Goal: Information Seeking & Learning: Learn about a topic

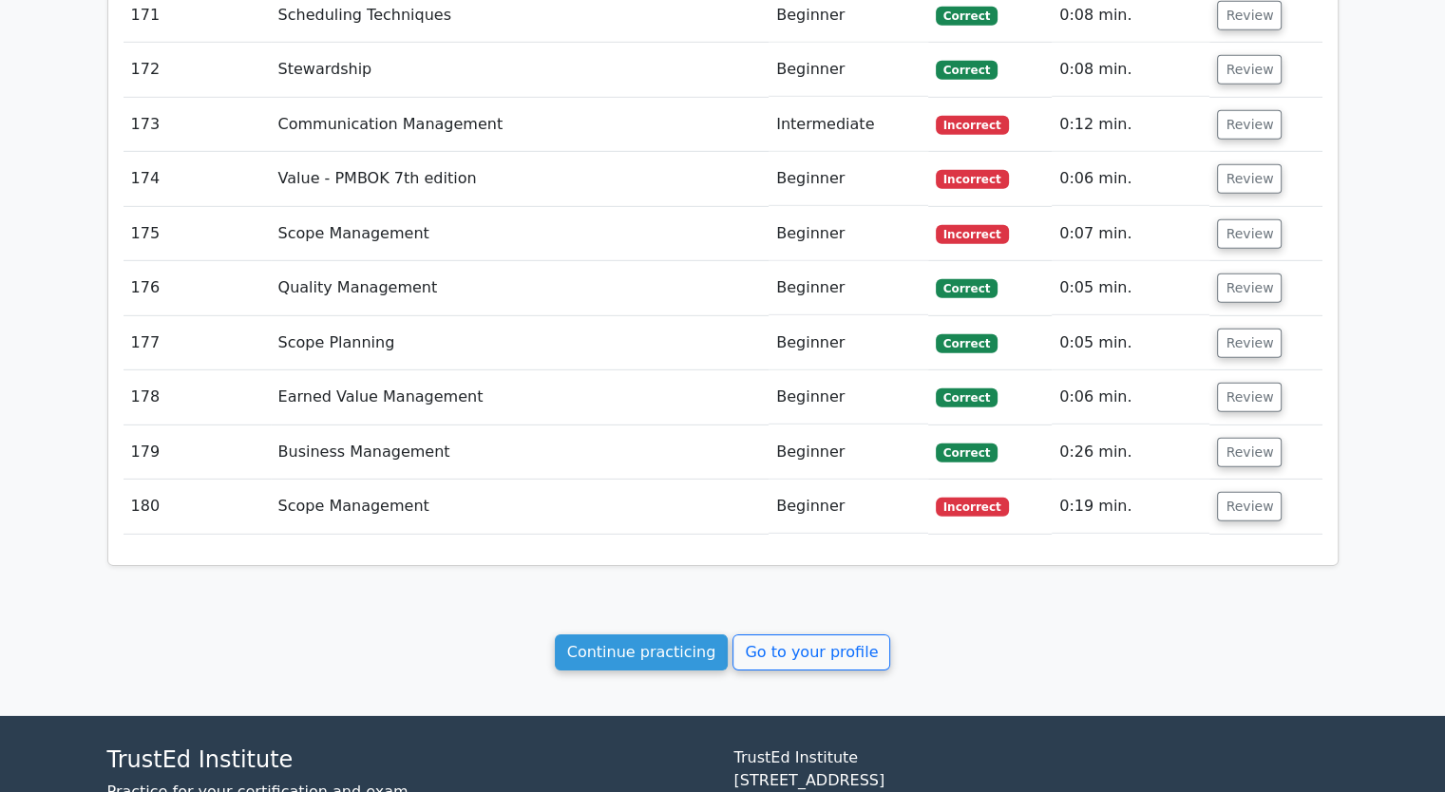
scroll to position [13048, 0]
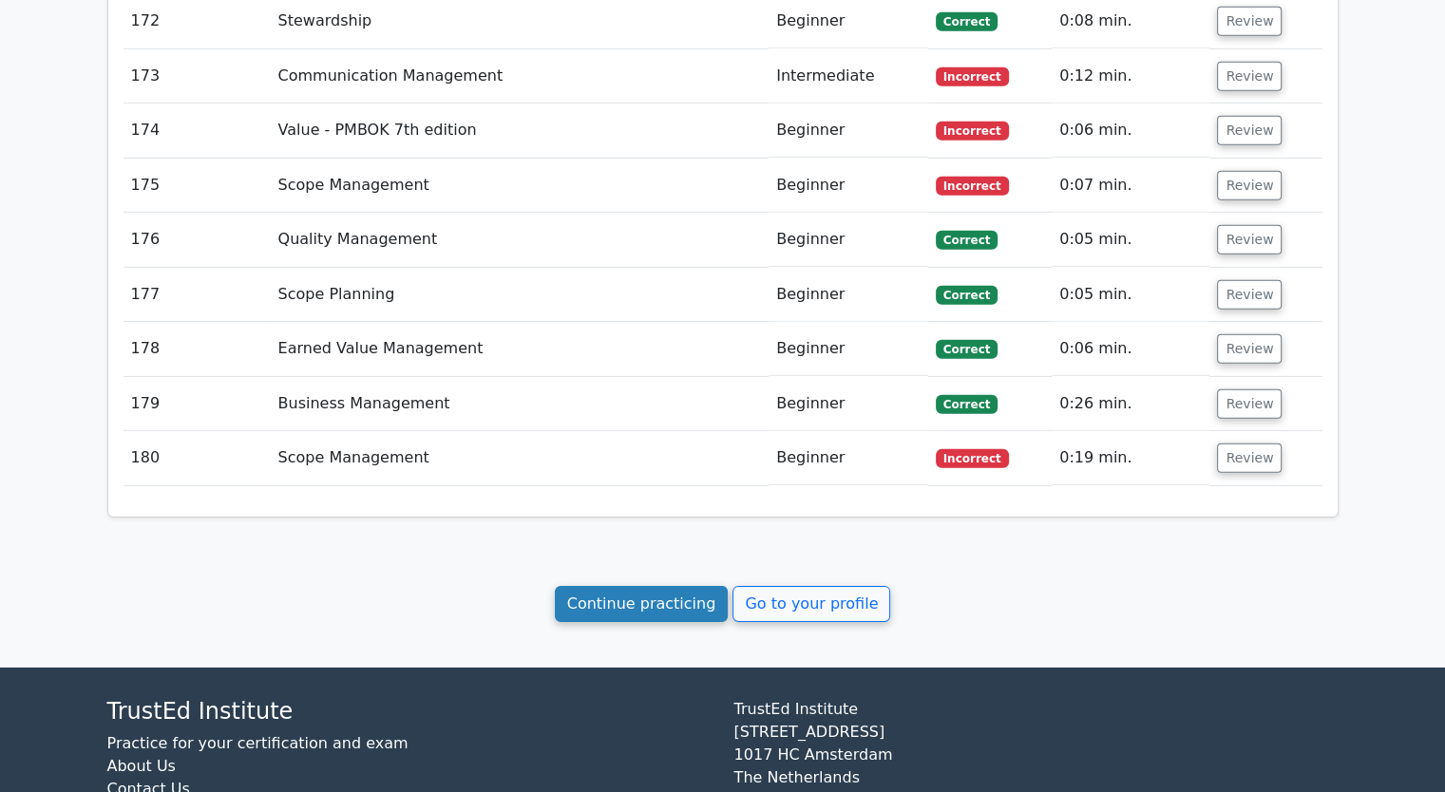
click at [654, 586] on link "Continue practicing" at bounding box center [642, 604] width 174 height 36
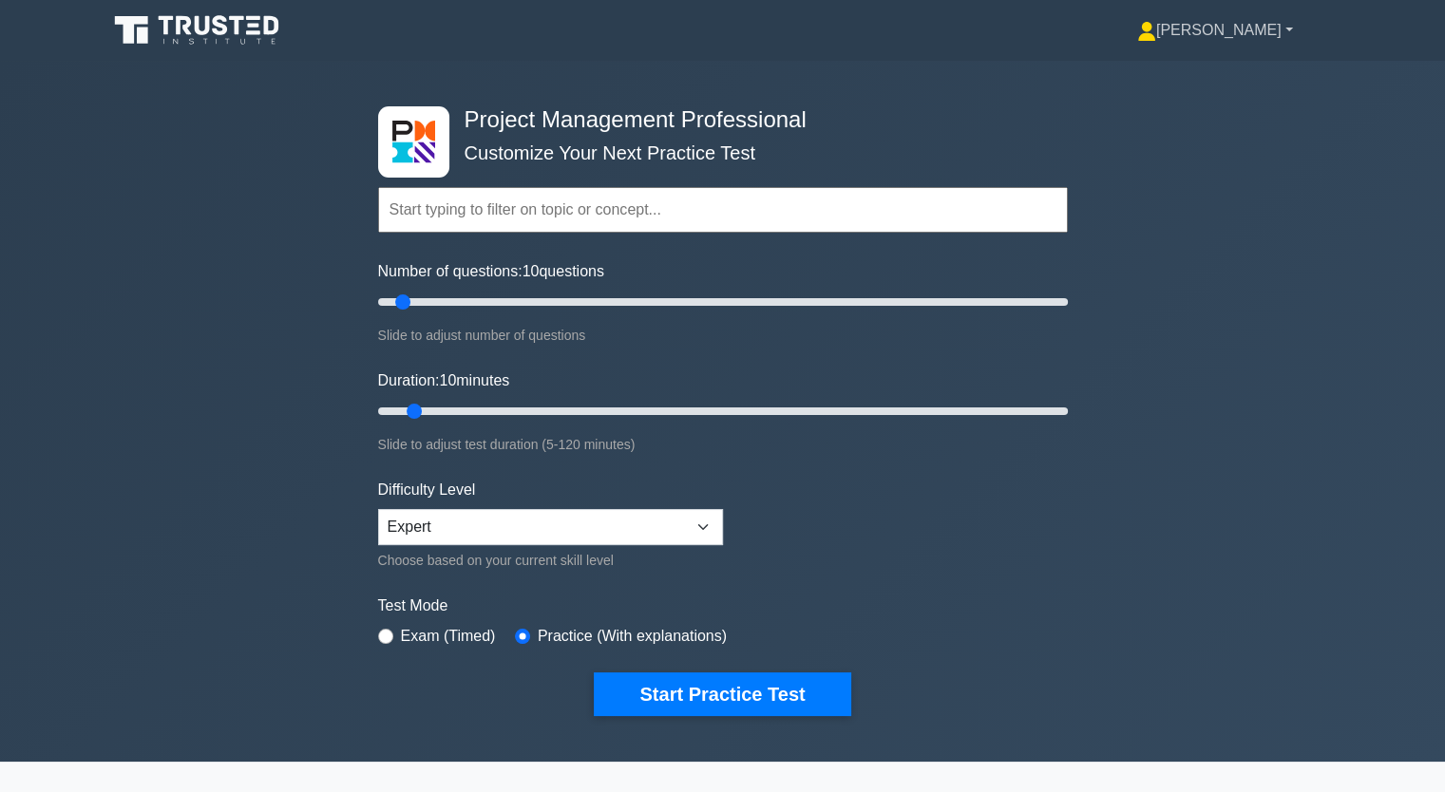
click at [1291, 27] on link "[PERSON_NAME]" at bounding box center [1214, 30] width 247 height 38
click at [1144, 73] on link "Profile" at bounding box center [1167, 75] width 150 height 30
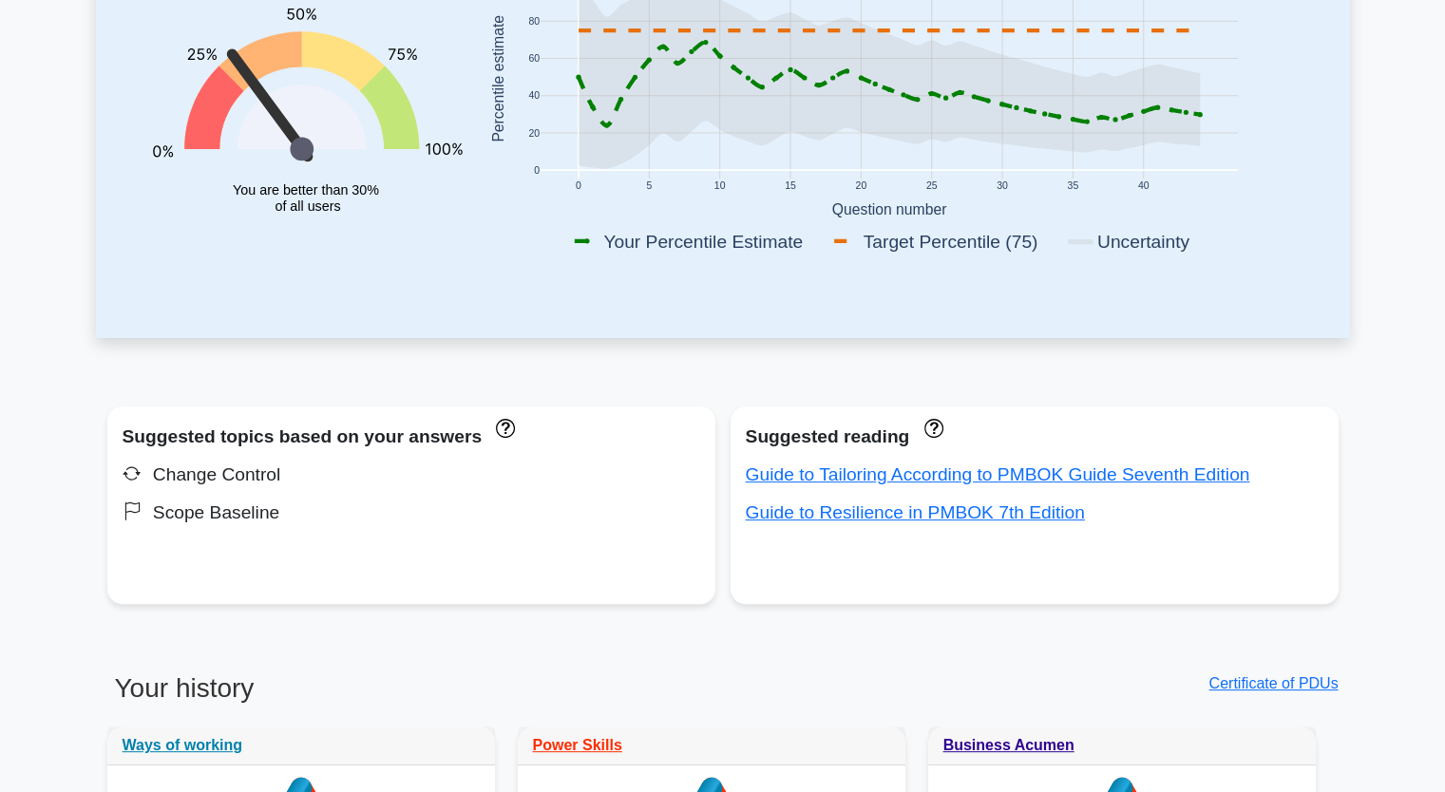
scroll to position [418, 0]
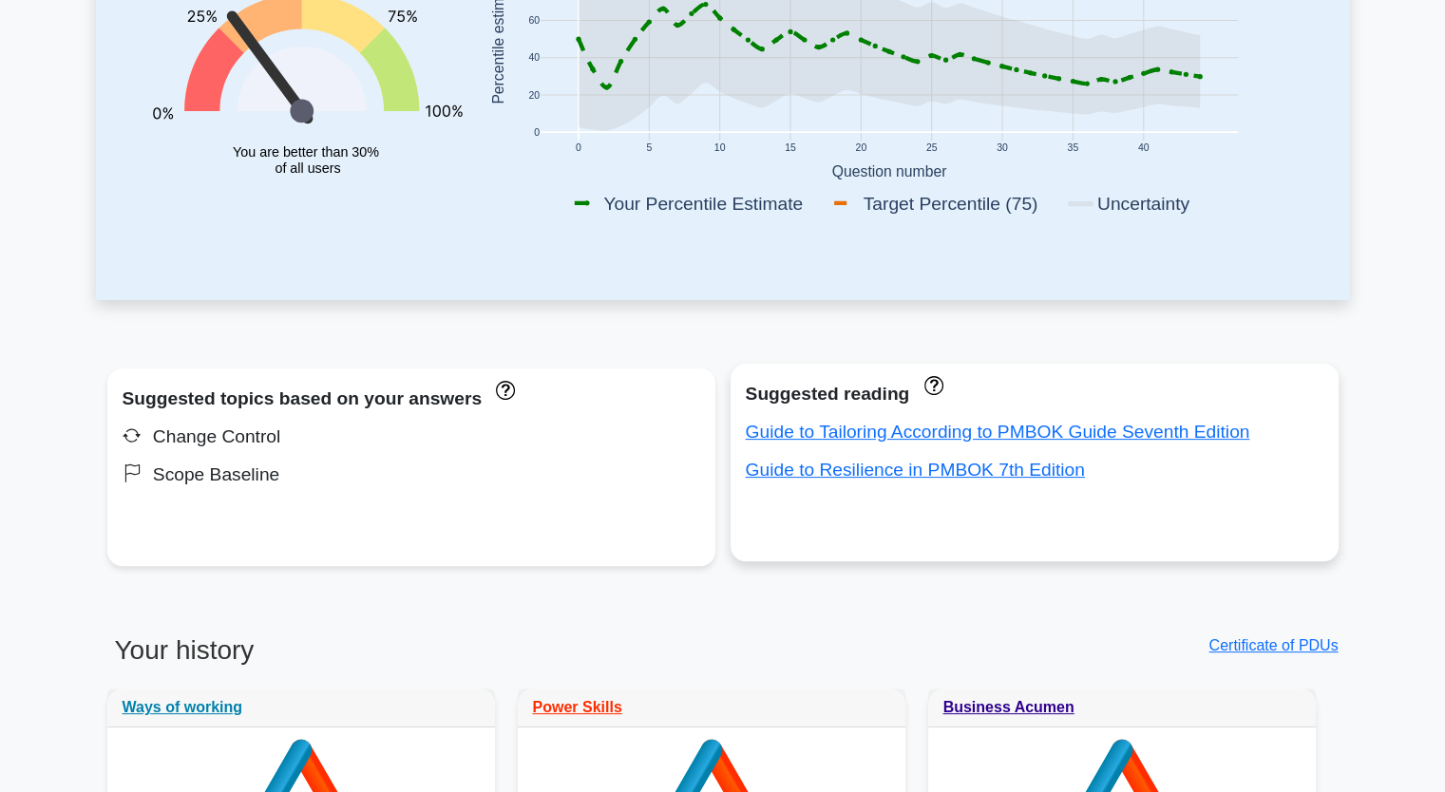
click at [838, 483] on div "Guide to Resilience in PMBOK 7th Edition" at bounding box center [1034, 470] width 577 height 30
click at [888, 480] on link "Guide to Resilience in PMBOK 7th Edition" at bounding box center [915, 470] width 339 height 20
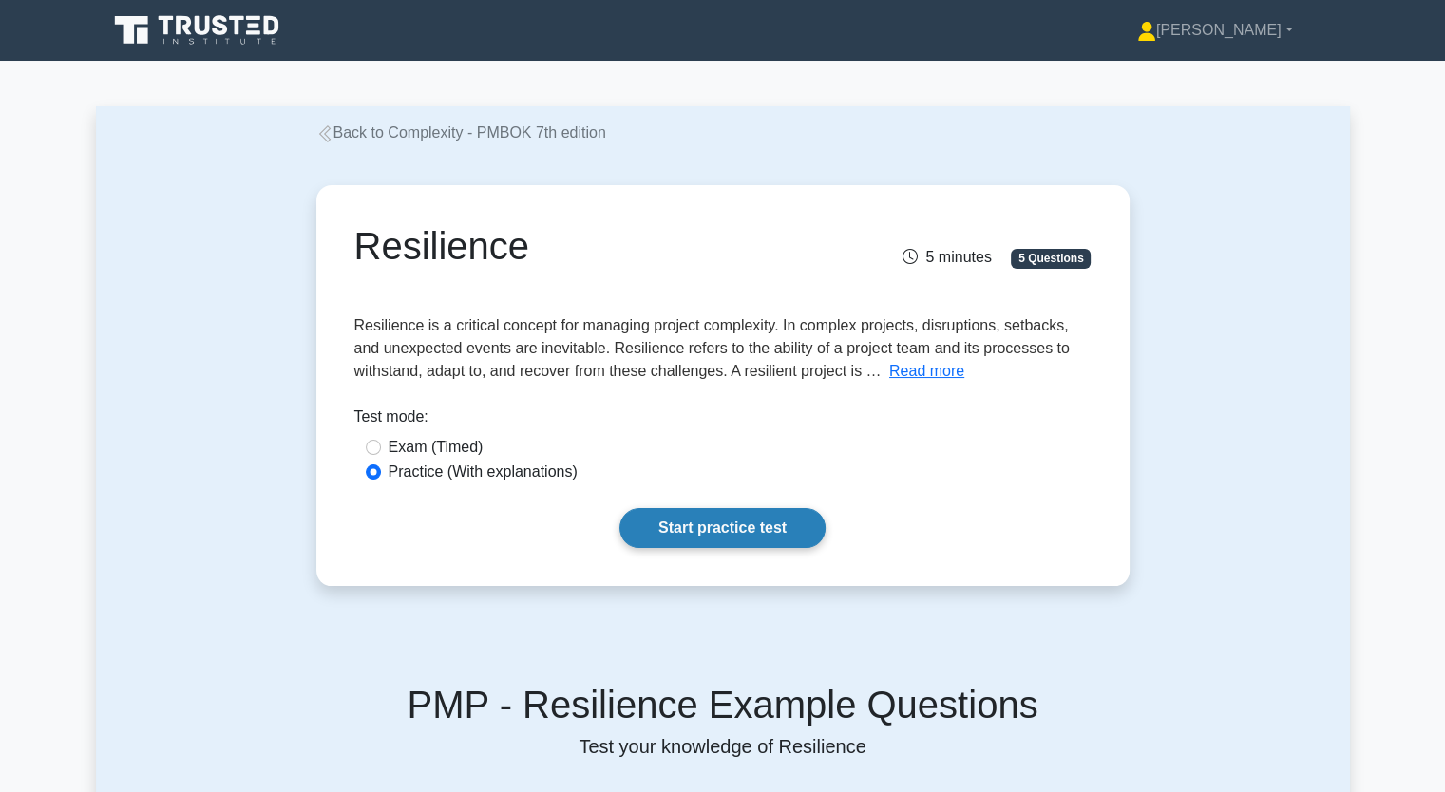
click at [710, 546] on link "Start practice test" at bounding box center [722, 528] width 206 height 40
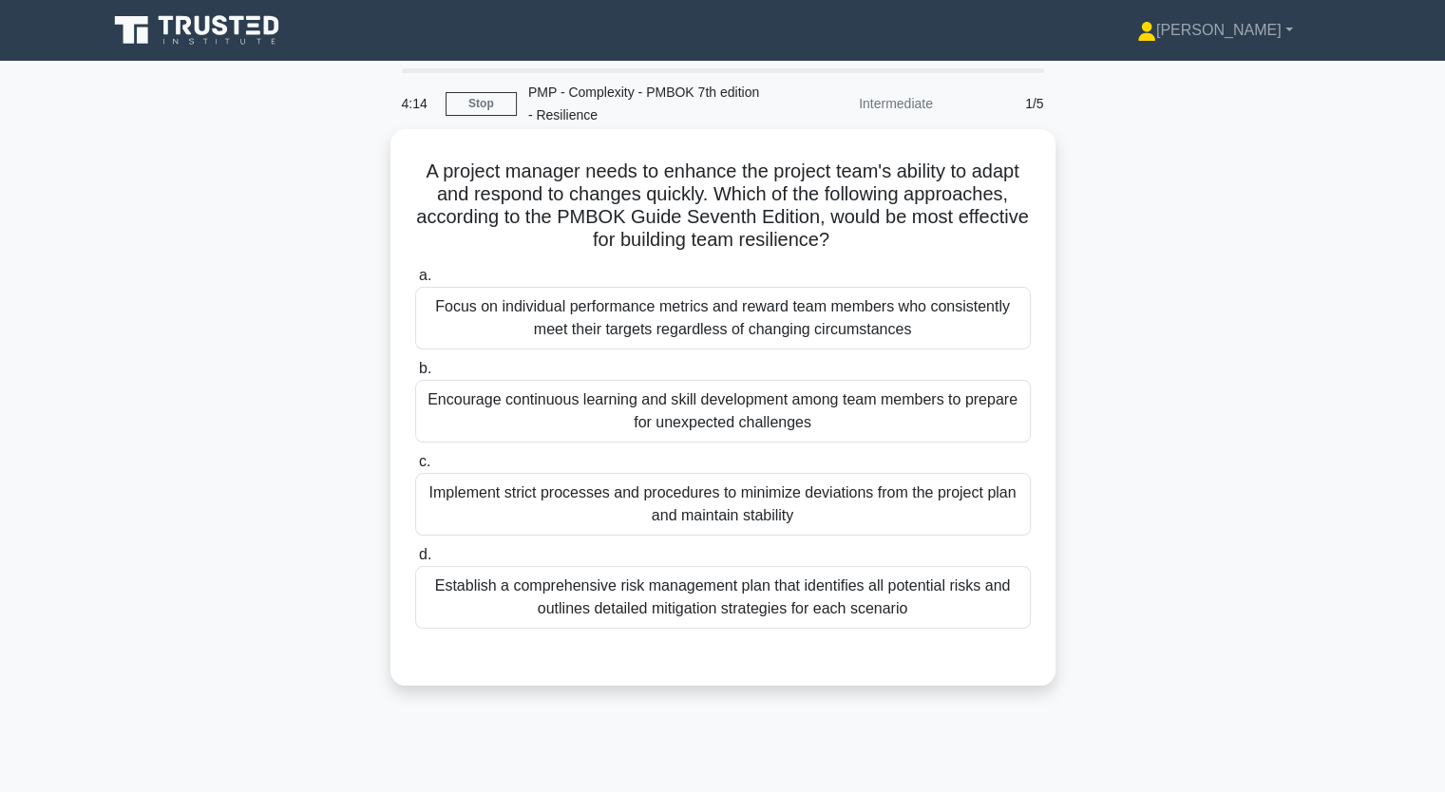
click at [580, 620] on div "Establish a comprehensive risk management plan that identifies all potential ri…" at bounding box center [722, 597] width 615 height 63
click at [415, 561] on input "d. Establish a comprehensive risk management plan that identifies all potential…" at bounding box center [415, 555] width 0 height 12
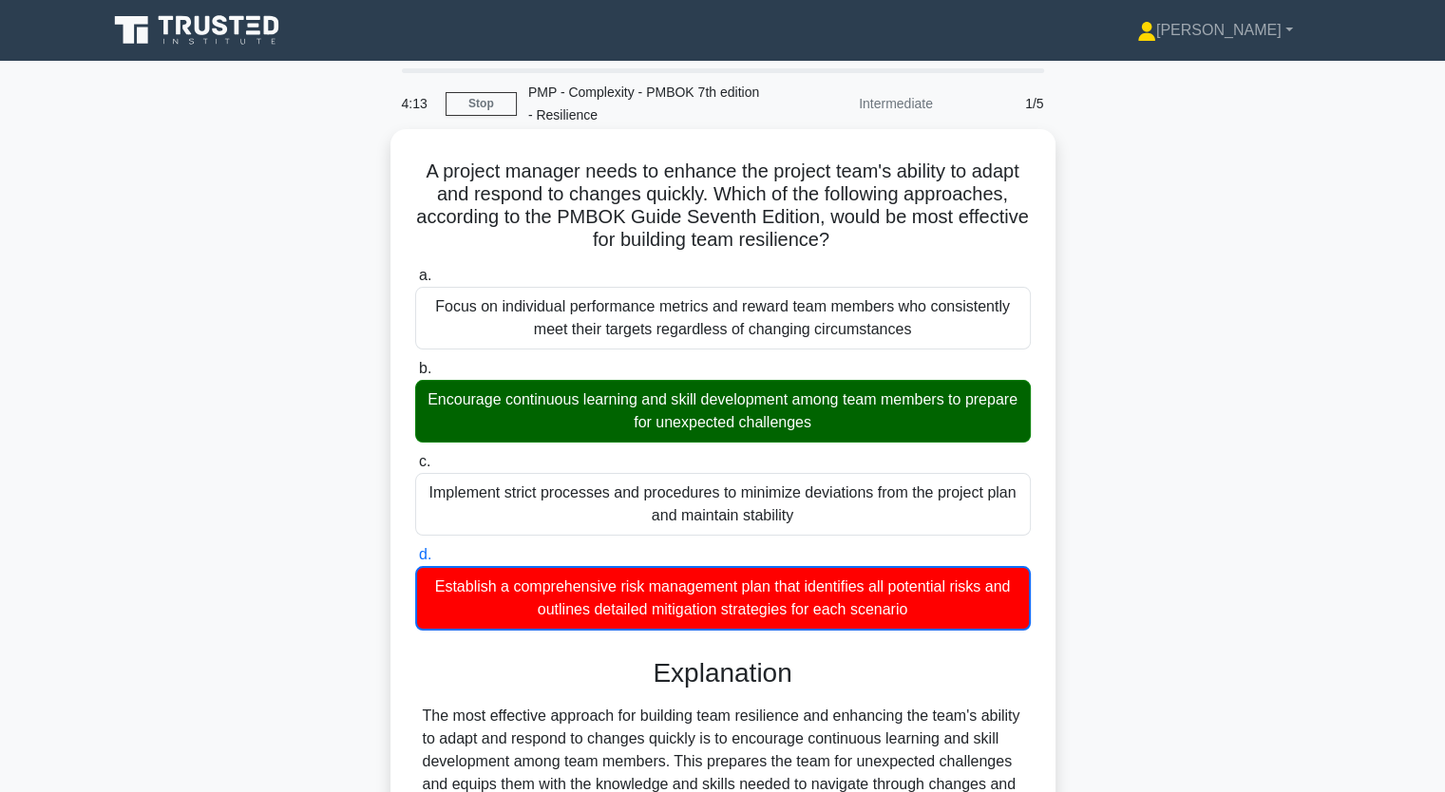
drag, startPoint x: 580, startPoint y: 620, endPoint x: 629, endPoint y: 409, distance: 216.4
click at [629, 409] on div "a. Focus on individual performance metrics and reward team members who consiste…" at bounding box center [723, 447] width 638 height 374
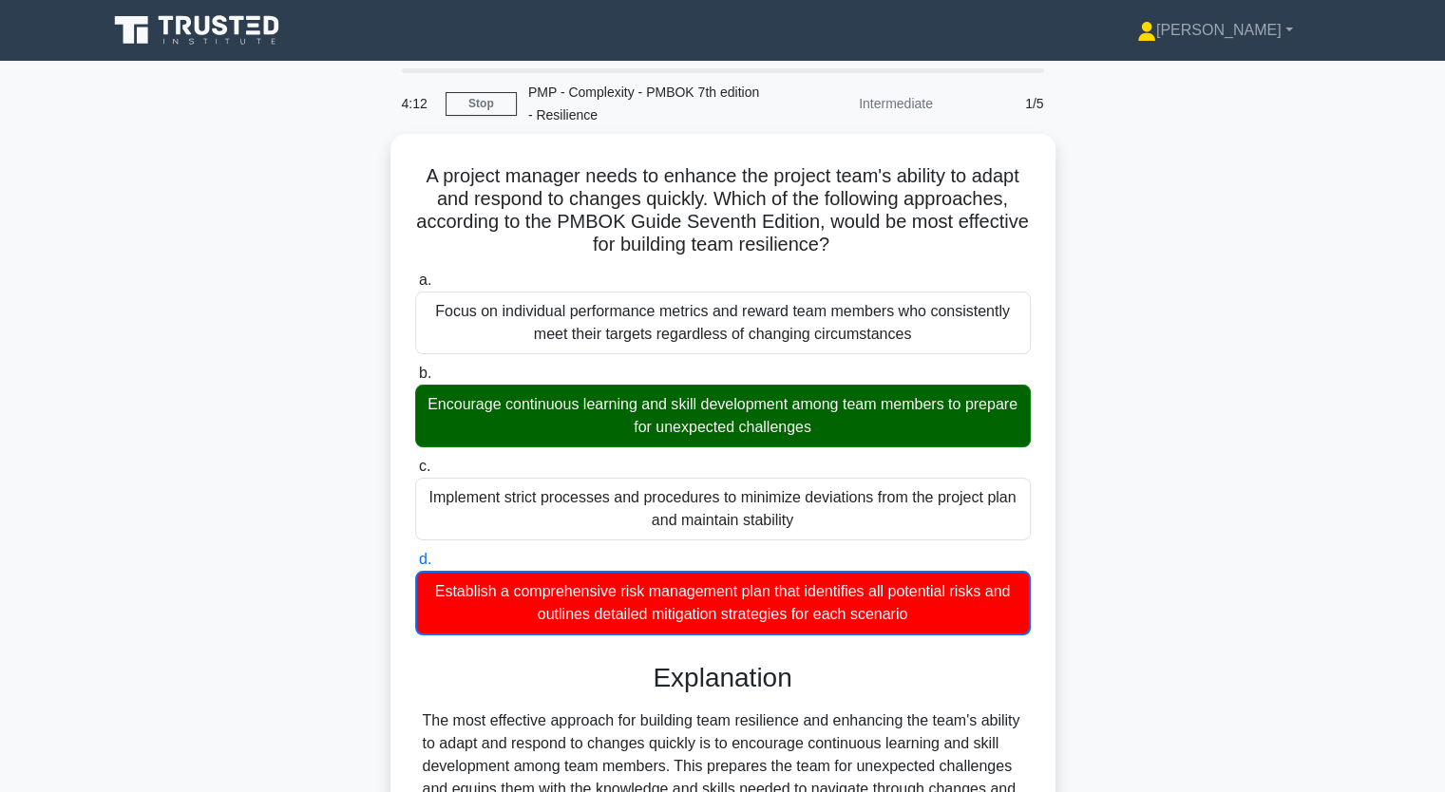
click at [293, 411] on div "A project manager needs to enhance the project team's ability to adapt and resp…" at bounding box center [723, 729] width 1254 height 1190
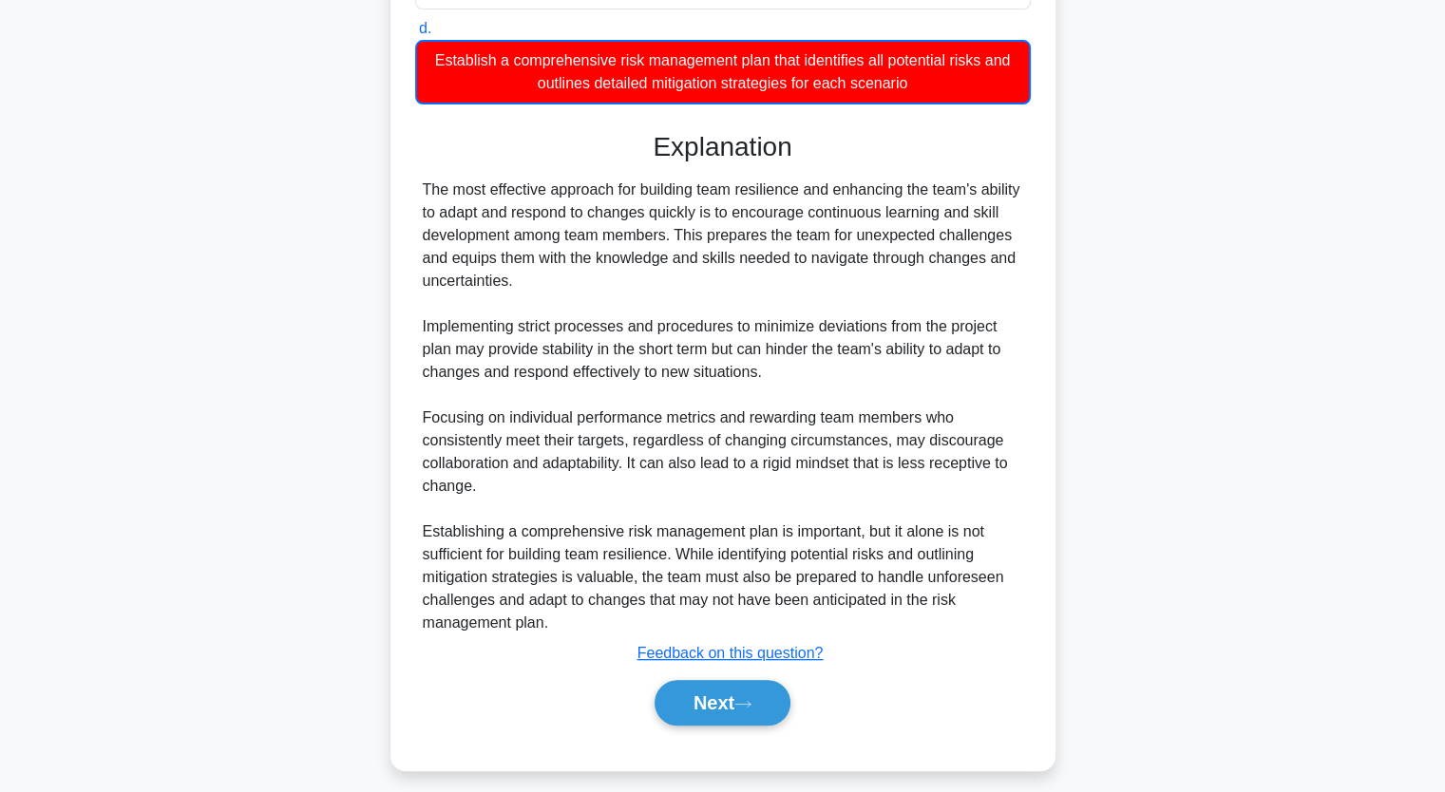
scroll to position [532, 0]
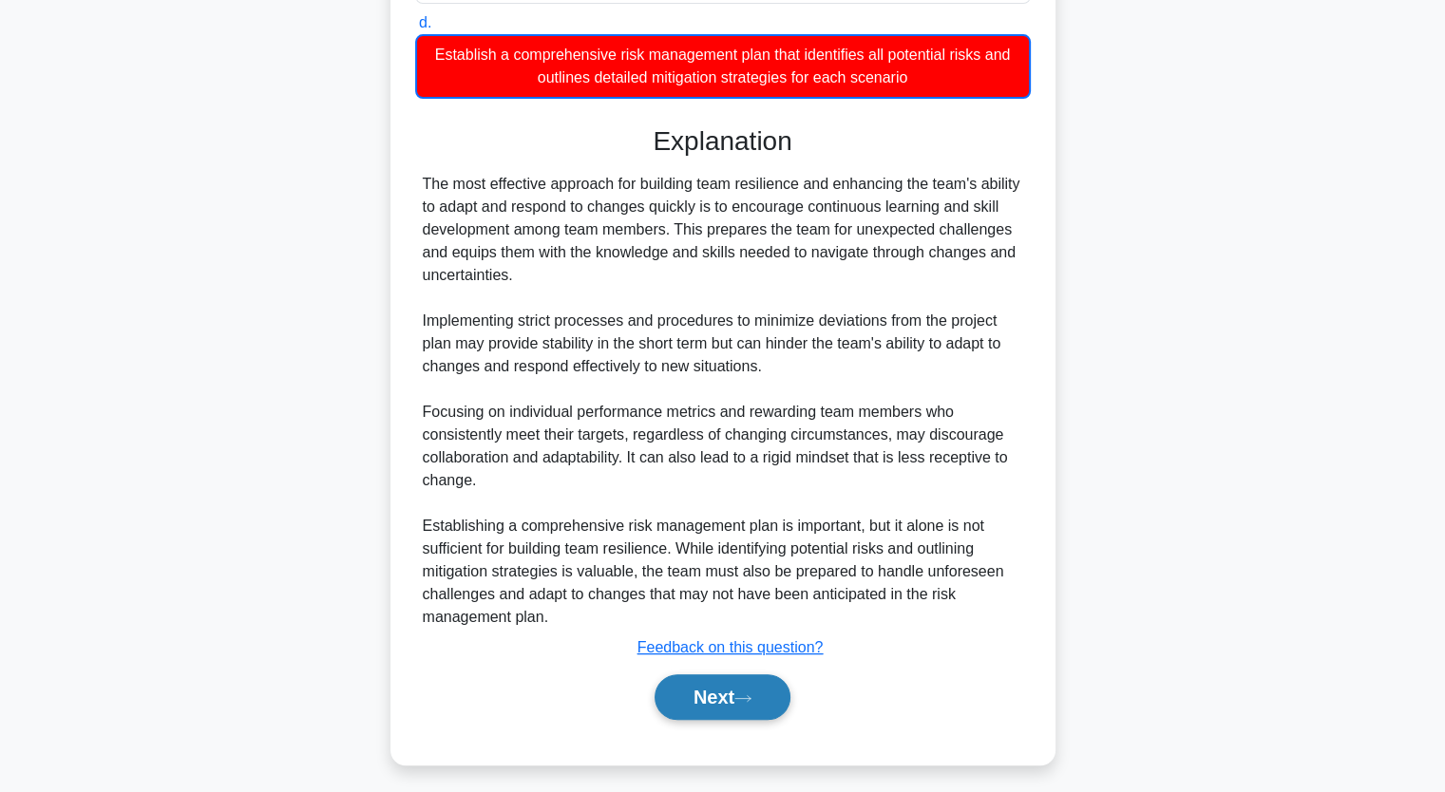
click at [729, 694] on button "Next" at bounding box center [722, 697] width 136 height 46
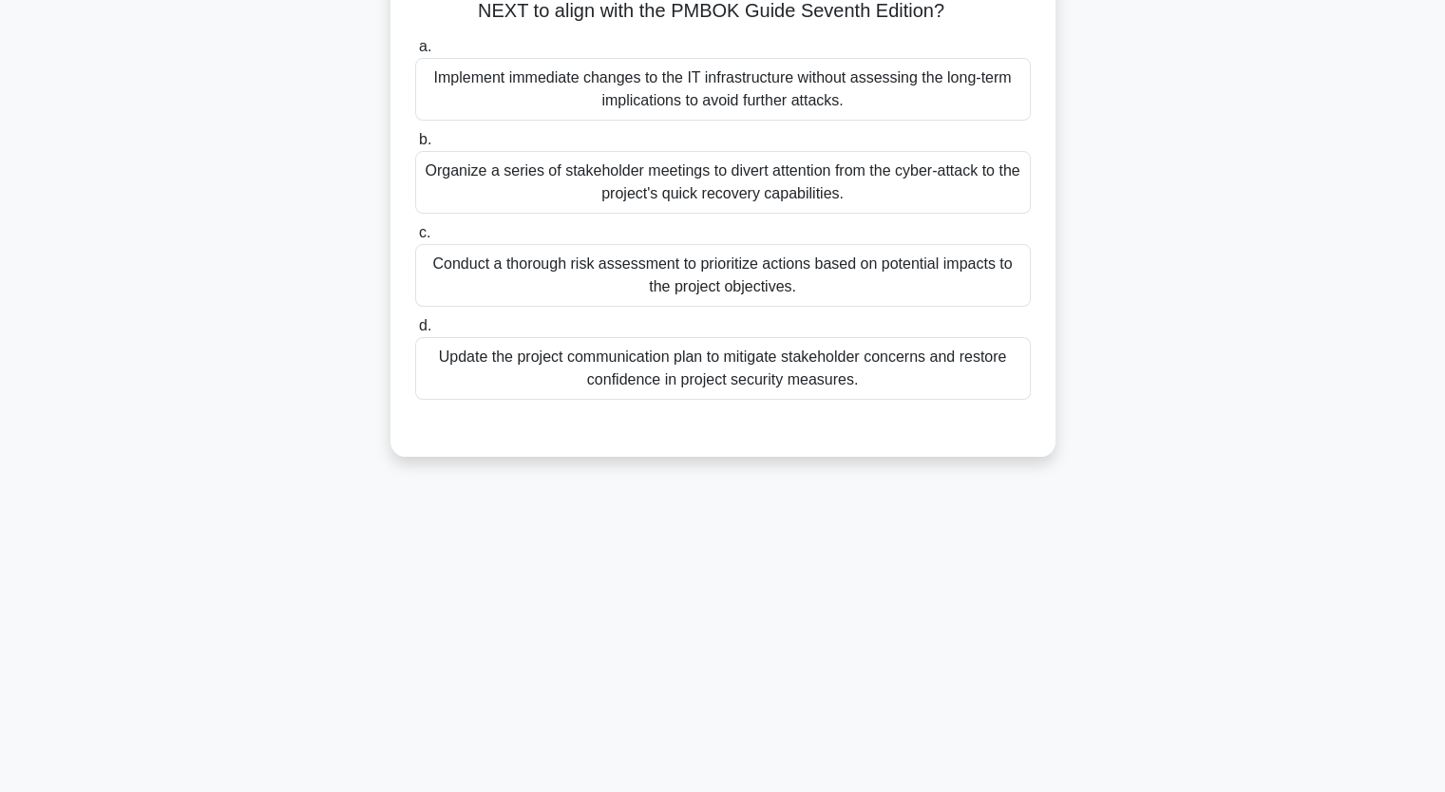
scroll to position [235, 0]
click at [201, 385] on div "After a cyber-attack exposes weaknesses in the project's IT infrastructure, the…" at bounding box center [723, 189] width 1254 height 579
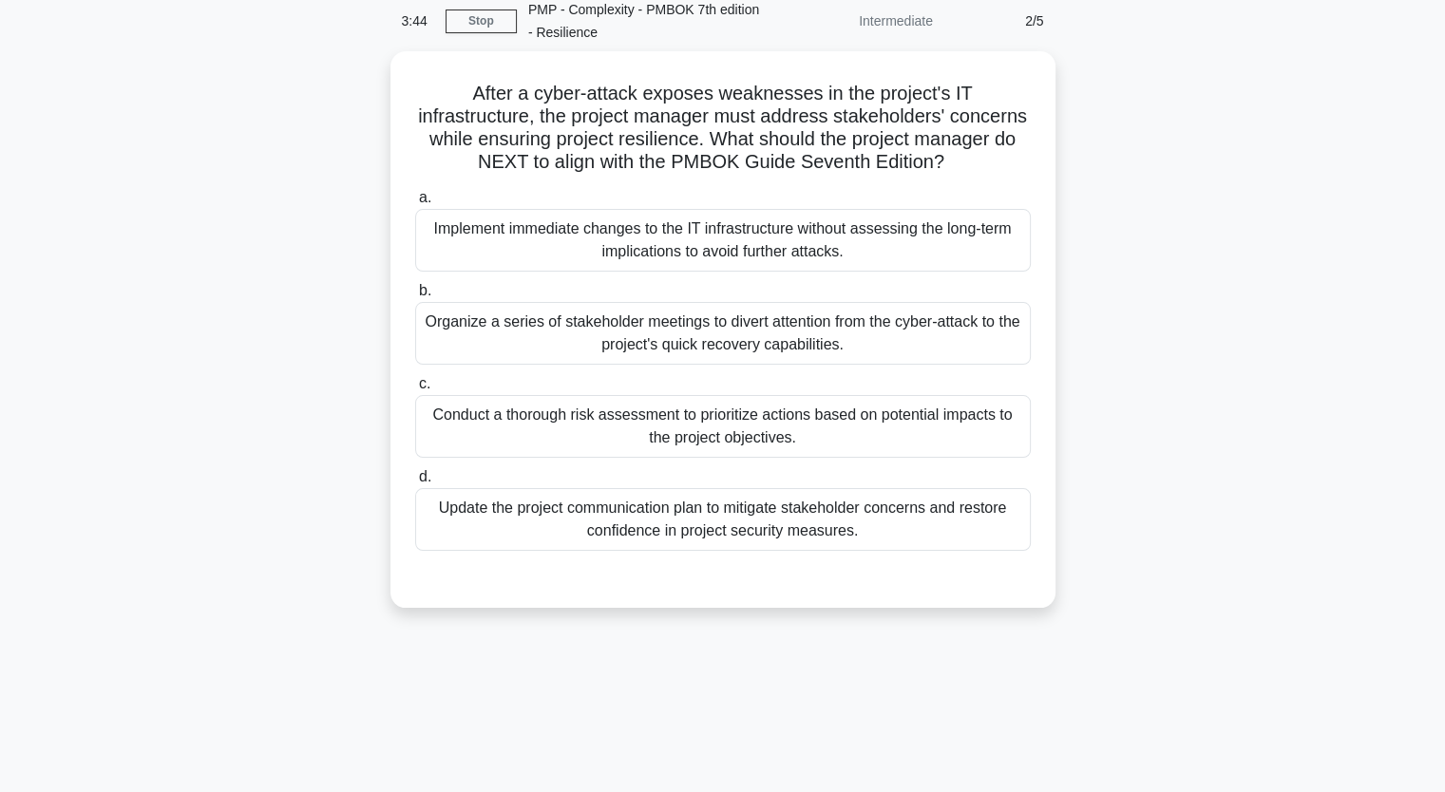
scroll to position [45, 0]
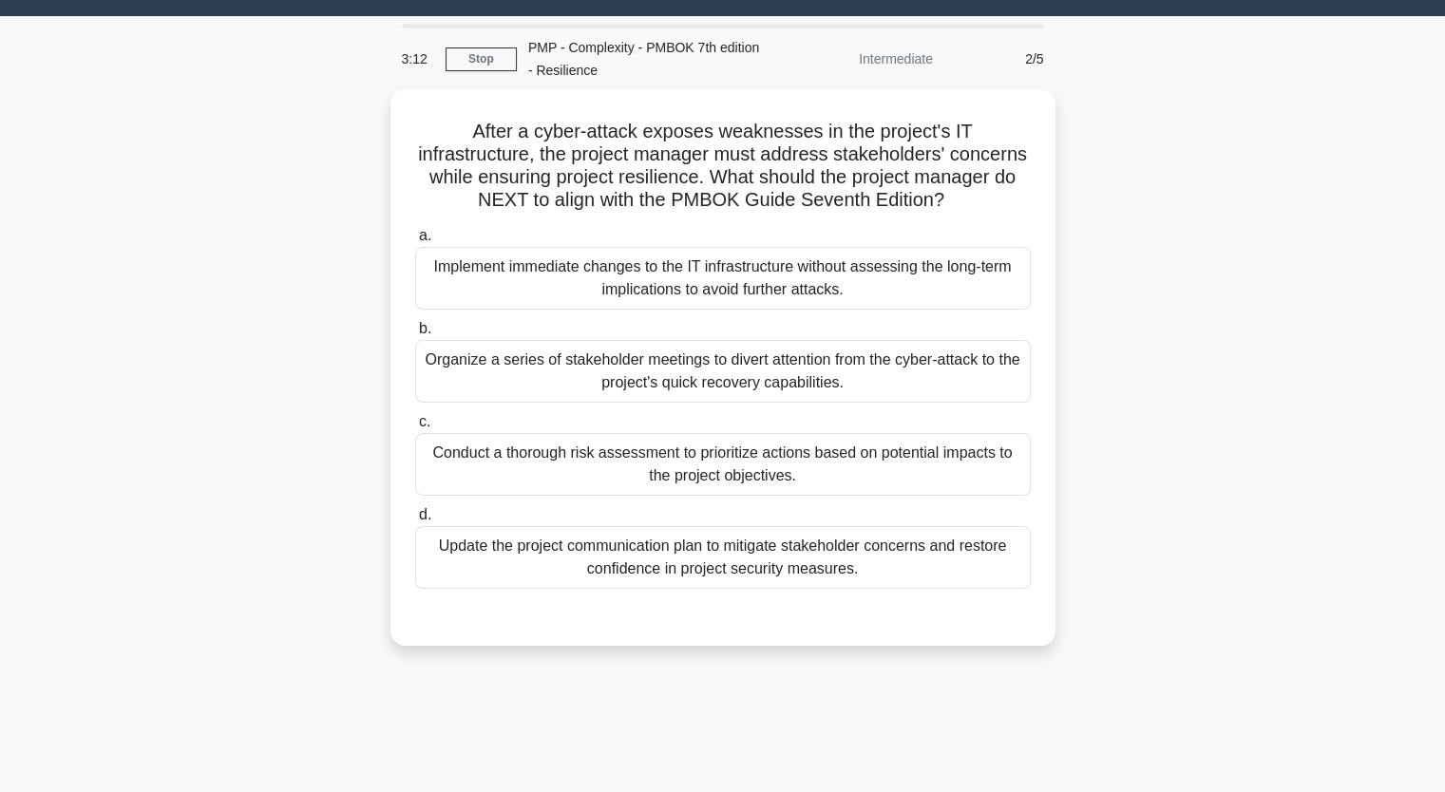
click at [221, 342] on div "After a cyber-attack exposes weaknesses in the project's IT infrastructure, the…" at bounding box center [723, 378] width 1254 height 579
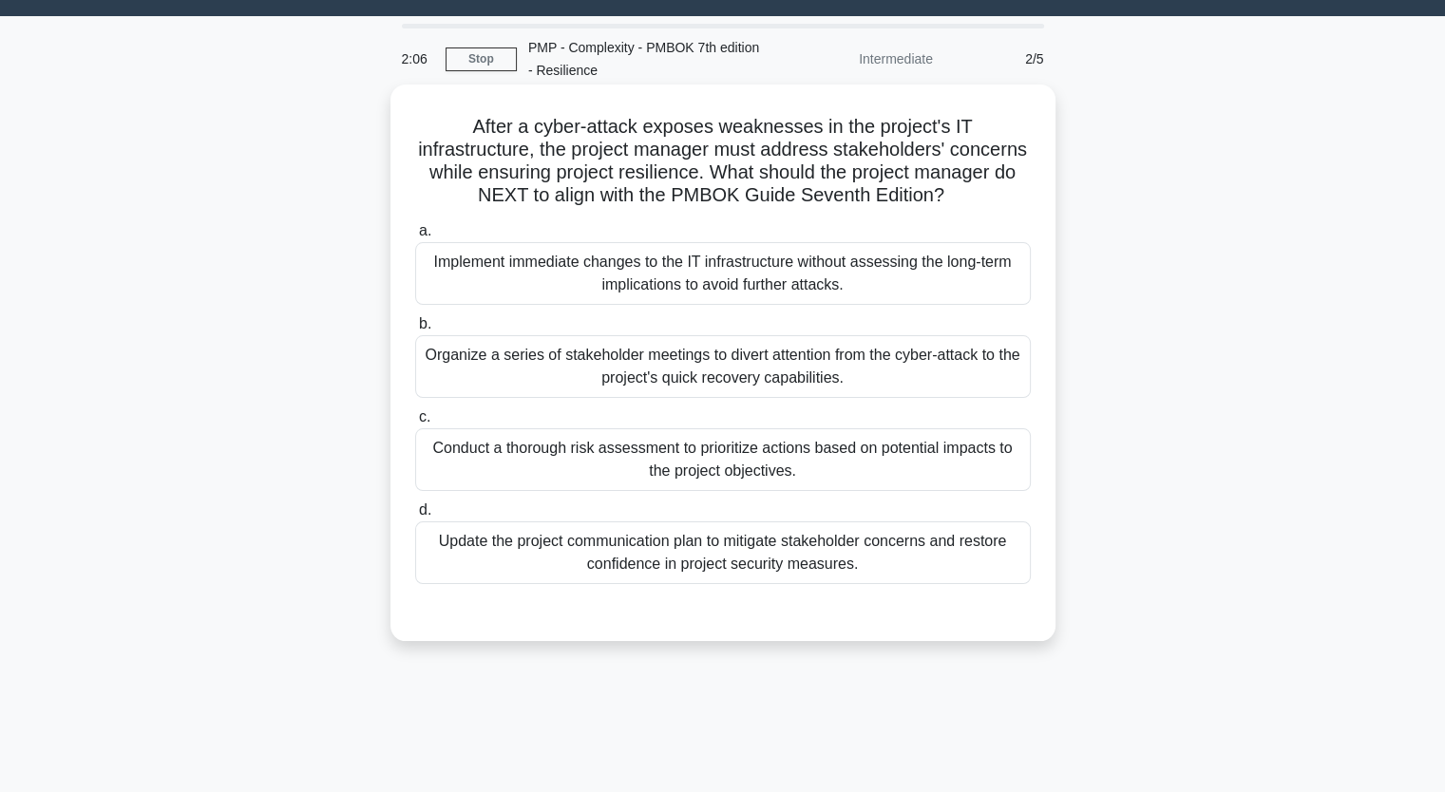
click at [664, 362] on div "Organize a series of stakeholder meetings to divert attention from the cyber-at…" at bounding box center [722, 366] width 615 height 63
click at [415, 331] on input "b. Organize a series of stakeholder meetings to divert attention from the cyber…" at bounding box center [415, 324] width 0 height 12
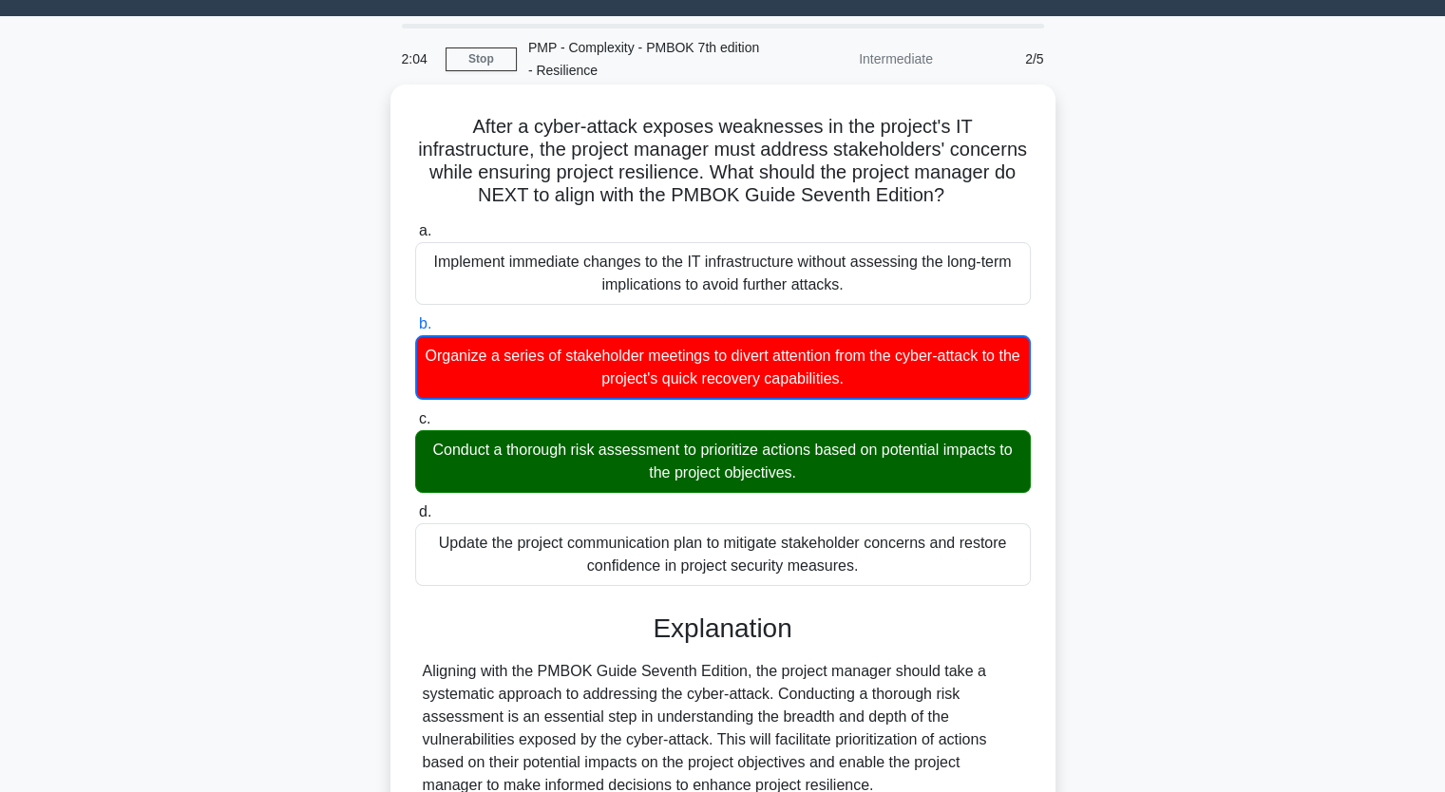
click at [415, 413] on input "c. Conduct a thorough risk assessment to prioritize actions based on potential …" at bounding box center [415, 419] width 0 height 12
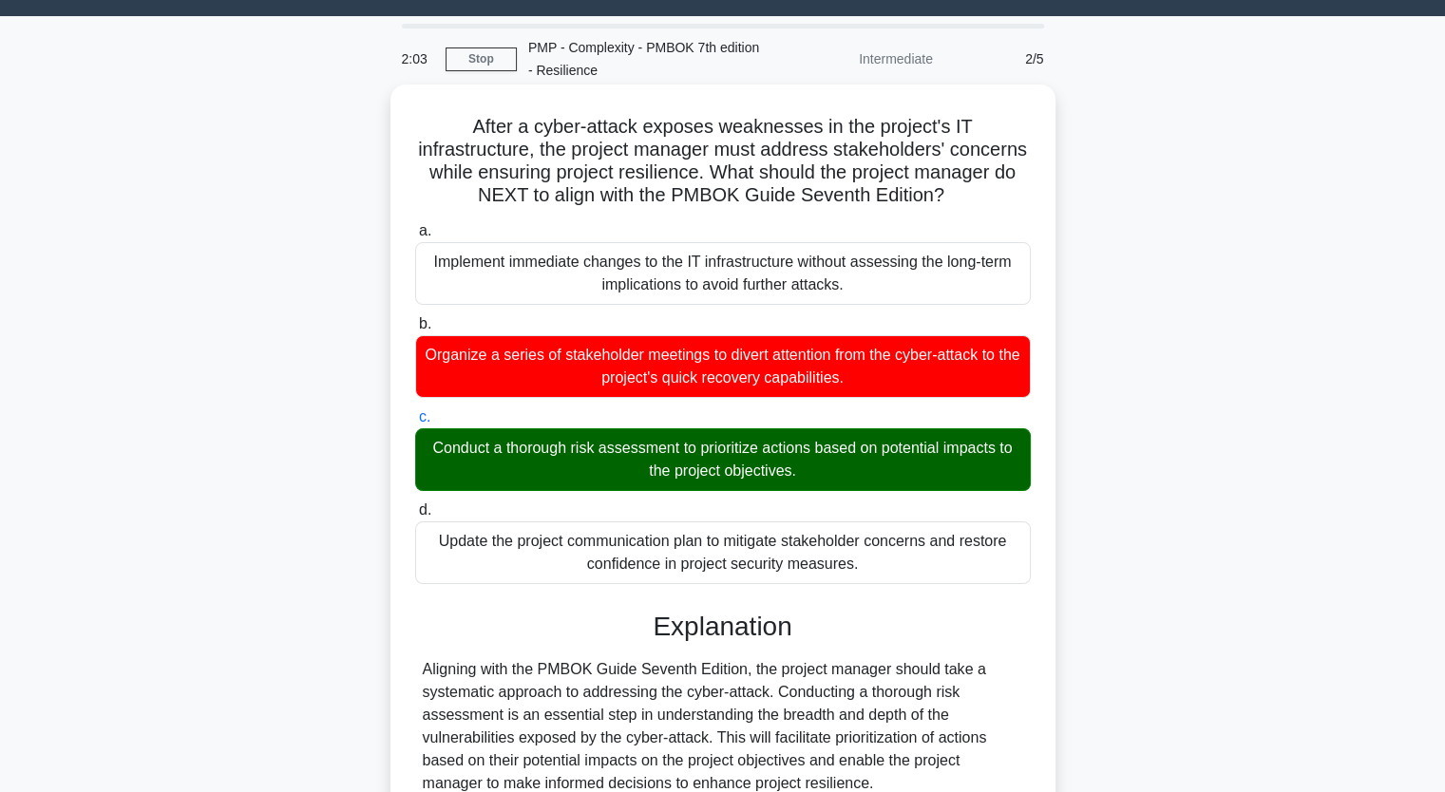
click at [415, 504] on input "d. Update the project communication plan to mitigate stakeholder concerns and r…" at bounding box center [415, 510] width 0 height 12
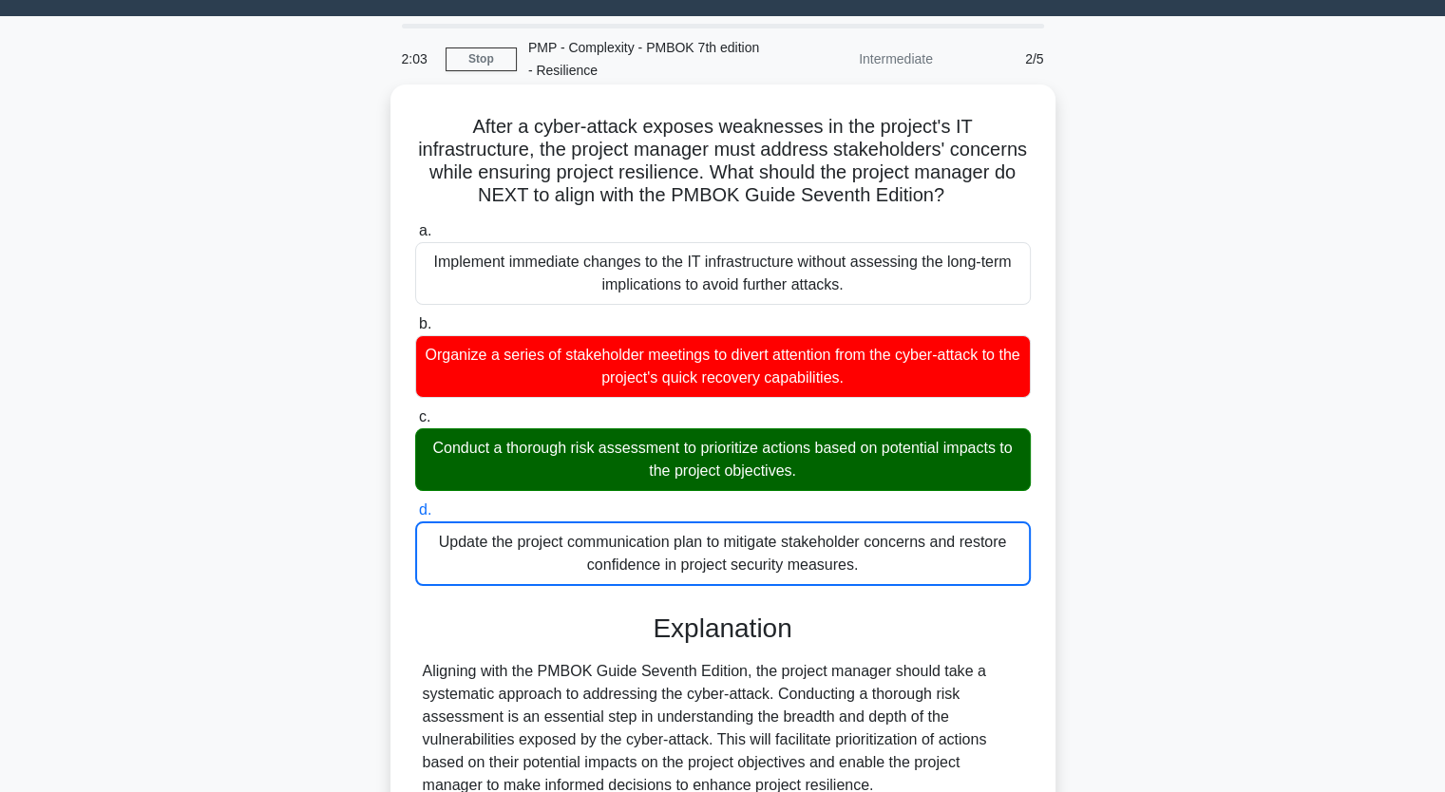
click at [415, 225] on input "a. Implement immediate changes to the IT infrastructure without assessing the l…" at bounding box center [415, 231] width 0 height 12
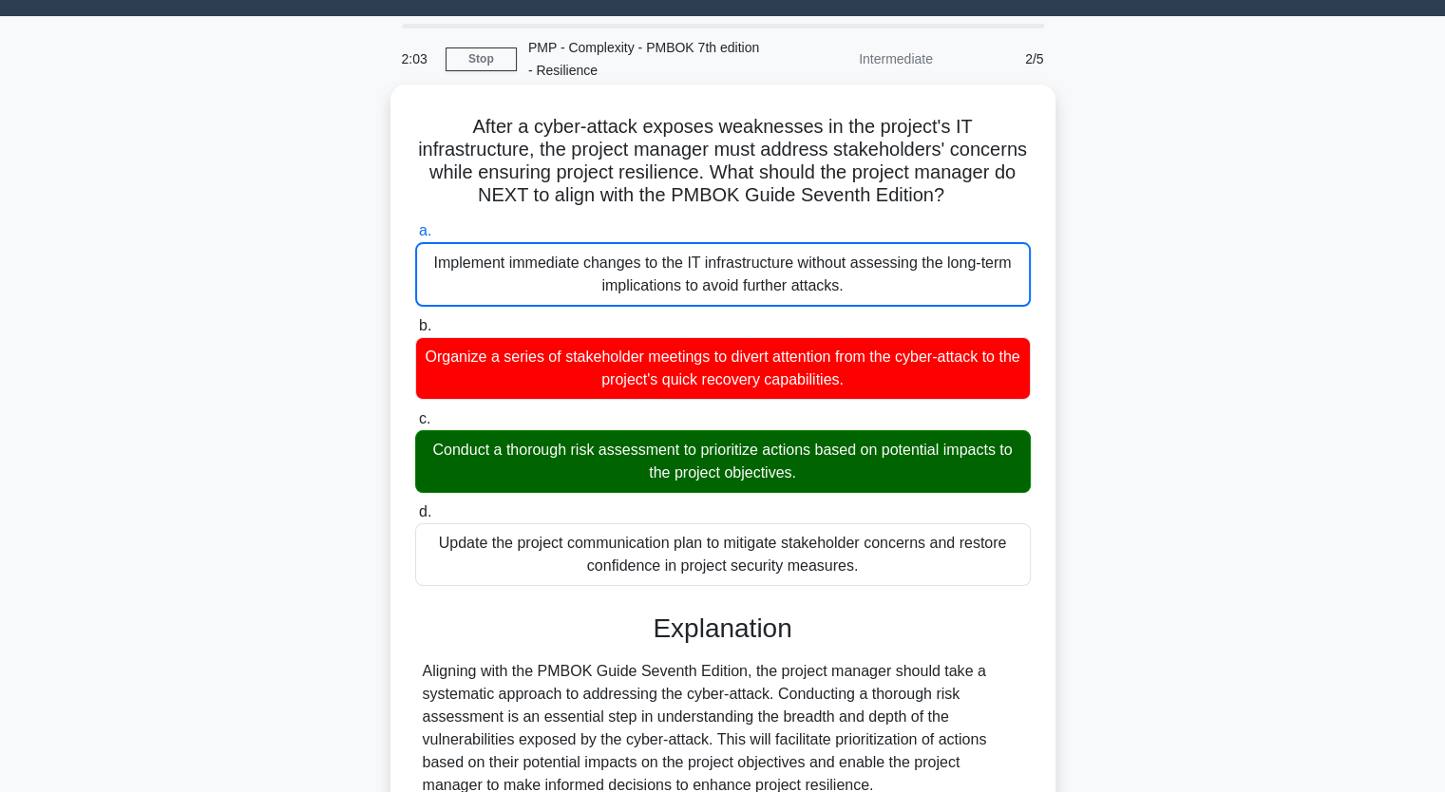
click at [415, 320] on input "b. Organize a series of stakeholder meetings to divert attention from the cyber…" at bounding box center [415, 326] width 0 height 12
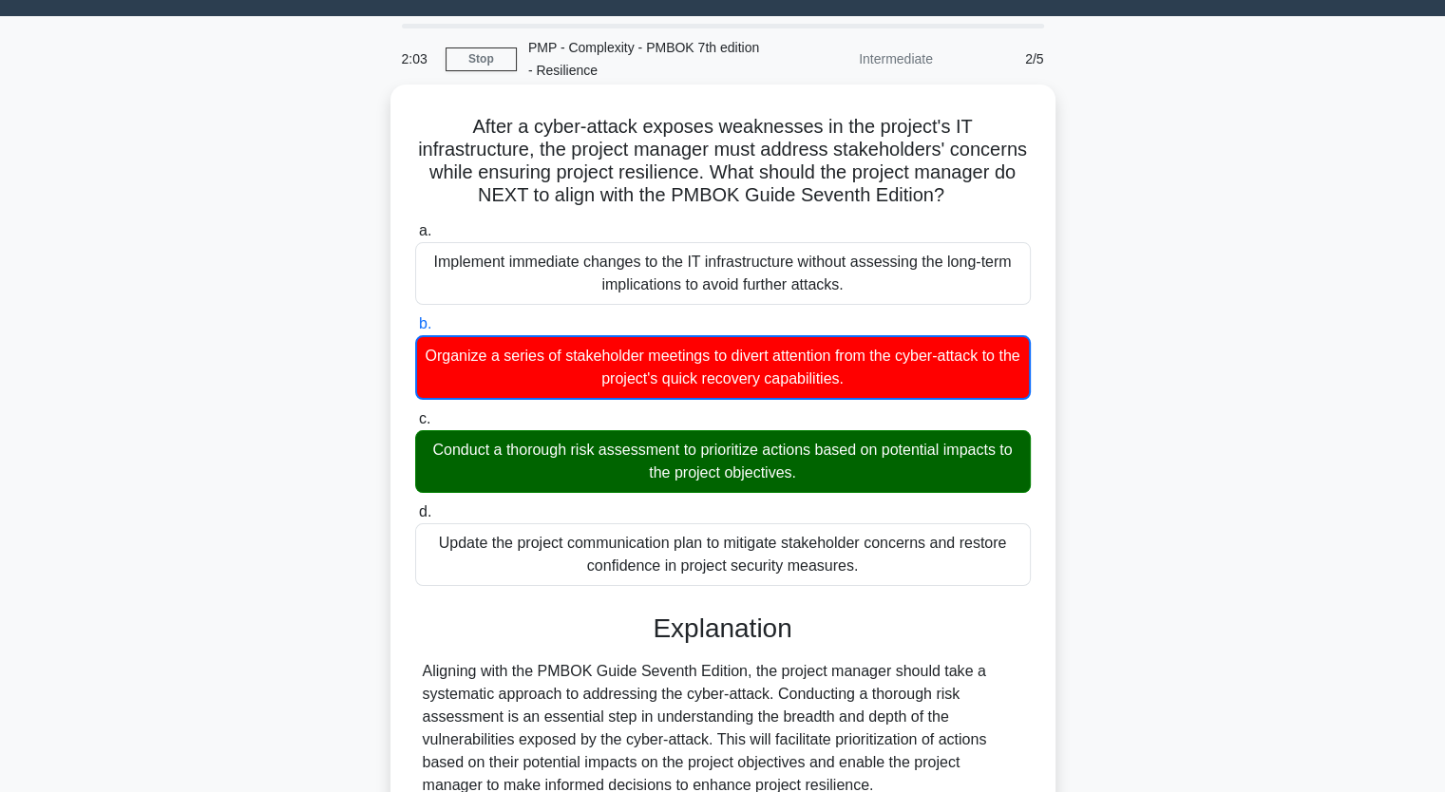
click at [415, 413] on input "c. Conduct a thorough risk assessment to prioritize actions based on potential …" at bounding box center [415, 419] width 0 height 12
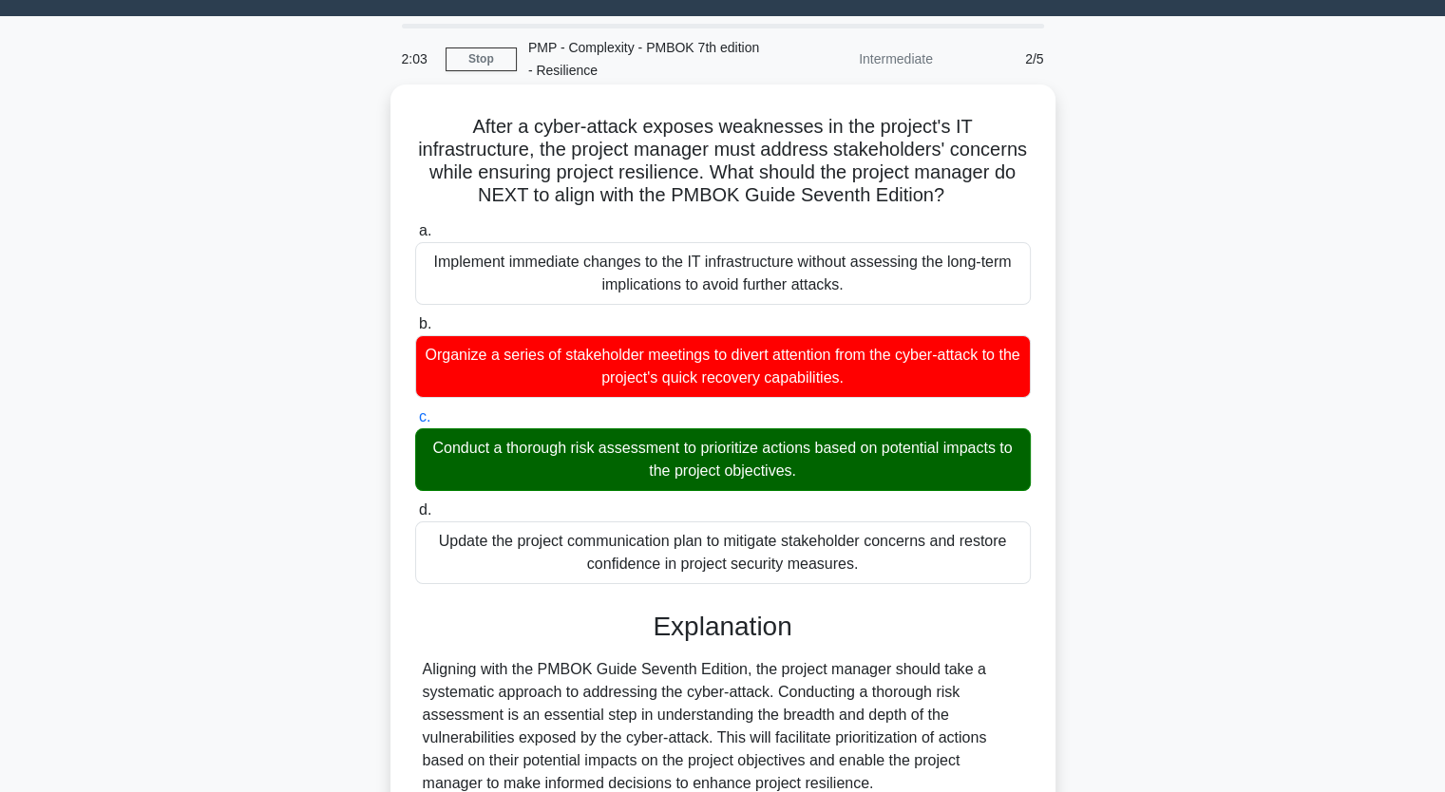
click at [415, 504] on input "d. Update the project communication plan to mitigate stakeholder concerns and r…" at bounding box center [415, 510] width 0 height 12
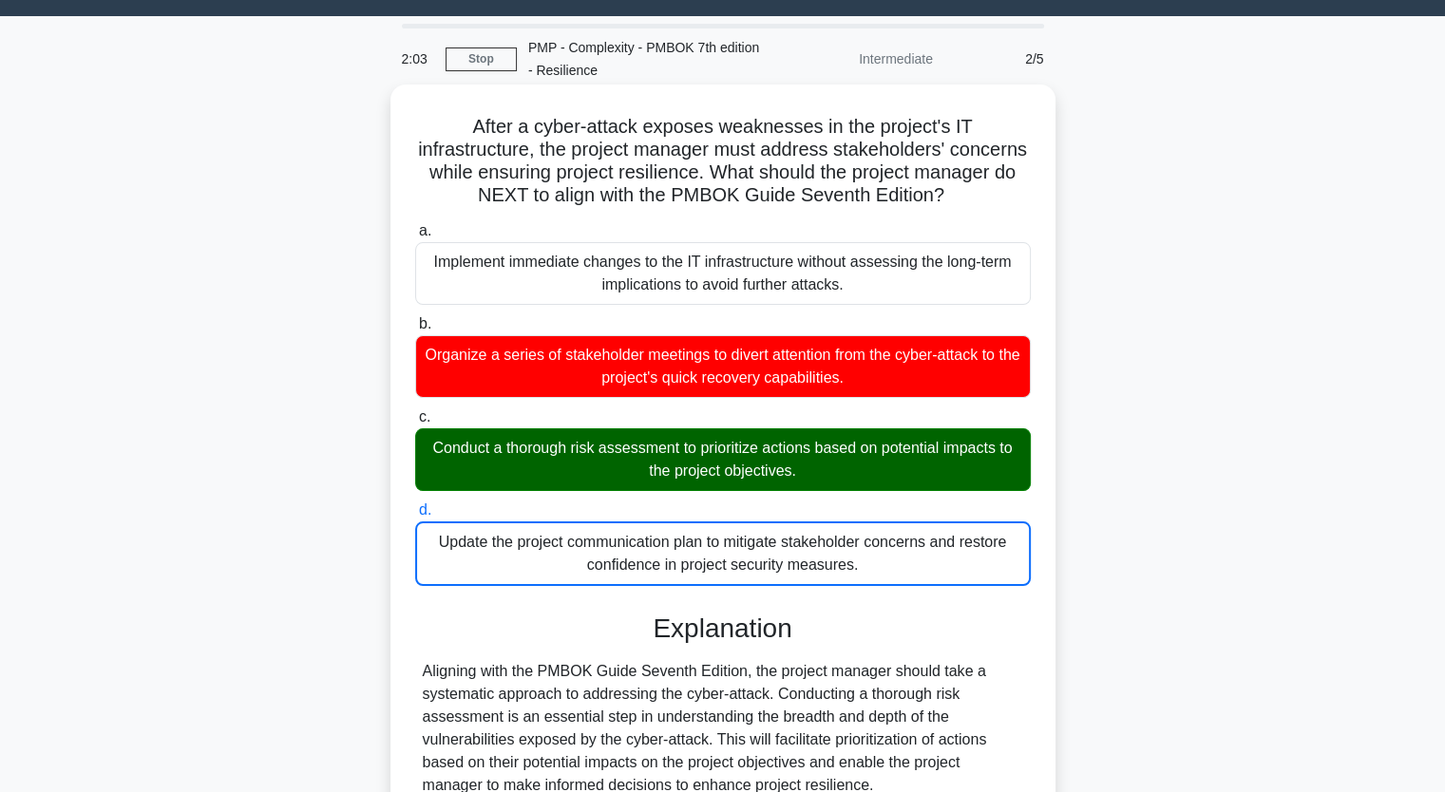
click at [415, 225] on input "a. Implement immediate changes to the IT infrastructure without assessing the l…" at bounding box center [415, 231] width 0 height 12
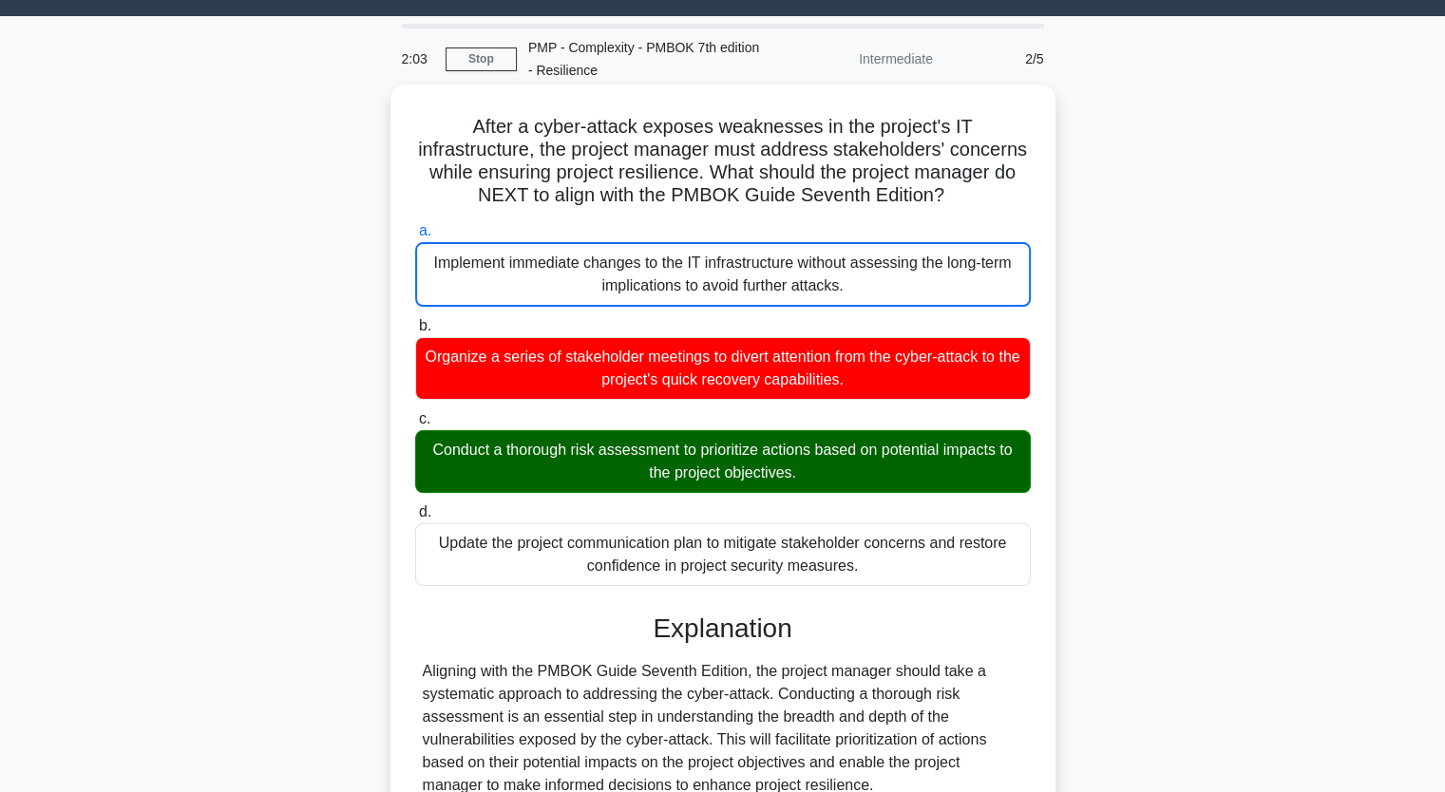
click at [415, 320] on input "b. Organize a series of stakeholder meetings to divert attention from the cyber…" at bounding box center [415, 326] width 0 height 12
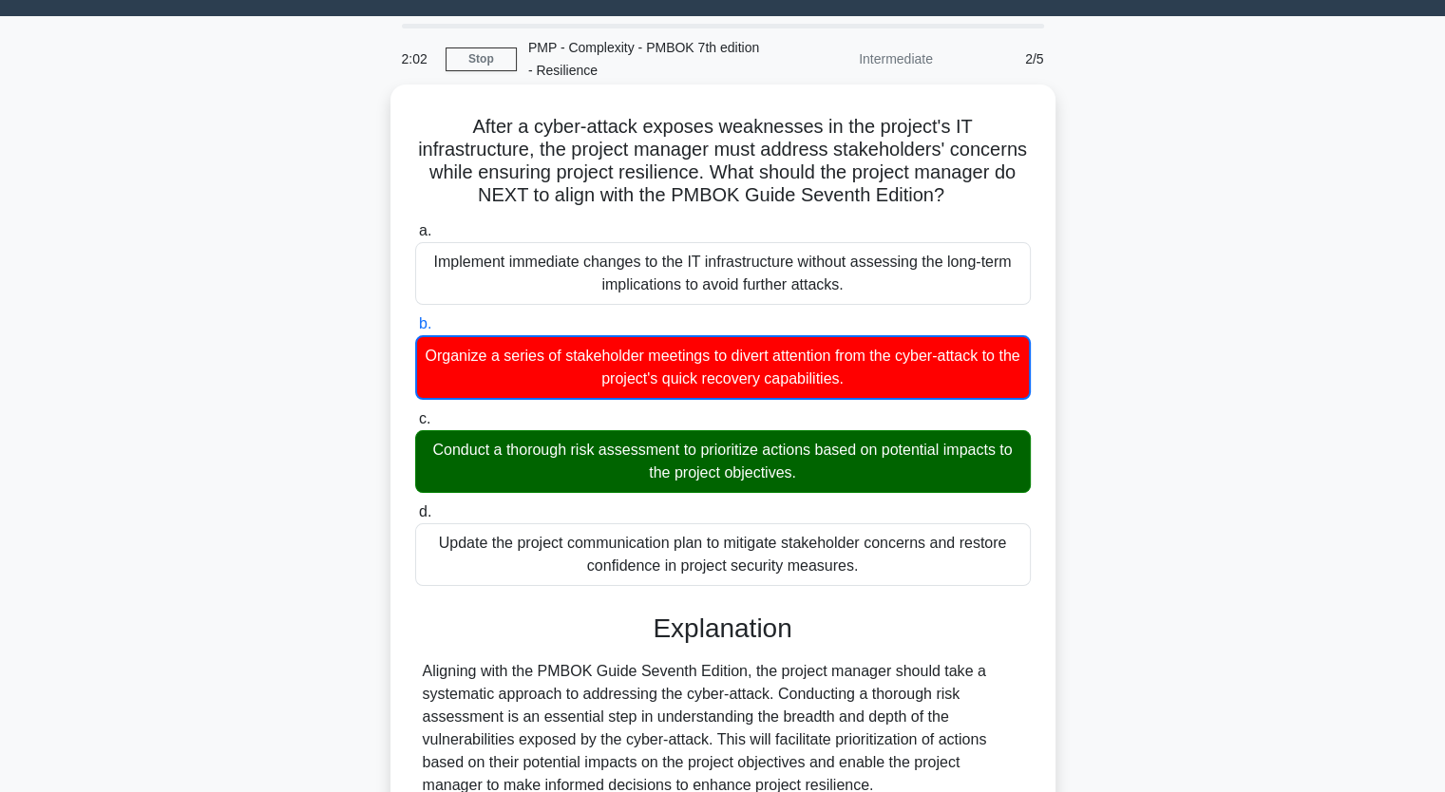
click at [415, 413] on input "c. Conduct a thorough risk assessment to prioritize actions based on potential …" at bounding box center [415, 419] width 0 height 12
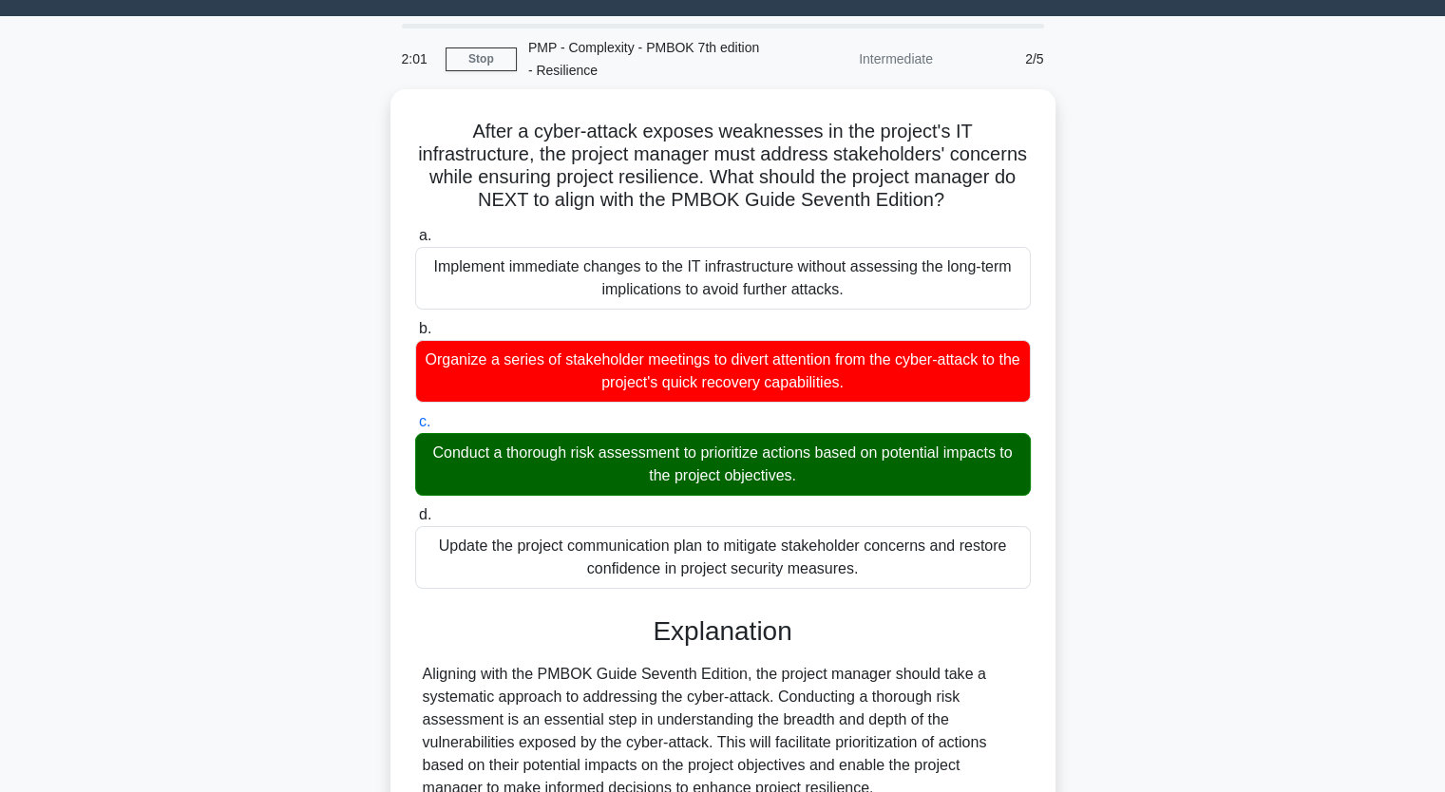
click at [297, 417] on div "After a cyber-attack exposes weaknesses in the project's IT infrastructure, the…" at bounding box center [723, 603] width 1254 height 1029
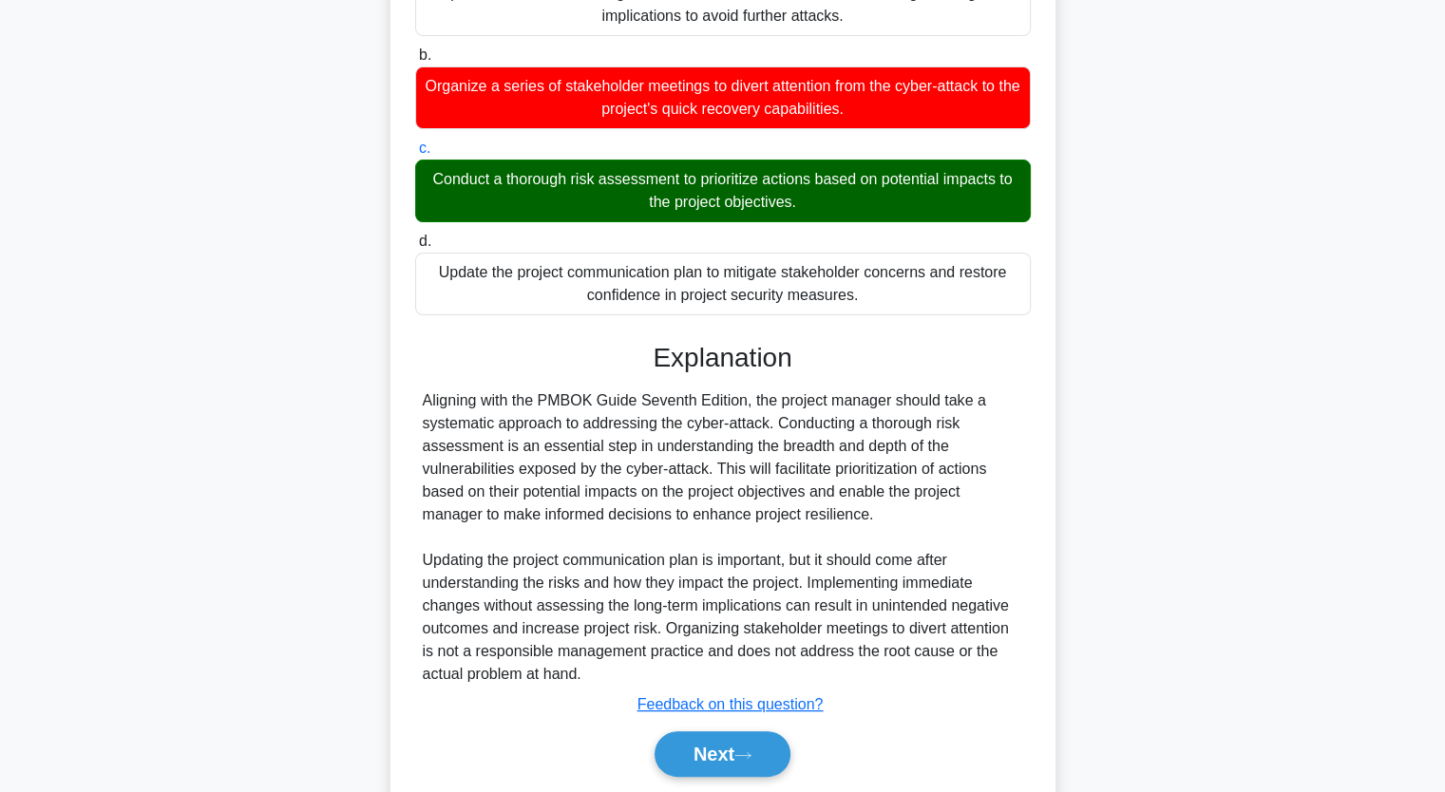
scroll to position [378, 0]
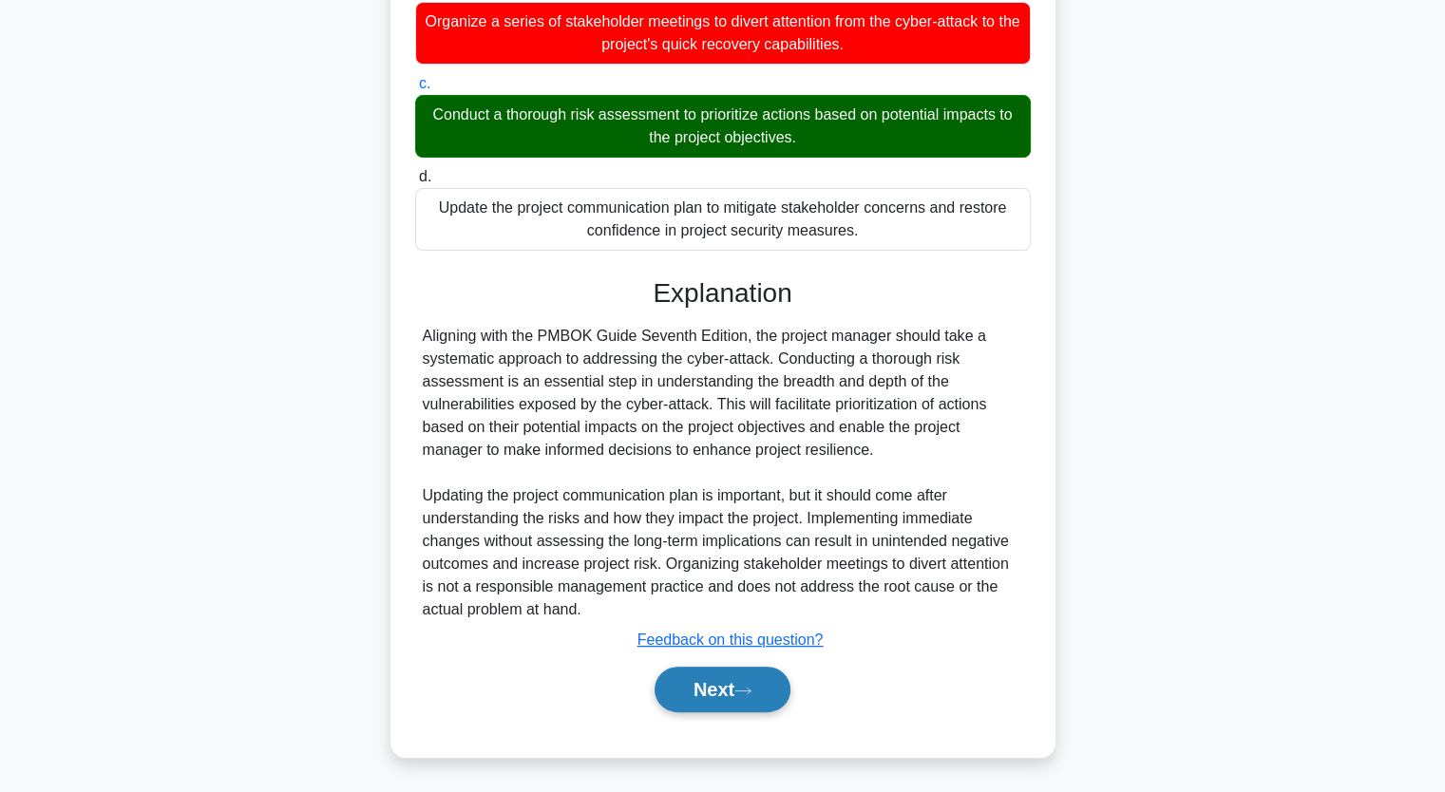
click at [721, 691] on button "Next" at bounding box center [722, 690] width 136 height 46
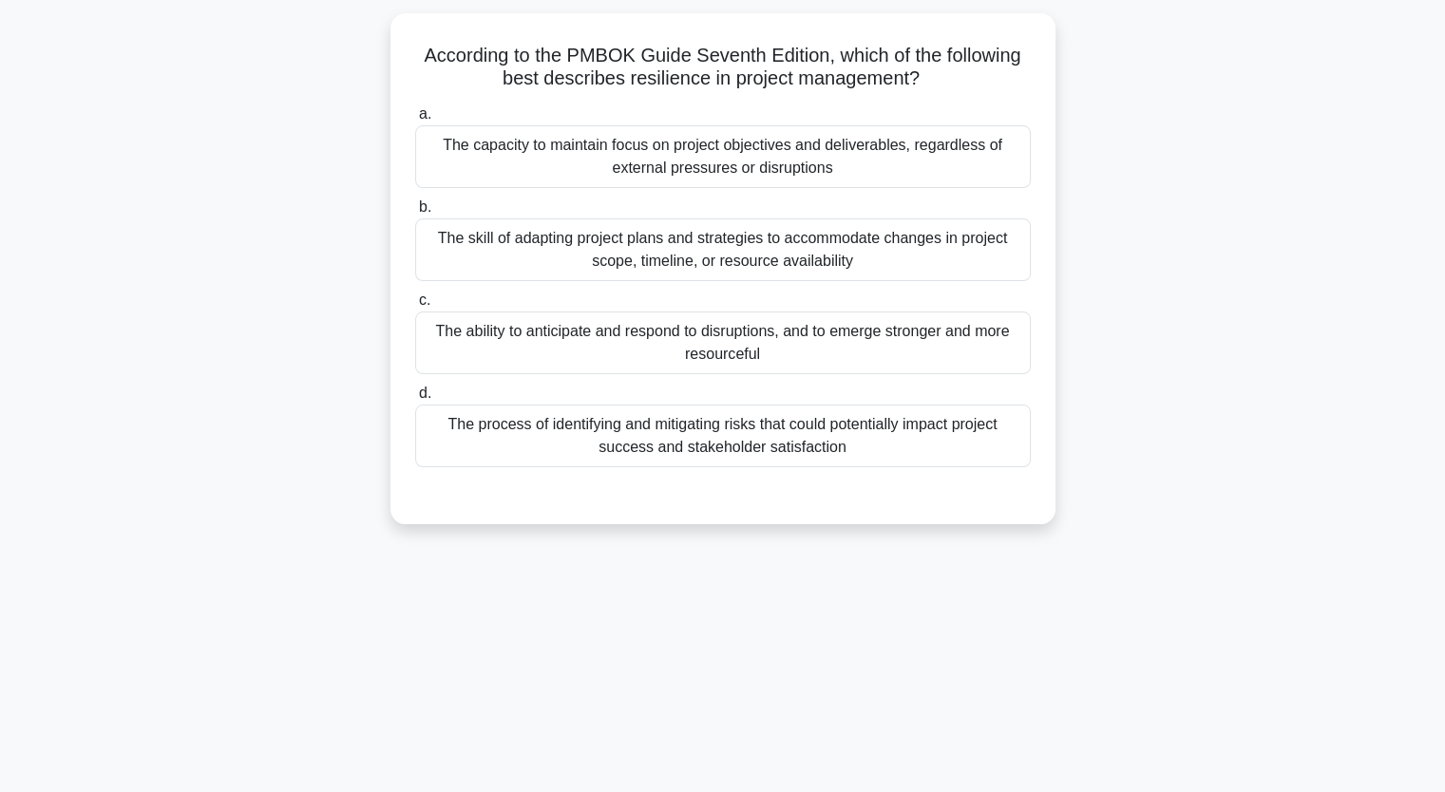
scroll to position [83, 0]
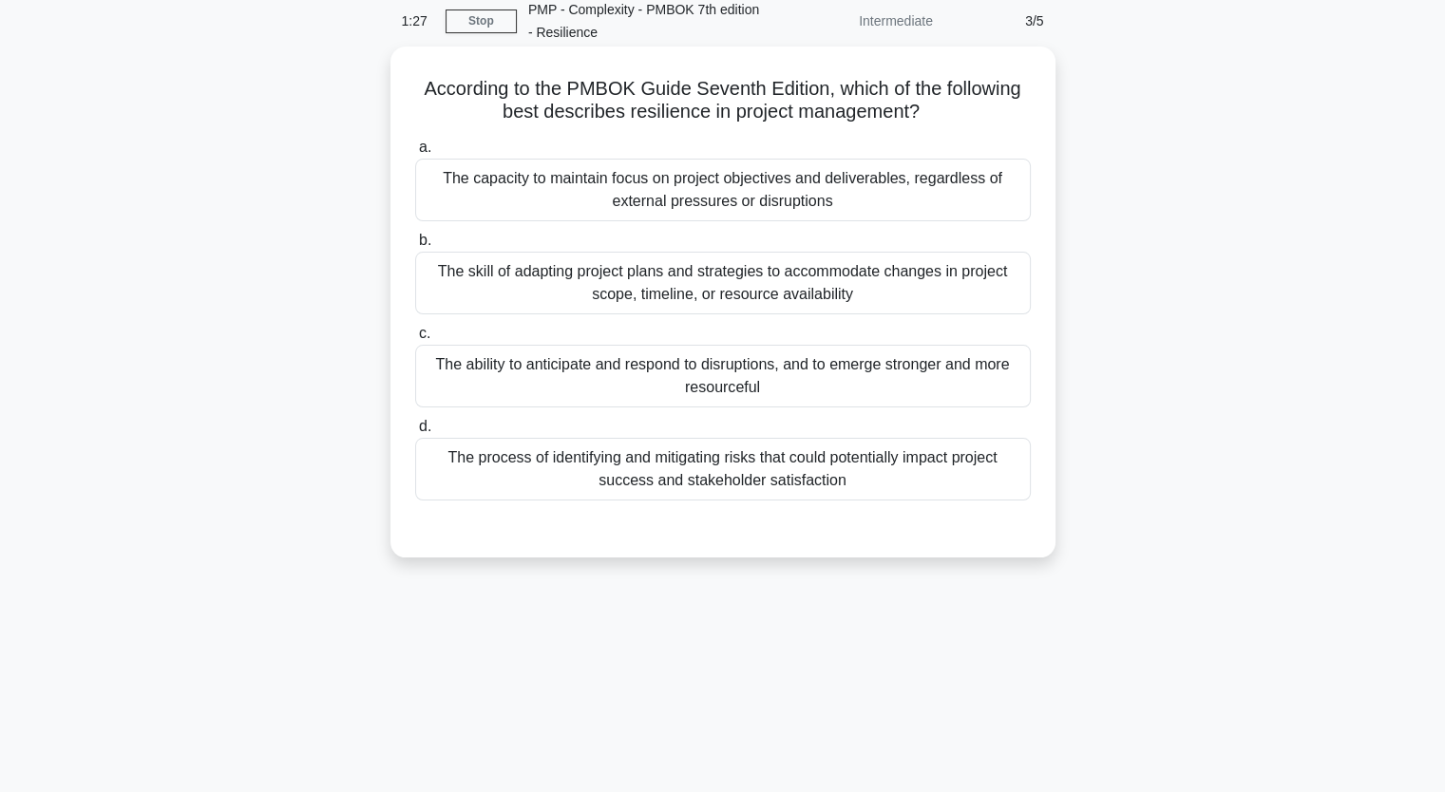
click at [651, 277] on div "The skill of adapting project plans and strategies to accommodate changes in pr…" at bounding box center [722, 283] width 615 height 63
click at [415, 247] on input "b. The skill of adapting project plans and strategies to accommodate changes in…" at bounding box center [415, 241] width 0 height 12
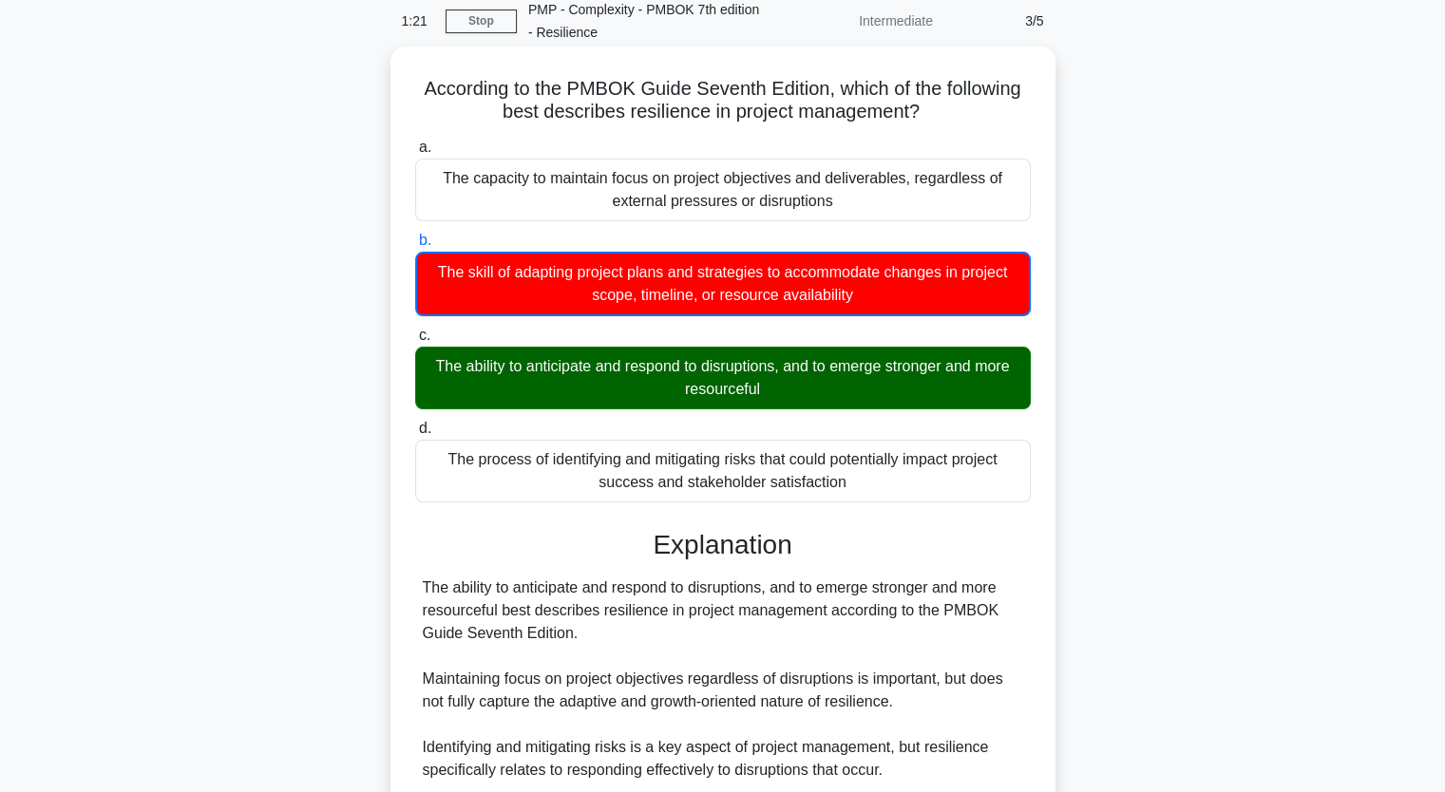
click at [415, 330] on input "c. The ability to anticipate and respond to disruptions, and to emerge stronger…" at bounding box center [415, 336] width 0 height 12
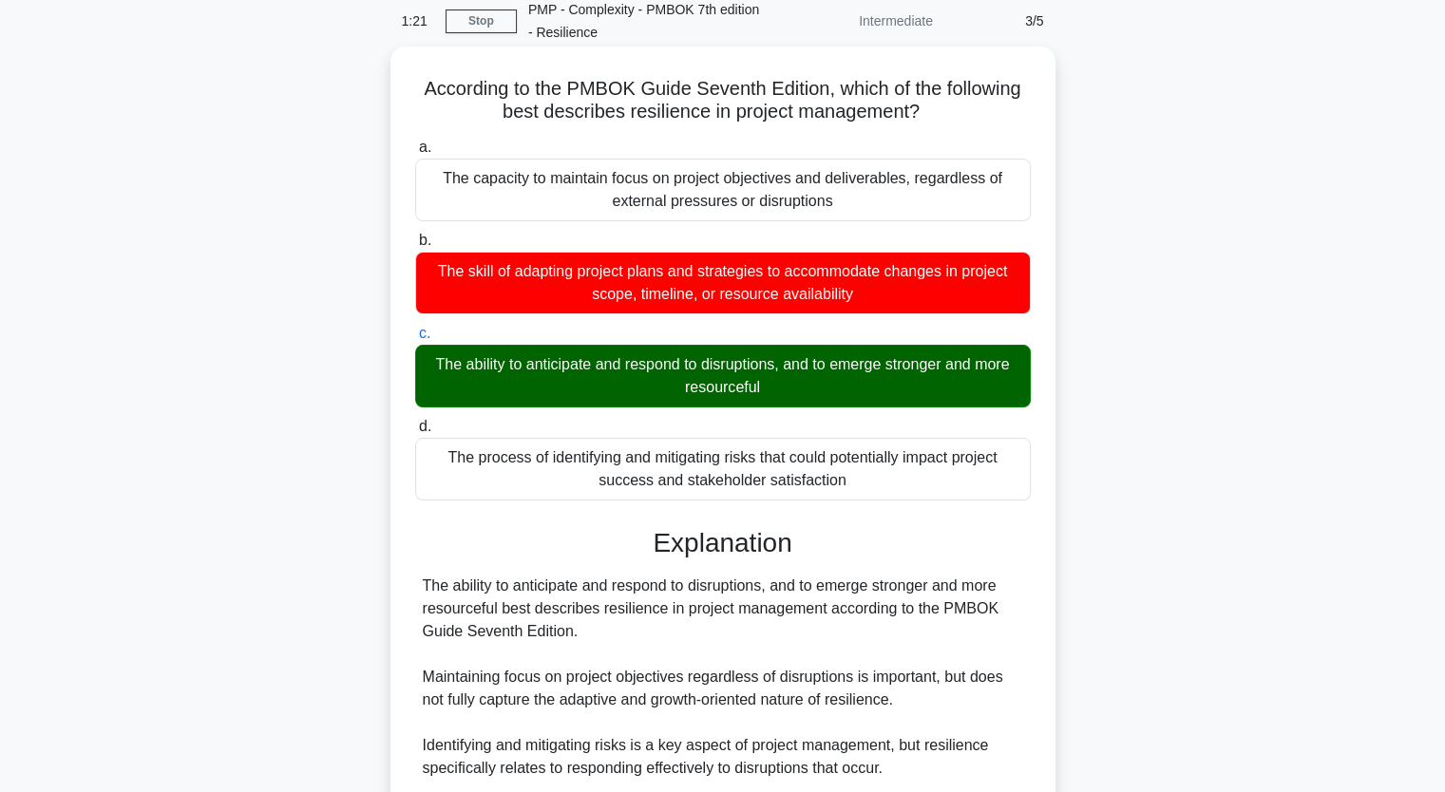
click at [415, 421] on input "d. The process of identifying and mitigating risks that could potentially impac…" at bounding box center [415, 427] width 0 height 12
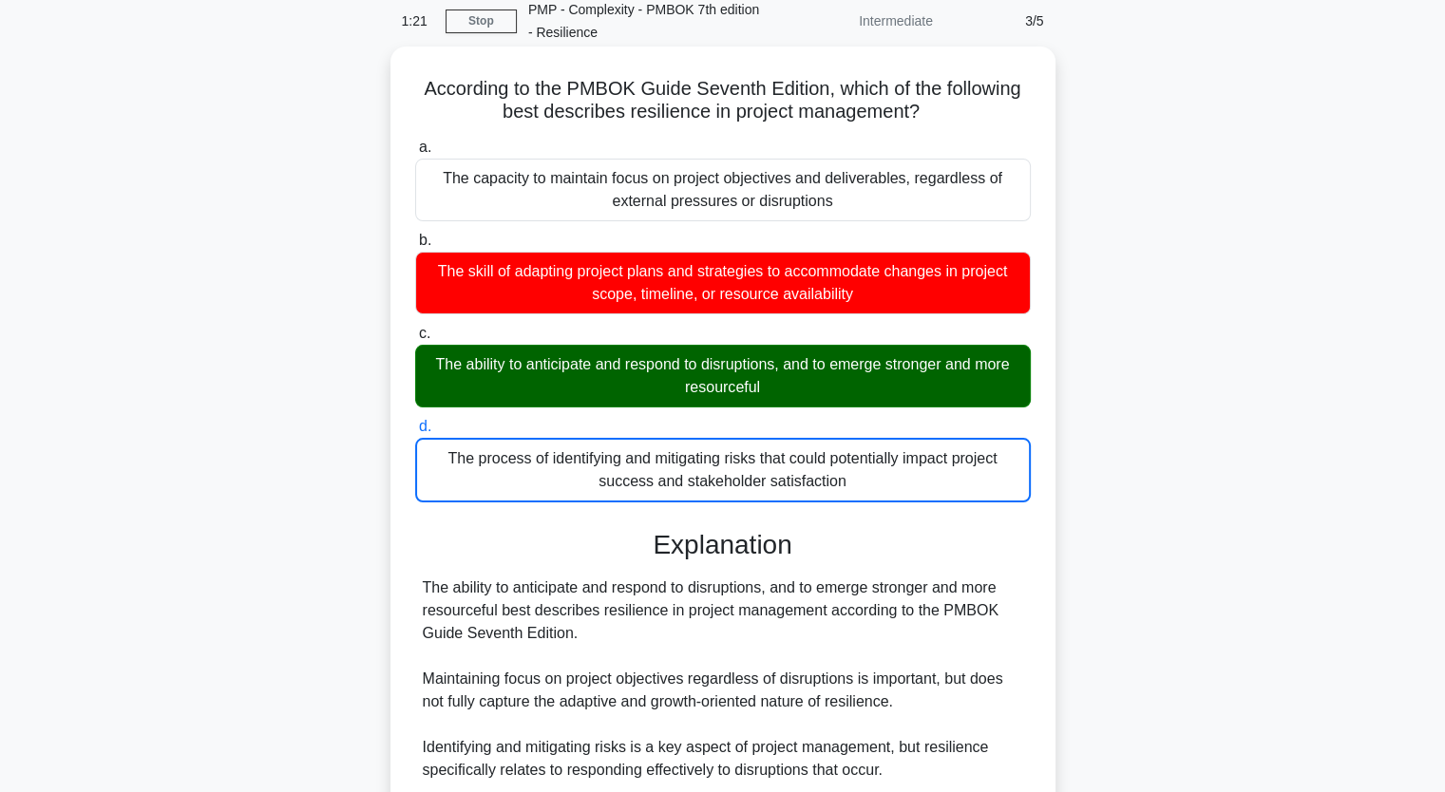
click at [415, 142] on input "a. The capacity to maintain focus on project objectives and deliverables, regar…" at bounding box center [415, 148] width 0 height 12
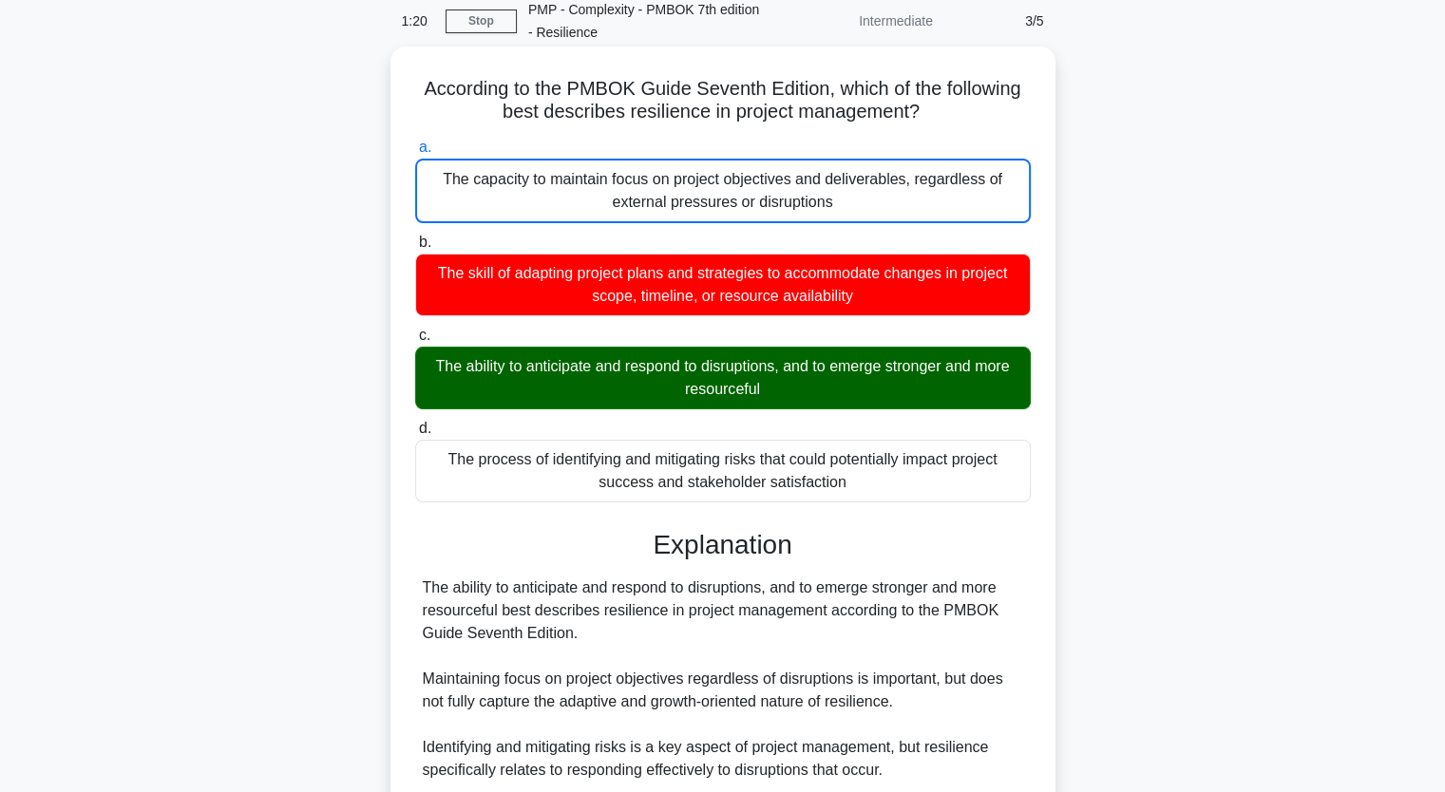
click at [415, 237] on input "b. The skill of adapting project plans and strategies to accommodate changes in…" at bounding box center [415, 243] width 0 height 12
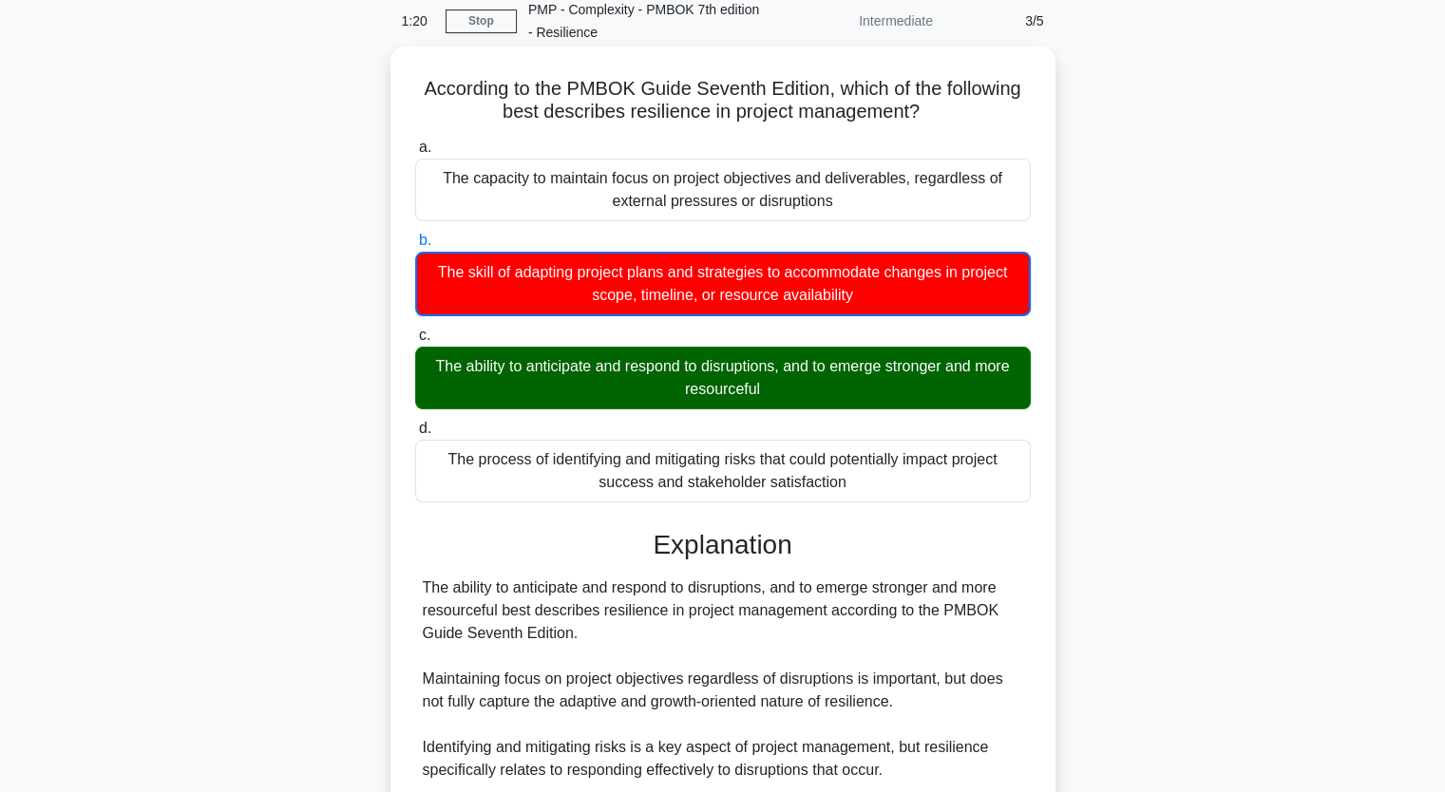
click at [415, 330] on input "c. The ability to anticipate and respond to disruptions, and to emerge stronger…" at bounding box center [415, 336] width 0 height 12
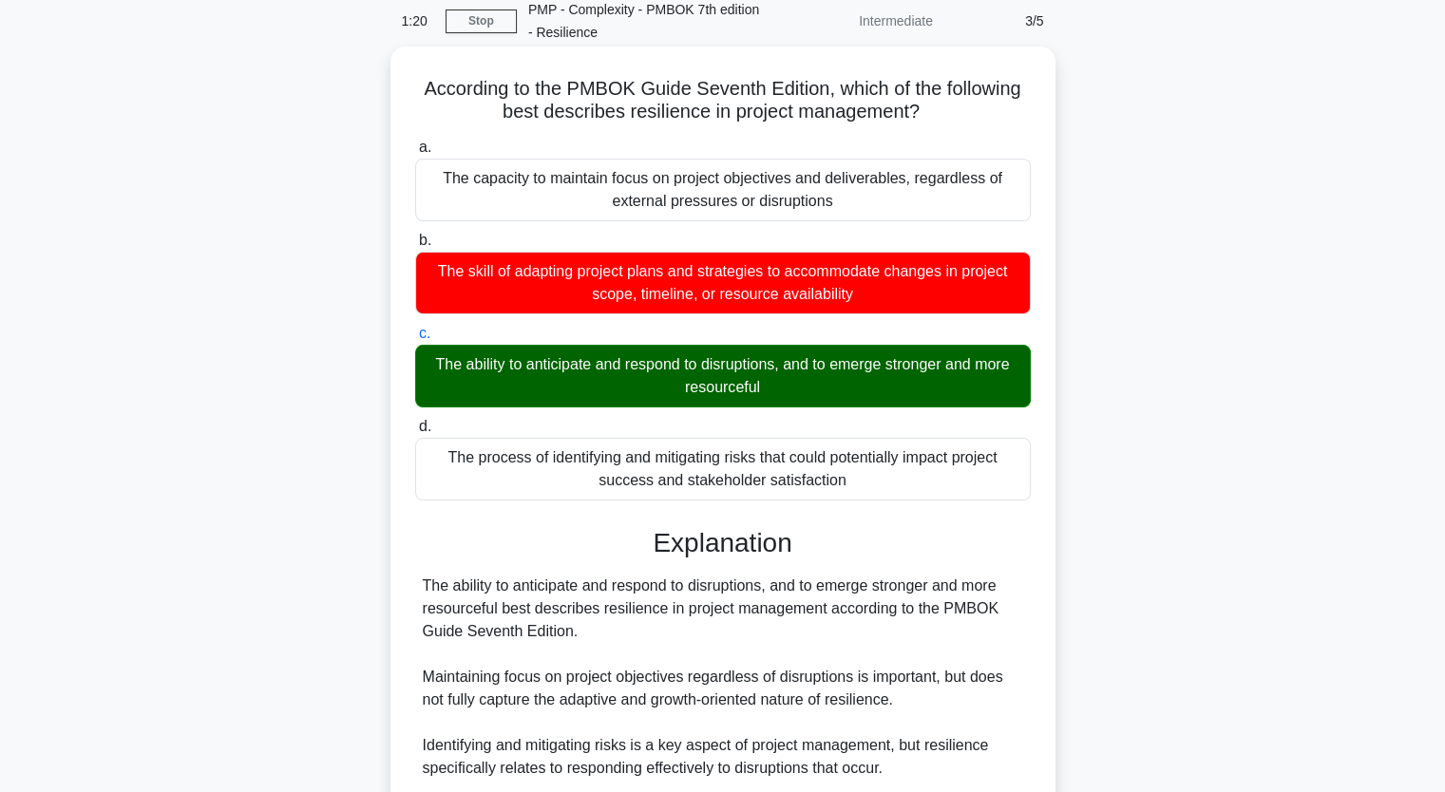
click at [415, 421] on input "d. The process of identifying and mitigating risks that could potentially impac…" at bounding box center [415, 427] width 0 height 12
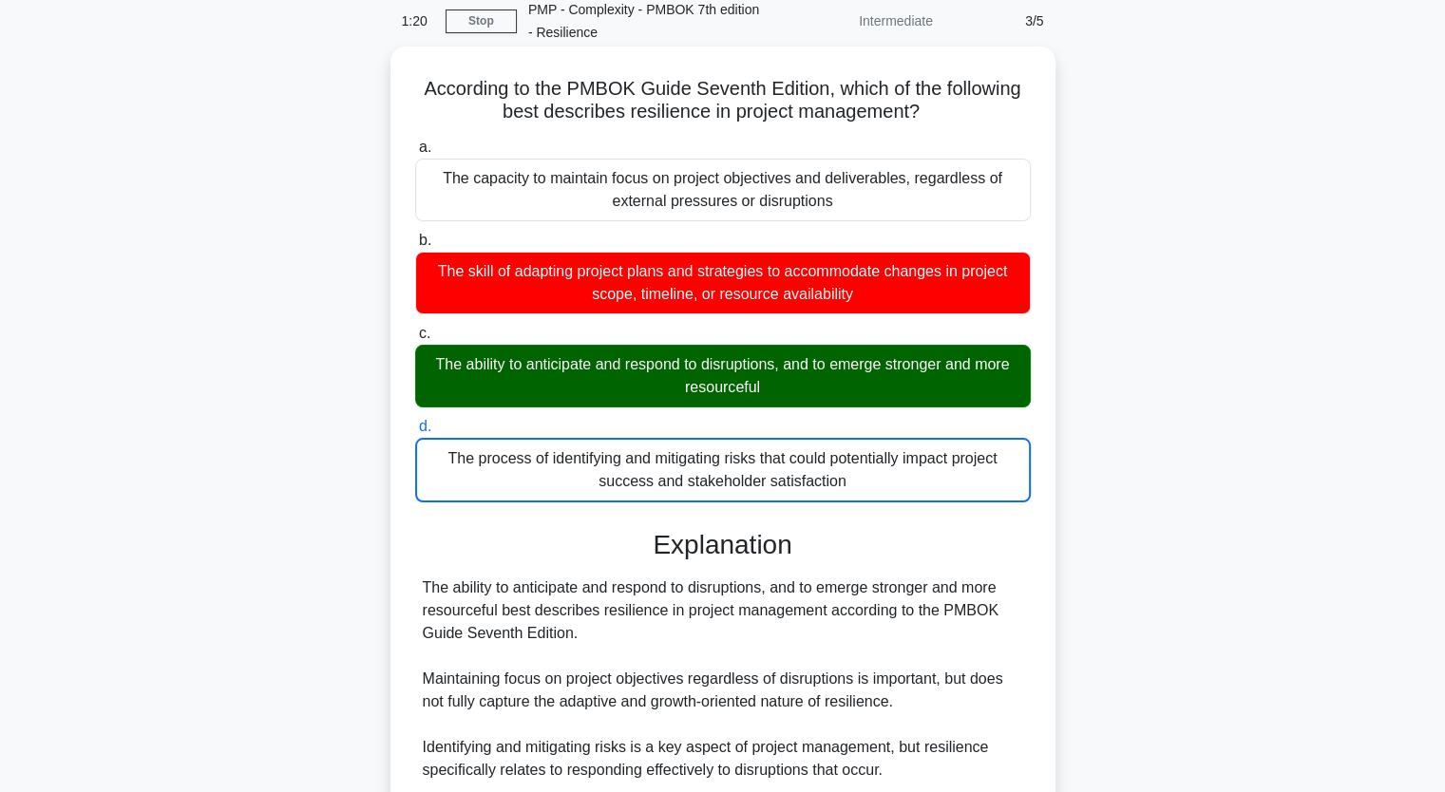
click at [415, 142] on input "a. The capacity to maintain focus on project objectives and deliverables, regar…" at bounding box center [415, 148] width 0 height 12
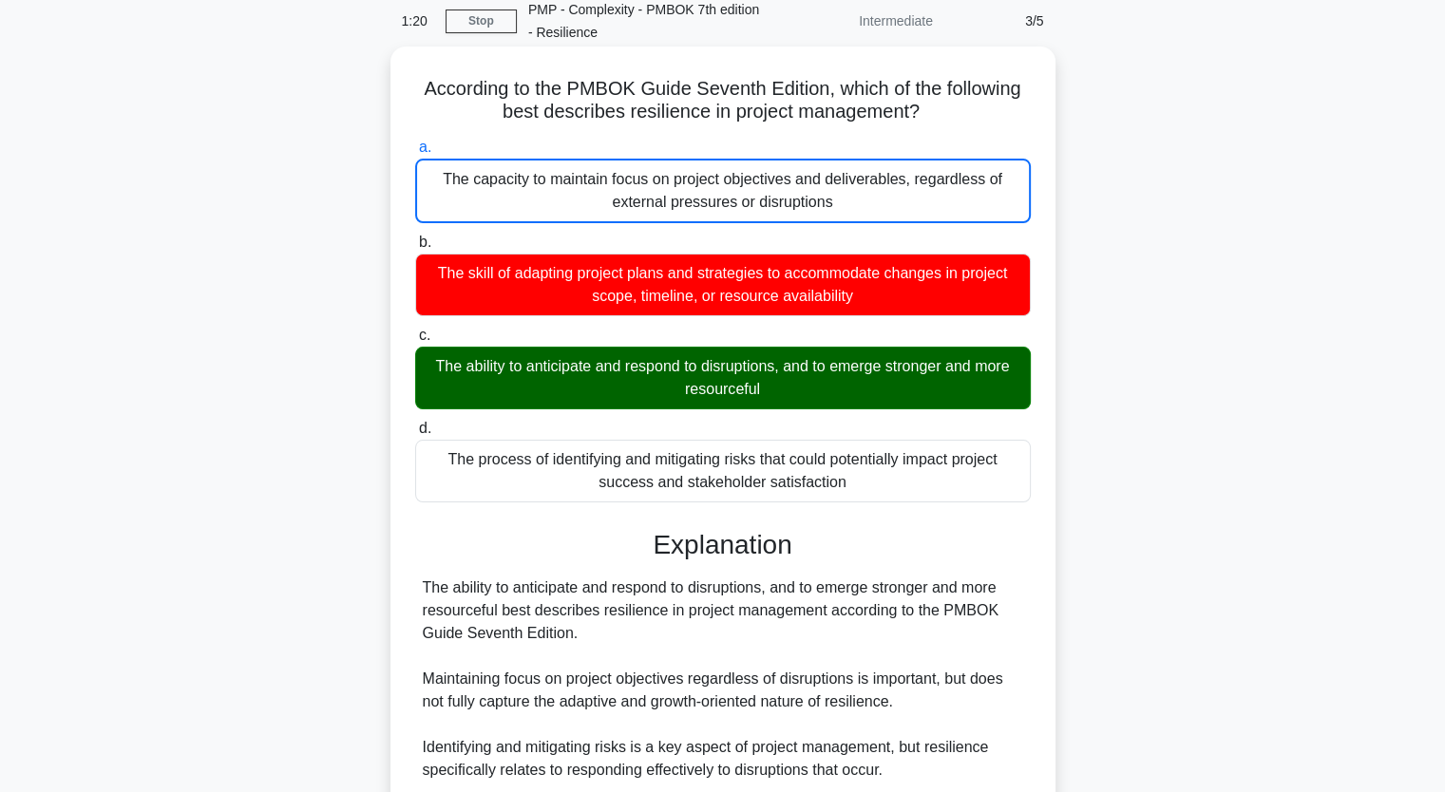
click at [415, 237] on input "b. The skill of adapting project plans and strategies to accommodate changes in…" at bounding box center [415, 243] width 0 height 12
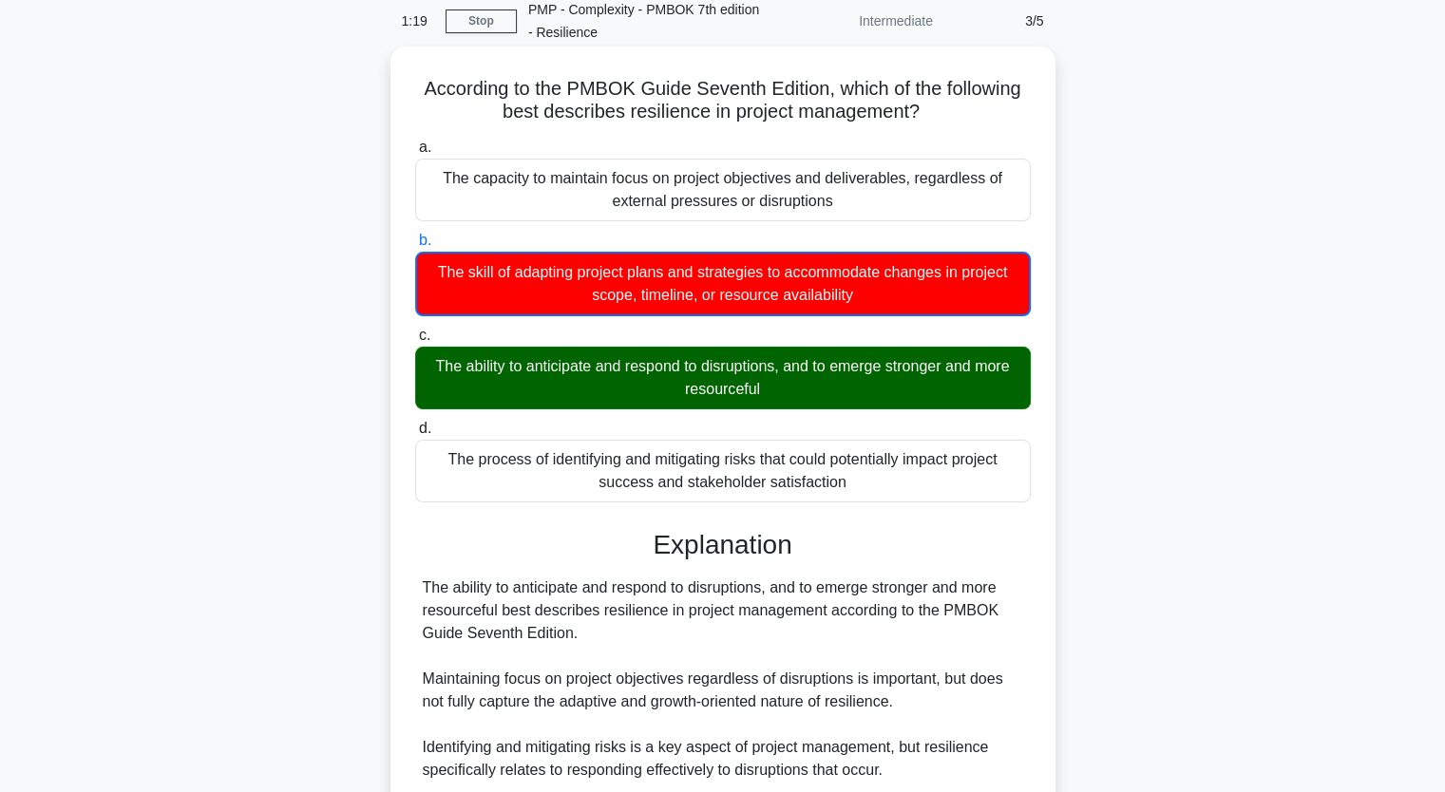
click at [415, 330] on input "c. The ability to anticipate and respond to disruptions, and to emerge stronger…" at bounding box center [415, 336] width 0 height 12
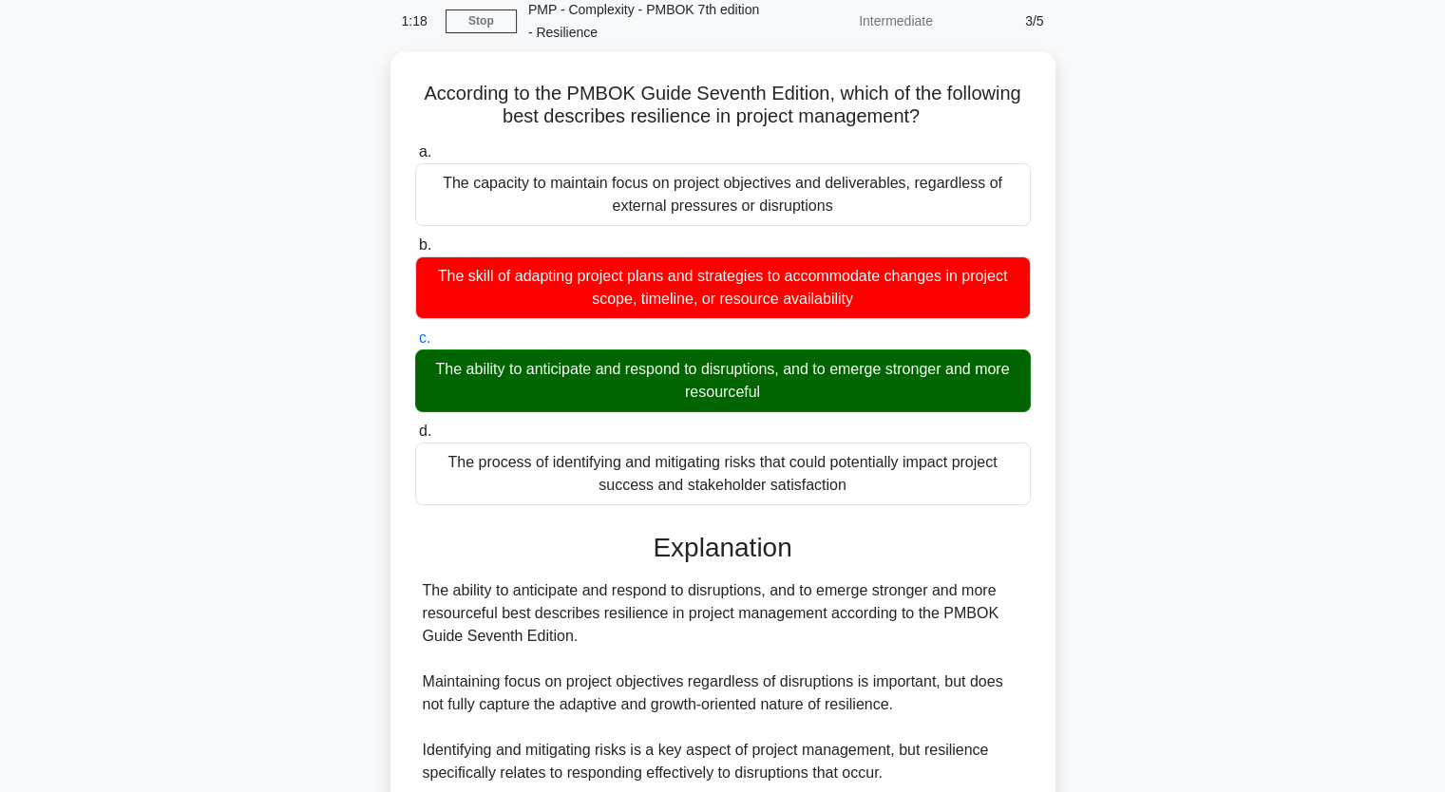
click at [280, 337] on div "According to the PMBOK Guide Seventh Edition, which of the following best descr…" at bounding box center [723, 531] width 1254 height 960
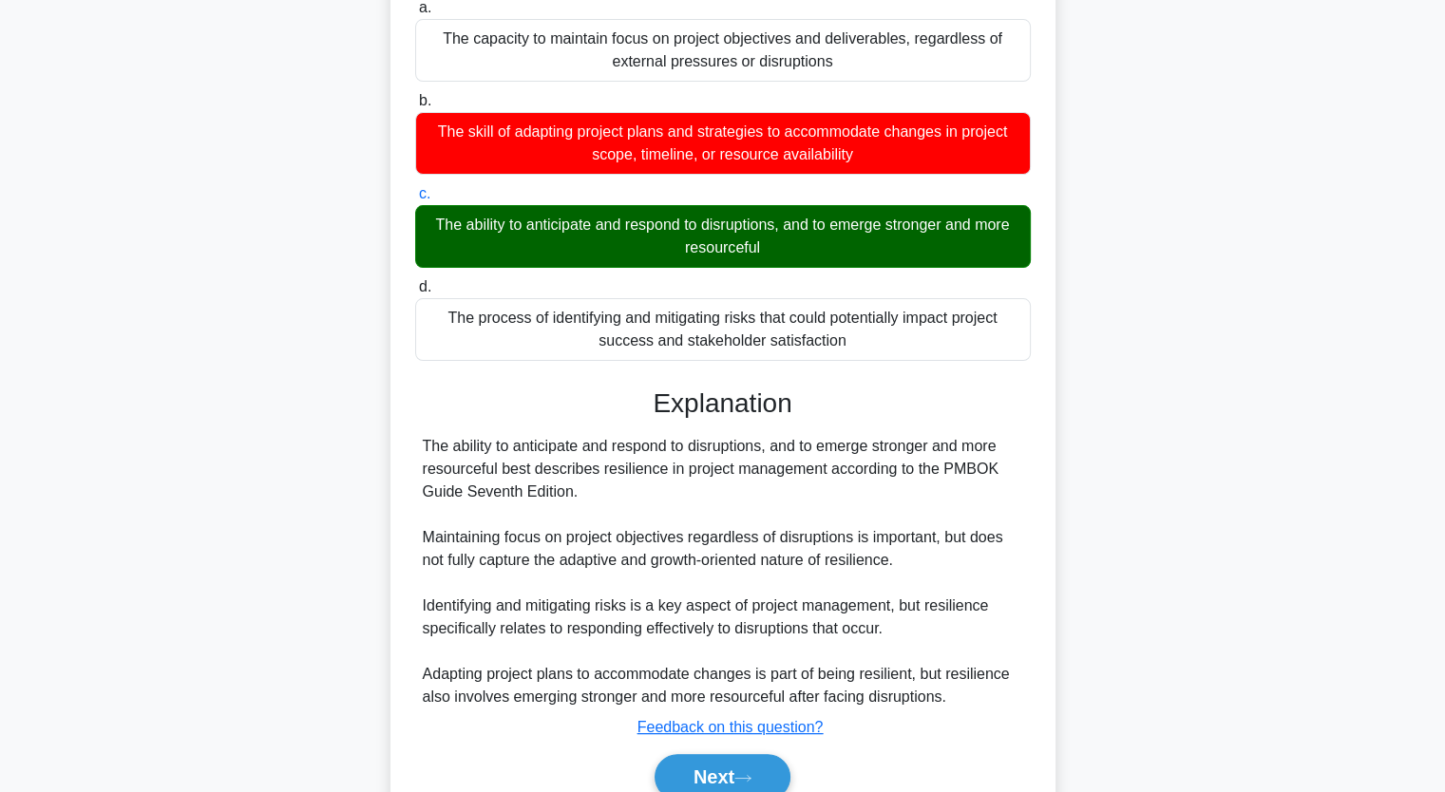
scroll to position [310, 0]
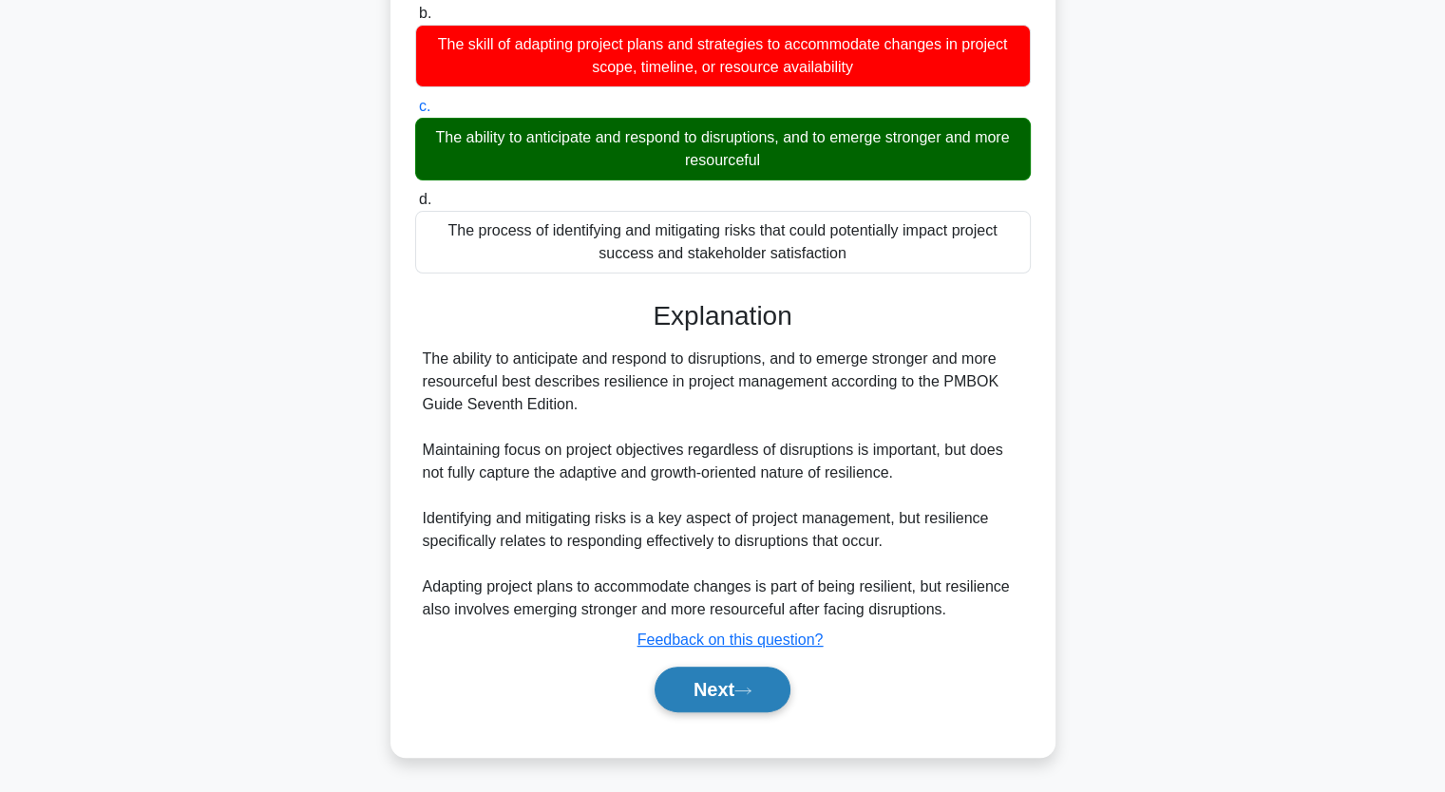
click at [741, 680] on button "Next" at bounding box center [722, 690] width 136 height 46
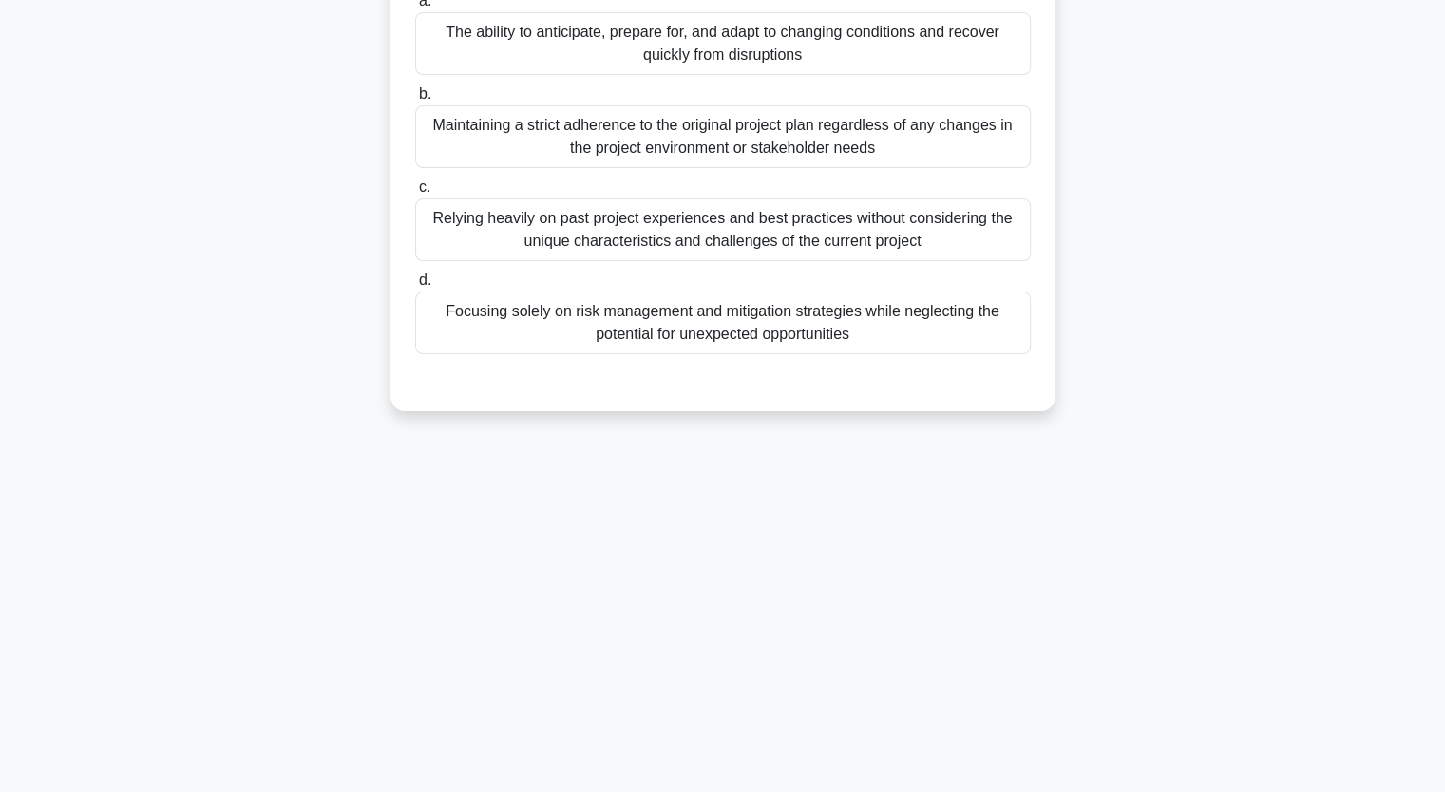
scroll to position [235, 0]
click at [220, 267] on div "According to the PMBOK Guide Seventh Edition, which of the following is a key a…" at bounding box center [723, 167] width 1254 height 534
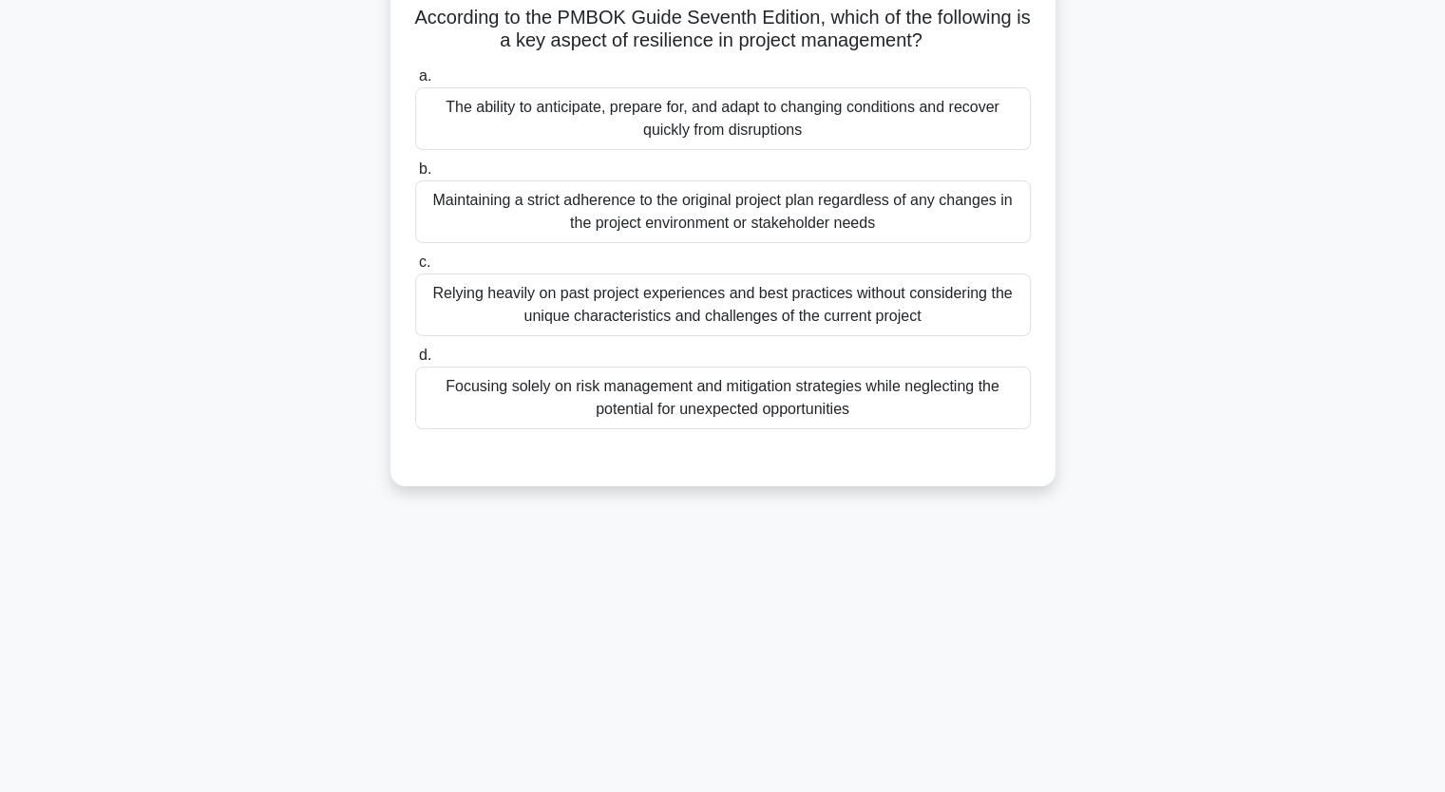
scroll to position [197, 0]
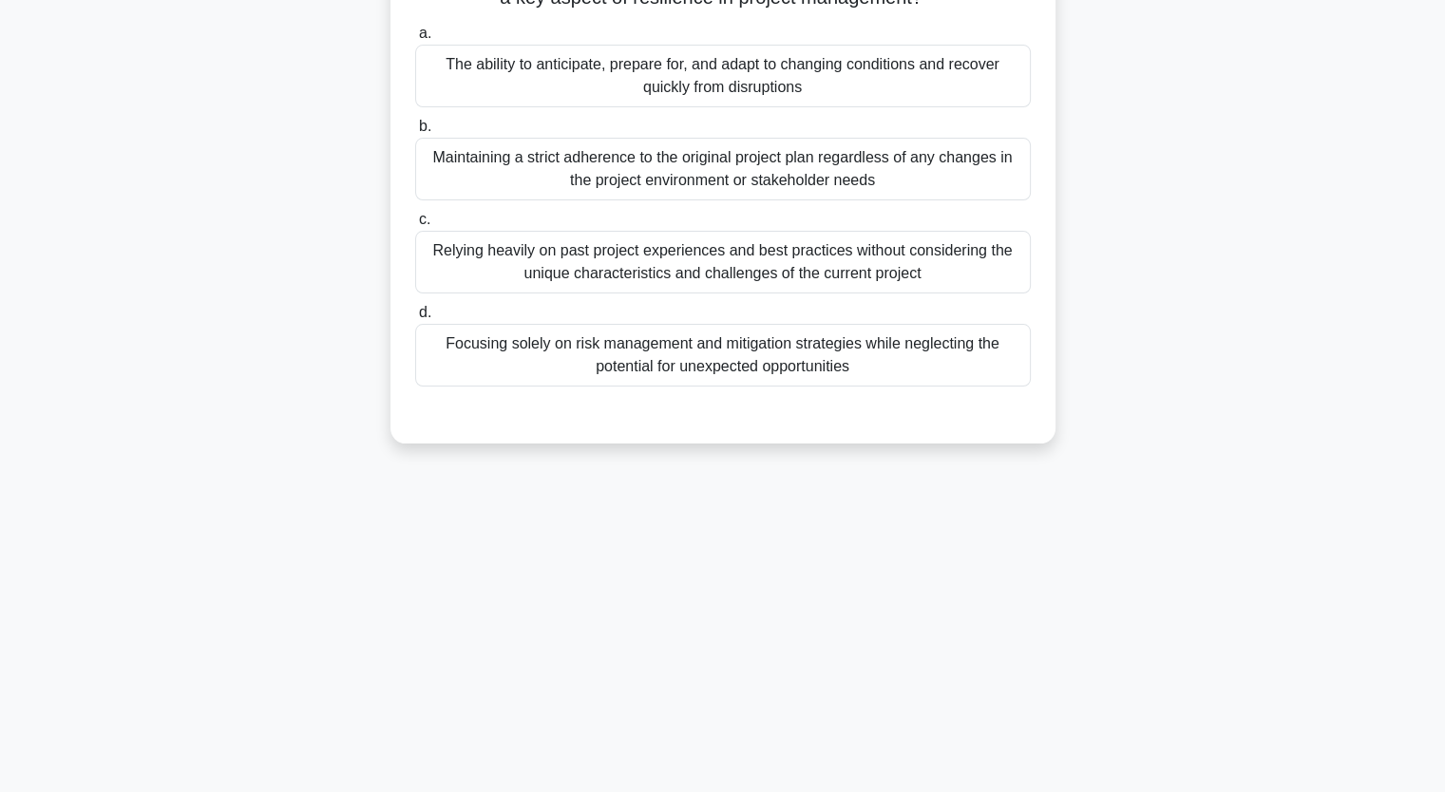
click at [718, 358] on div "Focusing solely on risk management and mitigation strategies while neglecting t…" at bounding box center [722, 355] width 615 height 63
click at [415, 319] on input "d. Focusing solely on risk management and mitigation strategies while neglectin…" at bounding box center [415, 313] width 0 height 12
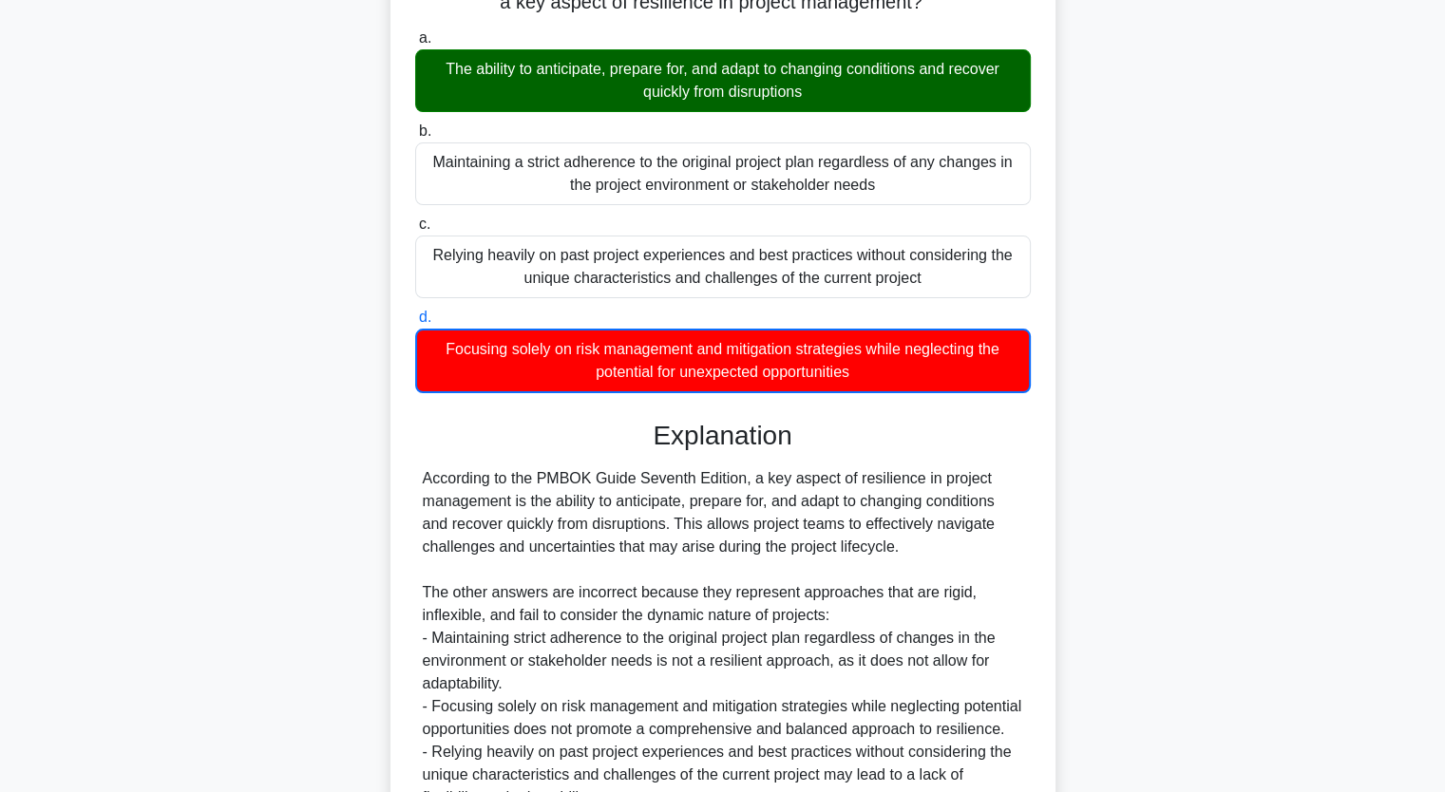
click at [166, 210] on div "According to the PMBOK Guide Seventh Edition, which of the following is a key a…" at bounding box center [723, 452] width 1254 height 1031
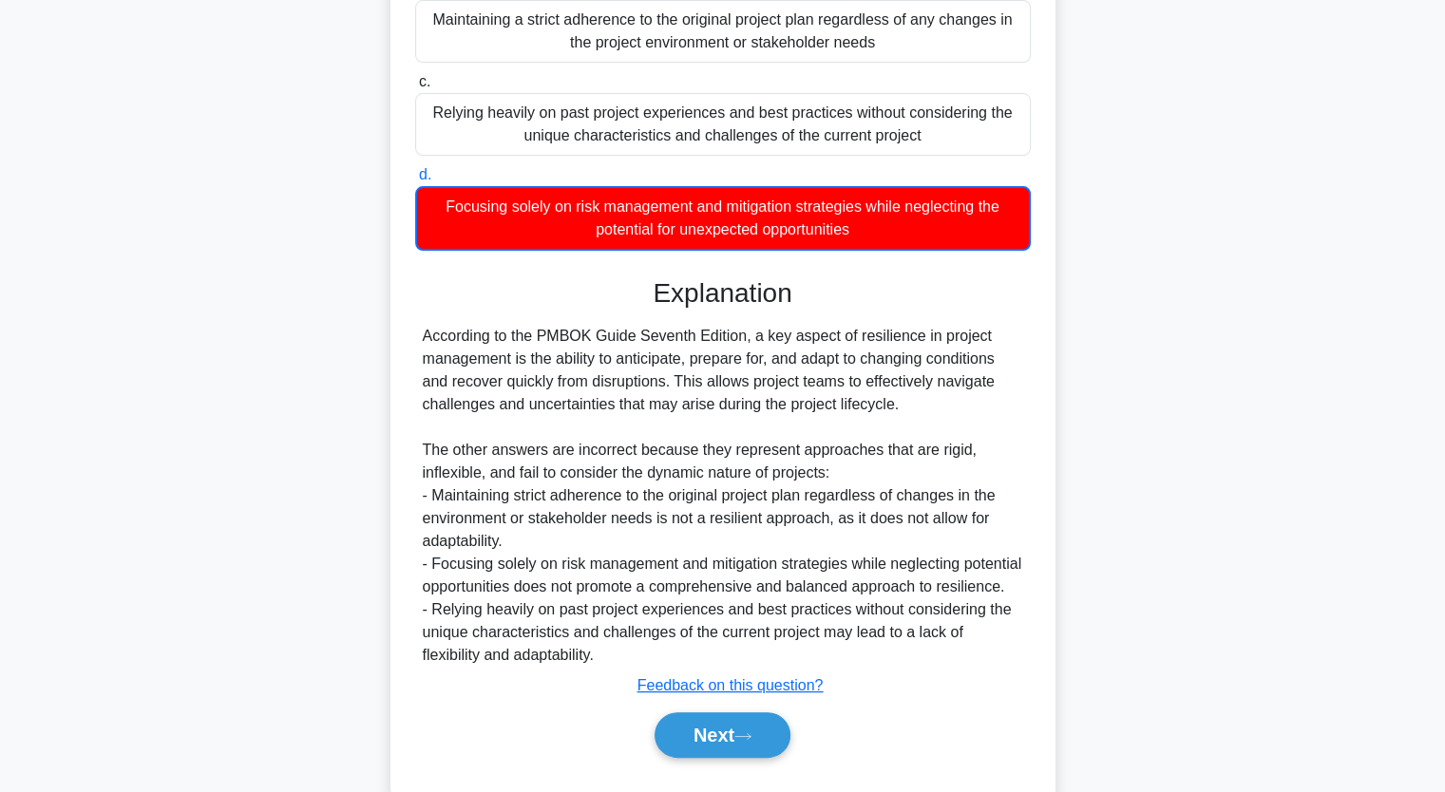
scroll to position [403, 0]
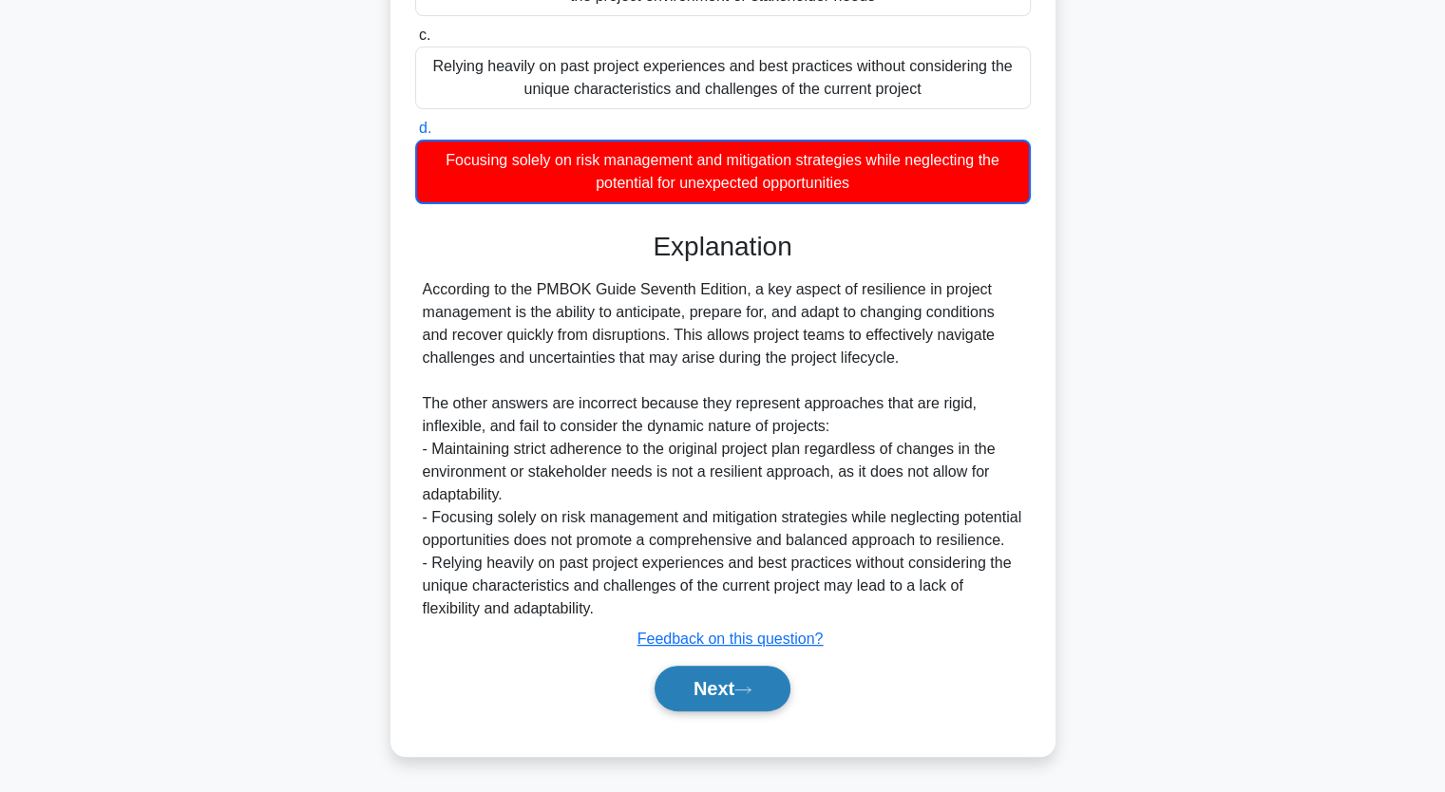
click at [693, 701] on button "Next" at bounding box center [722, 689] width 136 height 46
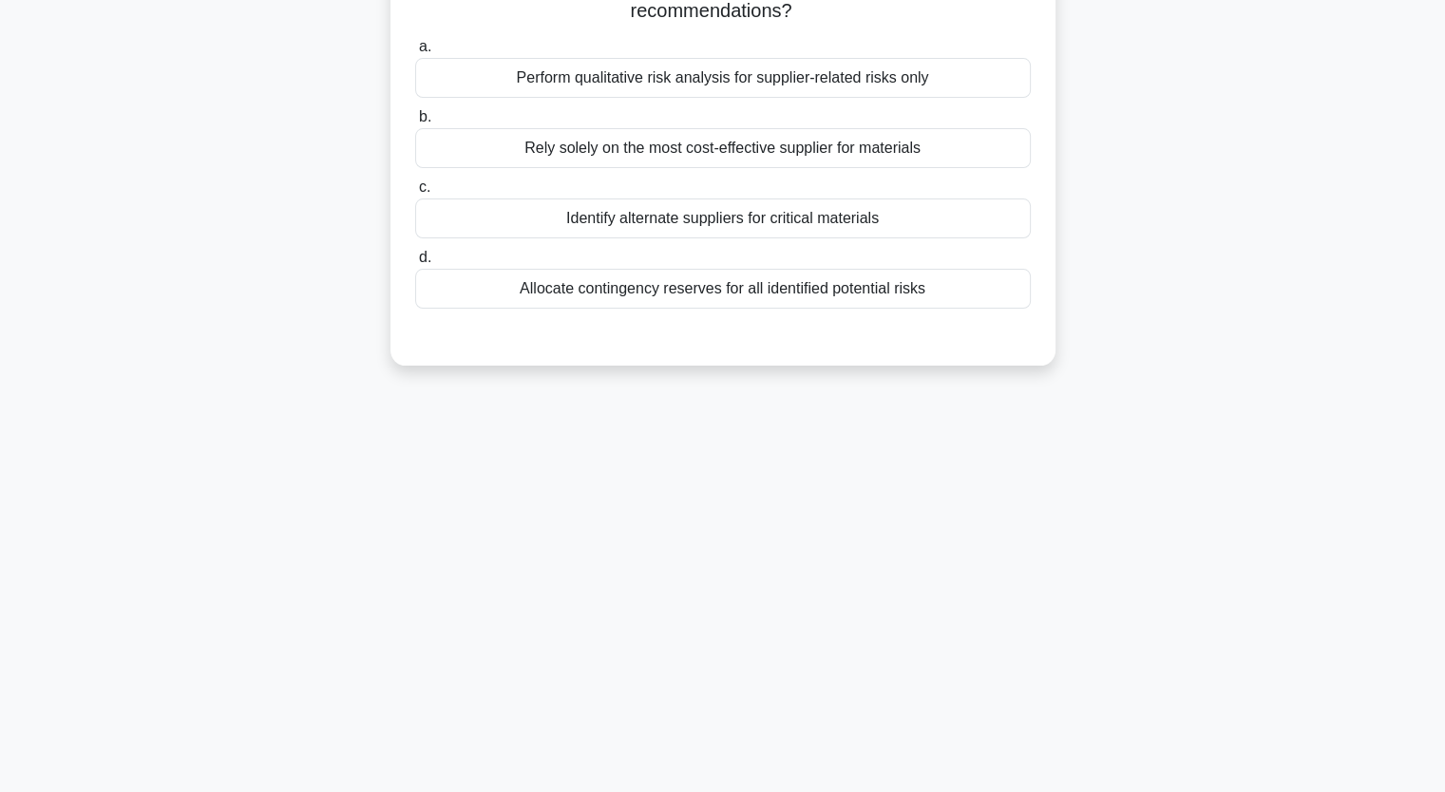
scroll to position [235, 0]
click at [244, 333] on div "During the planning phase of a construction project, the project manager wants …" at bounding box center [723, 144] width 1254 height 488
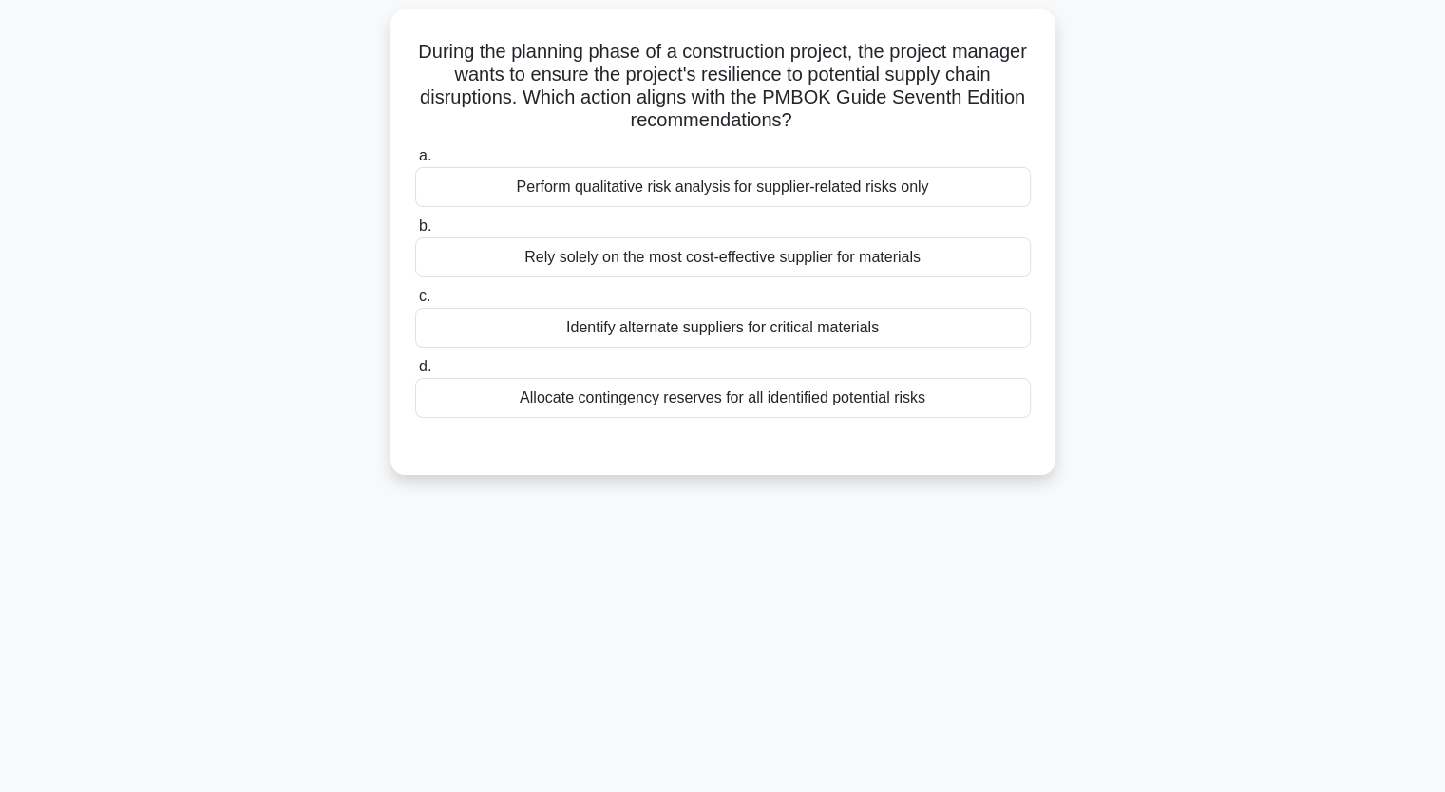
scroll to position [116, 0]
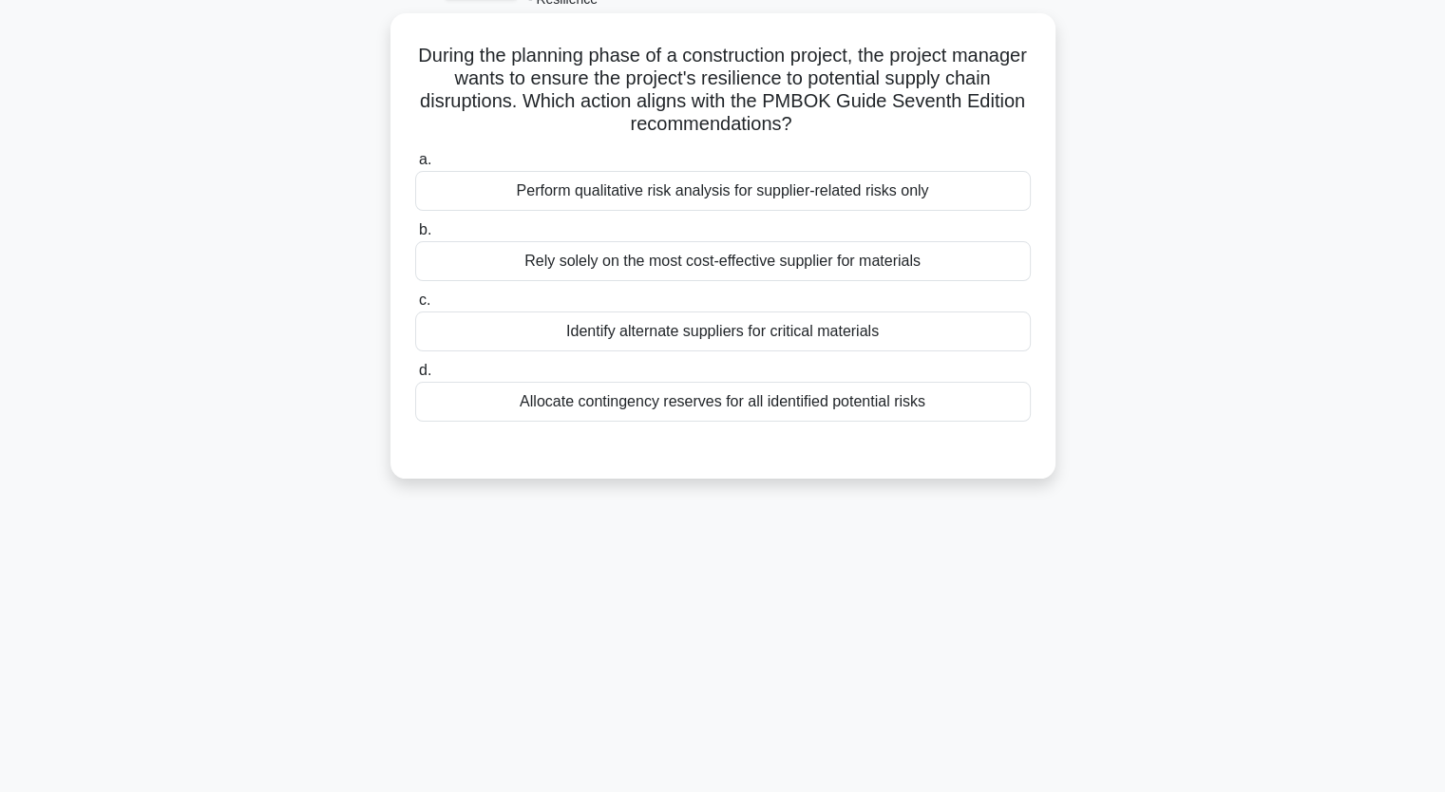
click at [426, 148] on div "a. Perform qualitative risk analysis for supplier-related risks only b. Rely so…" at bounding box center [723, 284] width 638 height 281
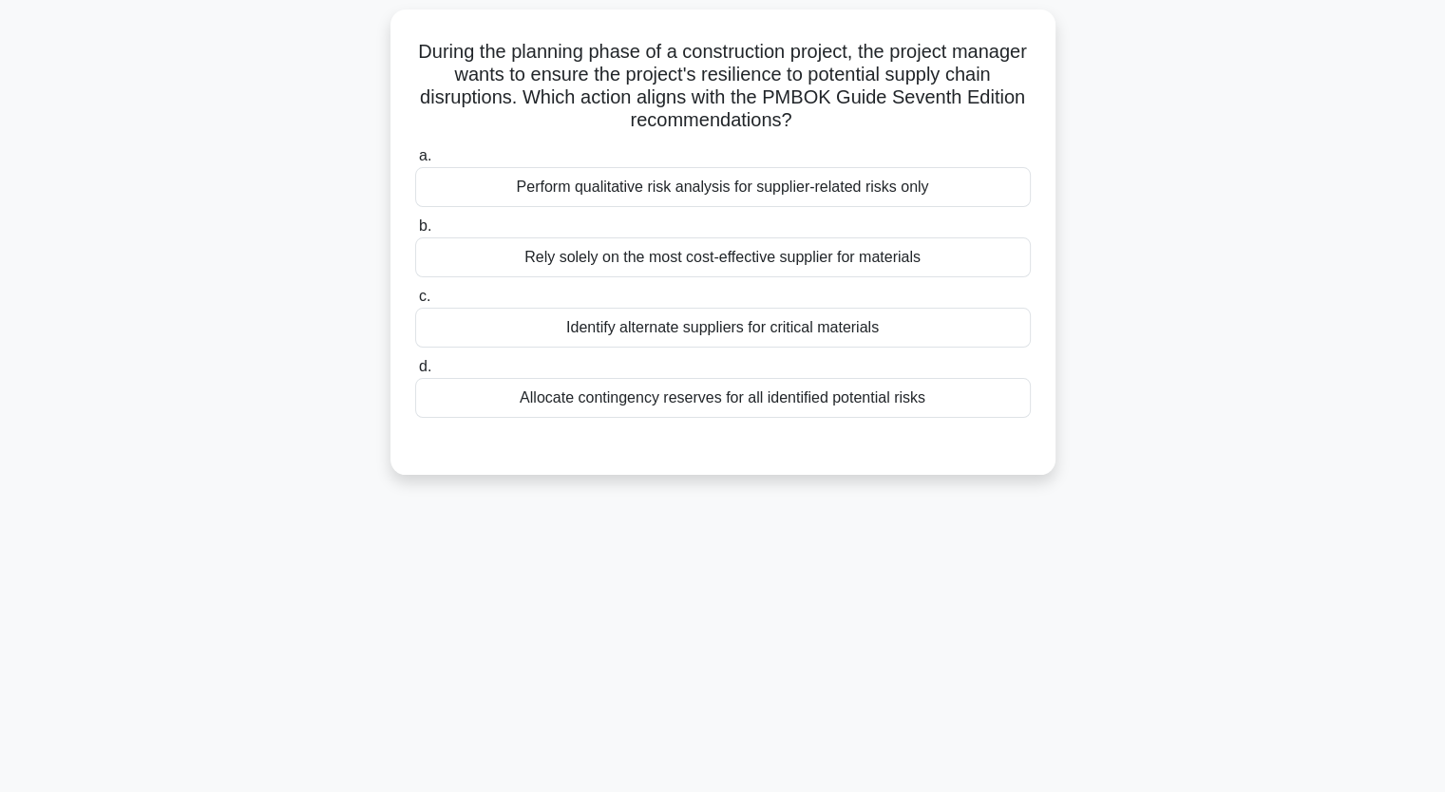
click at [678, 335] on div "Identify alternate suppliers for critical materials" at bounding box center [722, 328] width 615 height 40
click at [415, 303] on input "c. Identify alternate suppliers for critical materials" at bounding box center [415, 297] width 0 height 12
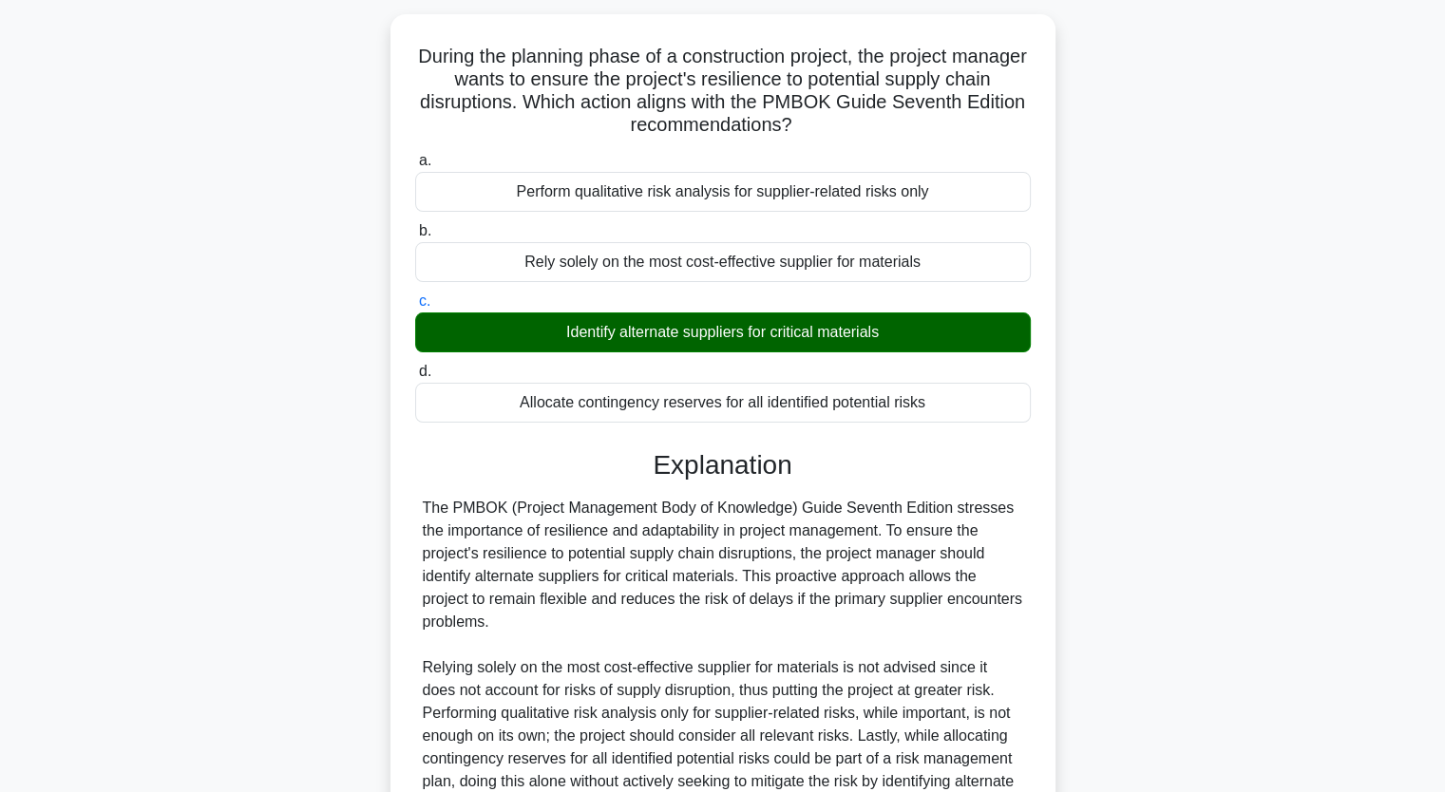
click at [278, 396] on div "During the planning phase of a construction project, the project manager wants …" at bounding box center [723, 505] width 1254 height 983
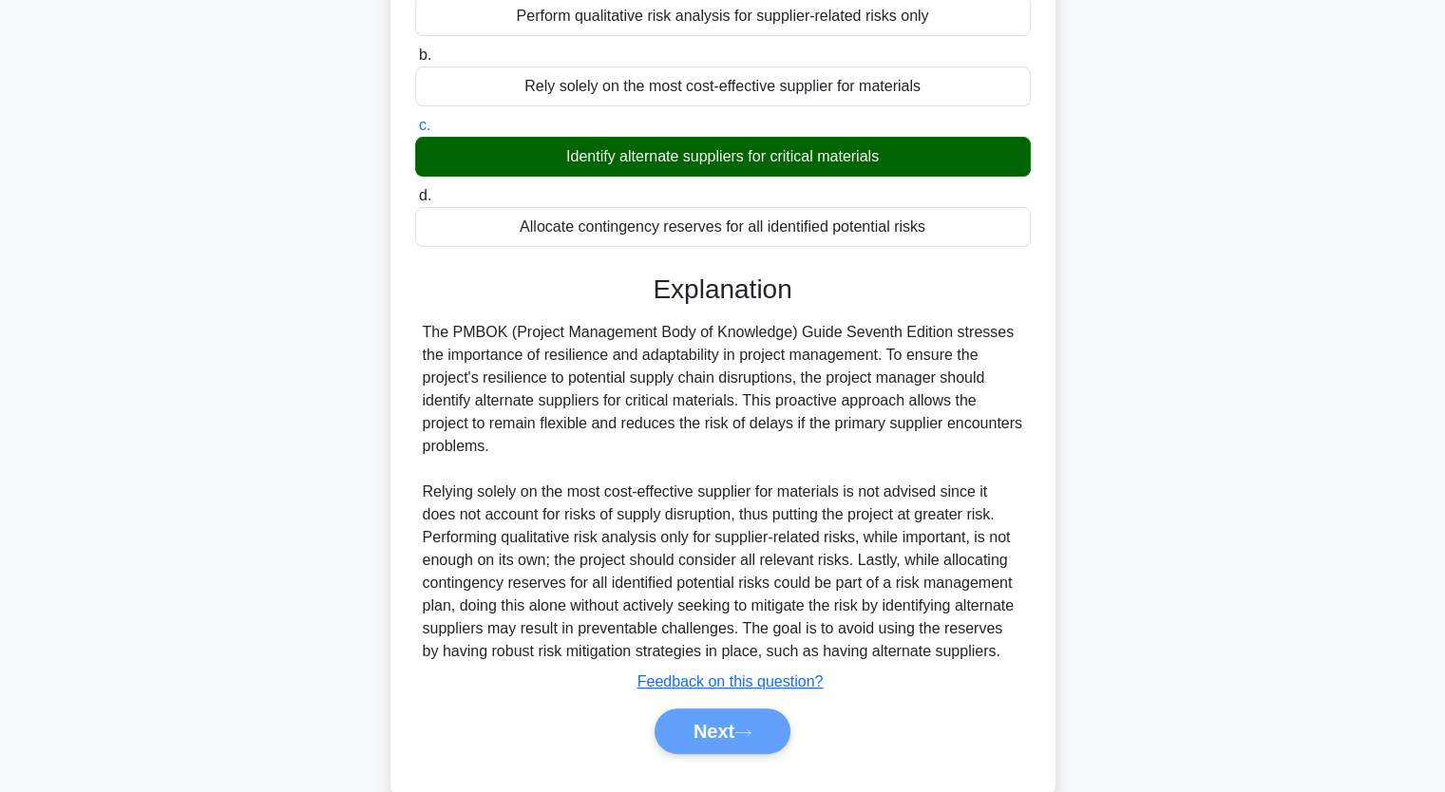
scroll to position [332, 0]
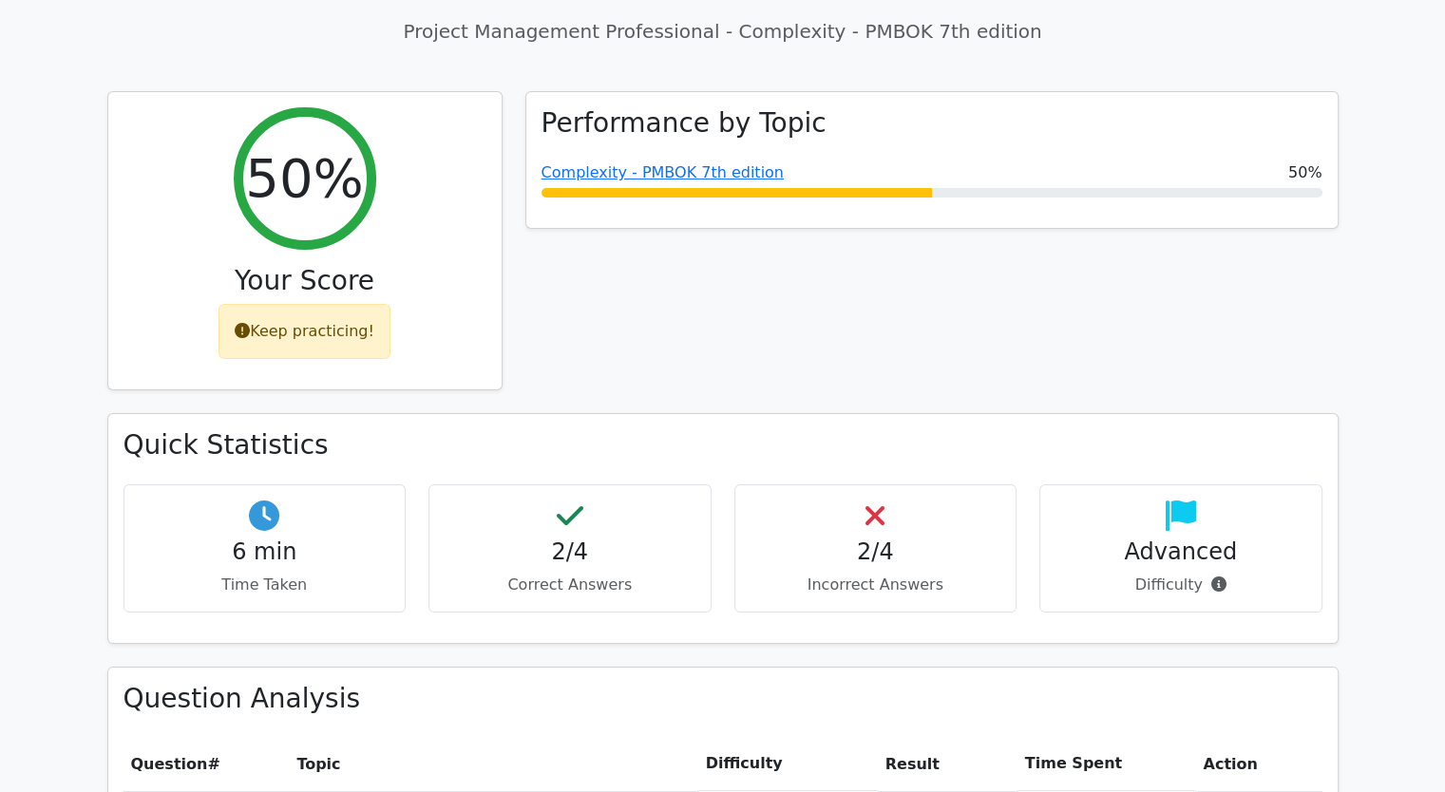
scroll to position [266, 0]
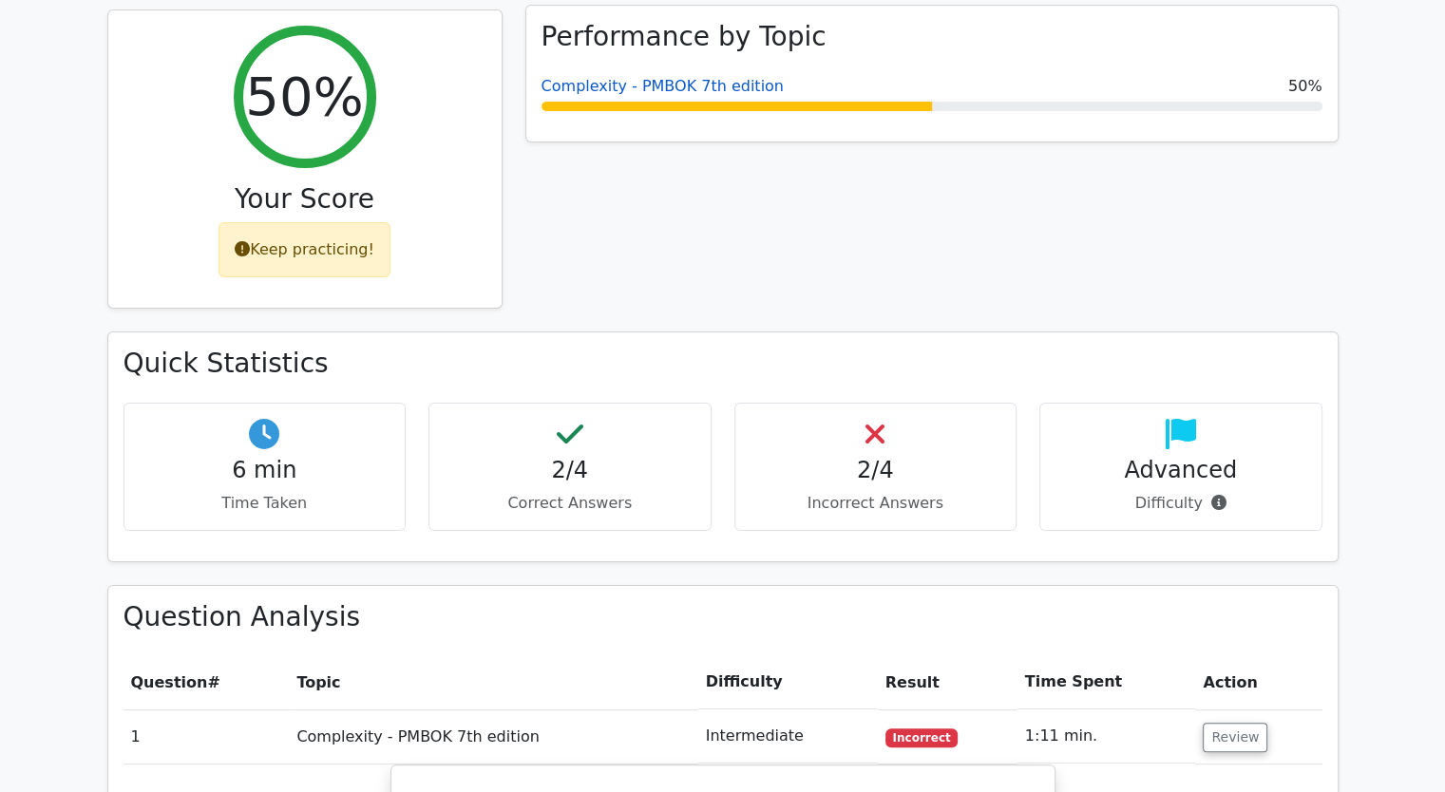
click at [627, 85] on link "Complexity - PMBOK 7th edition" at bounding box center [662, 86] width 242 height 18
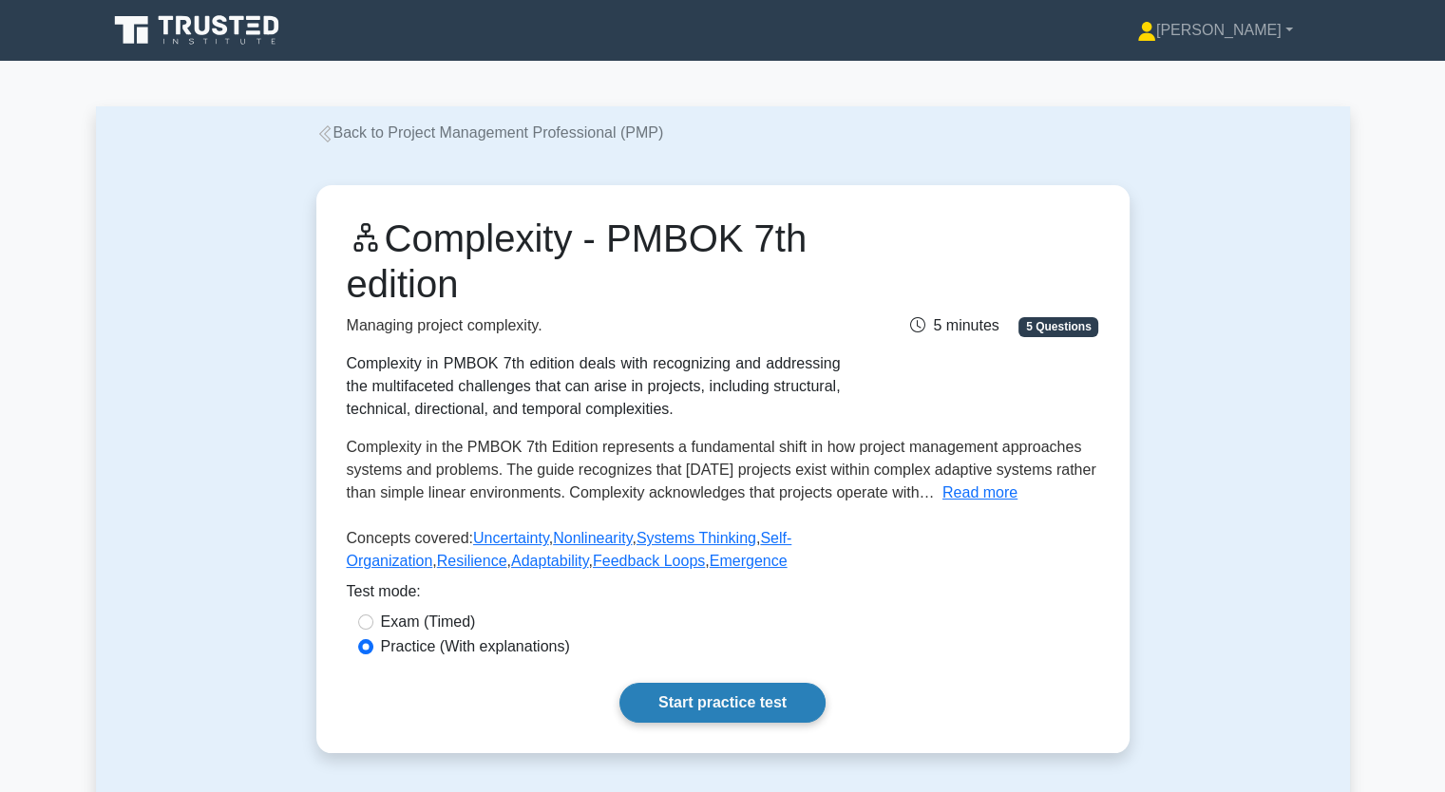
click at [701, 700] on link "Start practice test" at bounding box center [722, 703] width 206 height 40
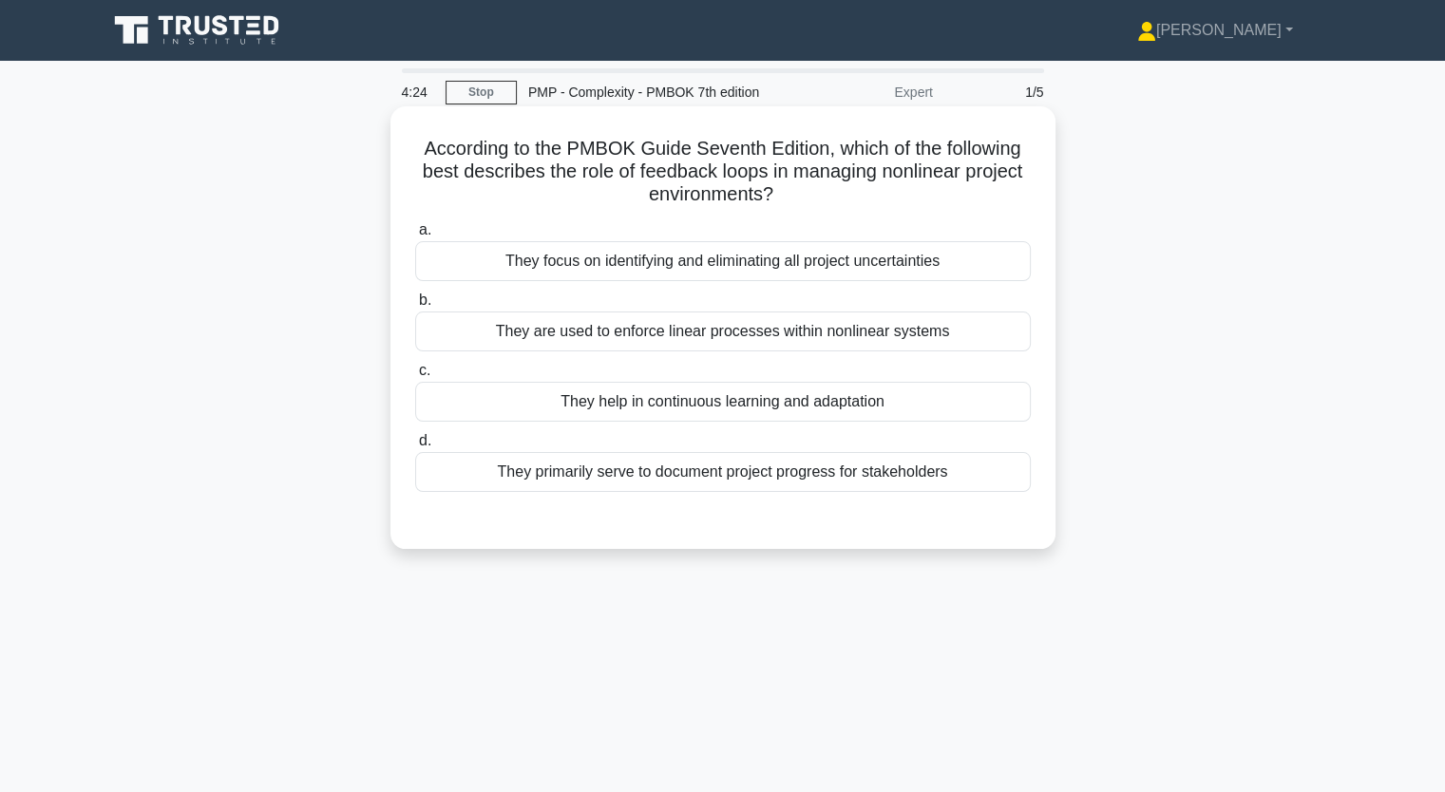
click at [691, 339] on div "They are used to enforce linear processes within nonlinear systems" at bounding box center [722, 332] width 615 height 40
click at [415, 307] on input "b. They are used to enforce linear processes within nonlinear systems" at bounding box center [415, 300] width 0 height 12
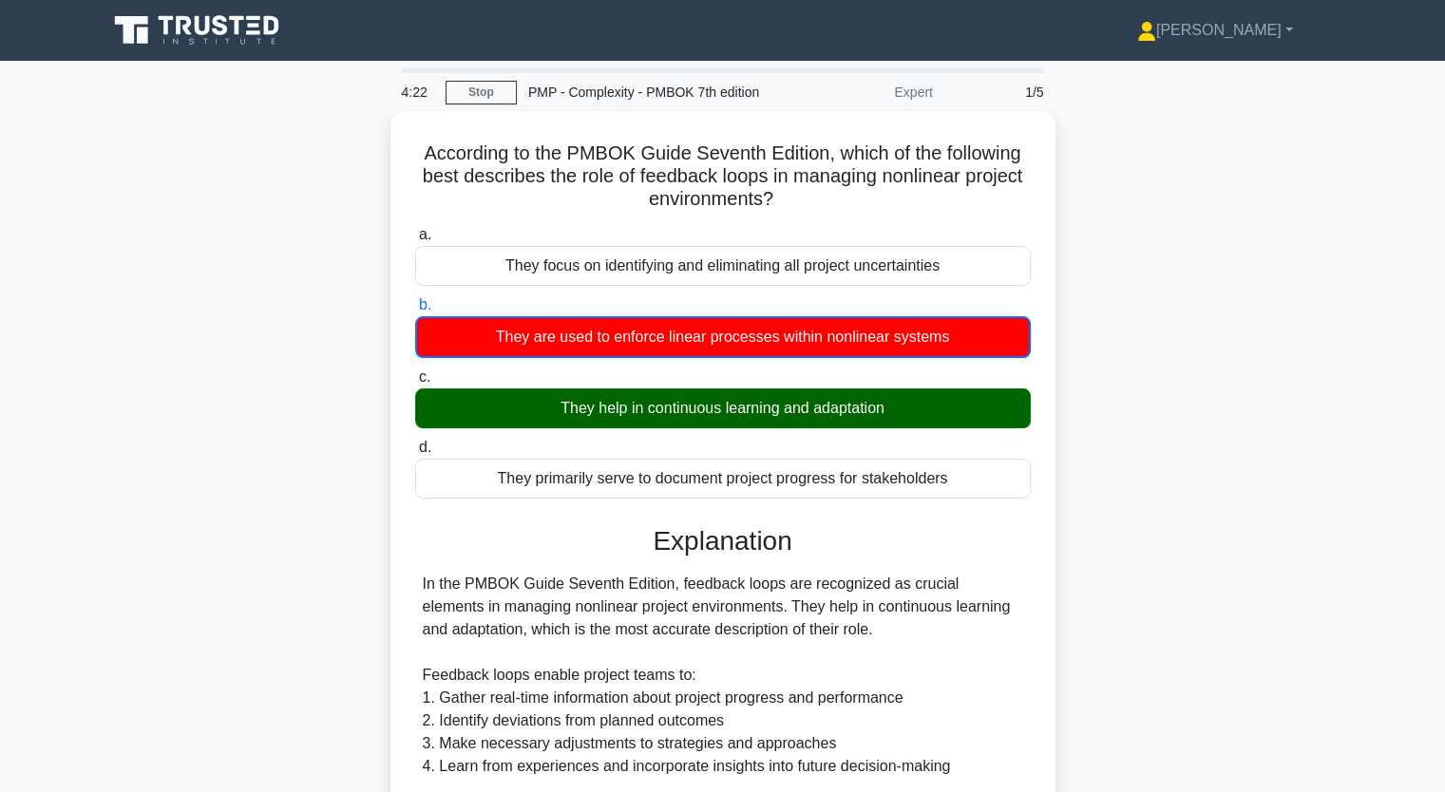
click at [342, 414] on div "According to the PMBOK Guide Seventh Edition, which of the following best descr…" at bounding box center [723, 740] width 1254 height 1259
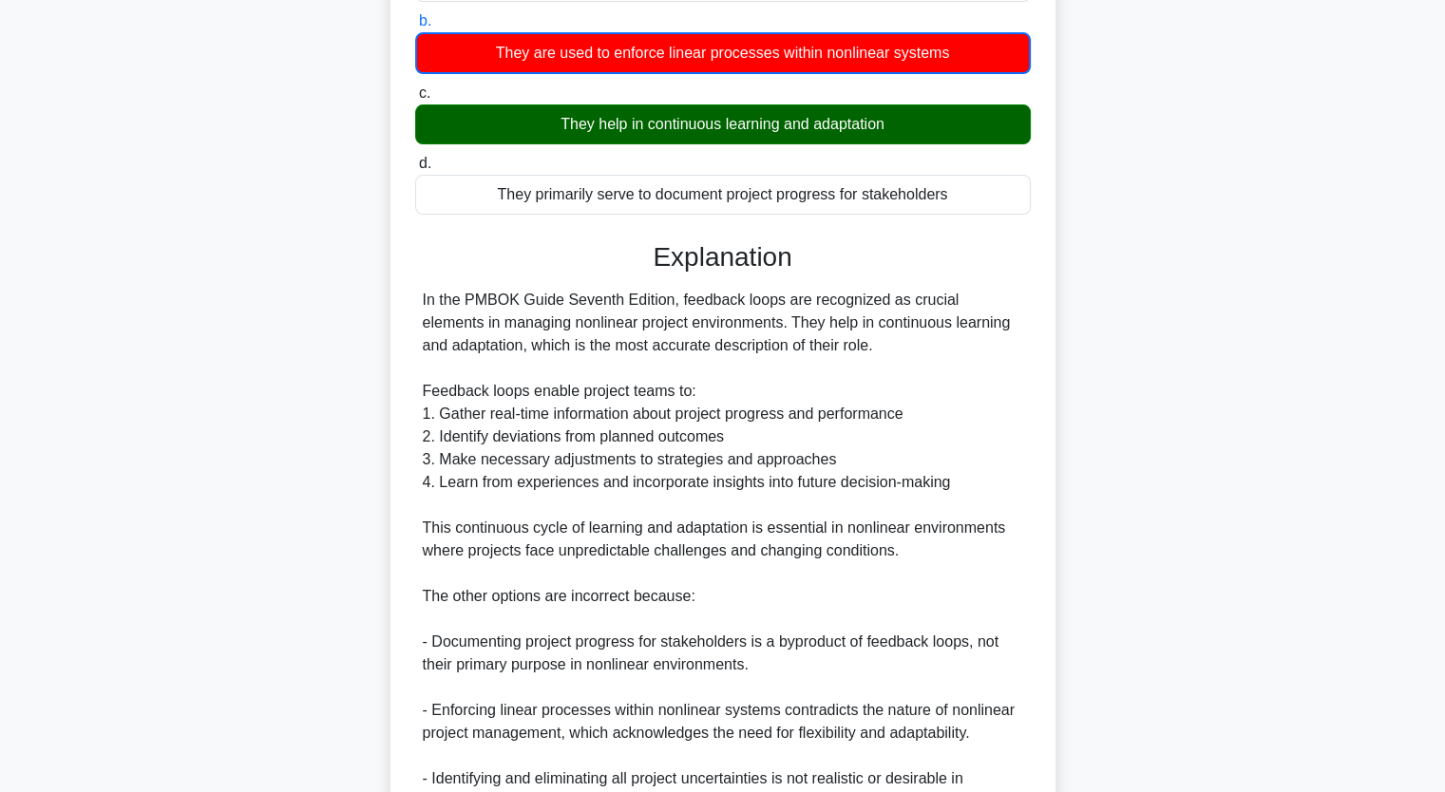
scroll to position [342, 0]
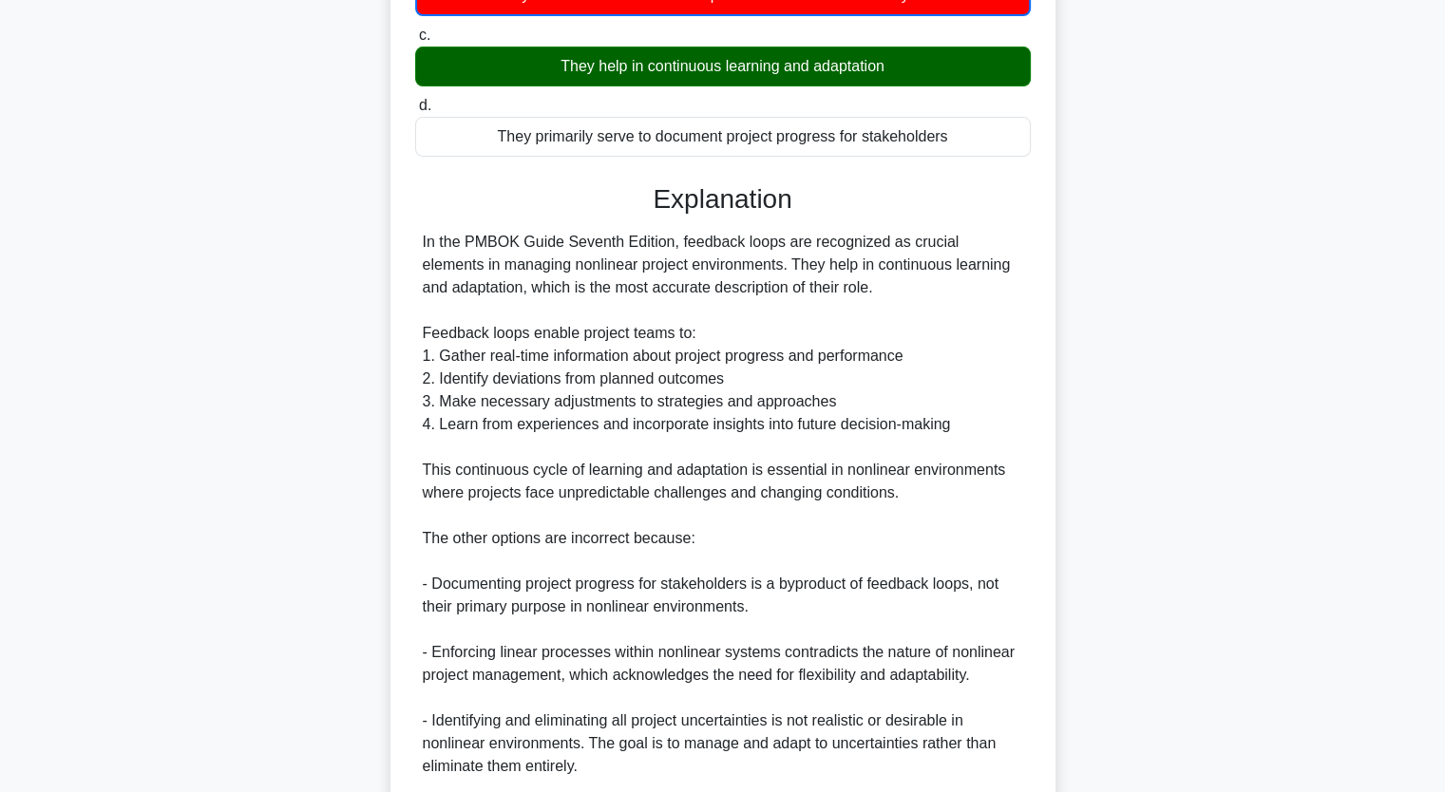
click at [346, 410] on div "According to the PMBOK Guide Seventh Edition, which of the following best descr…" at bounding box center [723, 398] width 1254 height 1259
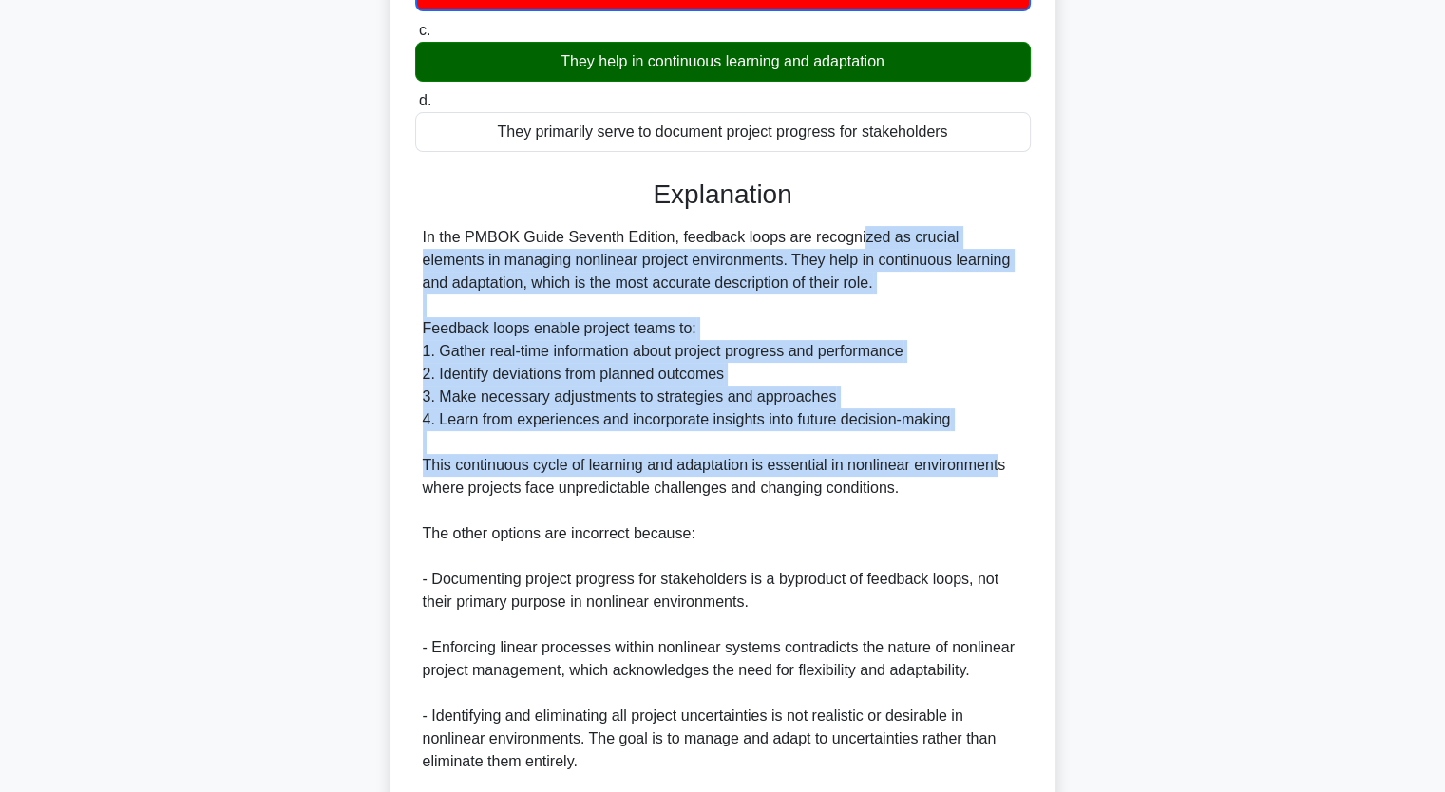
drag, startPoint x: 740, startPoint y: 233, endPoint x: 994, endPoint y: 473, distance: 350.1
click at [994, 473] on div "In the PMBOK Guide Seventh Edition, feedback loops are recognized as crucial el…" at bounding box center [723, 545] width 600 height 638
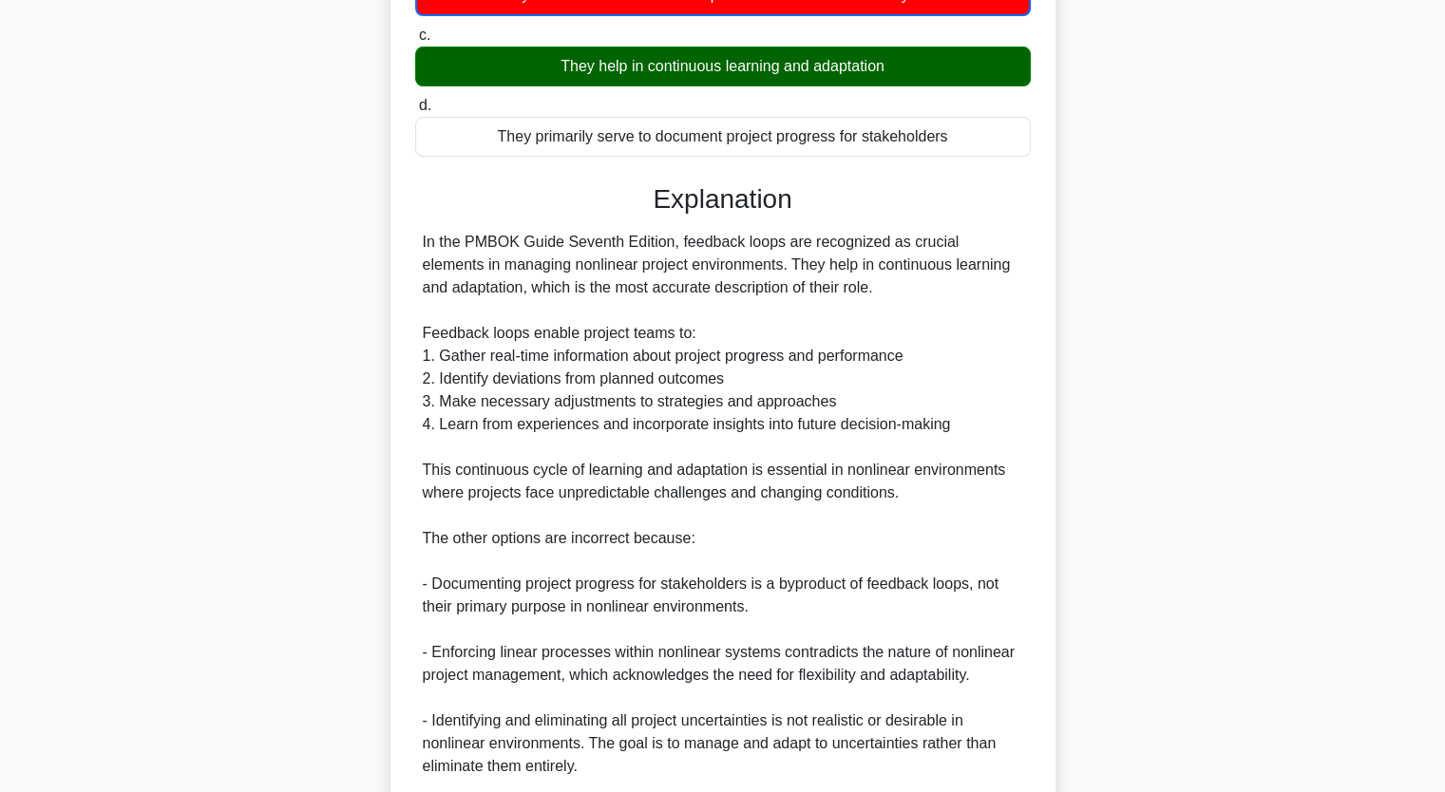
click at [210, 228] on div "According to the PMBOK Guide Seventh Edition, which of the following best descr…" at bounding box center [723, 398] width 1254 height 1259
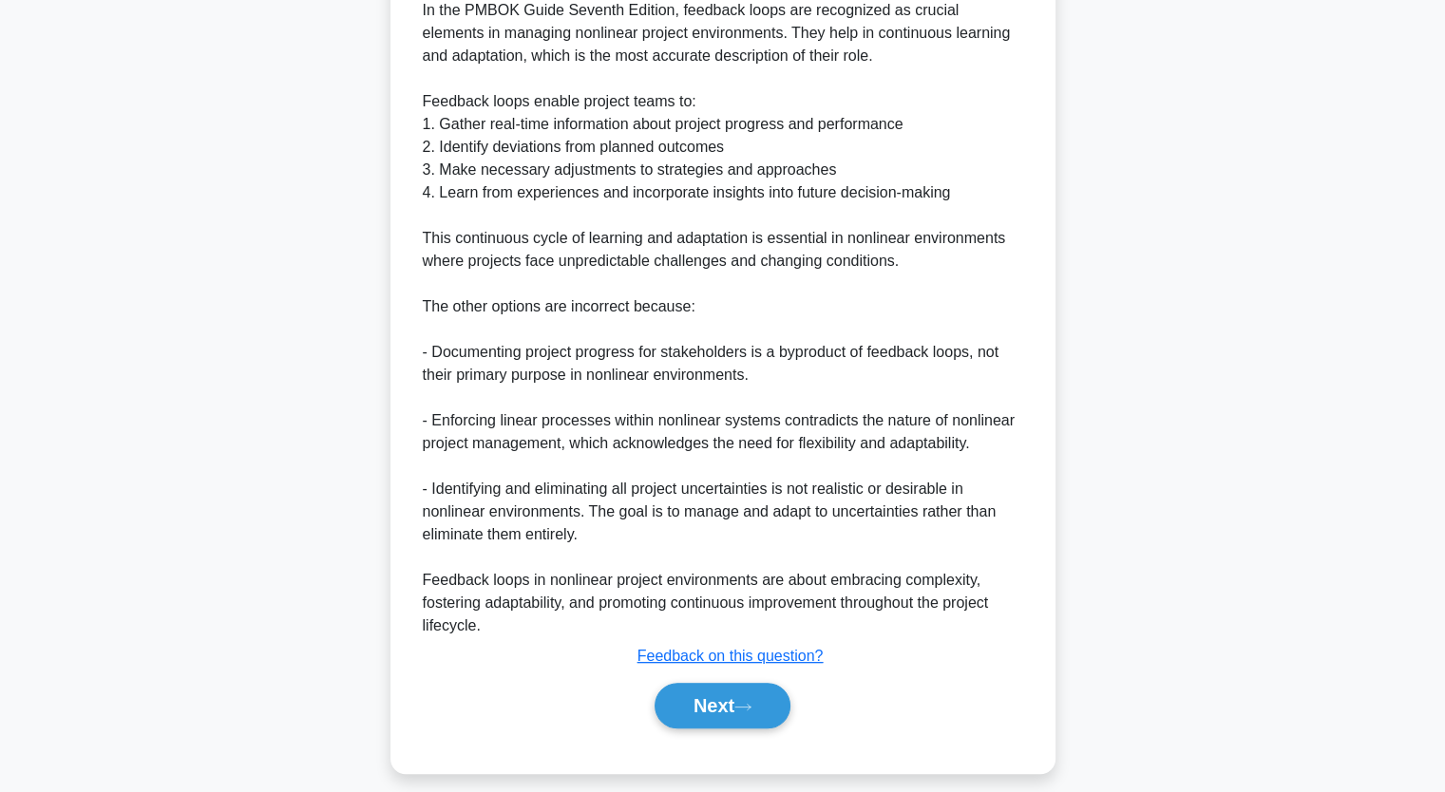
scroll to position [585, 0]
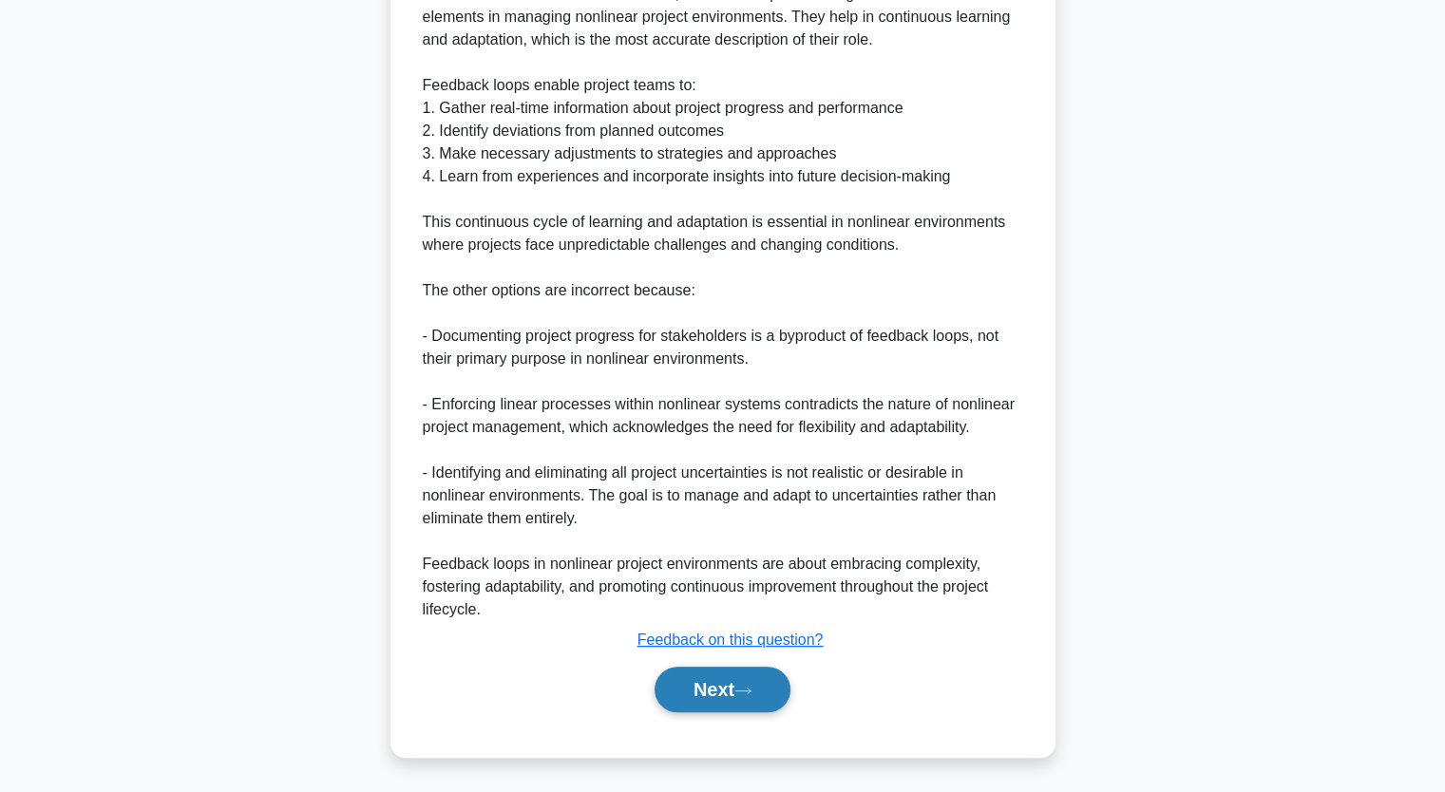
click at [719, 685] on button "Next" at bounding box center [722, 690] width 136 height 46
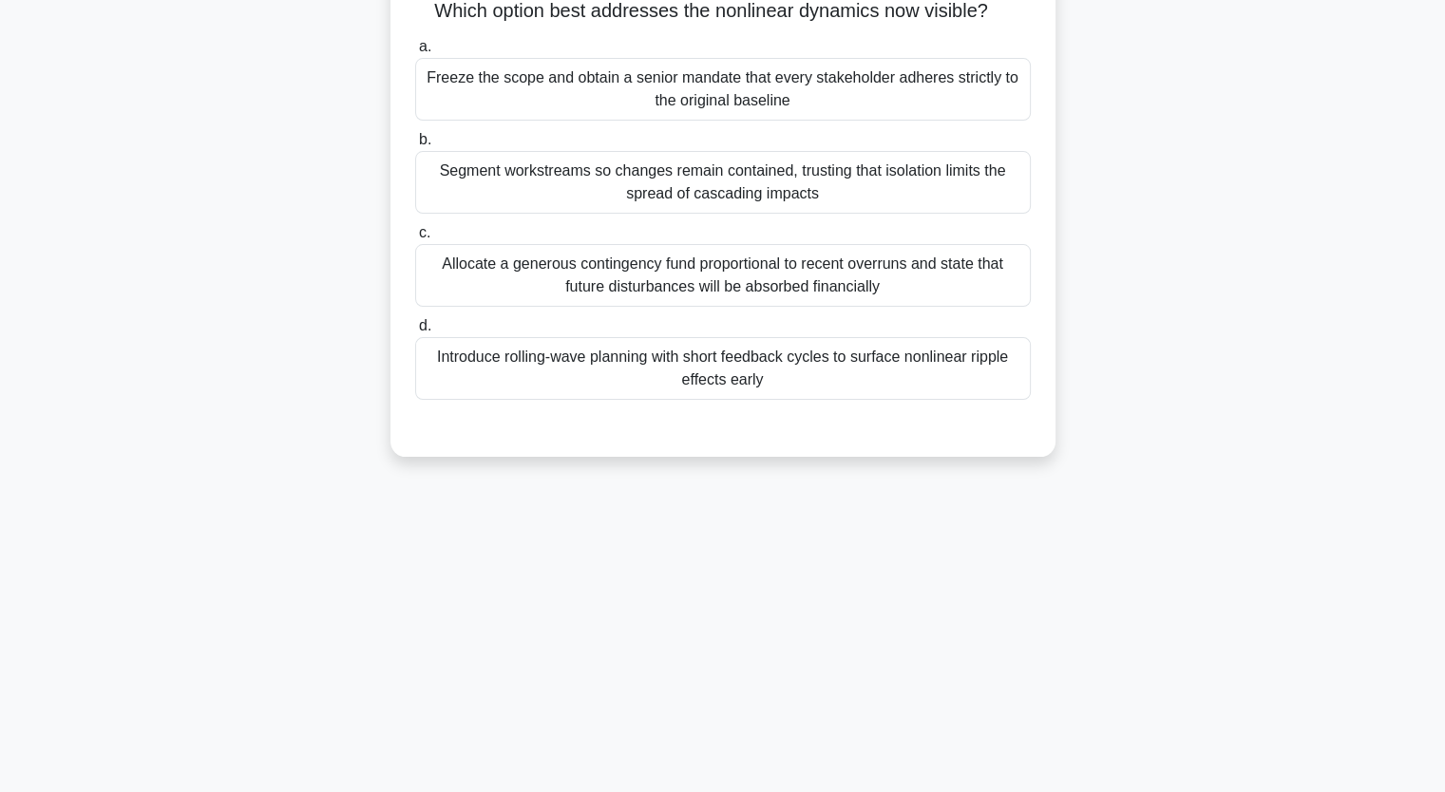
click at [142, 313] on div "During a metro extension, a minor drainage design tweak triggers supplier rewor…" at bounding box center [723, 178] width 1254 height 602
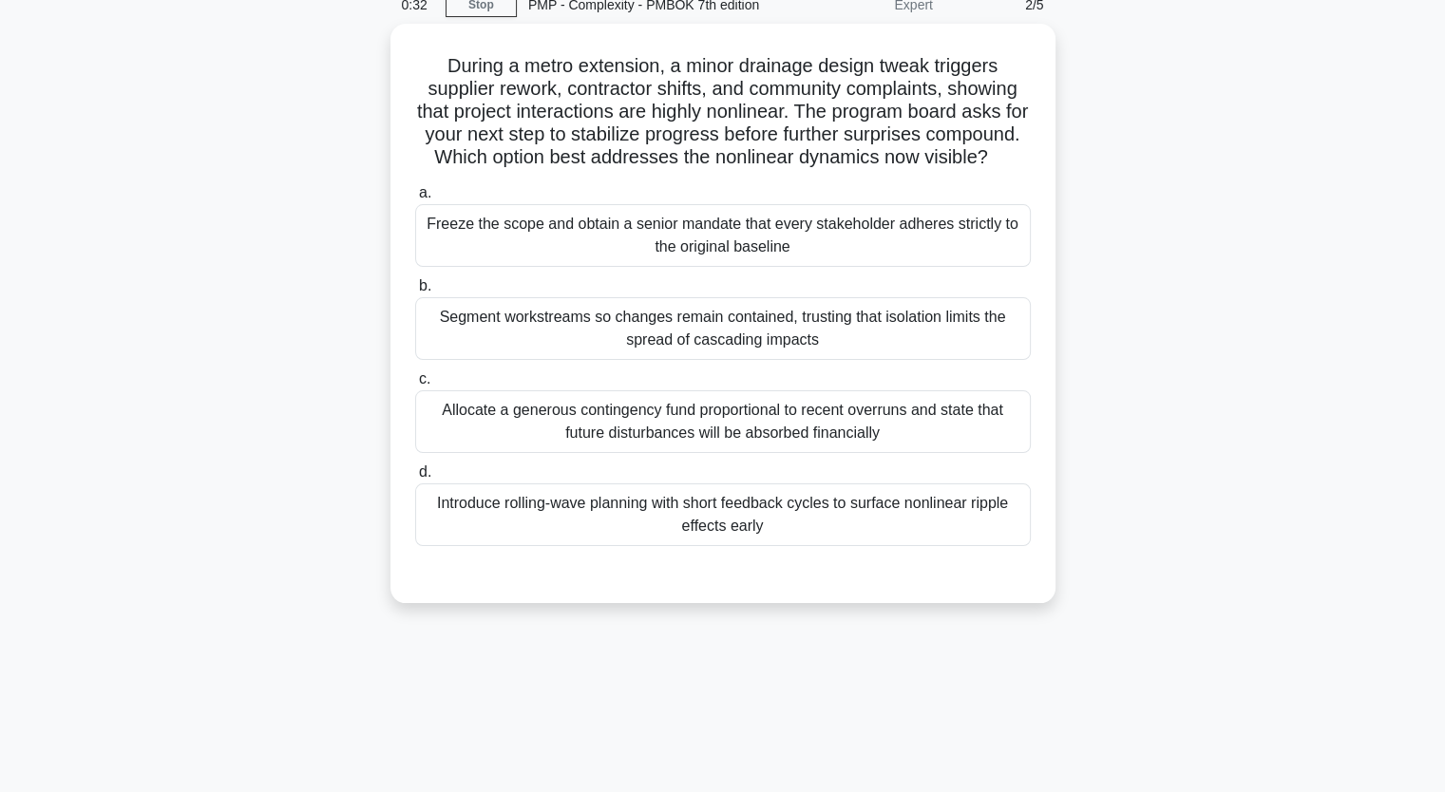
scroll to position [83, 0]
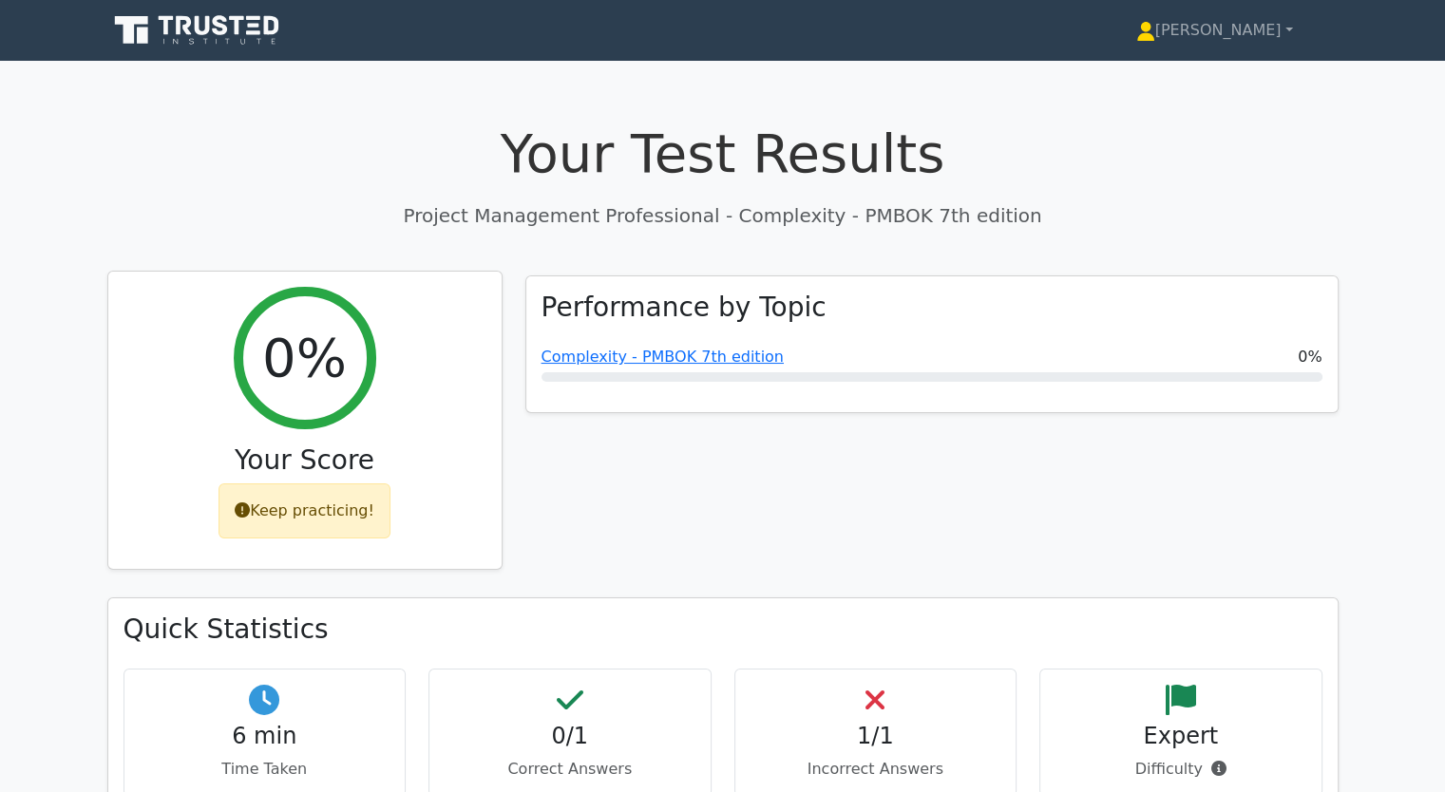
click at [342, 507] on div "Keep practicing!" at bounding box center [304, 510] width 172 height 55
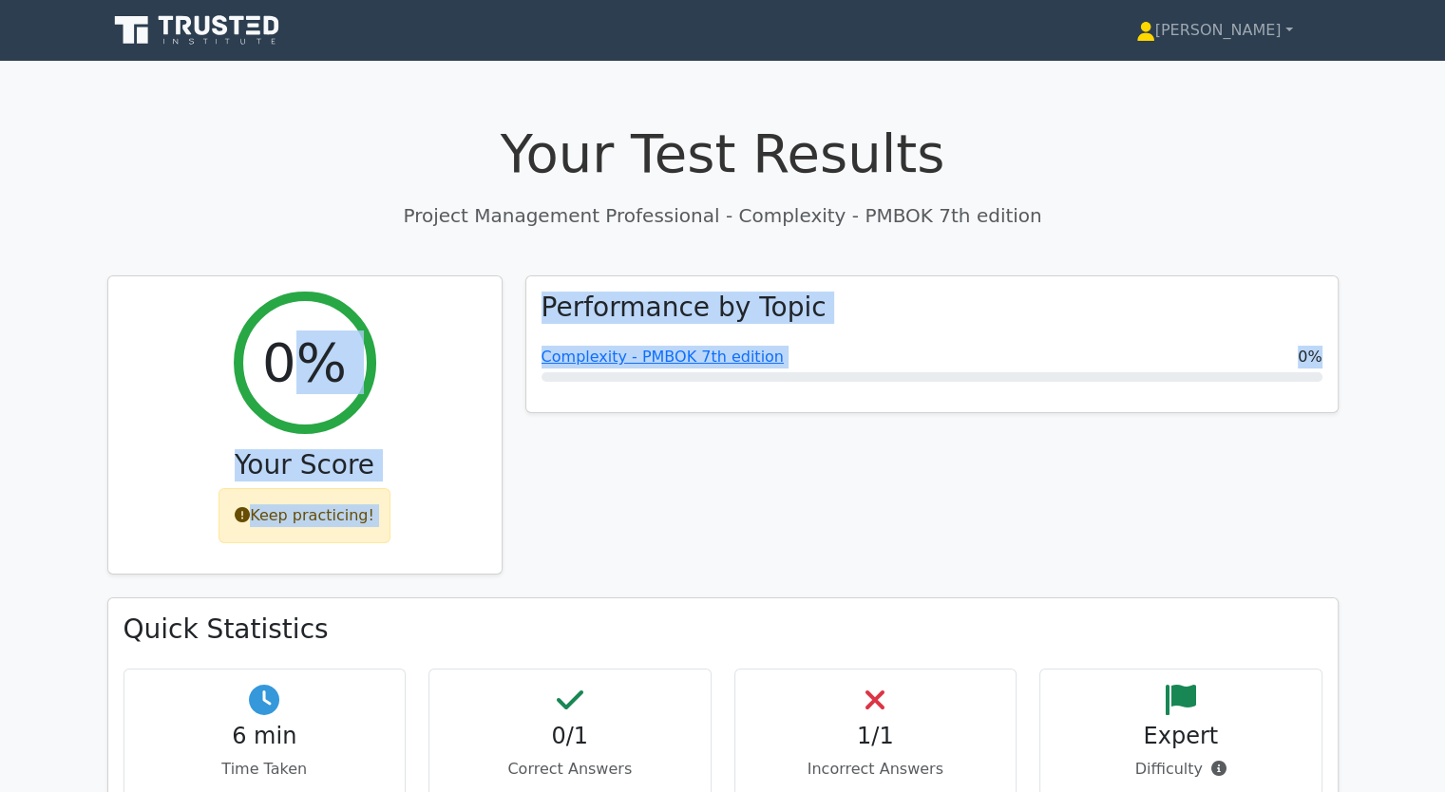
drag, startPoint x: 313, startPoint y: 386, endPoint x: 707, endPoint y: 433, distance: 396.1
click at [707, 474] on div "Performance by Topic Complexity - PMBOK 7th edition 0%" at bounding box center [932, 436] width 836 height 323
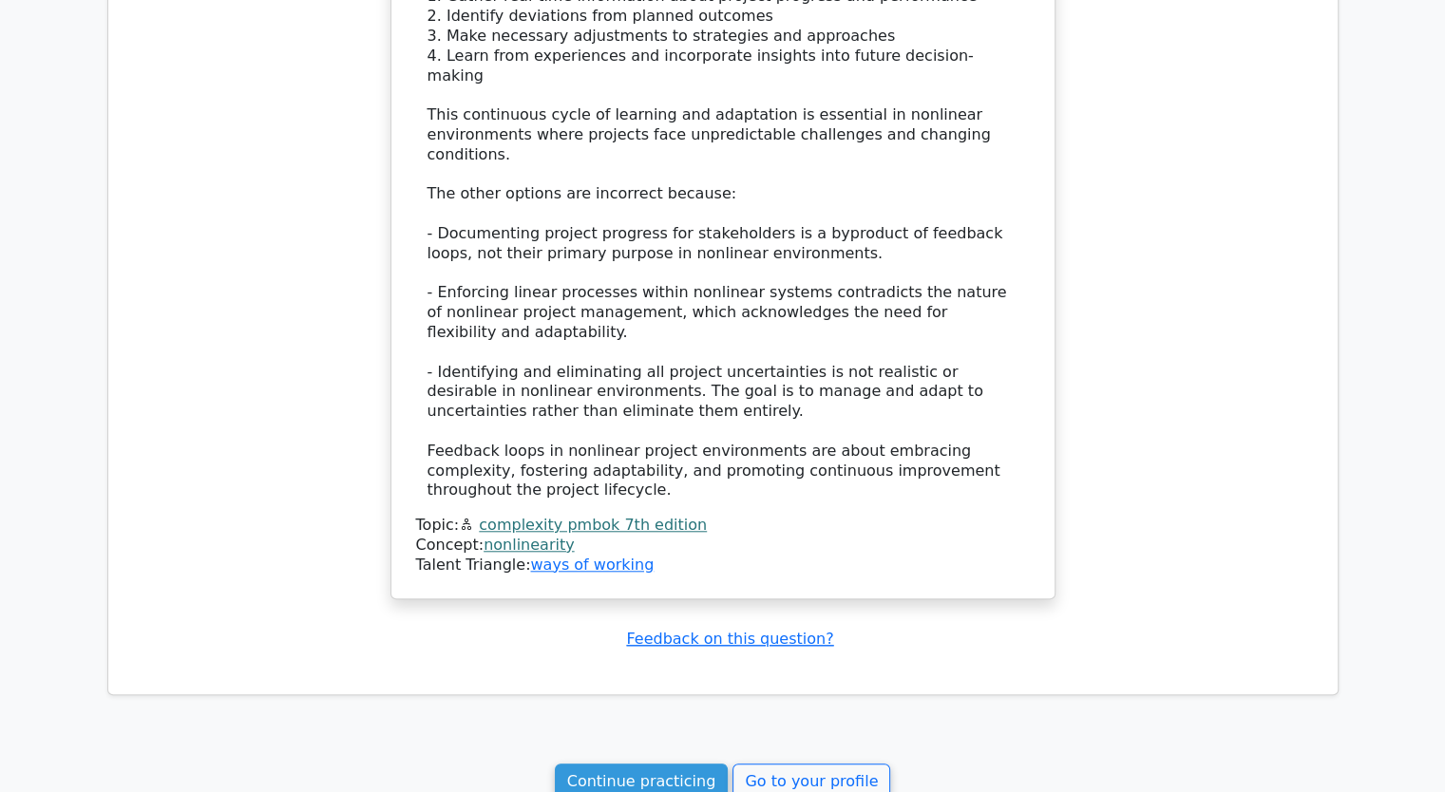
scroll to position [1672, 0]
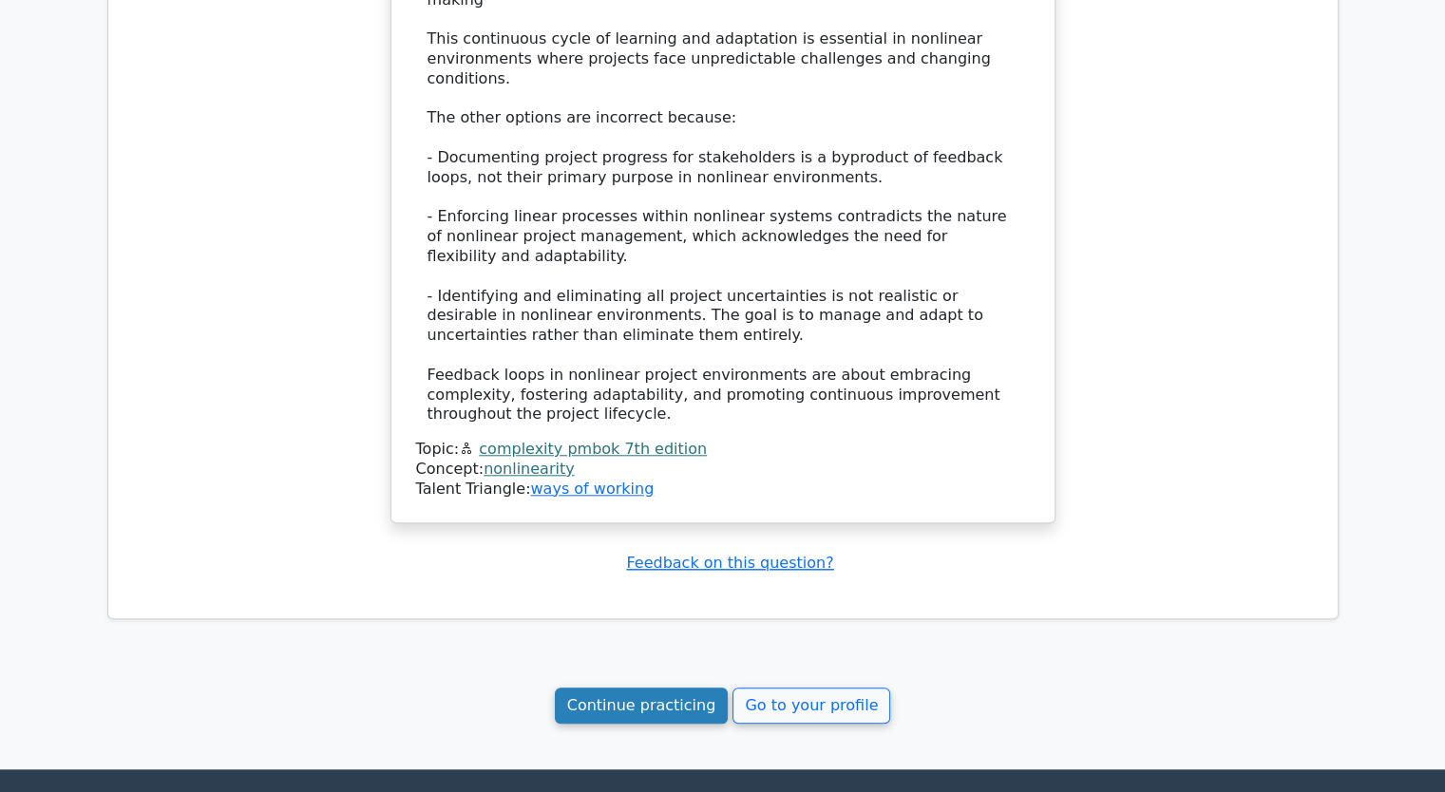
click at [660, 688] on link "Continue practicing" at bounding box center [642, 706] width 174 height 36
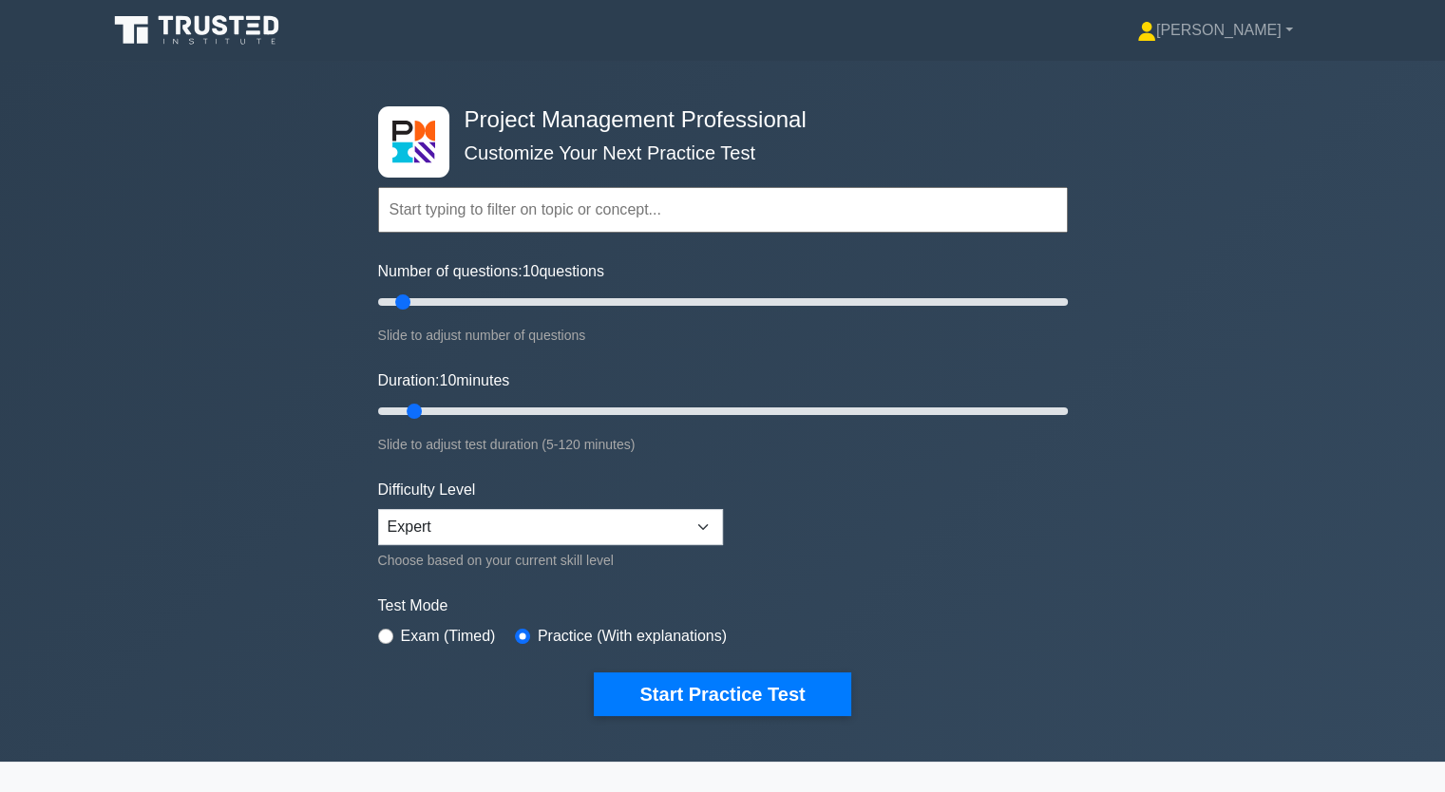
click at [767, 559] on form "Topics Scope Management Time Management Cost Management Quality Management Risk…" at bounding box center [723, 422] width 690 height 587
click at [710, 682] on button "Start Practice Test" at bounding box center [722, 694] width 256 height 44
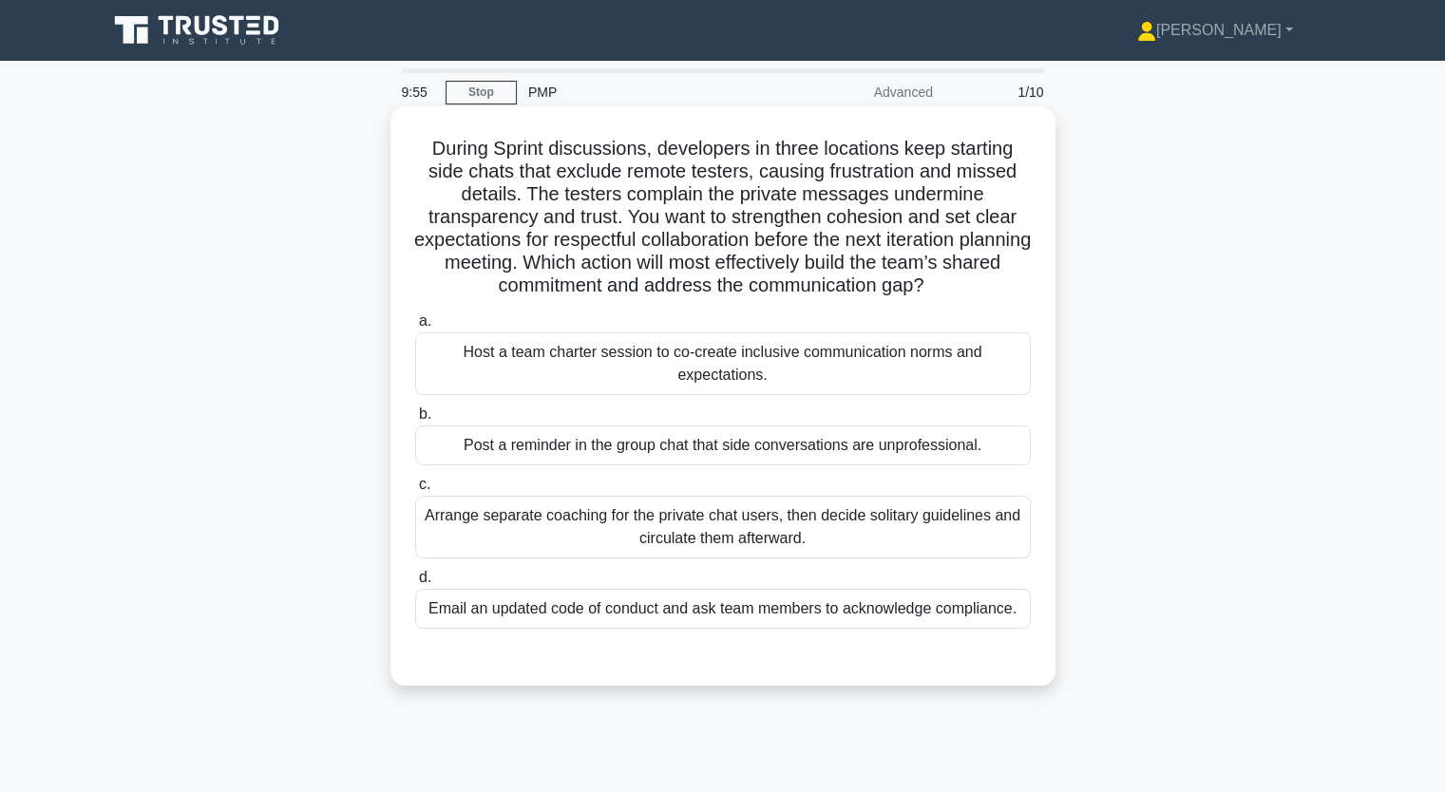
click at [559, 524] on div "Arrange separate coaching for the private chat users, then decide solitary guid…" at bounding box center [722, 527] width 615 height 63
click at [415, 491] on input "c. Arrange separate coaching for the private chat users, then decide solitary g…" at bounding box center [415, 485] width 0 height 12
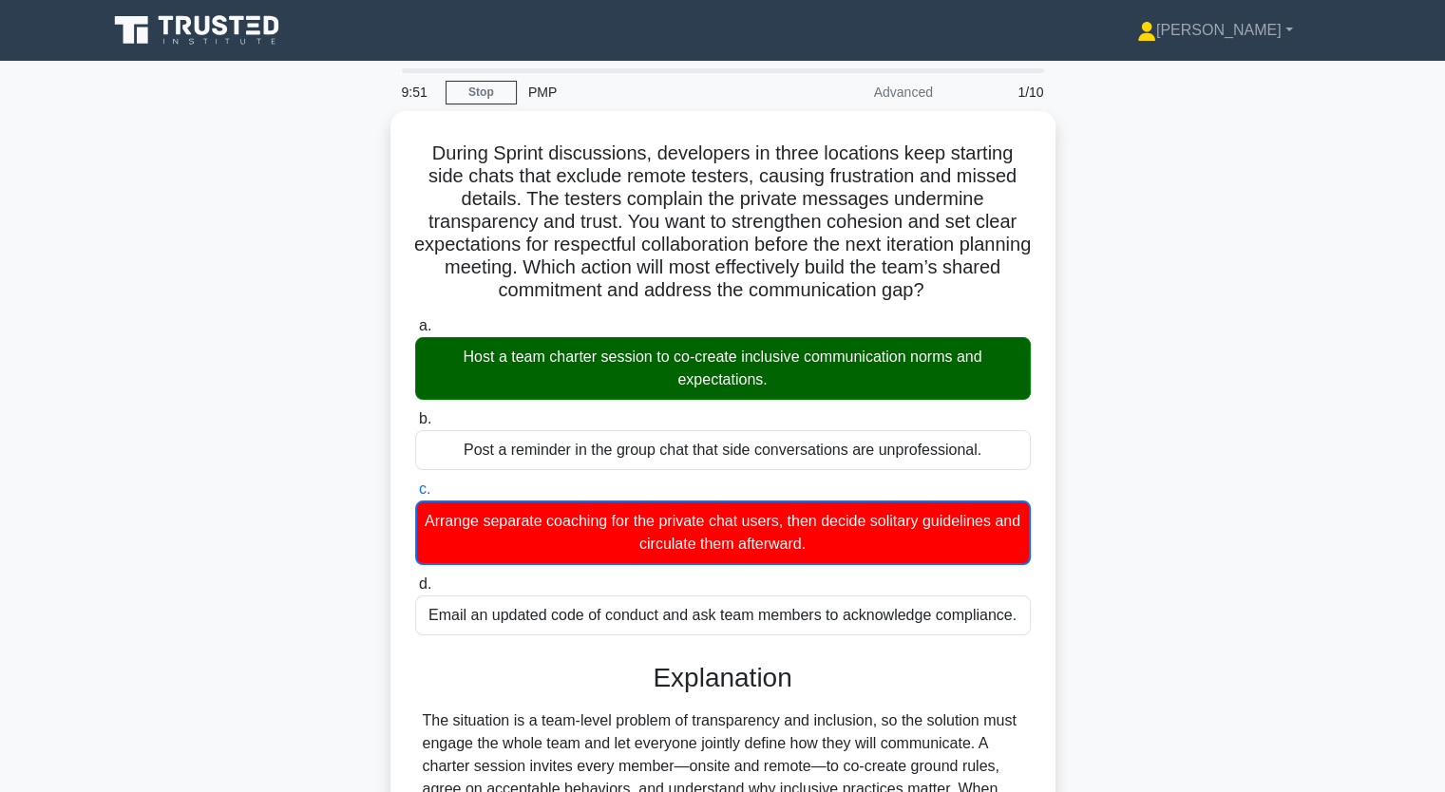
click at [227, 423] on div "During Sprint discussions, developers in three locations keep starting side cha…" at bounding box center [723, 637] width 1254 height 1053
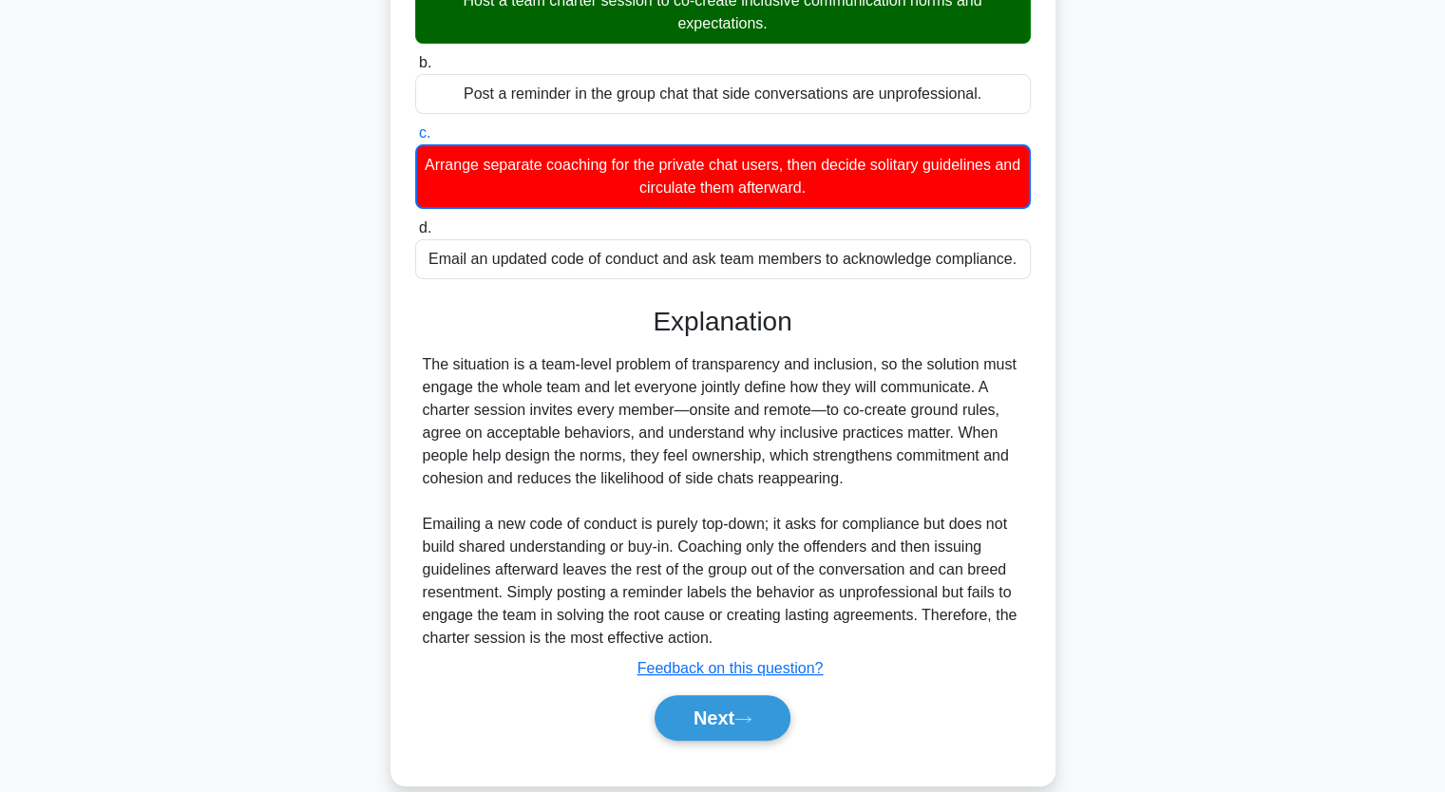
scroll to position [380, 0]
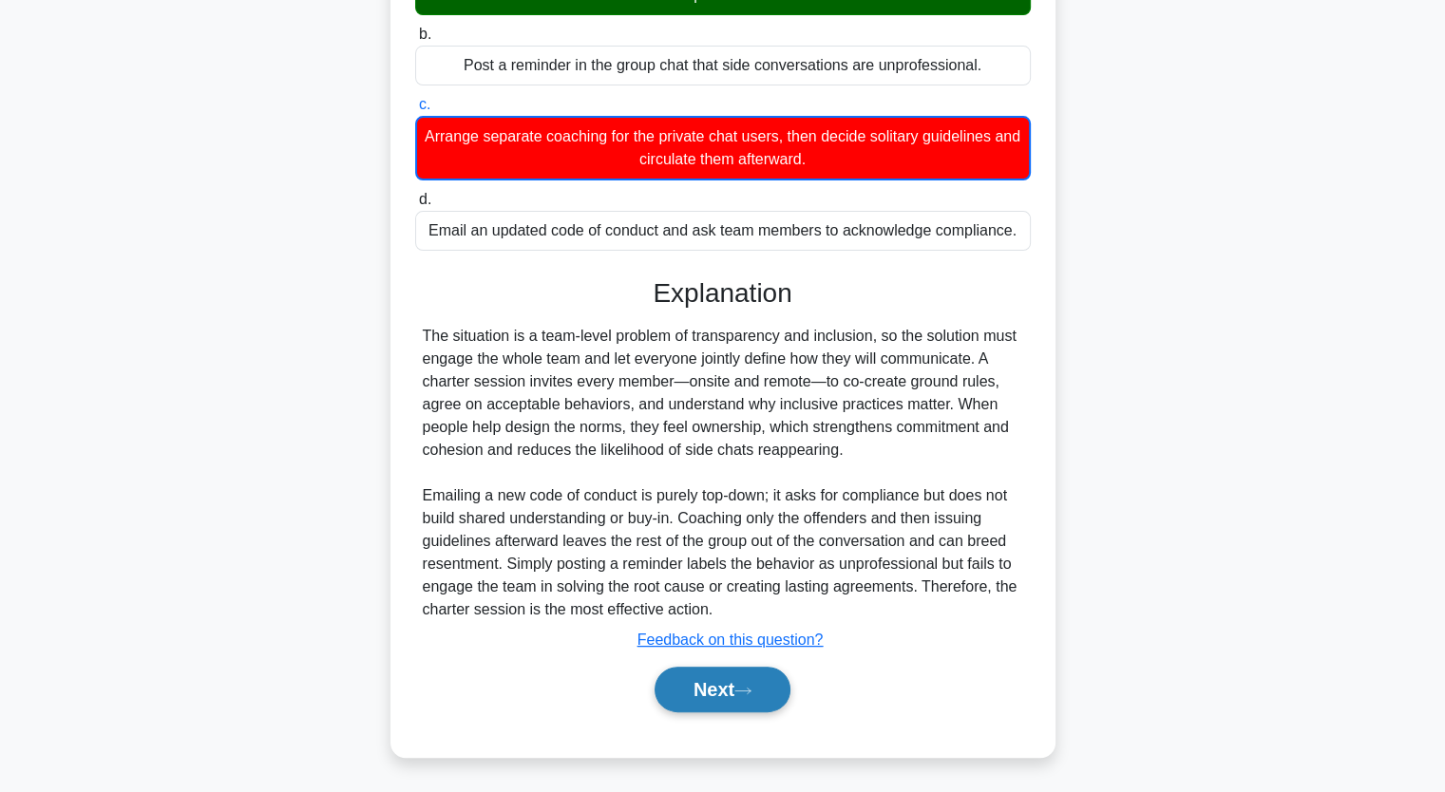
click at [702, 685] on button "Next" at bounding box center [722, 690] width 136 height 46
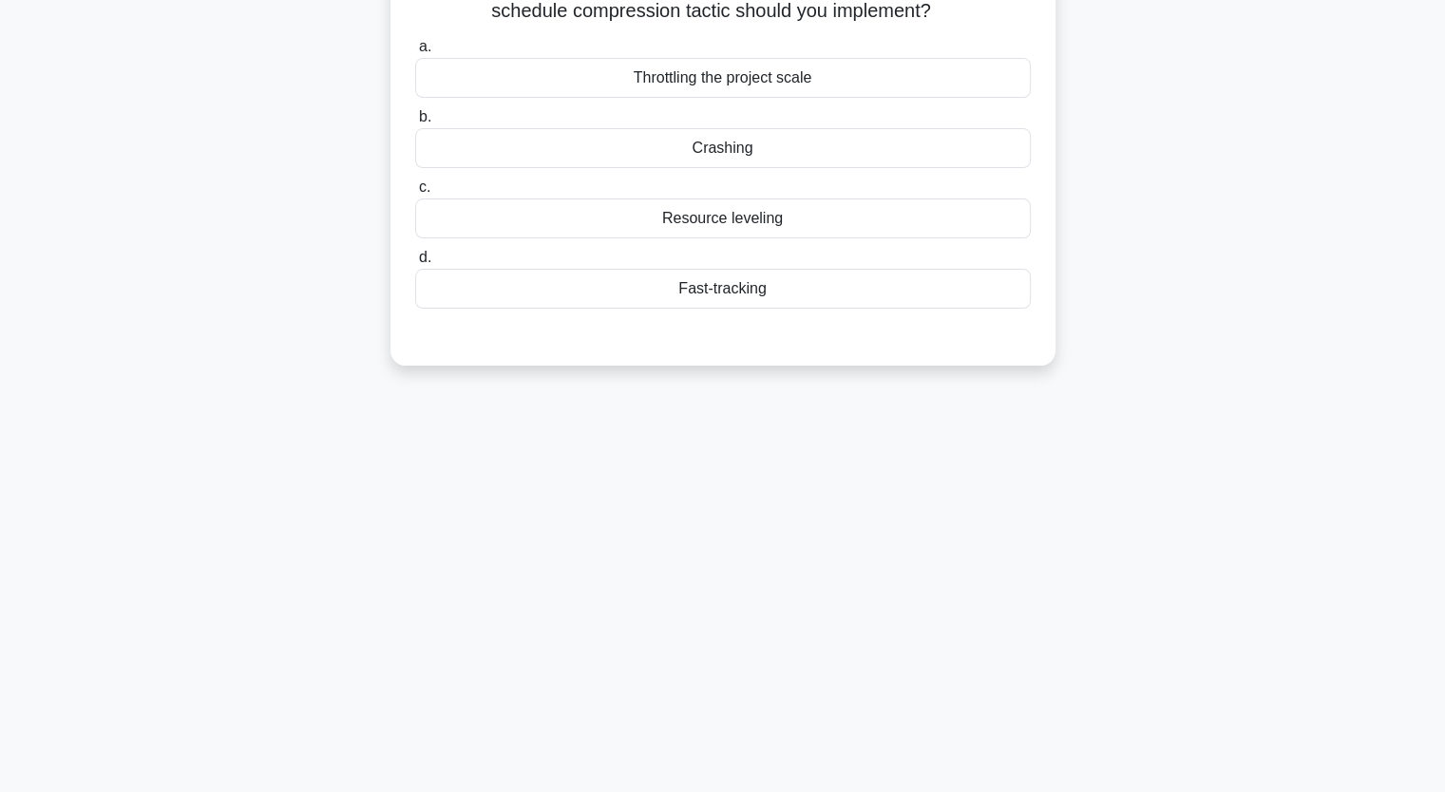
click at [1304, 237] on div "As a project manager leading a complex software upgrade, you've been informed o…" at bounding box center [723, 132] width 1254 height 511
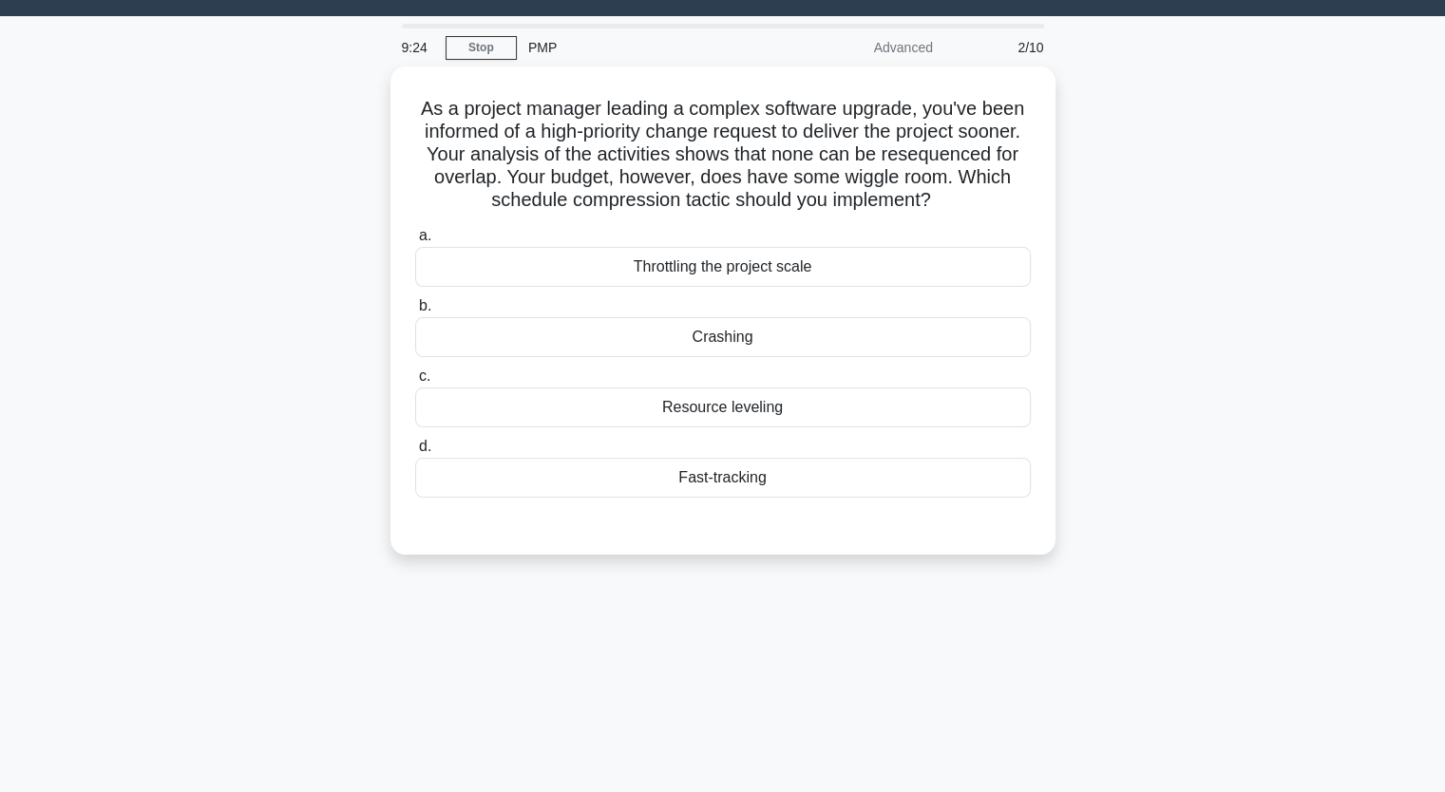
scroll to position [83, 0]
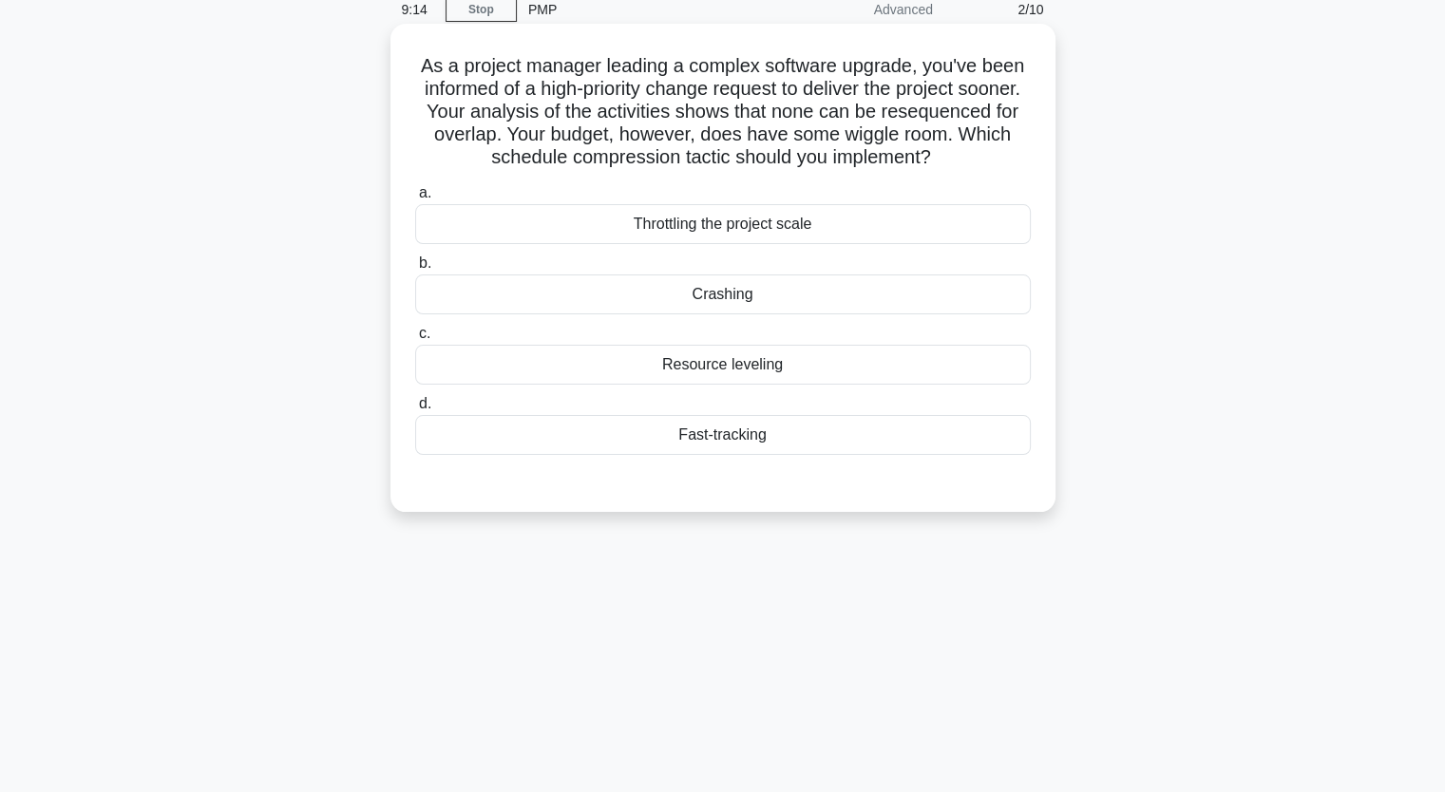
click at [739, 294] on div "Crashing" at bounding box center [722, 295] width 615 height 40
click at [415, 270] on input "b. Crashing" at bounding box center [415, 263] width 0 height 12
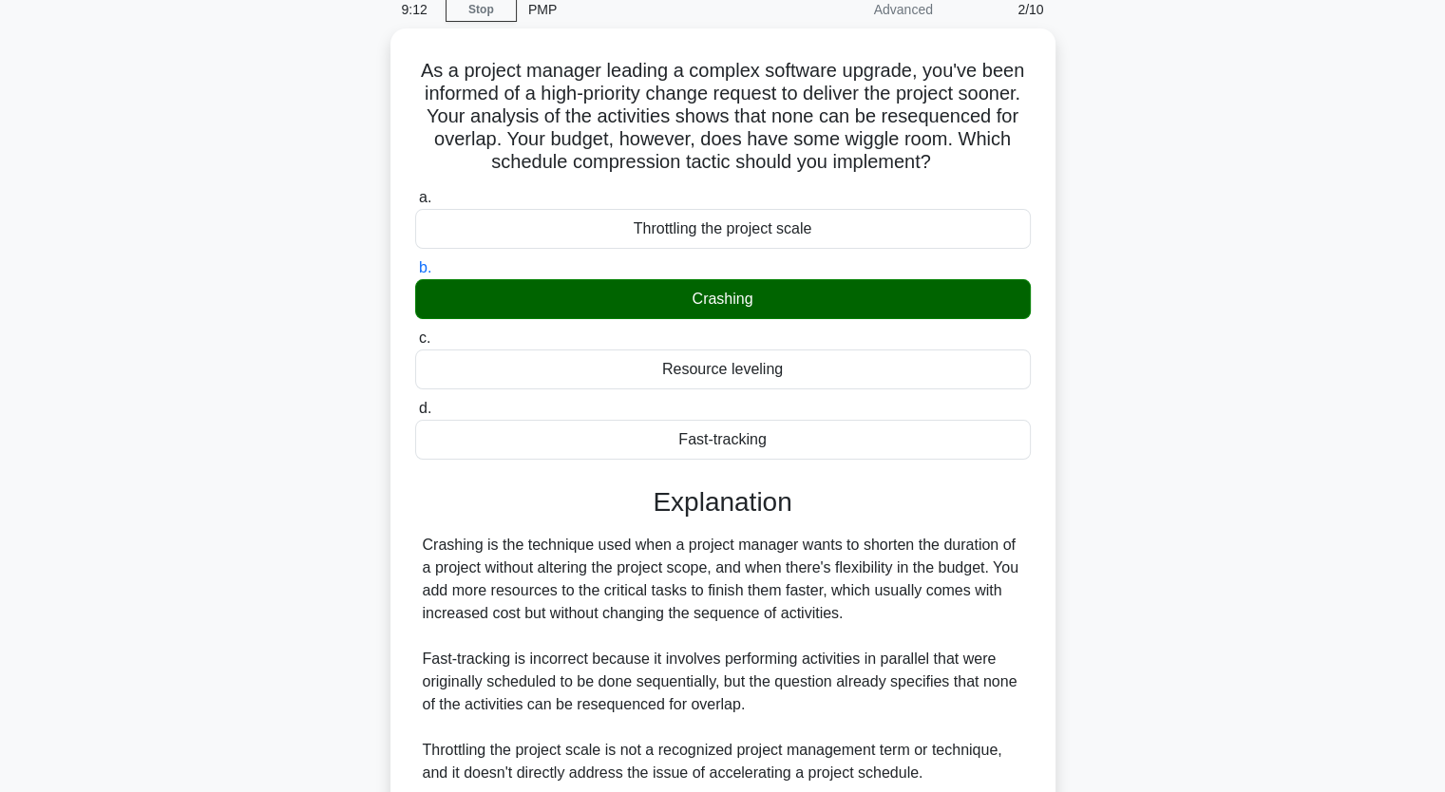
click at [350, 430] on div "As a project manager leading a complex software upgrade, you've been informed o…" at bounding box center [723, 531] width 1254 height 1006
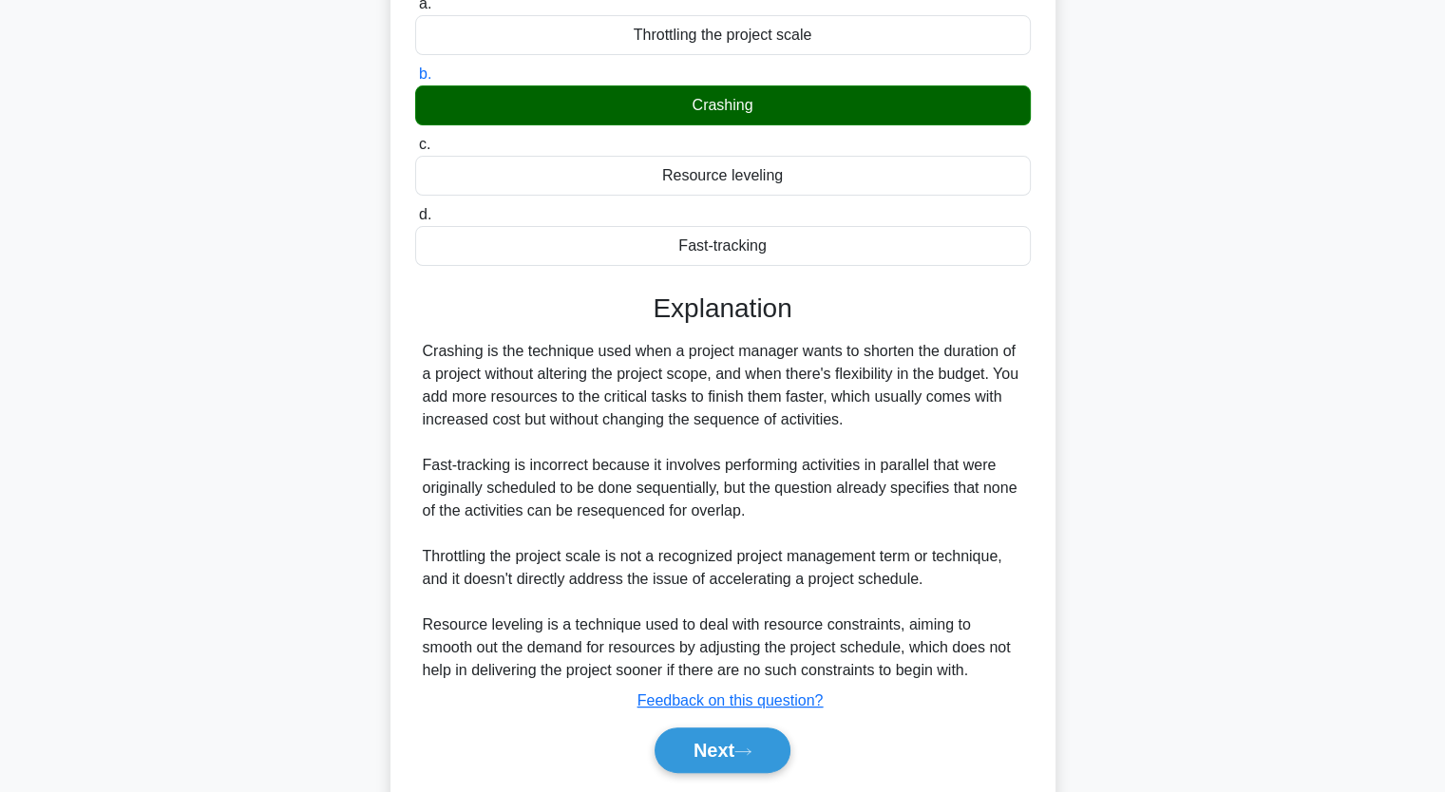
scroll to position [332, 0]
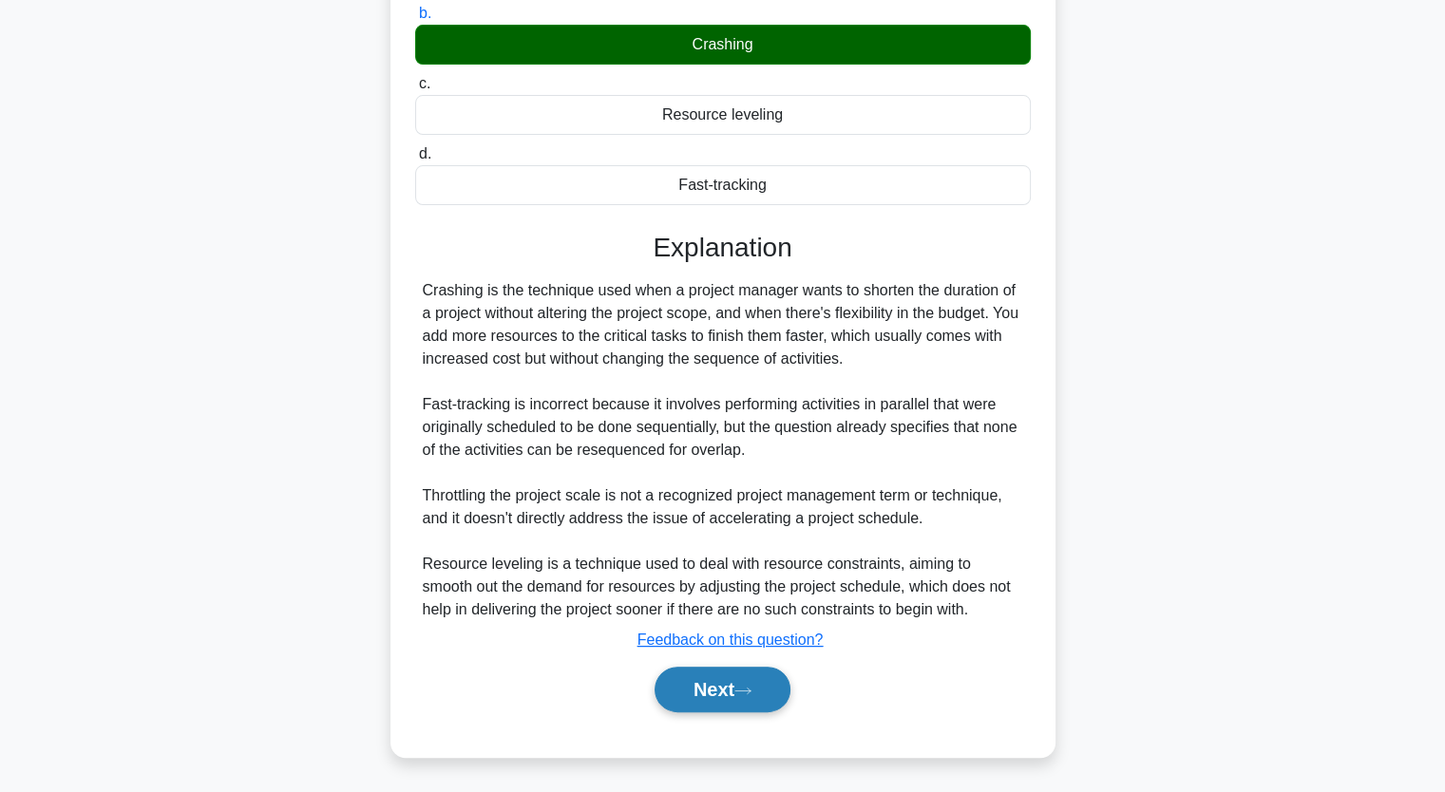
click at [729, 692] on button "Next" at bounding box center [722, 690] width 136 height 46
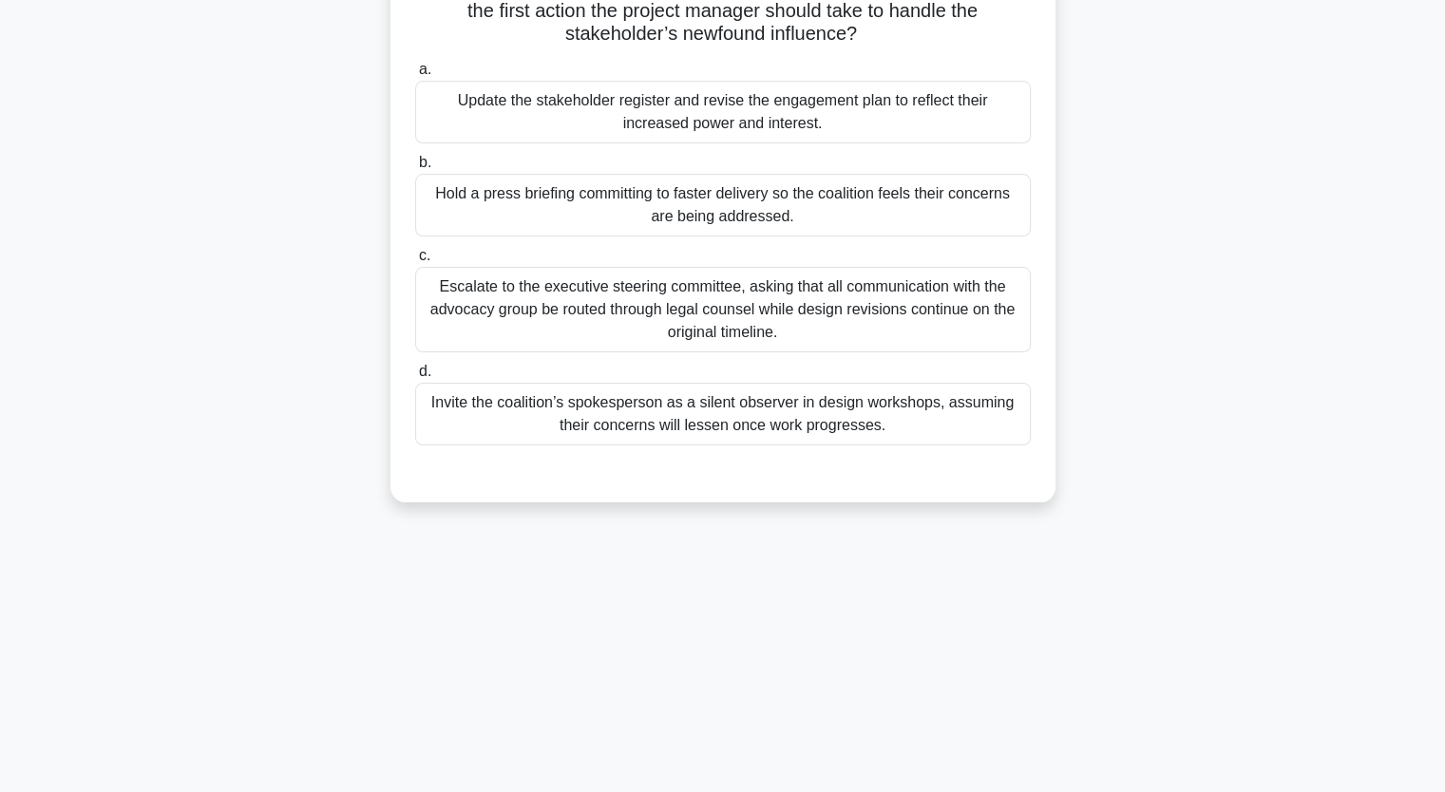
scroll to position [235, 0]
click at [194, 378] on div "During a schedule-compression workshop for a biopharmaceutical facility, a pati…" at bounding box center [723, 201] width 1254 height 648
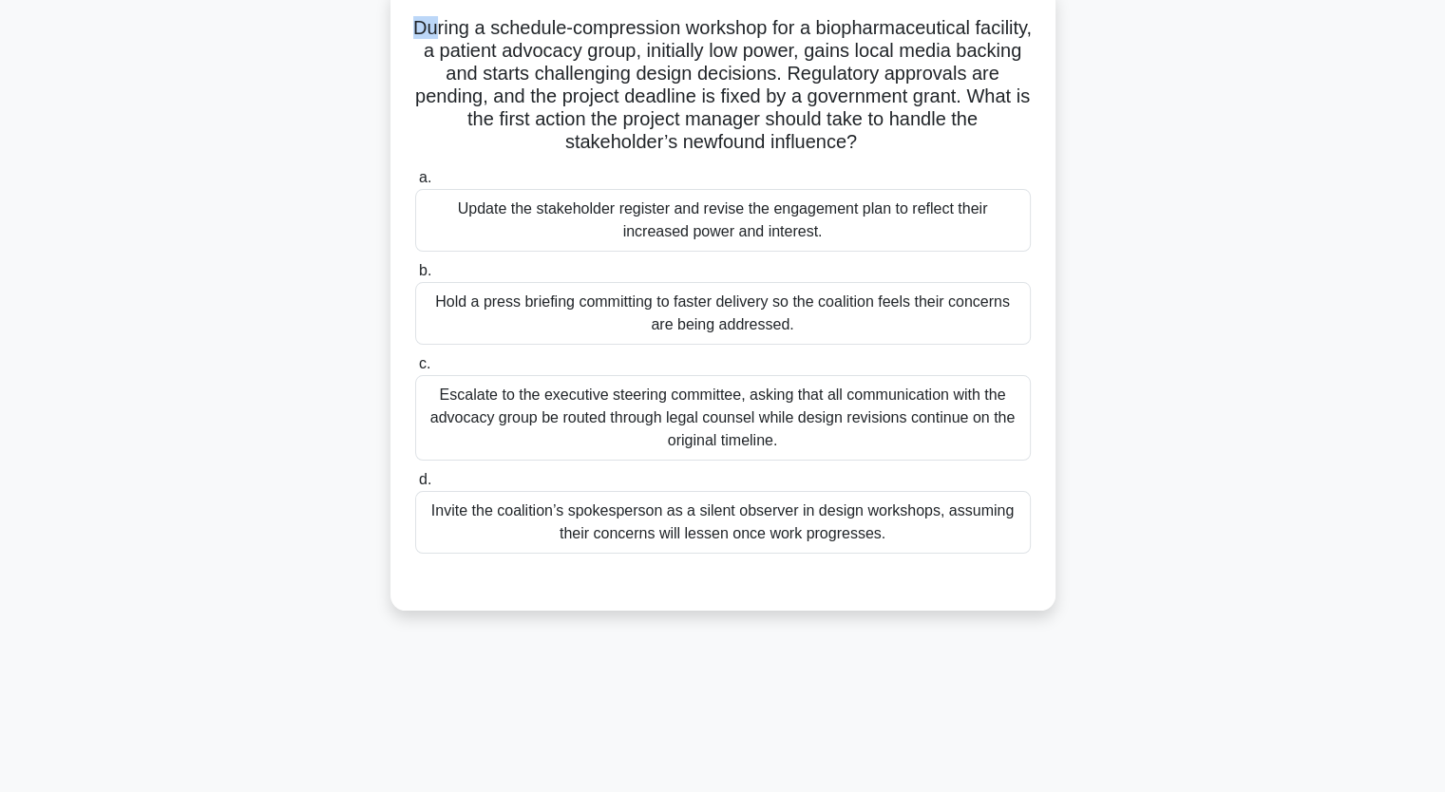
scroll to position [115, 0]
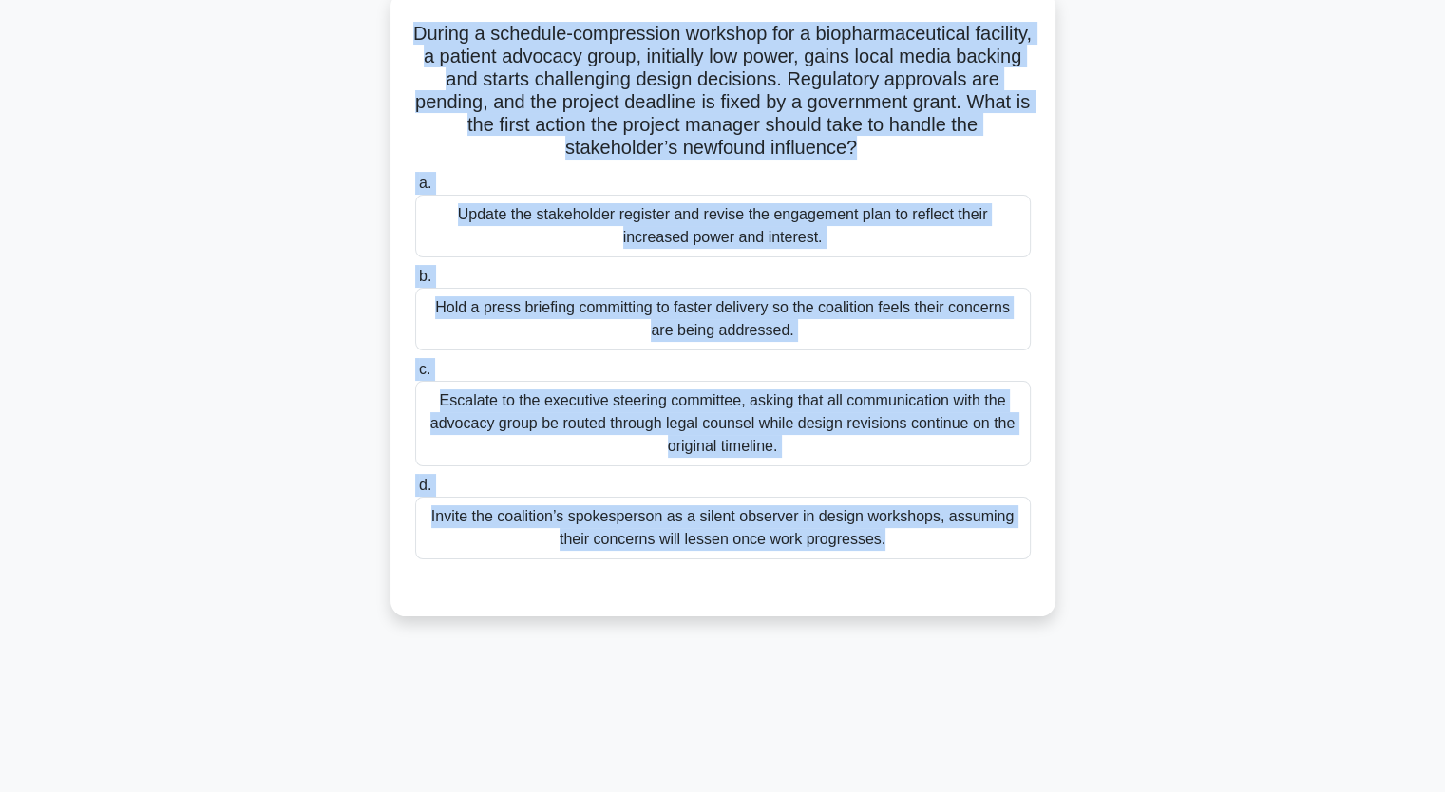
drag, startPoint x: 426, startPoint y: 28, endPoint x: 902, endPoint y: 575, distance: 724.4
click at [902, 575] on div "During a schedule-compression workshop for a biopharmaceutical facility, a pati…" at bounding box center [723, 304] width 650 height 610
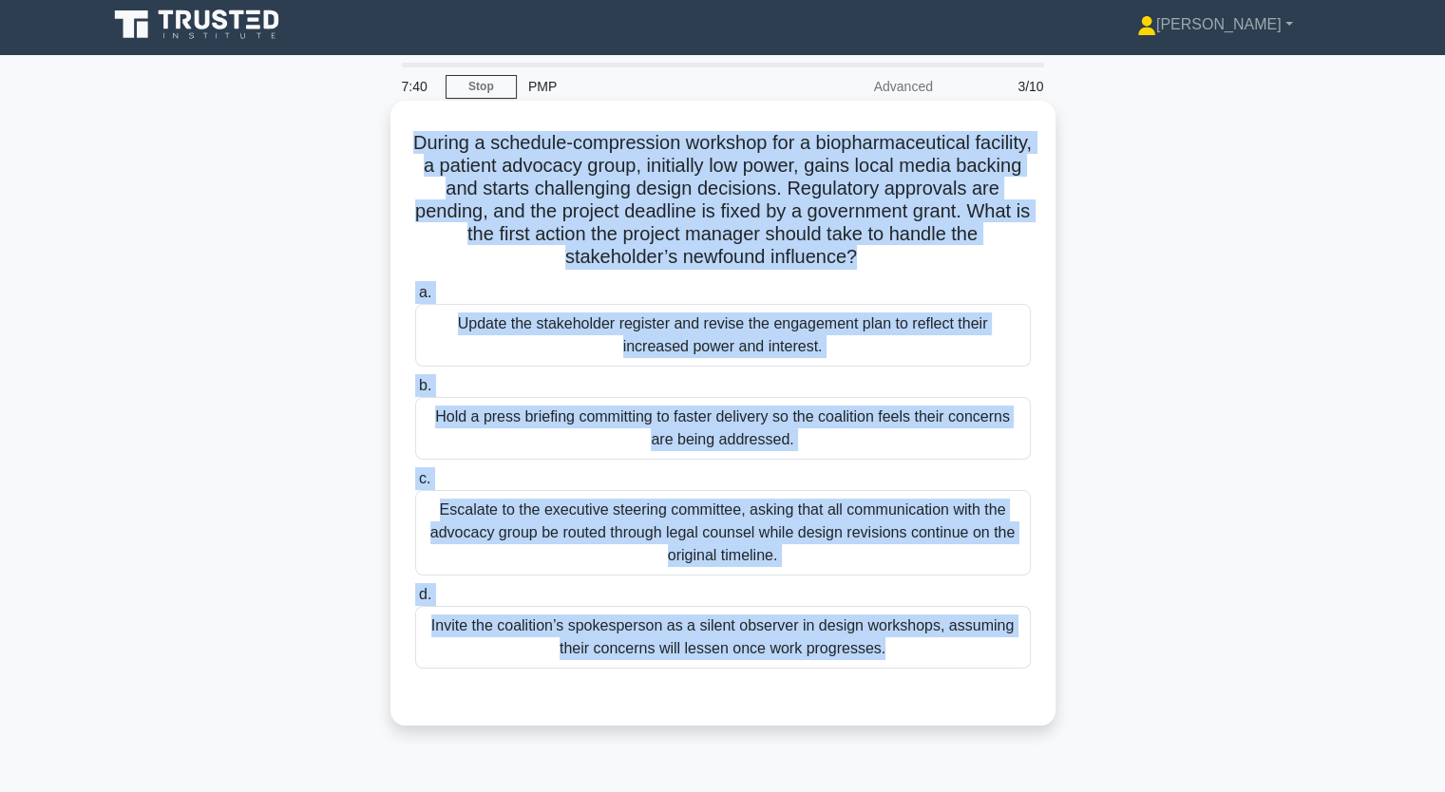
scroll to position [0, 0]
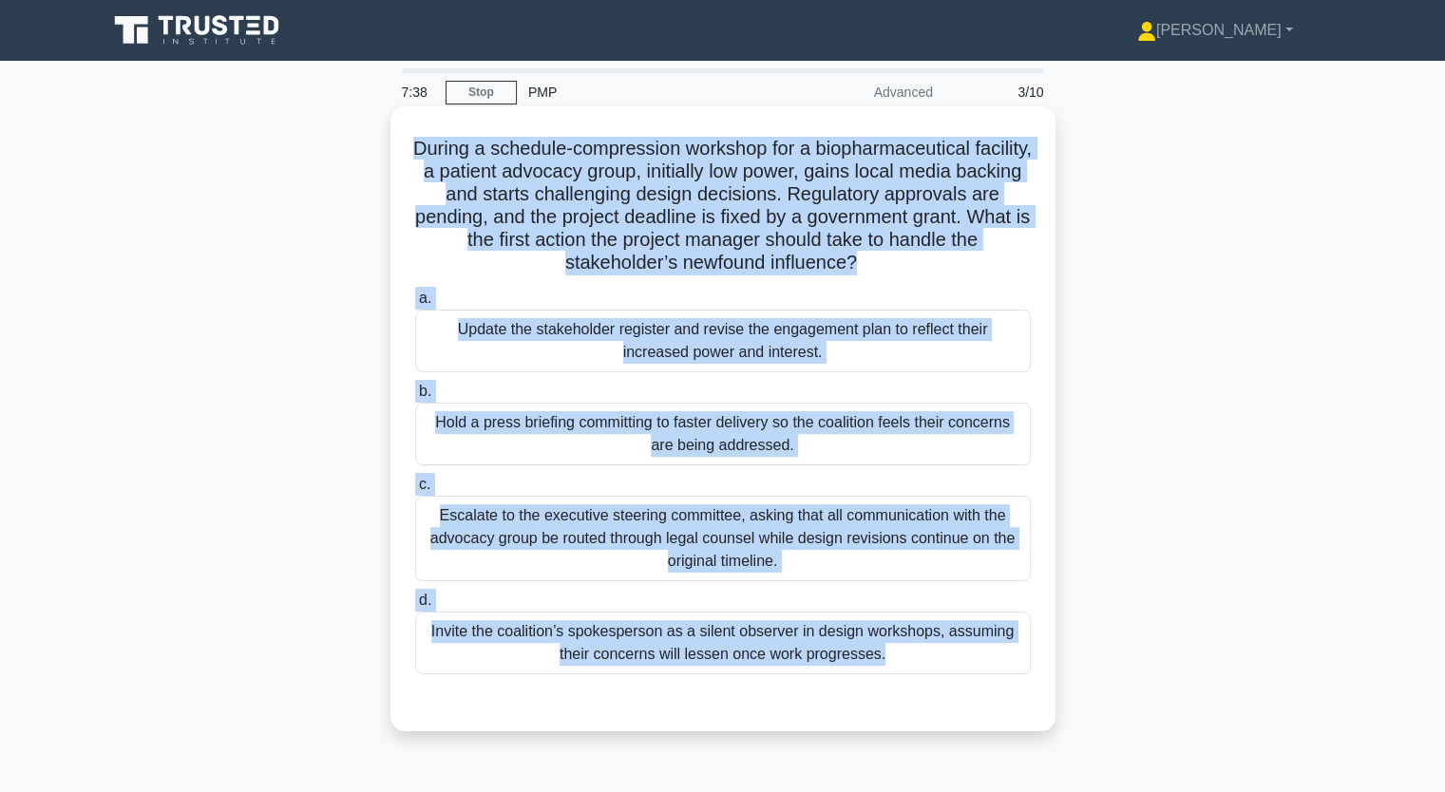
click at [462, 343] on div "Update the stakeholder register and revise the engagement plan to reflect their…" at bounding box center [722, 341] width 615 height 63
click at [415, 305] on input "a. Update the stakeholder register and revise the engagement plan to reflect th…" at bounding box center [415, 299] width 0 height 12
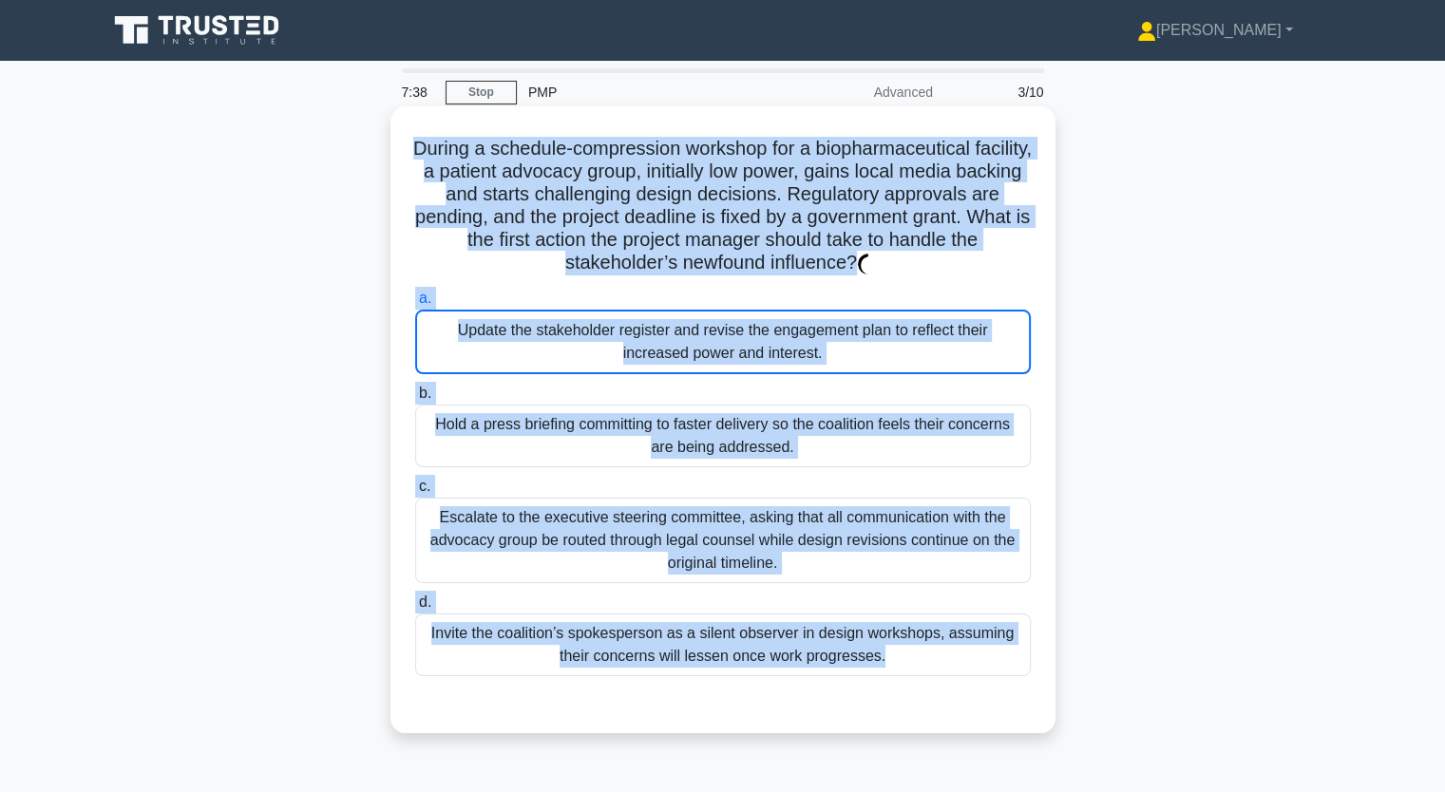
click at [462, 343] on div "Update the stakeholder register and revise the engagement plan to reflect their…" at bounding box center [722, 342] width 615 height 65
click at [415, 305] on input "a. Update the stakeholder register and revise the engagement plan to reflect th…" at bounding box center [415, 299] width 0 height 12
click at [462, 343] on div "Update the stakeholder register and revise the engagement plan to reflect their…" at bounding box center [722, 342] width 615 height 65
click at [415, 305] on input "a. Update the stakeholder register and revise the engagement plan to reflect th…" at bounding box center [415, 299] width 0 height 12
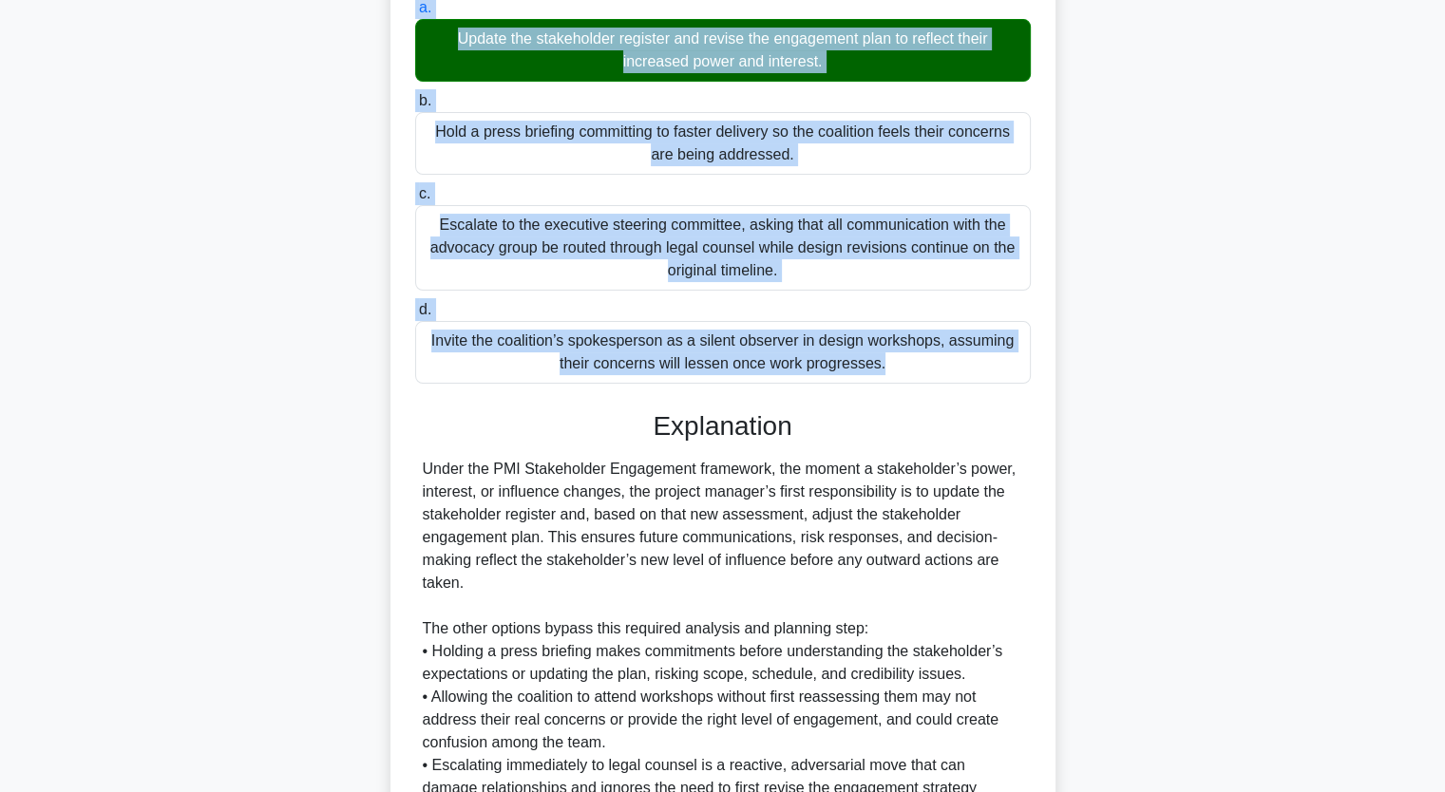
scroll to position [469, 0]
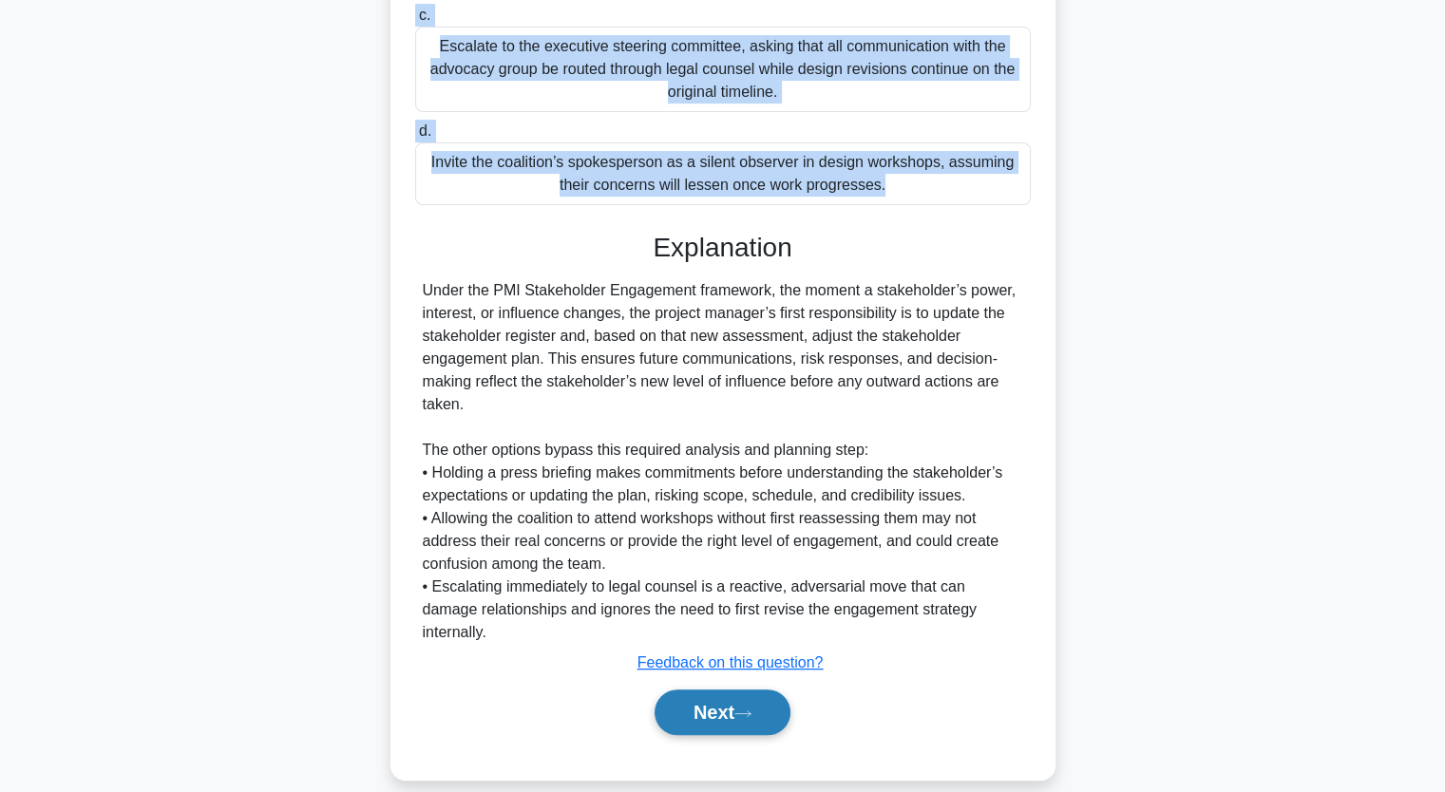
click at [733, 690] on button "Next" at bounding box center [722, 713] width 136 height 46
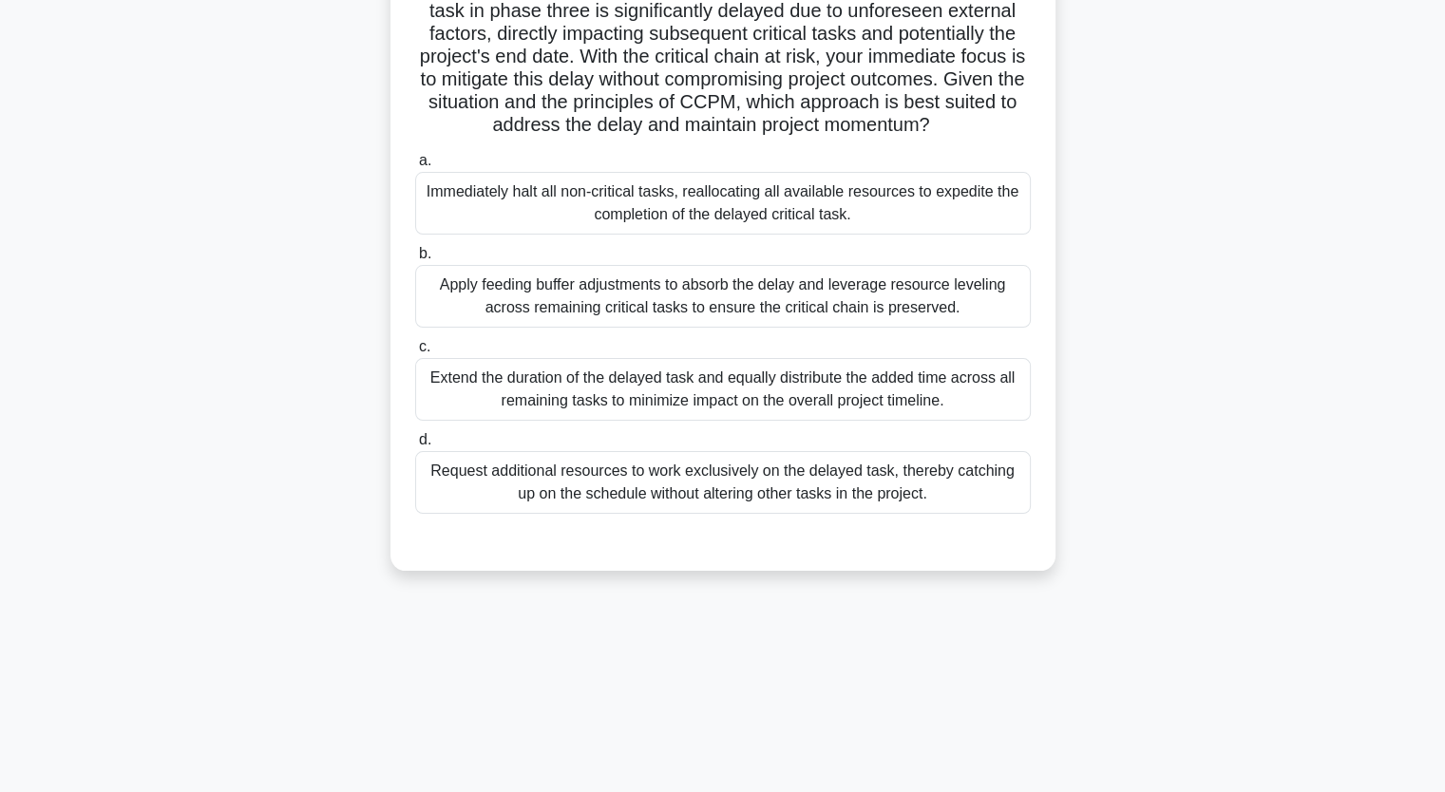
scroll to position [235, 0]
click at [0, 333] on main "7:31 Stop PMP Advanced 4/10 In the midst of a high-priority project, your team …" at bounding box center [722, 309] width 1445 height 965
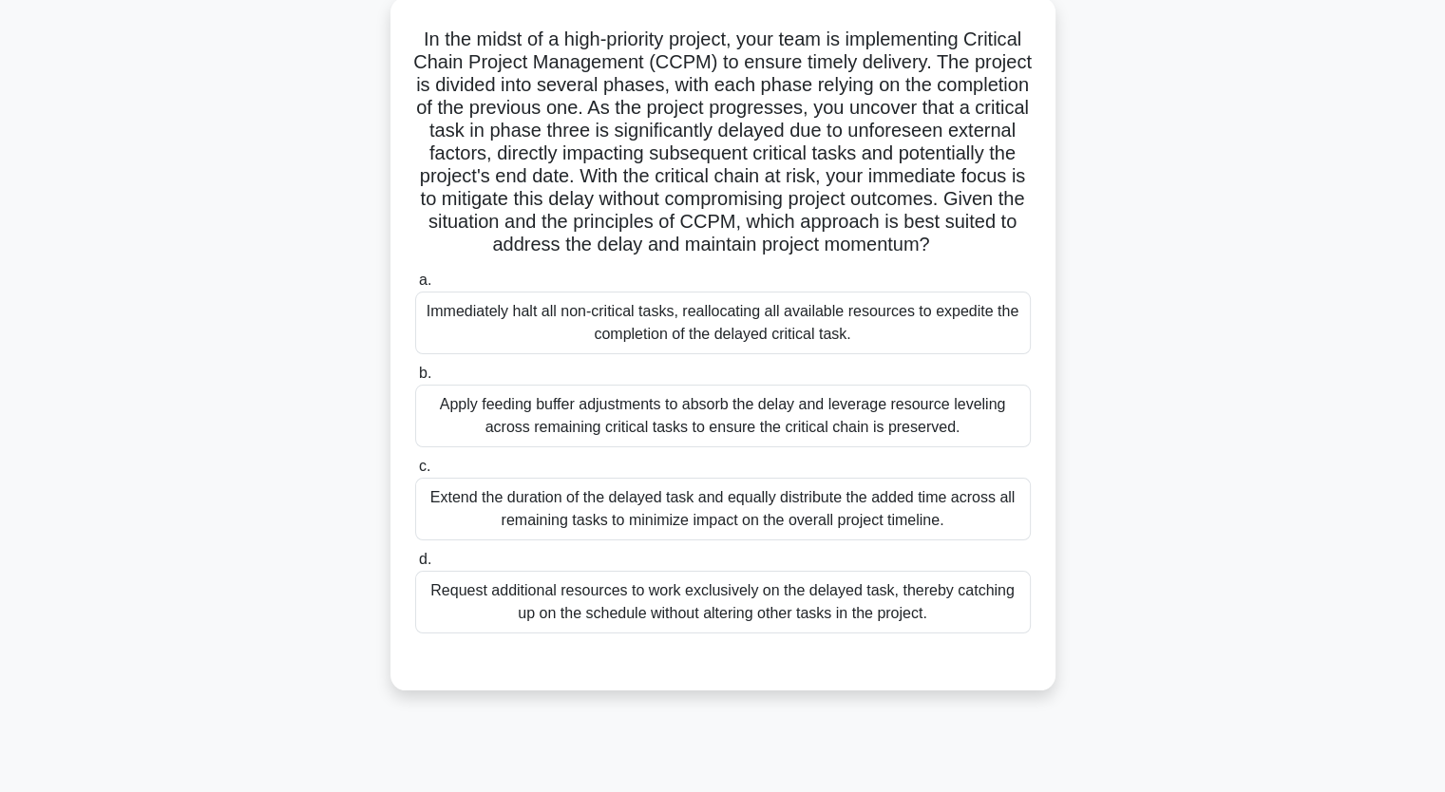
scroll to position [76, 0]
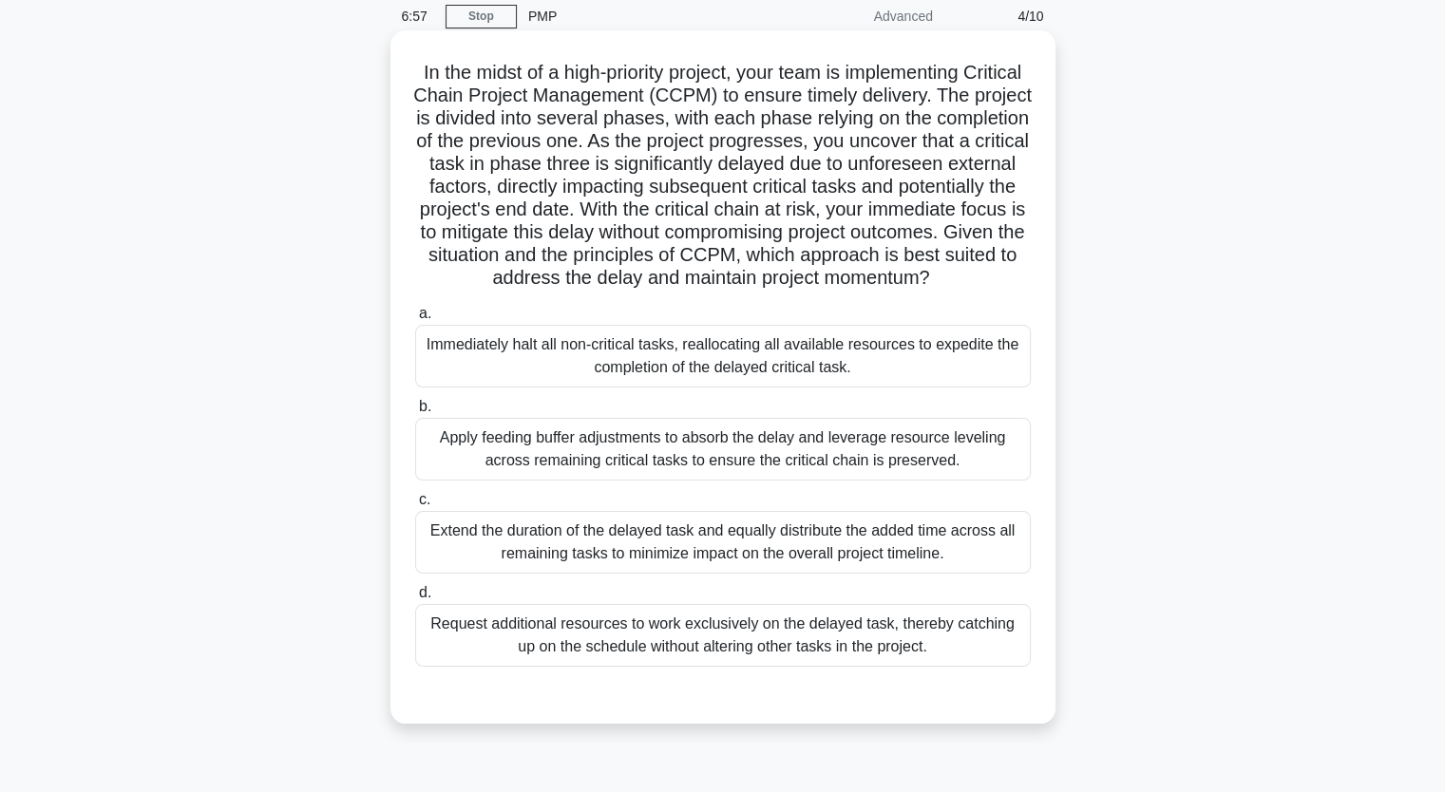
drag, startPoint x: 442, startPoint y: 68, endPoint x: 521, endPoint y: 479, distance: 418.0
click at [521, 479] on div "In the midst of a high-priority project, your team is implementing Critical Cha…" at bounding box center [723, 377] width 650 height 678
click at [555, 481] on div "Apply feeding buffer adjustments to absorb the delay and leverage resource leve…" at bounding box center [722, 449] width 615 height 63
click at [415, 413] on input "b. Apply feeding buffer adjustments to absorb the delay and leverage resource l…" at bounding box center [415, 407] width 0 height 12
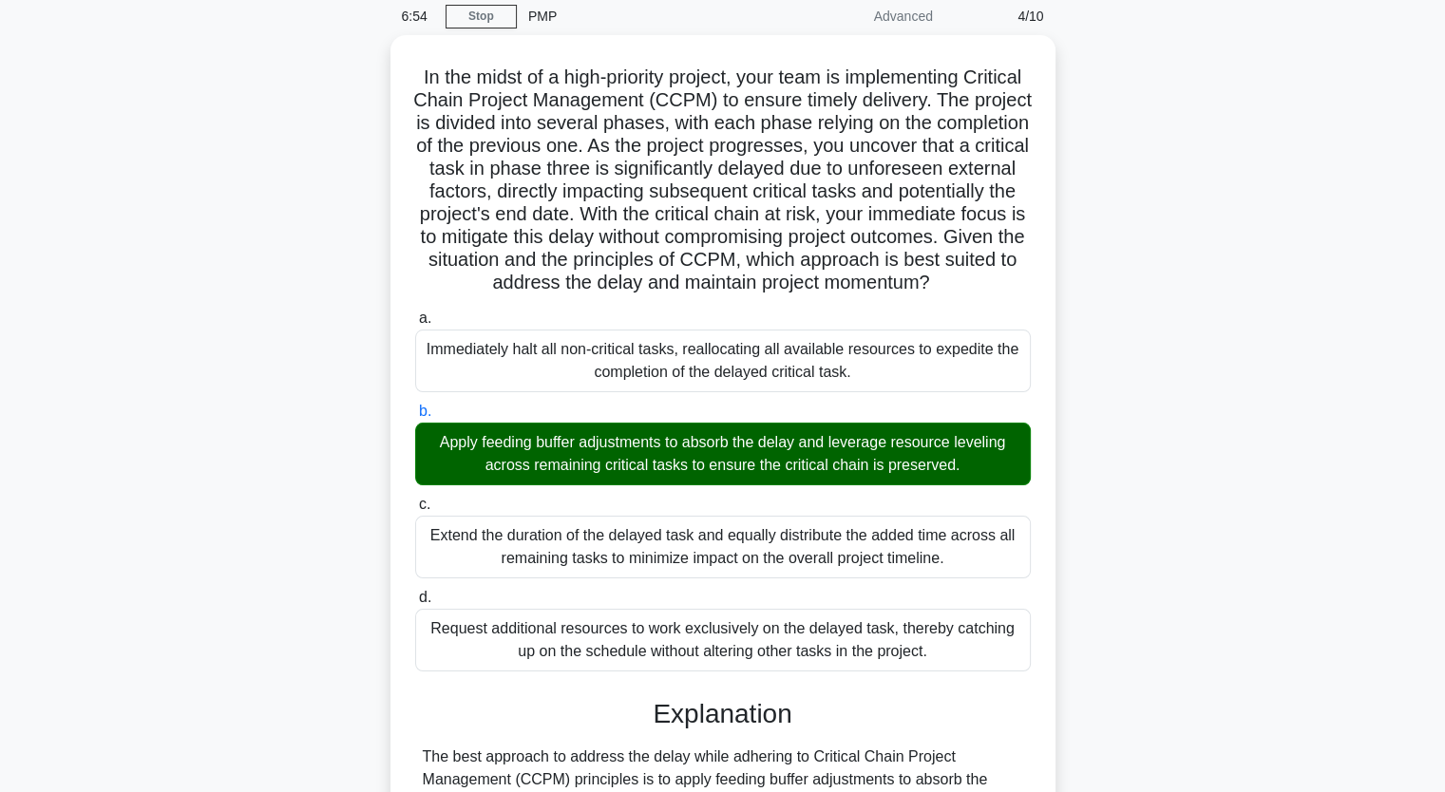
click at [415, 499] on input "c. Extend the duration of the delayed task and equally distribute the added tim…" at bounding box center [415, 505] width 0 height 12
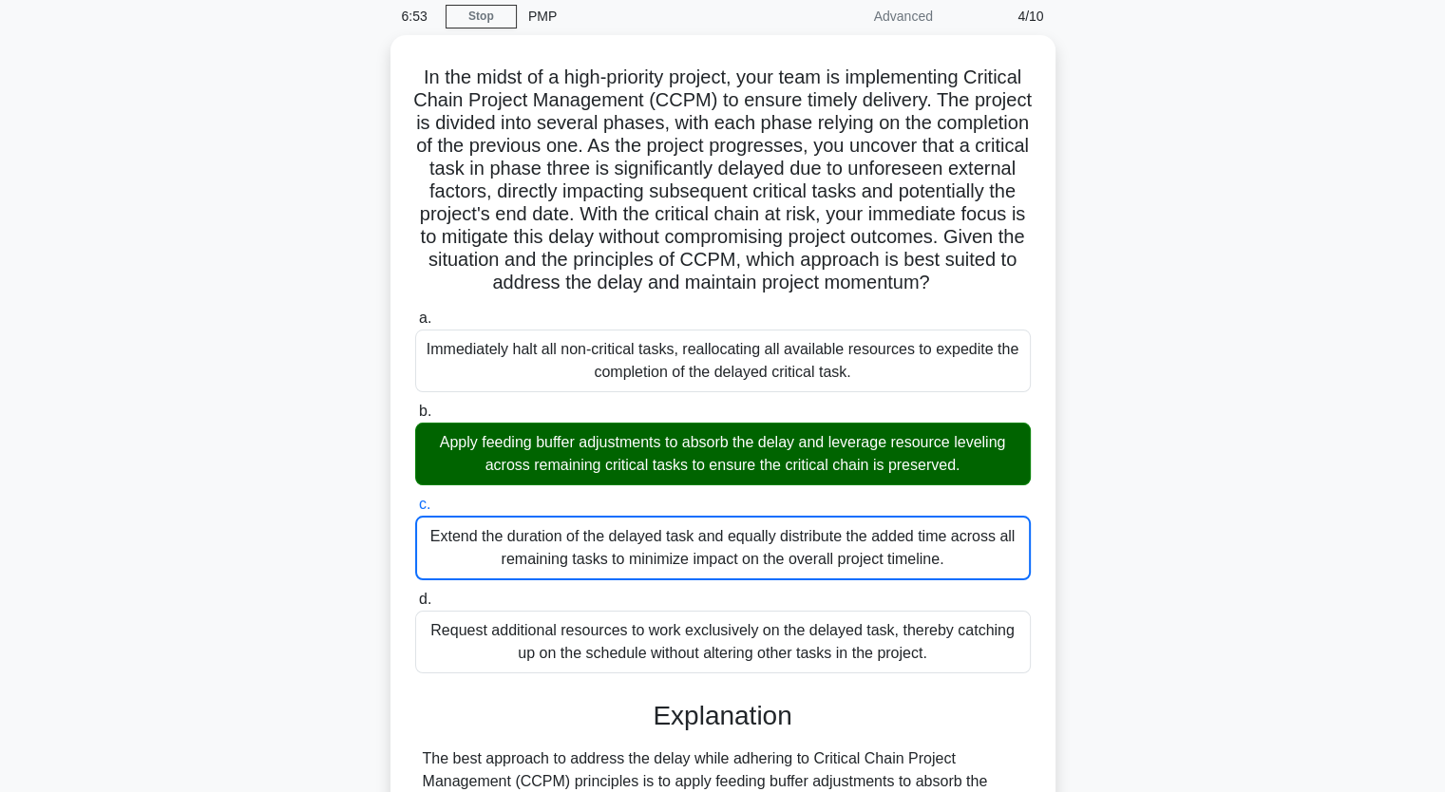
click at [415, 594] on input "d. Request additional resources to work exclusively on the delayed task, thereb…" at bounding box center [415, 600] width 0 height 12
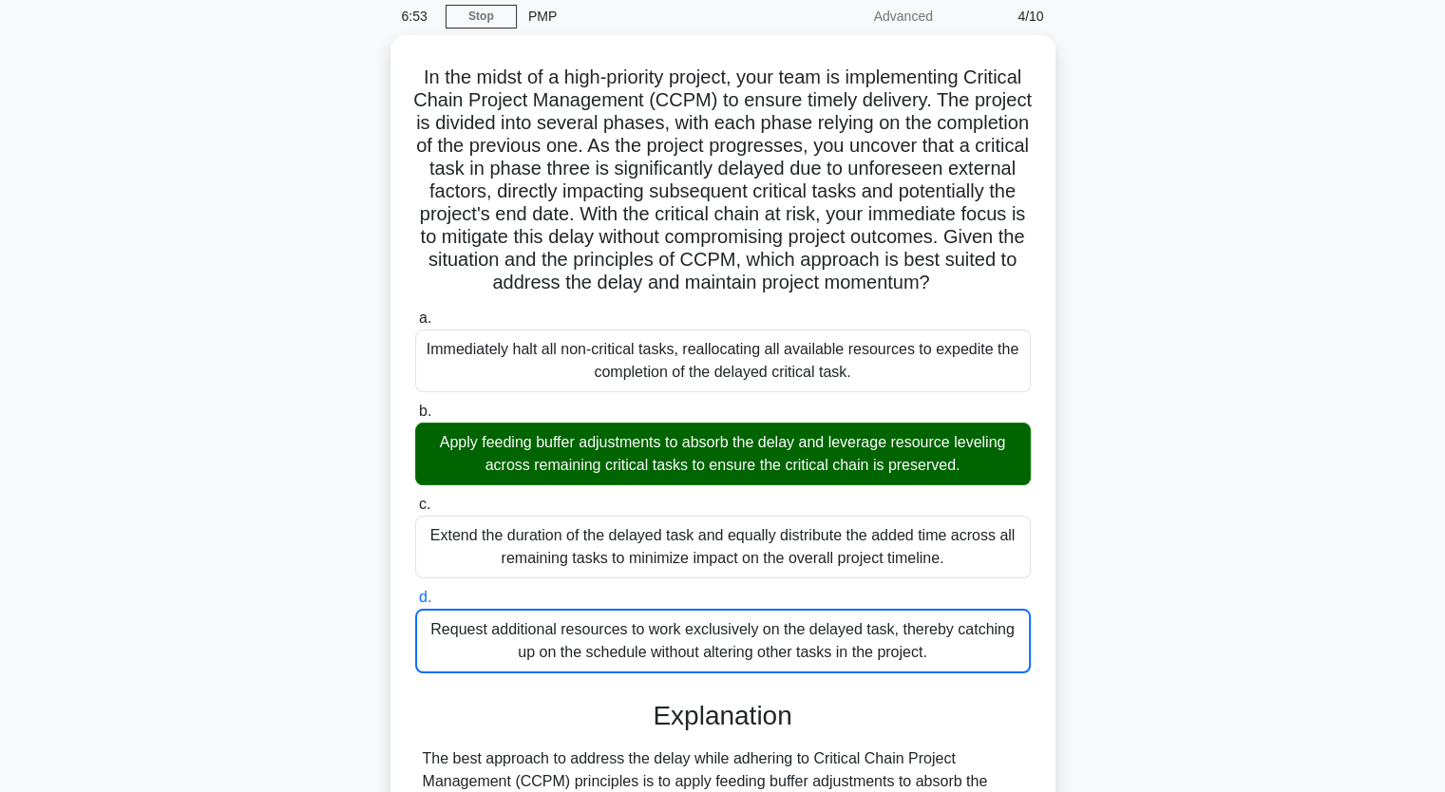
click at [415, 312] on input "a. Immediately halt all non-critical tasks, reallocating all available resource…" at bounding box center [415, 318] width 0 height 12
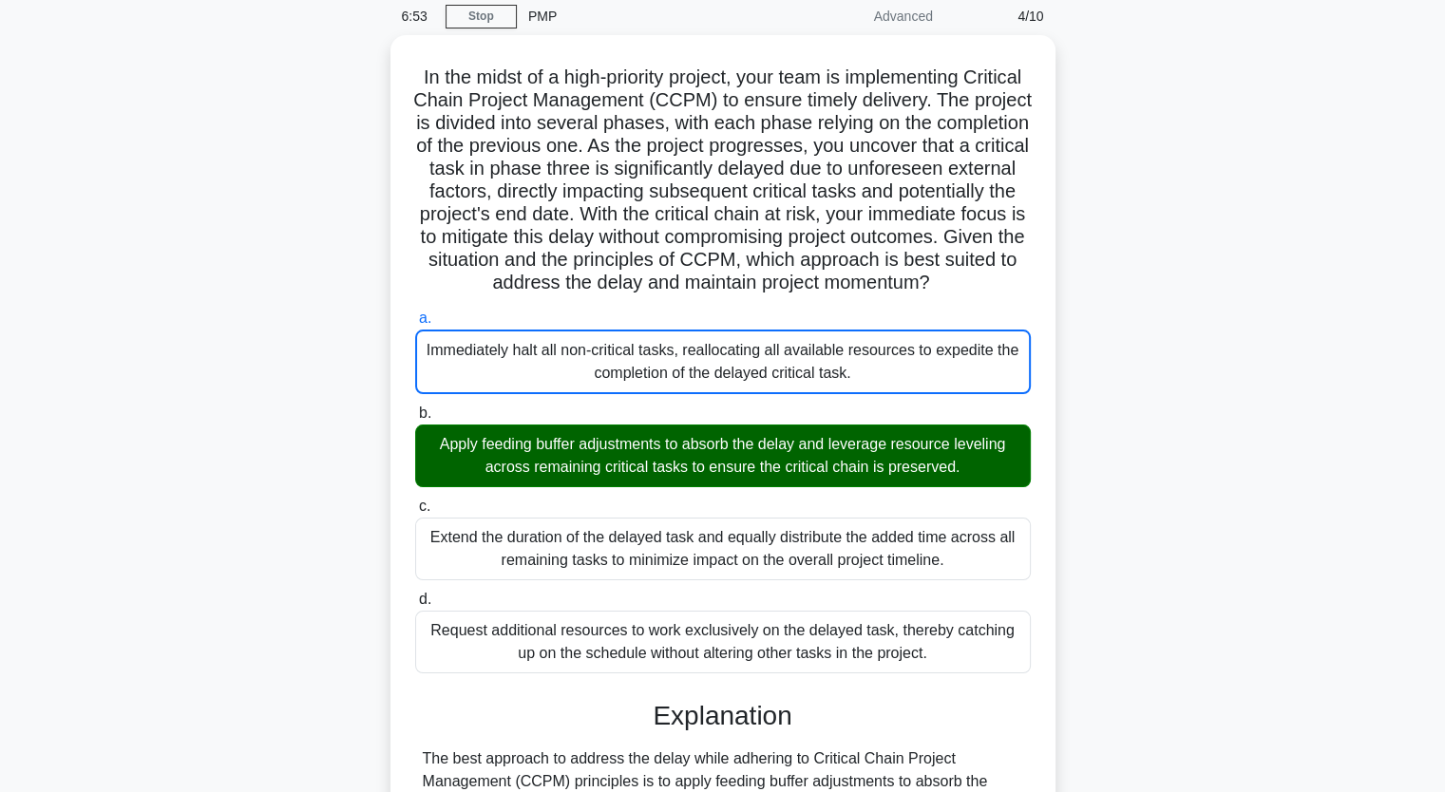
click at [160, 421] on div "In the midst of a high-priority project, your team is implementing Critical Cha…" at bounding box center [723, 744] width 1254 height 1418
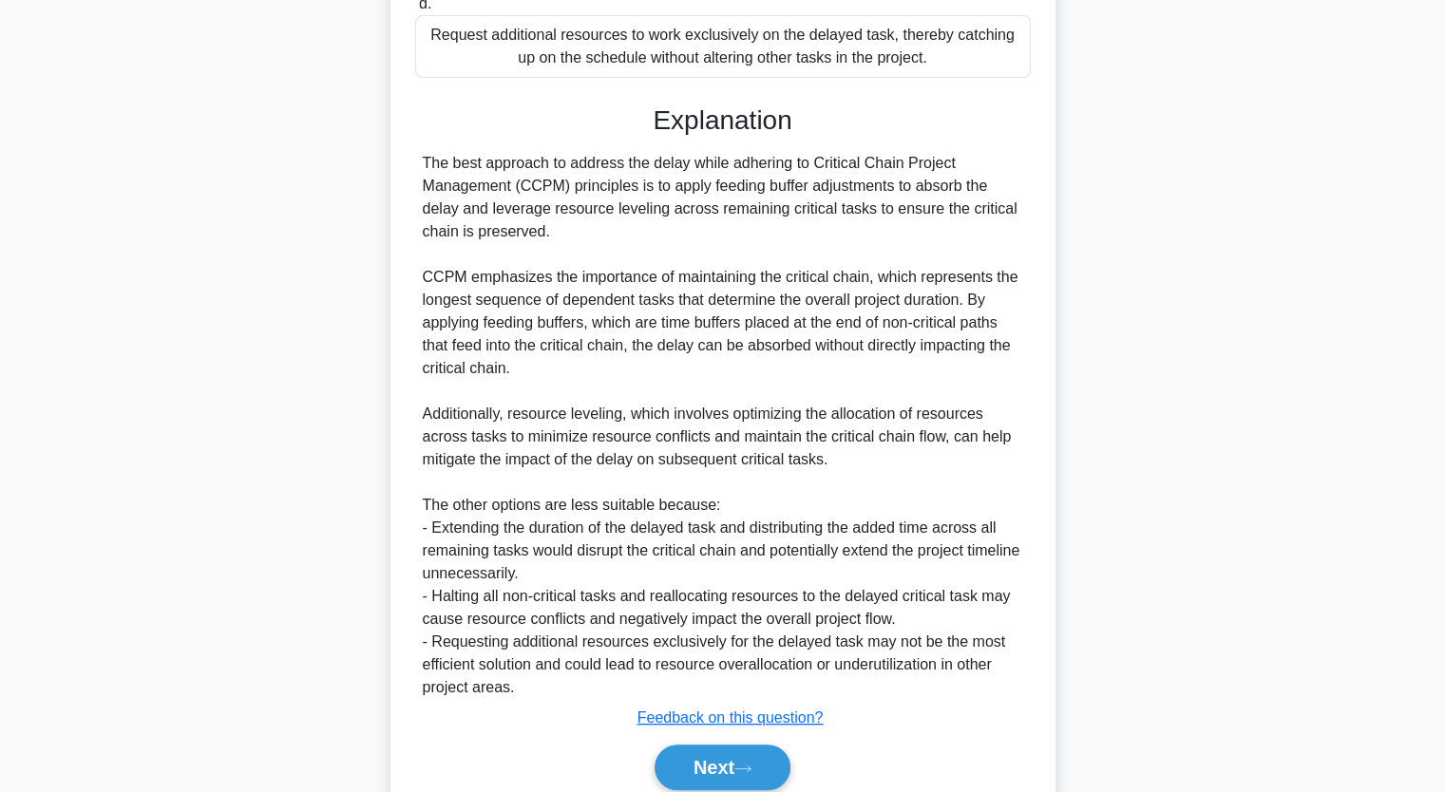
scroll to position [767, 0]
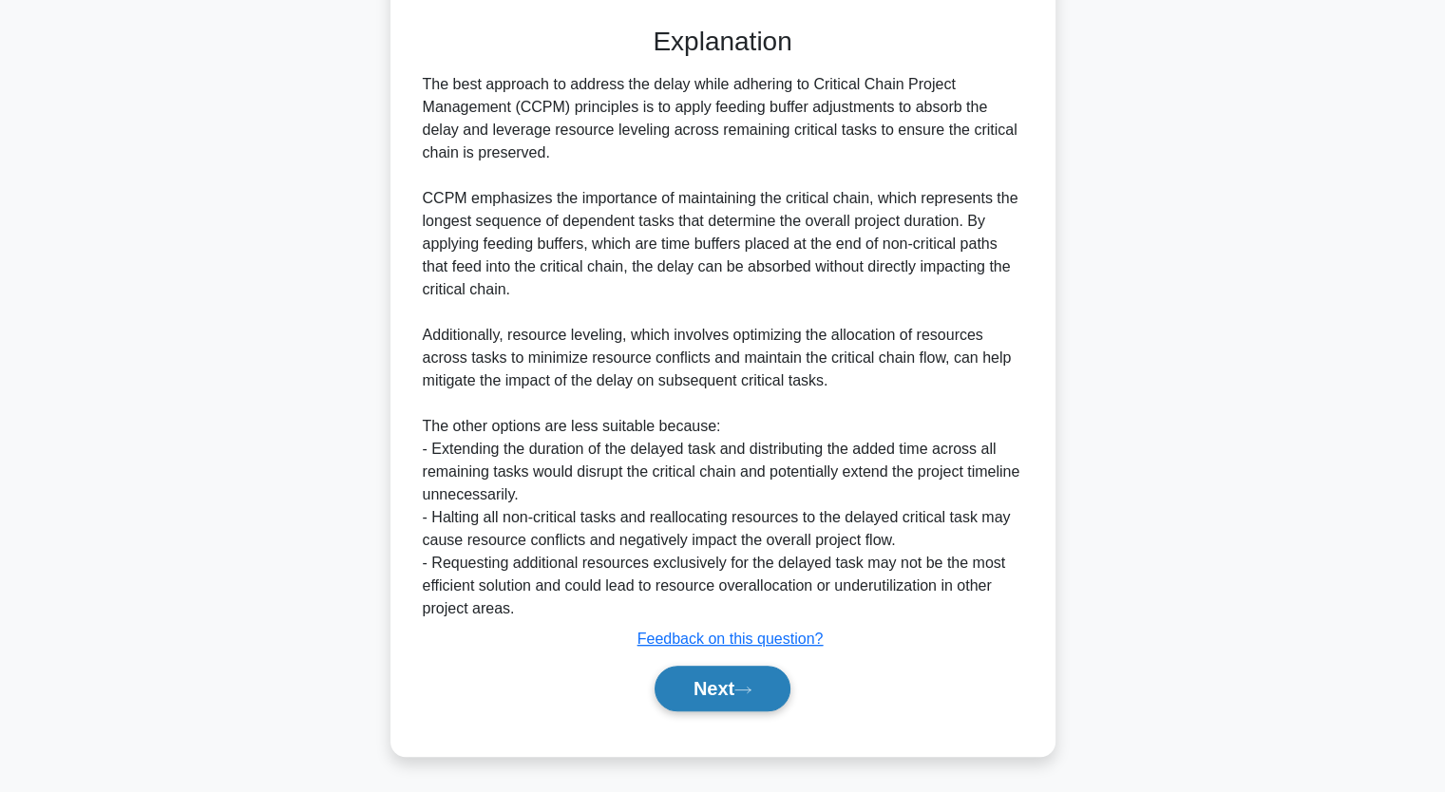
click at [718, 685] on button "Next" at bounding box center [722, 689] width 136 height 46
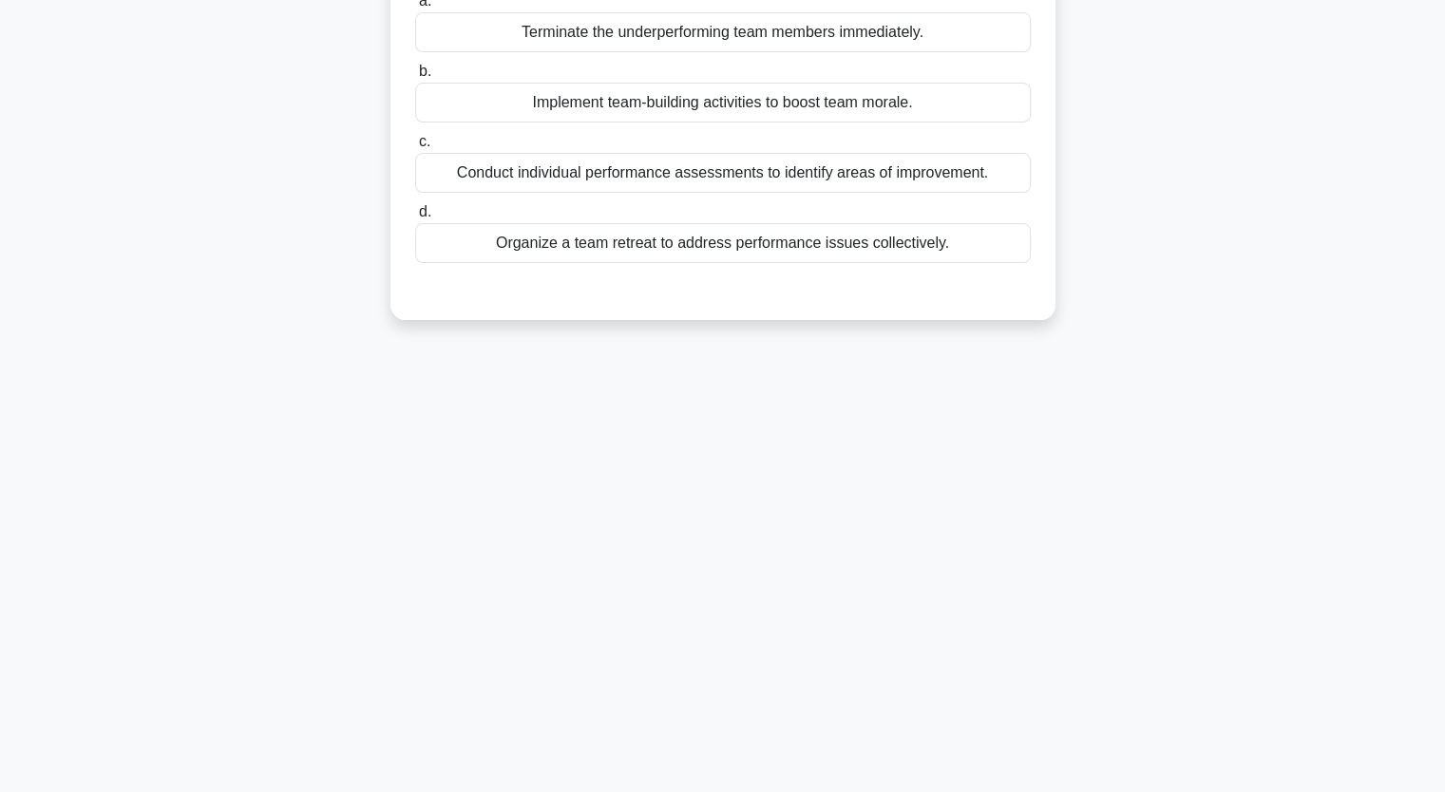
scroll to position [235, 0]
click at [179, 248] on div "During the staff acquisition phase, the project team has encountered challenges…" at bounding box center [723, 109] width 1254 height 465
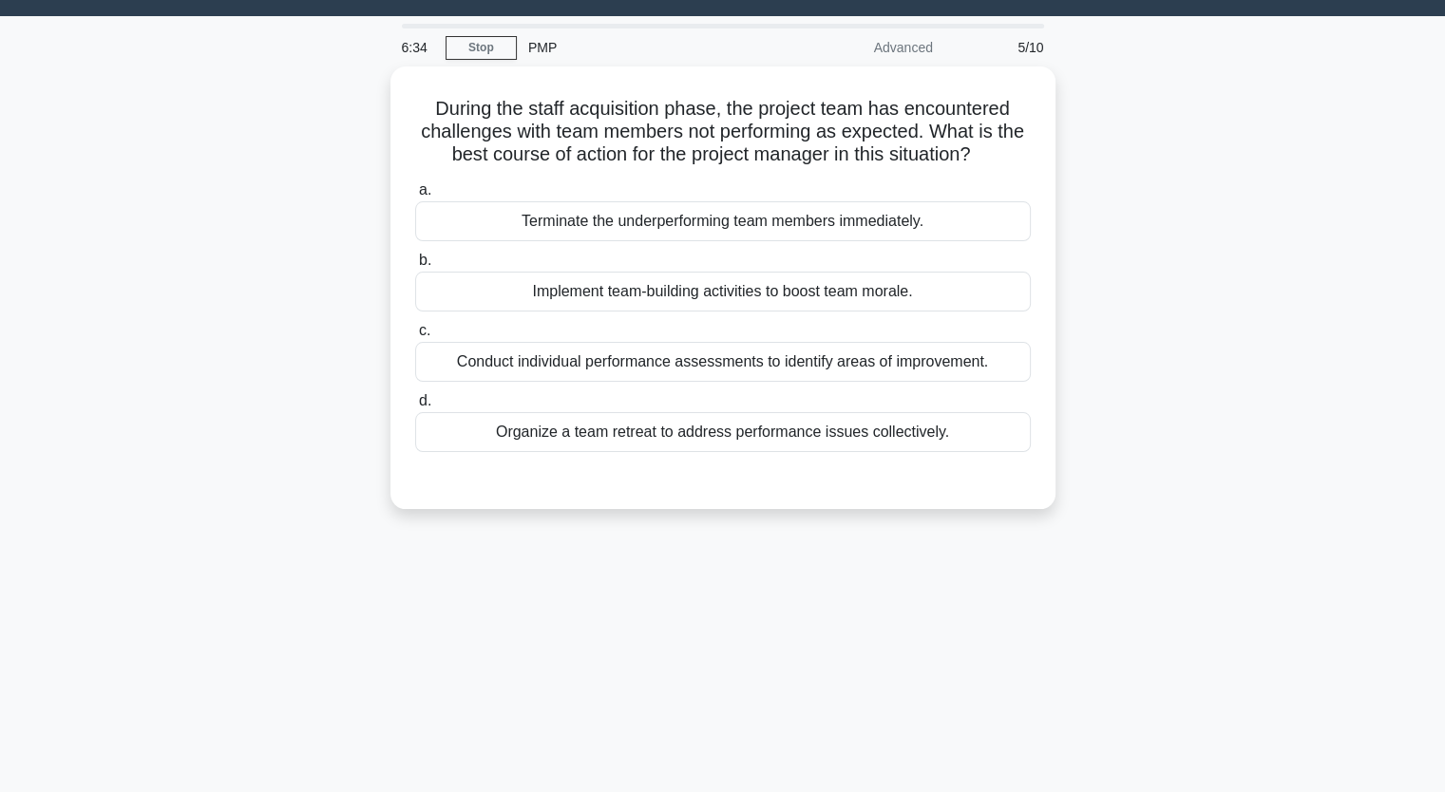
scroll to position [7, 0]
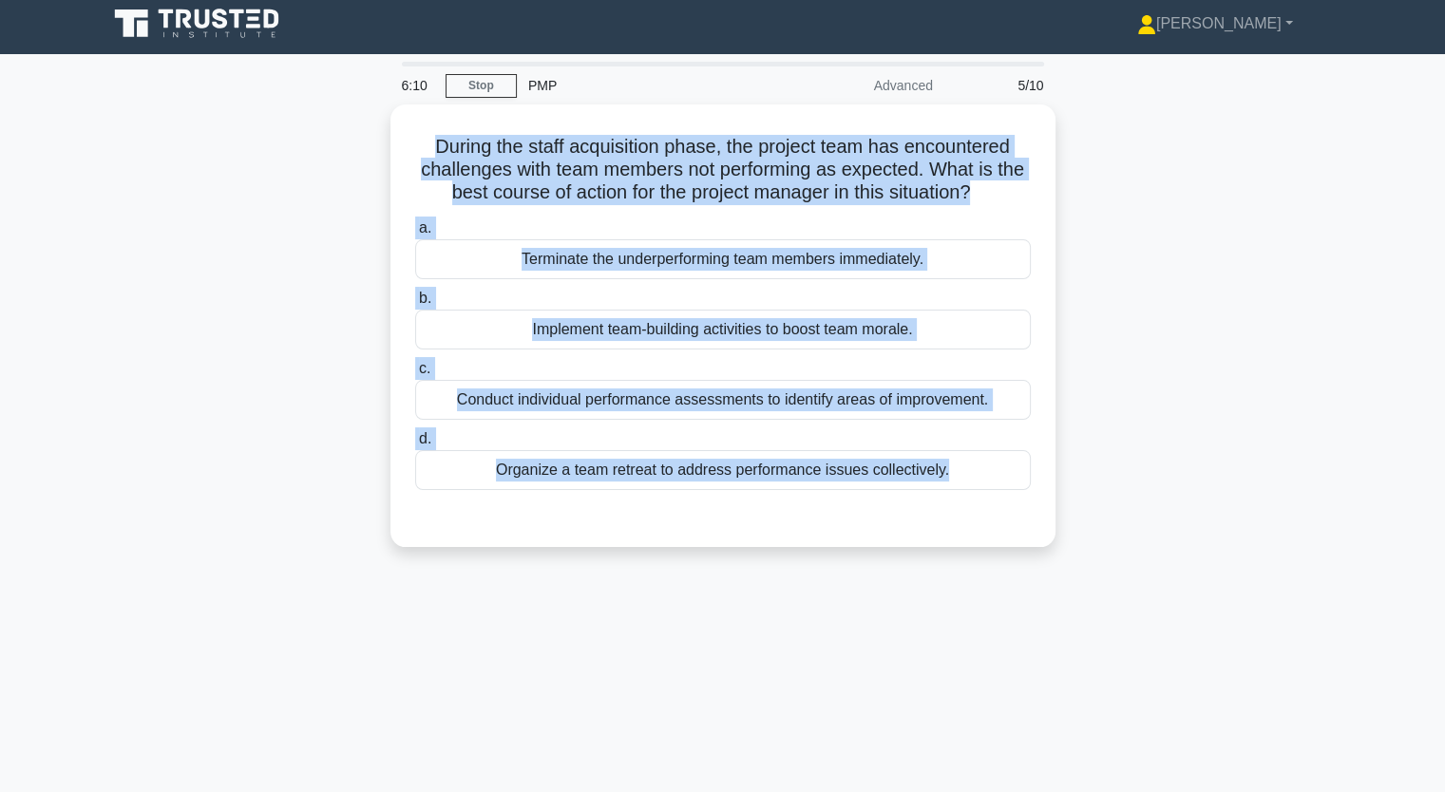
drag, startPoint x: 429, startPoint y: 143, endPoint x: 775, endPoint y: 595, distance: 568.4
click at [775, 595] on div "6:10 Stop PMP Advanced 5/10 During the staff acquisition phase, the project tea…" at bounding box center [723, 537] width 1254 height 950
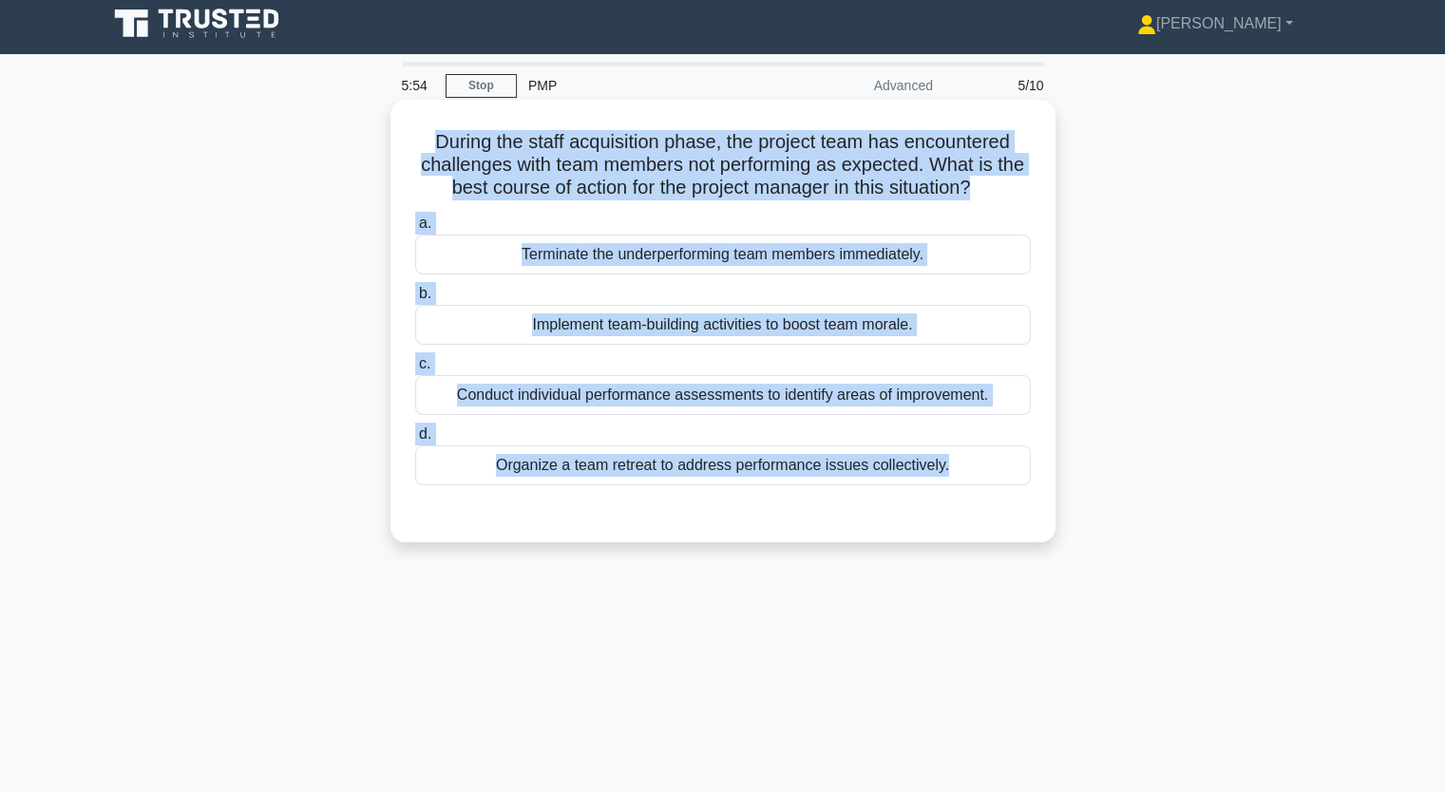
click at [673, 329] on div "Implement team-building activities to boost team morale." at bounding box center [722, 325] width 615 height 40
click at [415, 300] on input "b. Implement team-building activities to boost team morale." at bounding box center [415, 294] width 0 height 12
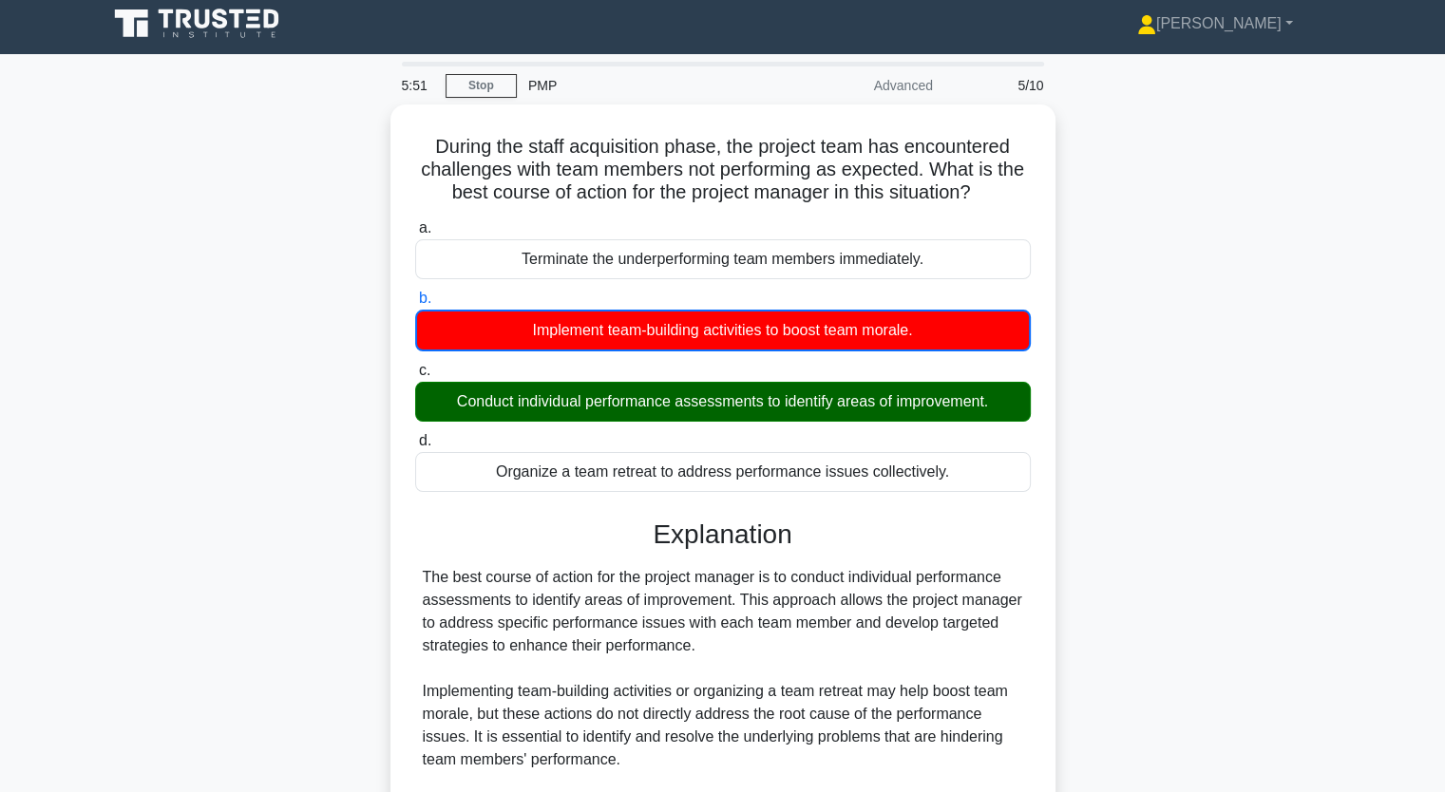
click at [321, 373] on div "During the staff acquisition phase, the project team has encountered challenges…" at bounding box center [723, 573] width 1254 height 939
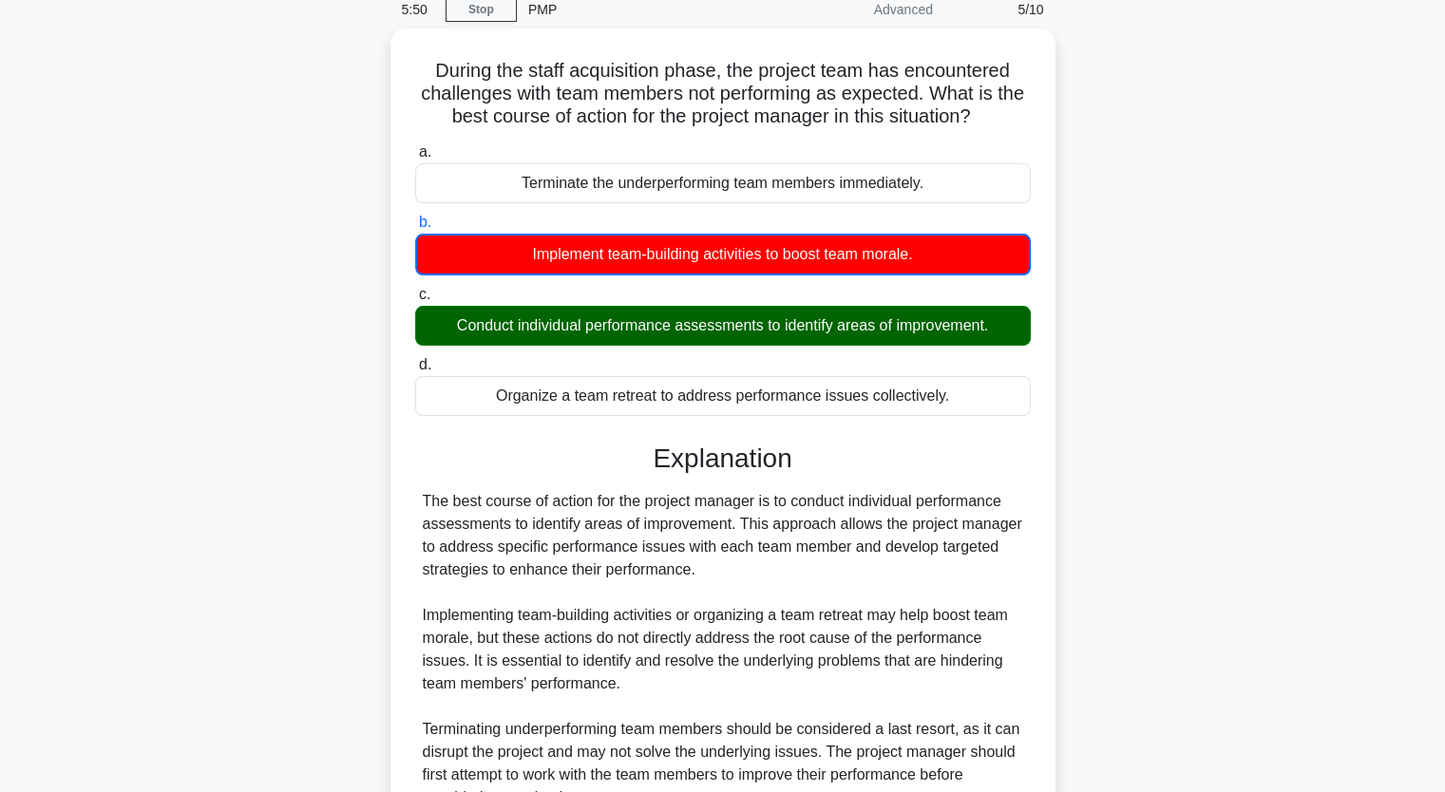
scroll to position [266, 0]
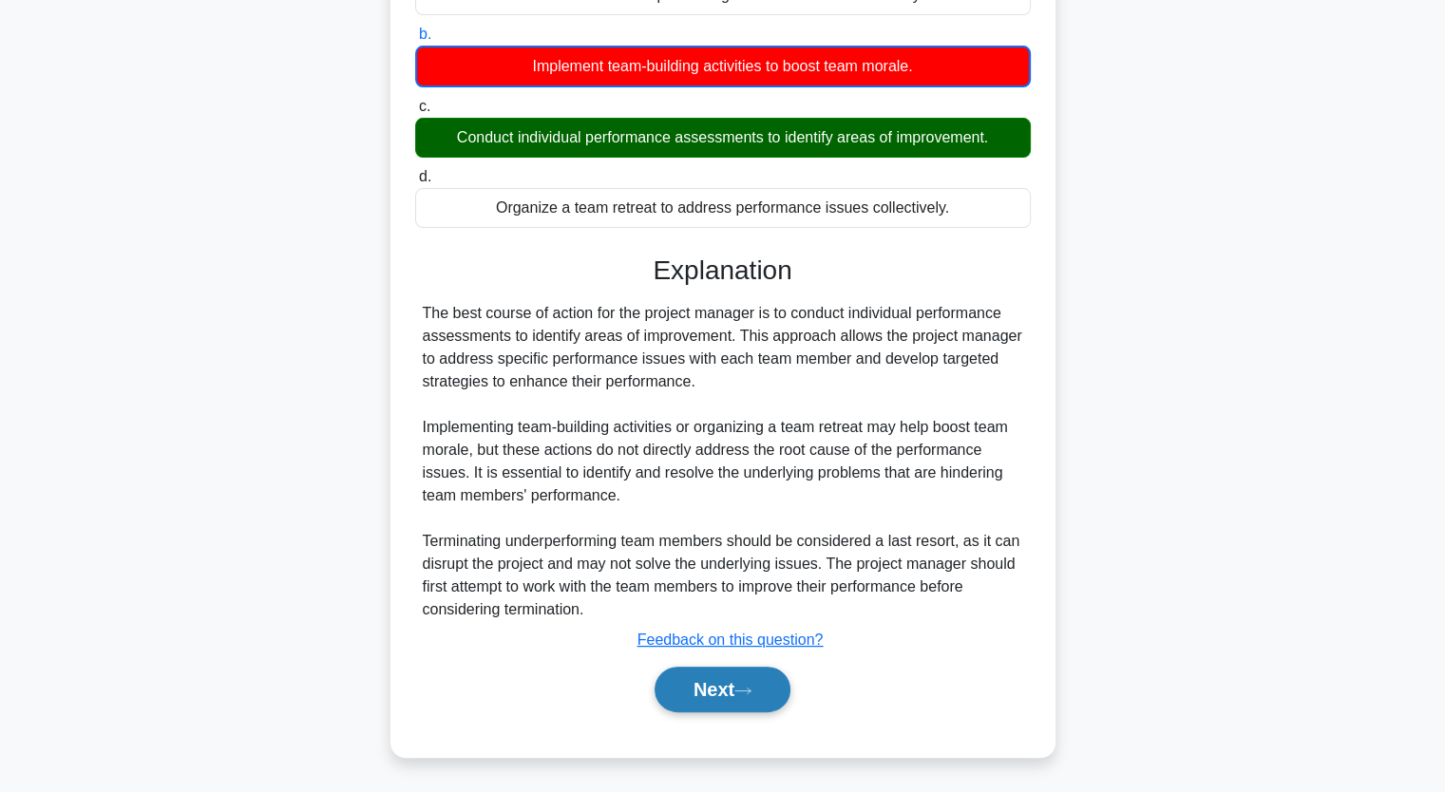
click at [719, 679] on button "Next" at bounding box center [722, 690] width 136 height 46
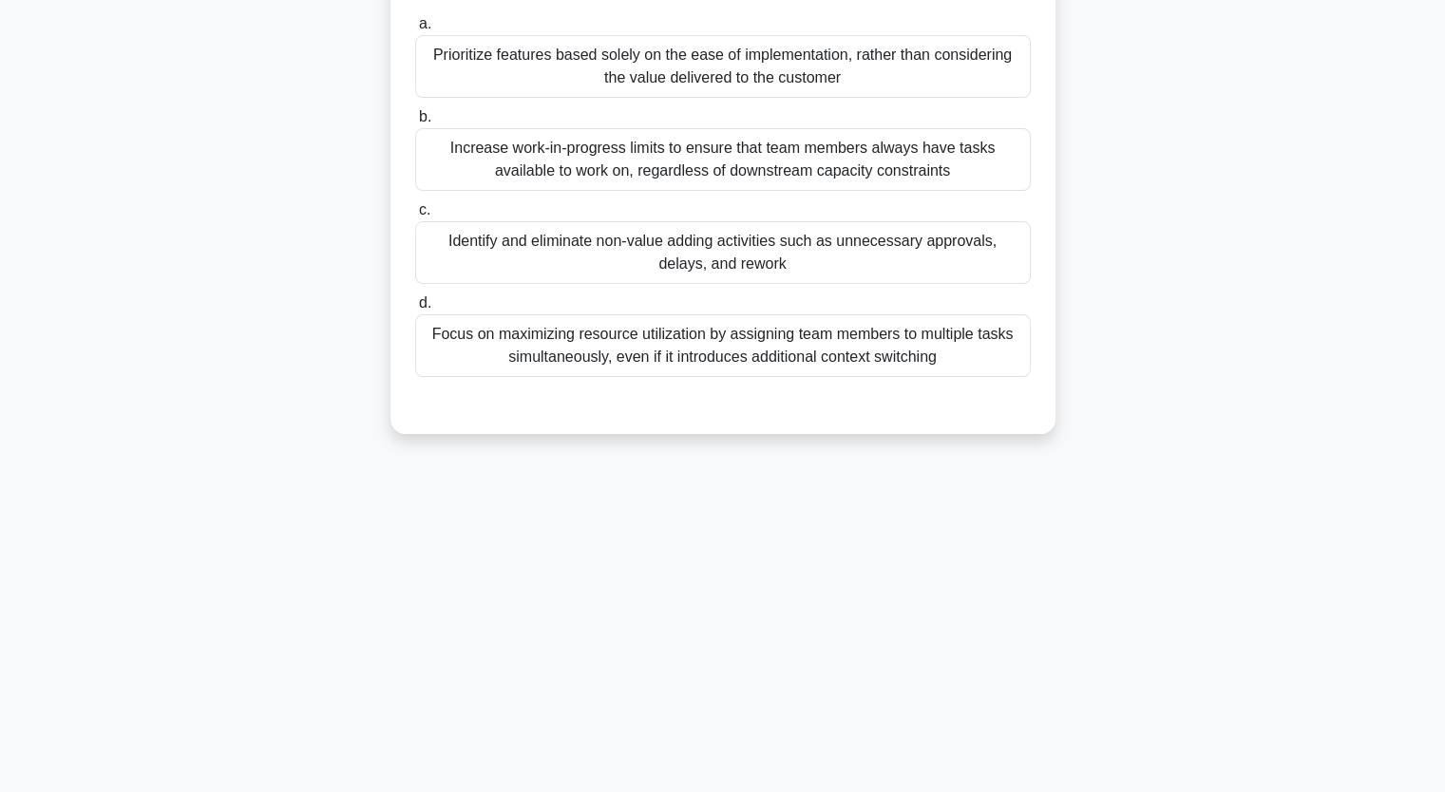
scroll to position [235, 0]
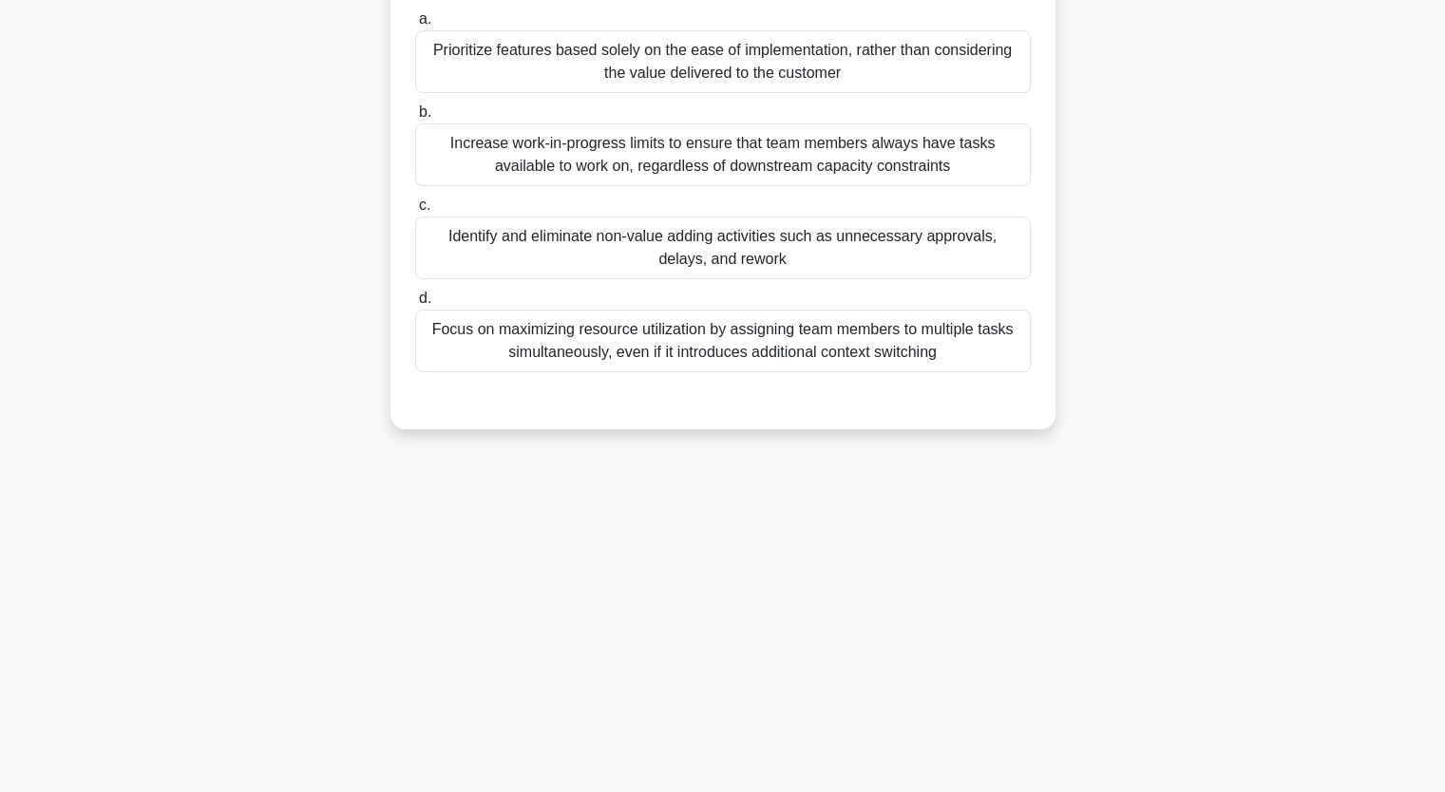
click at [498, 76] on div "Prioritize features based solely on the ease of implementation, rather than con…" at bounding box center [722, 61] width 615 height 63
click at [415, 26] on input "a. Prioritize features based solely on the ease of implementation, rather than …" at bounding box center [415, 19] width 0 height 12
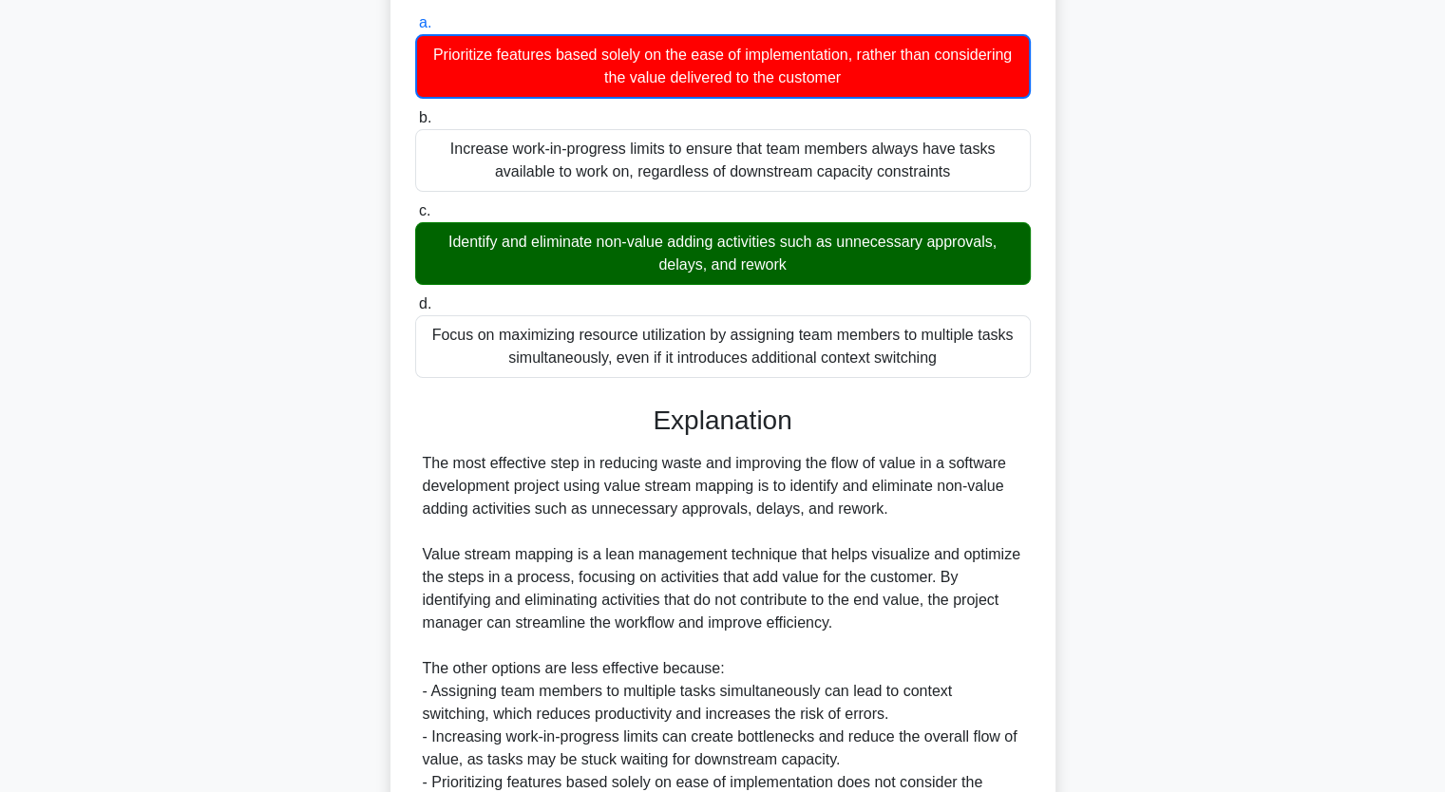
click at [415, 112] on input "b. Increase work-in-progress limits to ensure that team members always have tas…" at bounding box center [415, 118] width 0 height 12
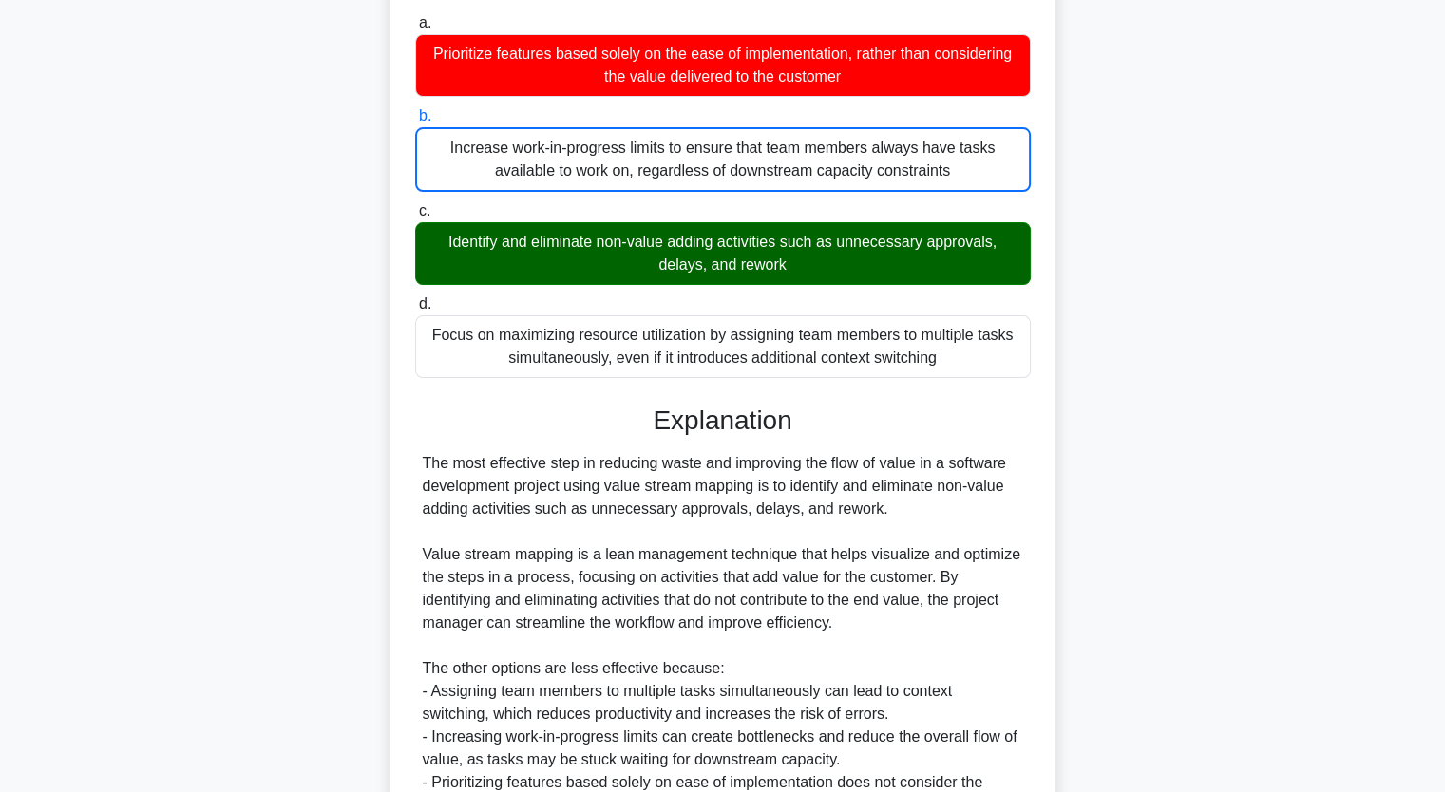
click at [415, 205] on input "c. Identify and eliminate non-value adding activities such as unnecessary appro…" at bounding box center [415, 211] width 0 height 12
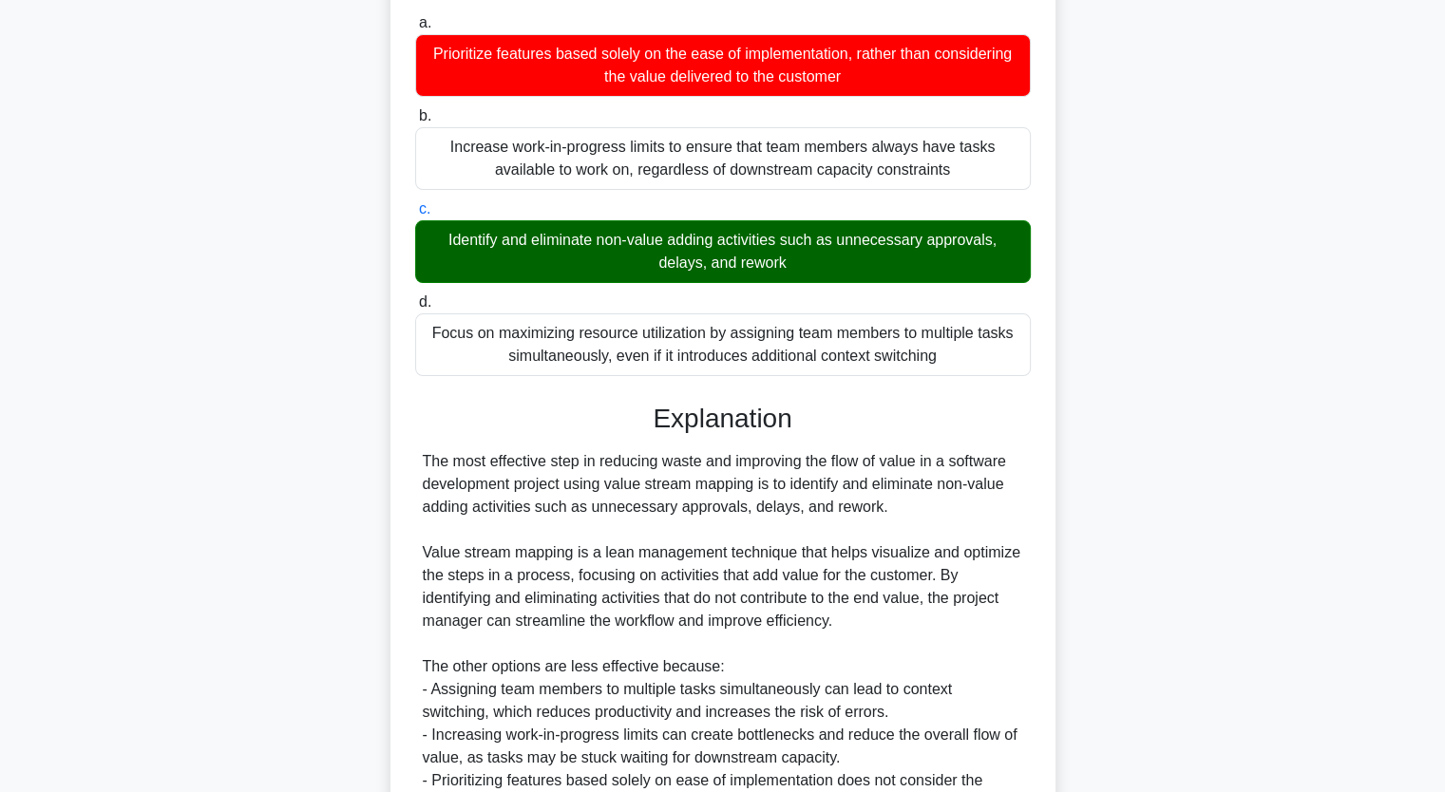
click at [415, 296] on input "d. Focus on maximizing resource utilization by assigning team members to multip…" at bounding box center [415, 302] width 0 height 12
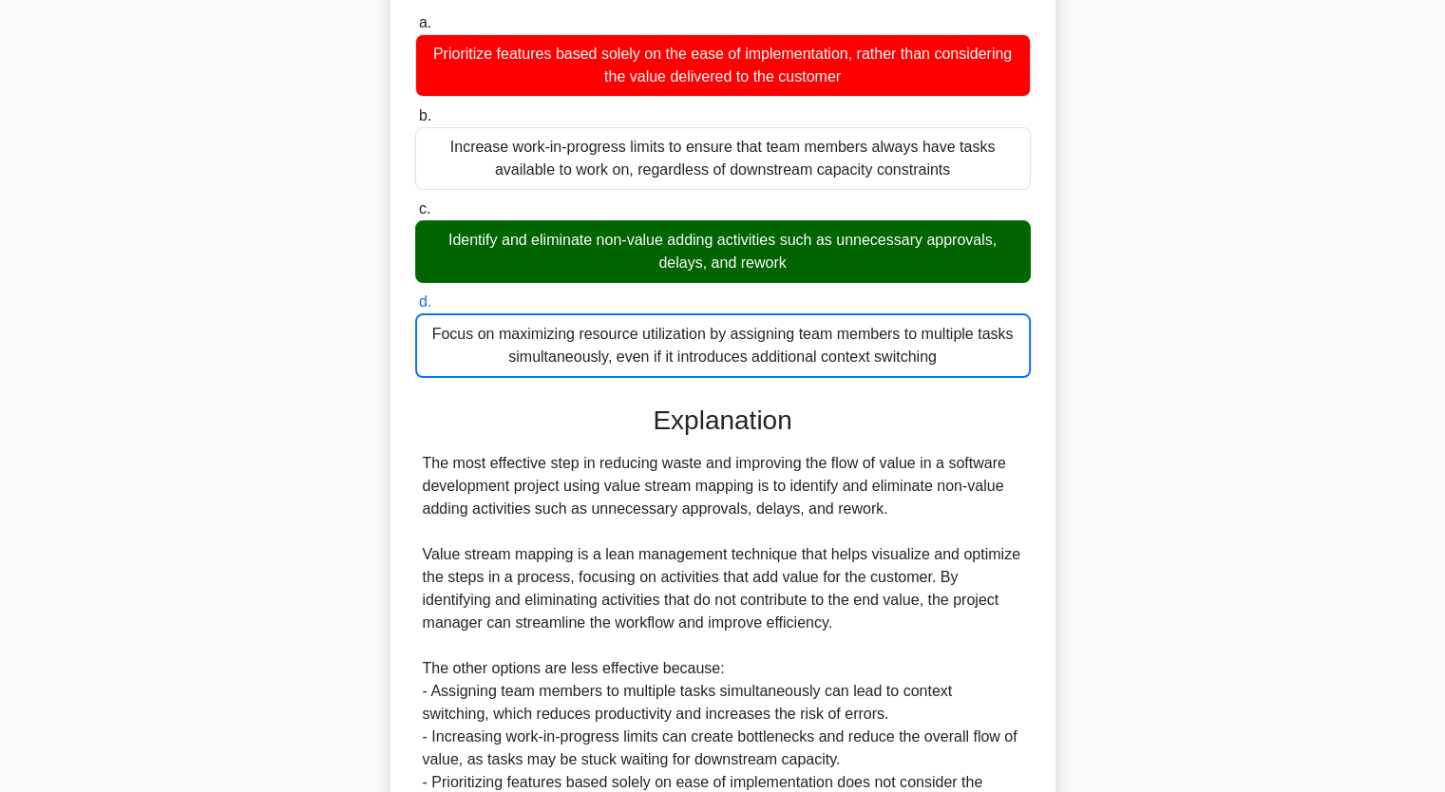
click at [415, 17] on input "a. Prioritize features based solely on the ease of implementation, rather than …" at bounding box center [415, 23] width 0 height 12
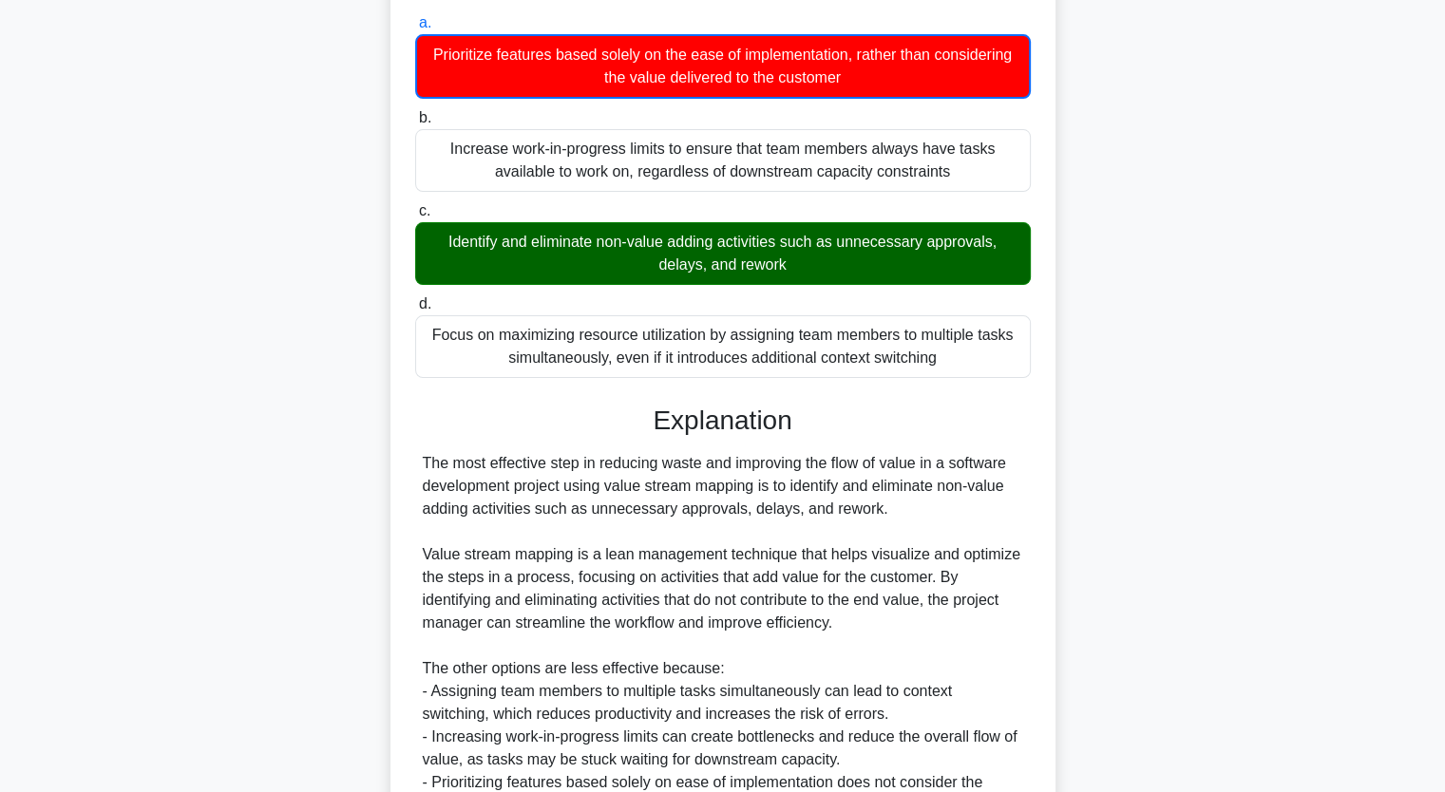
click at [415, 112] on input "b. Increase work-in-progress limits to ensure that team members always have tas…" at bounding box center [415, 118] width 0 height 12
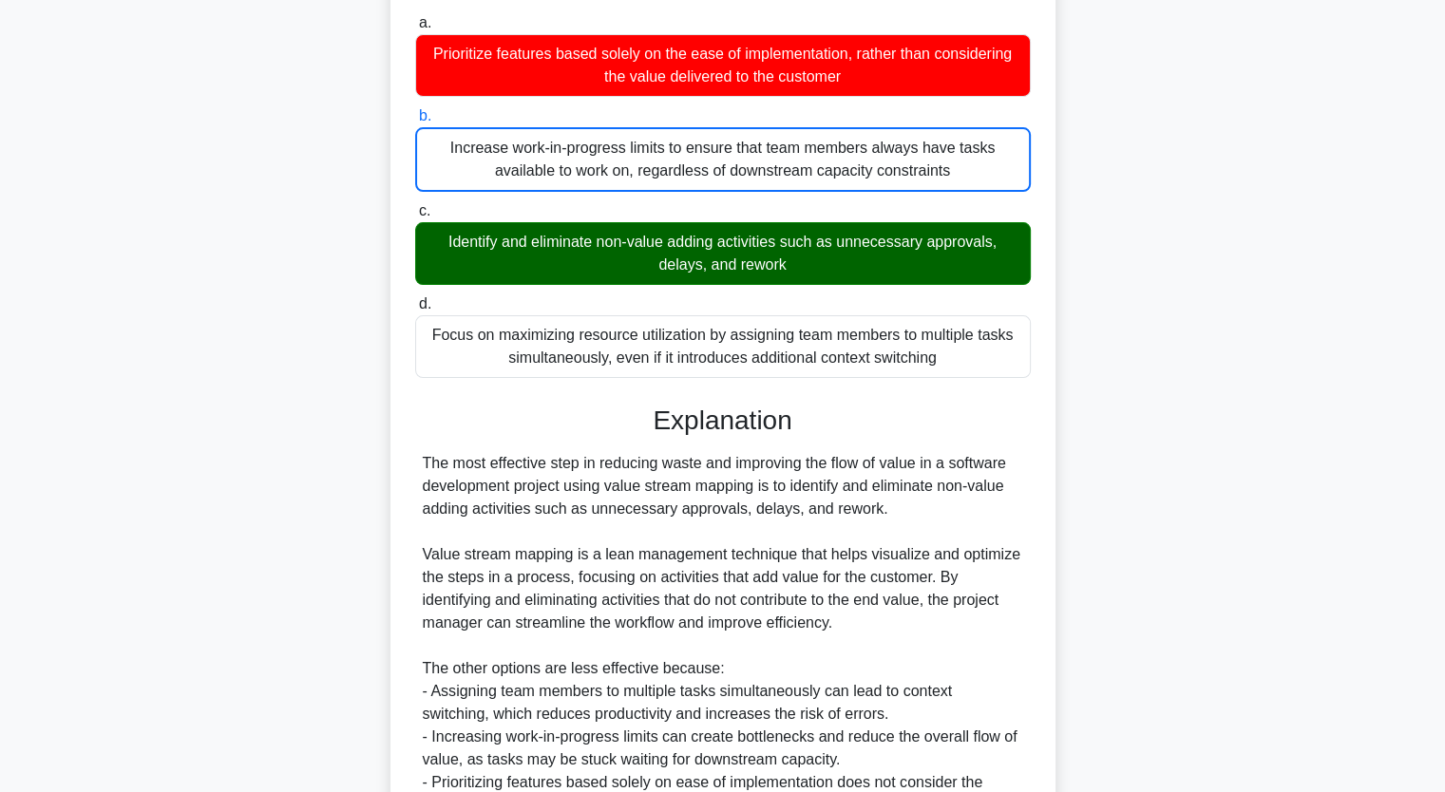
click at [415, 205] on input "c. Identify and eliminate non-value adding activities such as unnecessary appro…" at bounding box center [415, 211] width 0 height 12
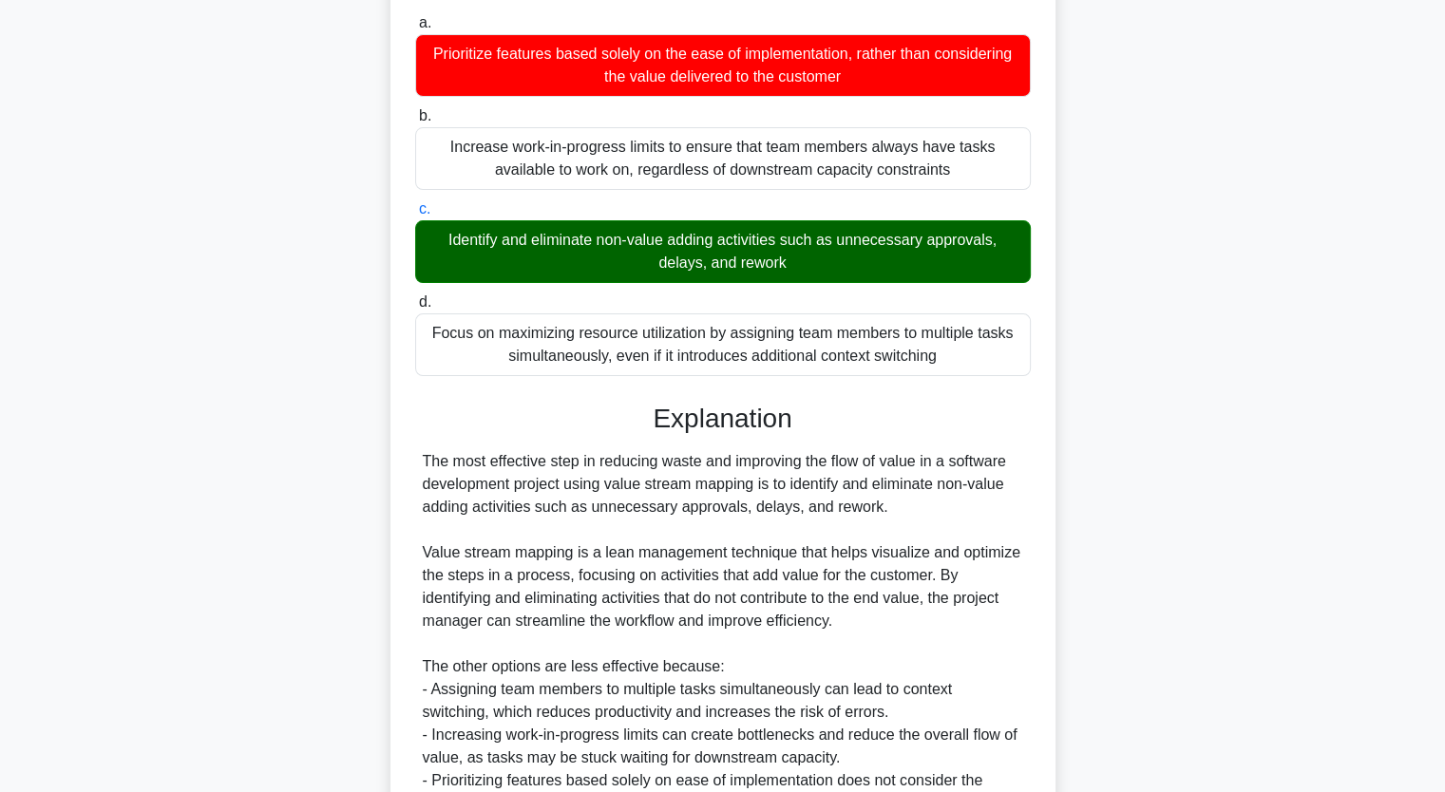
click at [415, 296] on input "d. Focus on maximizing resource utilization by assigning team members to multip…" at bounding box center [415, 302] width 0 height 12
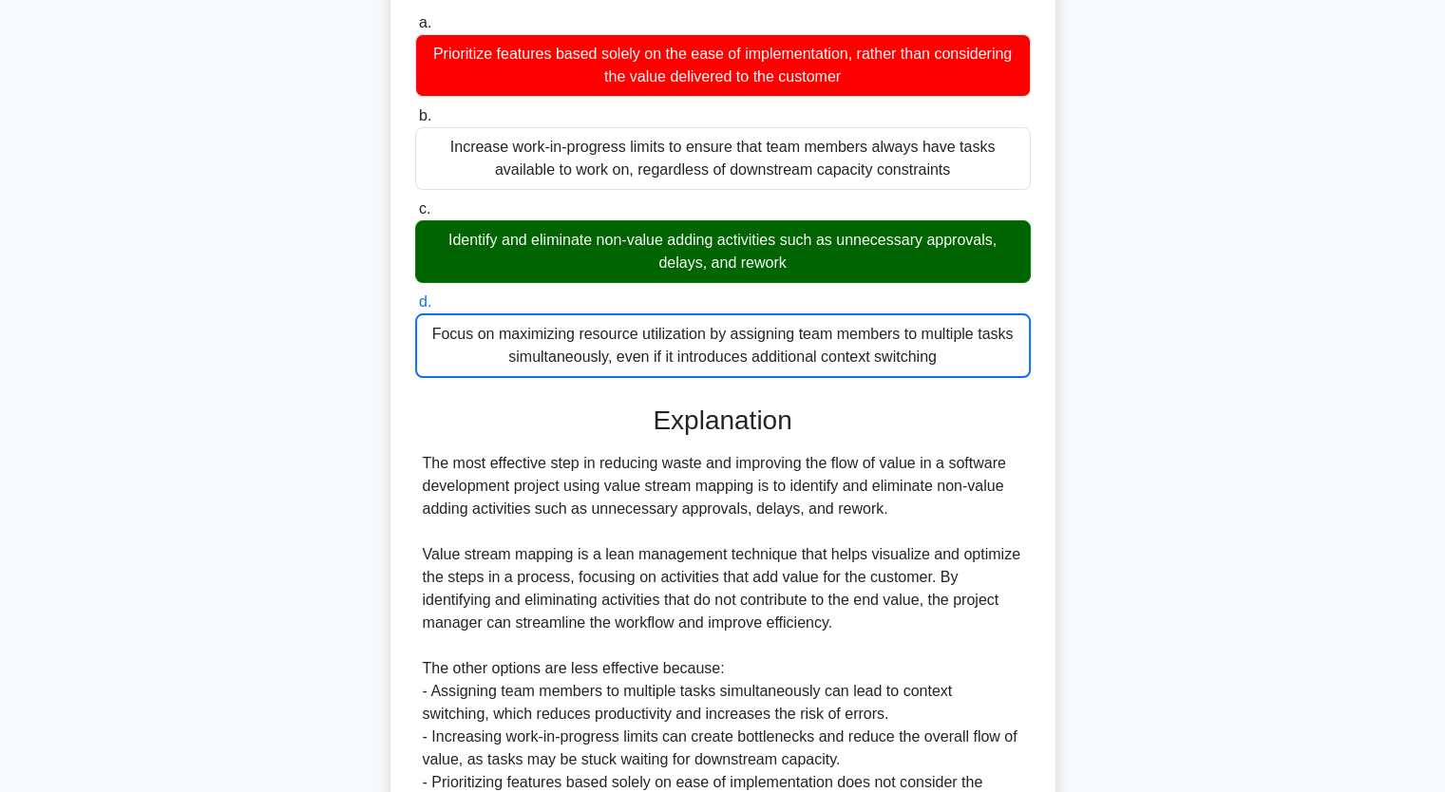
click at [415, 17] on input "a. Prioritize features based solely on the ease of implementation, rather than …" at bounding box center [415, 23] width 0 height 12
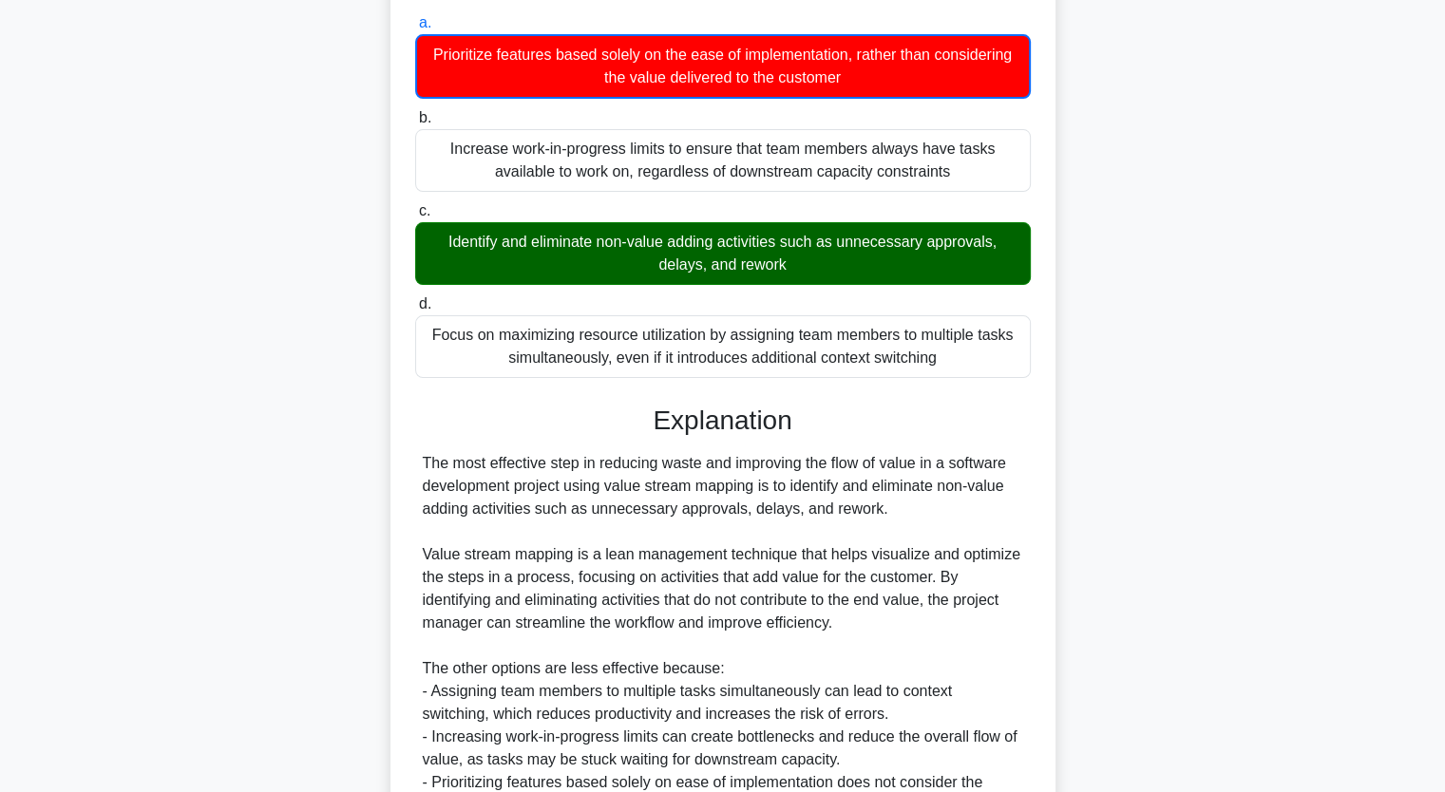
click at [415, 112] on input "b. Increase work-in-progress limits to ensure that team members always have tas…" at bounding box center [415, 118] width 0 height 12
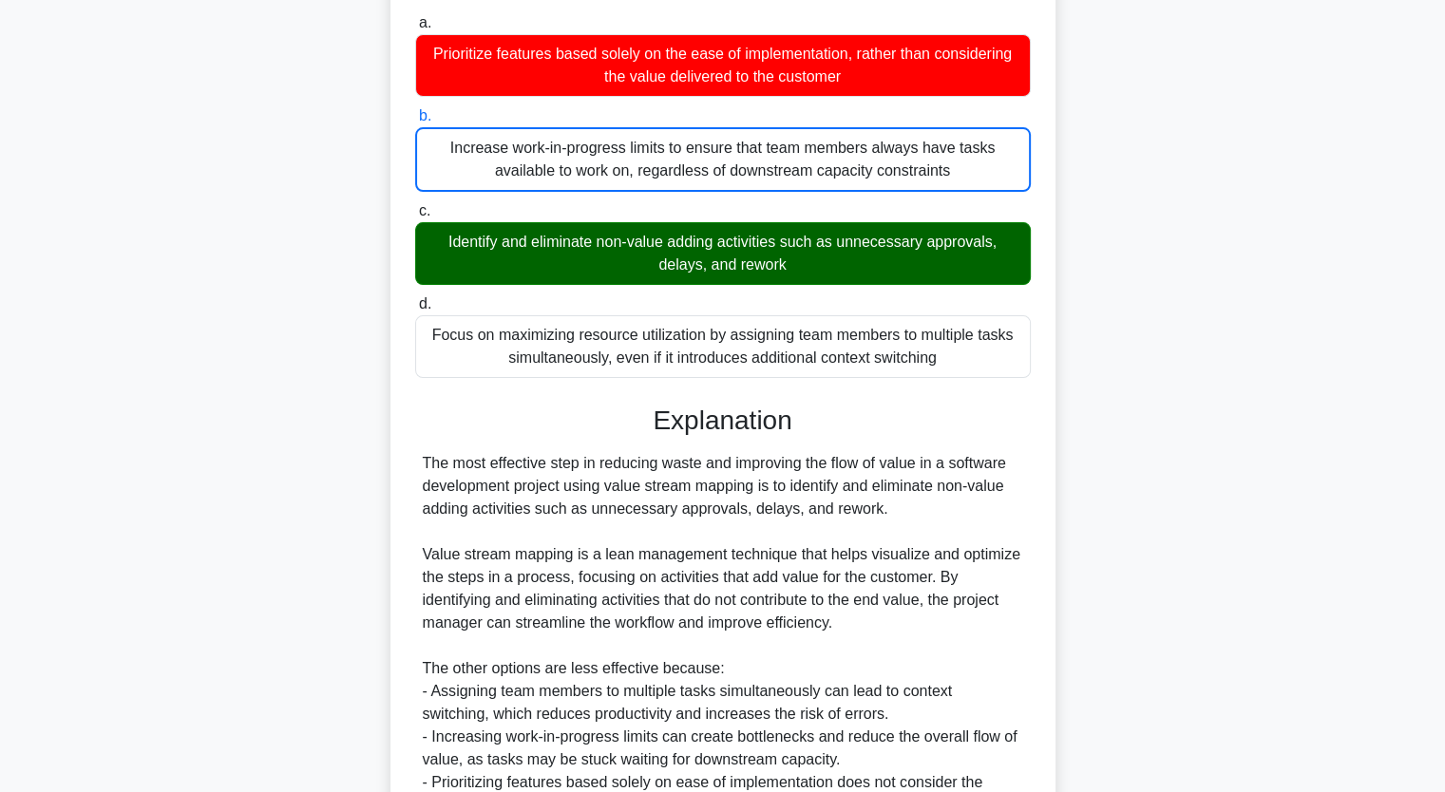
click at [415, 205] on input "c. Identify and eliminate non-value adding activities such as unnecessary appro…" at bounding box center [415, 211] width 0 height 12
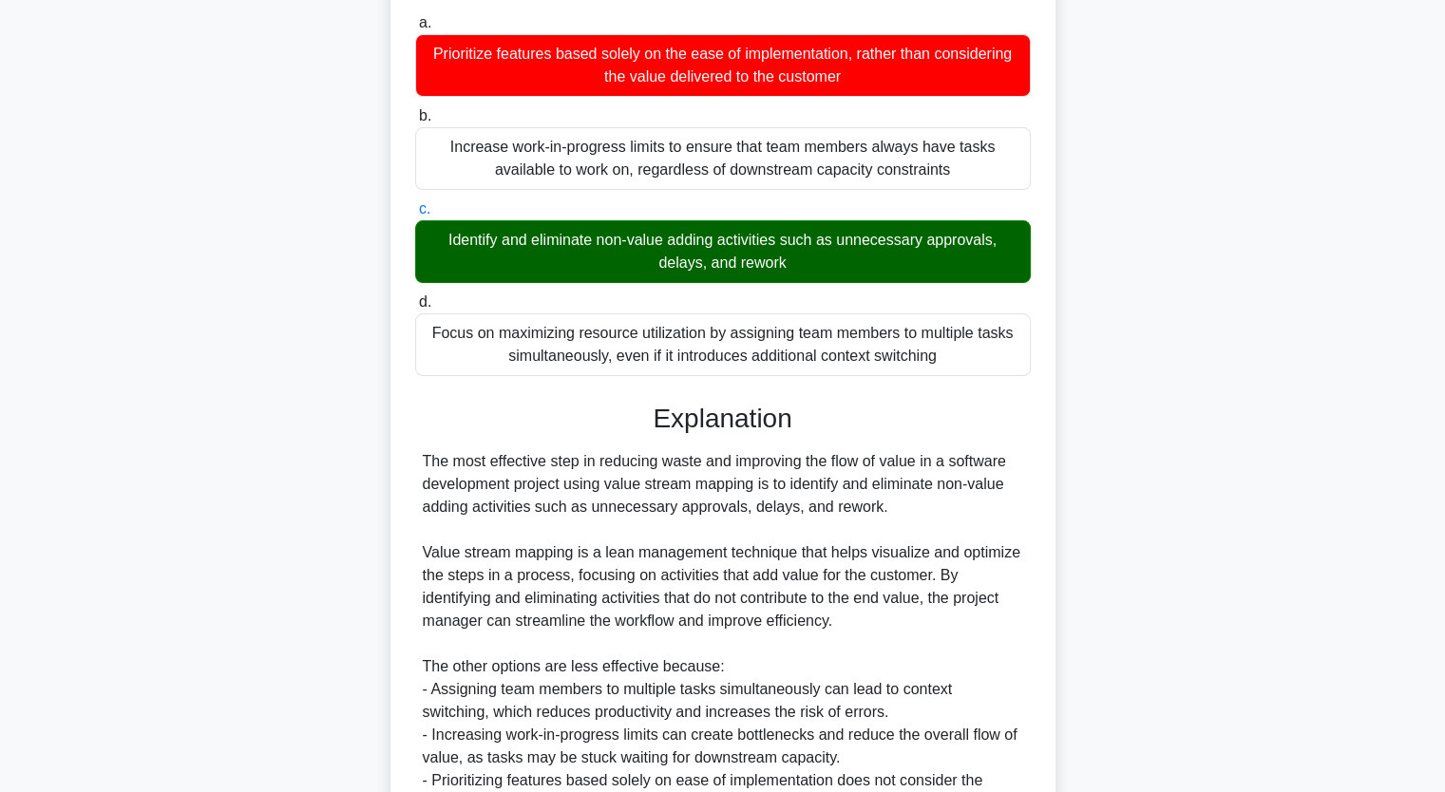
click at [415, 296] on input "d. Focus on maximizing resource utilization by assigning team members to multip…" at bounding box center [415, 302] width 0 height 12
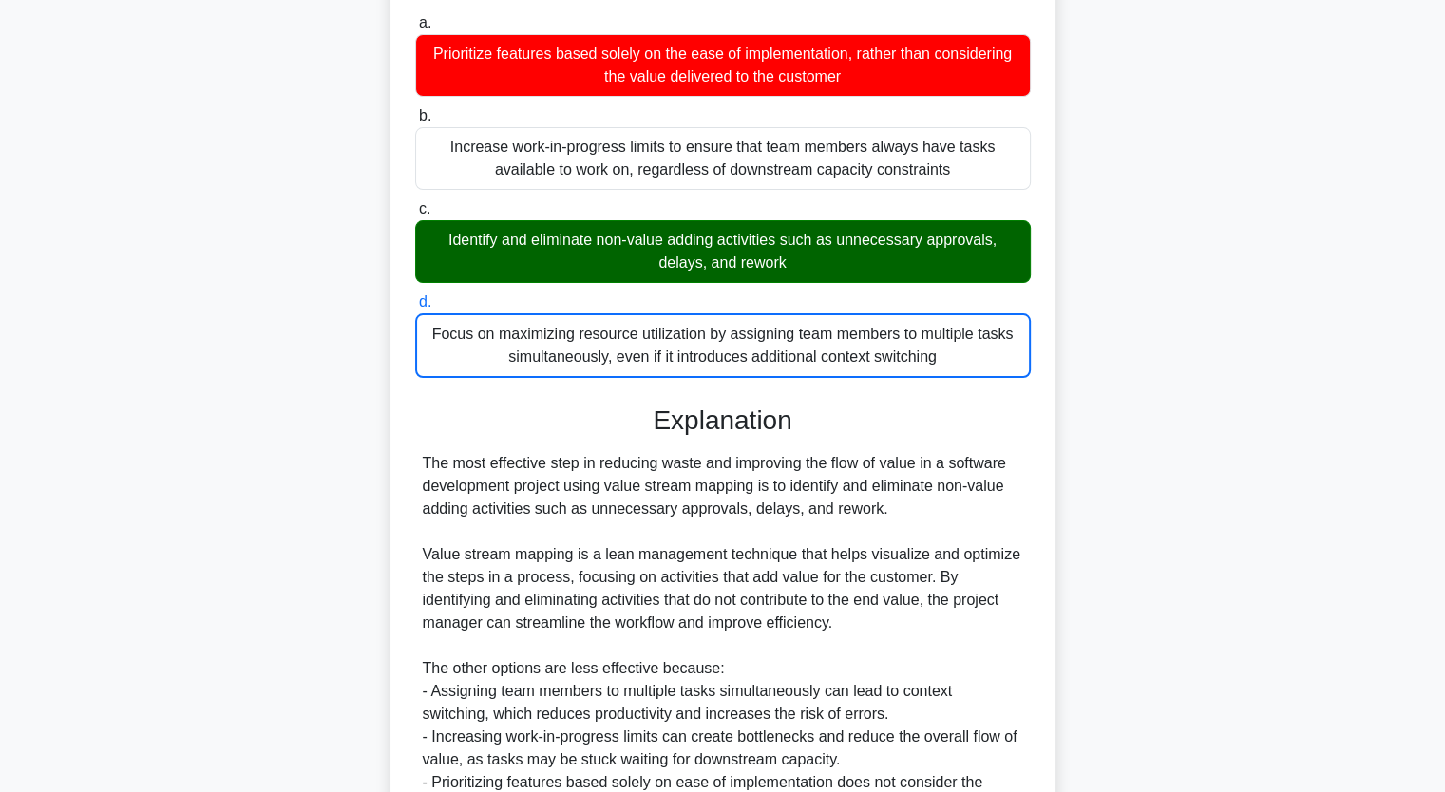
click at [415, 17] on input "a. Prioritize features based solely on the ease of implementation, rather than …" at bounding box center [415, 23] width 0 height 12
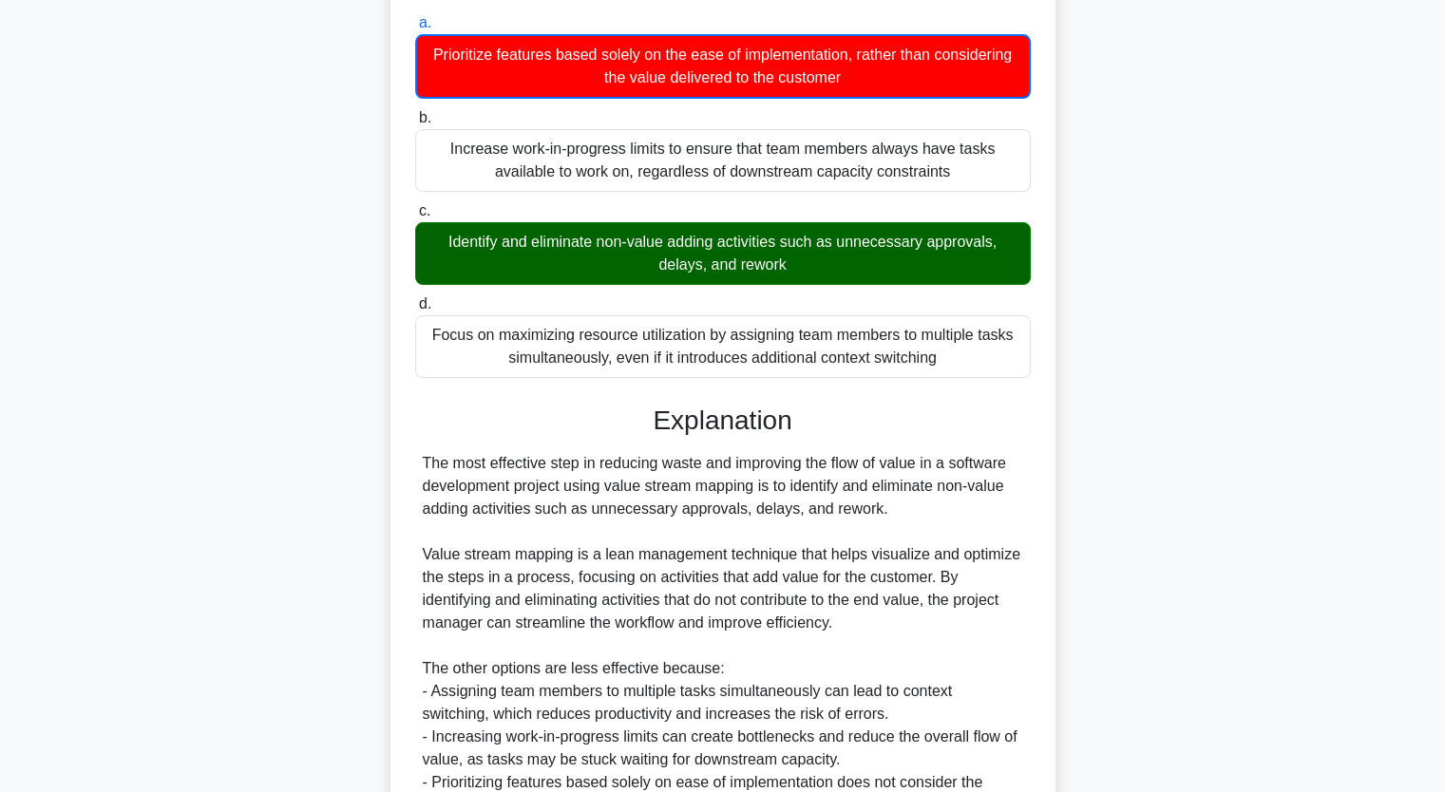
click at [415, 112] on input "b. Increase work-in-progress limits to ensure that team members always have tas…" at bounding box center [415, 118] width 0 height 12
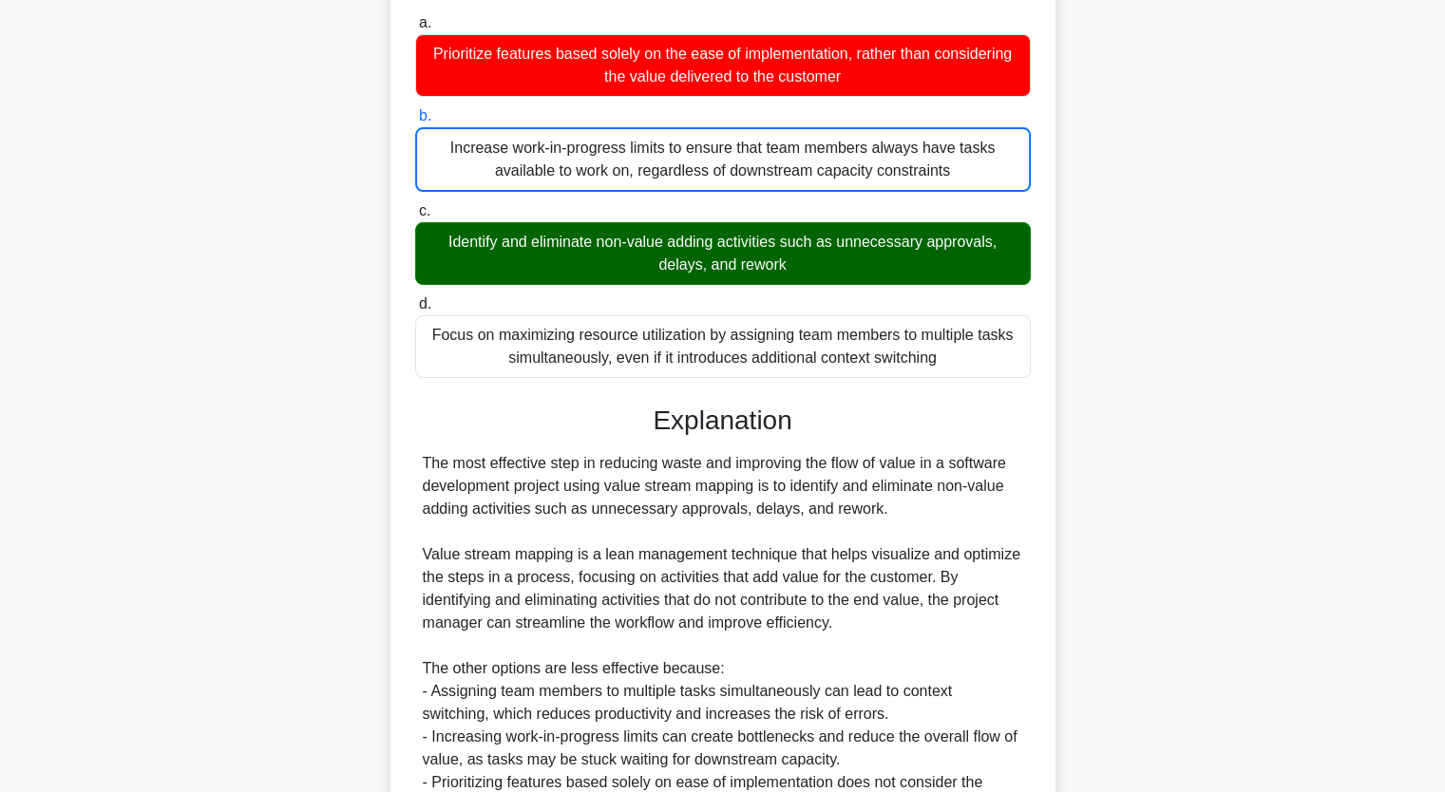
click at [415, 205] on input "c. Identify and eliminate non-value adding activities such as unnecessary appro…" at bounding box center [415, 211] width 0 height 12
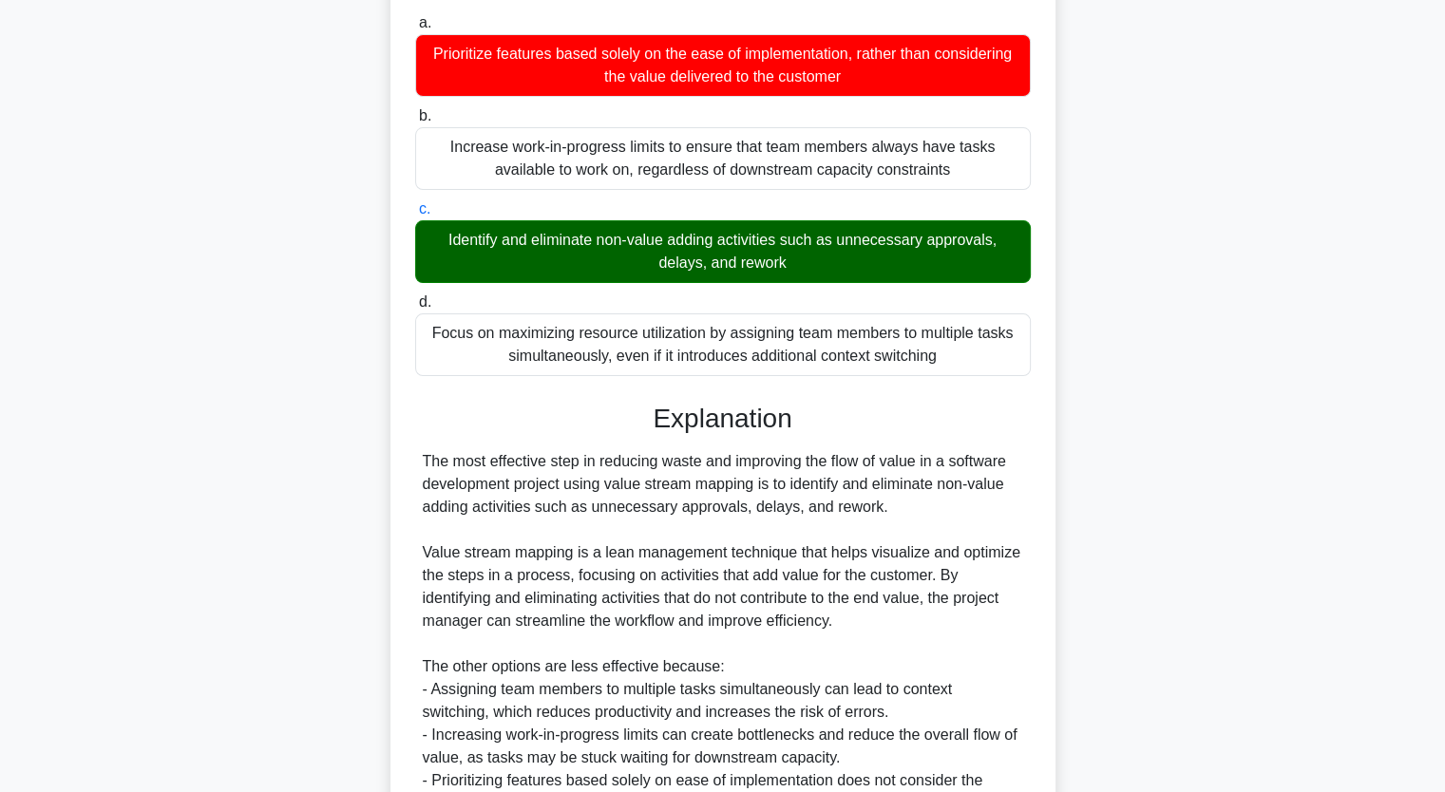
click at [415, 296] on input "d. Focus on maximizing resource utilization by assigning team members to multip…" at bounding box center [415, 302] width 0 height 12
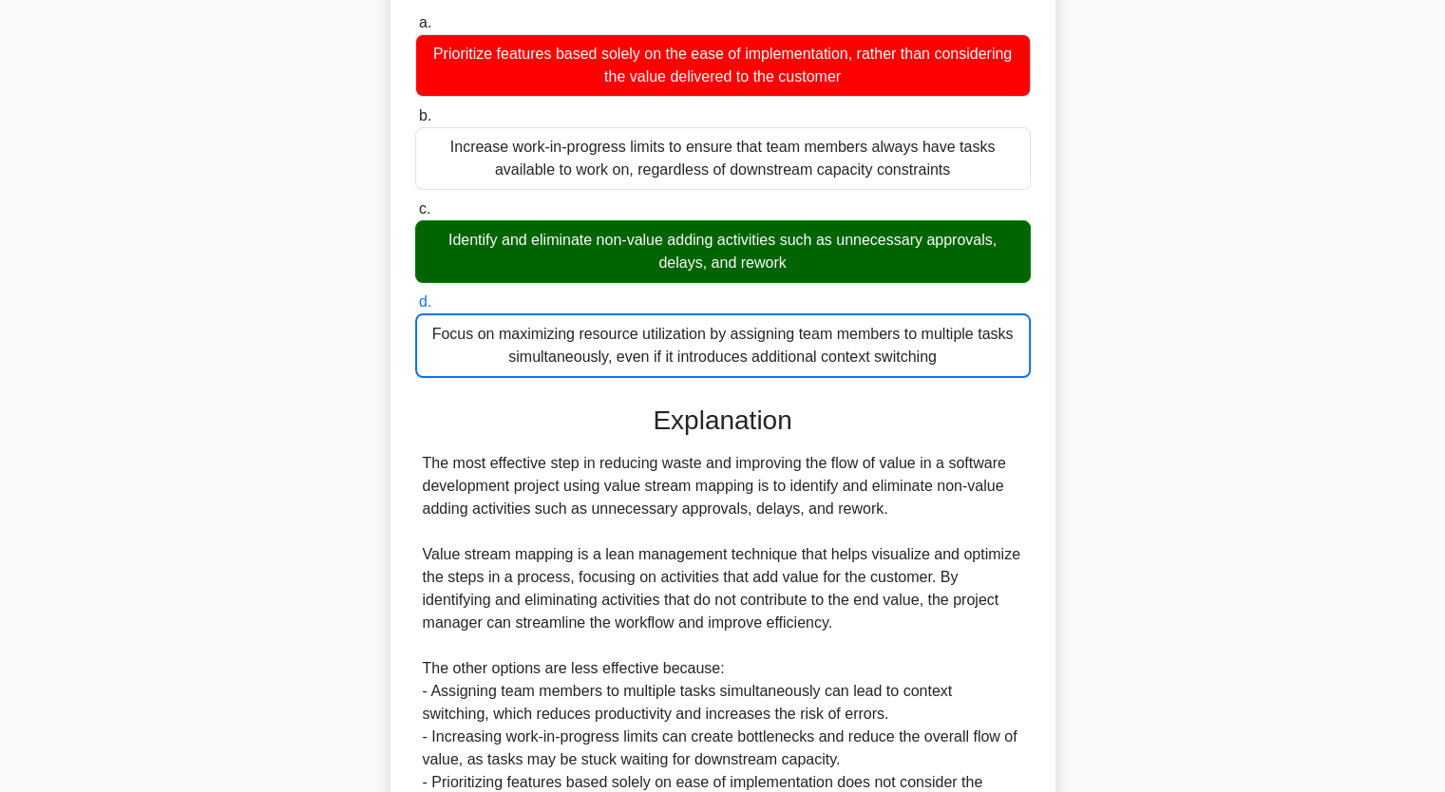
click at [415, 17] on input "a. Prioritize features based solely on the ease of implementation, rather than …" at bounding box center [415, 23] width 0 height 12
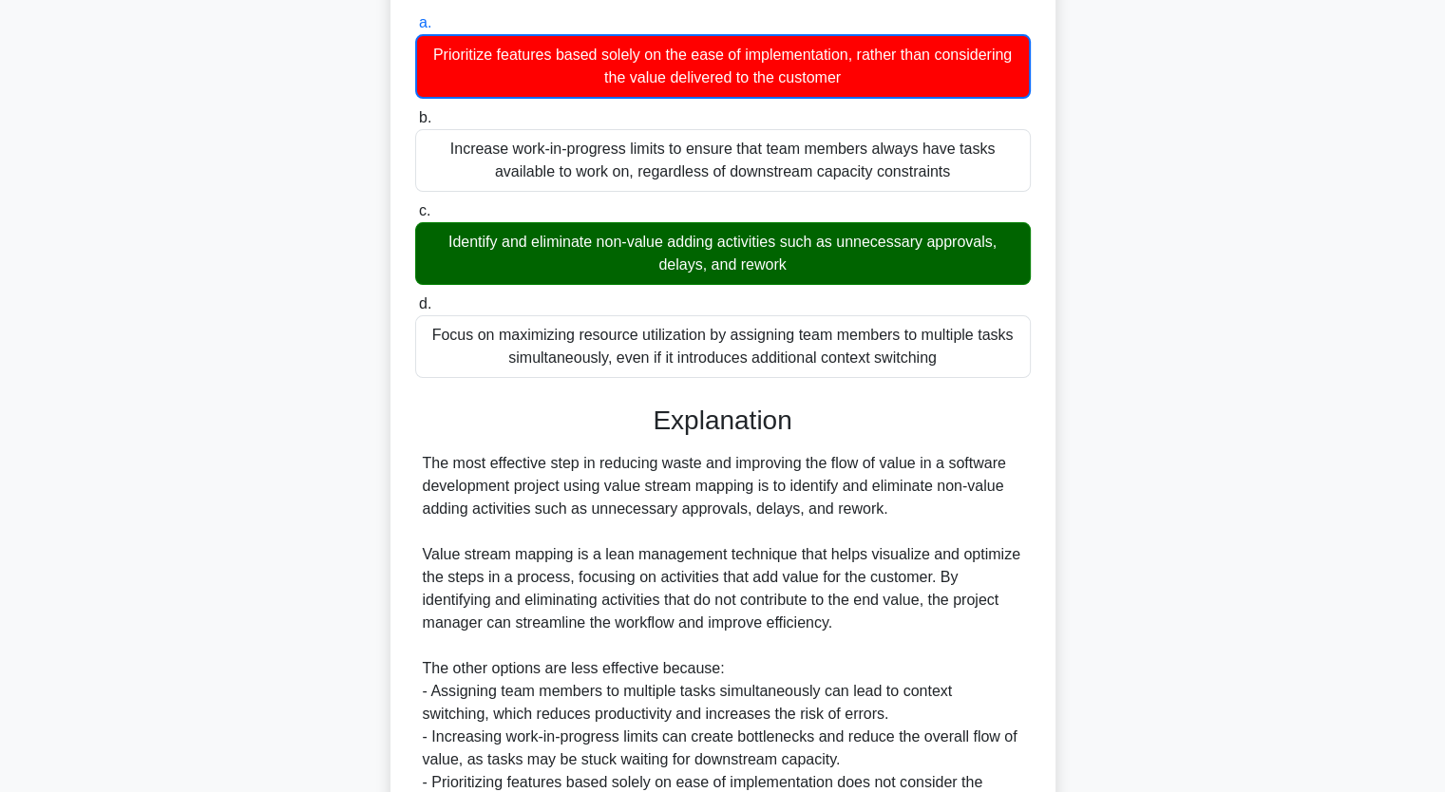
click at [415, 112] on input "b. Increase work-in-progress limits to ensure that team members always have tas…" at bounding box center [415, 118] width 0 height 12
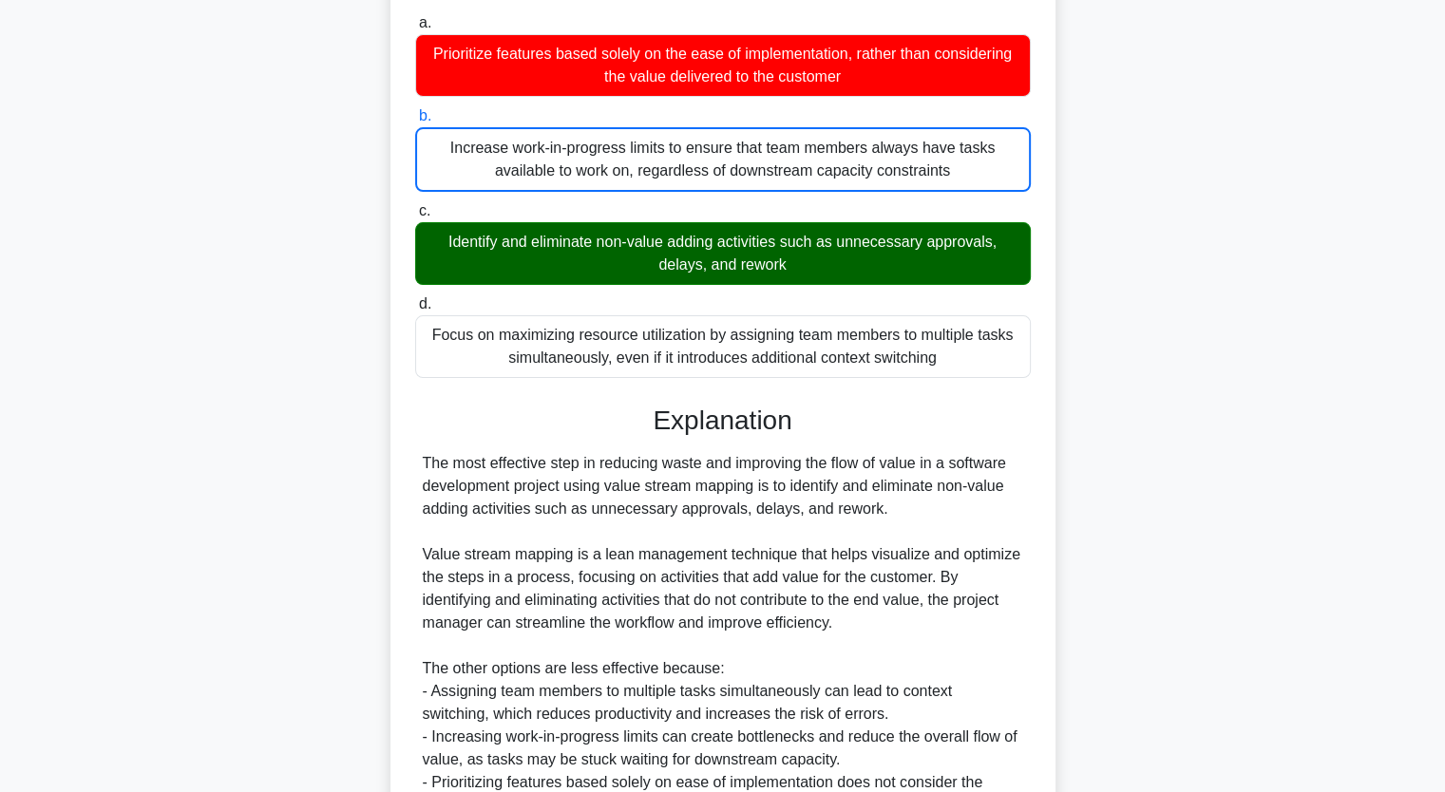
click at [415, 205] on input "c. Identify and eliminate non-value adding activities such as unnecessary appro…" at bounding box center [415, 211] width 0 height 12
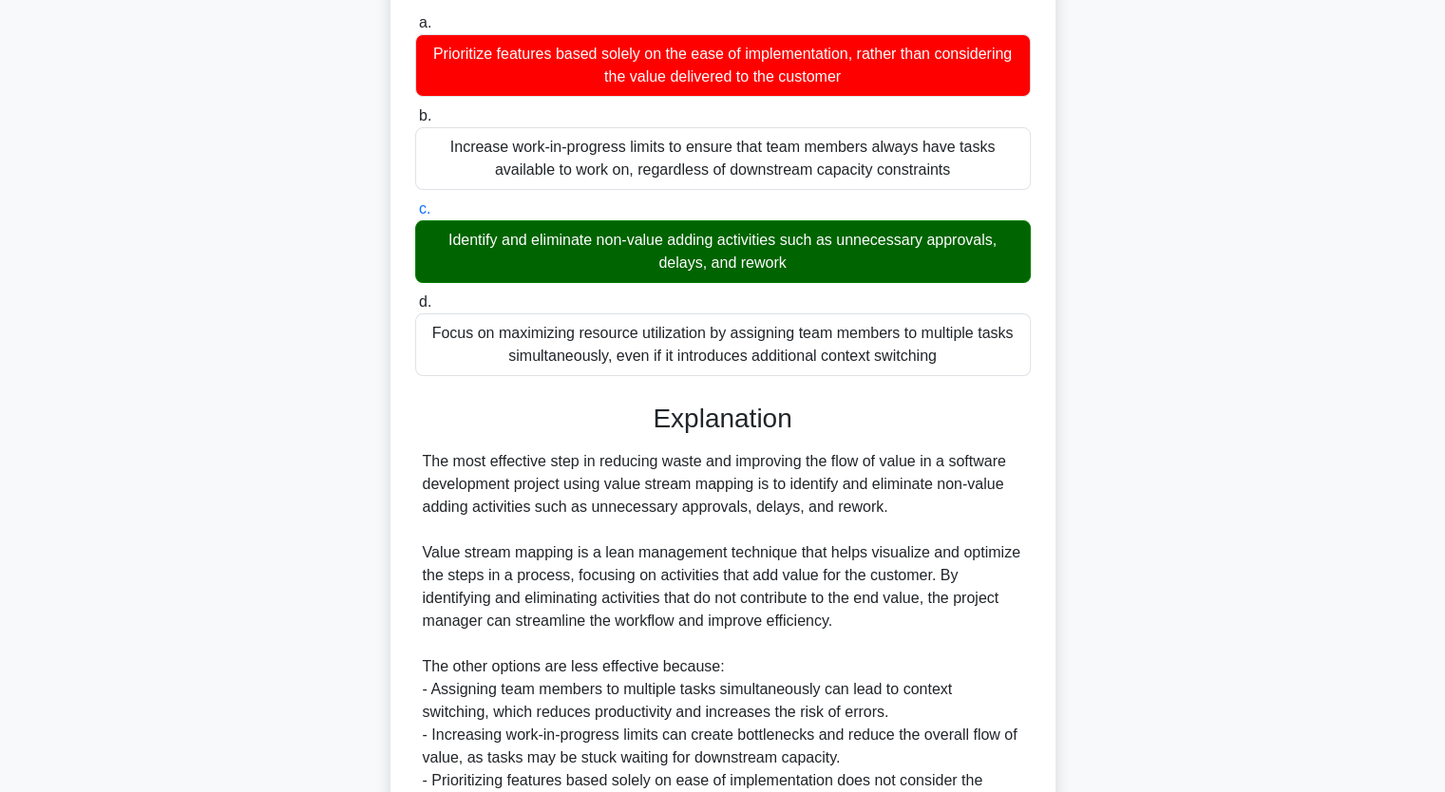
click at [415, 296] on input "d. Focus on maximizing resource utilization by assigning team members to multip…" at bounding box center [415, 302] width 0 height 12
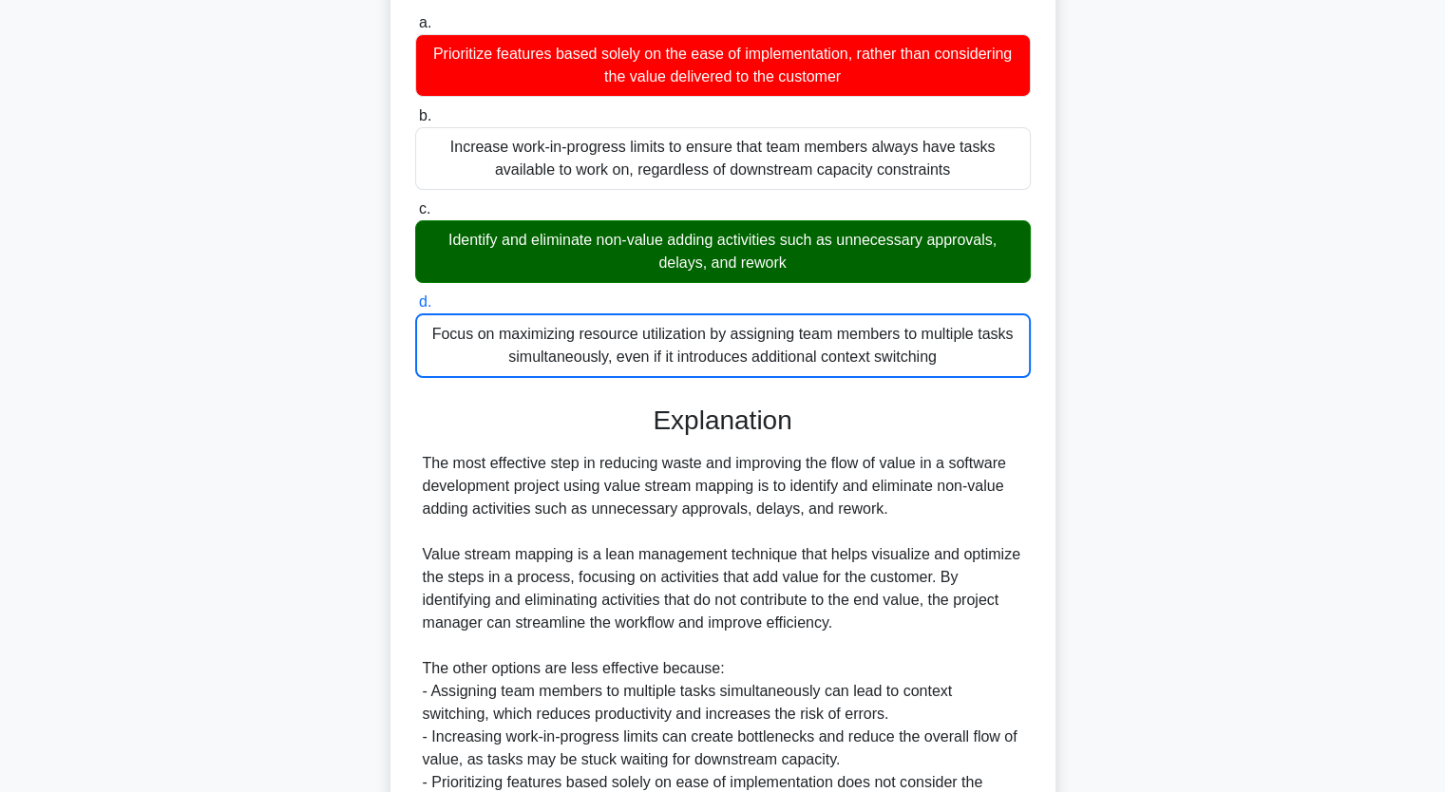
click at [211, 324] on div "A project manager is using value stream mapping to optimize the workflow of a s…" at bounding box center [723, 426] width 1254 height 1099
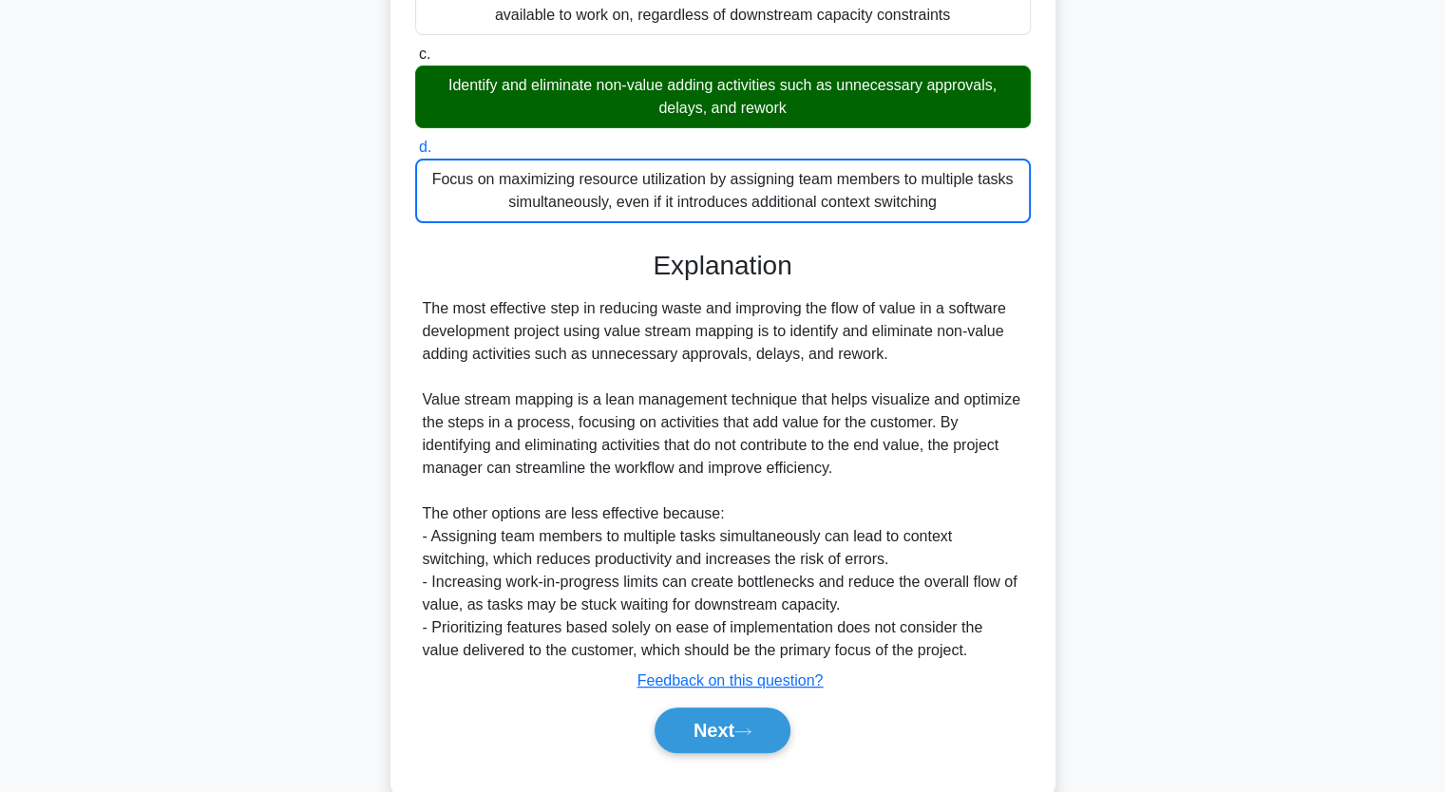
scroll to position [426, 0]
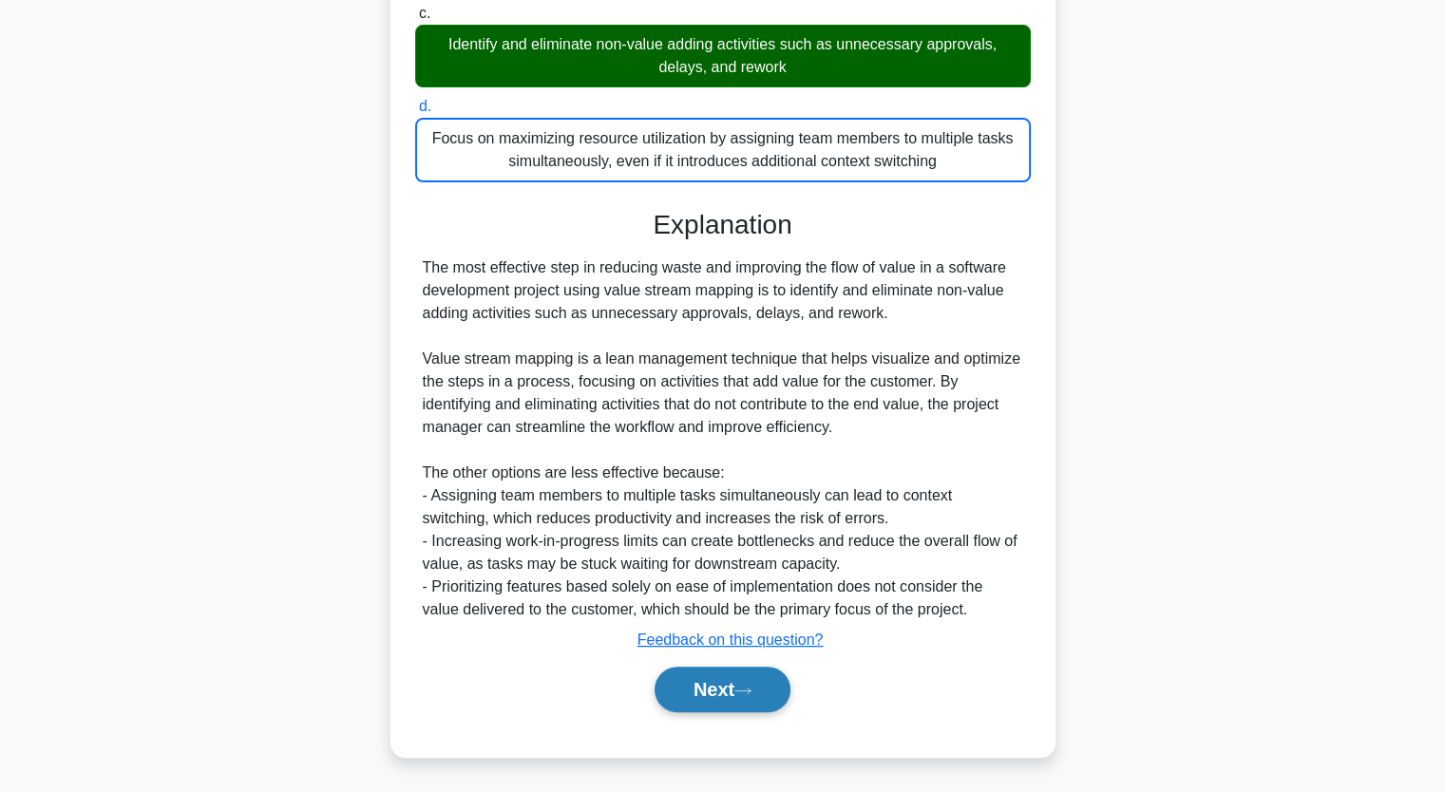
drag, startPoint x: 718, startPoint y: 675, endPoint x: 710, endPoint y: 691, distance: 17.0
click at [710, 691] on button "Next" at bounding box center [722, 690] width 136 height 46
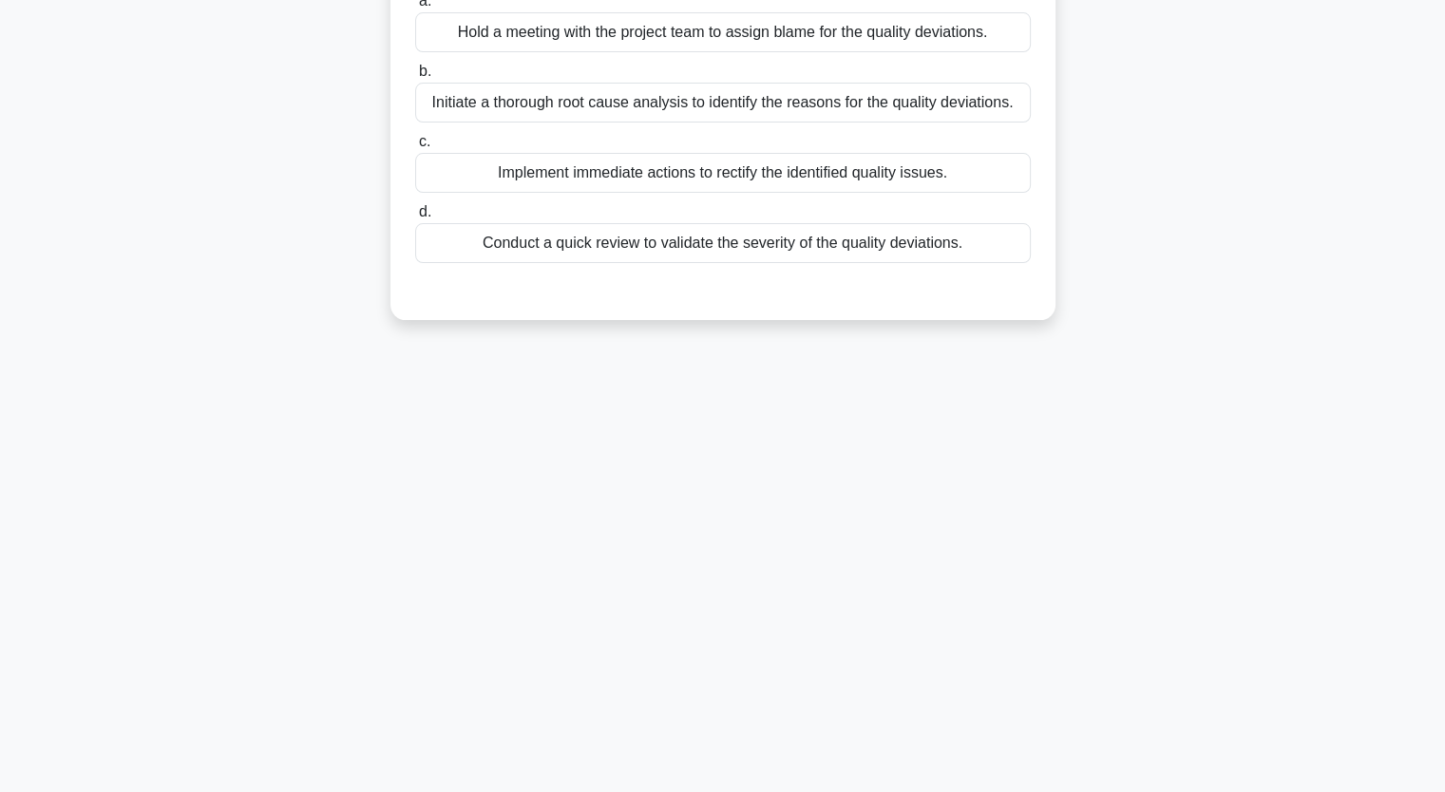
scroll to position [235, 0]
click at [149, 336] on div "During a project quality review meeting, it was identified that certain critica…" at bounding box center [723, 109] width 1254 height 465
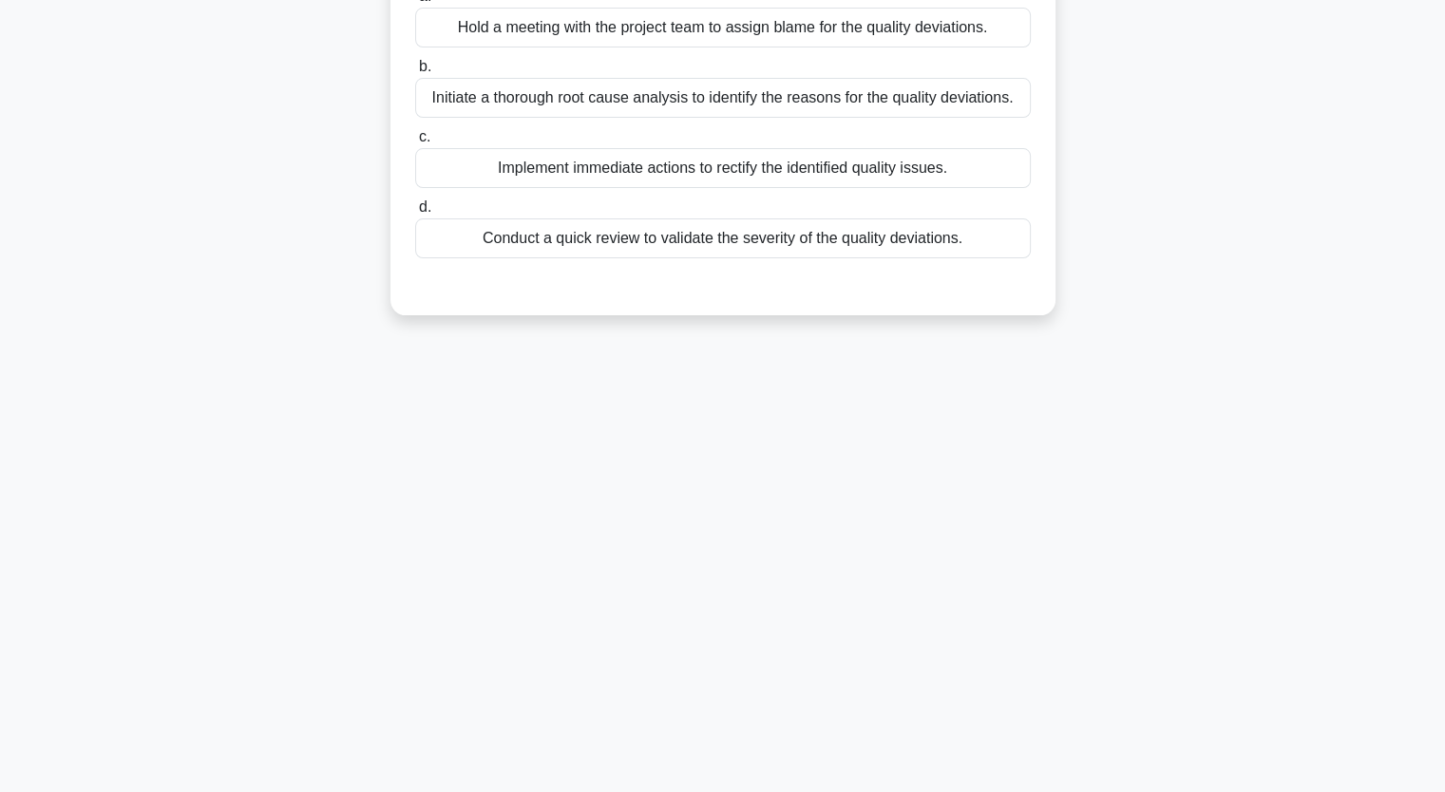
click at [482, 47] on div "Hold a meeting with the project team to assign blame for the quality deviations." at bounding box center [722, 28] width 615 height 40
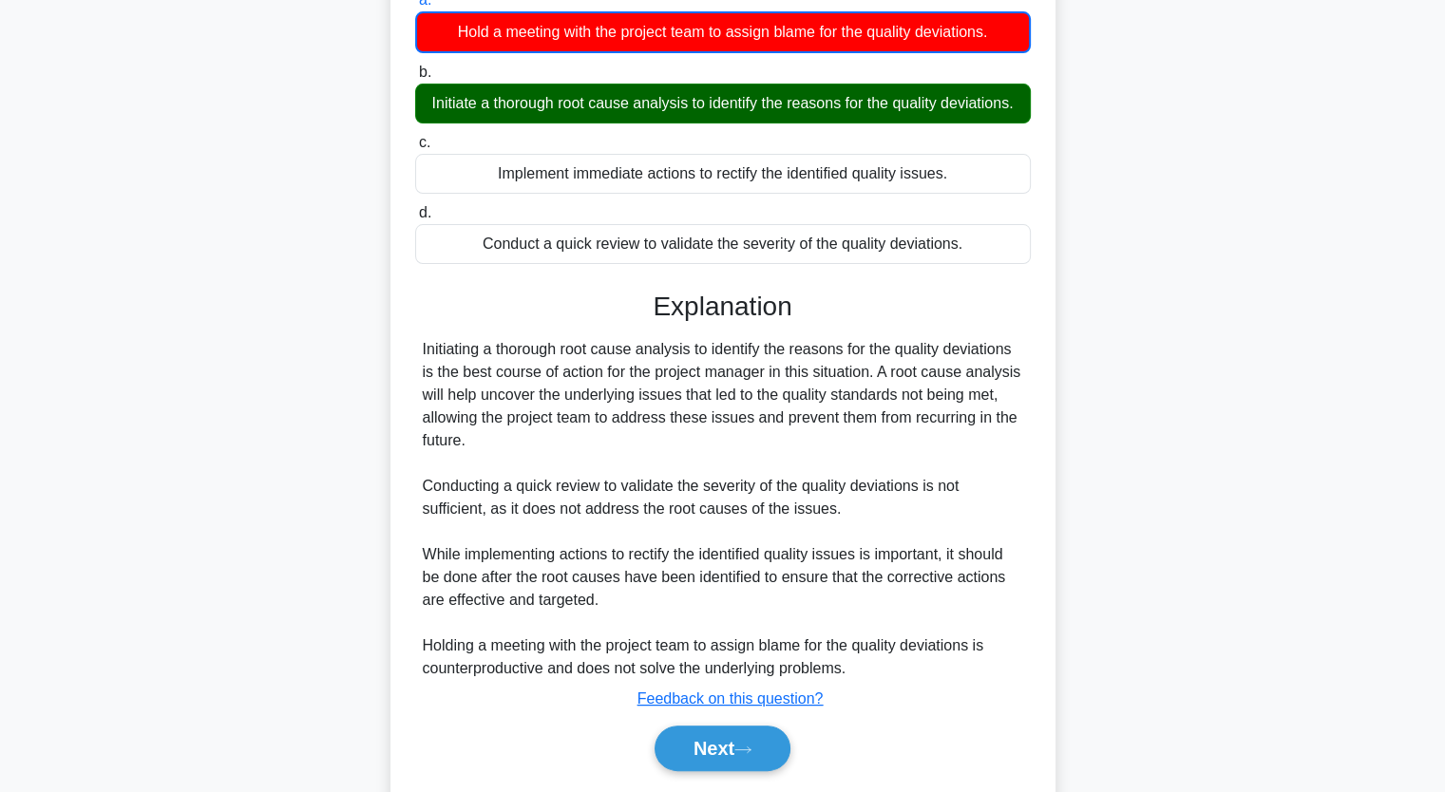
click at [256, 275] on div "During a project quality review meeting, it was identified that certain critica…" at bounding box center [723, 358] width 1254 height 962
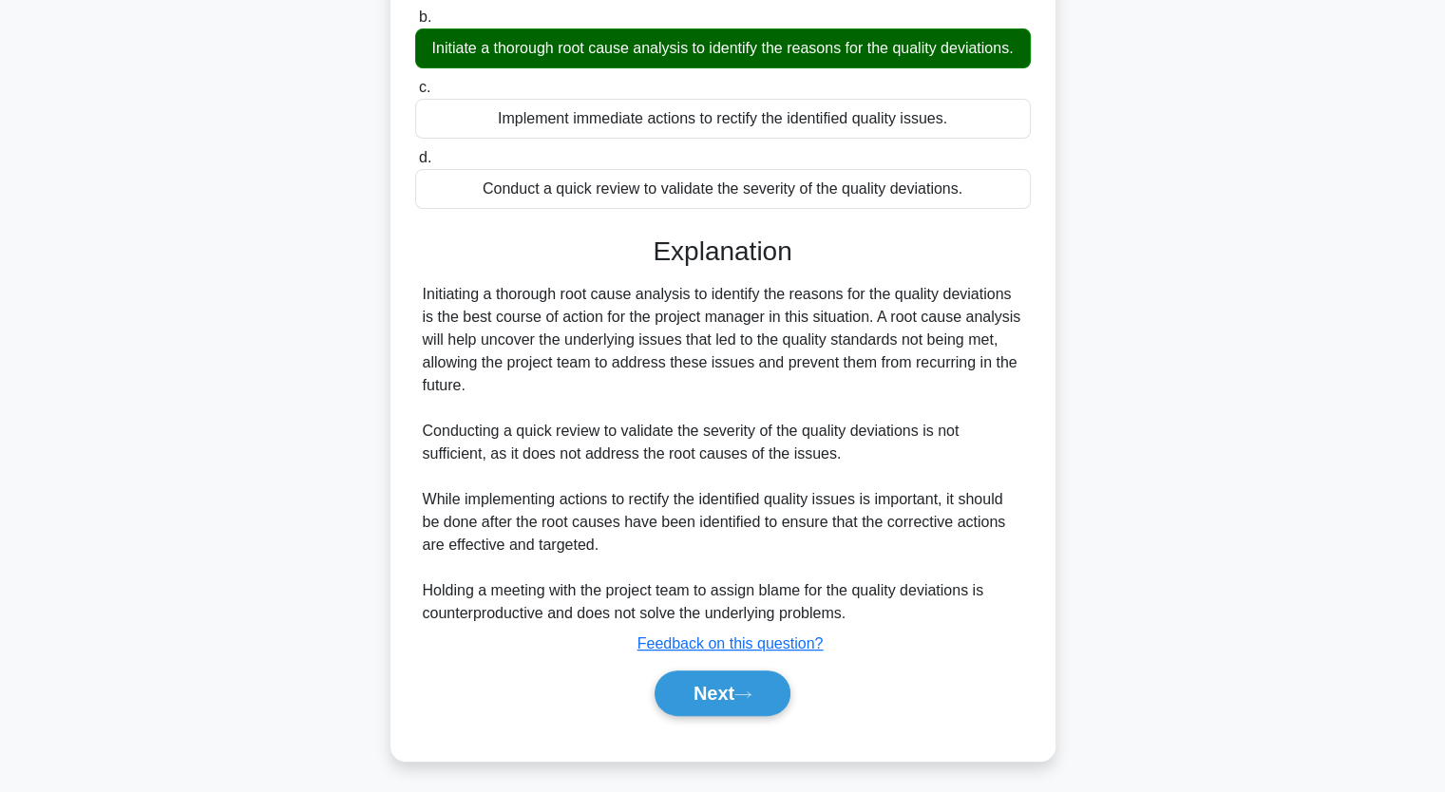
scroll to position [334, 0]
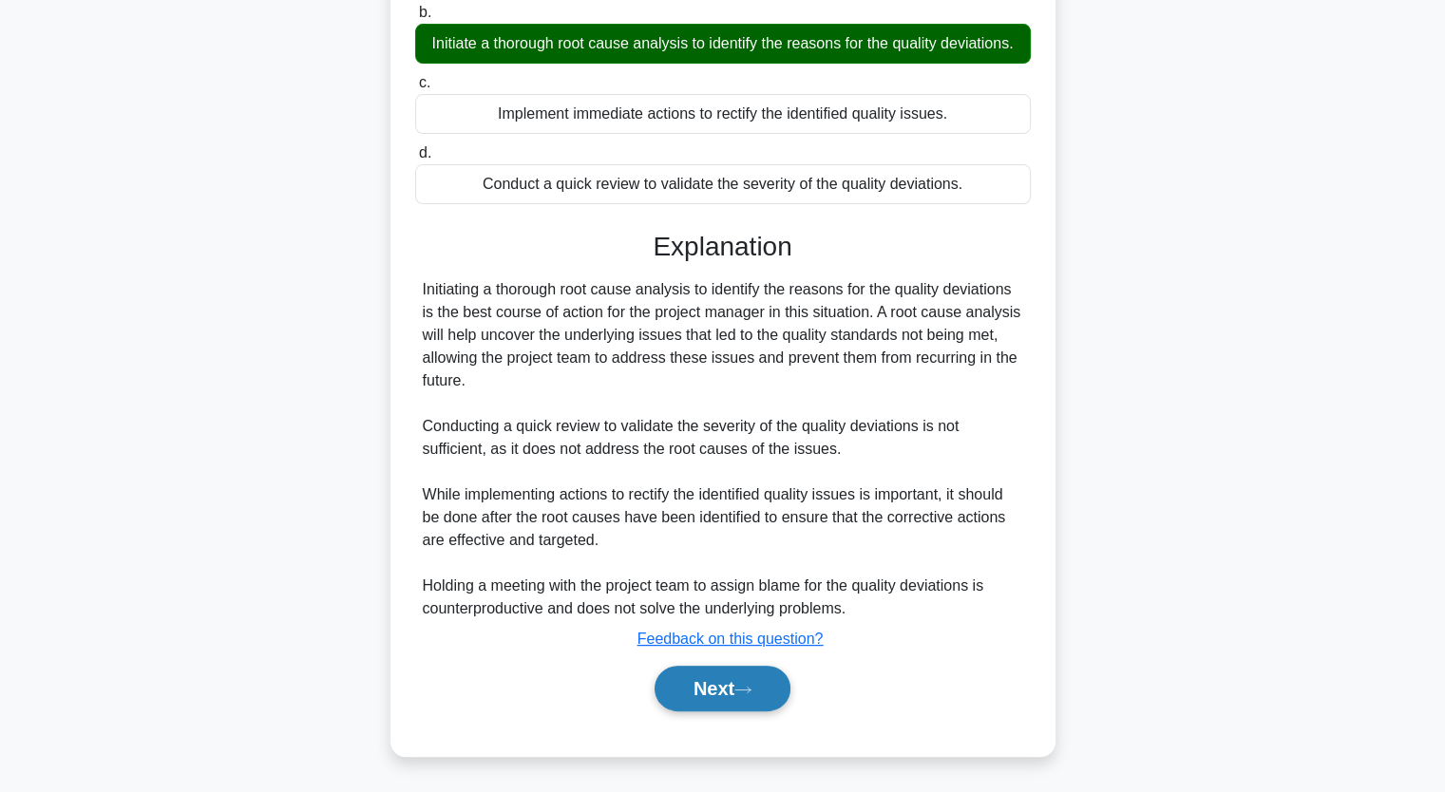
click at [702, 679] on button "Next" at bounding box center [722, 689] width 136 height 46
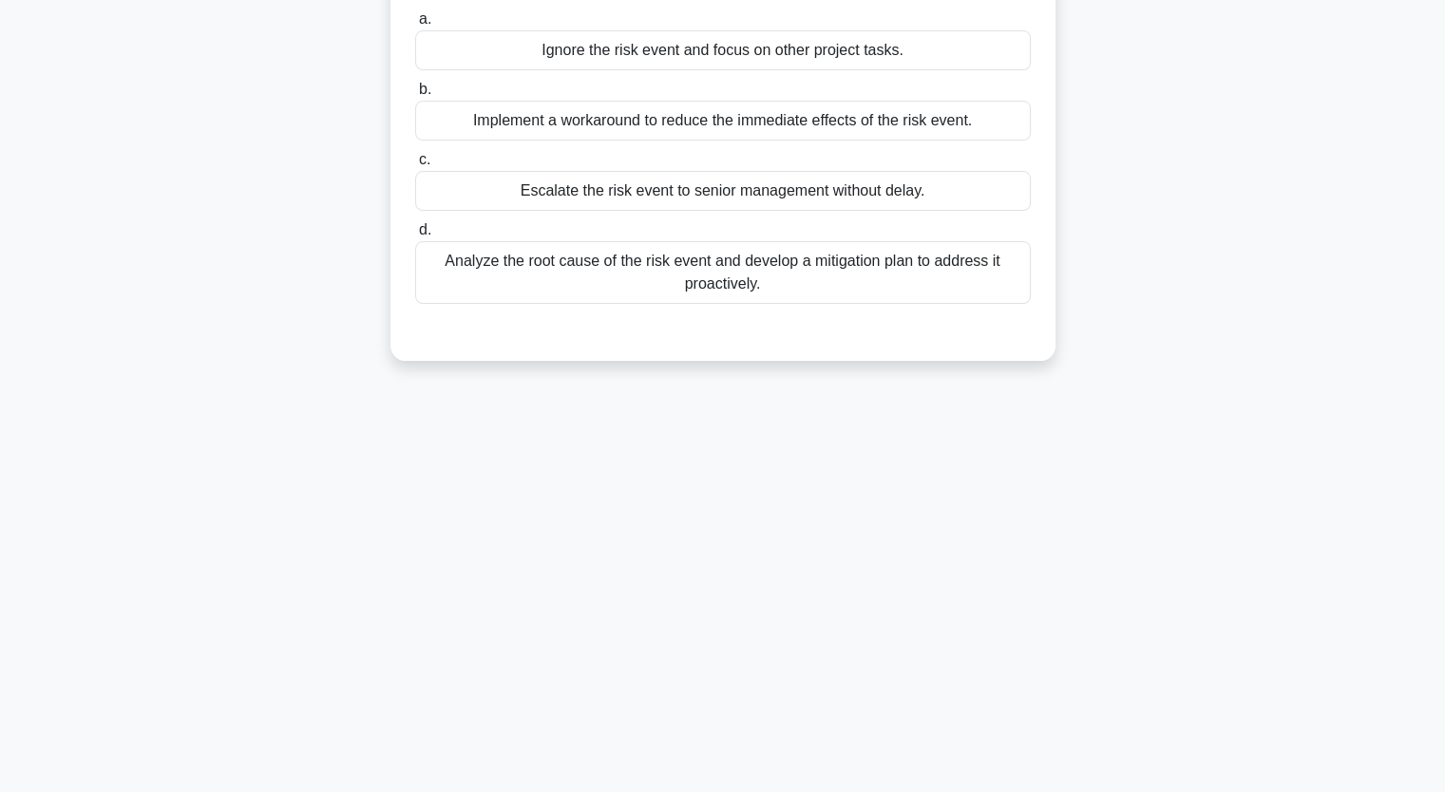
click at [574, 271] on div "Analyze the root cause of the risk event and develop a mitigation plan to addre…" at bounding box center [722, 272] width 615 height 63
click at [415, 237] on input "d. Analyze the root cause of the risk event and develop a mitigation plan to ad…" at bounding box center [415, 230] width 0 height 12
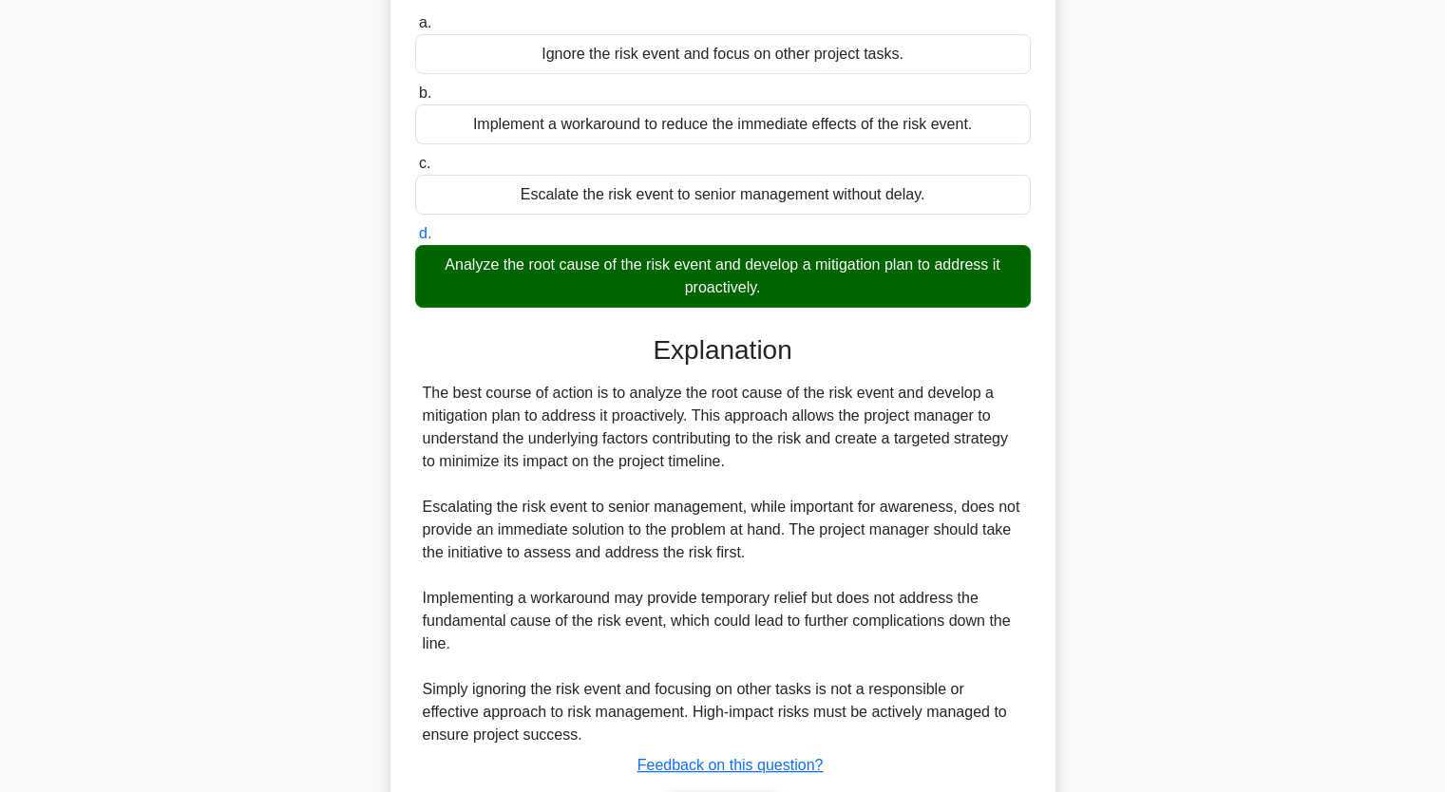
click at [335, 257] on div "During the risk monitoring and control process, the project manager notices an …" at bounding box center [723, 391] width 1254 height 1029
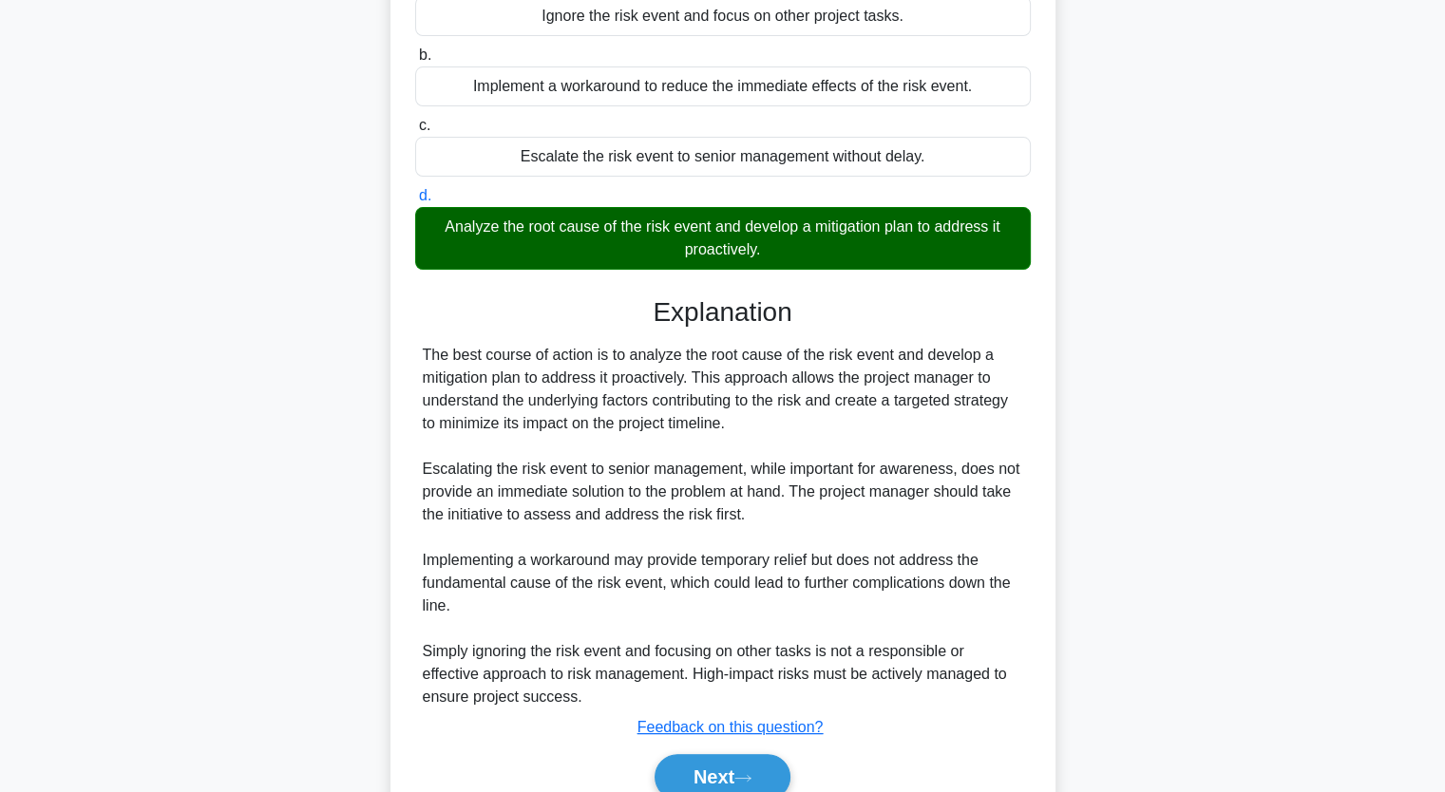
scroll to position [355, 0]
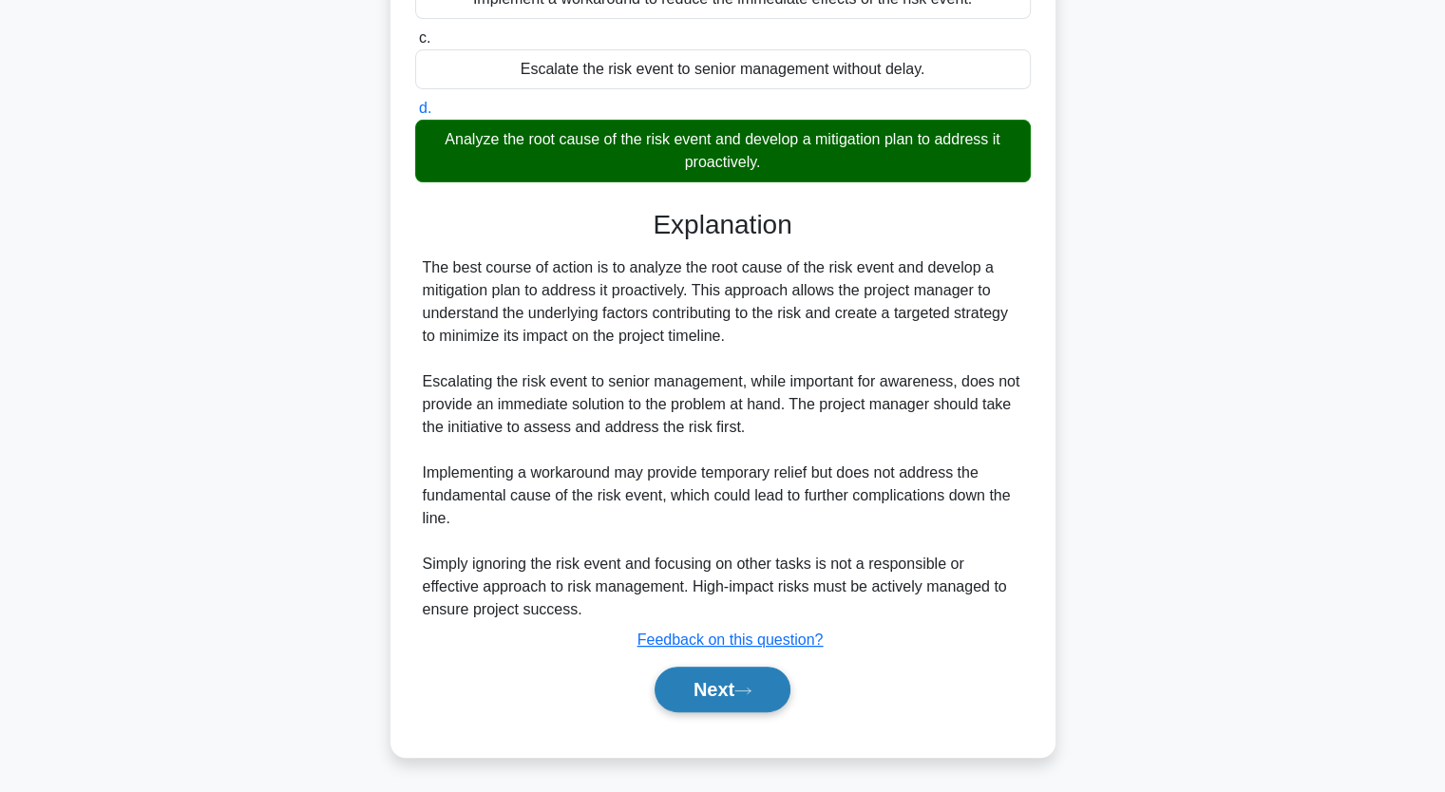
click at [699, 674] on button "Next" at bounding box center [722, 690] width 136 height 46
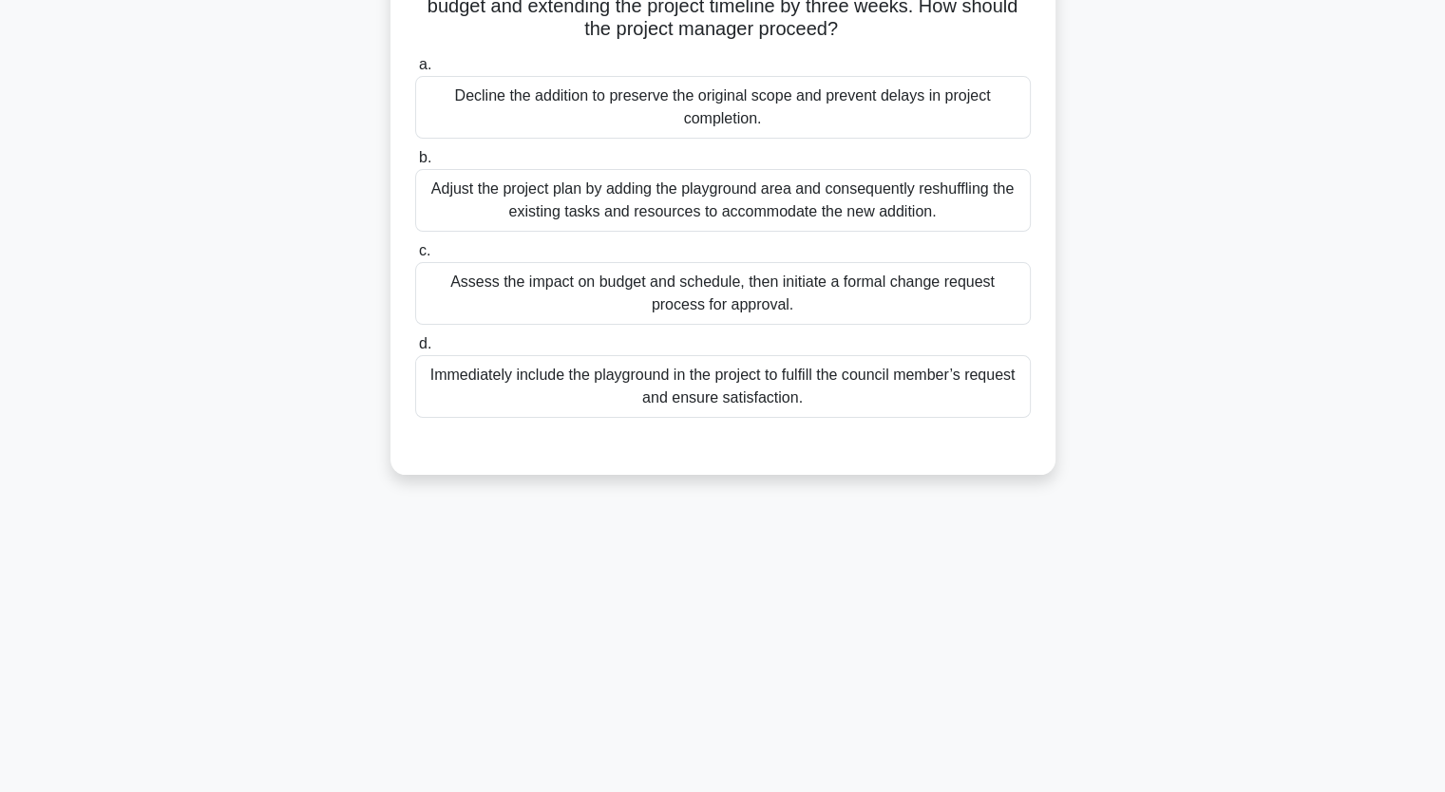
click at [520, 298] on div "Assess the impact on budget and schedule, then initiate a formal change request…" at bounding box center [722, 293] width 615 height 63
click at [415, 257] on input "c. Assess the impact on budget and schedule, then initiate a formal change requ…" at bounding box center [415, 251] width 0 height 12
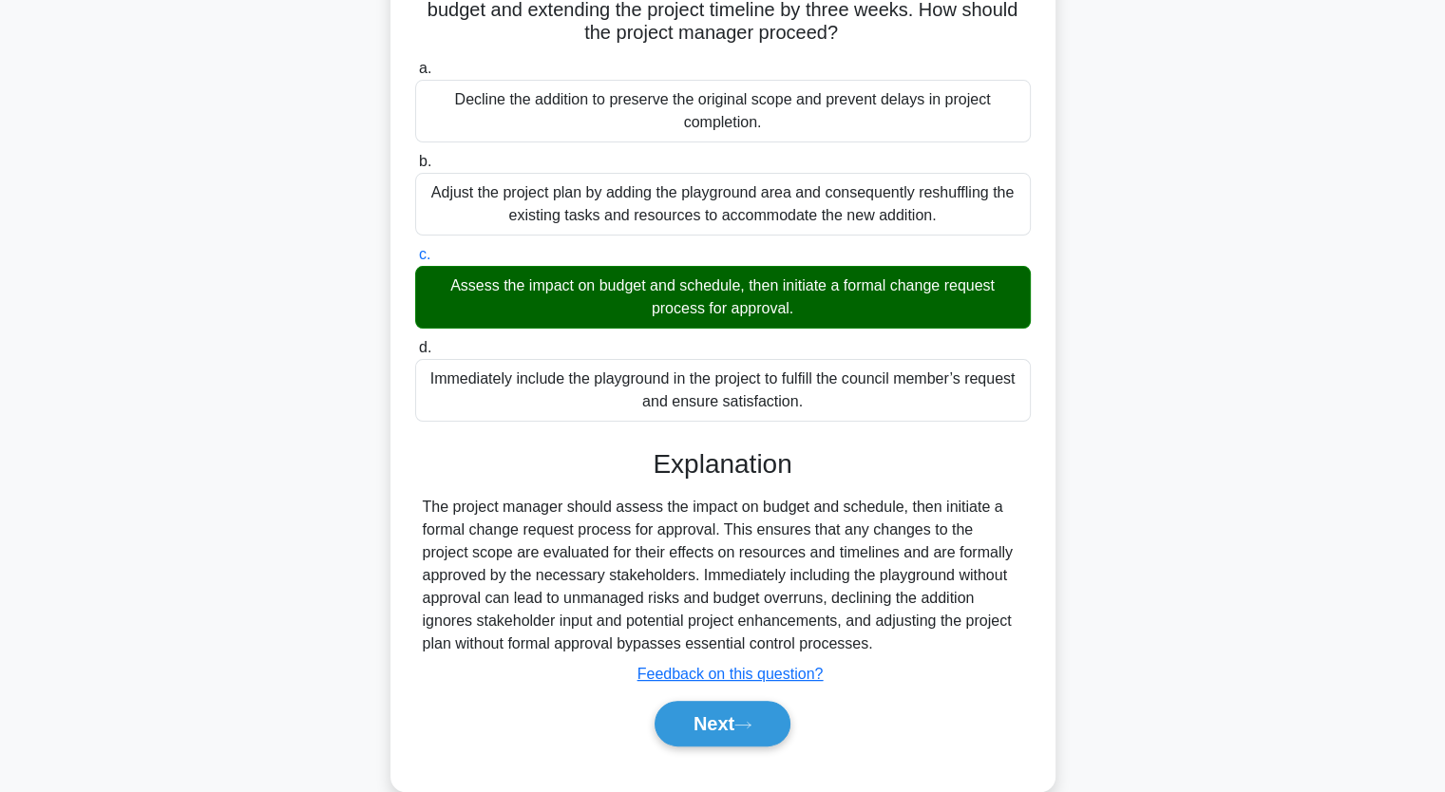
click at [415, 342] on input "d. Immediately include the playground in the project to fulfill the council mem…" at bounding box center [415, 348] width 0 height 12
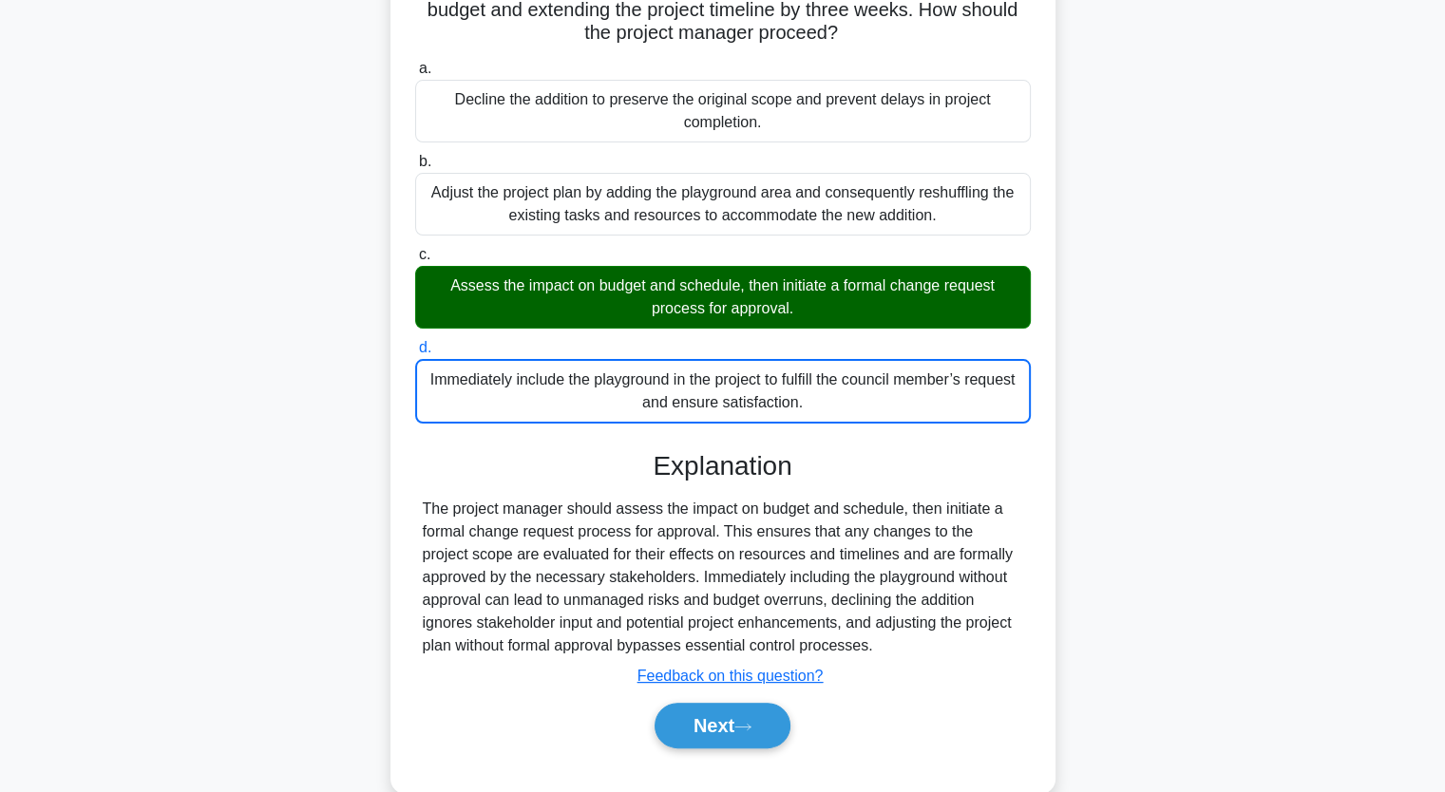
click at [415, 63] on input "a. Decline the addition to preserve the original scope and prevent delays in pr…" at bounding box center [415, 69] width 0 height 12
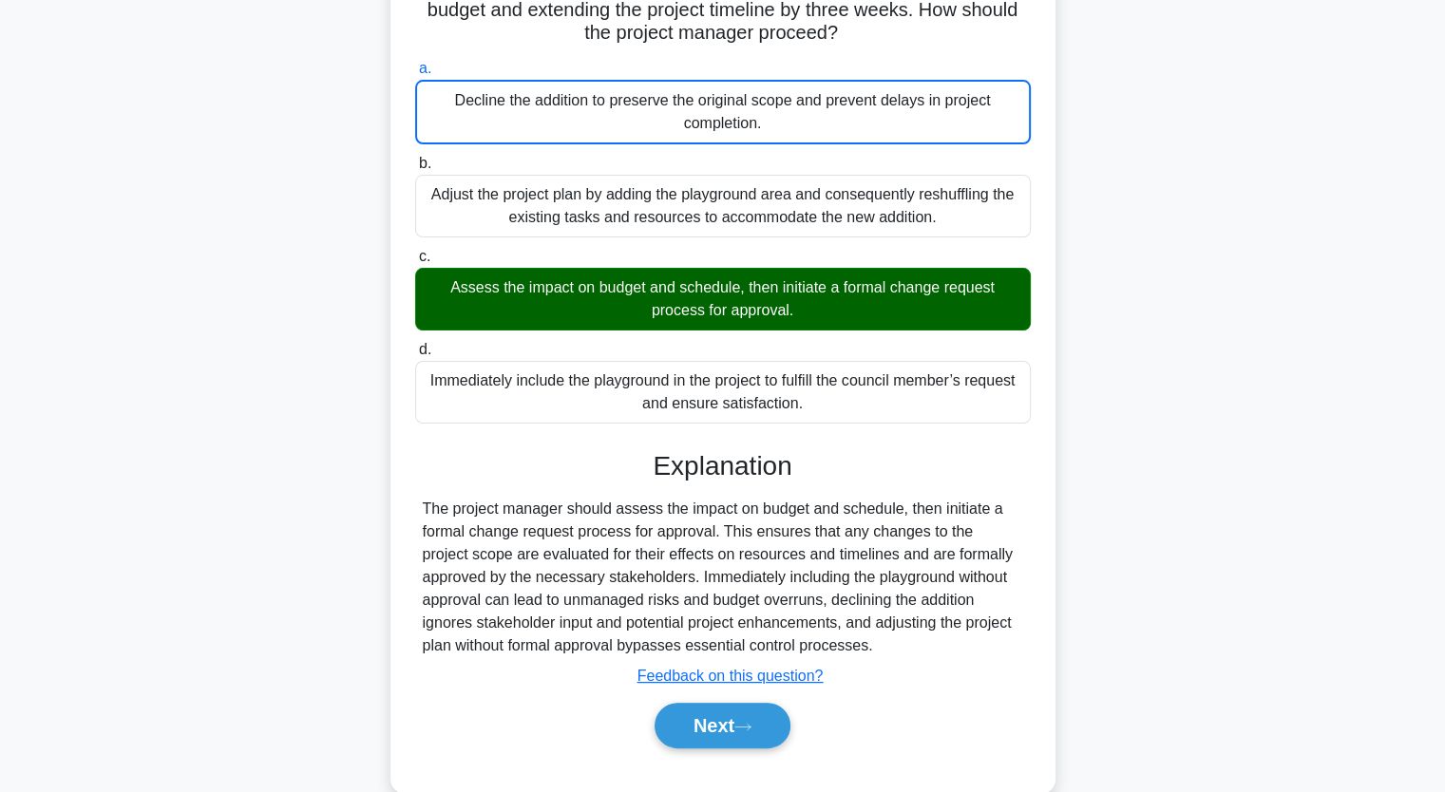
click at [206, 256] on div "The project manager is handling a city park renovation project with an approved…" at bounding box center [723, 346] width 1254 height 939
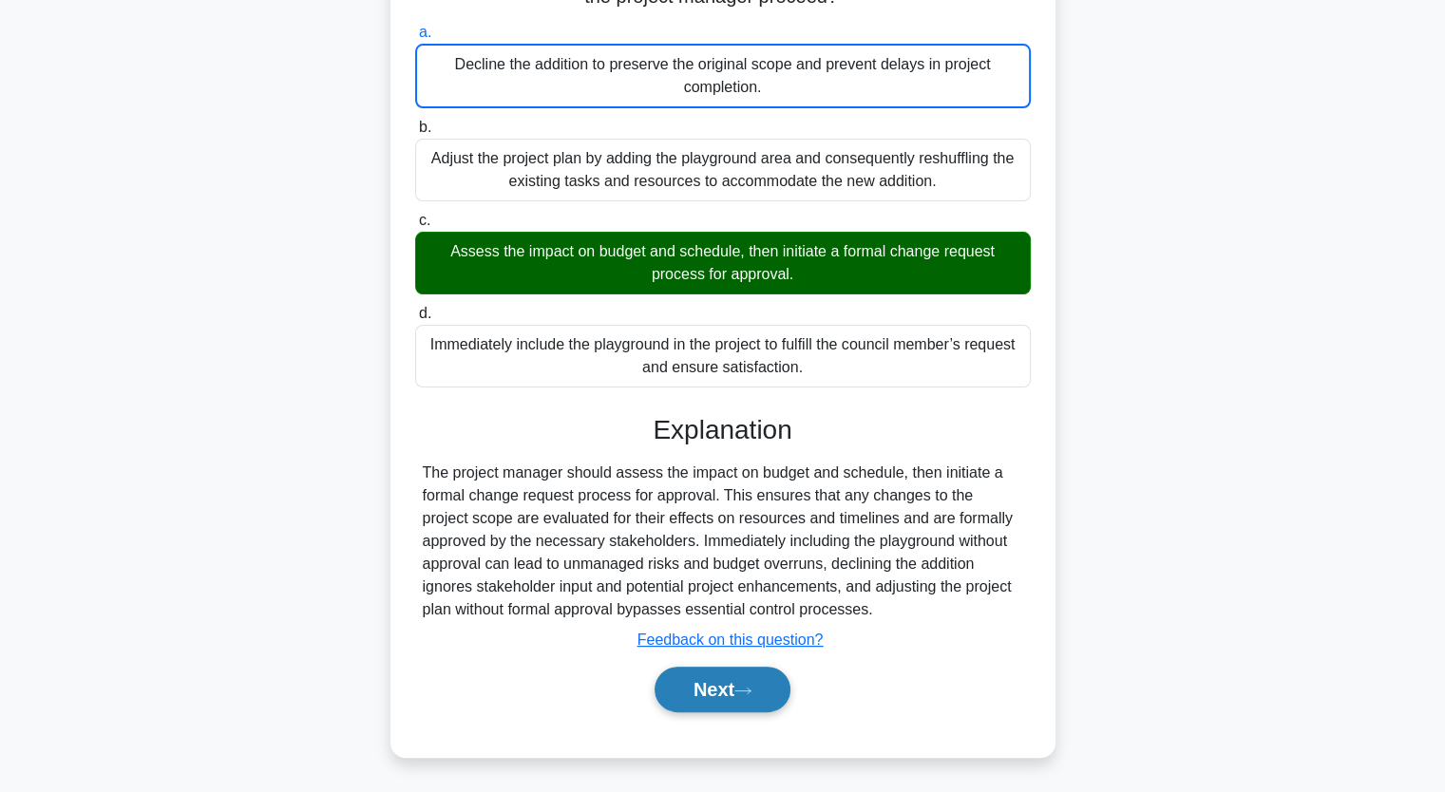
click at [723, 688] on button "Next" at bounding box center [722, 690] width 136 height 46
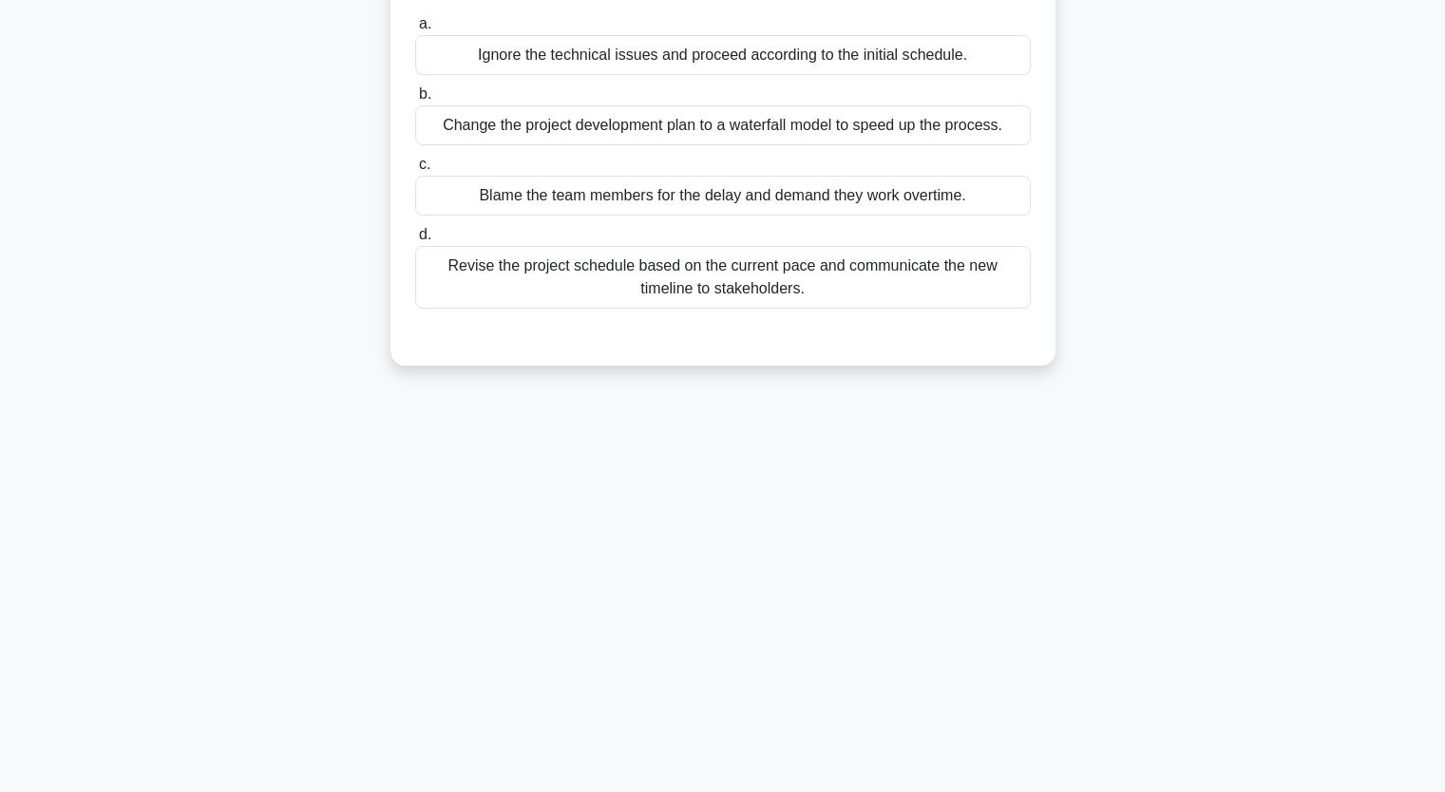
click at [232, 510] on div "5:00 Stop PMP Advanced 10/10 During an incremental delivery project, the team e…" at bounding box center [723, 310] width 1254 height 950
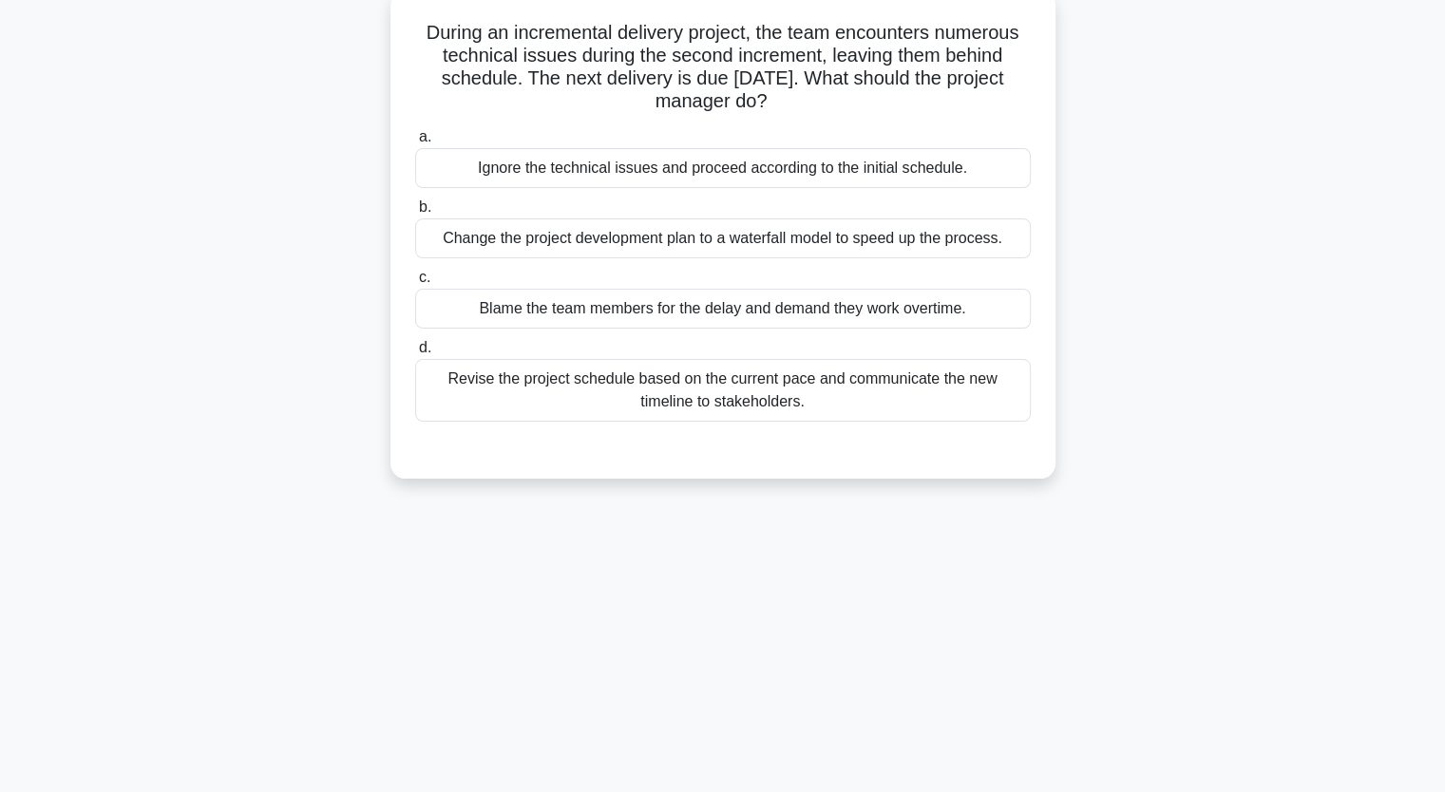
scroll to position [83, 0]
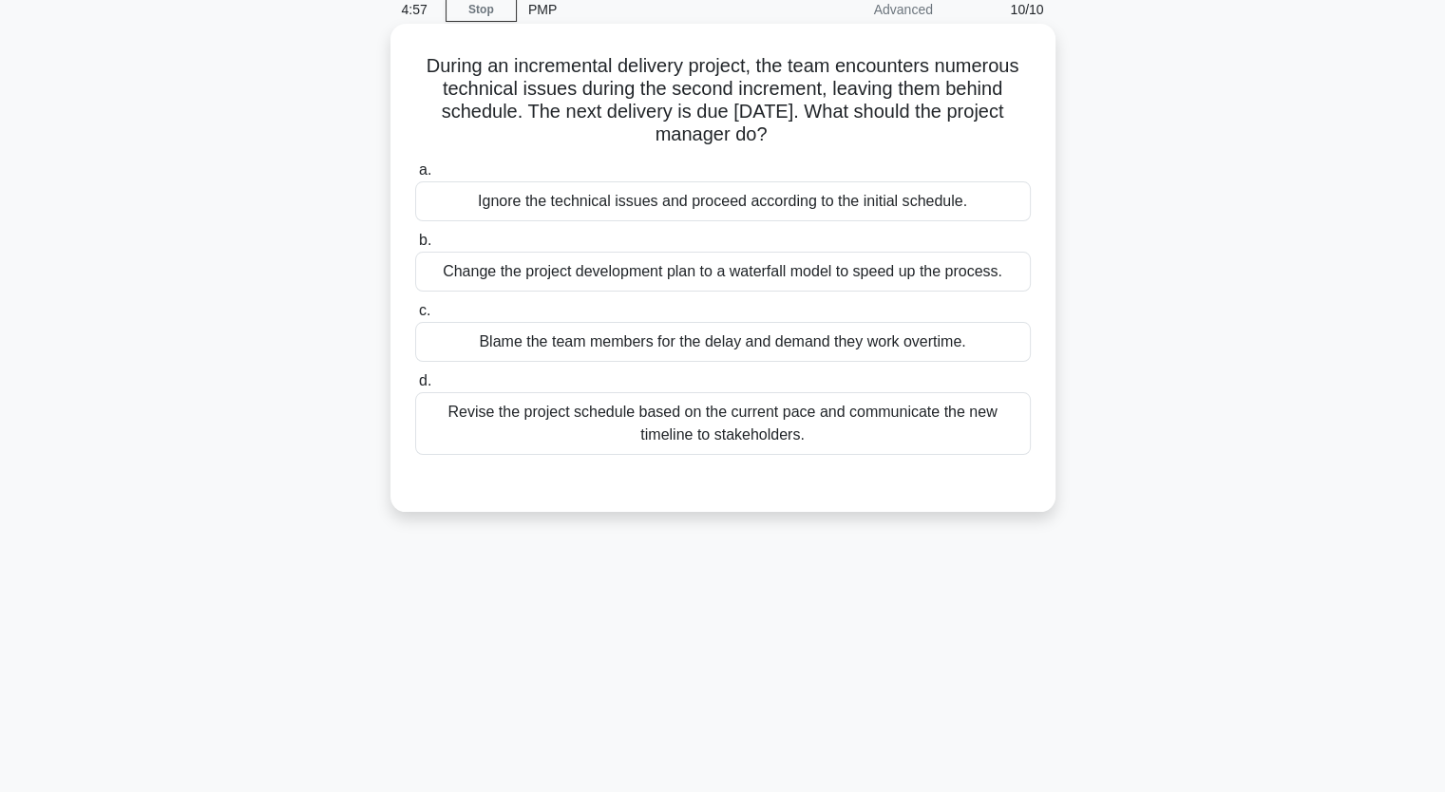
click at [625, 275] on div "Change the project development plan to a waterfall model to speed up the proces…" at bounding box center [722, 272] width 615 height 40
click at [415, 247] on input "b. Change the project development plan to a waterfall model to speed up the pro…" at bounding box center [415, 241] width 0 height 12
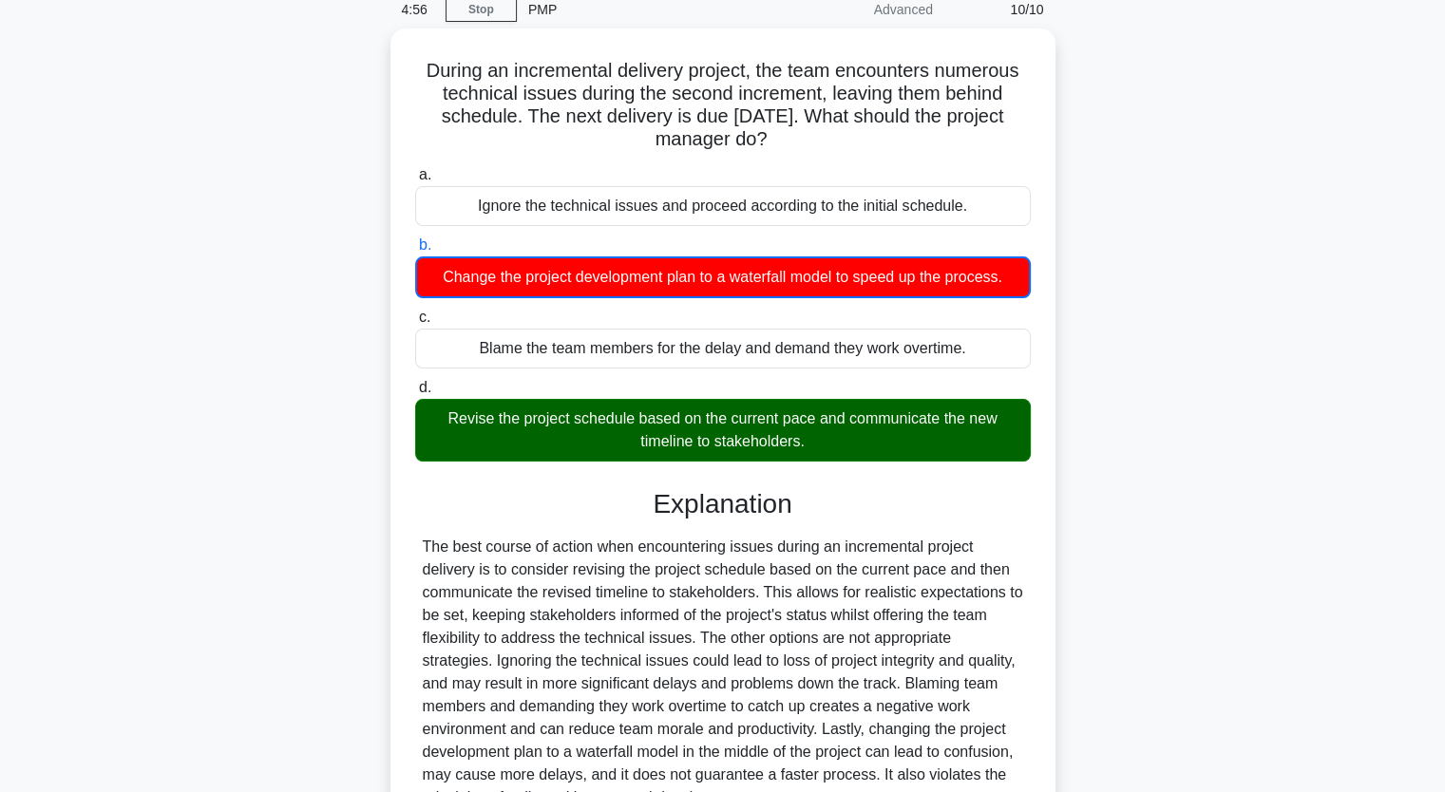
click at [415, 312] on input "c. Blame the team members for the delay and demand they work overtime." at bounding box center [415, 318] width 0 height 12
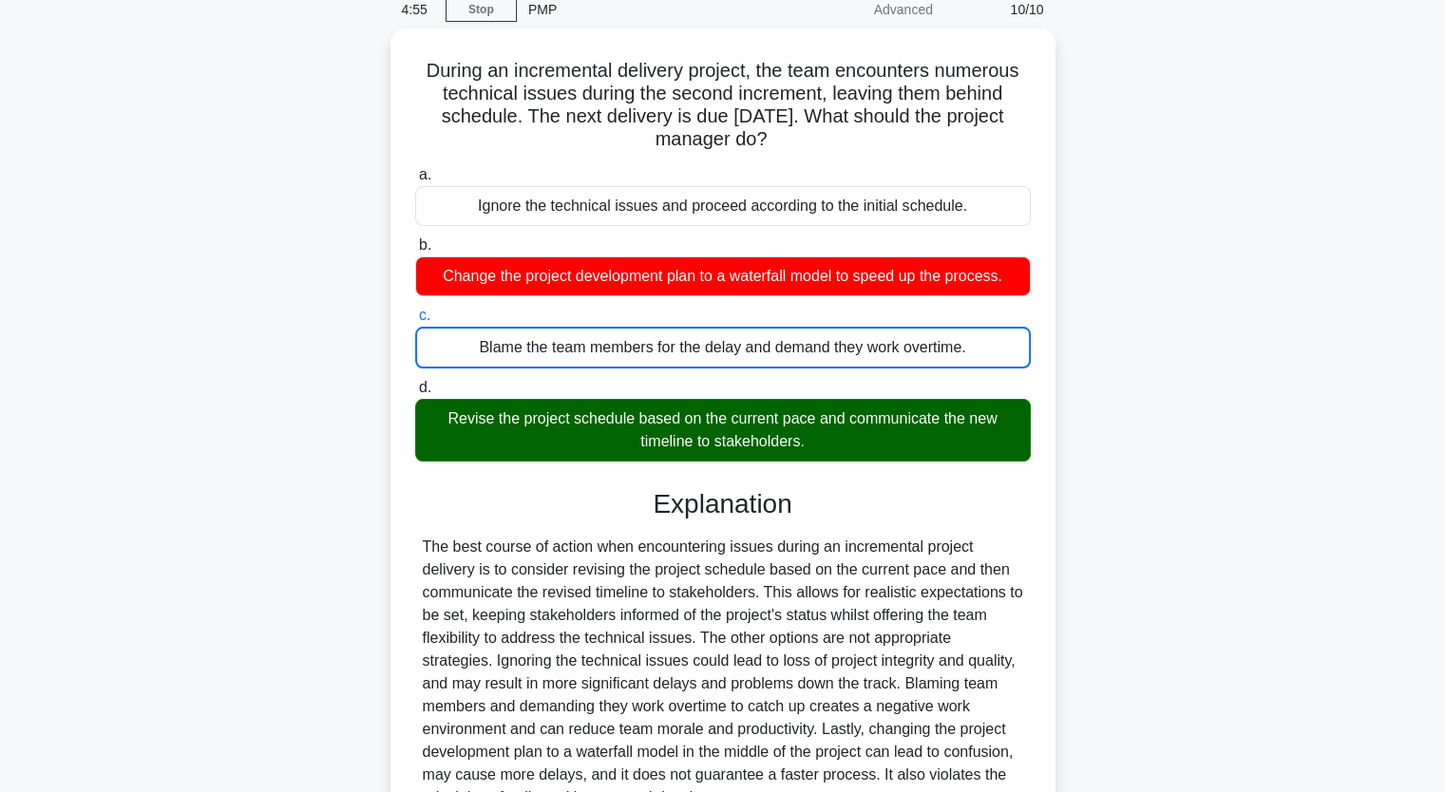
click at [217, 521] on div "During an incremental delivery project, the team encounters numerous technical …" at bounding box center [723, 497] width 1254 height 939
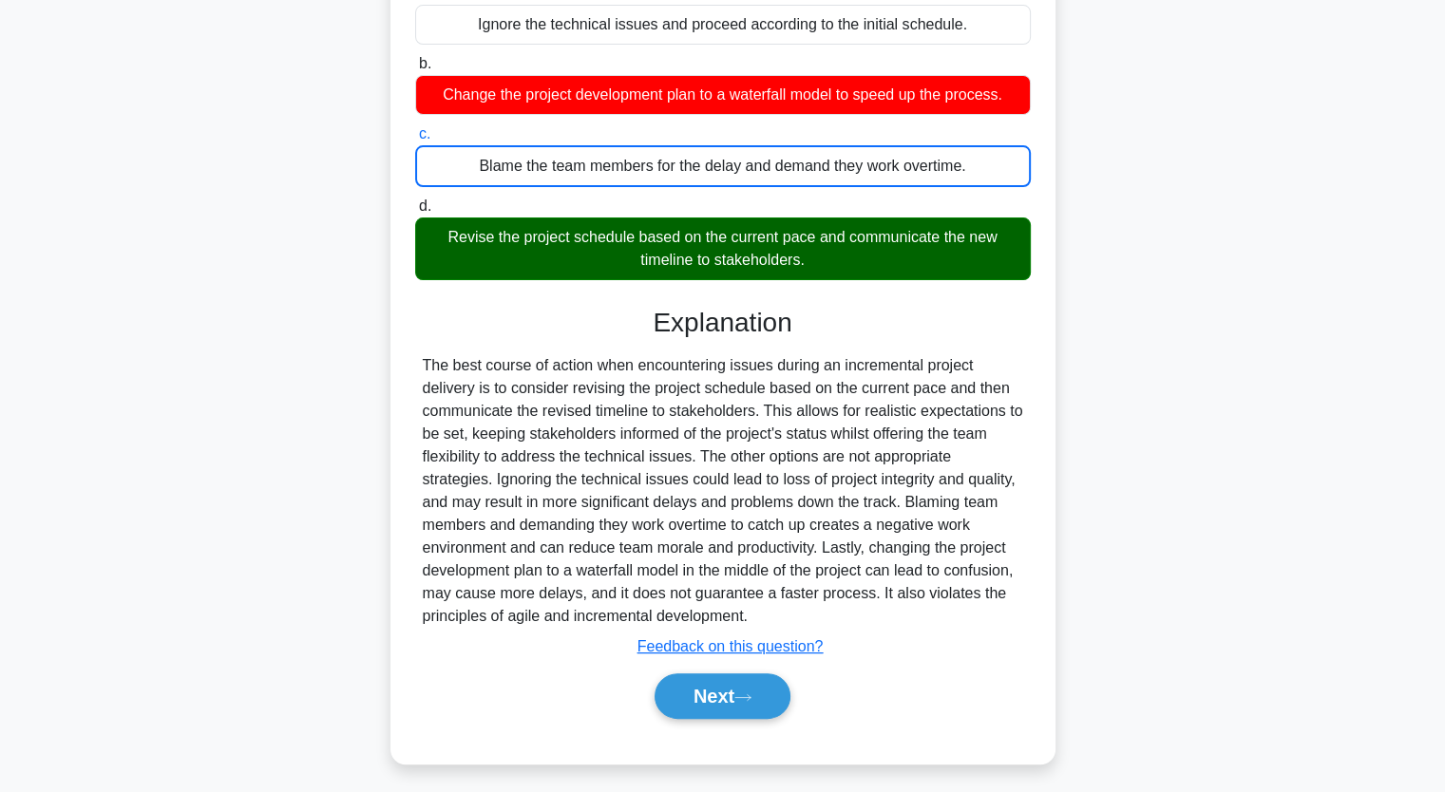
scroll to position [266, 0]
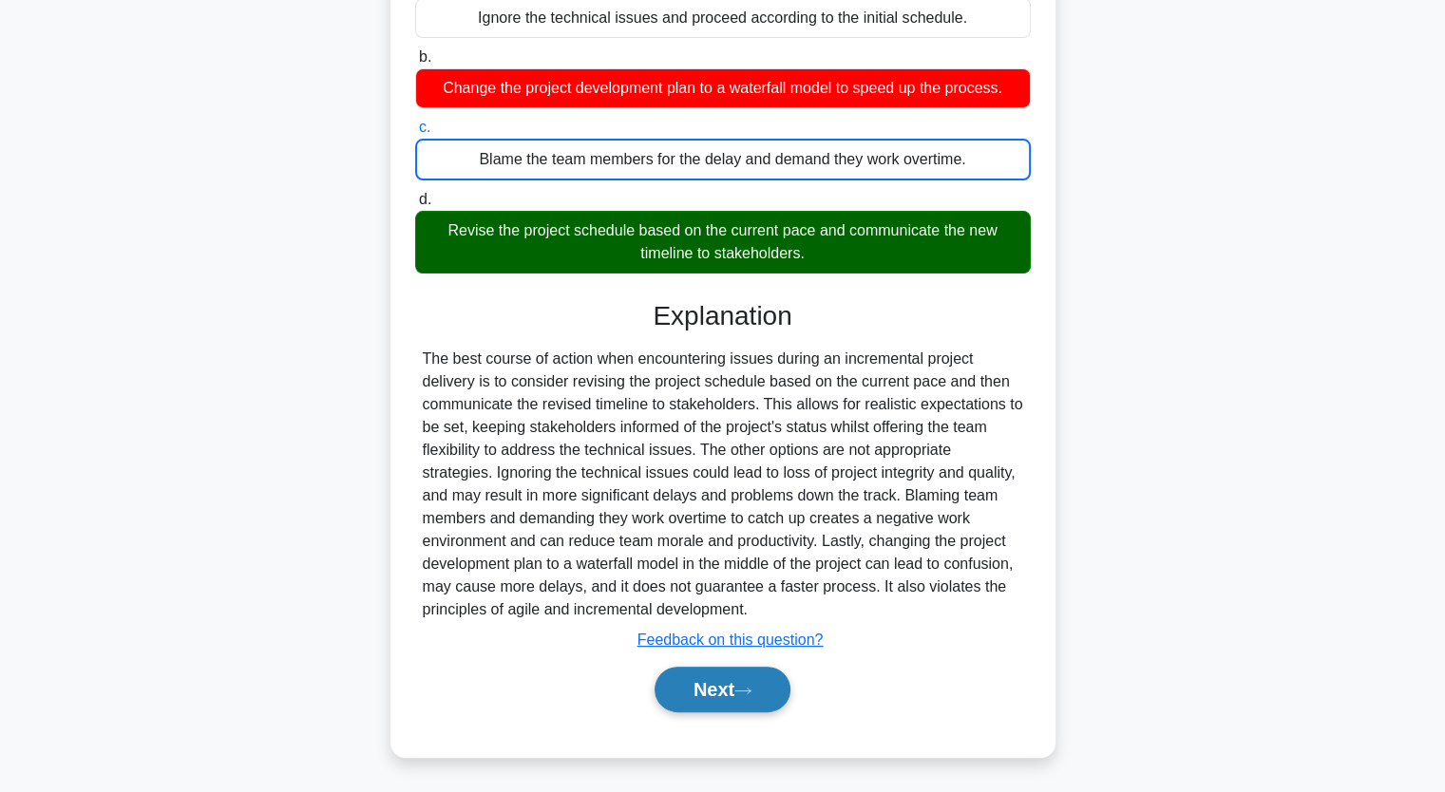
click at [705, 683] on button "Next" at bounding box center [722, 690] width 136 height 46
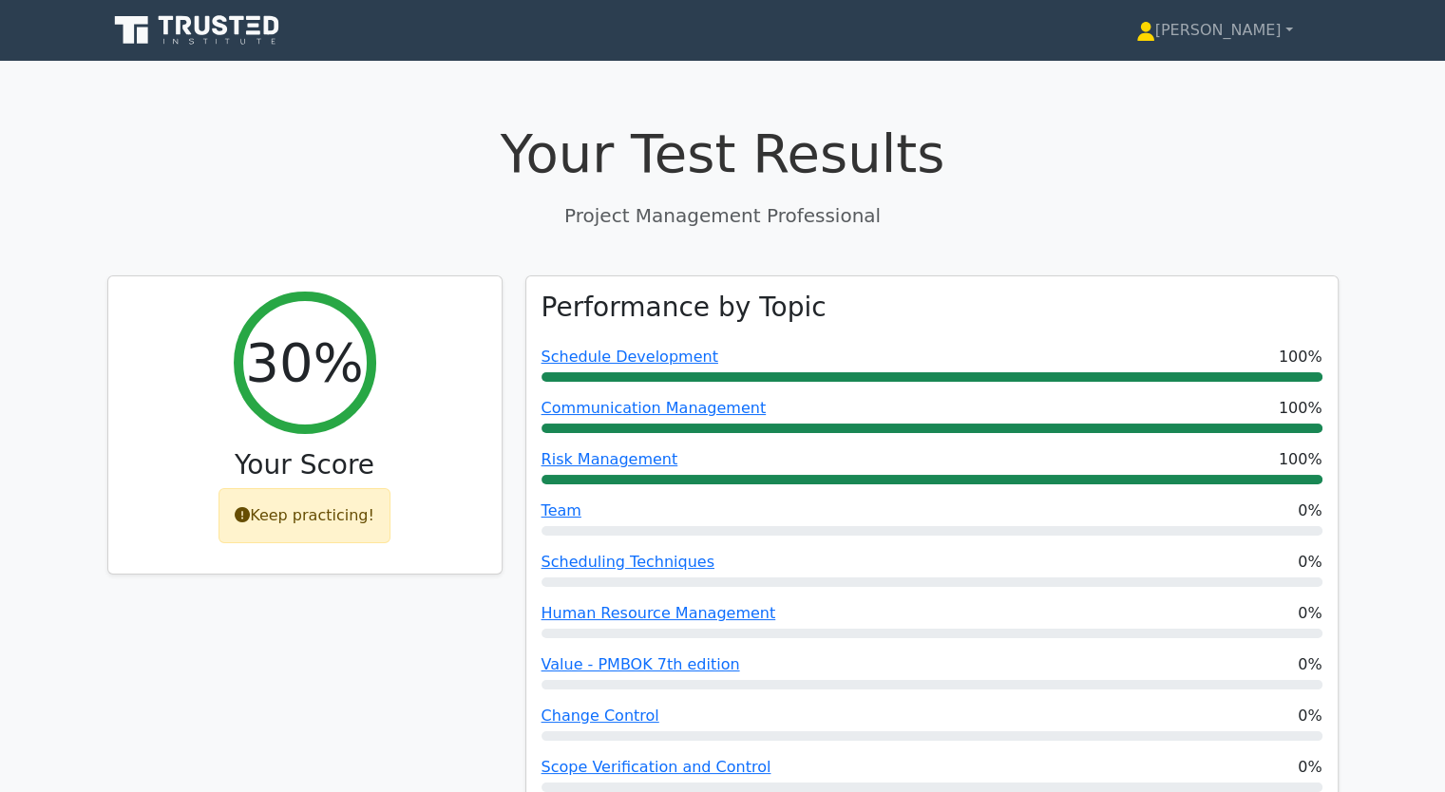
click at [978, 210] on p "Project Management Professional" at bounding box center [722, 215] width 1231 height 28
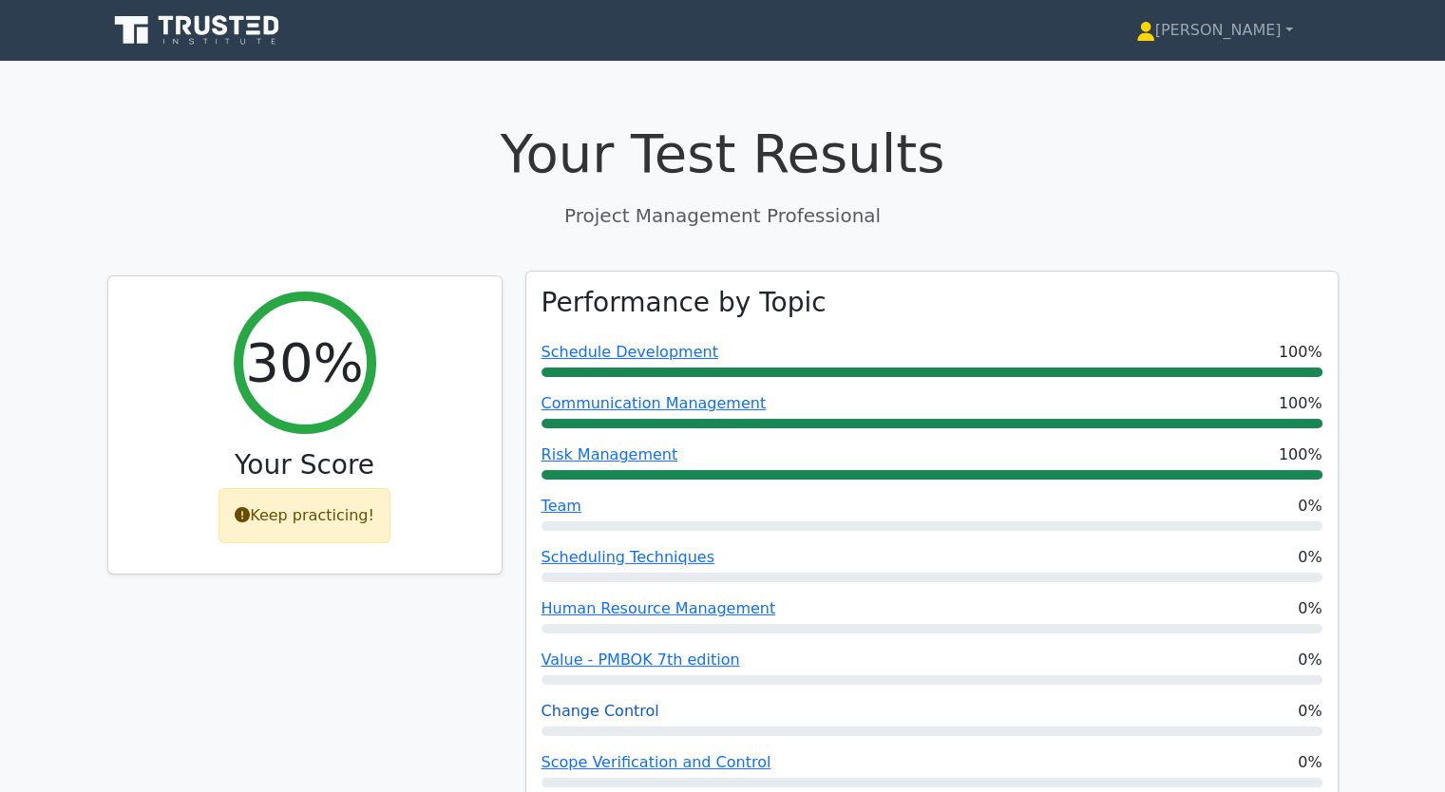
click at [607, 718] on link "Change Control" at bounding box center [600, 711] width 118 height 18
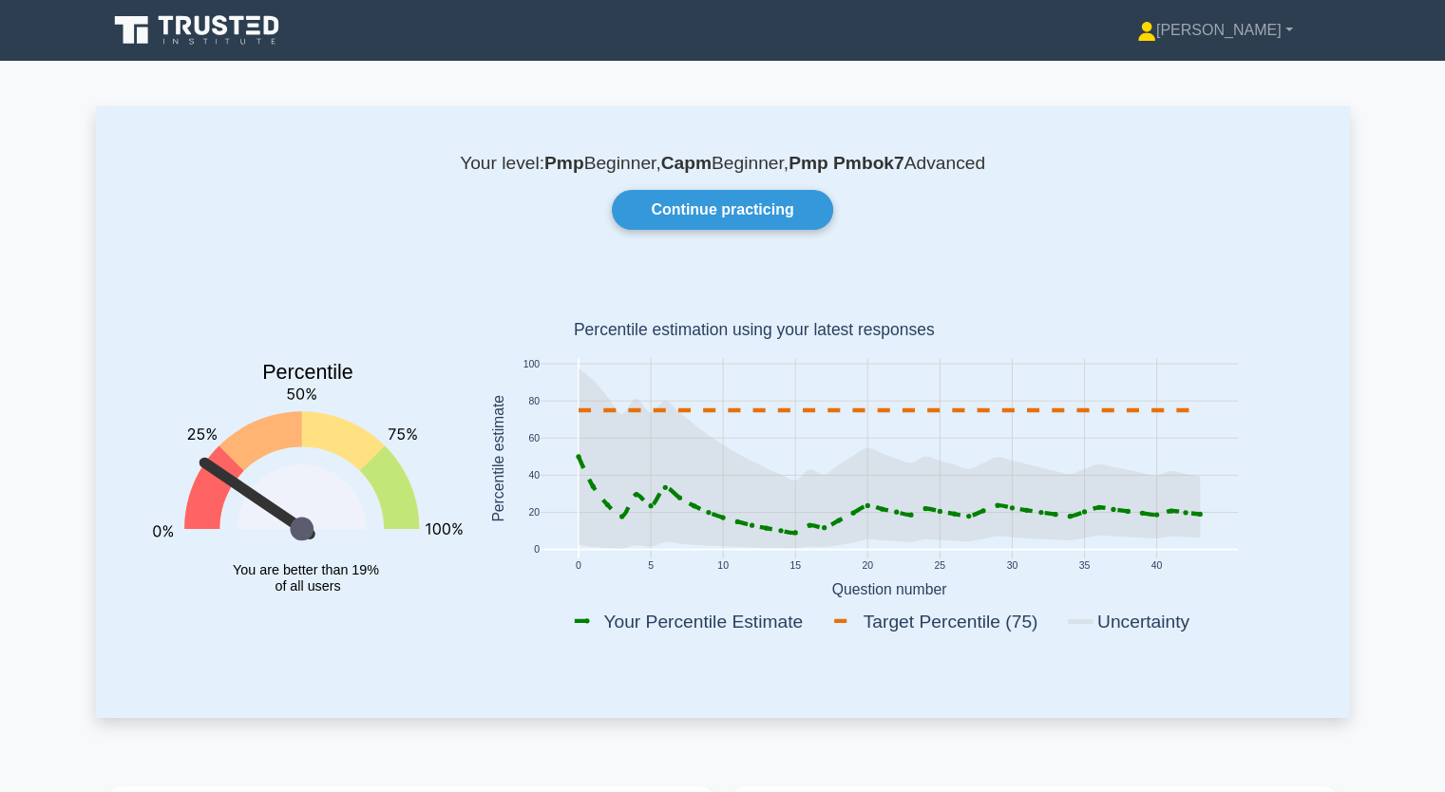
click at [524, 286] on rect at bounding box center [889, 461] width 830 height 373
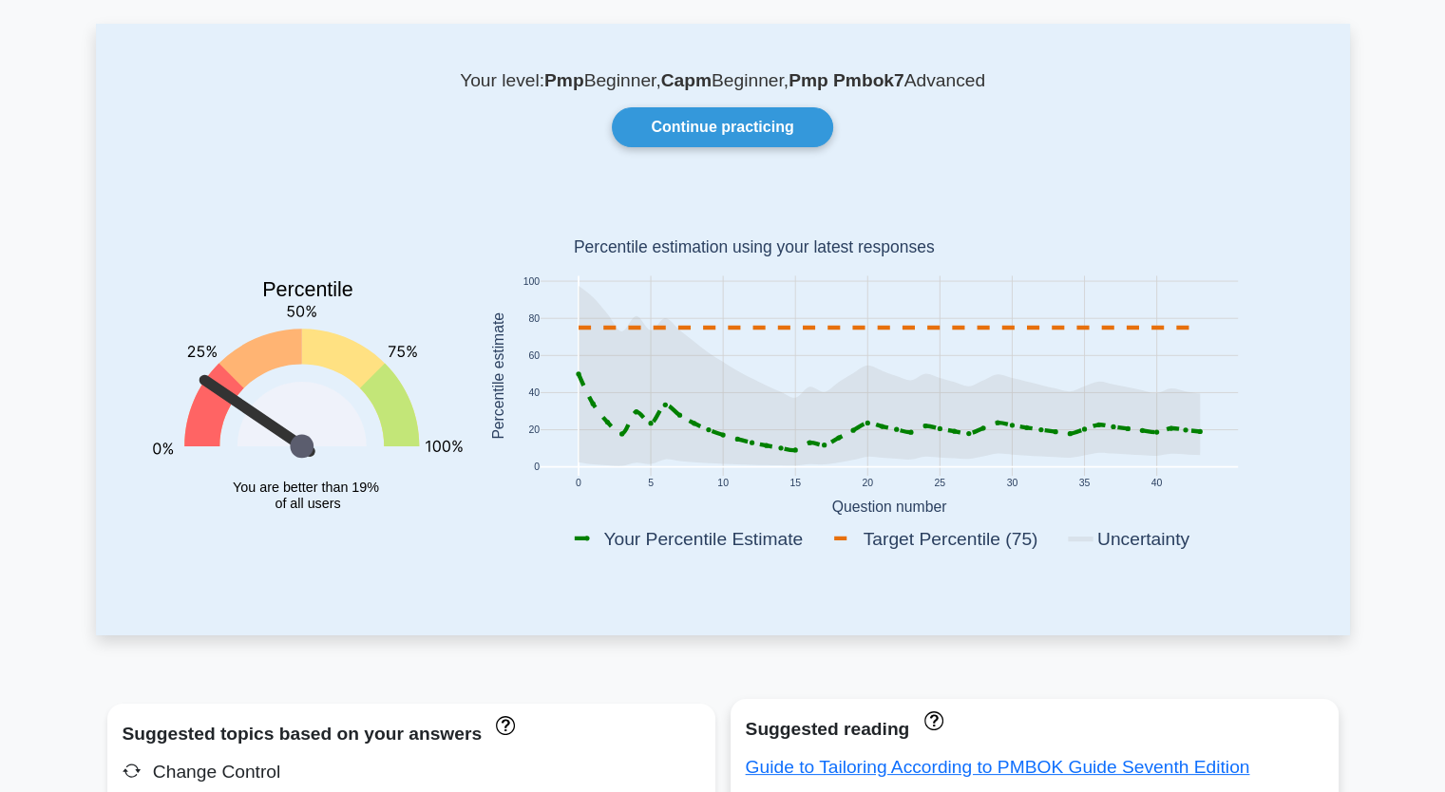
scroll to position [76, 0]
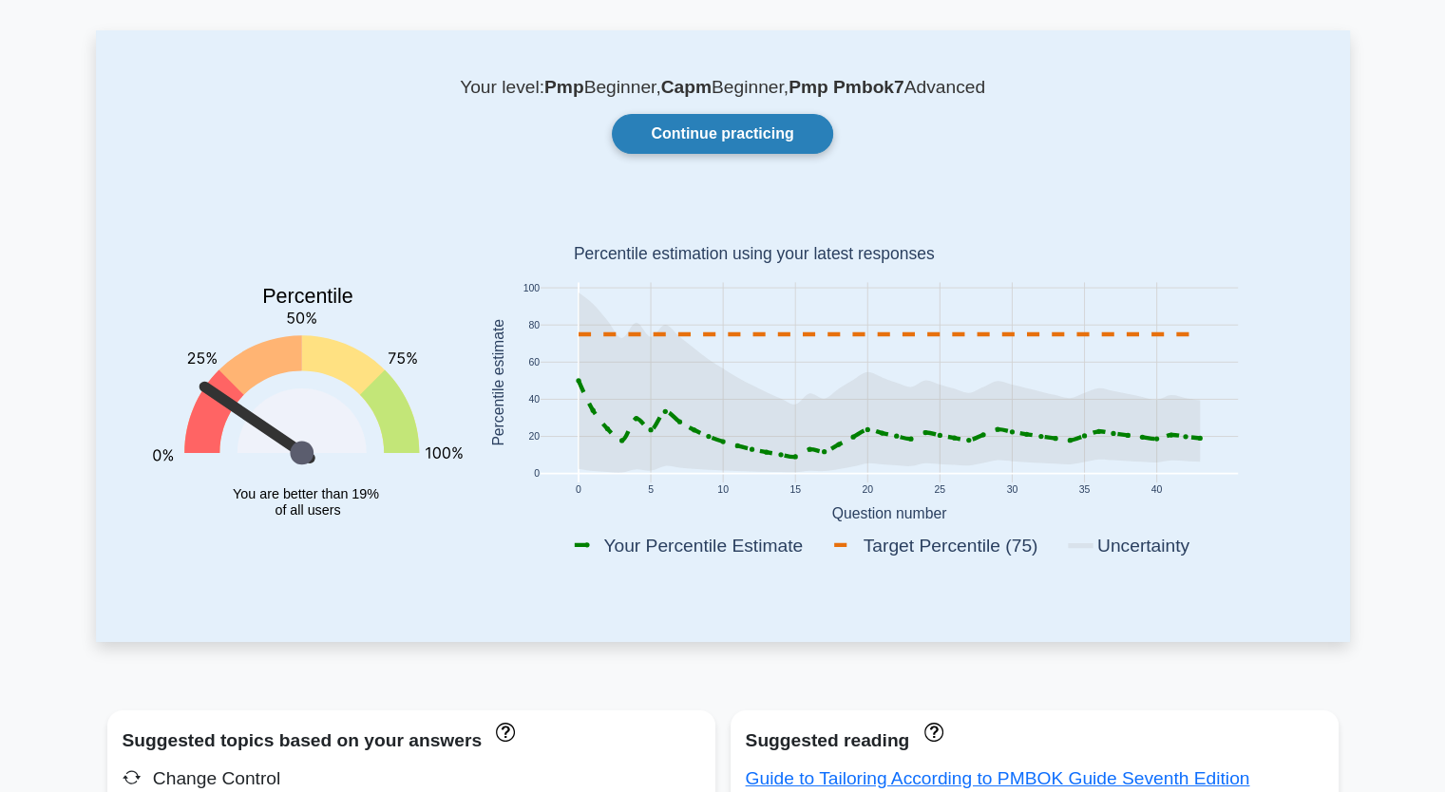
click at [737, 140] on link "Continue practicing" at bounding box center [722, 134] width 220 height 40
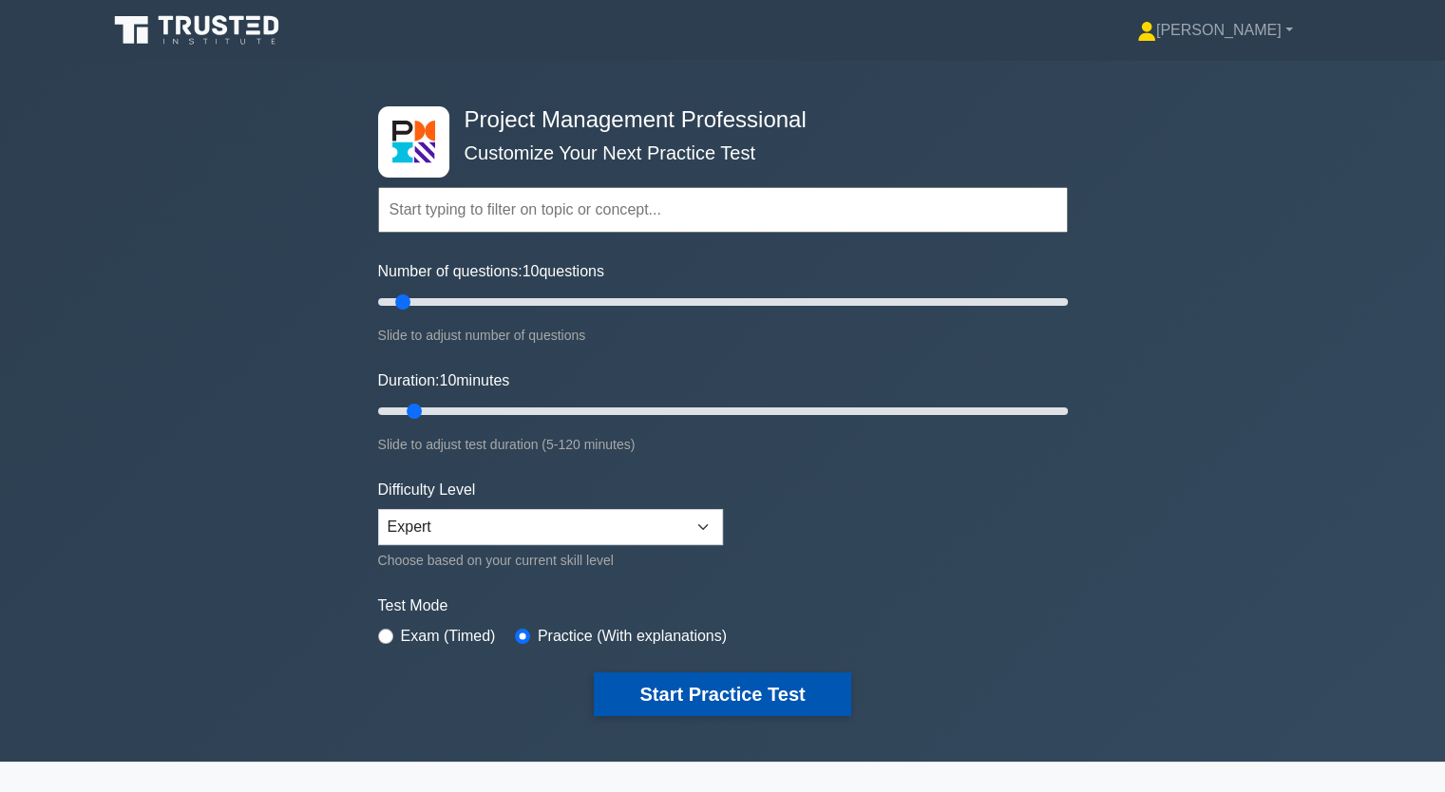
click at [711, 682] on button "Start Practice Test" at bounding box center [722, 694] width 256 height 44
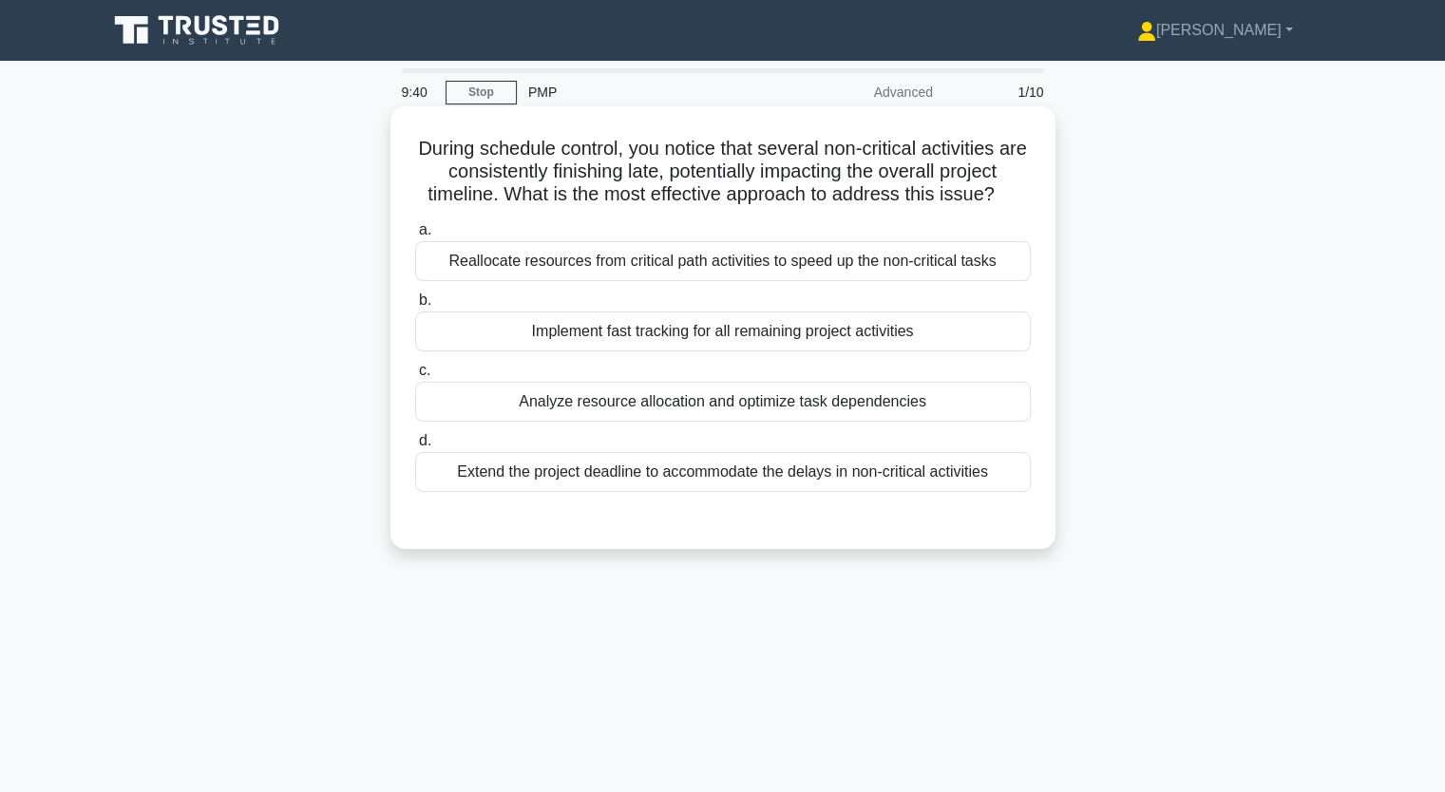
click at [657, 339] on div "Implement fast tracking for all remaining project activities" at bounding box center [722, 332] width 615 height 40
click at [415, 307] on input "b. Implement fast tracking for all remaining project activities" at bounding box center [415, 300] width 0 height 12
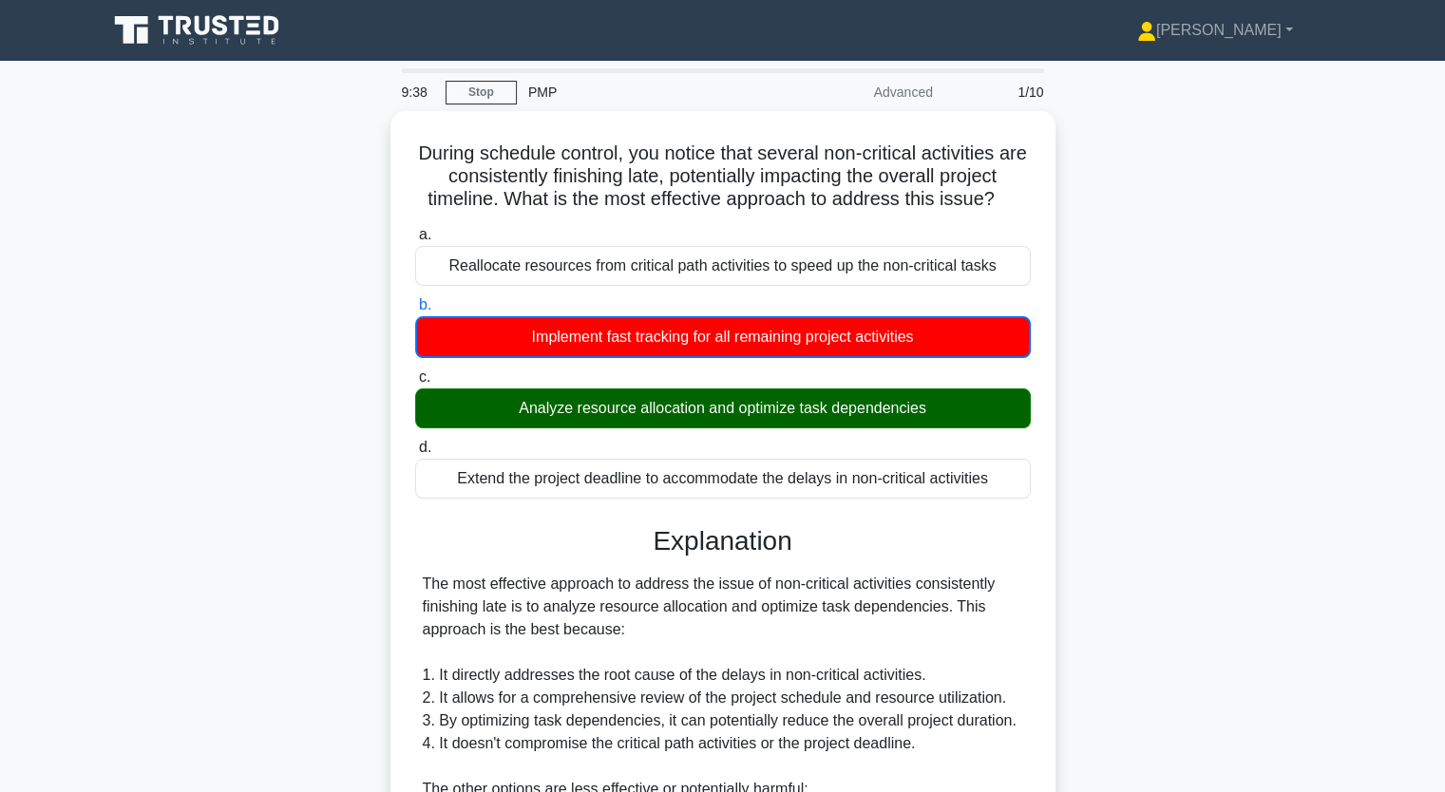
click at [285, 419] on div "During schedule control, you notice that several non-critical activities are co…" at bounding box center [723, 740] width 1254 height 1259
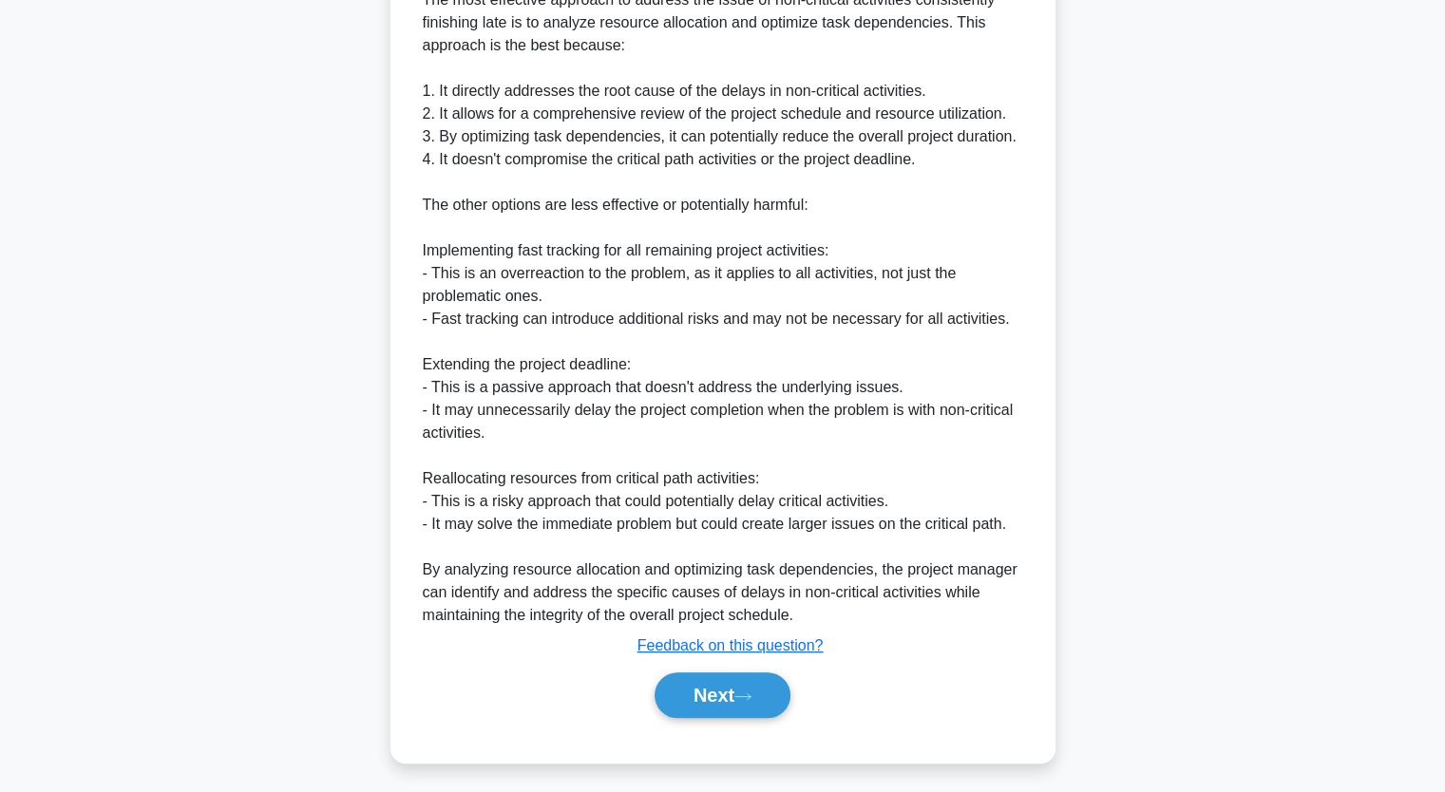
scroll to position [585, 0]
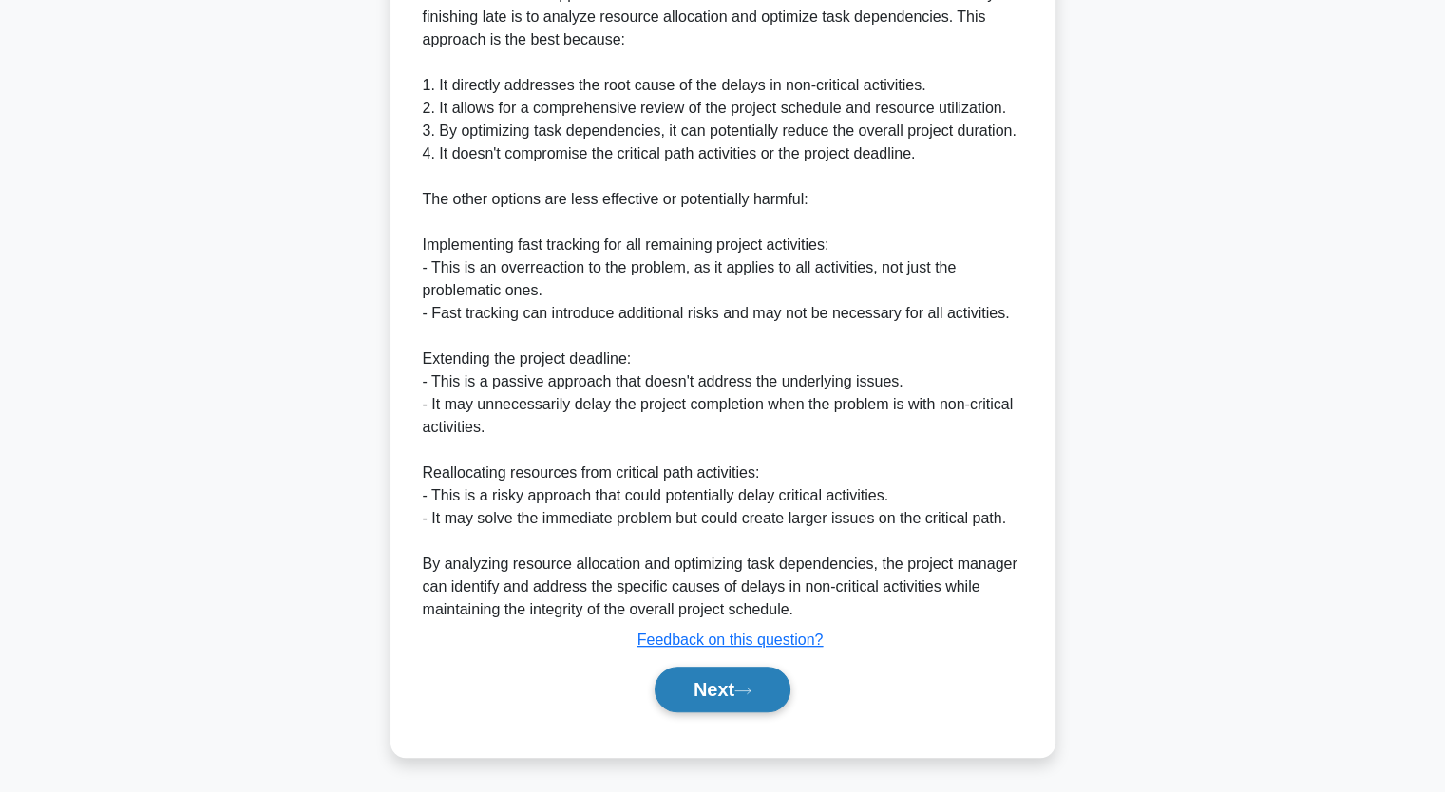
click at [737, 692] on button "Next" at bounding box center [722, 690] width 136 height 46
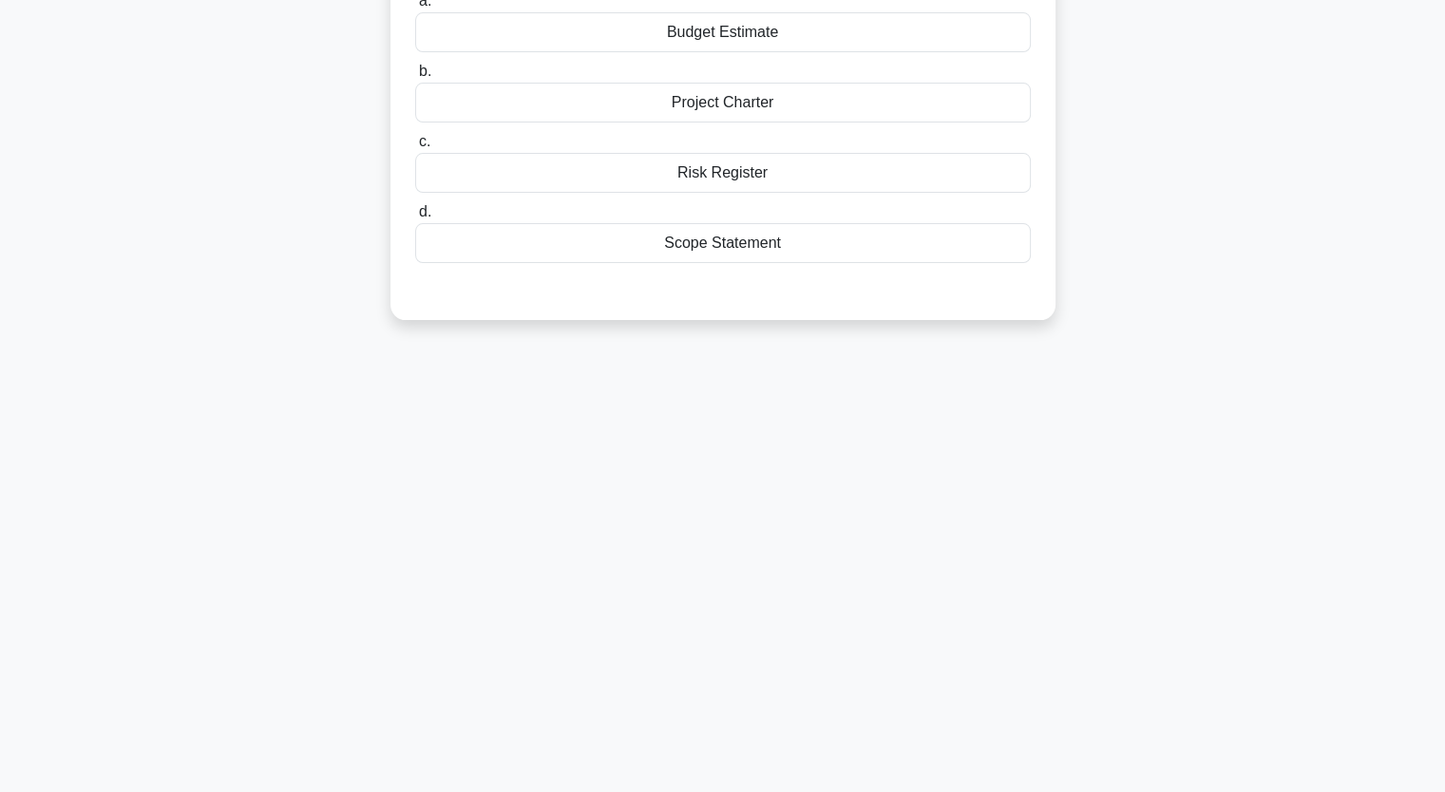
click at [175, 322] on div "Your organization has initiated a new project to develop a mobile application. …" at bounding box center [723, 109] width 1254 height 465
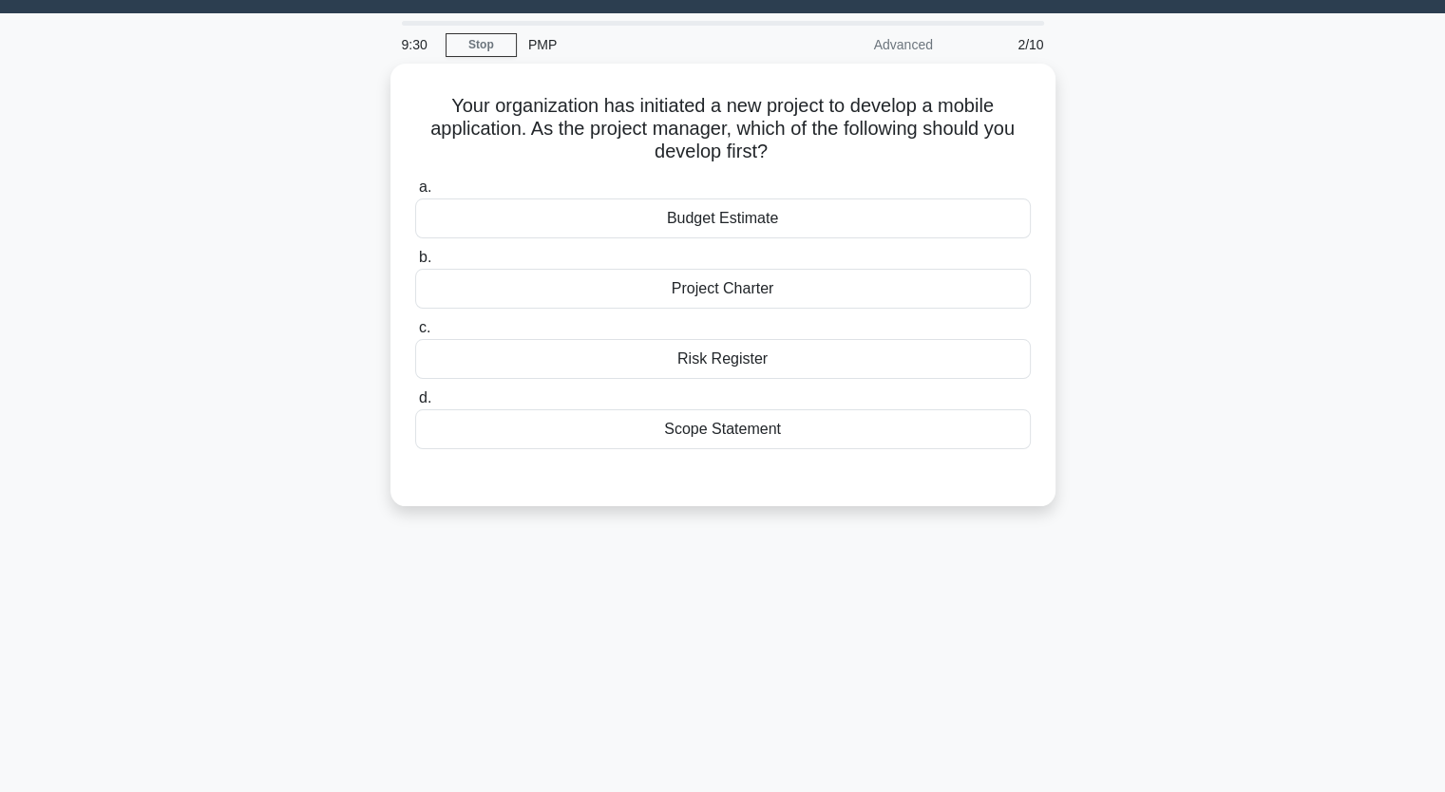
scroll to position [45, 0]
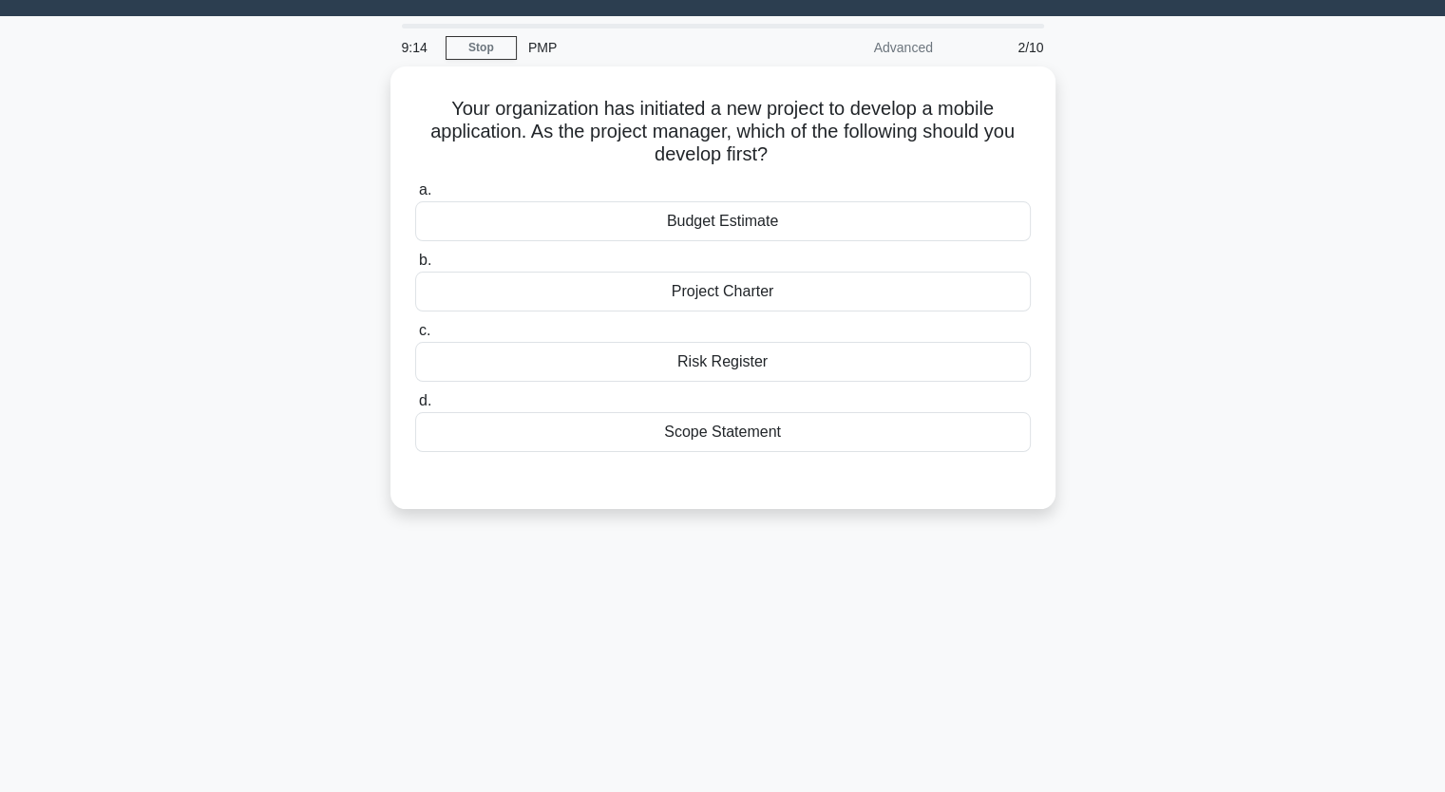
click at [699, 636] on div "9:14 Stop PMP Advanced 2/10 Your organization has initiated a new project to de…" at bounding box center [723, 499] width 1254 height 950
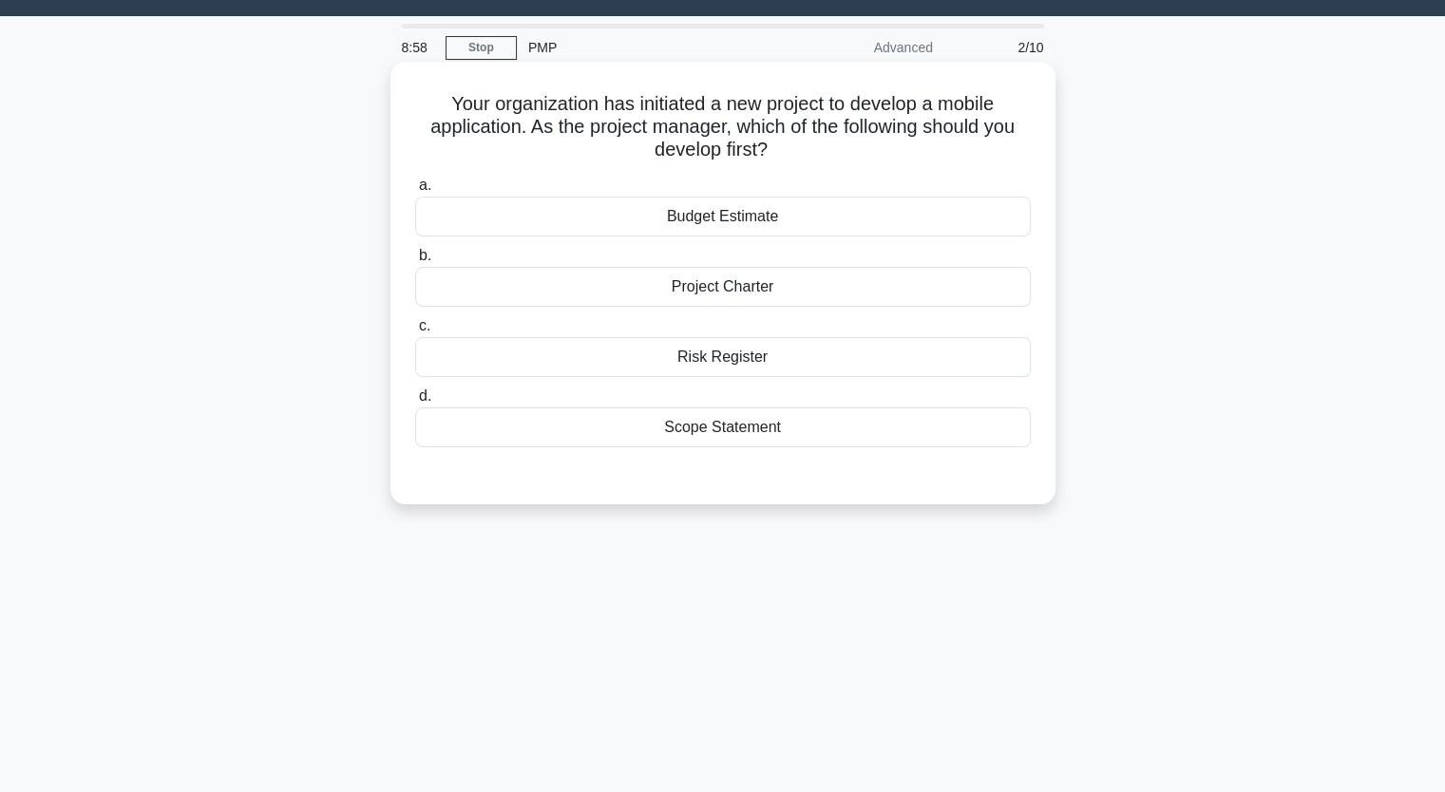
click at [750, 297] on div "Project Charter" at bounding box center [722, 287] width 615 height 40
click at [415, 262] on input "b. Project Charter" at bounding box center [415, 256] width 0 height 12
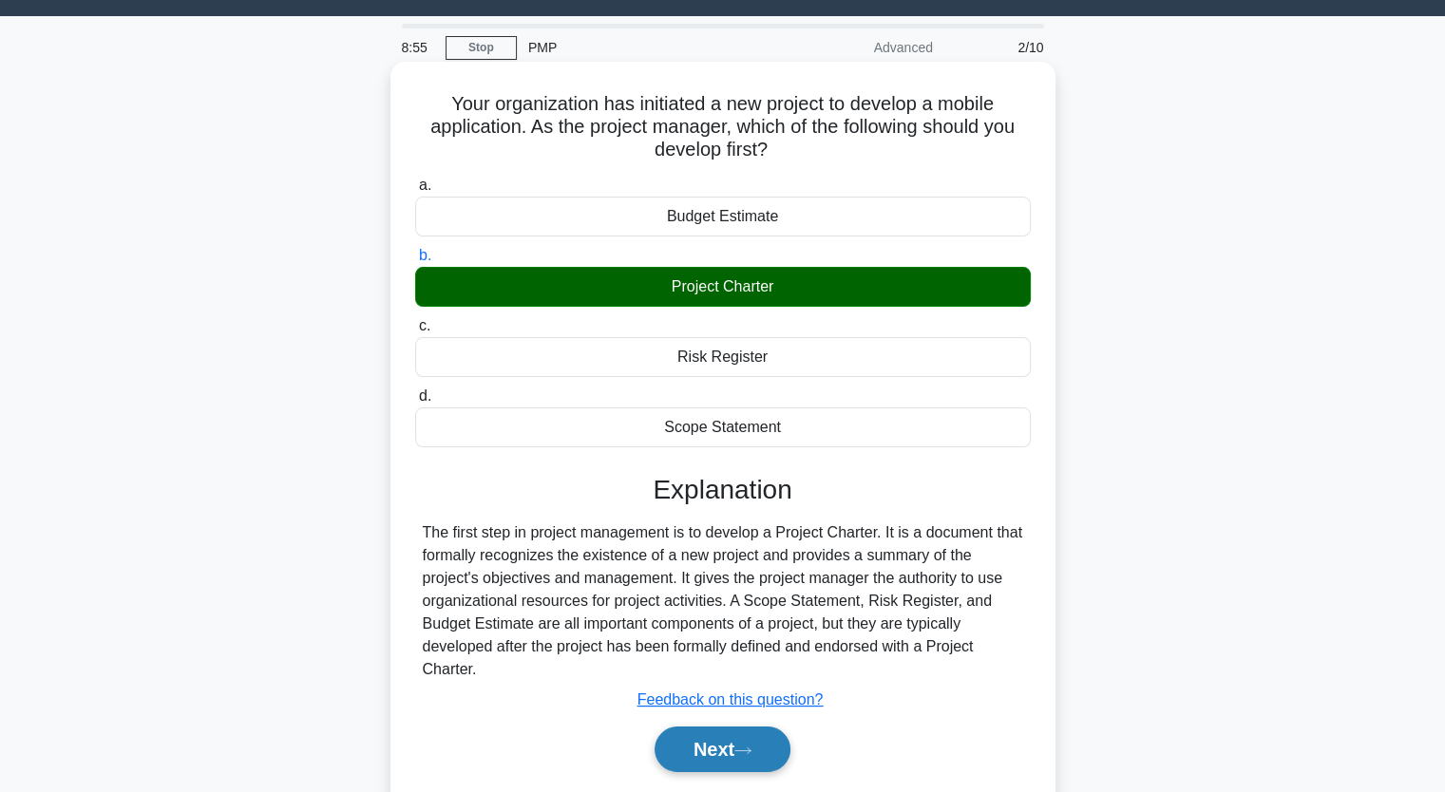
click at [726, 751] on button "Next" at bounding box center [722, 750] width 136 height 46
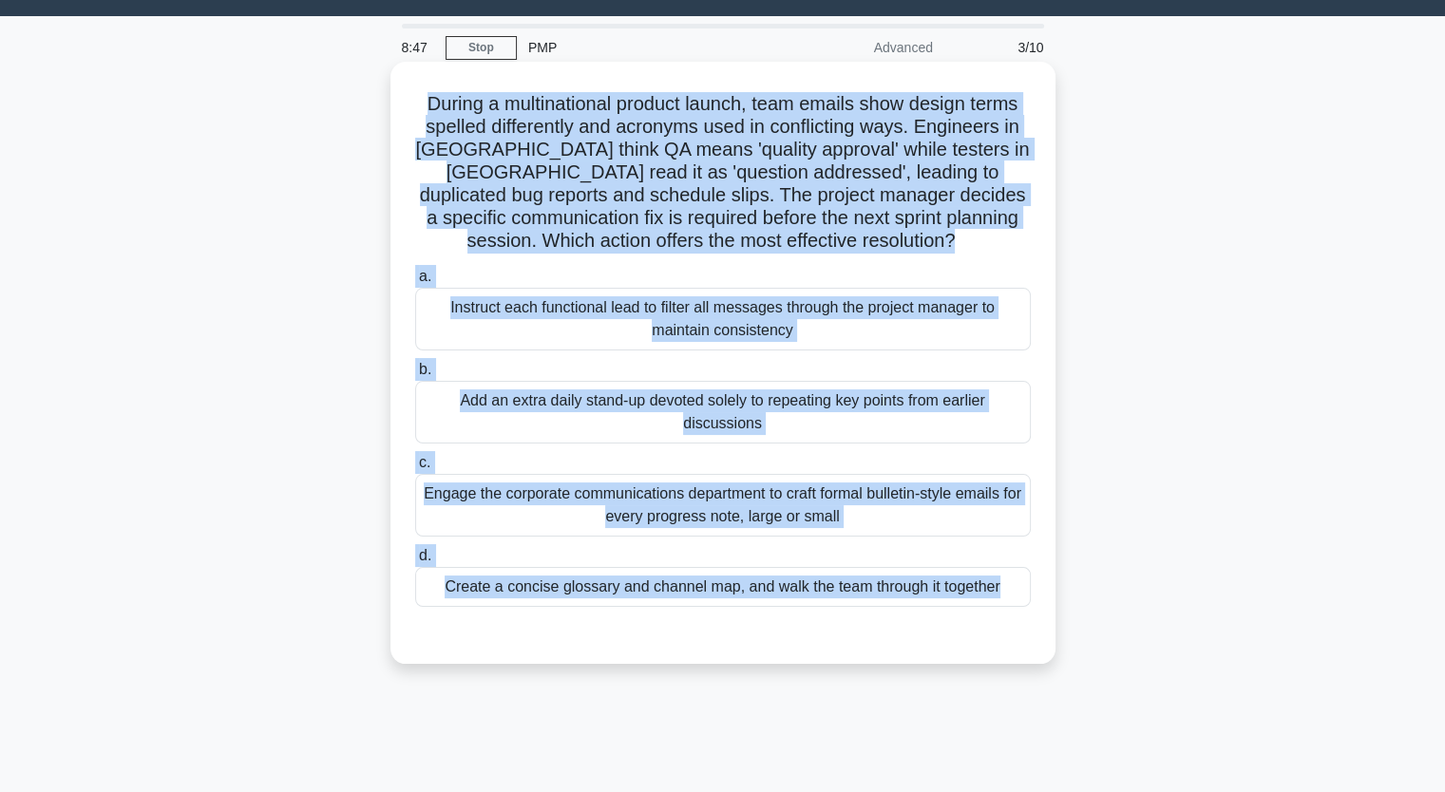
drag, startPoint x: 410, startPoint y: 104, endPoint x: 988, endPoint y: 638, distance: 786.4
click at [989, 642] on div "During a multinational product launch, team emails show design terms spelled di…" at bounding box center [723, 362] width 650 height 587
click at [682, 514] on div "Engage the corporate communications department to craft formal bulletin-style e…" at bounding box center [722, 505] width 615 height 63
click at [415, 469] on input "c. Engage the corporate communications department to craft formal bulletin-styl…" at bounding box center [415, 463] width 0 height 12
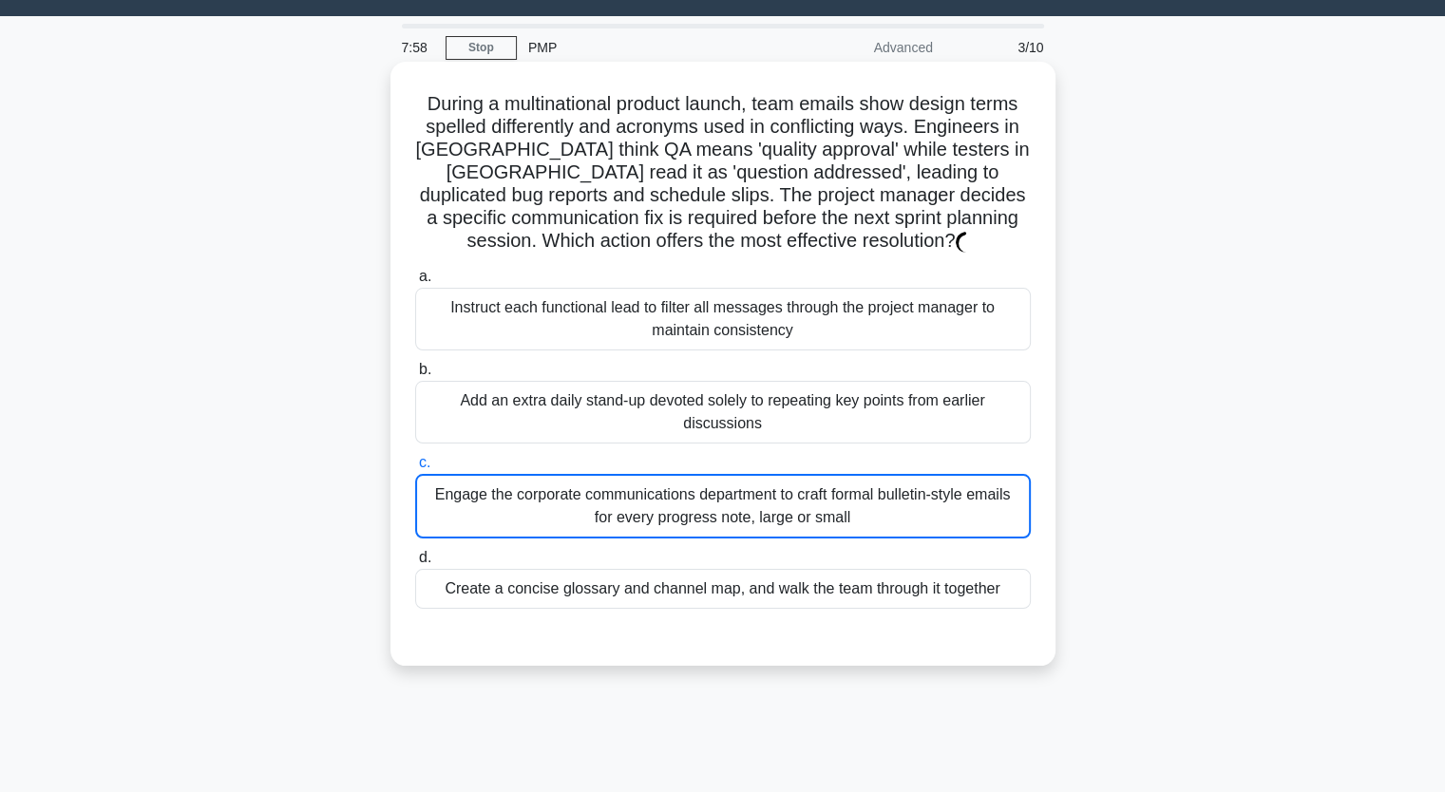
click at [682, 514] on div "Engage the corporate communications department to craft formal bulletin-style e…" at bounding box center [722, 506] width 615 height 65
click at [415, 469] on input "c. Engage the corporate communications department to craft formal bulletin-styl…" at bounding box center [415, 463] width 0 height 12
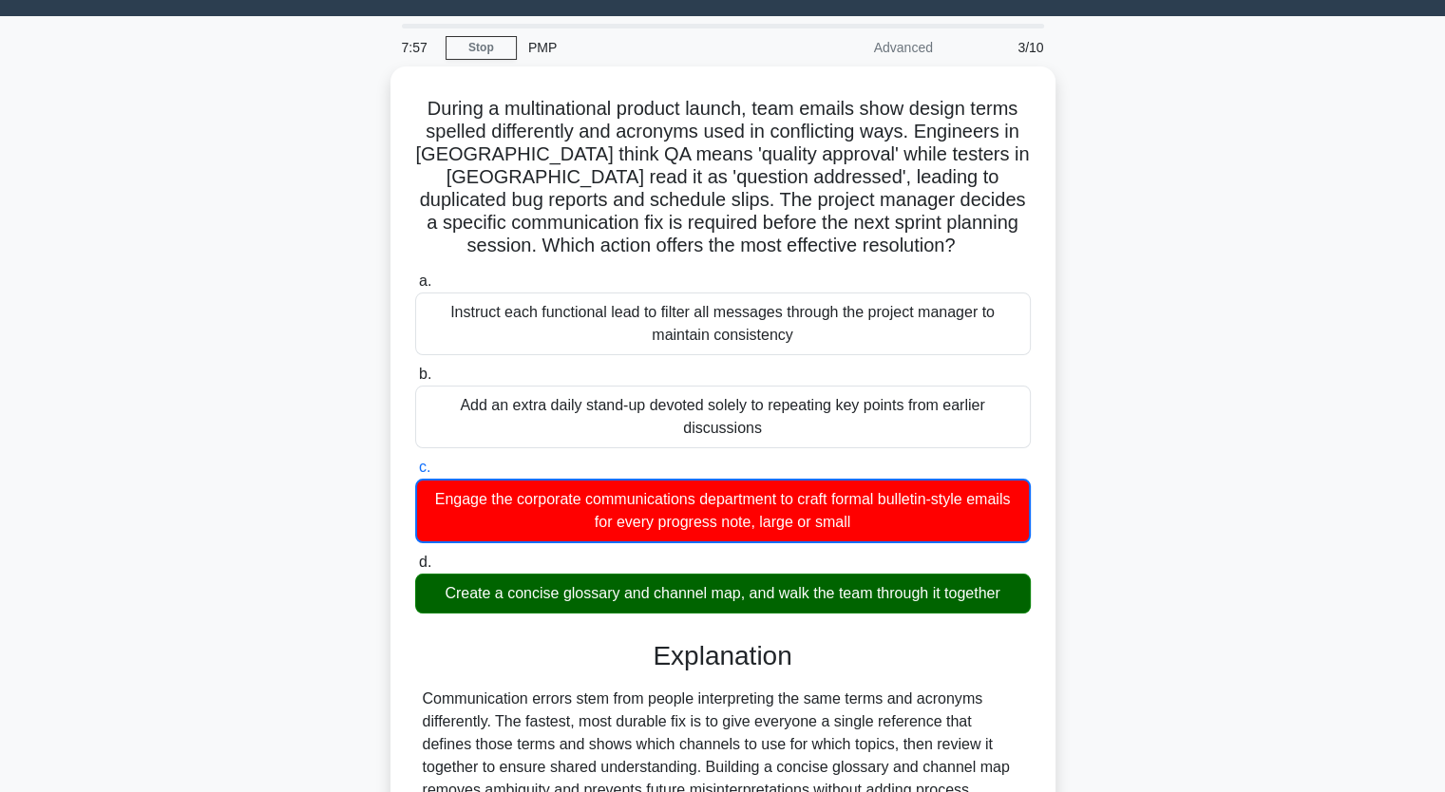
click at [170, 529] on div "During a multinational product launch, team emails show design terms spelled di…" at bounding box center [723, 592] width 1254 height 1053
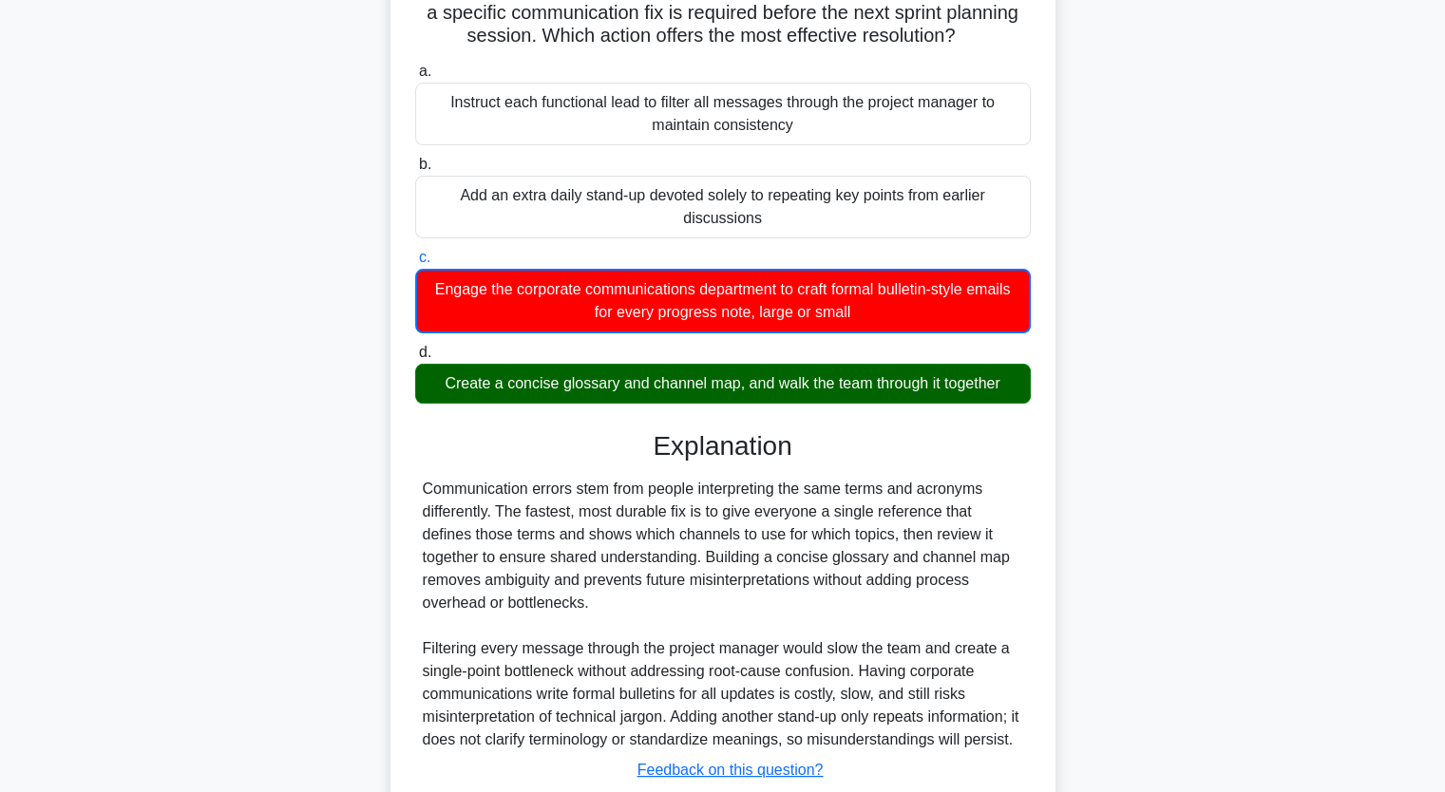
scroll to position [403, 0]
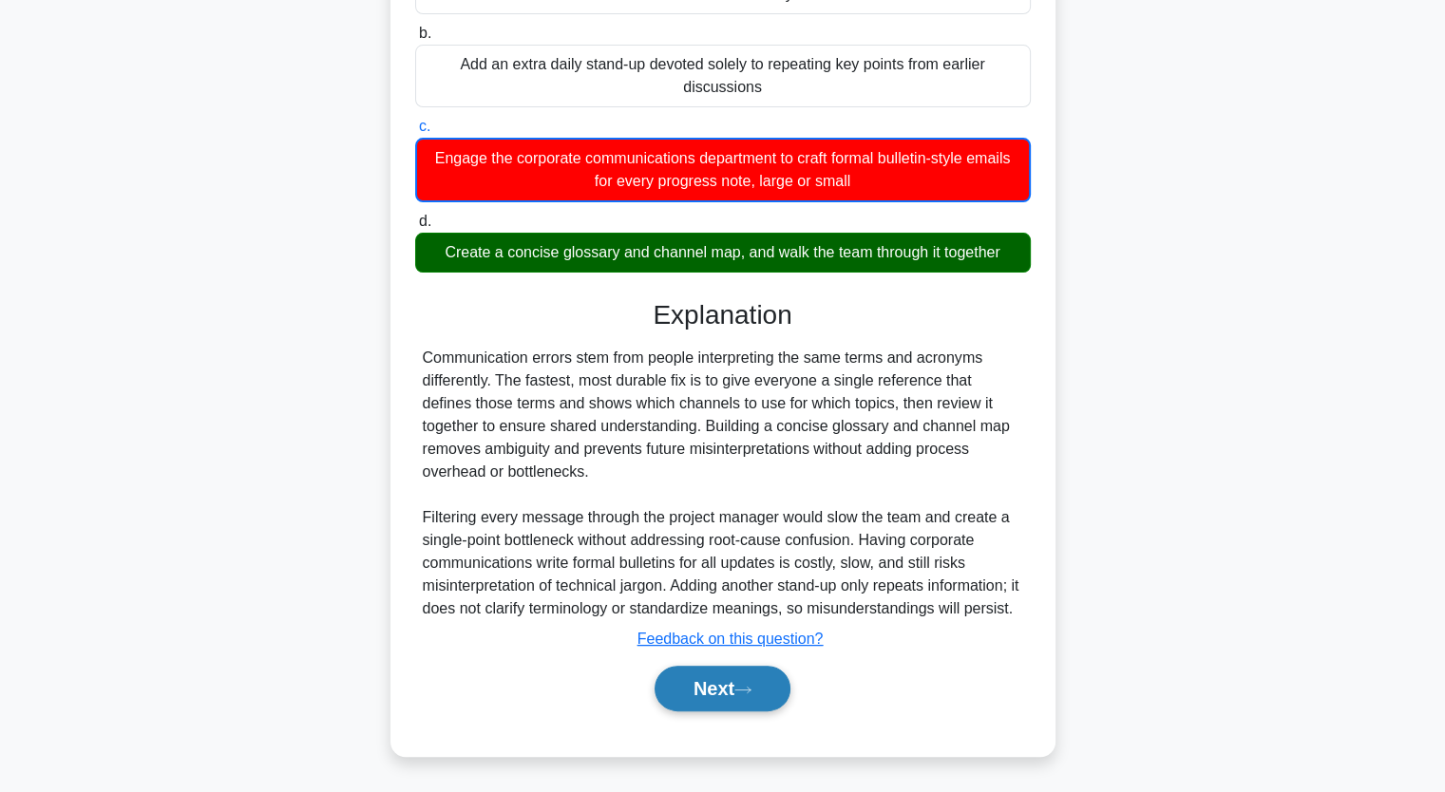
click at [707, 683] on button "Next" at bounding box center [722, 689] width 136 height 46
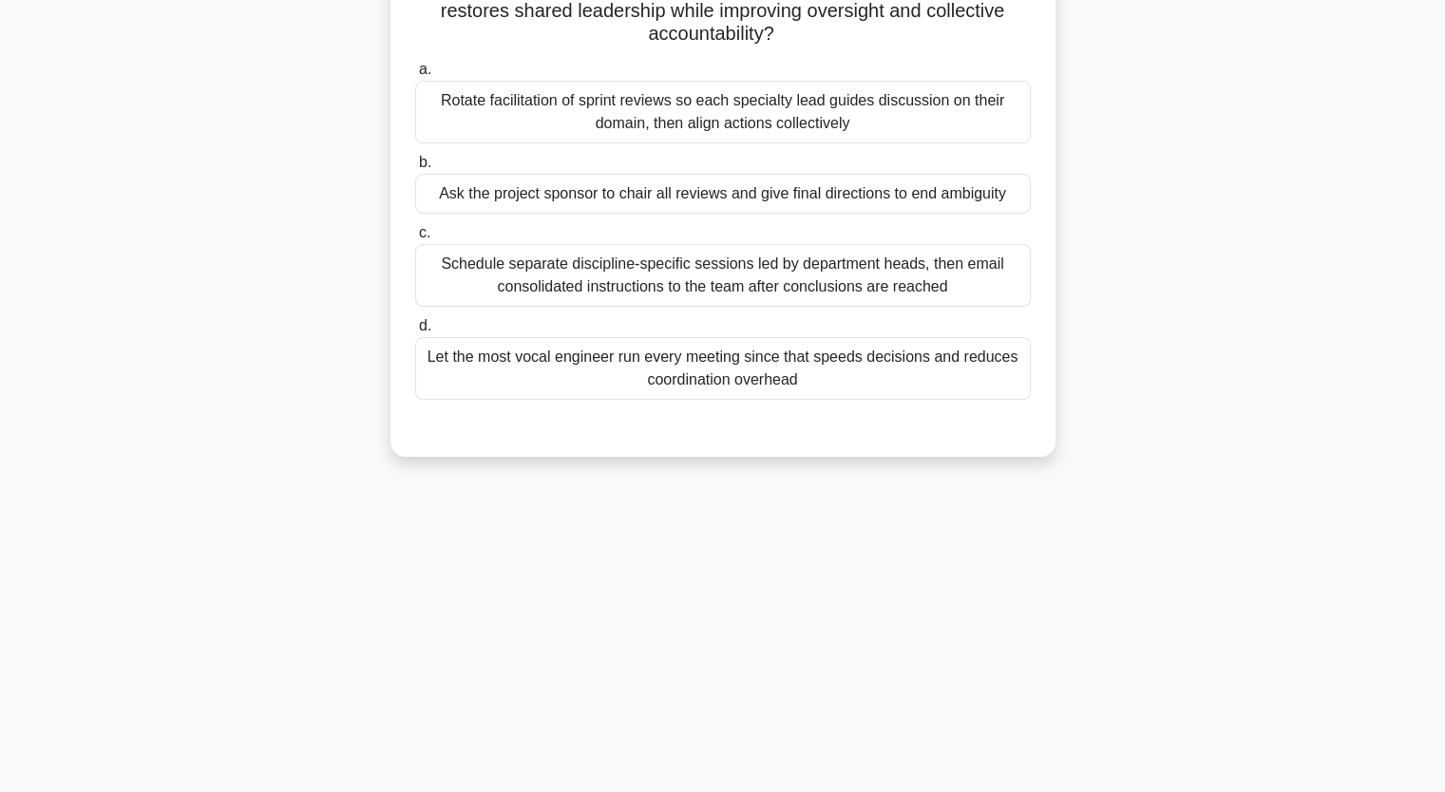
scroll to position [235, 0]
click at [198, 347] on div "The cross-functional project team has adopted shared leadership, rotating meeti…" at bounding box center [723, 178] width 1254 height 602
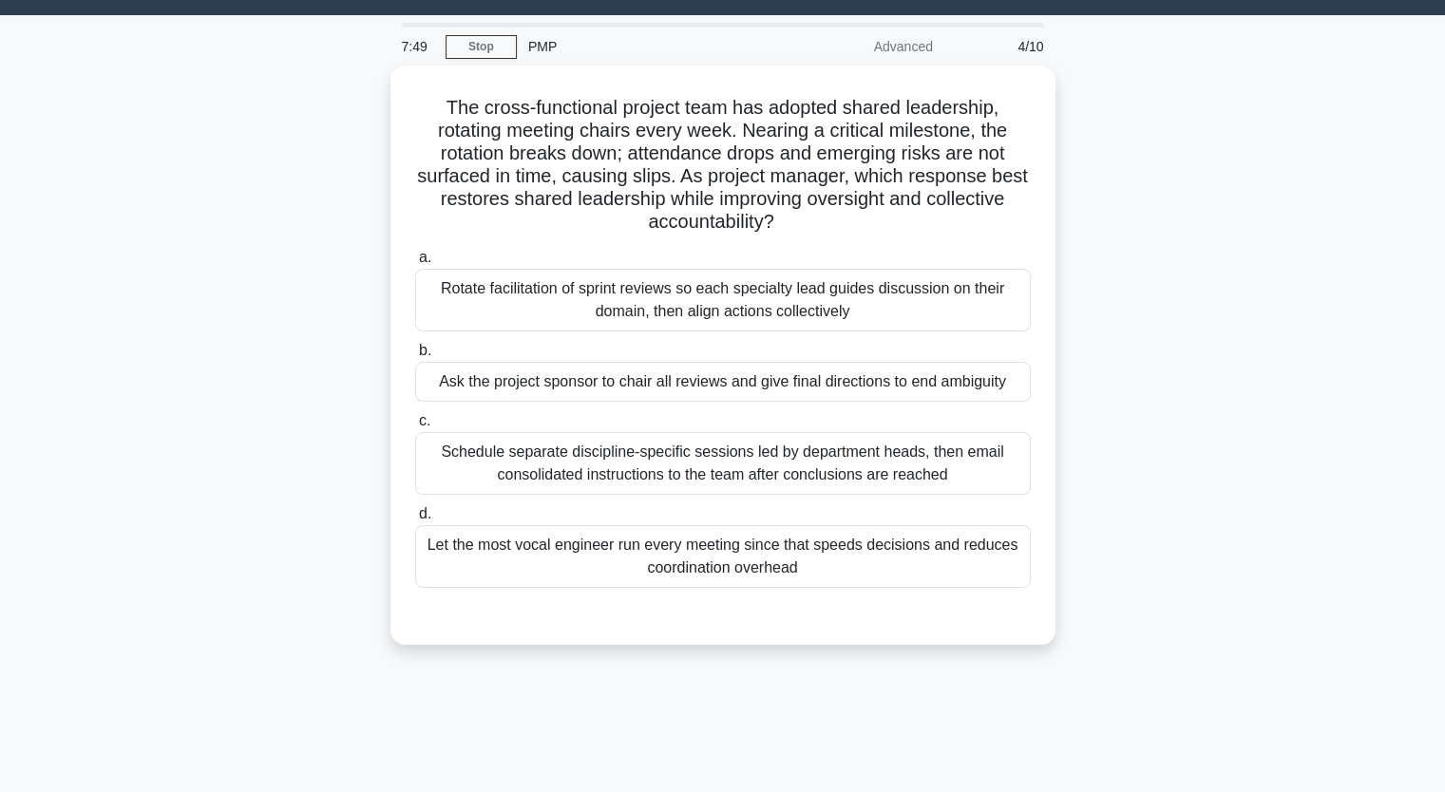
scroll to position [45, 0]
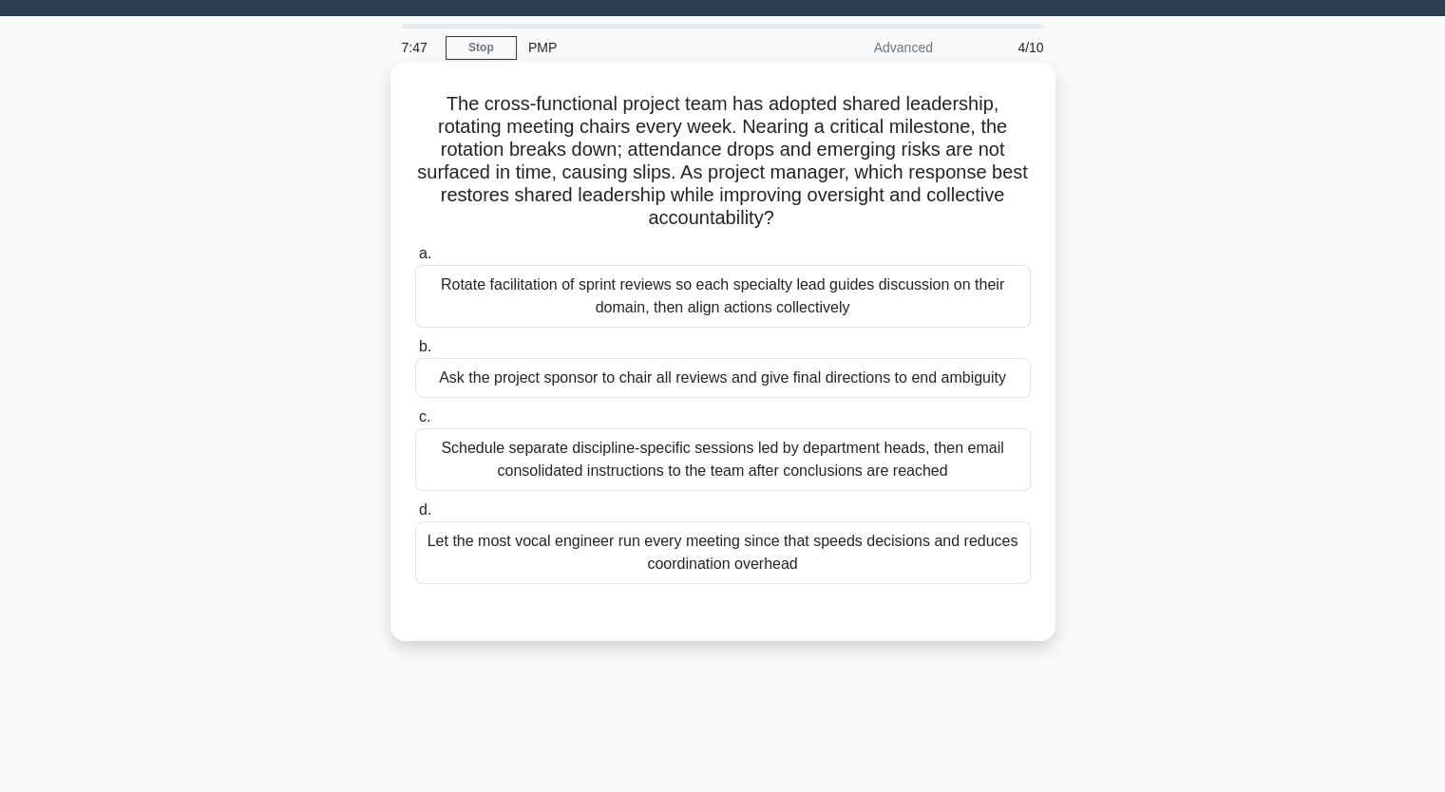
click at [423, 111] on h5 "The cross-functional project team has adopted shared leadership, rotating meeti…" at bounding box center [722, 161] width 619 height 139
click at [438, 98] on h5 "The cross-functional project team has adopted shared leadership, rotating meeti…" at bounding box center [722, 161] width 619 height 139
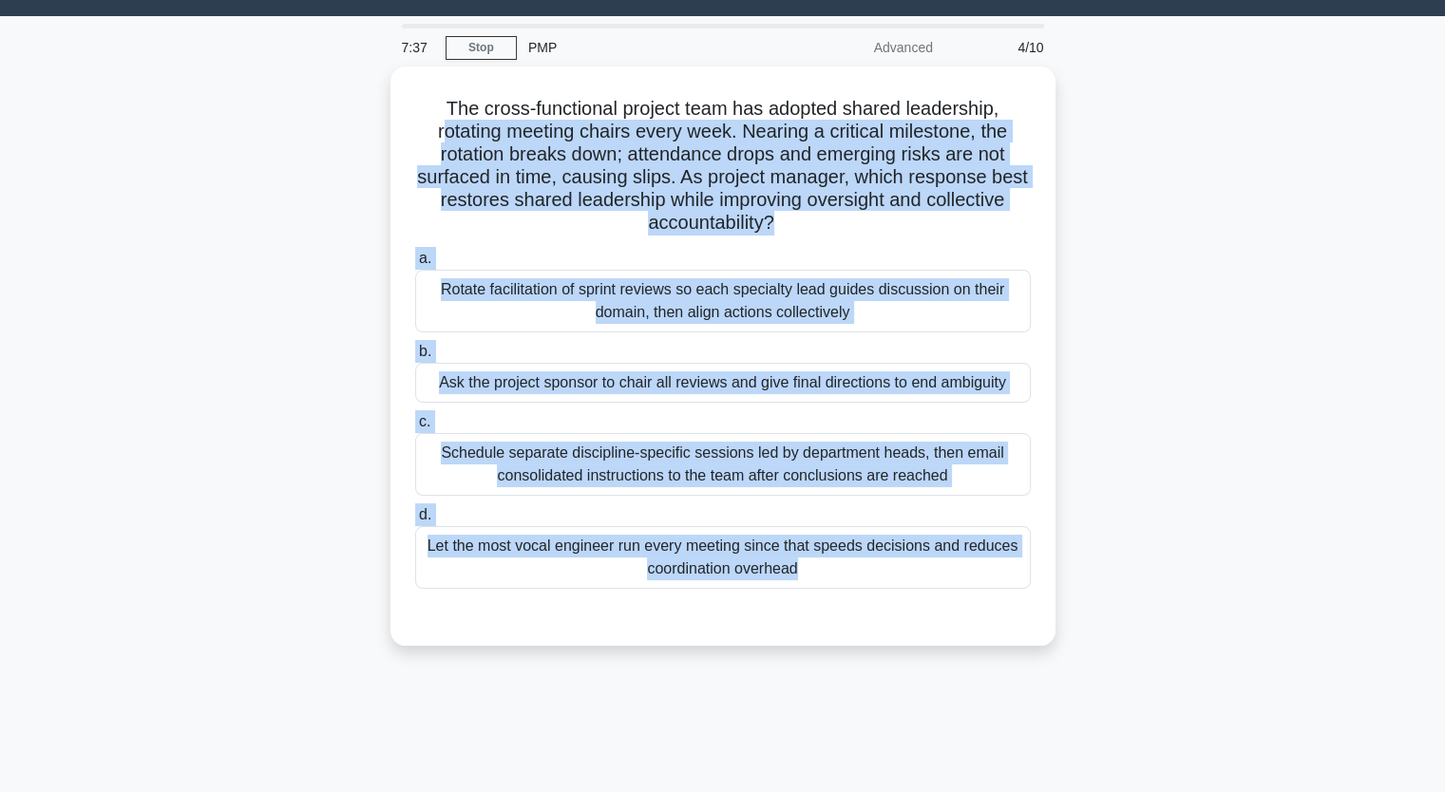
drag, startPoint x: 435, startPoint y: 118, endPoint x: 965, endPoint y: 644, distance: 746.9
click at [965, 644] on div "The cross-functional project team has adopted shared leadership, rotating meeti…" at bounding box center [722, 355] width 665 height 579
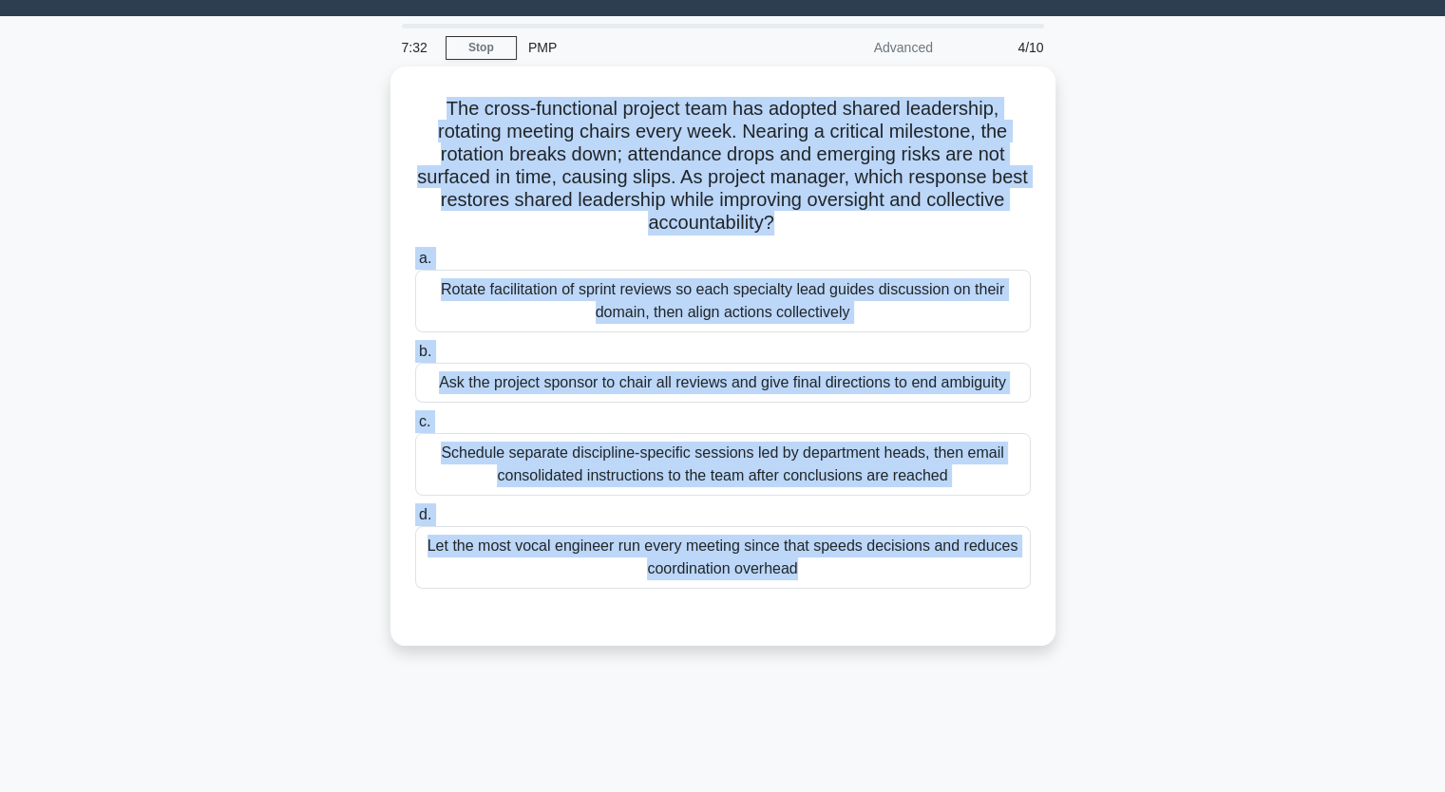
drag, startPoint x: 434, startPoint y: 104, endPoint x: 950, endPoint y: 654, distance: 754.0
click at [950, 654] on div "The cross-functional project team has adopted shared leadership, rotating meeti…" at bounding box center [723, 367] width 1254 height 602
copy div "The cross-functional project team has adopted shared leadership, rotating meeti…"
click at [171, 308] on div "The cross-functional project team has adopted shared leadership, rotating meeti…" at bounding box center [723, 367] width 1254 height 602
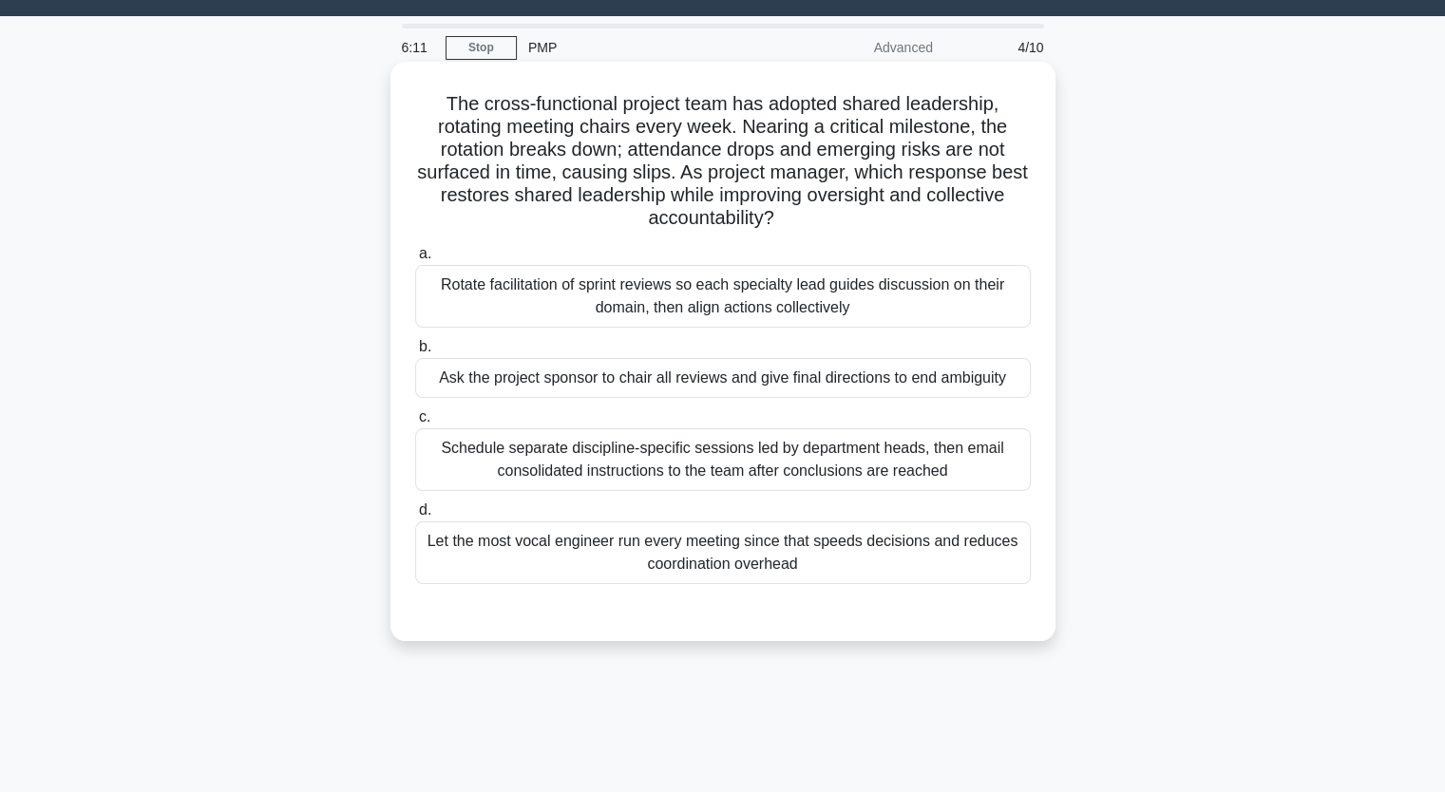
click at [509, 298] on div "Rotate facilitation of sprint reviews so each specialty lead guides discussion …" at bounding box center [722, 296] width 615 height 63
click at [415, 260] on input "a. Rotate facilitation of sprint reviews so each specialty lead guides discussi…" at bounding box center [415, 254] width 0 height 12
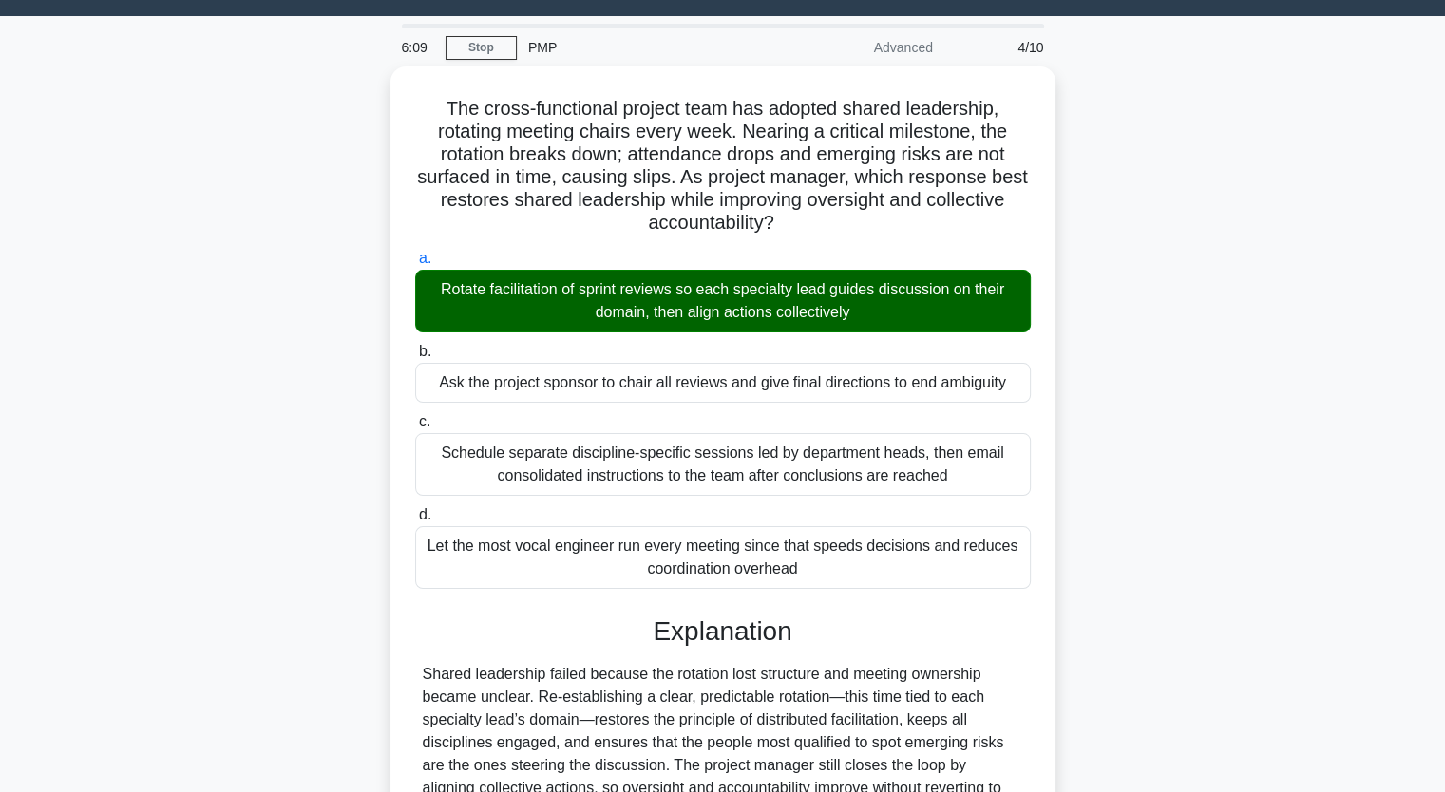
click at [274, 365] on div "The cross-functional project team has adopted shared leadership, rotating meeti…" at bounding box center [723, 591] width 1254 height 1051
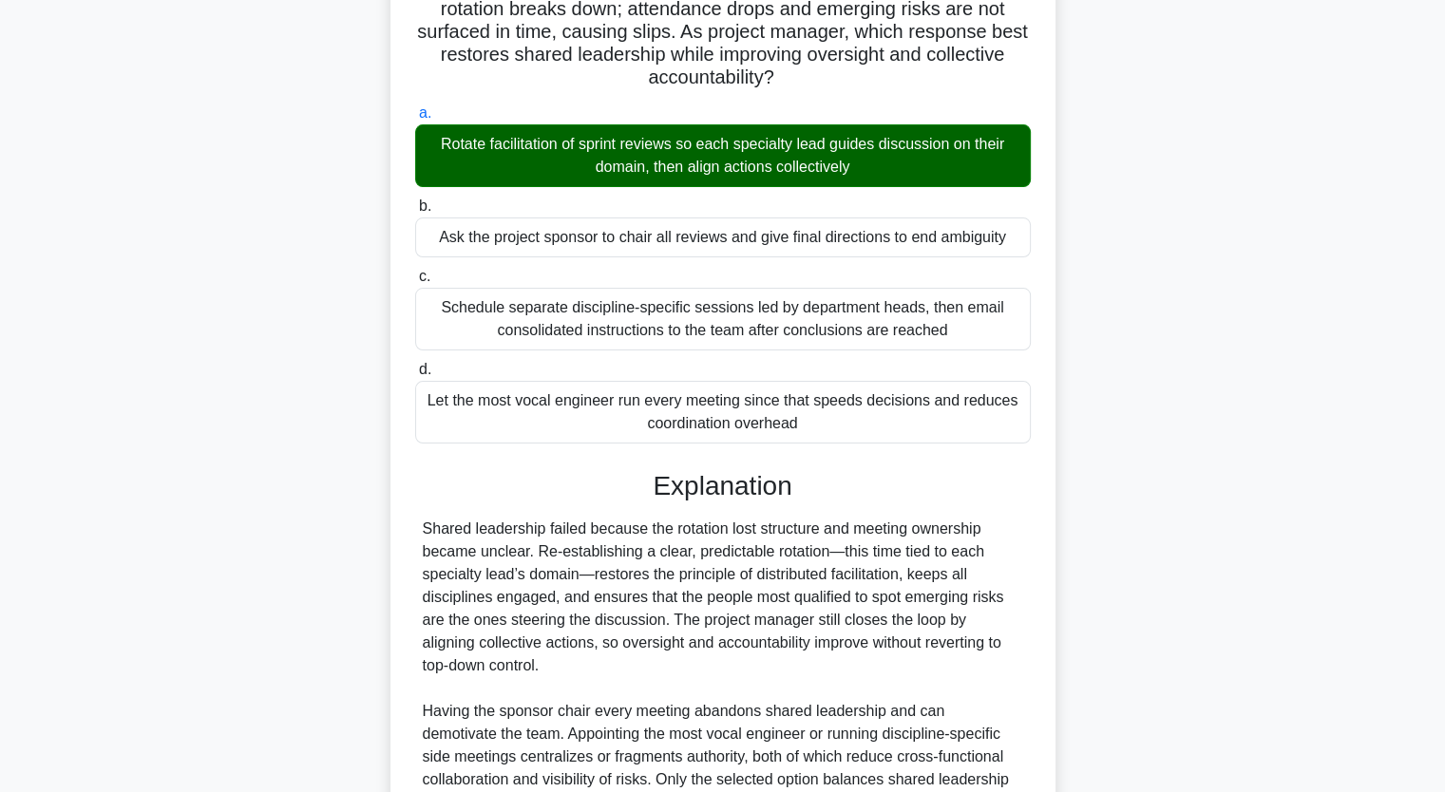
scroll to position [378, 0]
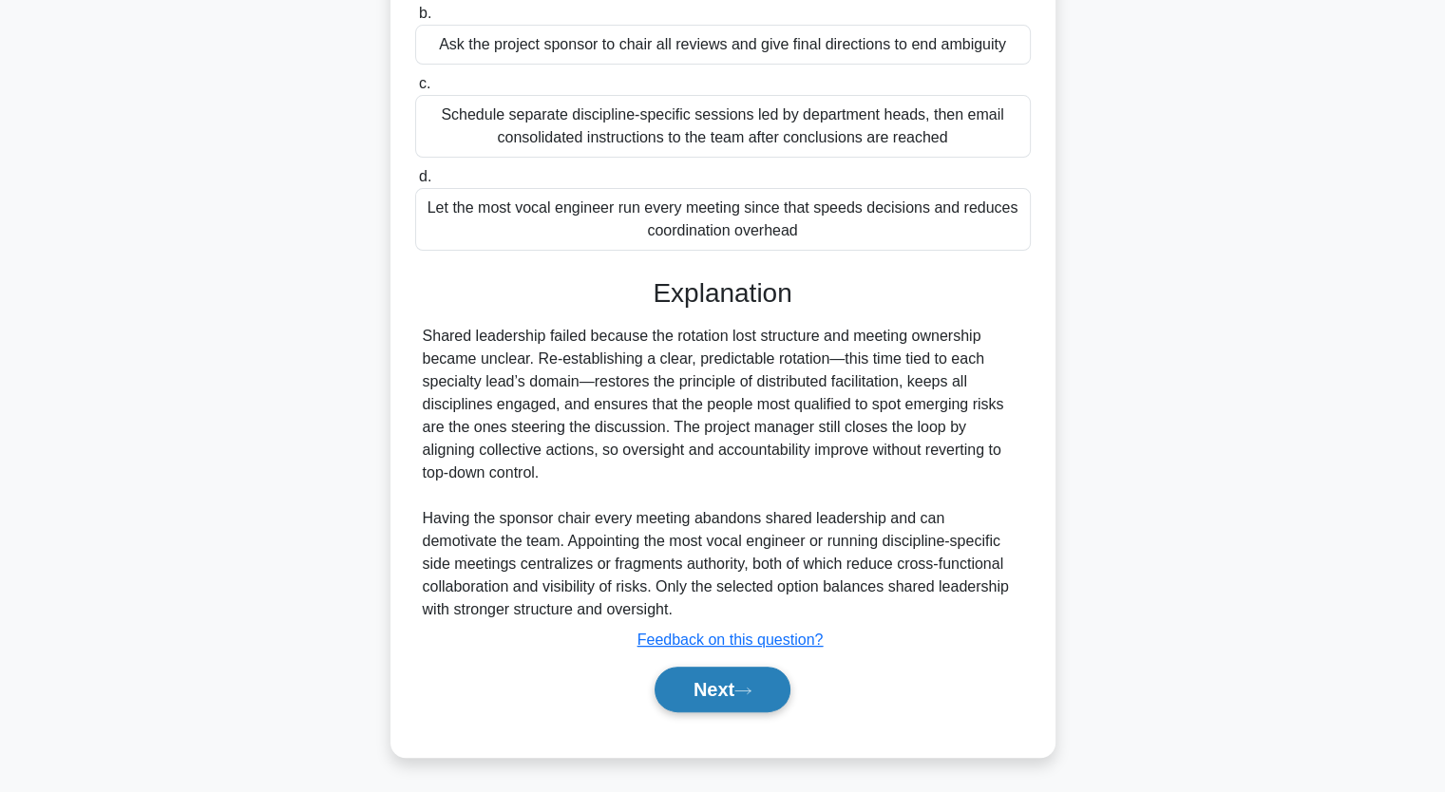
click at [713, 689] on button "Next" at bounding box center [722, 690] width 136 height 46
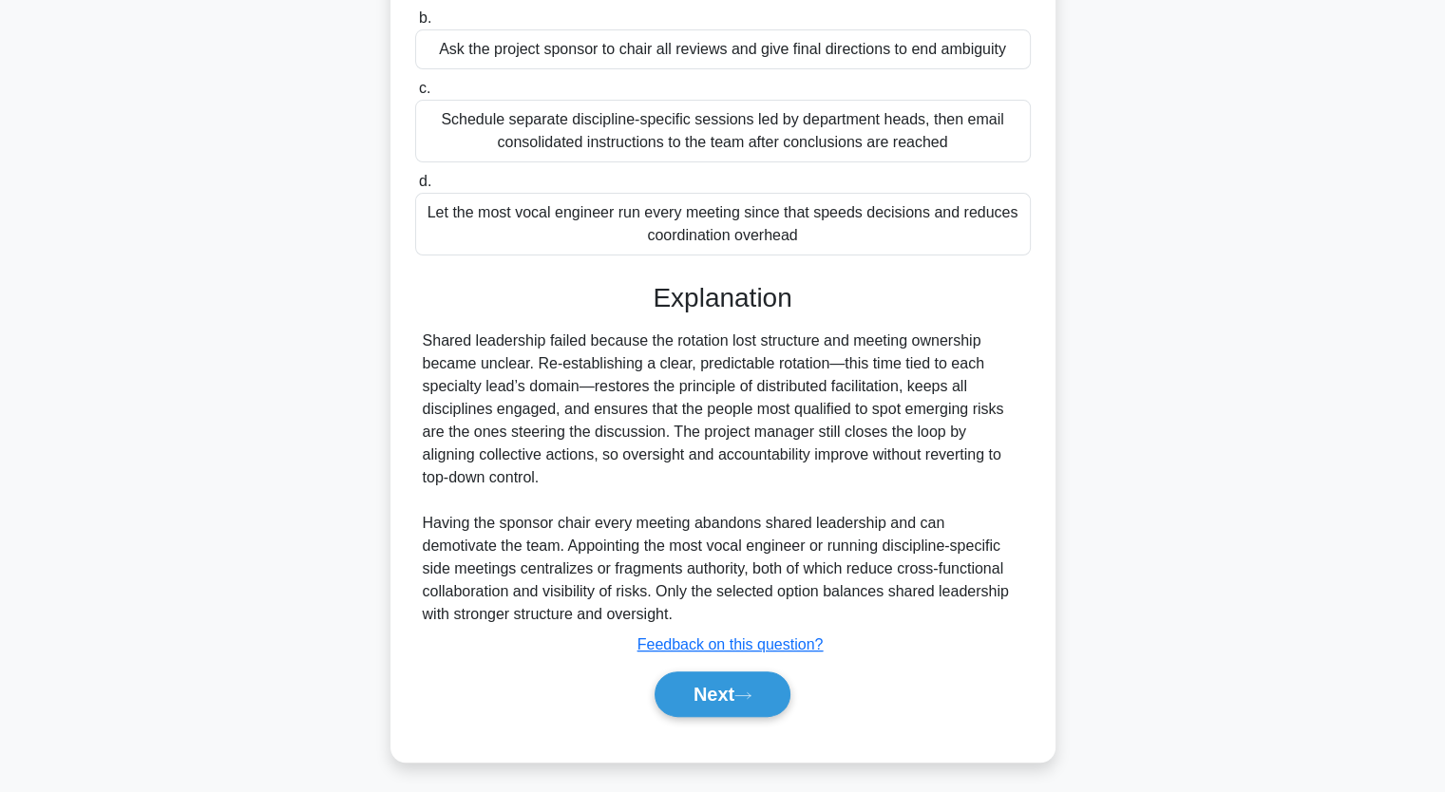
scroll to position [235, 0]
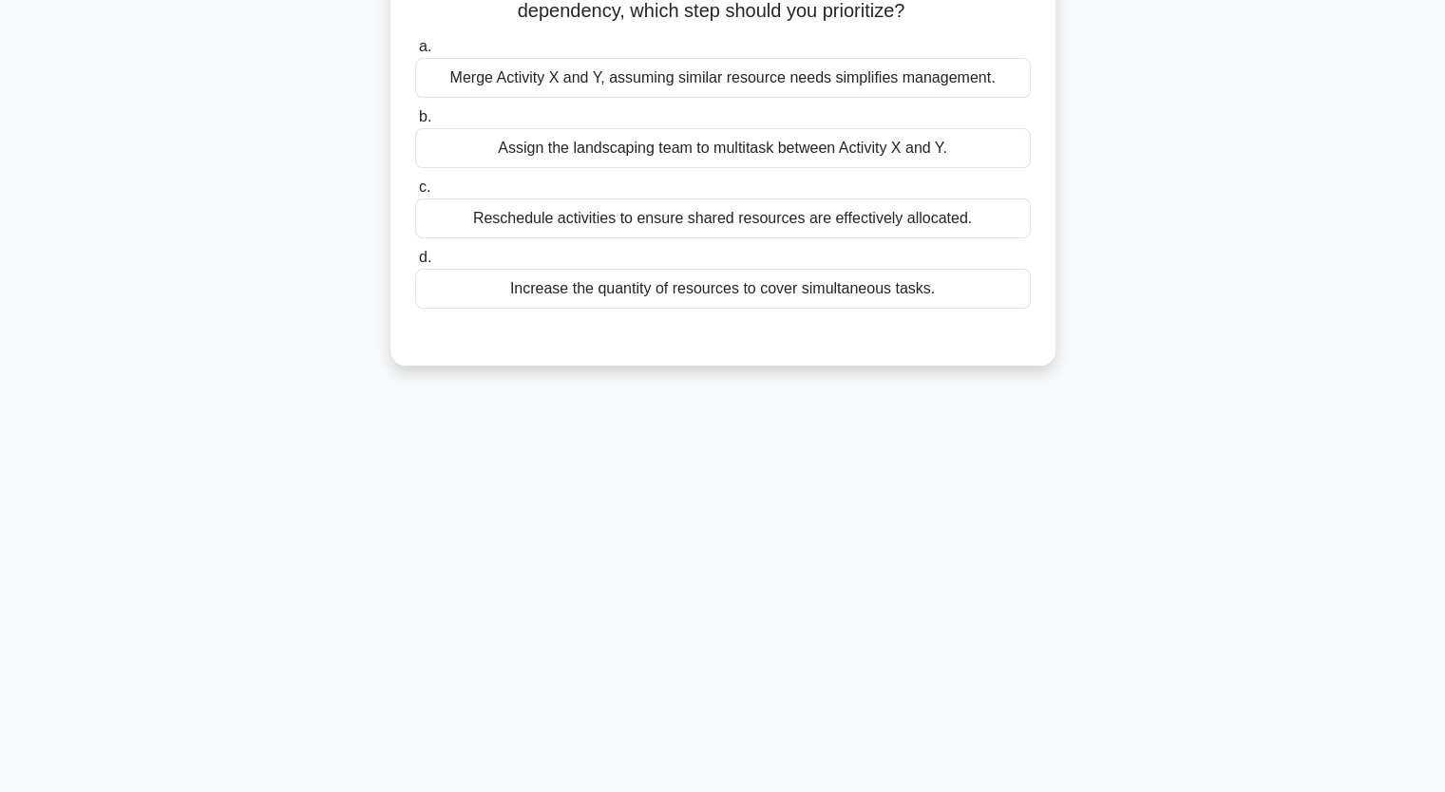
click at [182, 323] on div "During the planning stage of an urban development project, you realize Activity…" at bounding box center [723, 132] width 1254 height 511
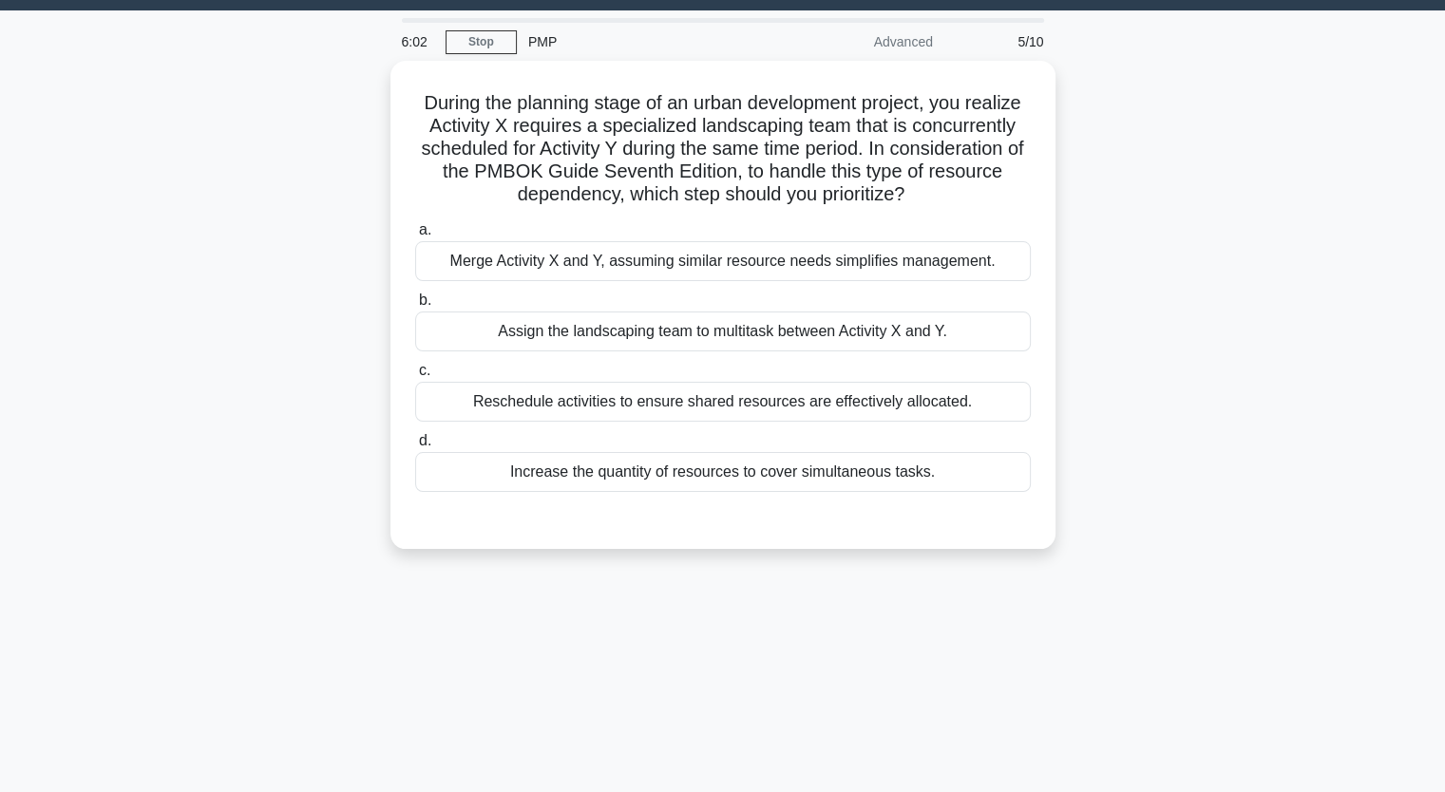
scroll to position [45, 0]
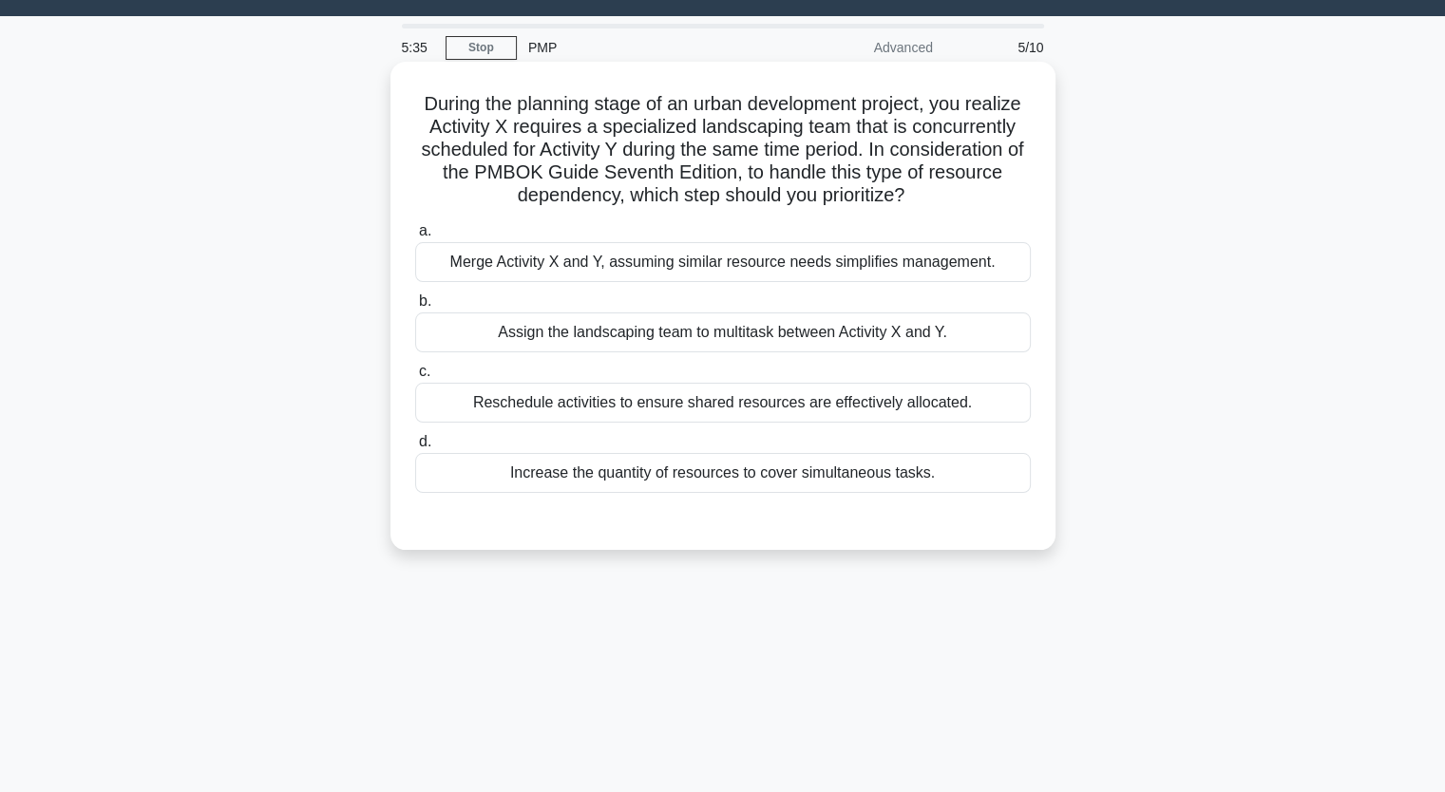
click at [849, 180] on h5 "During the planning stage of an urban development project, you realize Activity…" at bounding box center [722, 150] width 619 height 116
click at [688, 327] on div "Assign the landscaping team to multitask between Activity X and Y." at bounding box center [722, 332] width 615 height 40
click at [415, 308] on input "b. Assign the landscaping team to multitask between Activity X and Y." at bounding box center [415, 301] width 0 height 12
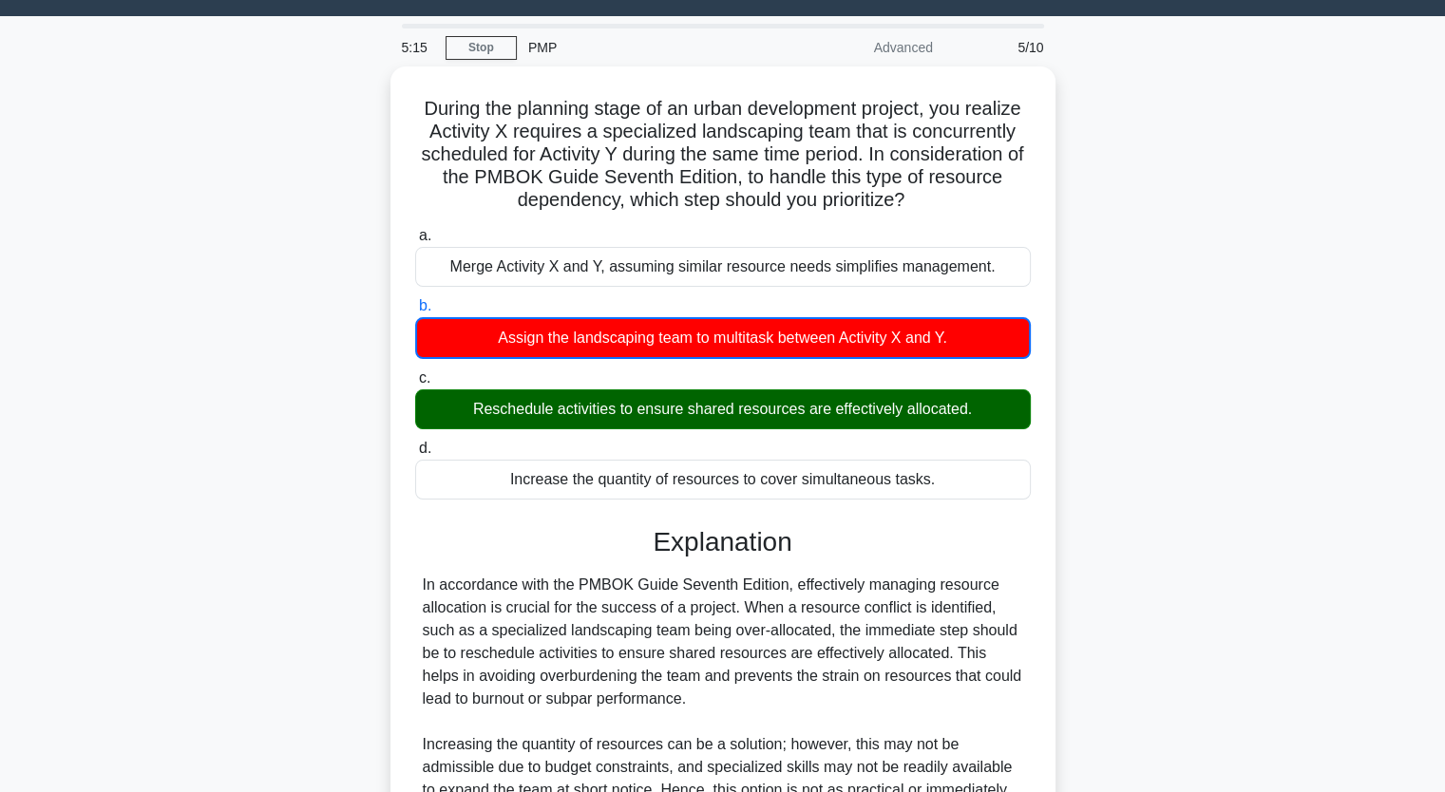
click at [318, 438] on div "During the planning stage of an urban development project, you realize Activity…" at bounding box center [723, 638] width 1254 height 1145
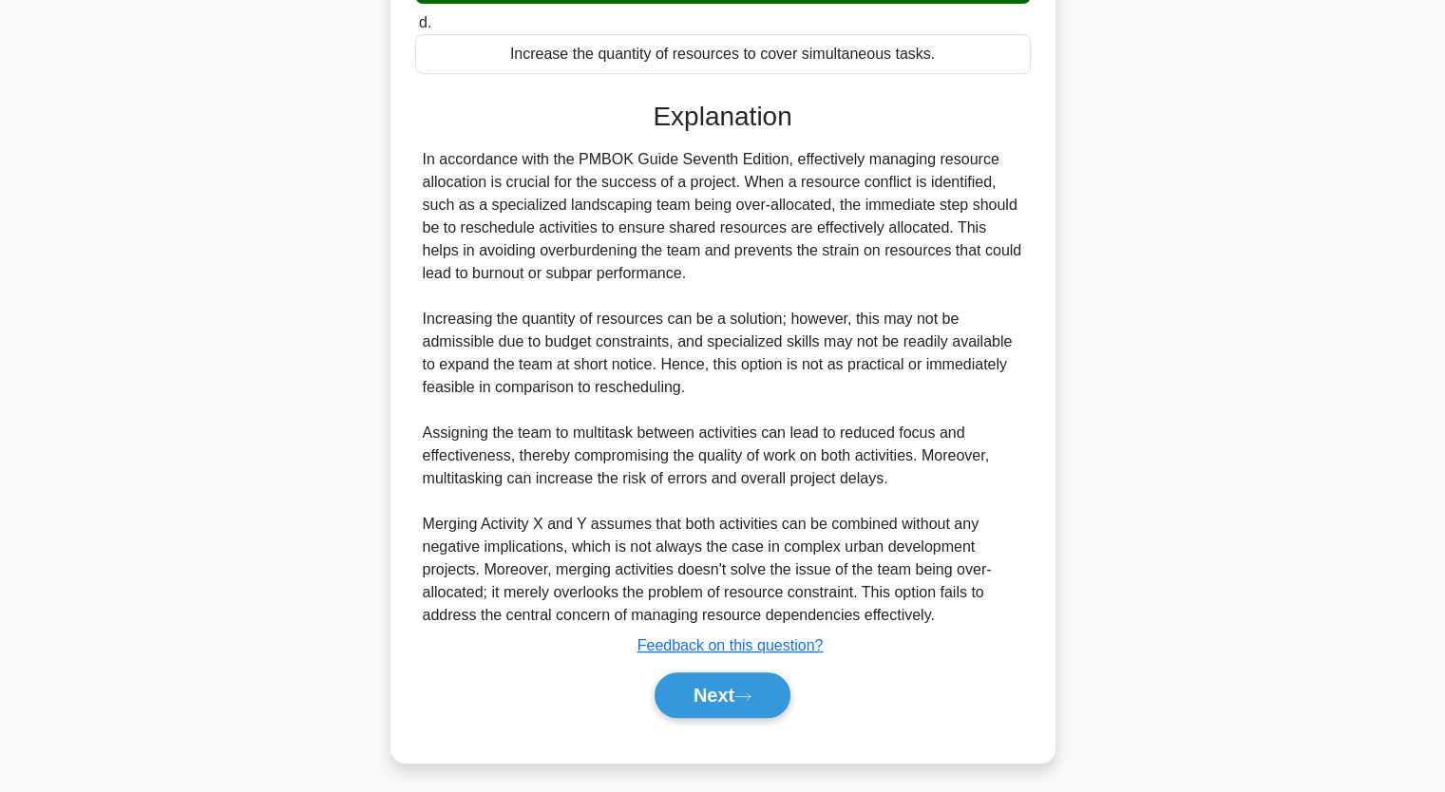
scroll to position [471, 0]
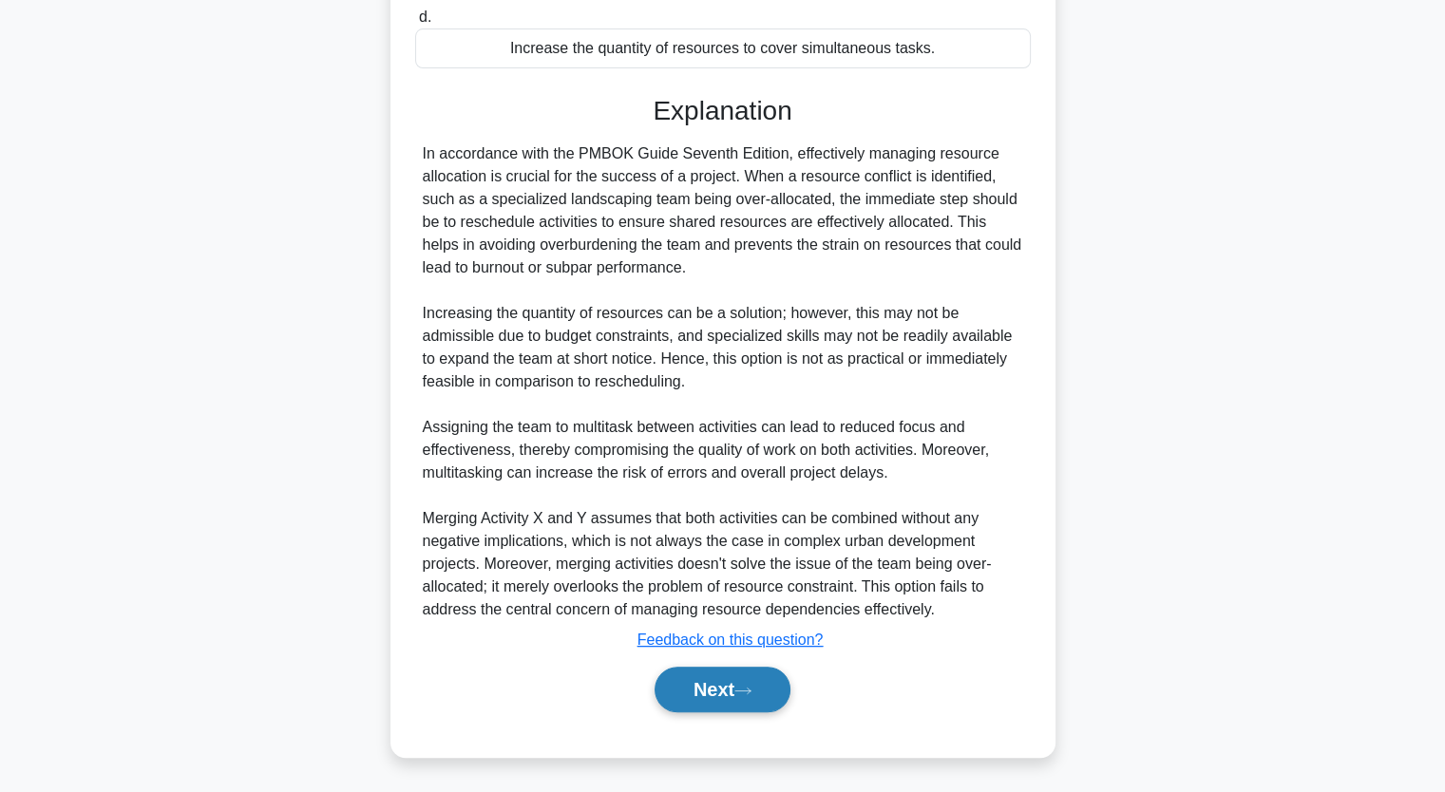
click at [695, 675] on button "Next" at bounding box center [722, 690] width 136 height 46
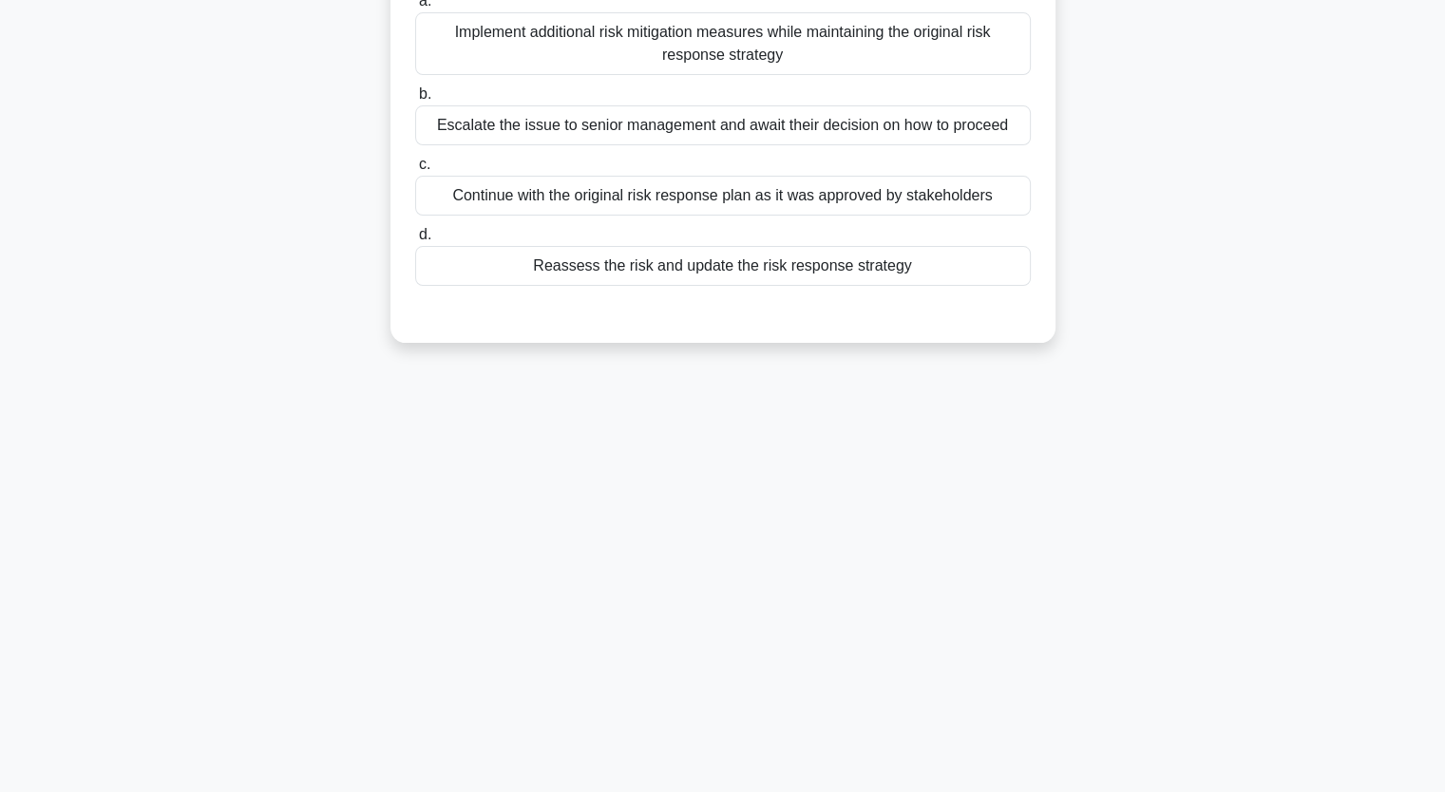
click at [224, 184] on div "During risk monitoring, a project manager notices that the severity of an ident…" at bounding box center [723, 121] width 1254 height 488
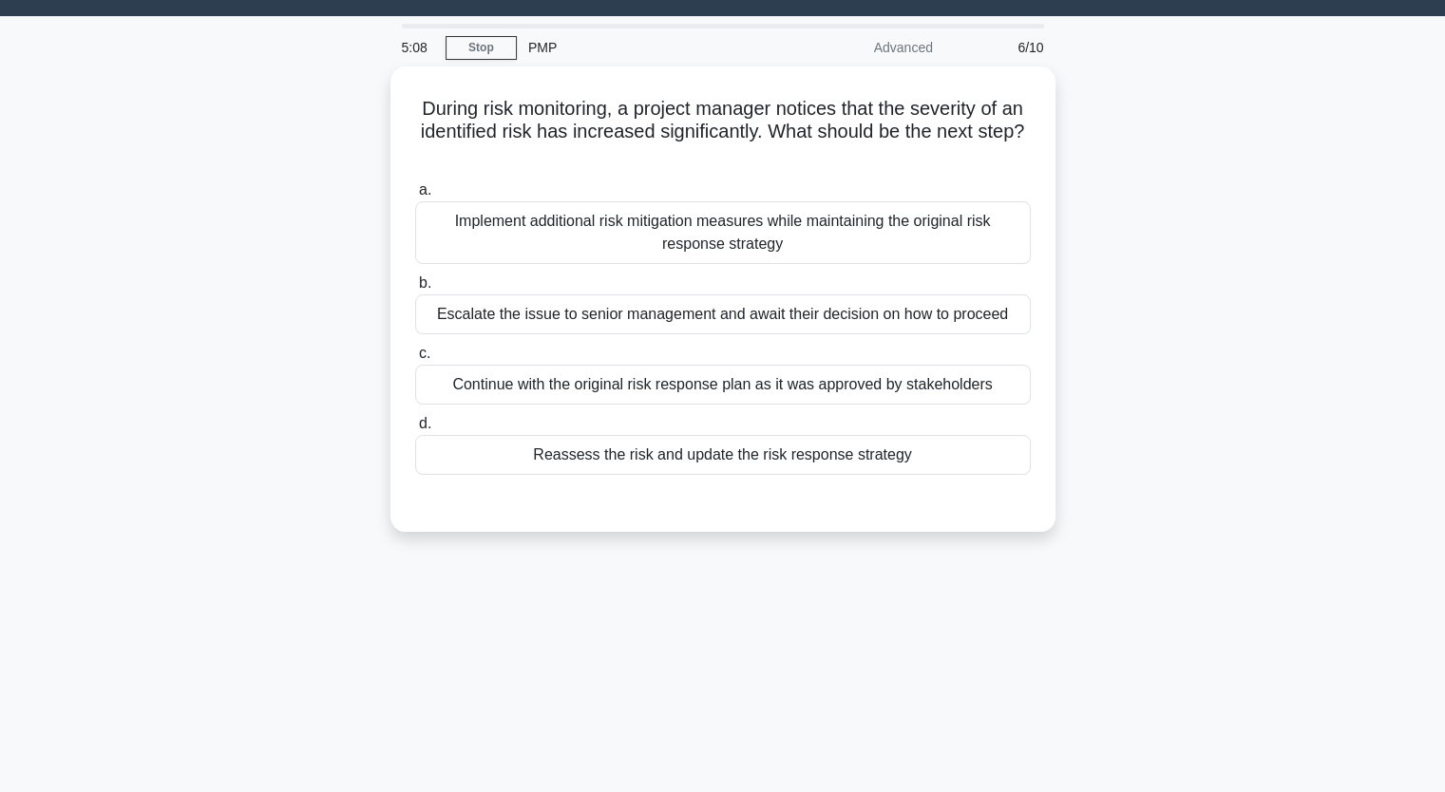
scroll to position [7, 0]
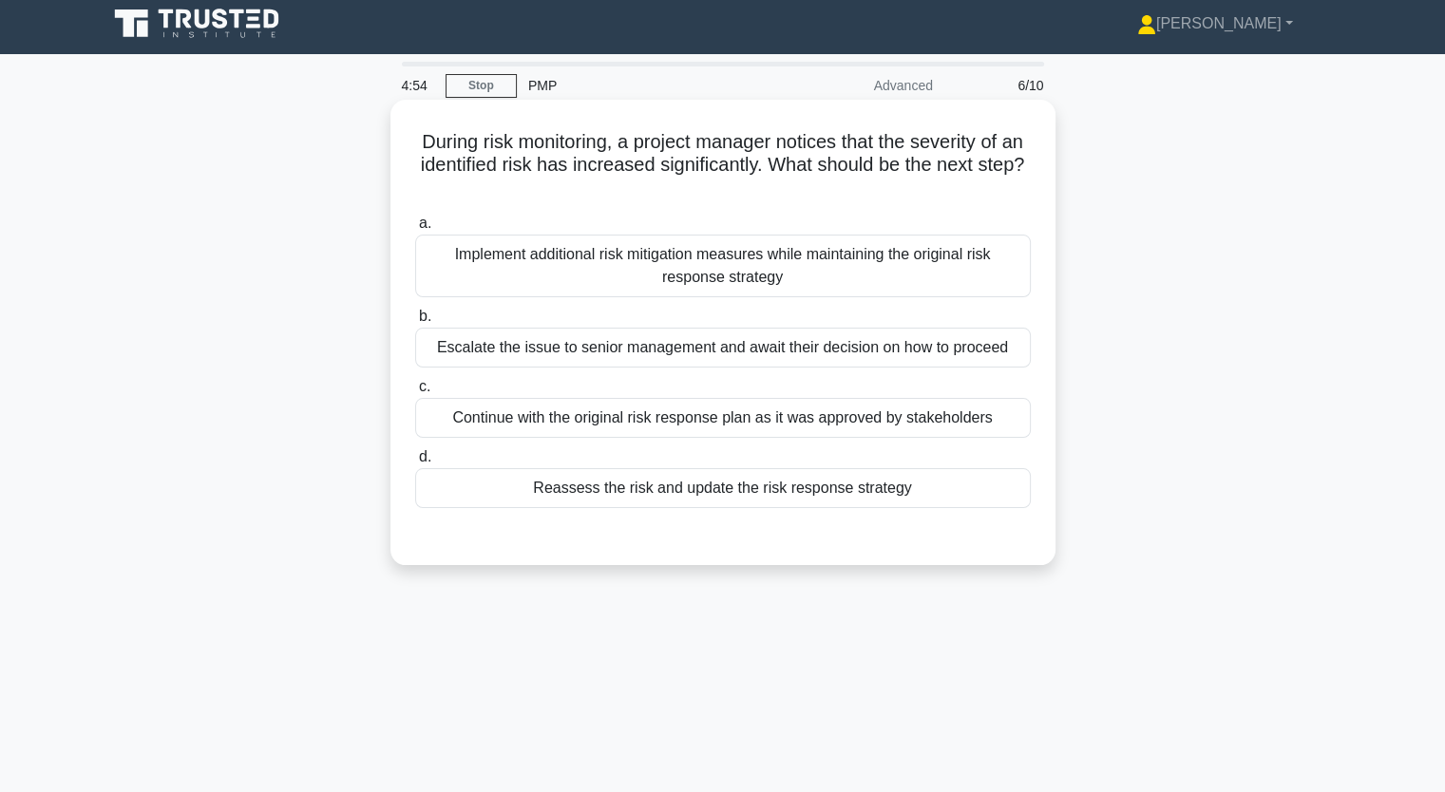
click at [616, 270] on div "Implement additional risk mitigation measures while maintaining the original ri…" at bounding box center [722, 266] width 615 height 63
click at [415, 230] on input "a. Implement additional risk mitigation measures while maintaining the original…" at bounding box center [415, 224] width 0 height 12
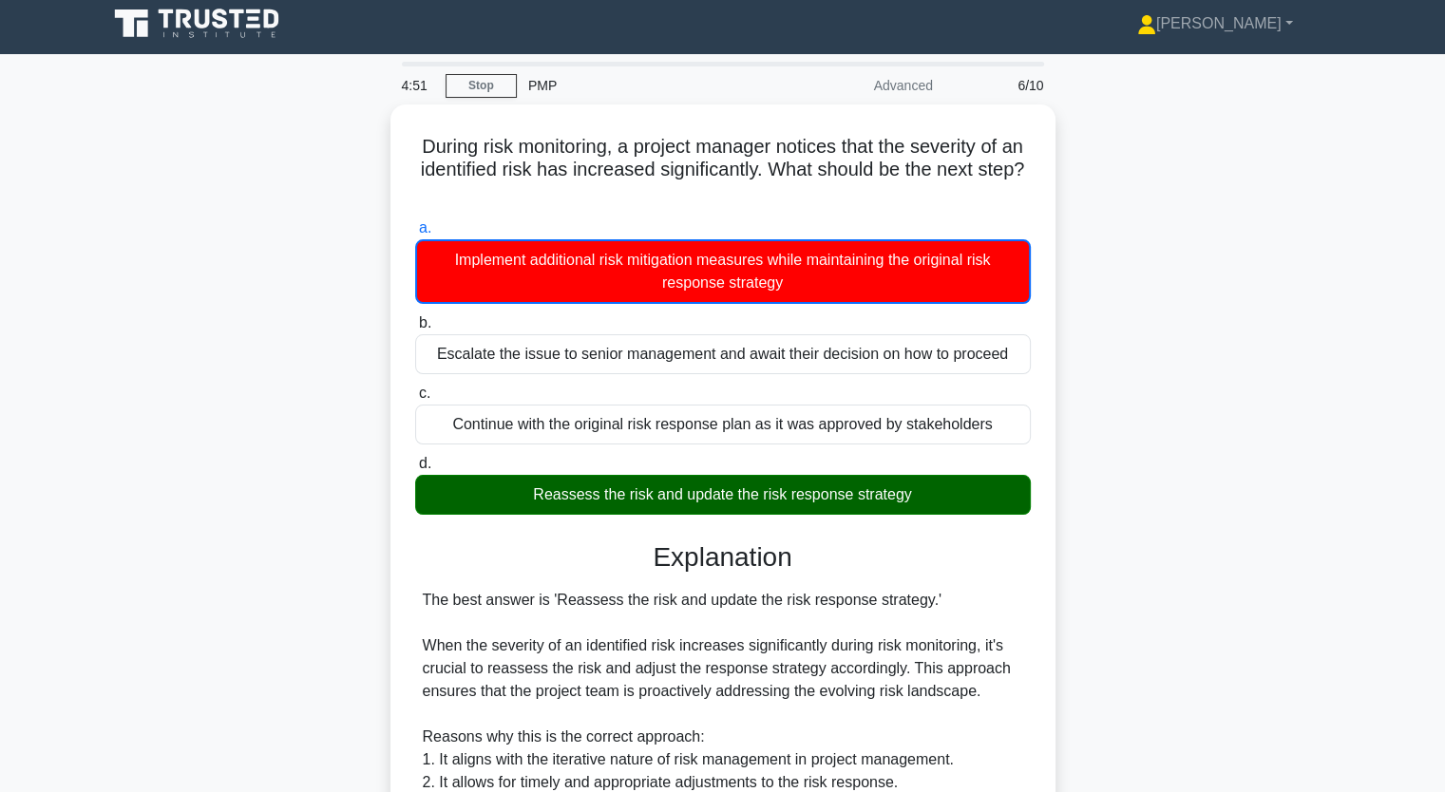
click at [415, 317] on input "b. Escalate the issue to senior management and await their decision on how to p…" at bounding box center [415, 323] width 0 height 12
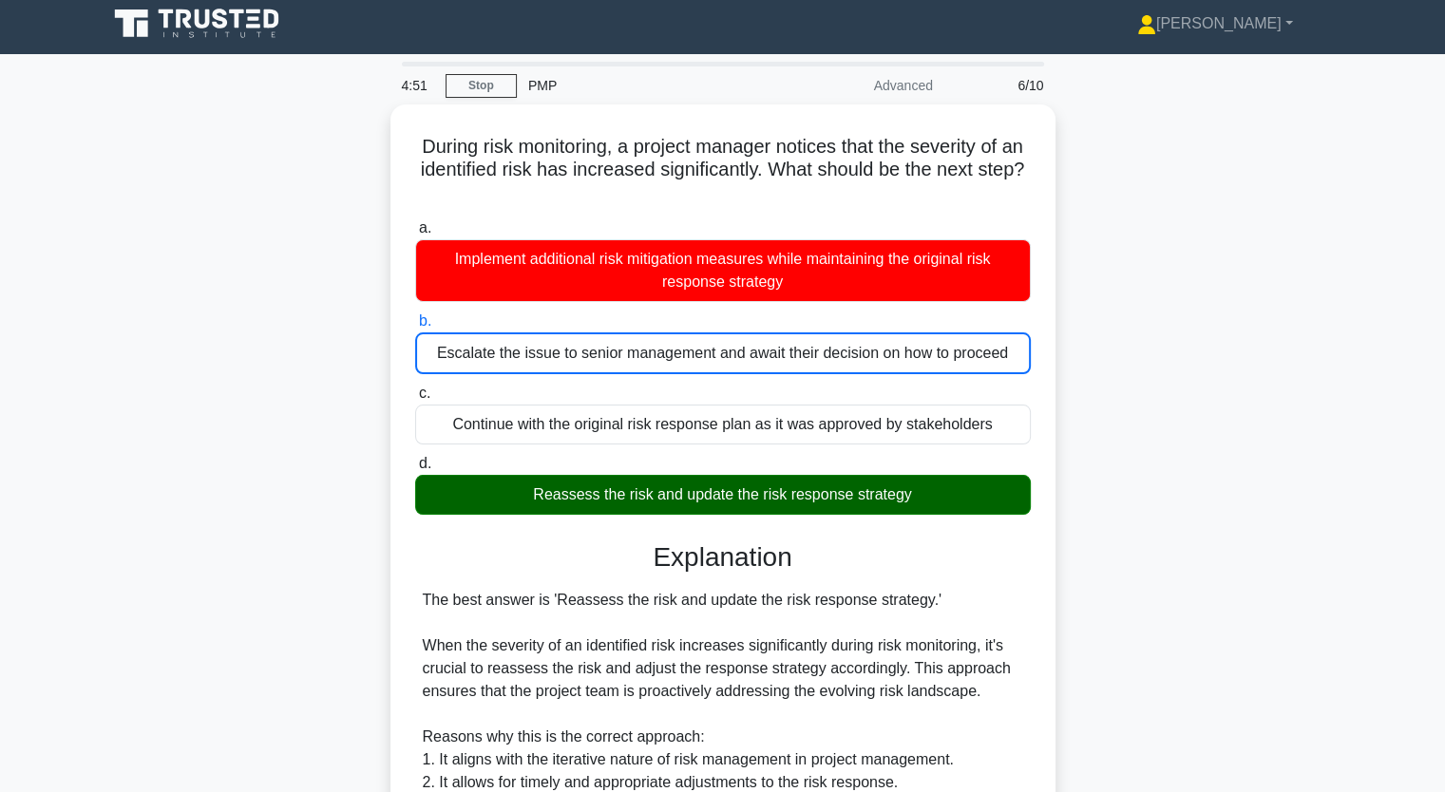
click at [415, 388] on input "c. Continue with the original risk response plan as it was approved by stakehol…" at bounding box center [415, 394] width 0 height 12
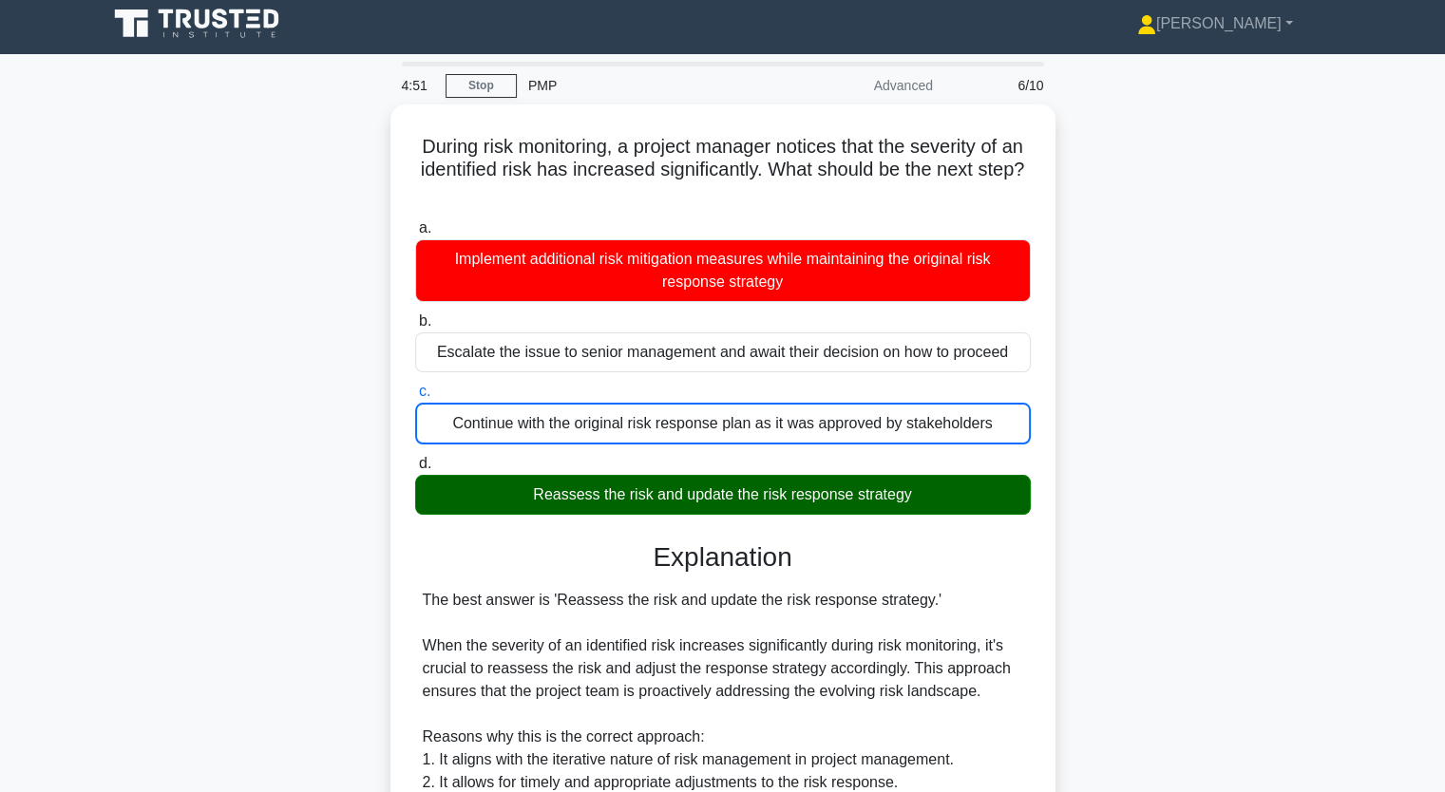
click at [415, 458] on input "d. Reassess the risk and update the risk response strategy" at bounding box center [415, 464] width 0 height 12
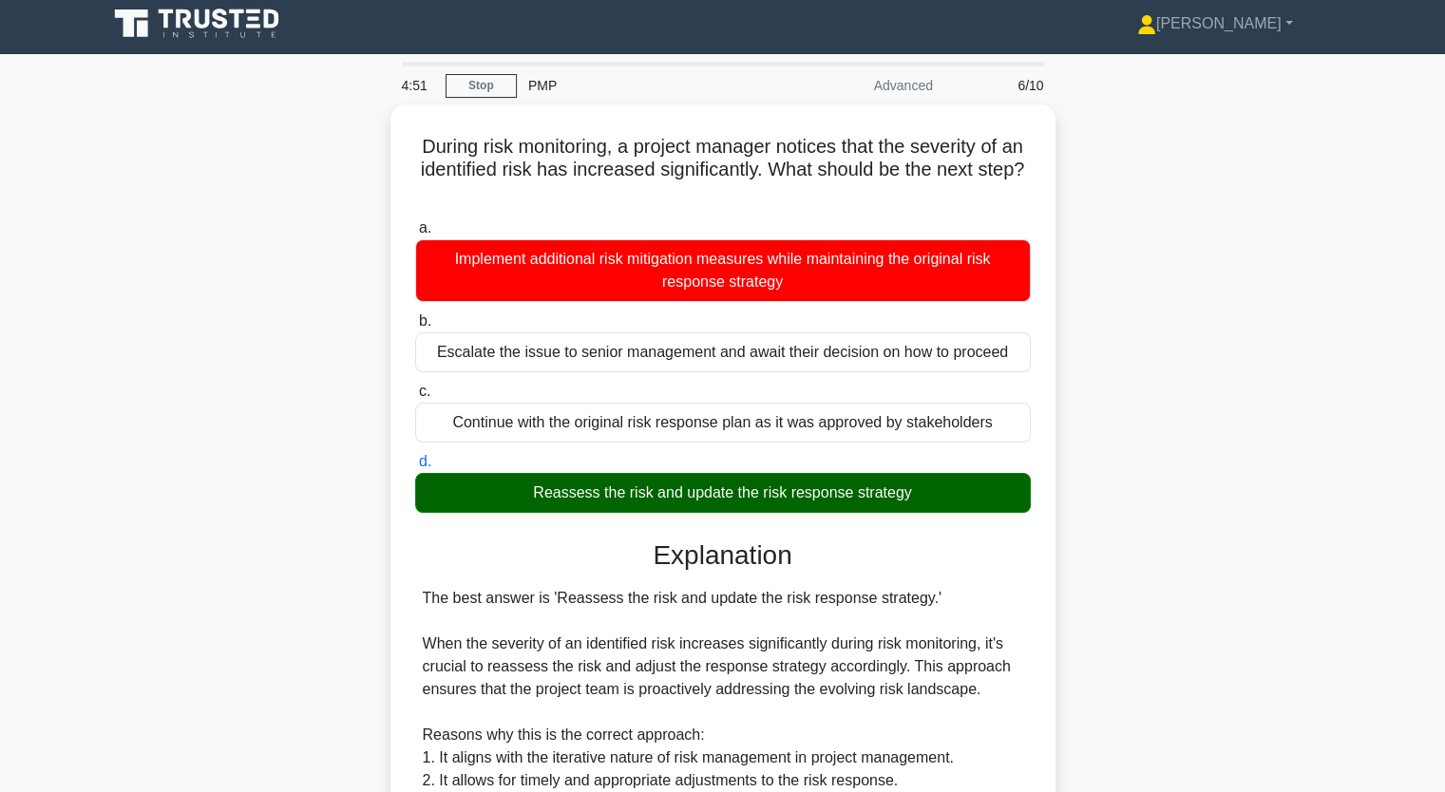
click at [415, 222] on input "a. Implement additional risk mitigation measures while maintaining the original…" at bounding box center [415, 228] width 0 height 12
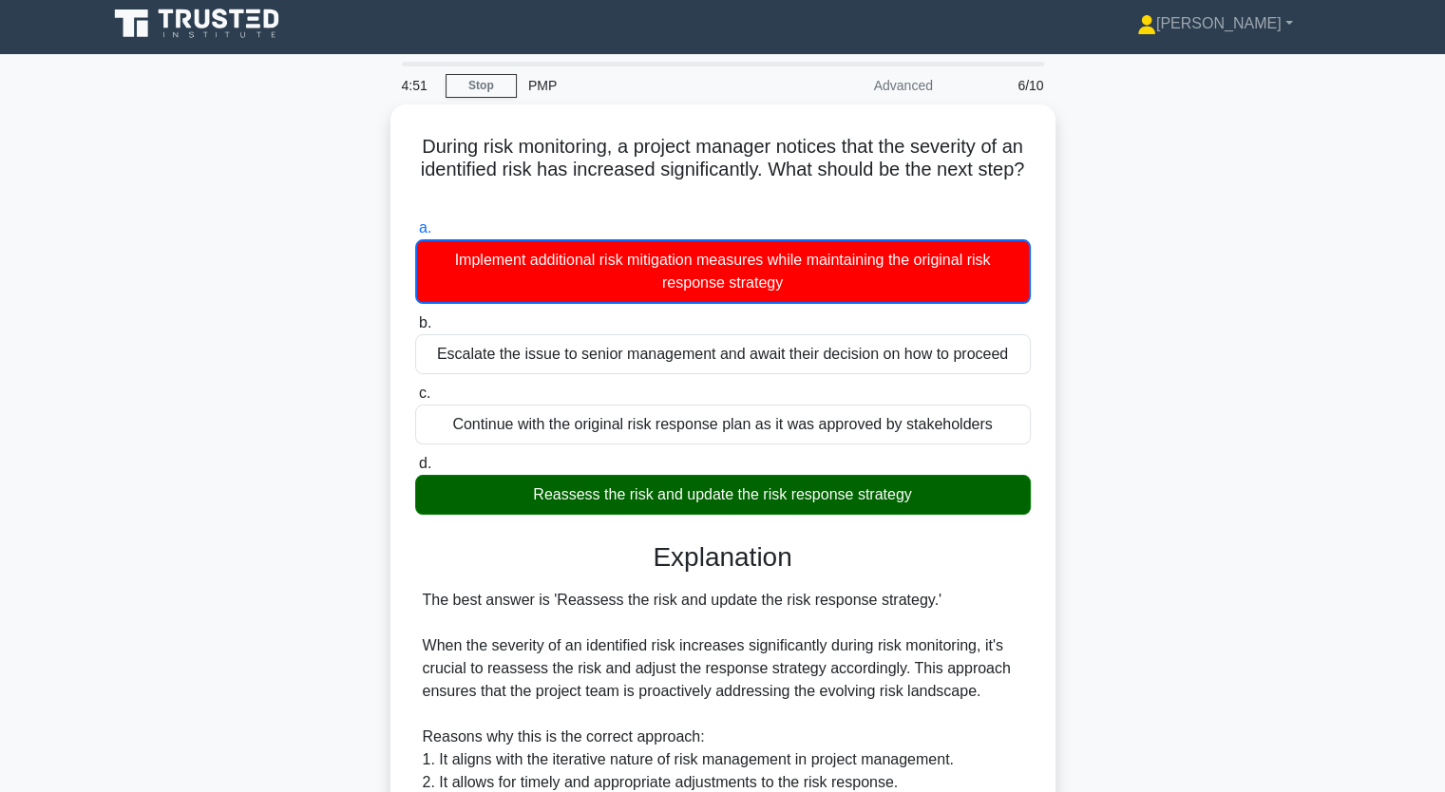
click at [415, 317] on input "b. Escalate the issue to senior management and await their decision on how to p…" at bounding box center [415, 323] width 0 height 12
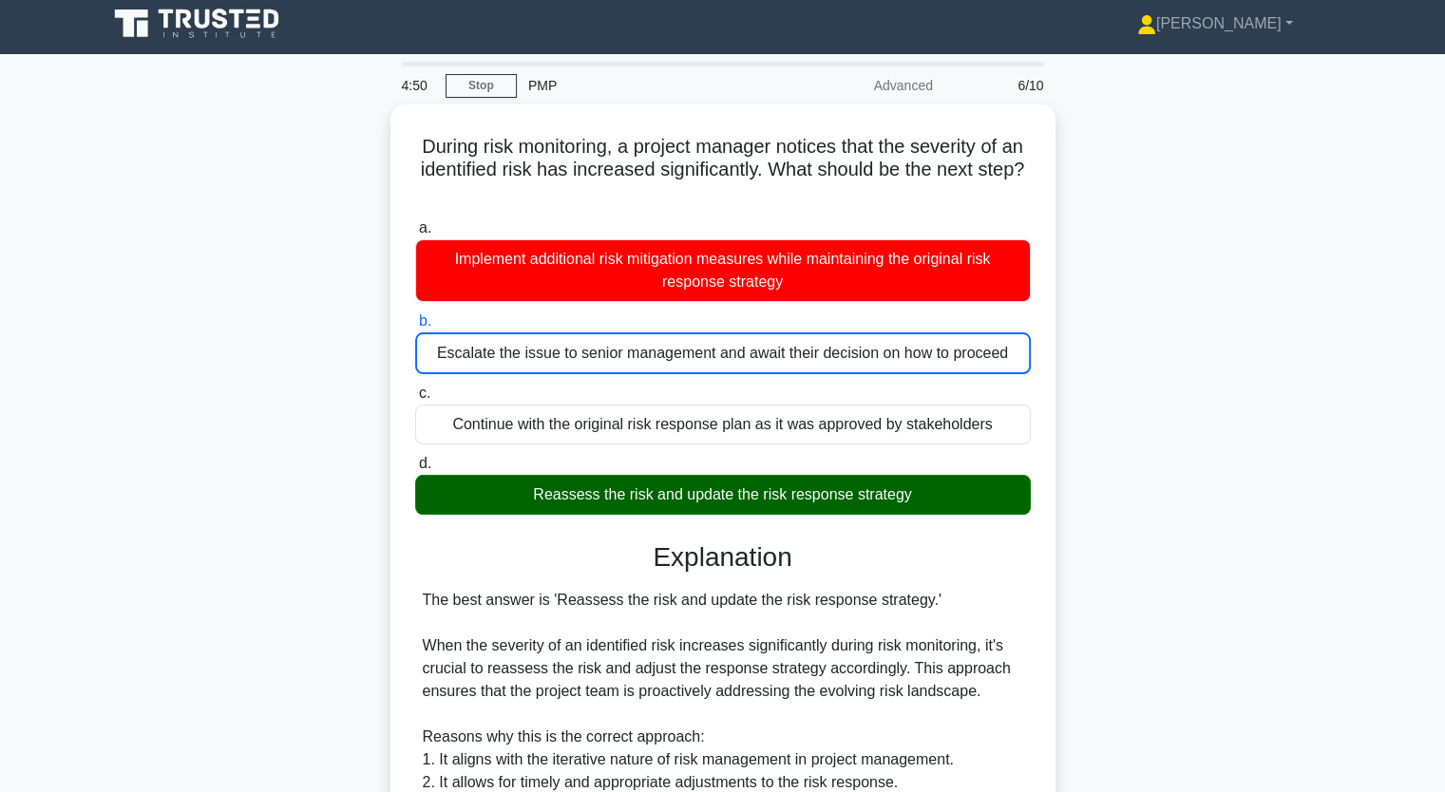
click at [415, 388] on input "c. Continue with the original risk response plan as it was approved by stakehol…" at bounding box center [415, 394] width 0 height 12
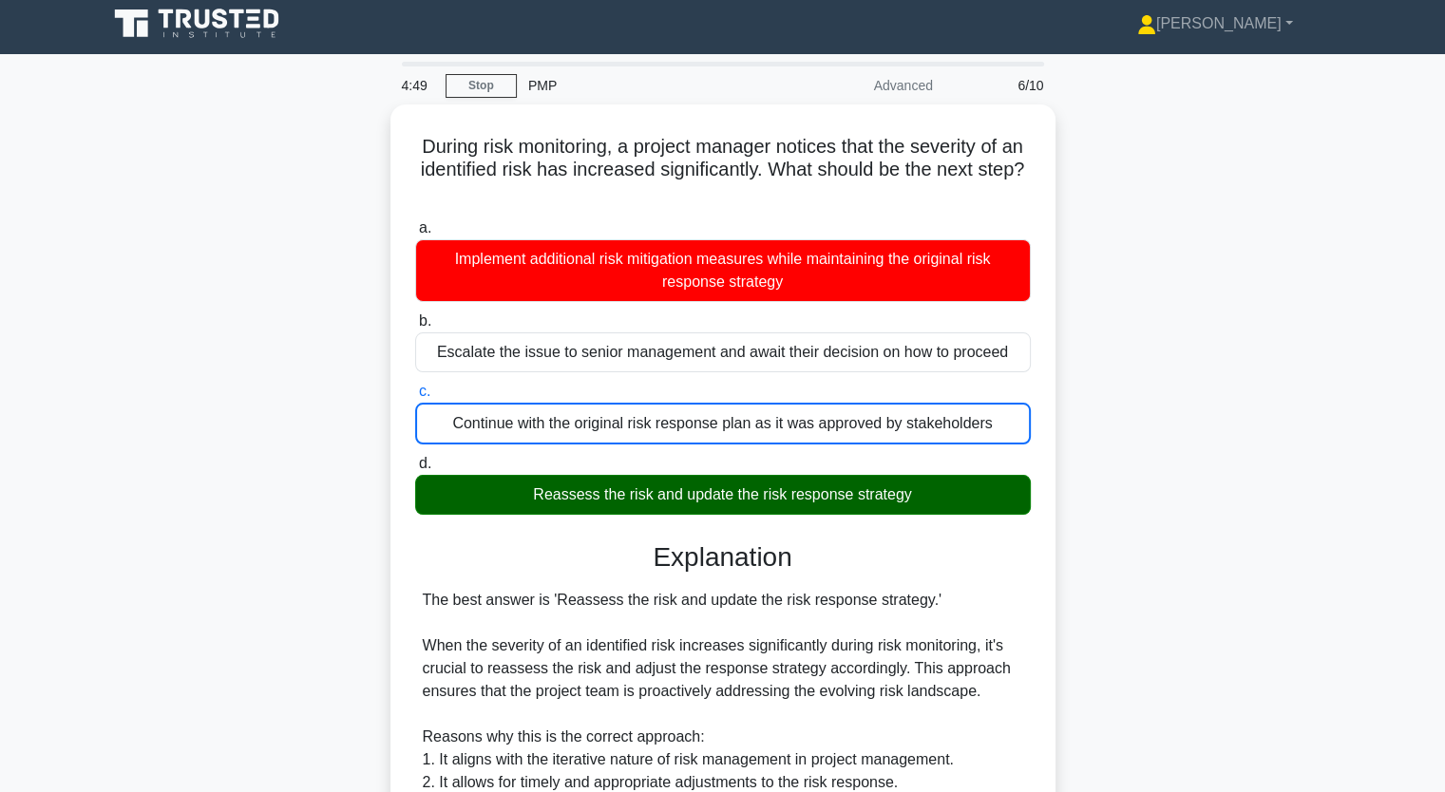
click at [96, 394] on div "During risk monitoring, a project manager notices that the severity of an ident…" at bounding box center [723, 756] width 1254 height 1304
click at [180, 373] on div "During risk monitoring, a project manager notices that the severity of an ident…" at bounding box center [723, 756] width 1254 height 1304
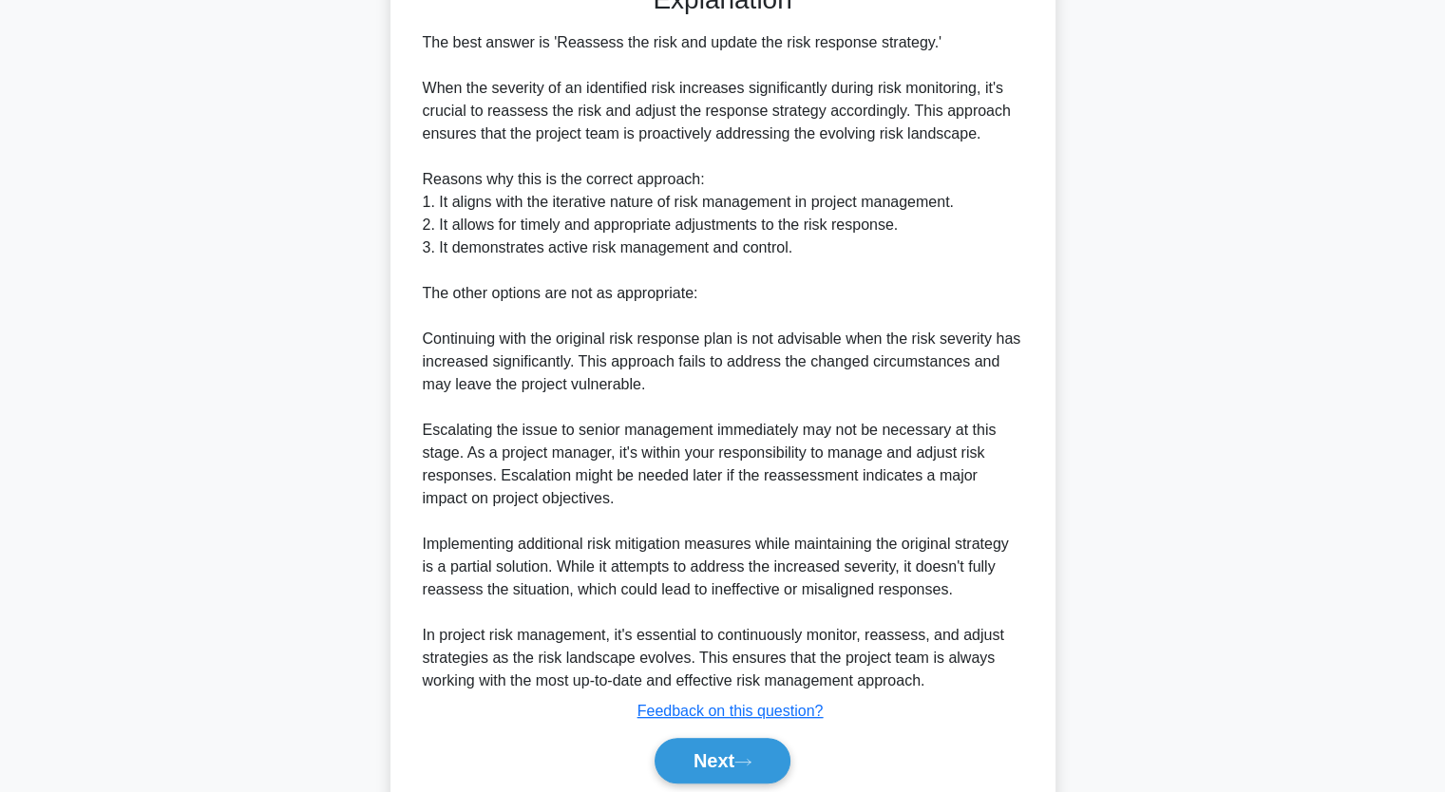
scroll to position [631, 0]
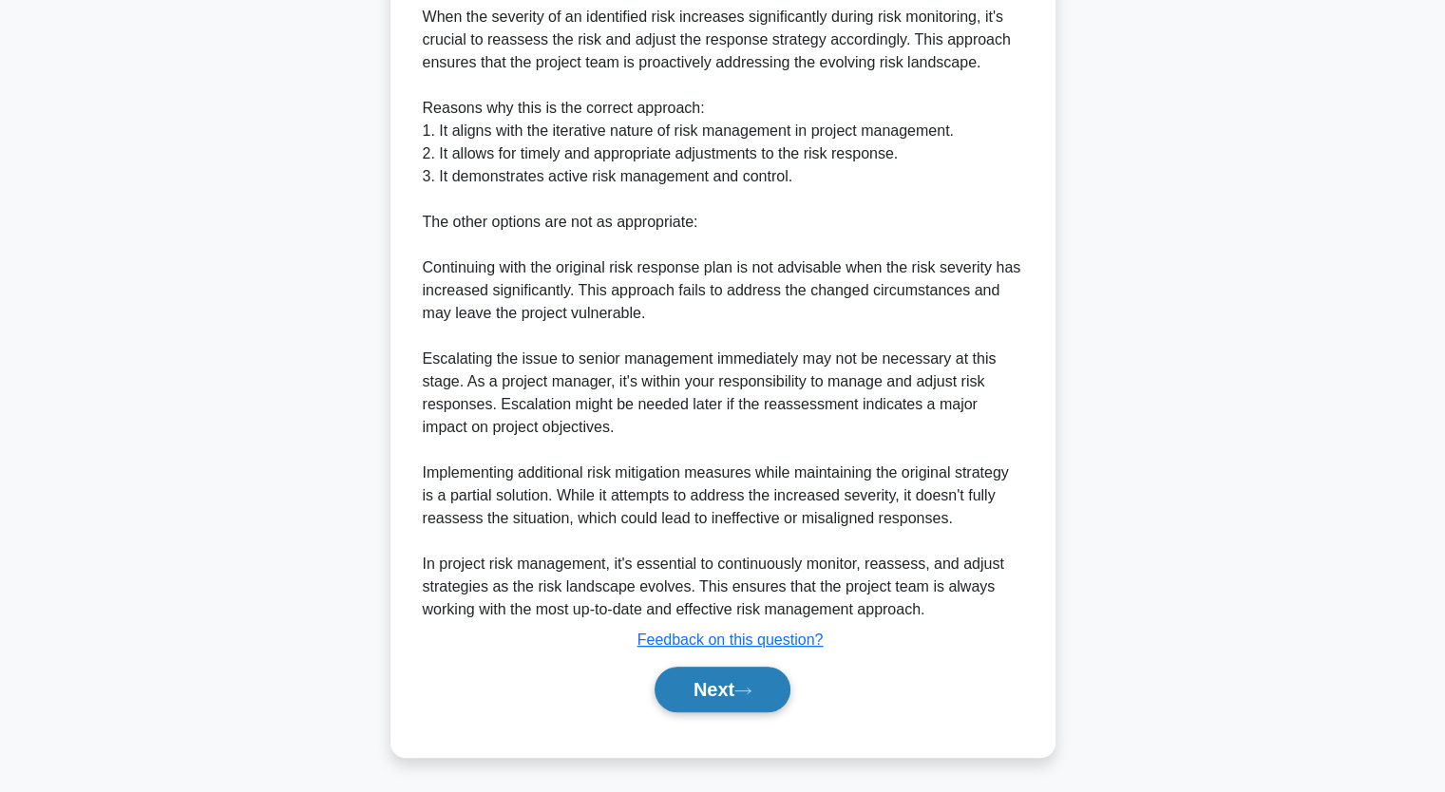
click at [717, 697] on button "Next" at bounding box center [722, 690] width 136 height 46
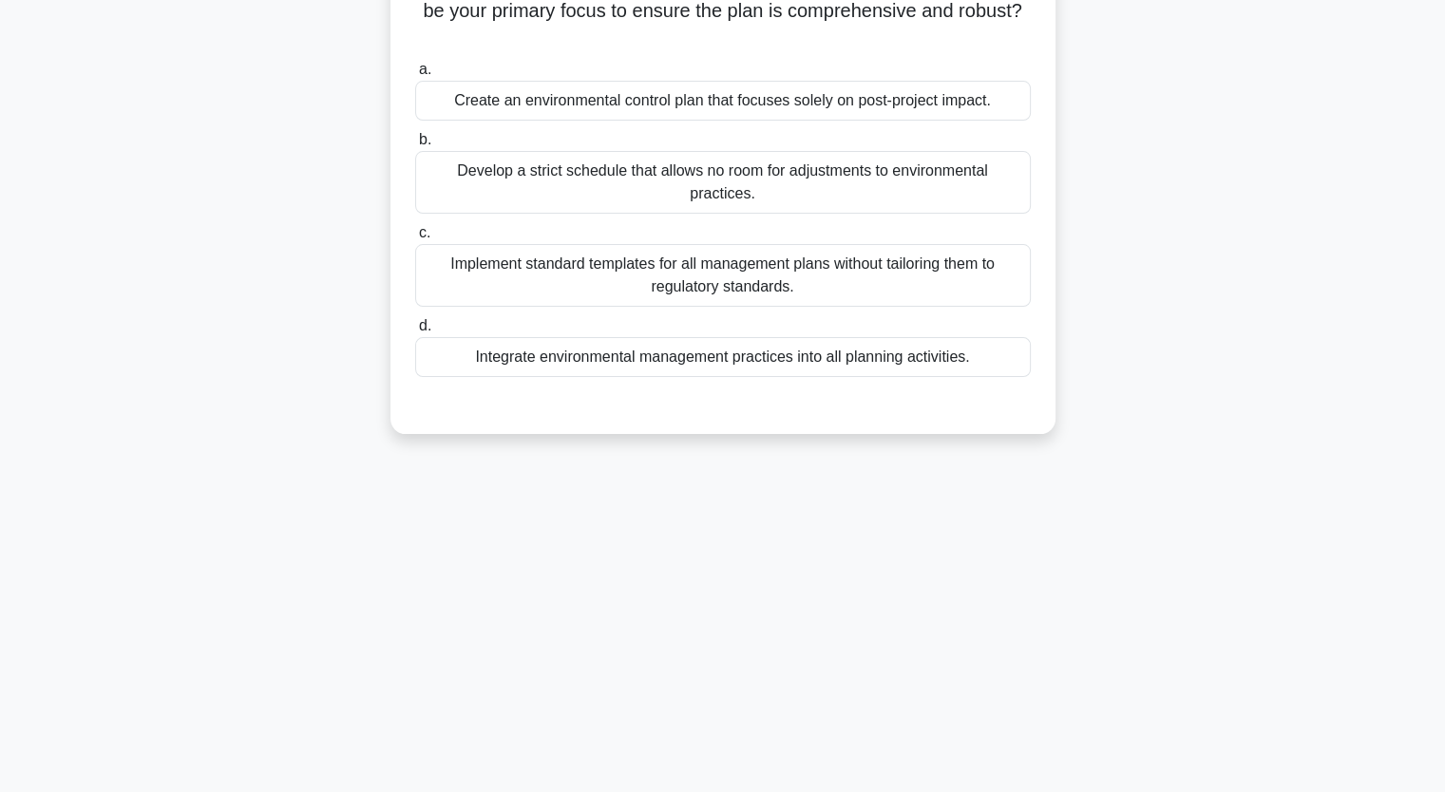
click at [241, 231] on div "As a project manager, you are preparing the Project Management Plan for a new g…" at bounding box center [723, 166] width 1254 height 579
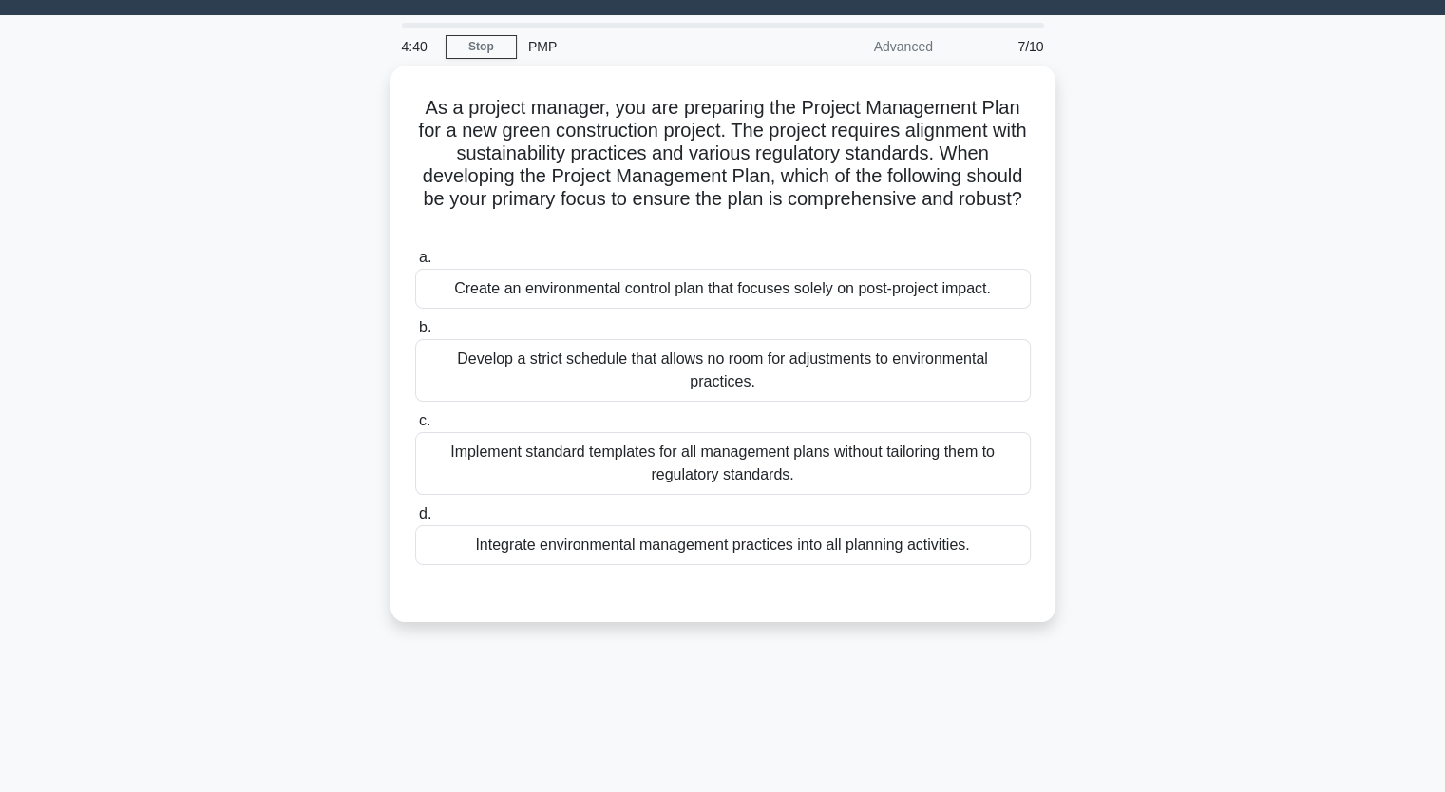
scroll to position [45, 0]
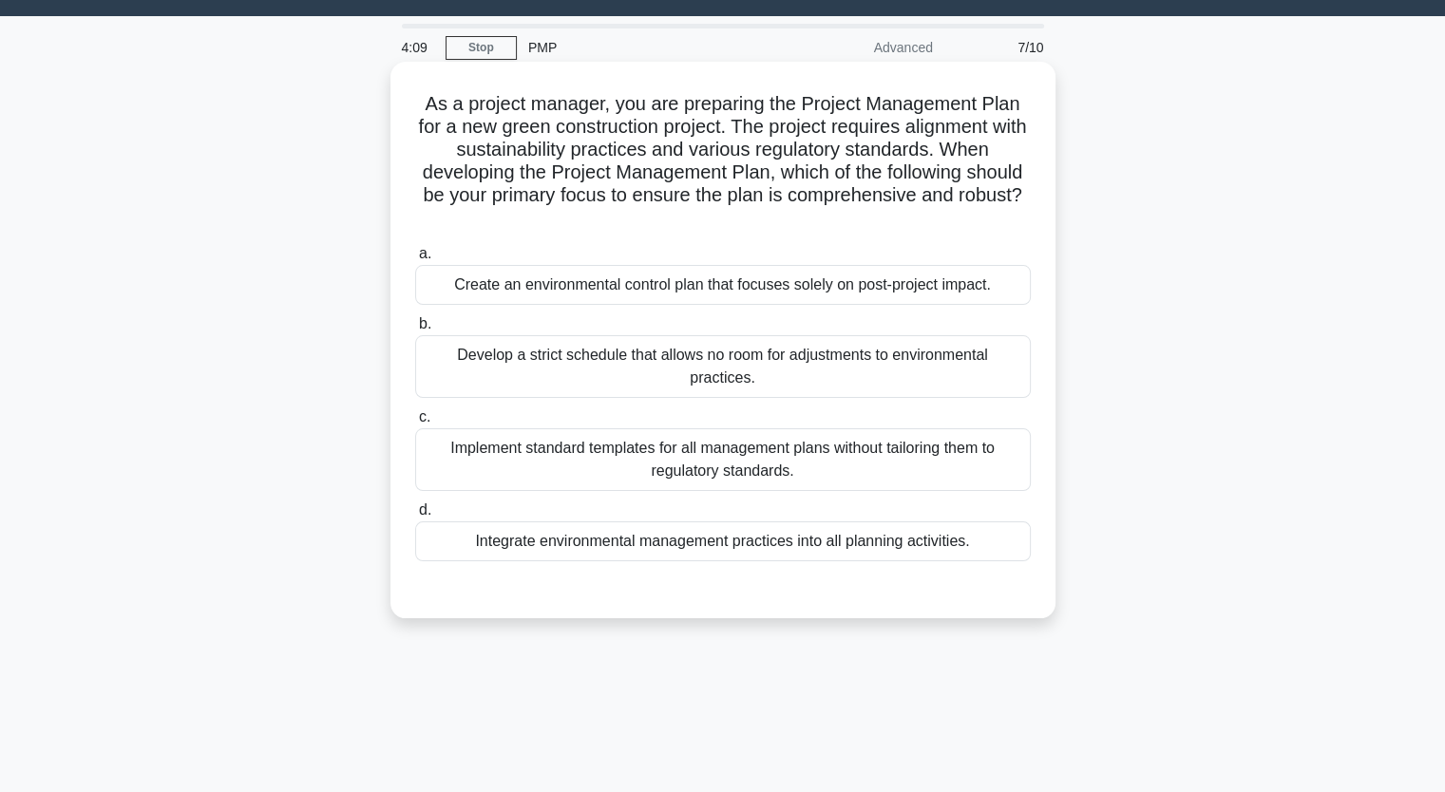
click at [707, 538] on div "Integrate environmental management practices into all planning activities." at bounding box center [722, 541] width 615 height 40
click at [415, 517] on input "d. Integrate environmental management practices into all planning activities." at bounding box center [415, 510] width 0 height 12
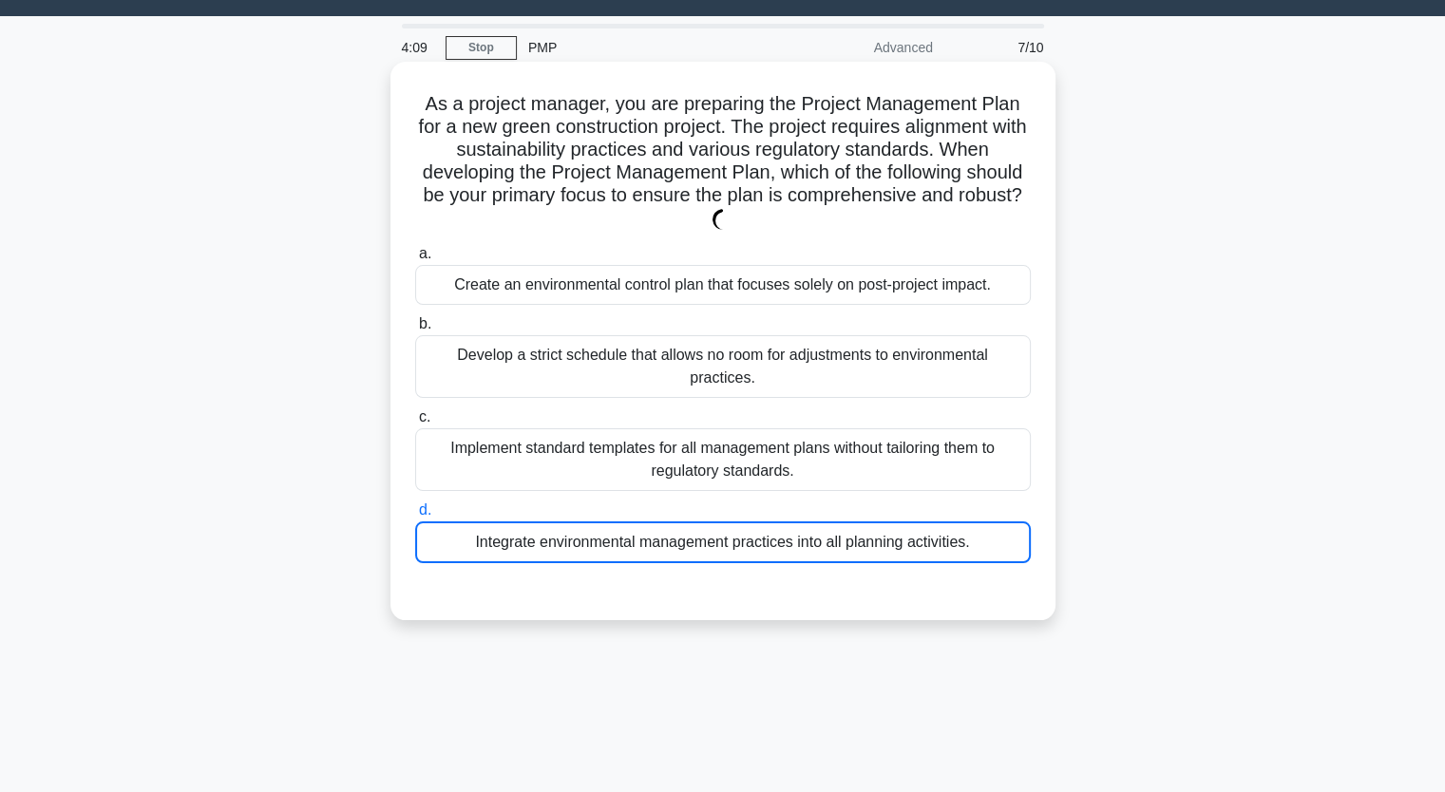
click at [707, 538] on div "Integrate environmental management practices into all planning activities." at bounding box center [722, 542] width 615 height 42
click at [415, 517] on input "d. Integrate environmental management practices into all planning activities." at bounding box center [415, 510] width 0 height 12
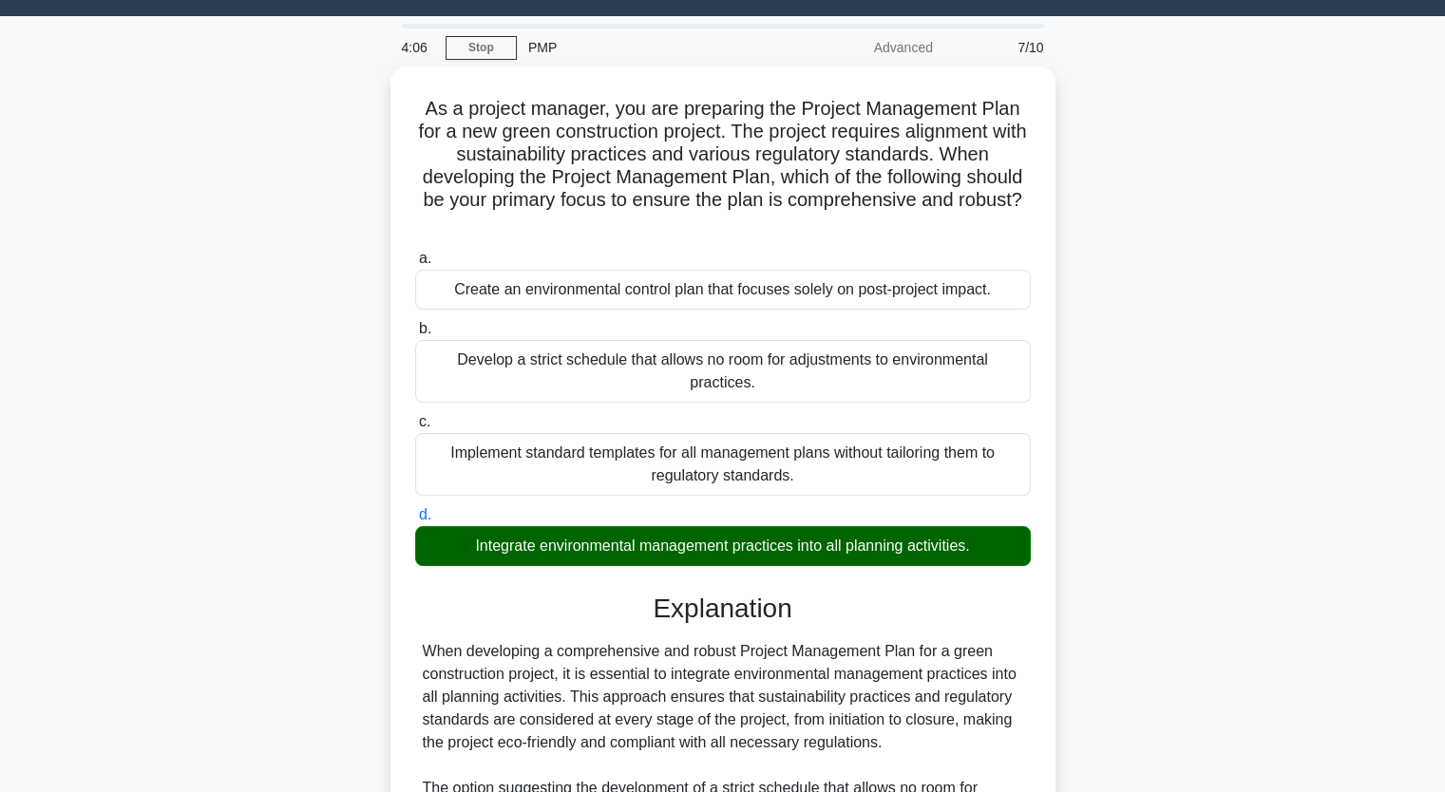
click at [232, 487] on div "As a project manager, you are preparing the Project Management Plan for a new g…" at bounding box center [723, 660] width 1254 height 1188
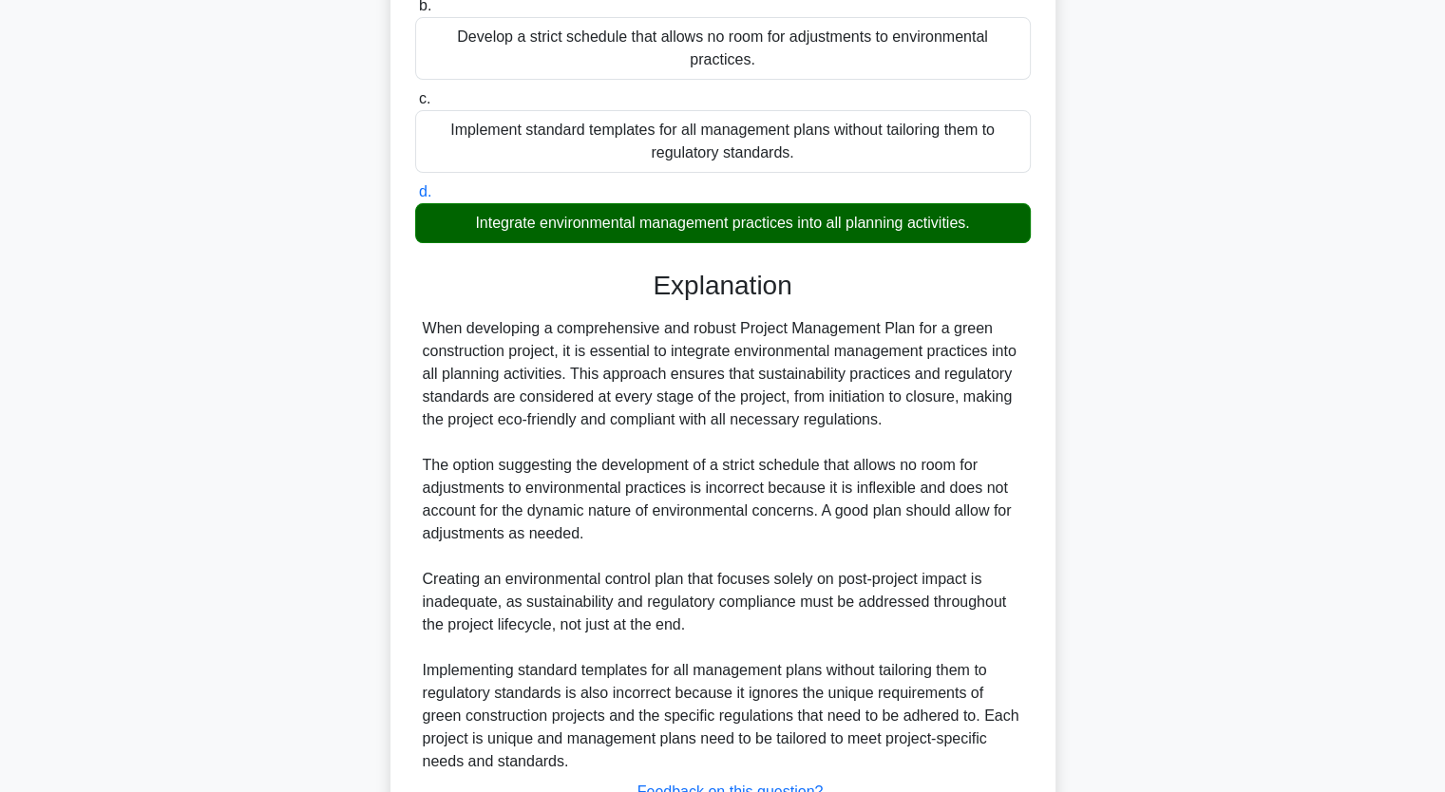
scroll to position [515, 0]
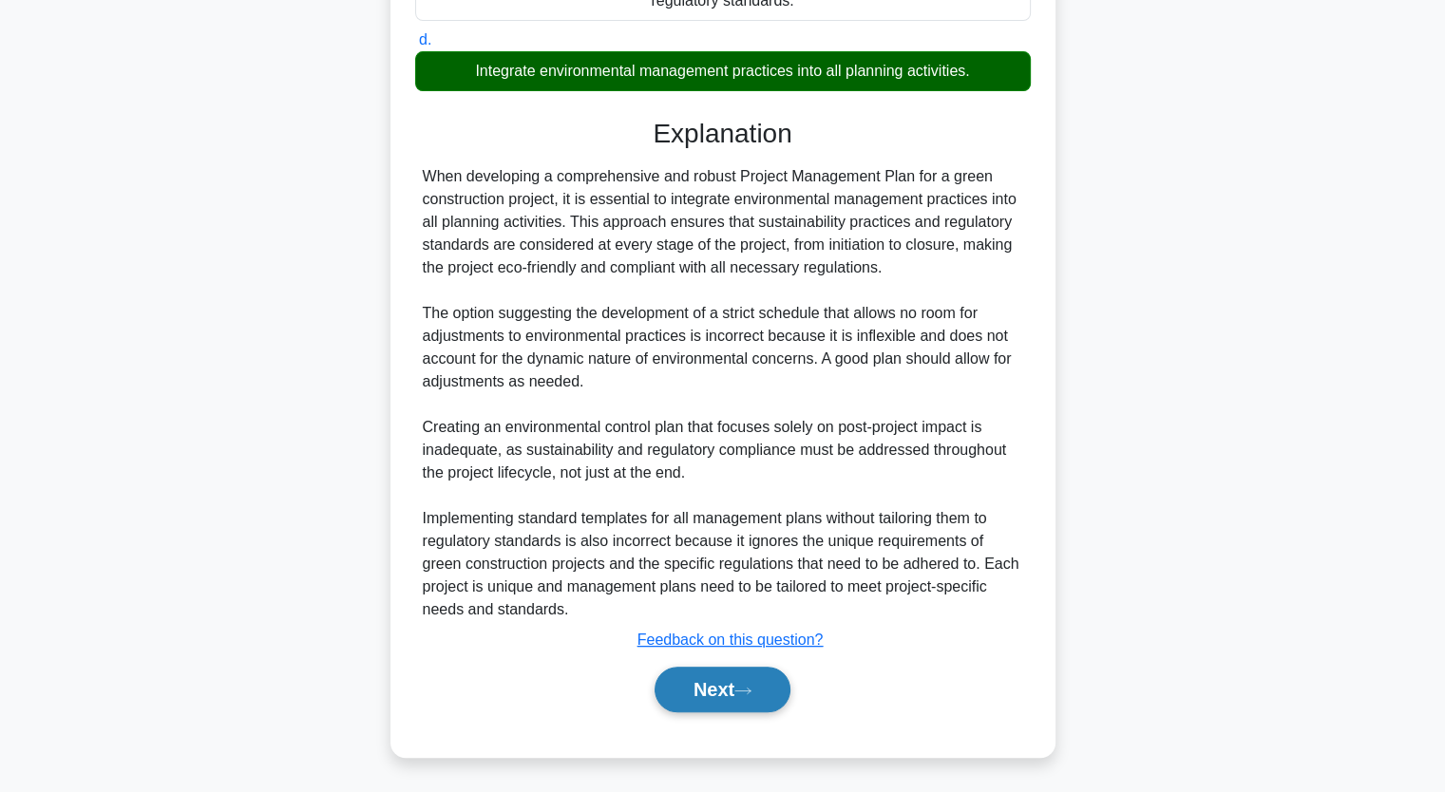
click at [708, 689] on button "Next" at bounding box center [722, 690] width 136 height 46
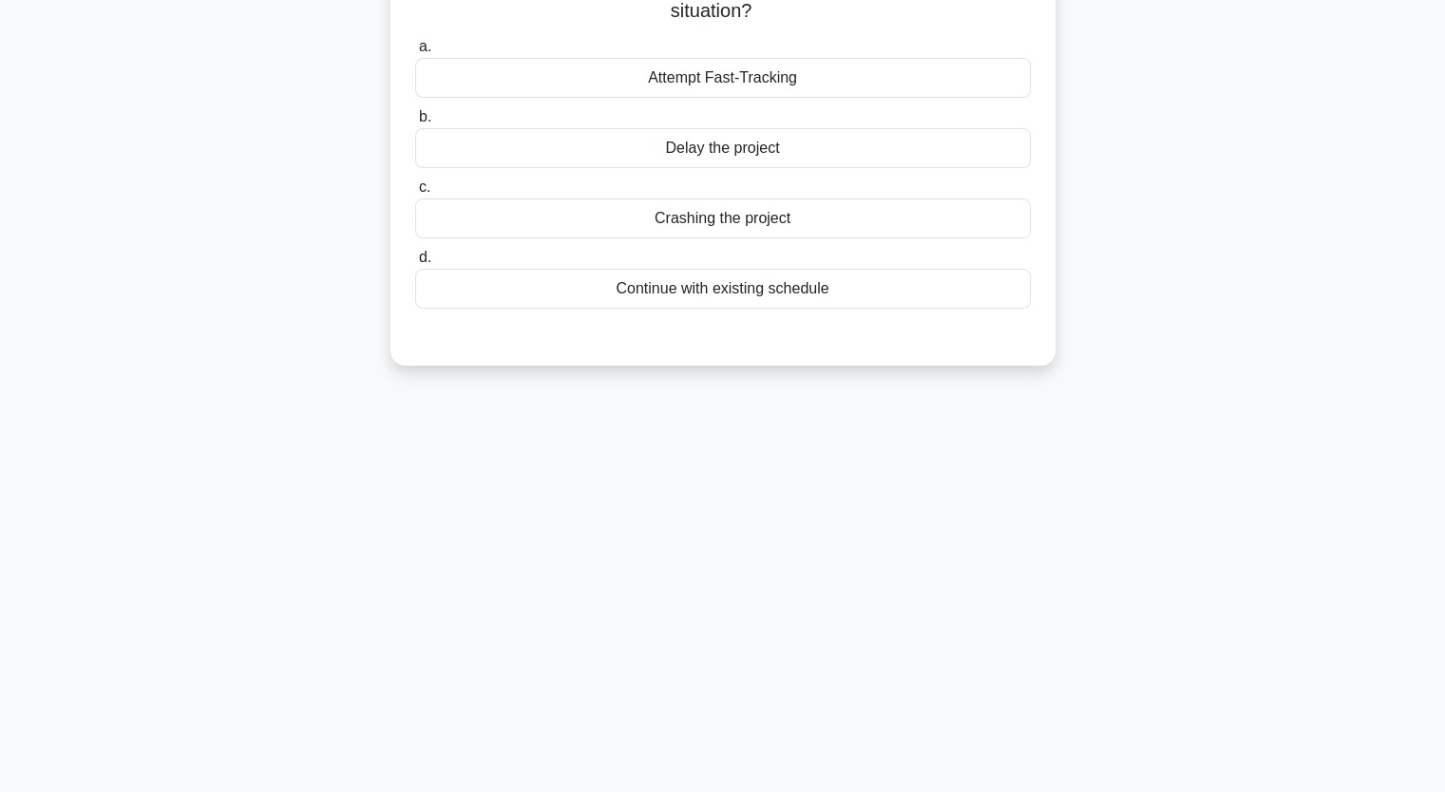
scroll to position [235, 0]
click at [179, 218] on div "You are the project manager in a building infrastructure project which needs to…" at bounding box center [723, 132] width 1254 height 511
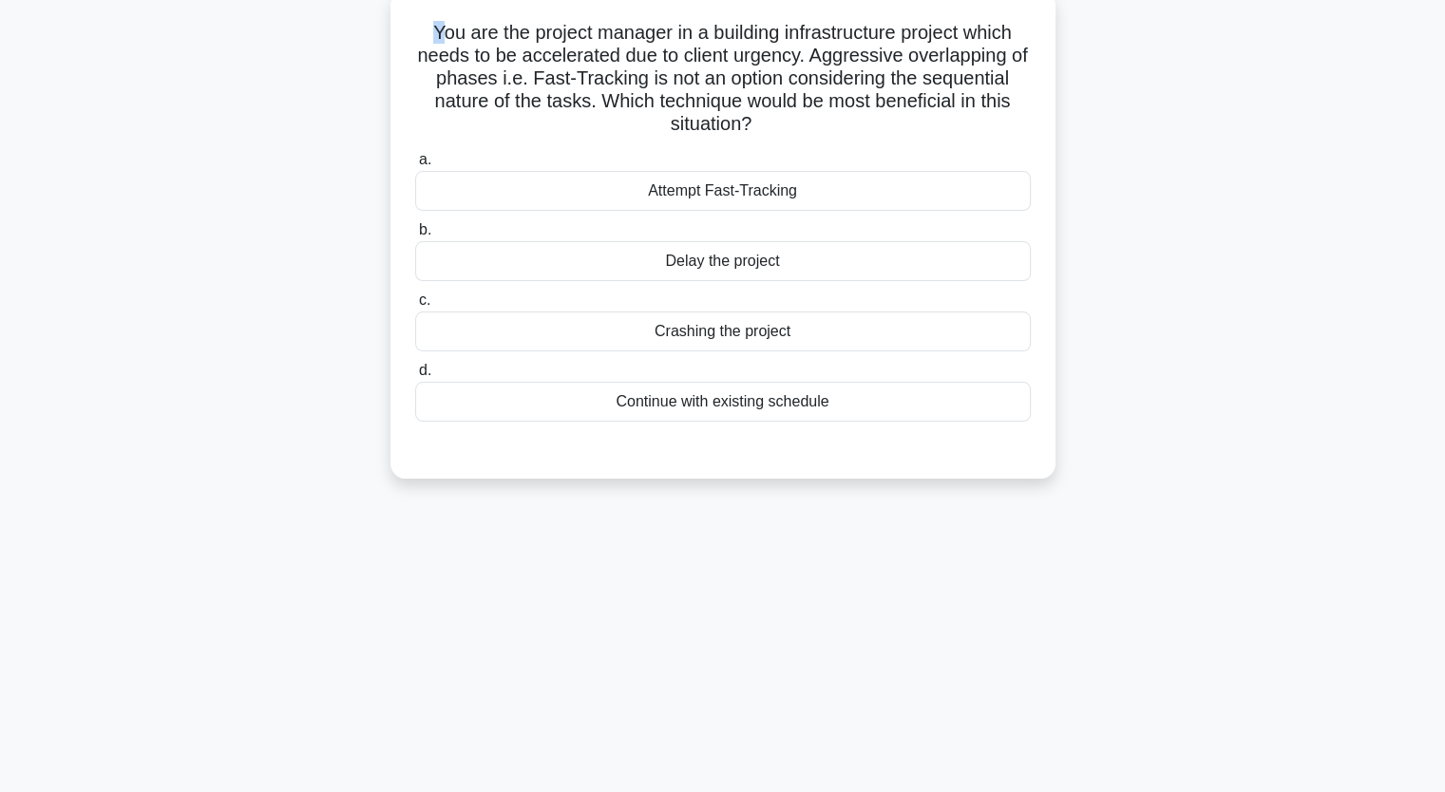
scroll to position [0, 0]
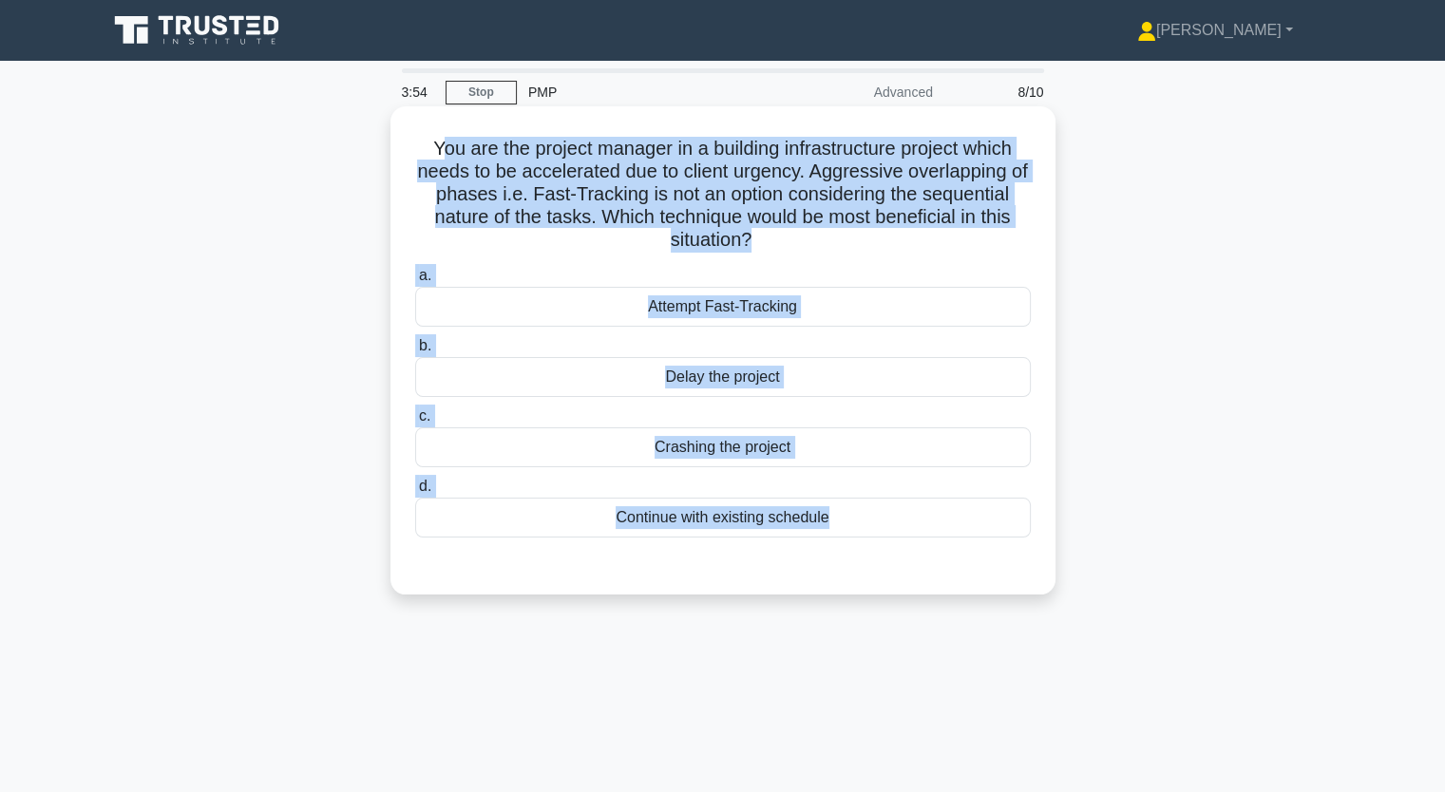
drag, startPoint x: 430, startPoint y: 20, endPoint x: 889, endPoint y: 588, distance: 730.1
click at [889, 588] on div "You are the project manager in a building infrastructure project which needs to…" at bounding box center [722, 350] width 665 height 488
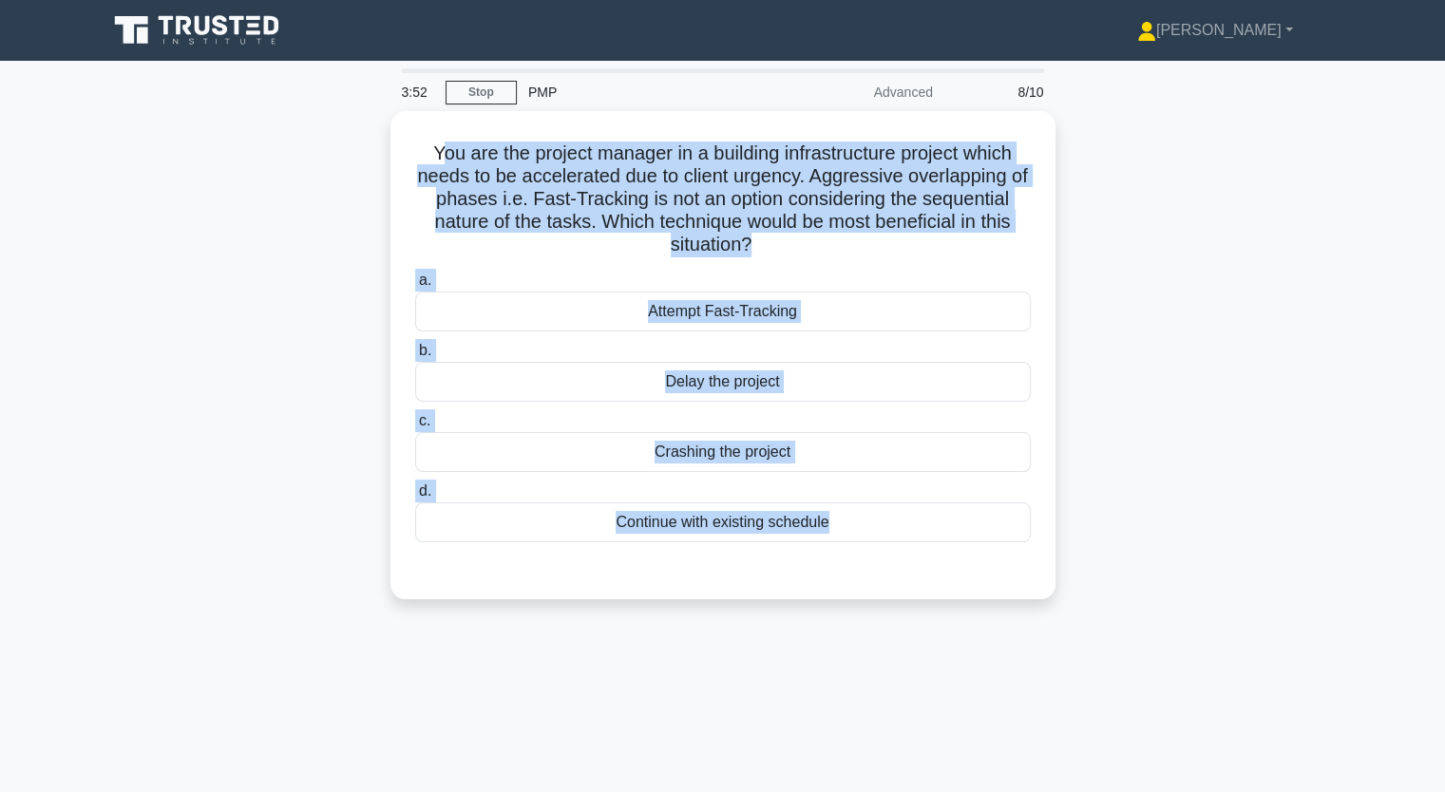
click at [180, 415] on div "You are the project manager in a building infrastructure project which needs to…" at bounding box center [723, 366] width 1254 height 511
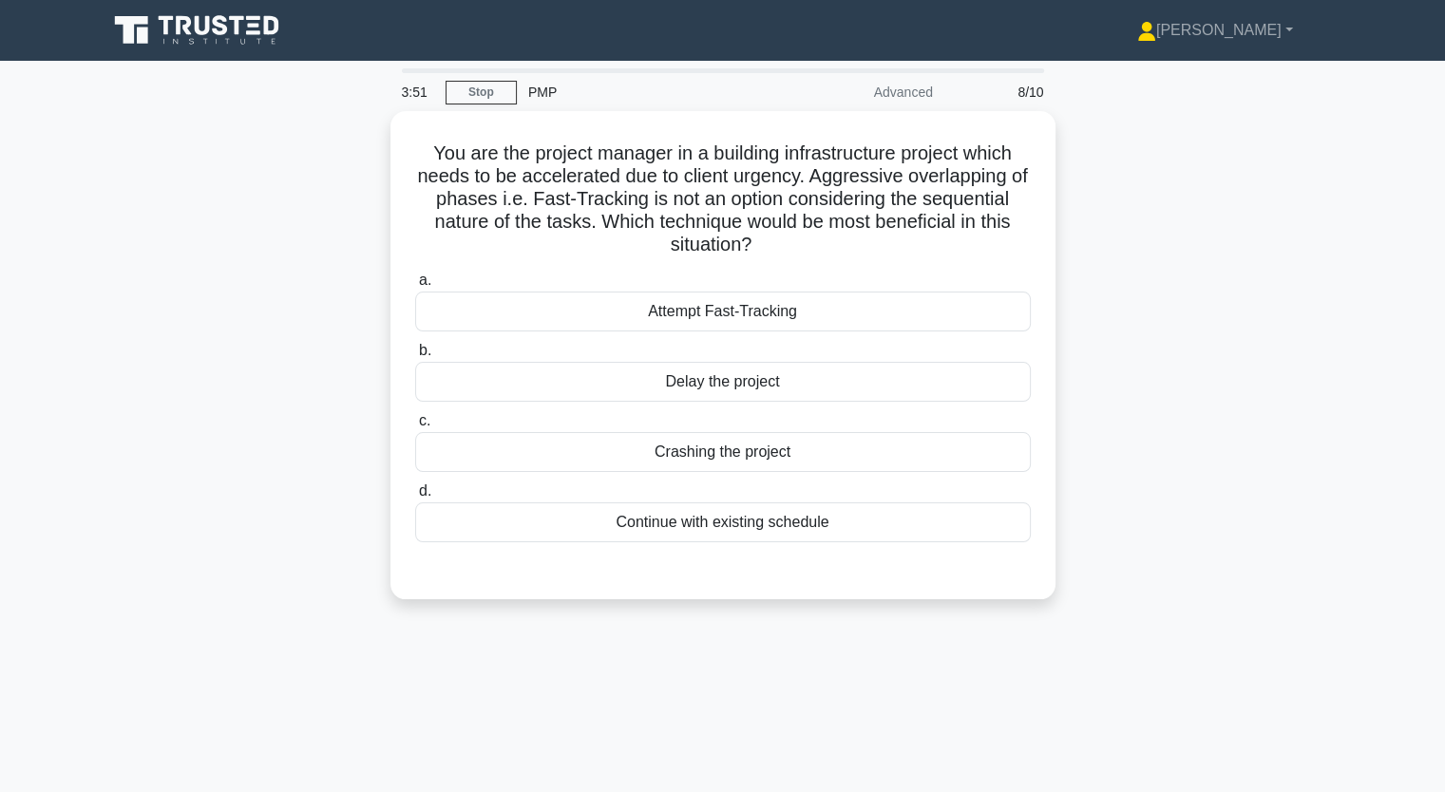
click at [263, 325] on div "You are the project manager in a building infrastructure project which needs to…" at bounding box center [723, 366] width 1254 height 511
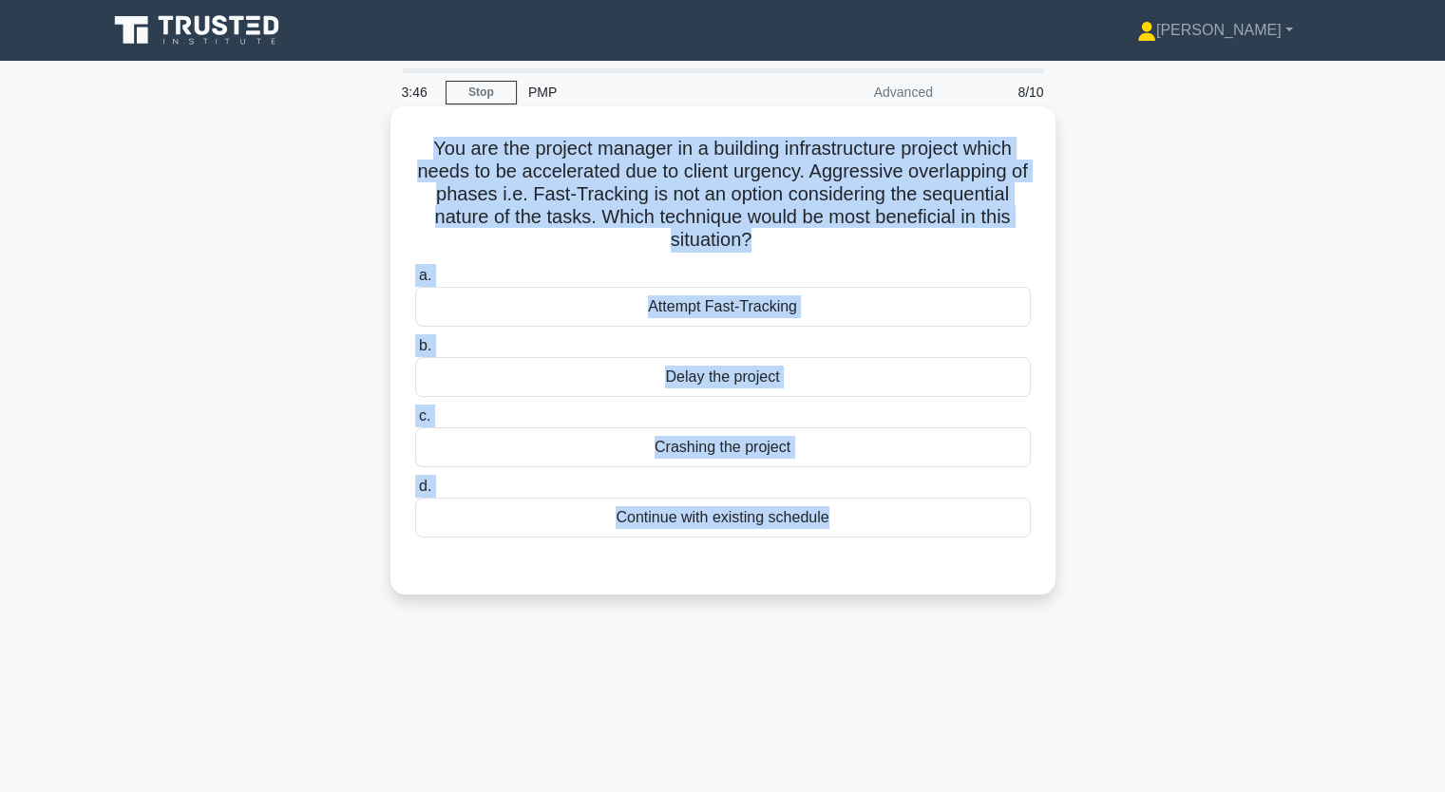
drag, startPoint x: 418, startPoint y: 155, endPoint x: 802, endPoint y: 561, distance: 559.0
click at [802, 561] on div "You are the project manager in a building infrastructure project which needs to…" at bounding box center [723, 350] width 650 height 473
click at [718, 310] on div "Attempt Fast-Tracking" at bounding box center [722, 307] width 615 height 40
click at [415, 282] on input "a. Attempt Fast-Tracking" at bounding box center [415, 276] width 0 height 12
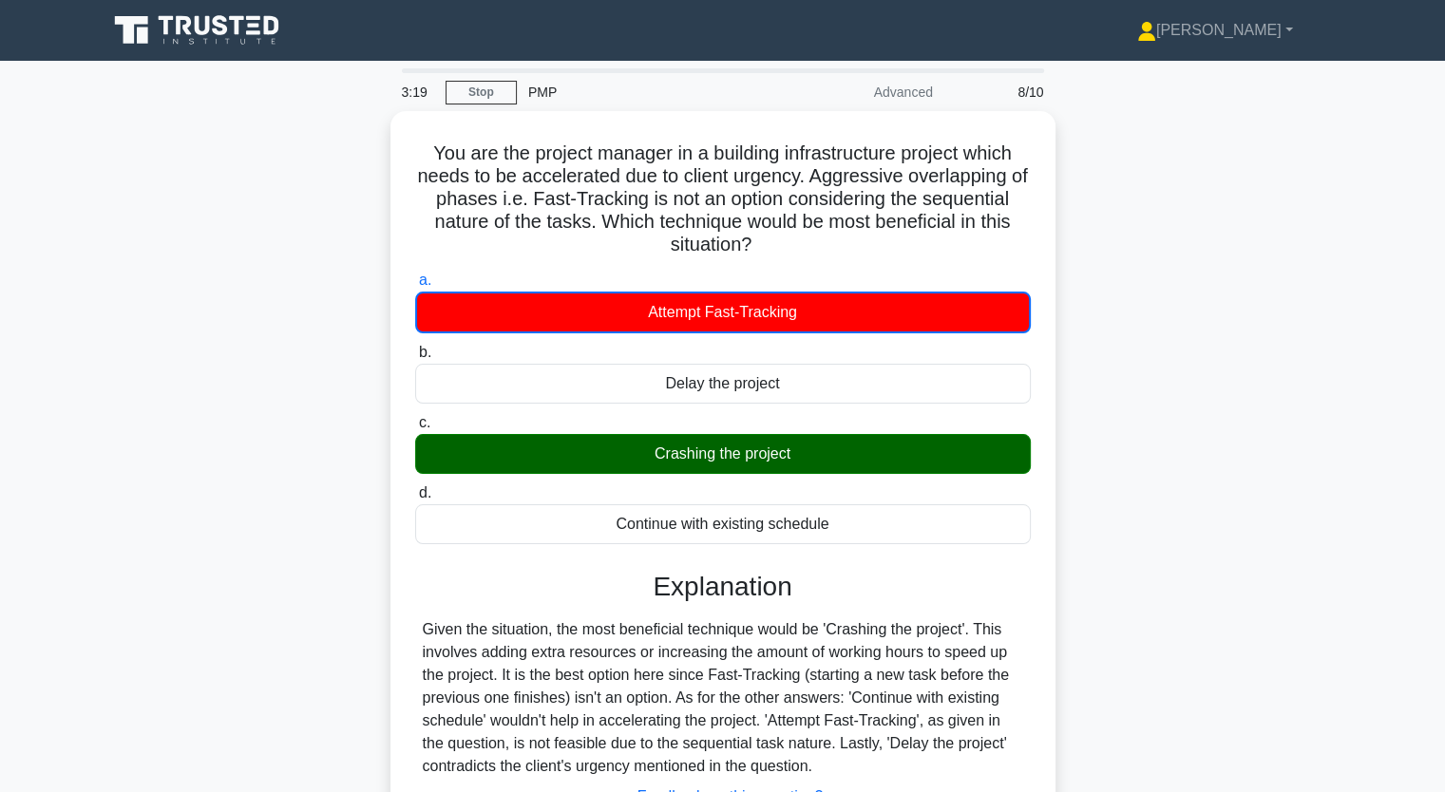
click at [198, 426] on div "You are the project manager in a building infrastructure project which needs to…" at bounding box center [723, 523] width 1254 height 825
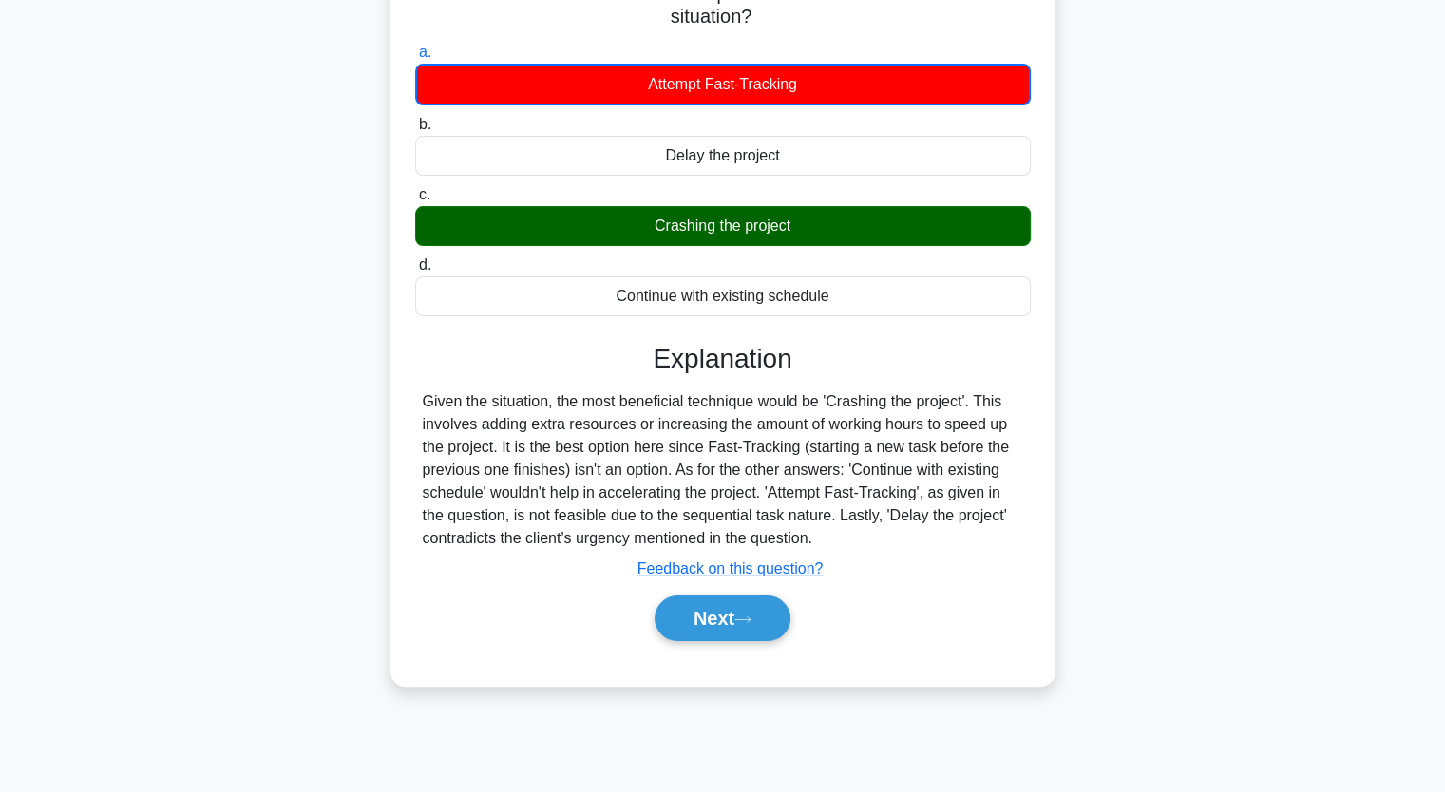
scroll to position [235, 0]
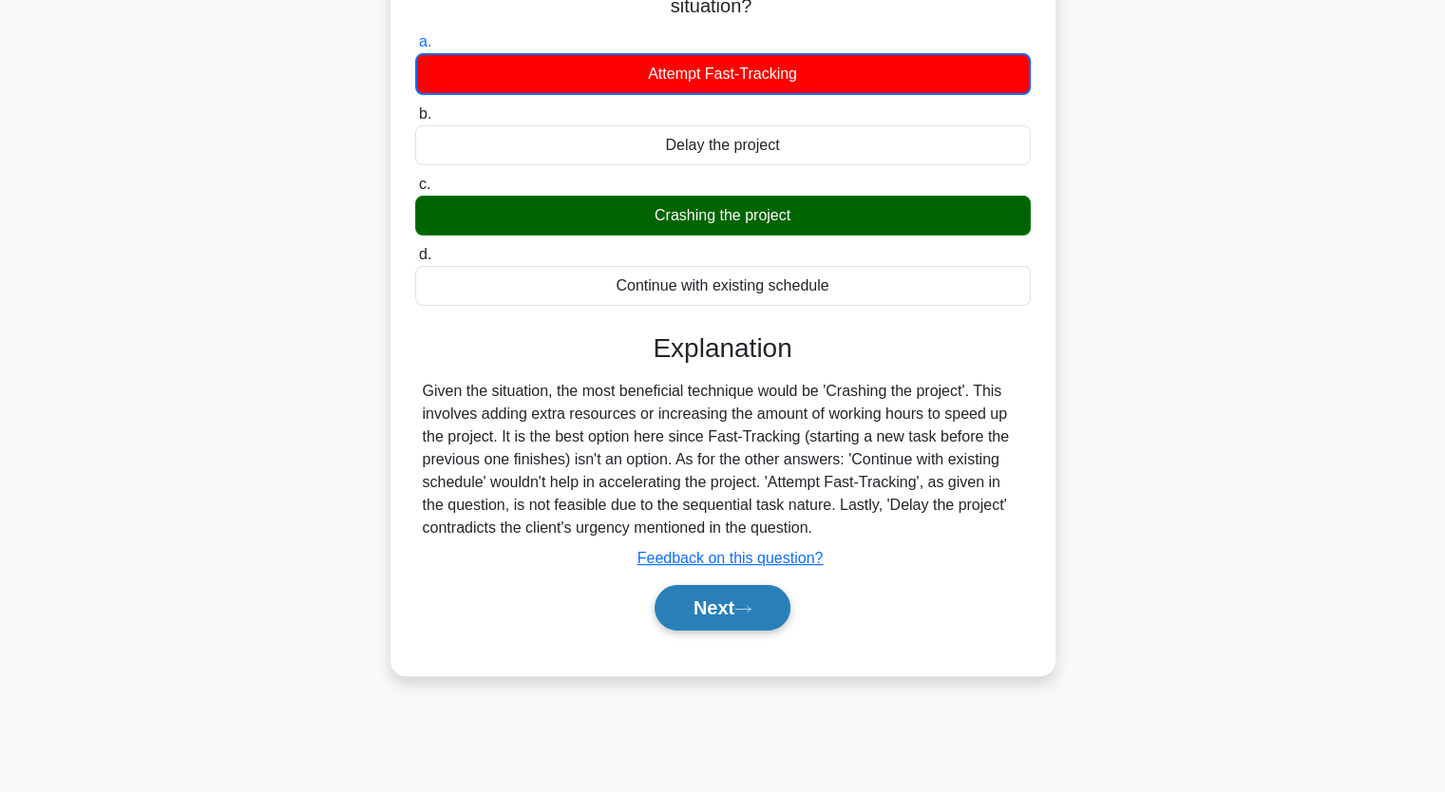
click at [706, 591] on button "Next" at bounding box center [722, 608] width 136 height 46
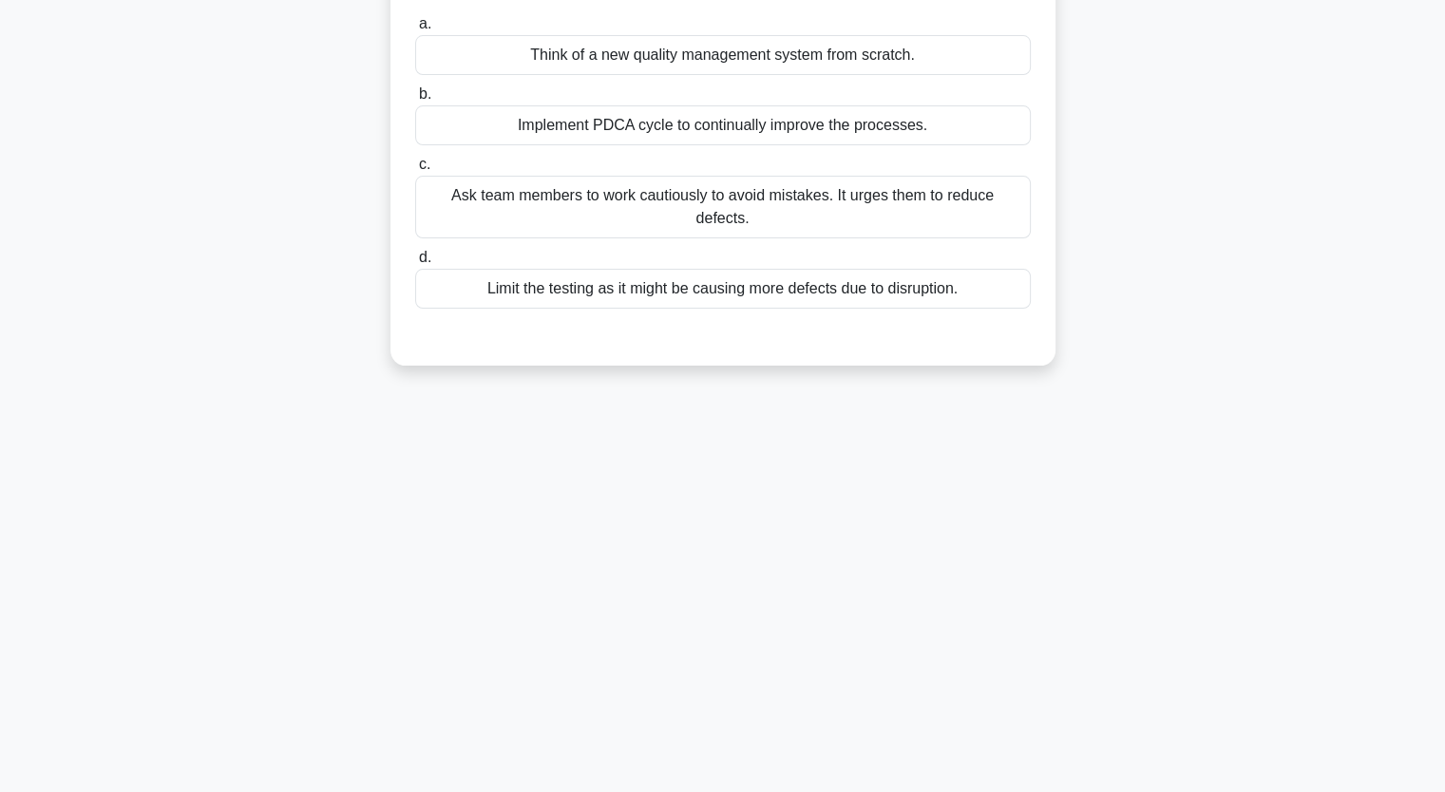
click at [258, 176] on div "During a project, the quality report shows numerous recurring defects. The team…" at bounding box center [723, 132] width 1254 height 511
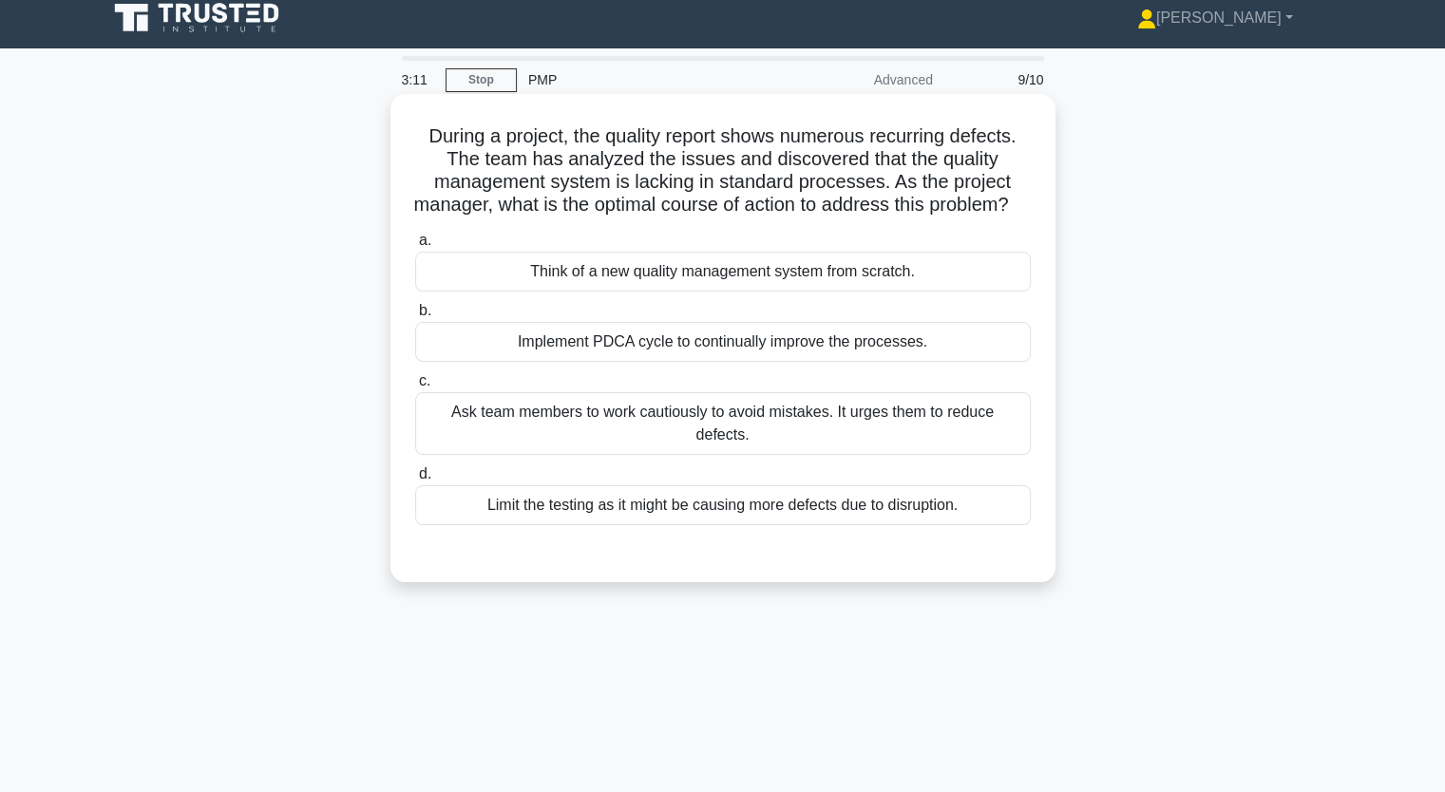
scroll to position [0, 0]
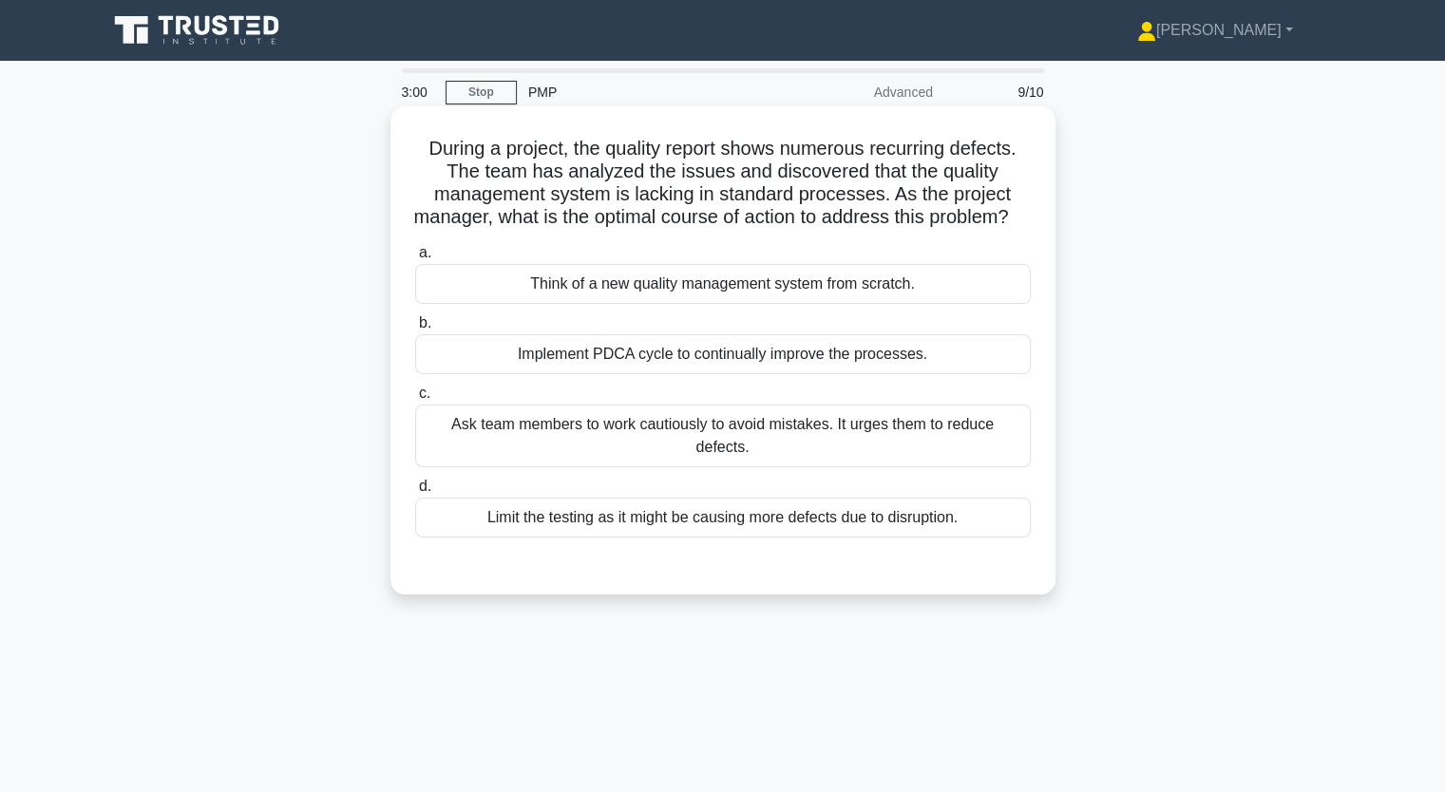
click at [625, 304] on div "Think of a new quality management system from scratch." at bounding box center [722, 284] width 615 height 40
click at [415, 259] on input "a. Think of a new quality management system from scratch." at bounding box center [415, 253] width 0 height 12
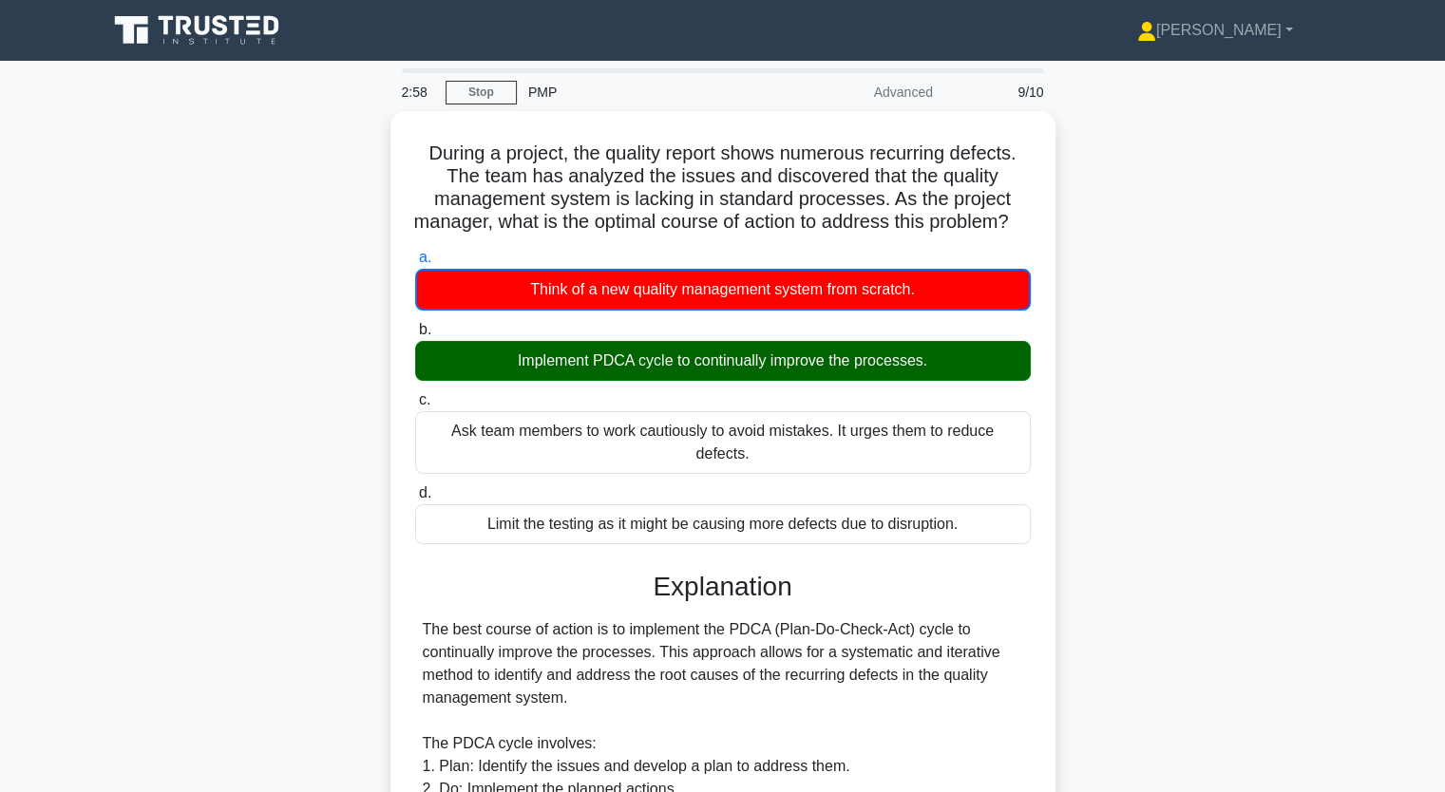
click at [149, 438] on div "During a project, the quality report shows numerous recurring defects. The team…" at bounding box center [723, 649] width 1254 height 1076
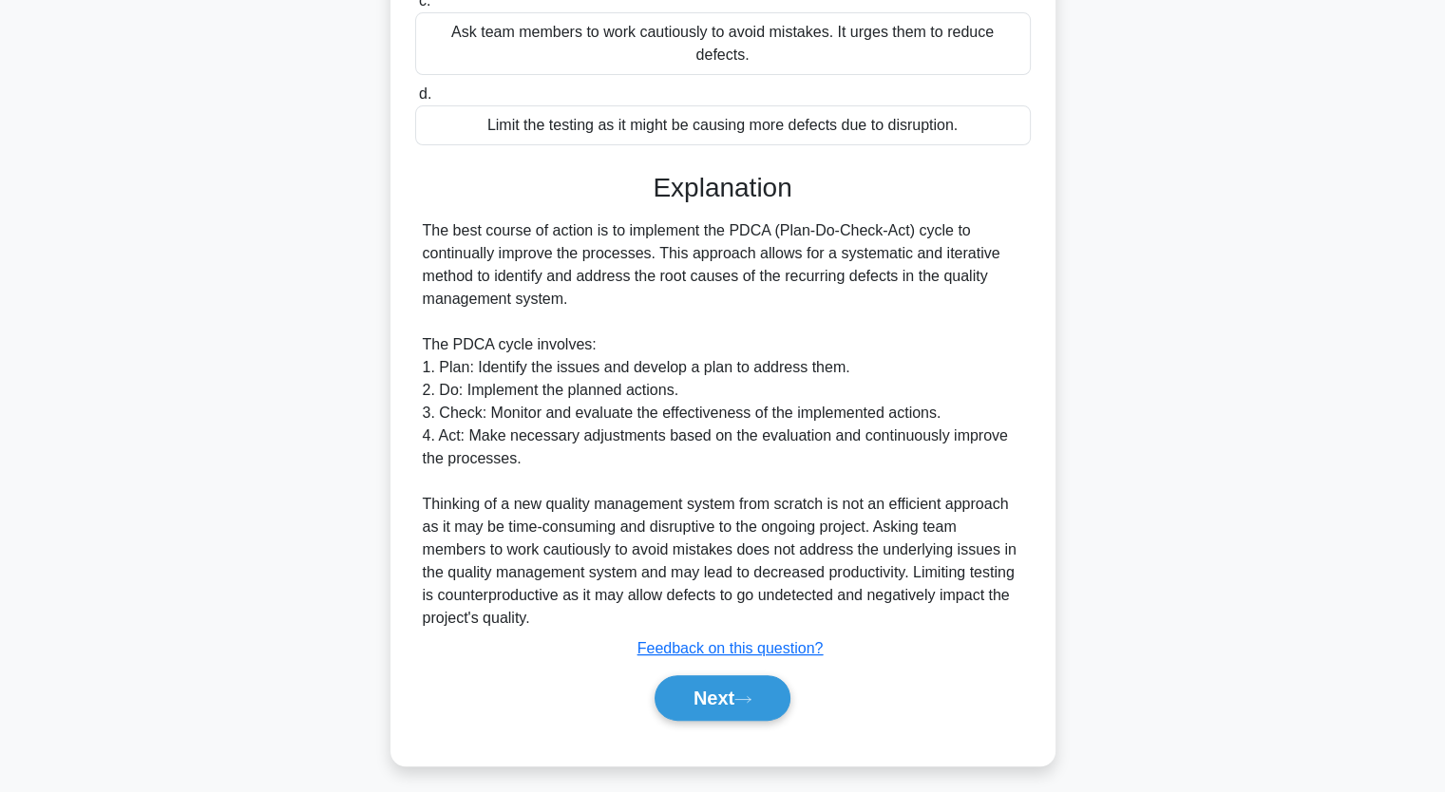
scroll to position [403, 0]
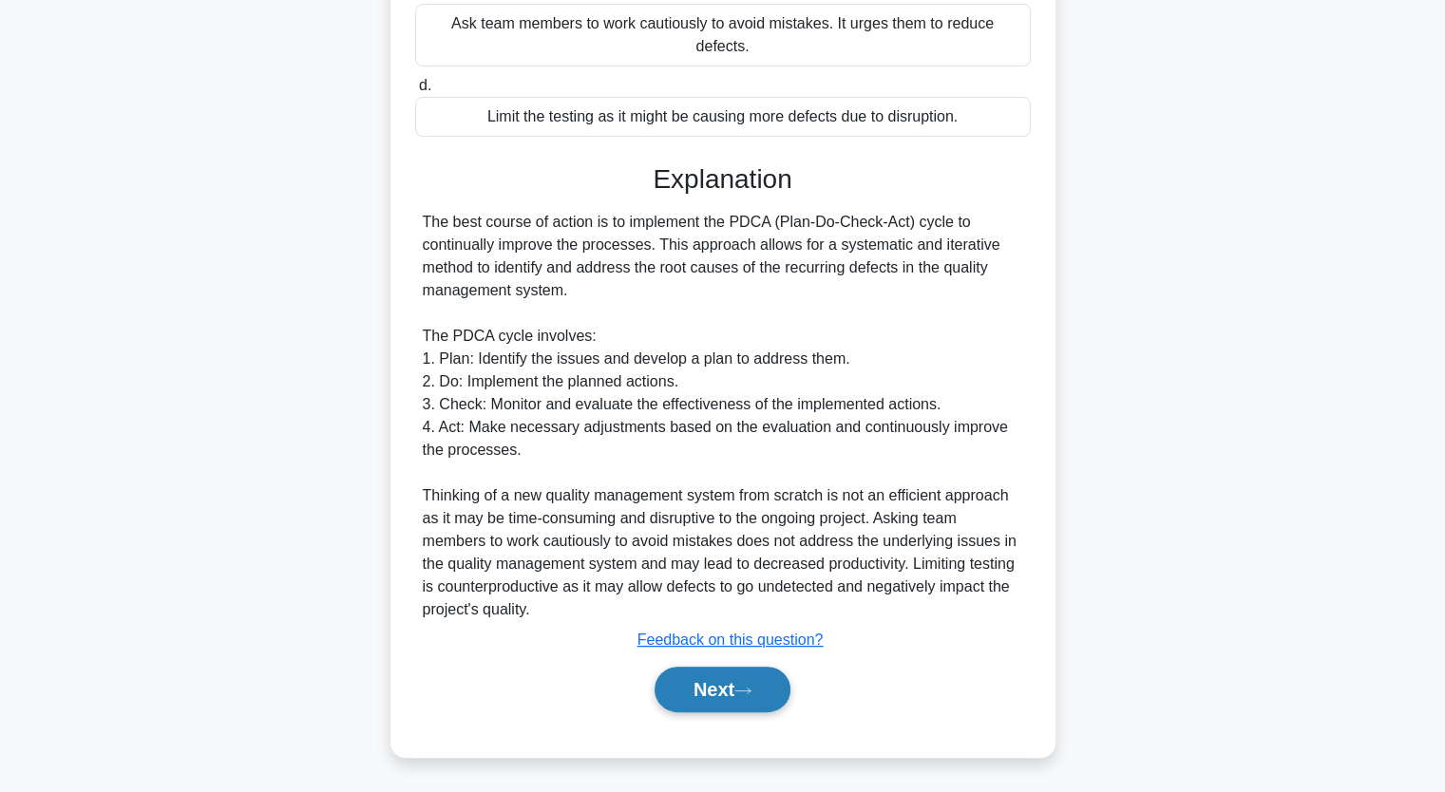
click at [702, 693] on button "Next" at bounding box center [722, 690] width 136 height 46
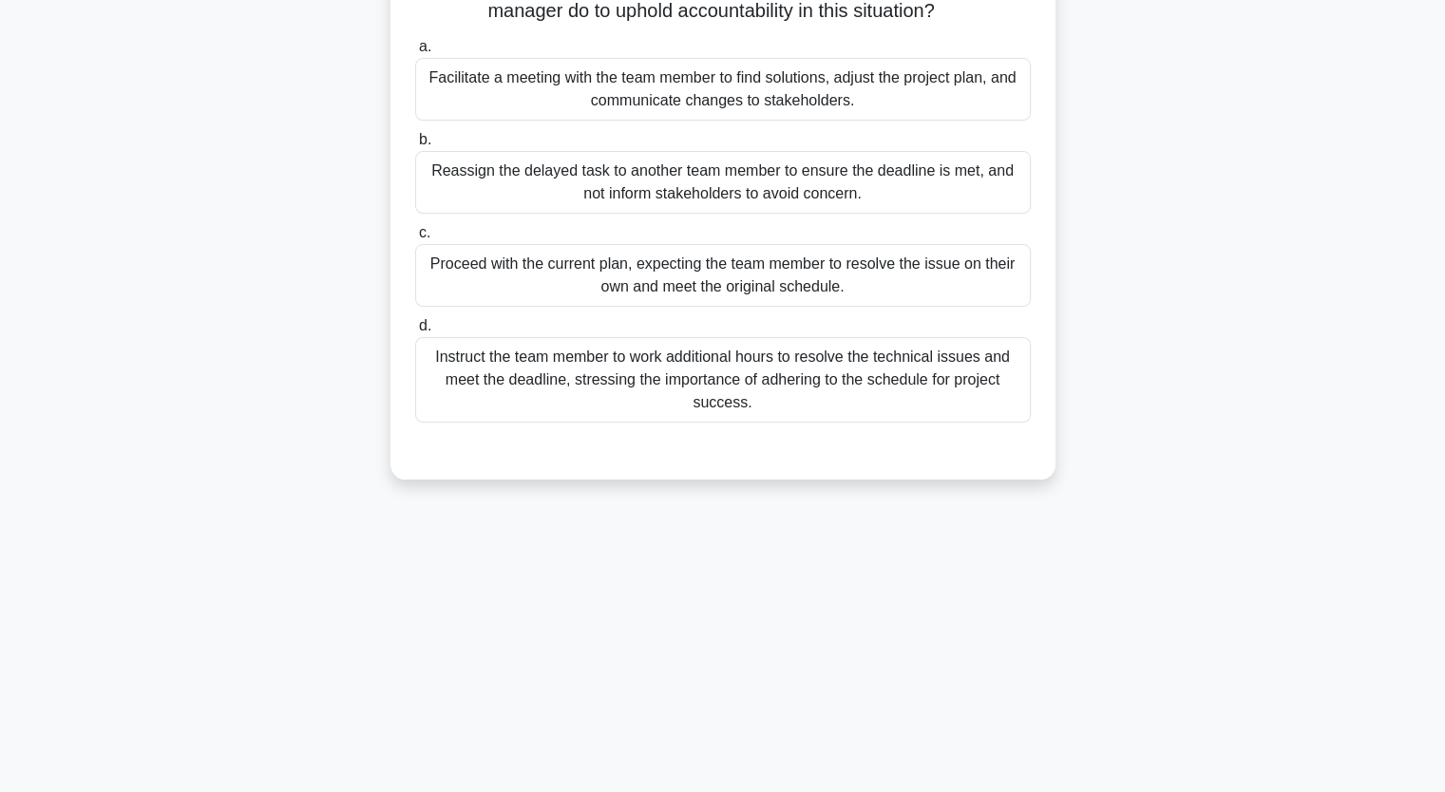
click at [291, 297] on div "A project manager is leading a cross-functional team on a critical project with…" at bounding box center [723, 189] width 1254 height 625
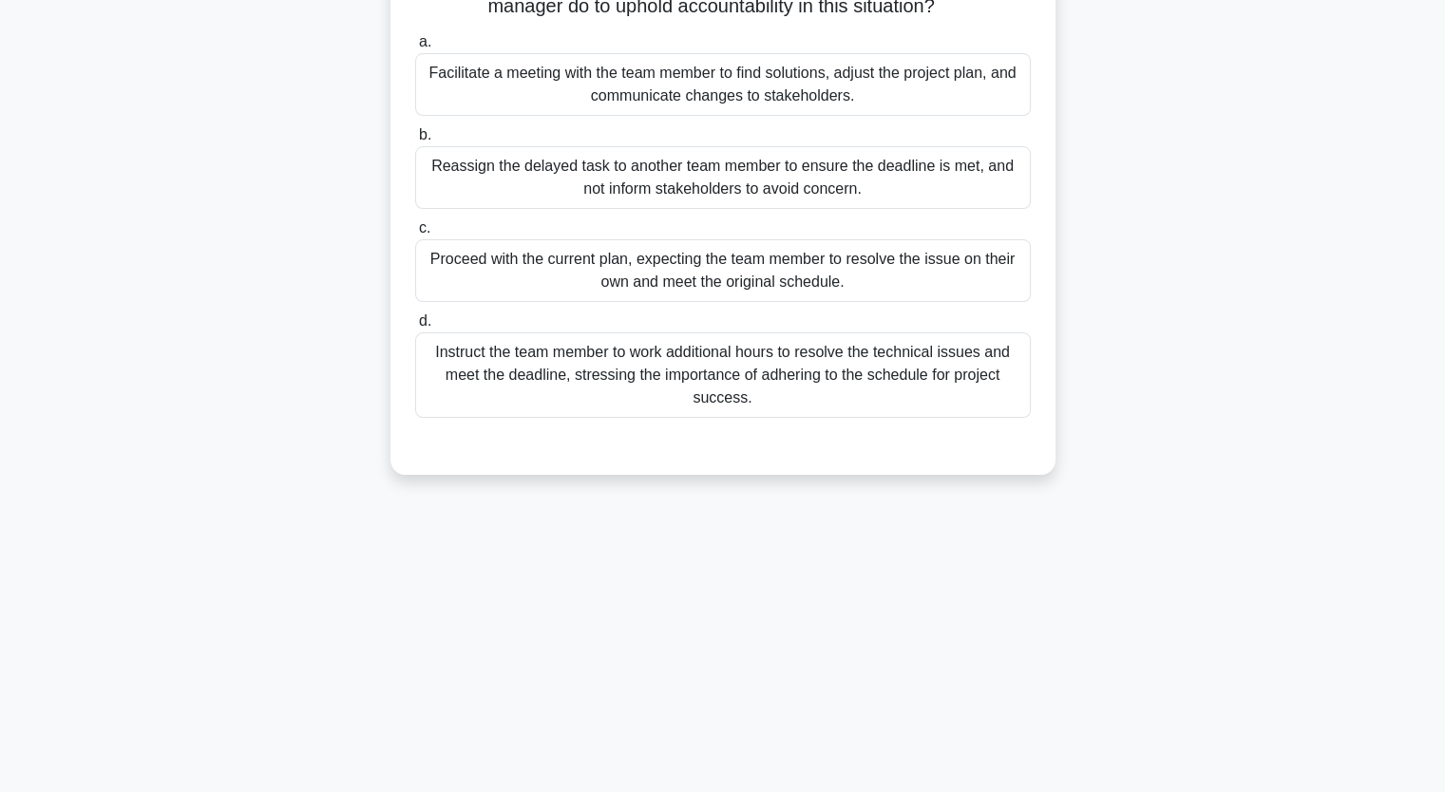
click at [540, 82] on div "Facilitate a meeting with the team member to find solutions, adjust the project…" at bounding box center [722, 84] width 615 height 63
click at [415, 48] on input "a. Facilitate a meeting with the team member to find solutions, adjust the proj…" at bounding box center [415, 42] width 0 height 12
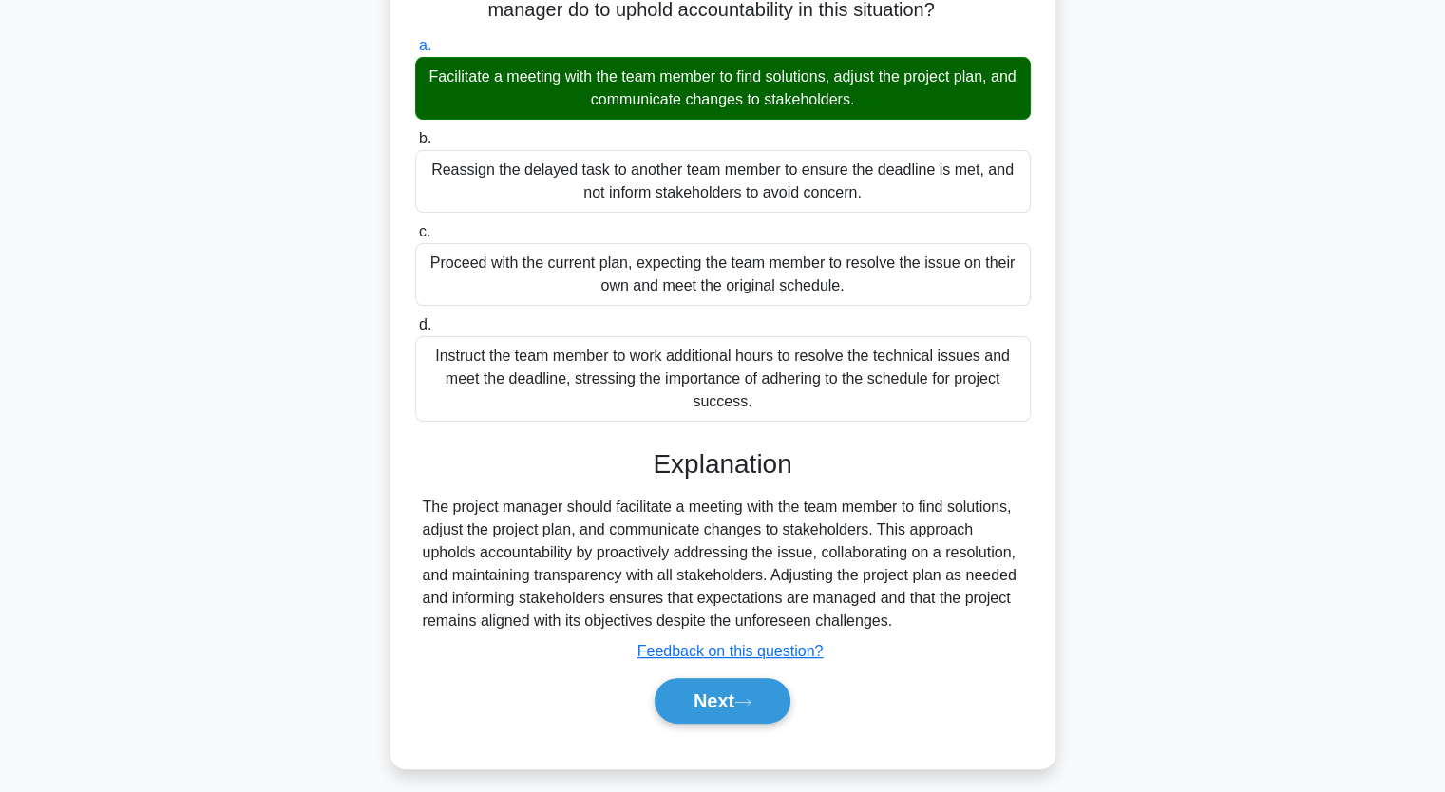
click at [154, 353] on div "A project manager is leading a cross-functional team on a critical project with…" at bounding box center [723, 334] width 1254 height 915
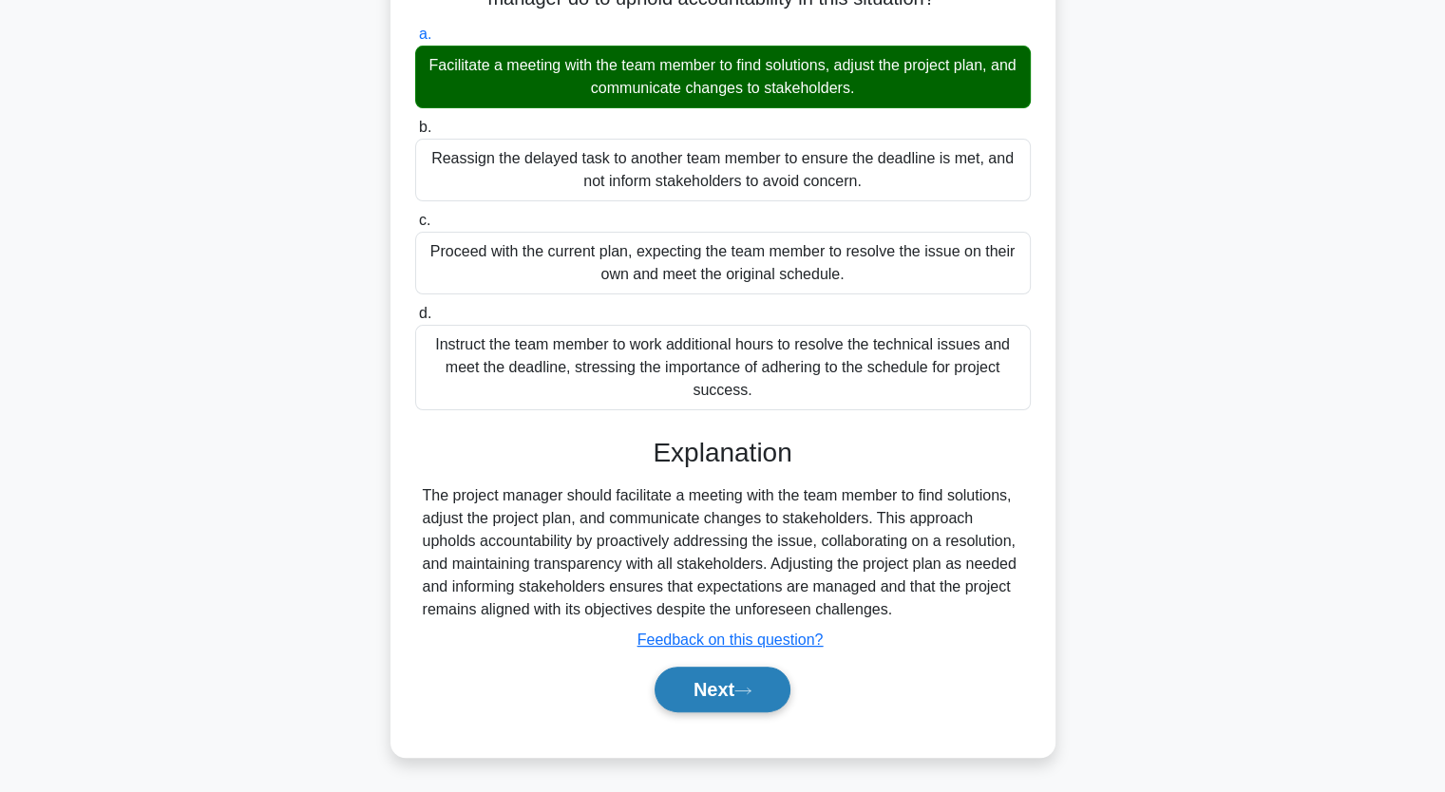
click at [710, 681] on button "Next" at bounding box center [722, 690] width 136 height 46
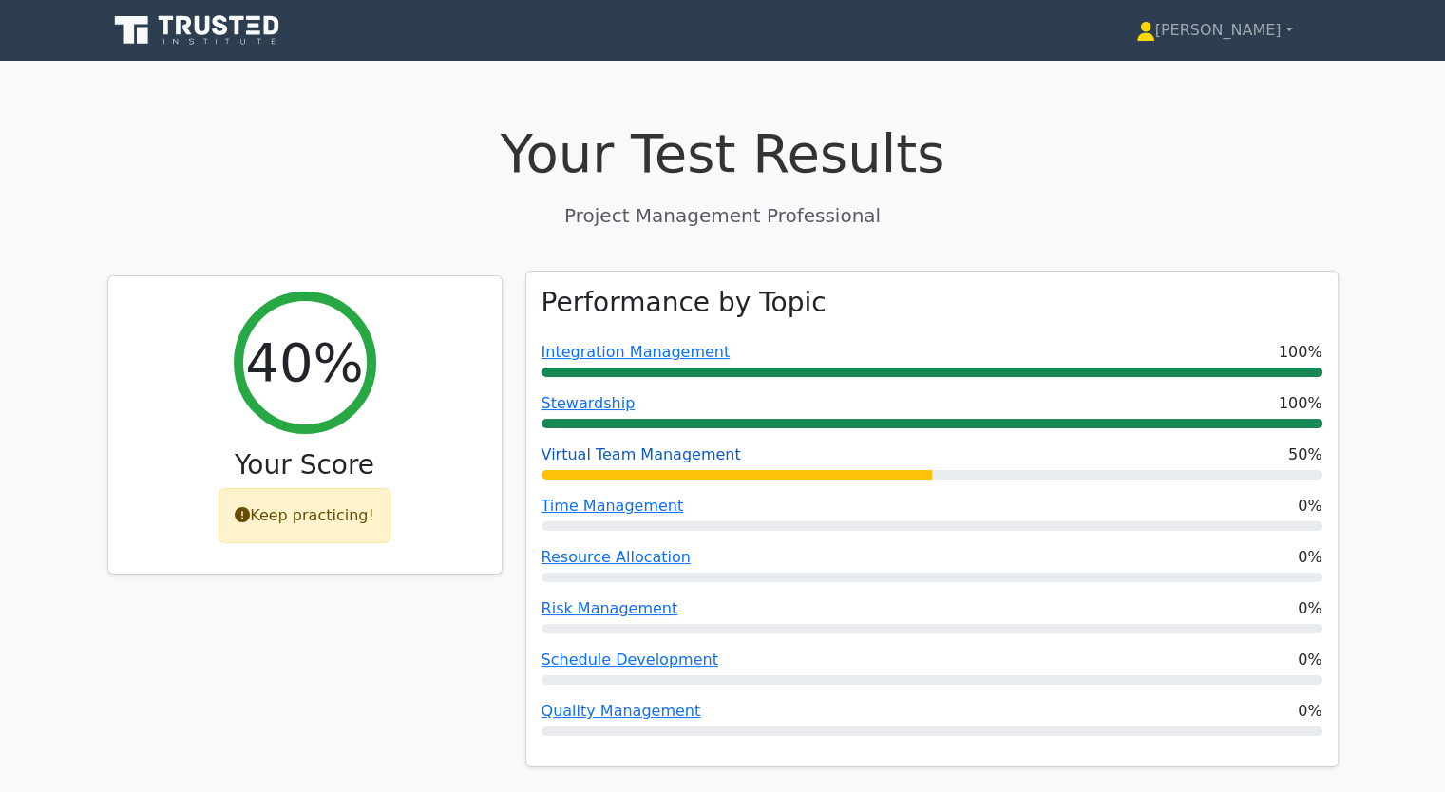
click at [619, 452] on link "Virtual Team Management" at bounding box center [640, 454] width 199 height 18
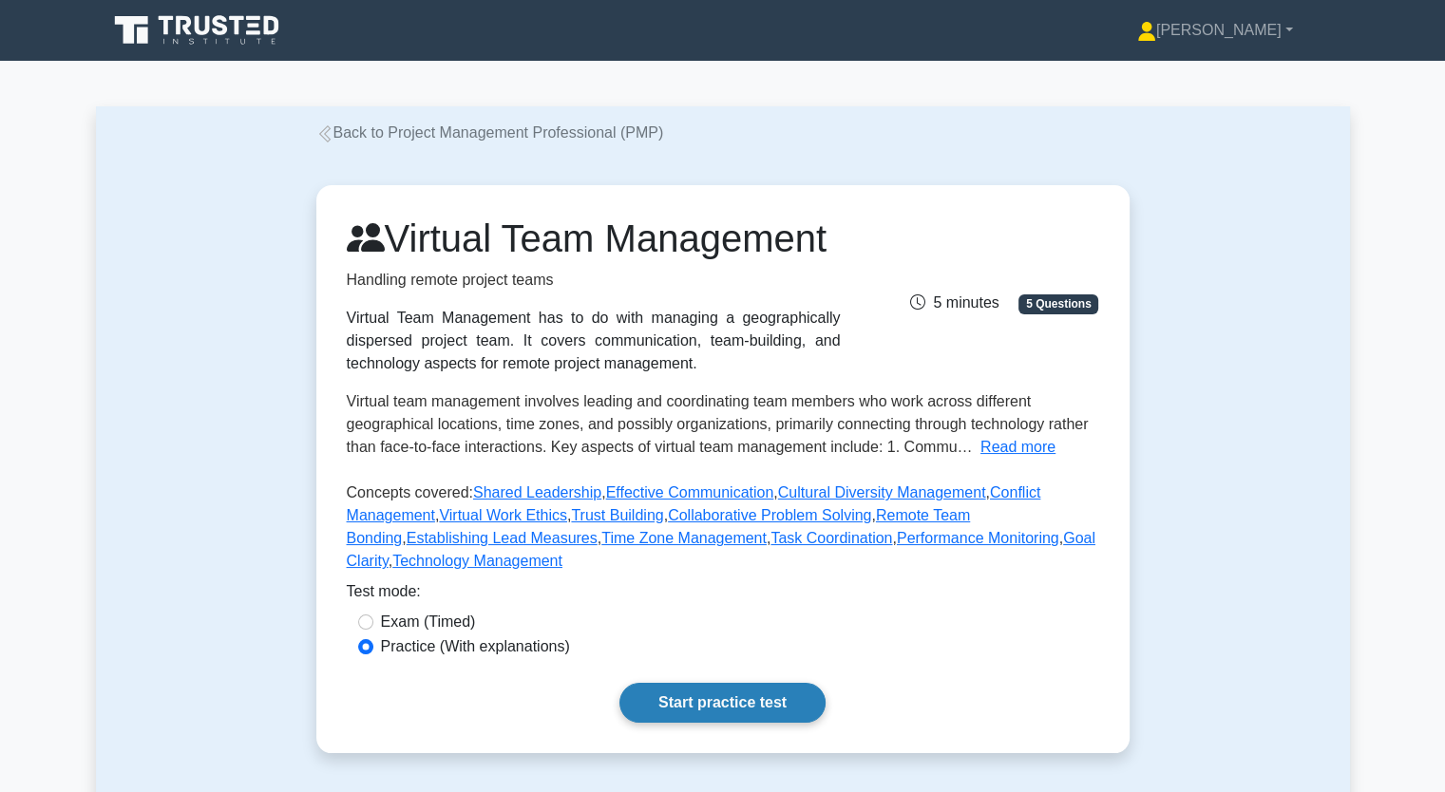
click at [714, 723] on link "Start practice test" at bounding box center [722, 703] width 206 height 40
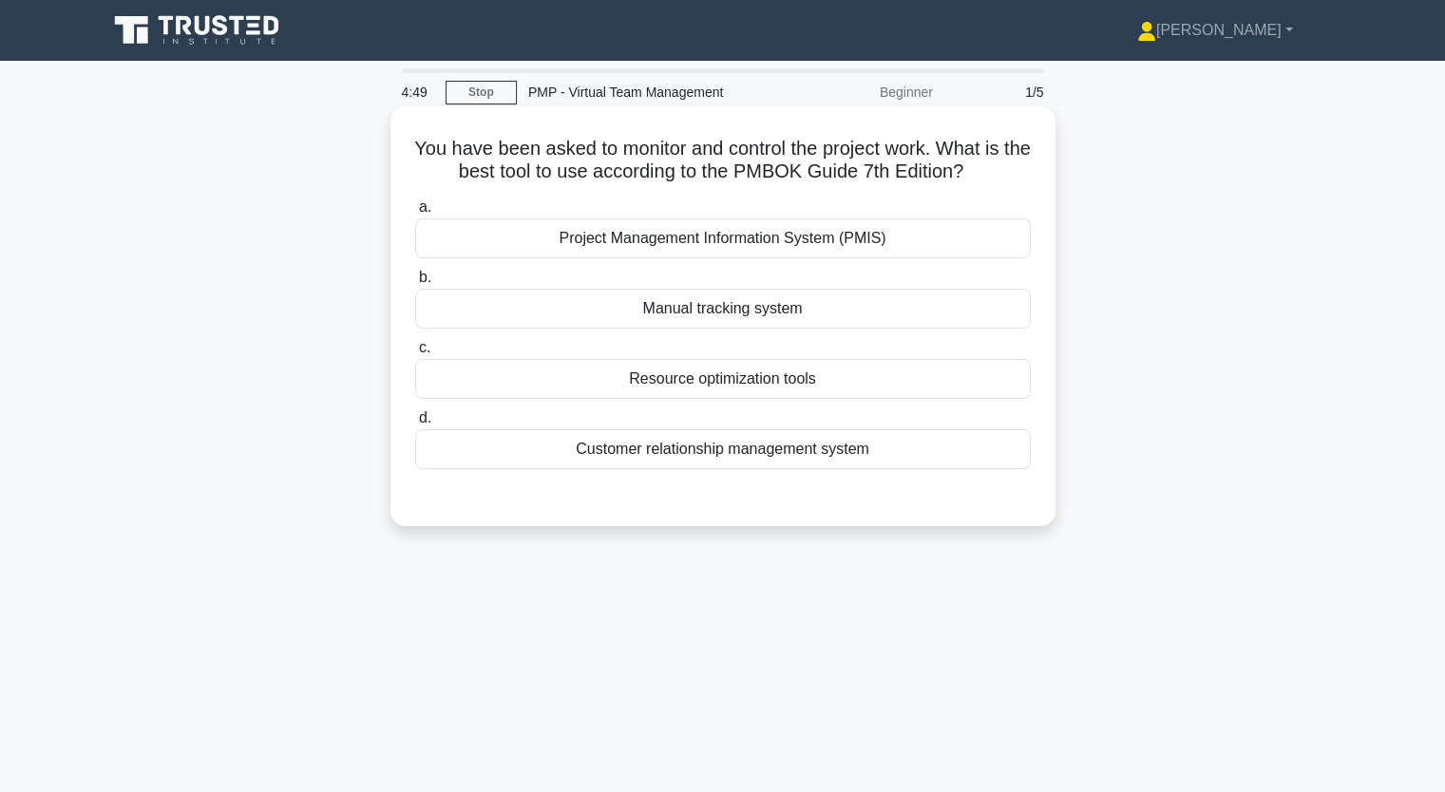
click at [736, 267] on label "b. Manual tracking system" at bounding box center [722, 297] width 615 height 63
click at [415, 272] on input "b. Manual tracking system" at bounding box center [415, 278] width 0 height 12
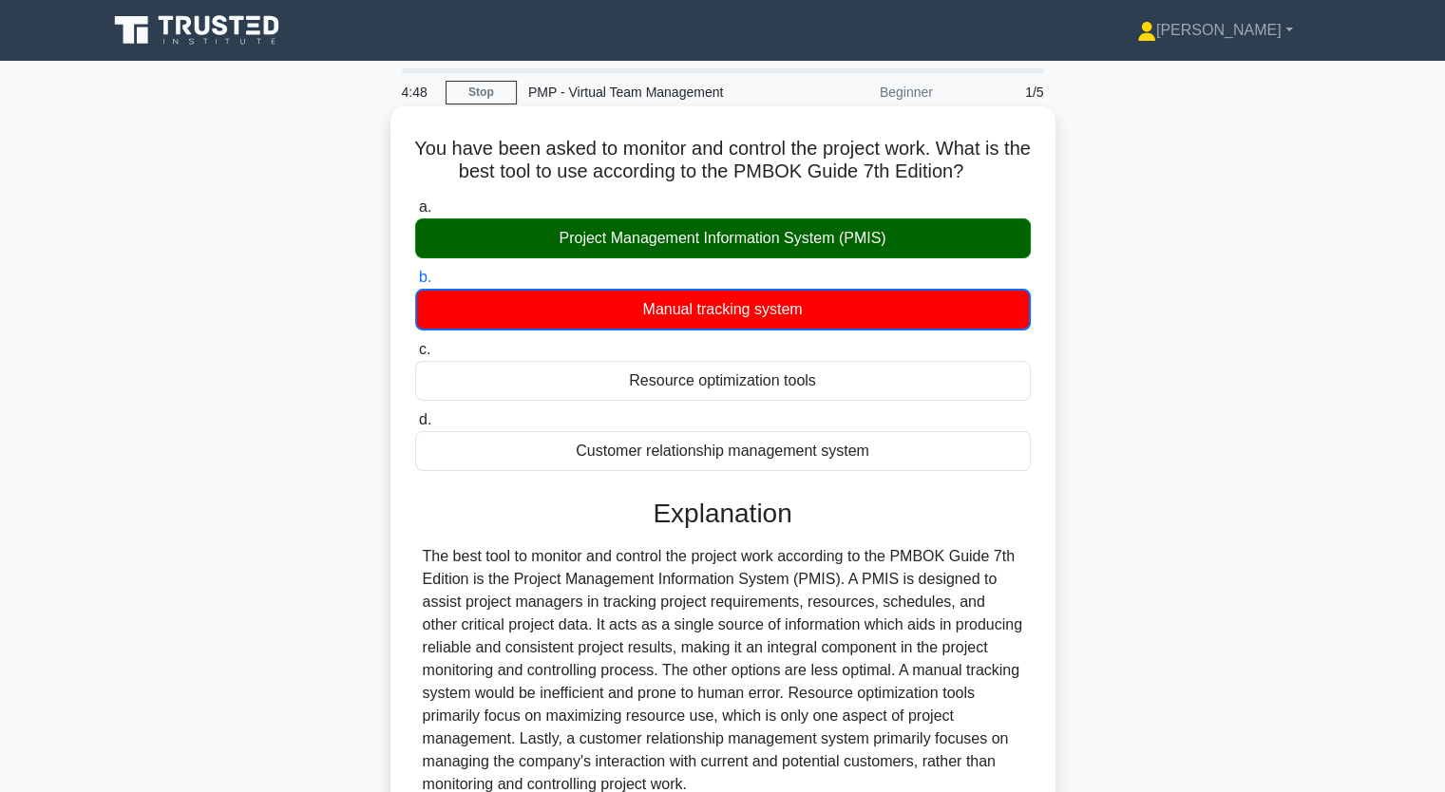
click at [646, 256] on div "Project Management Information System (PMIS)" at bounding box center [722, 238] width 615 height 40
click at [415, 214] on input "a. Project Management Information System (PMIS)" at bounding box center [415, 207] width 0 height 12
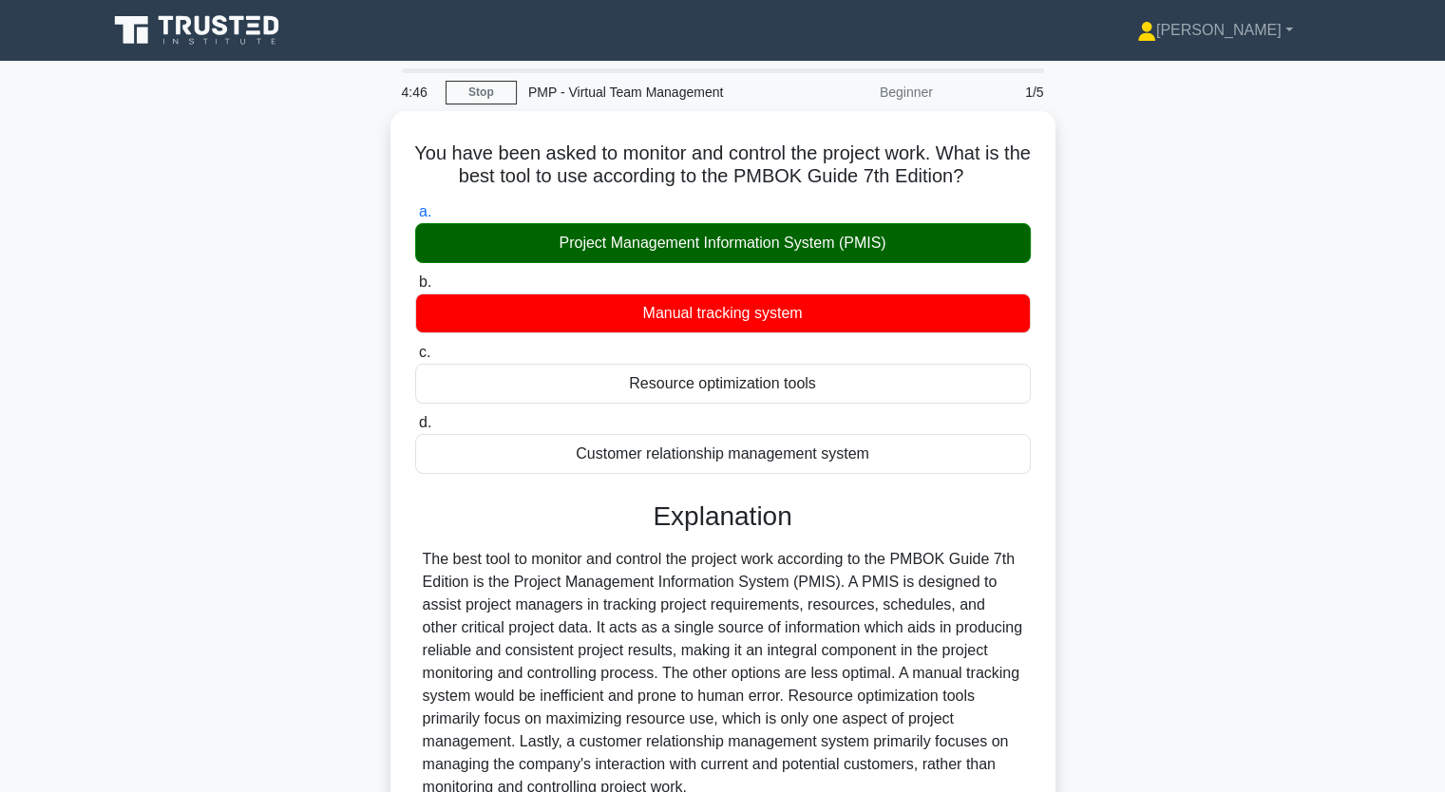
click at [338, 334] on div "You have been asked to monitor and control the project work. What is the best t…" at bounding box center [723, 534] width 1254 height 846
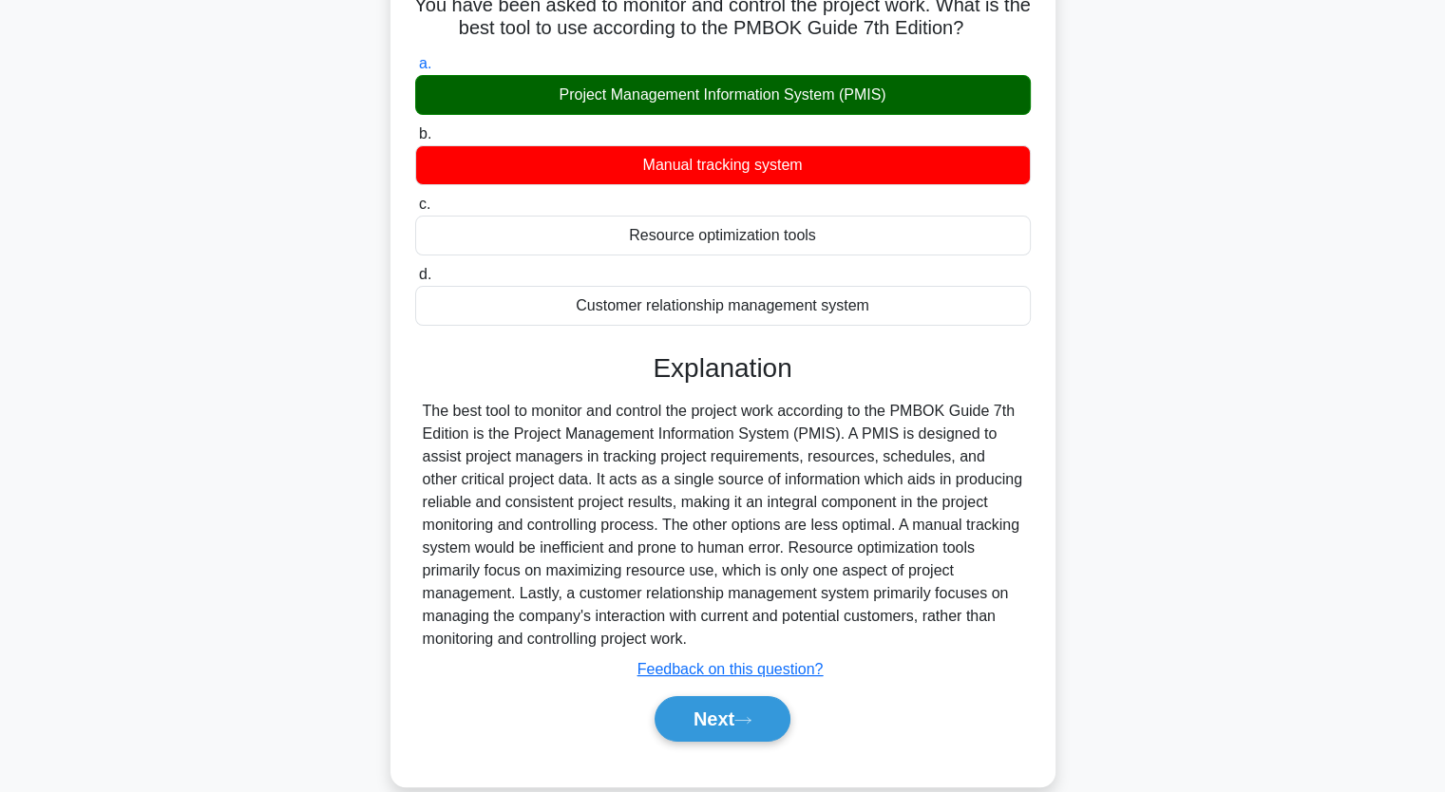
scroll to position [152, 0]
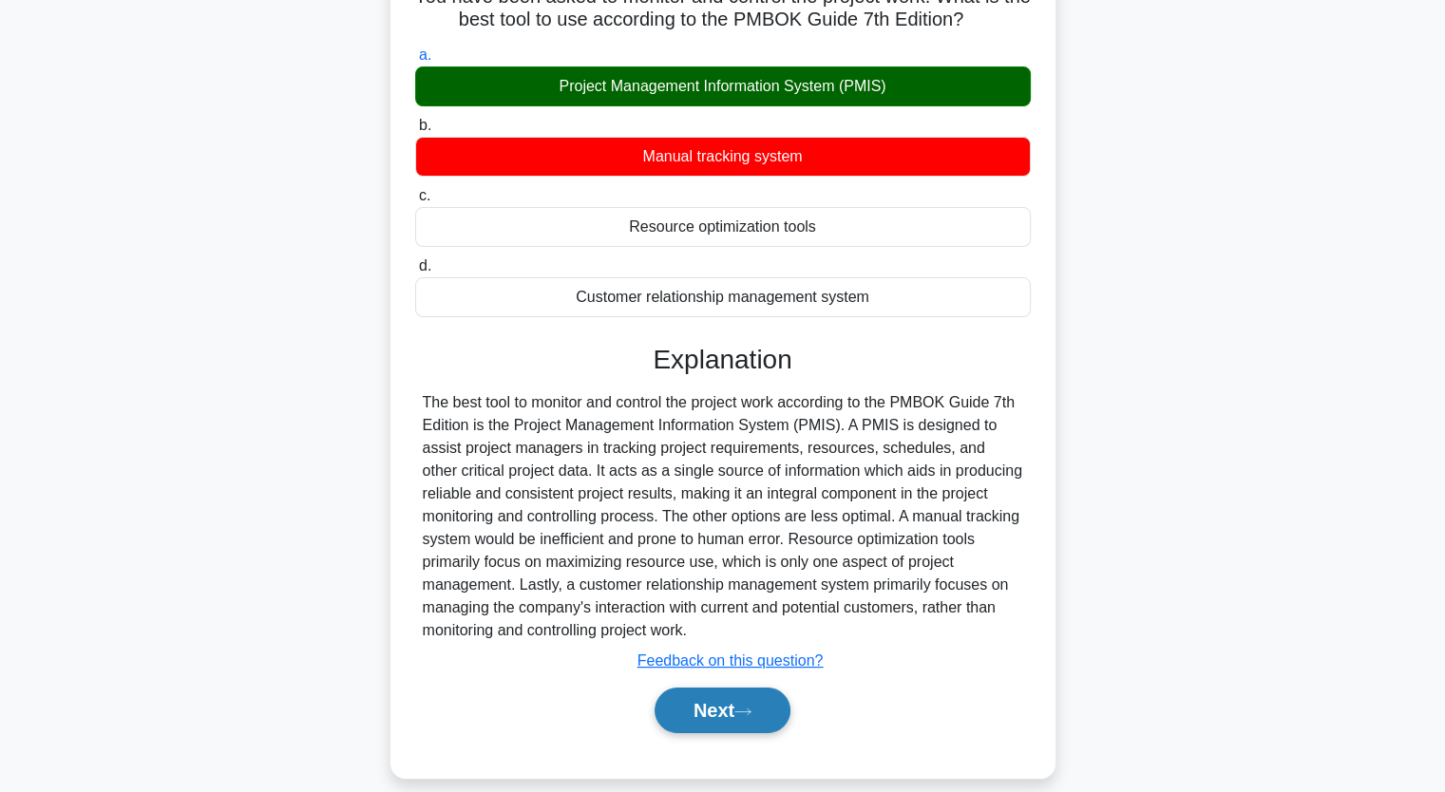
click at [722, 715] on button "Next" at bounding box center [722, 711] width 136 height 46
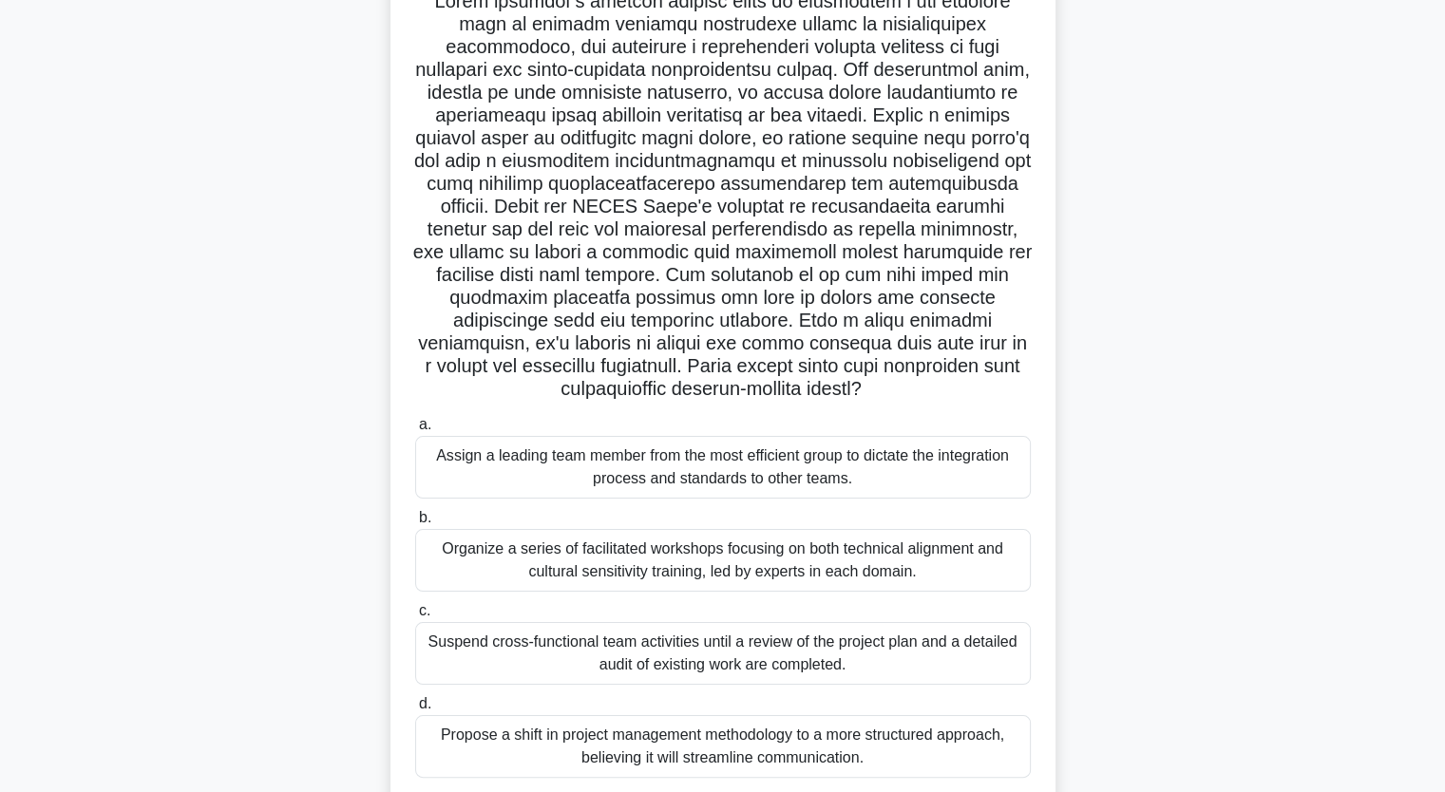
click at [237, 500] on div ".spinner_0XTQ{transform-origin:center;animation:spinner_y6GP .75s linear infini…" at bounding box center [723, 408] width 1254 height 899
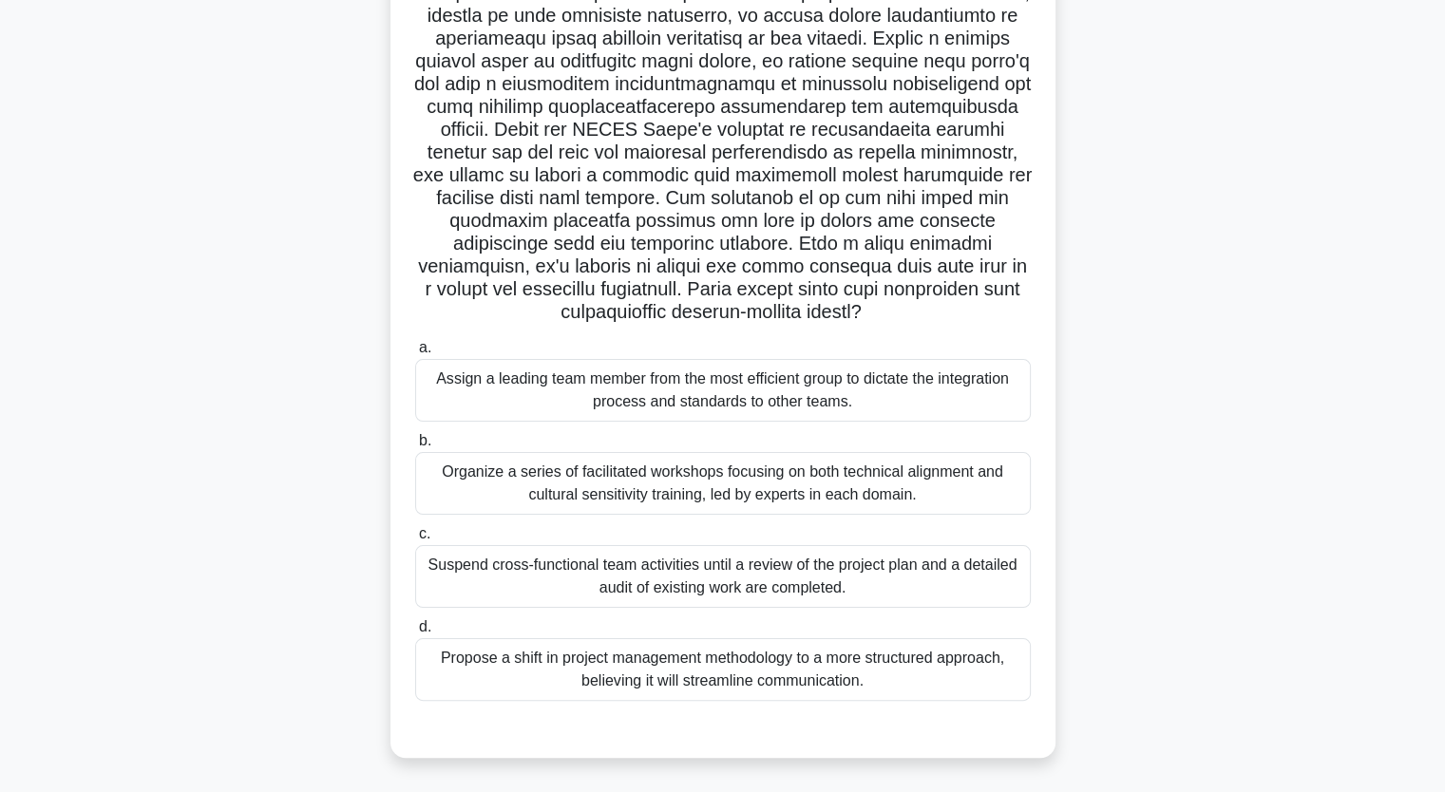
scroll to position [235, 0]
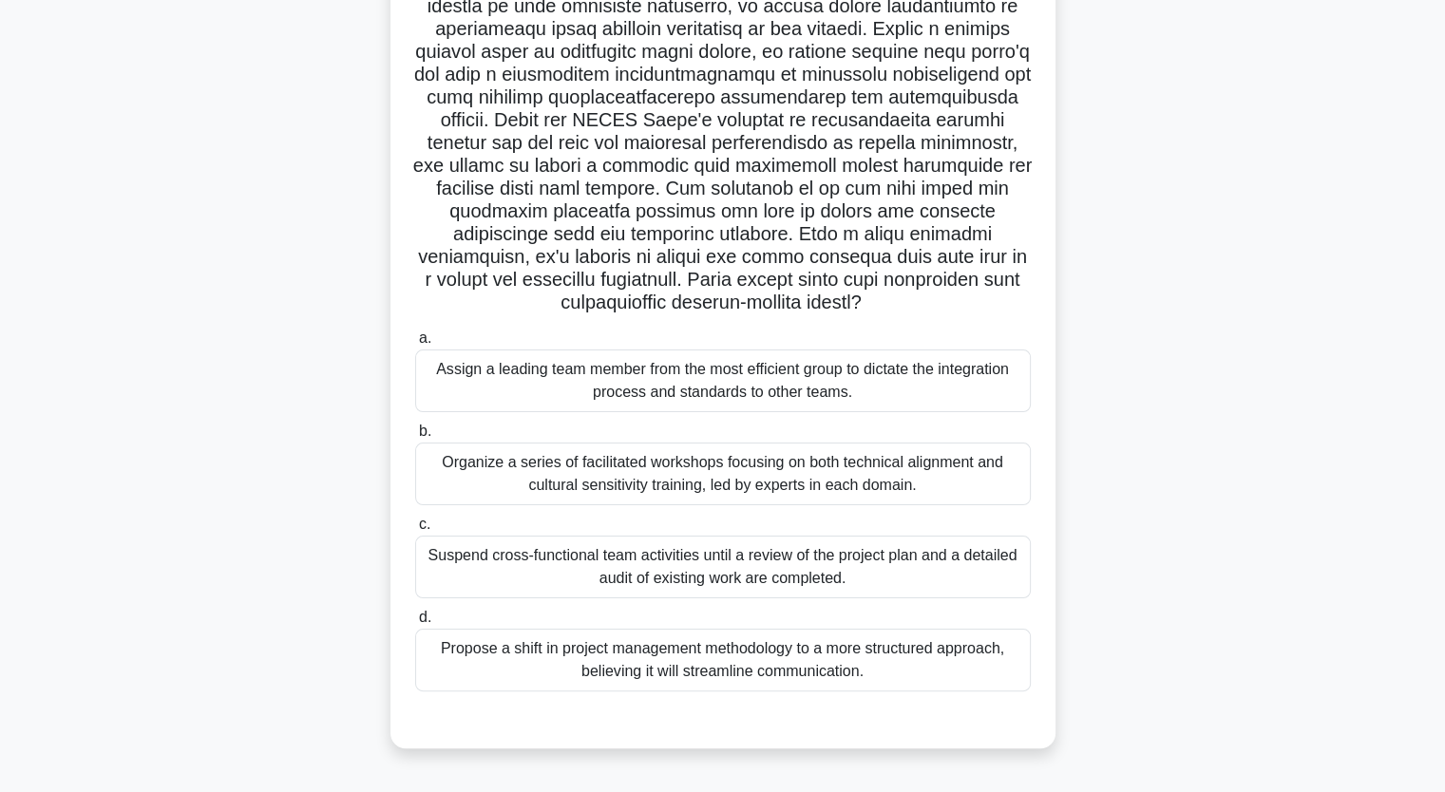
click at [547, 383] on div "Assign a leading team member from the most efficient group to dictate the integ…" at bounding box center [722, 381] width 615 height 63
click at [415, 345] on input "a. Assign a leading team member from the most efficient group to dictate the in…" at bounding box center [415, 338] width 0 height 12
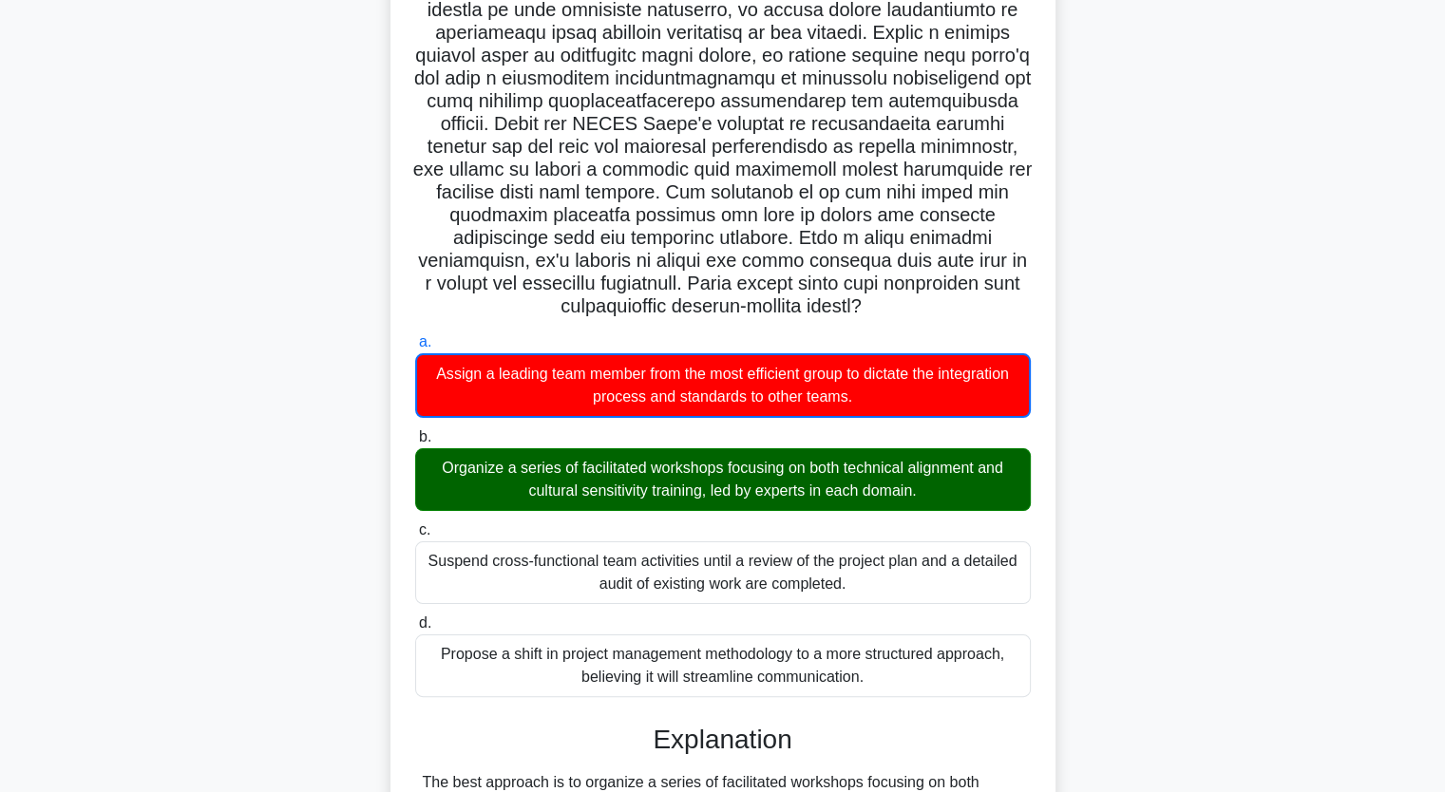
drag, startPoint x: 547, startPoint y: 383, endPoint x: 154, endPoint y: 522, distance: 417.3
click at [154, 522] on div ".spinner_0XTQ{transform-origin:center;animation:spinner_y6GP .75s linear infini…" at bounding box center [723, 677] width 1254 height 1600
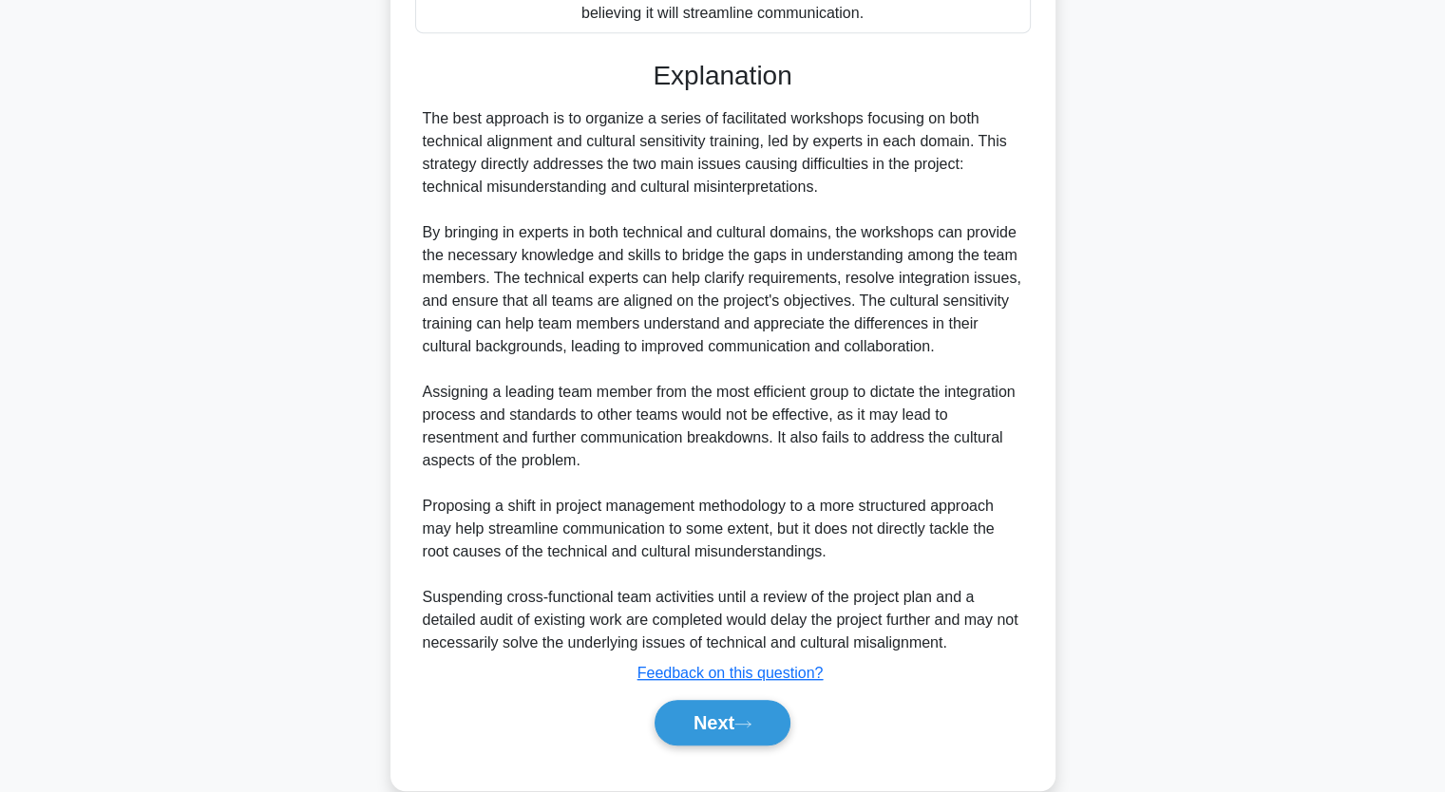
scroll to position [927, 0]
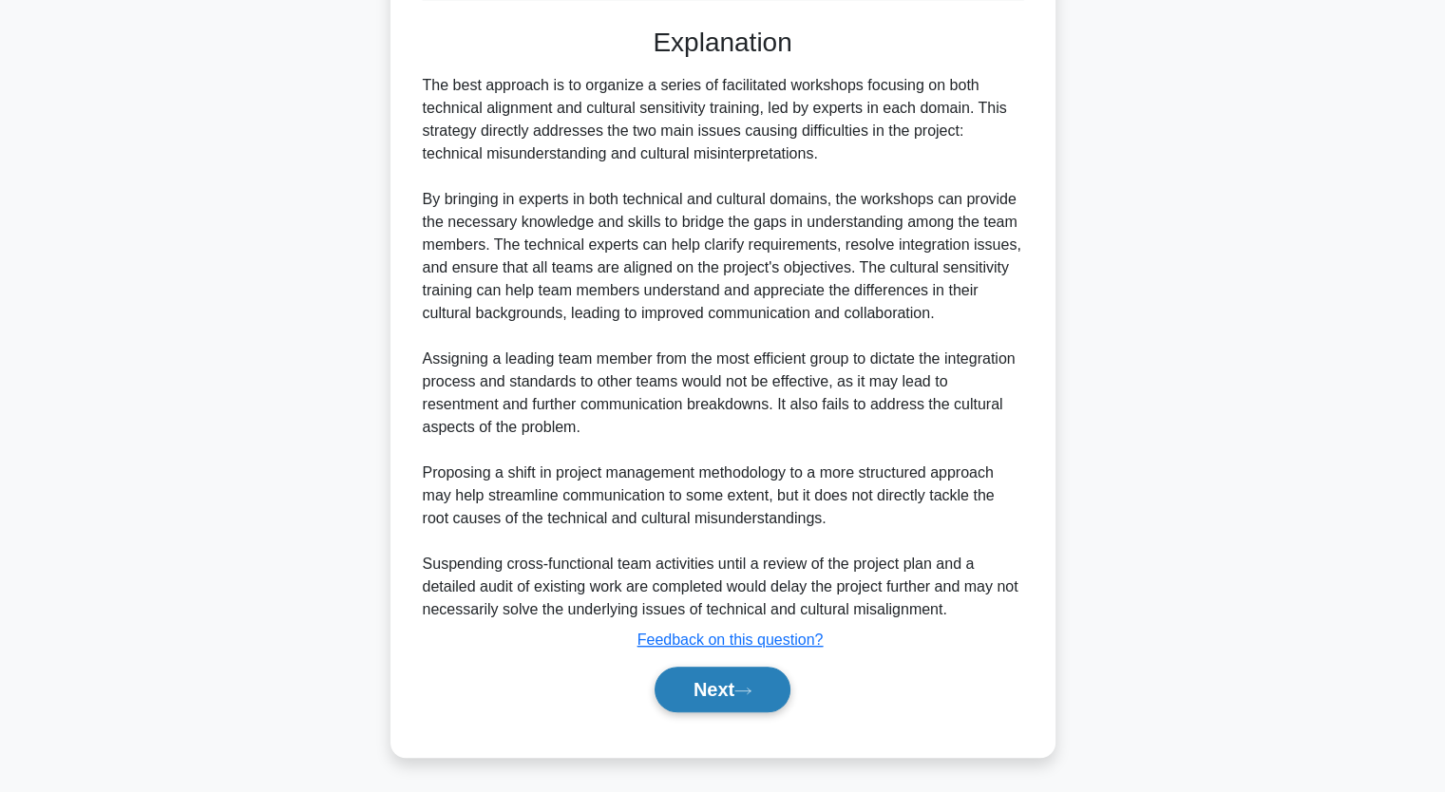
click at [718, 685] on button "Next" at bounding box center [722, 690] width 136 height 46
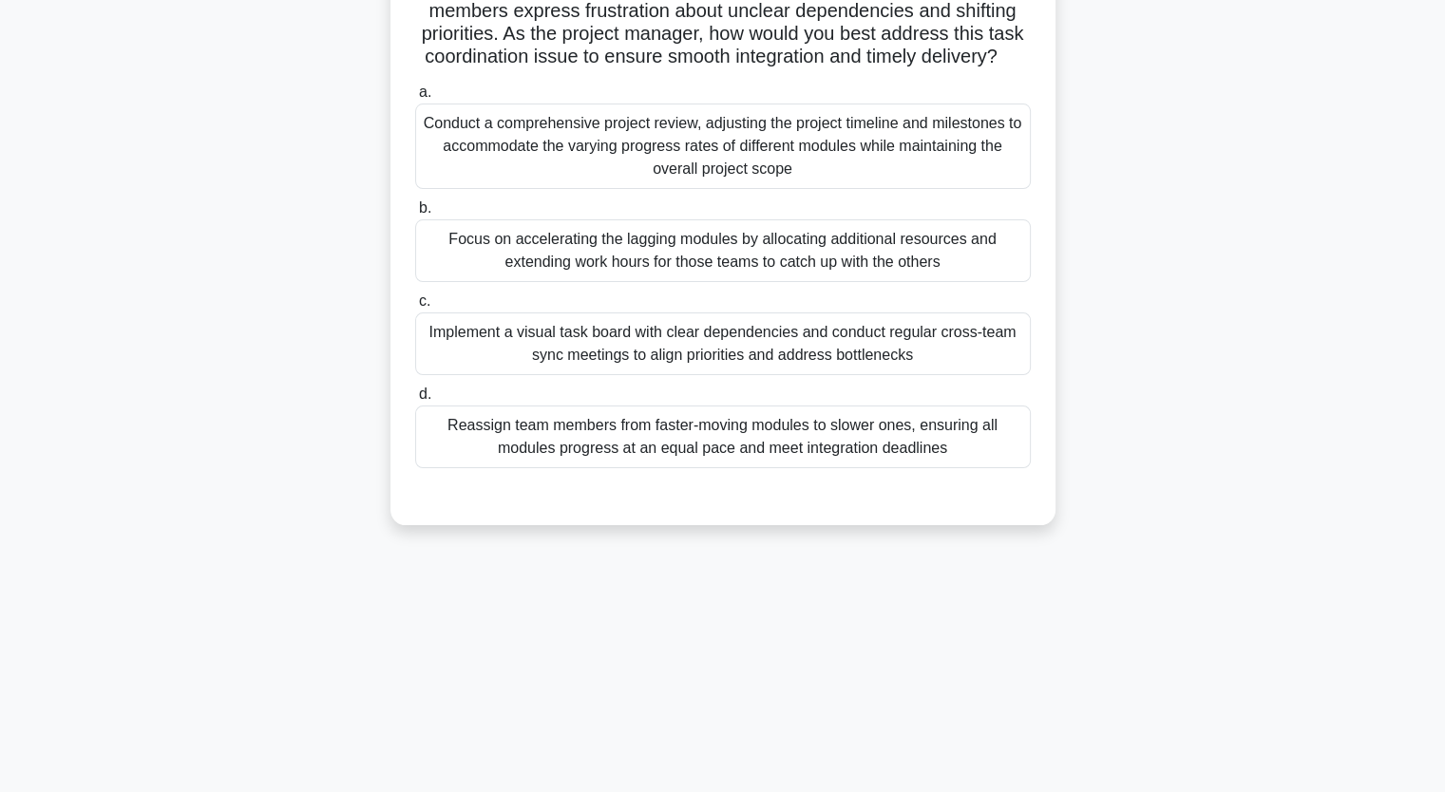
click at [133, 399] on div "You're managing a complex software development project with multiple interconne…" at bounding box center [723, 212] width 1254 height 671
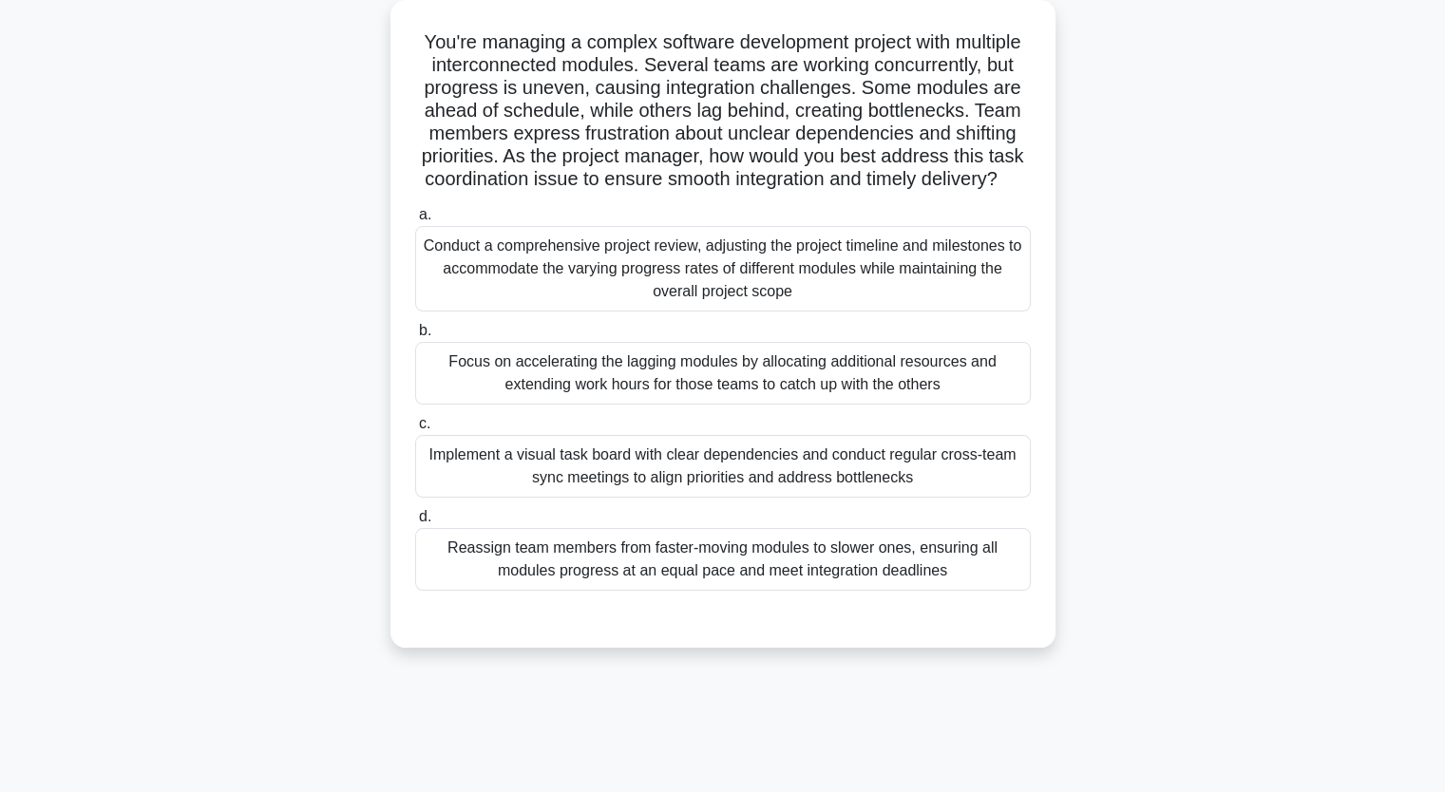
scroll to position [114, 0]
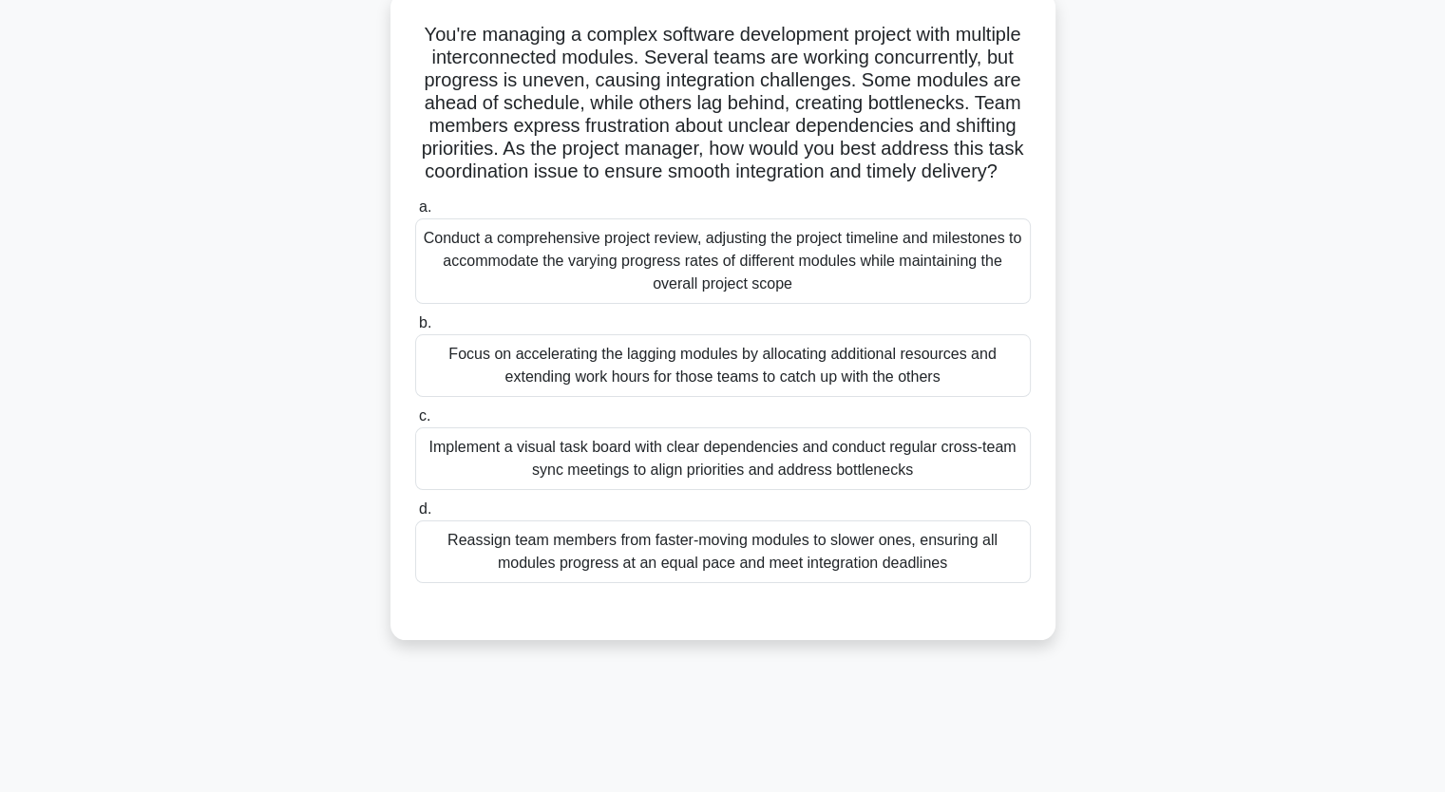
click at [559, 548] on div "Reassign team members from faster-moving modules to slower ones, ensuring all m…" at bounding box center [722, 552] width 615 height 63
click at [415, 516] on input "d. Reassign team members from faster-moving modules to slower ones, ensuring al…" at bounding box center [415, 509] width 0 height 12
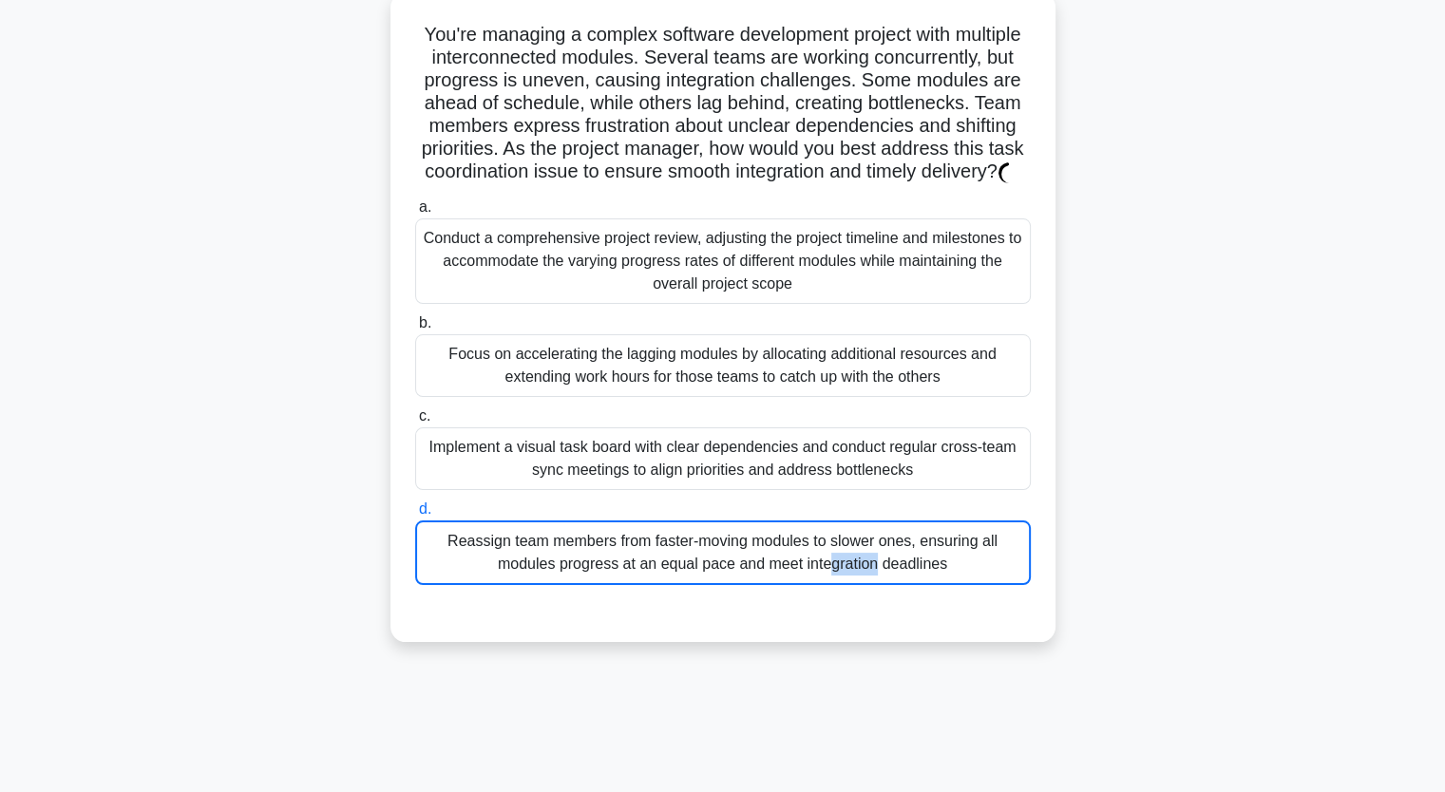
click at [559, 548] on div "Reassign team members from faster-moving modules to slower ones, ensuring all m…" at bounding box center [722, 553] width 615 height 65
click at [415, 516] on input "d. Reassign team members from faster-moving modules to slower ones, ensuring al…" at bounding box center [415, 509] width 0 height 12
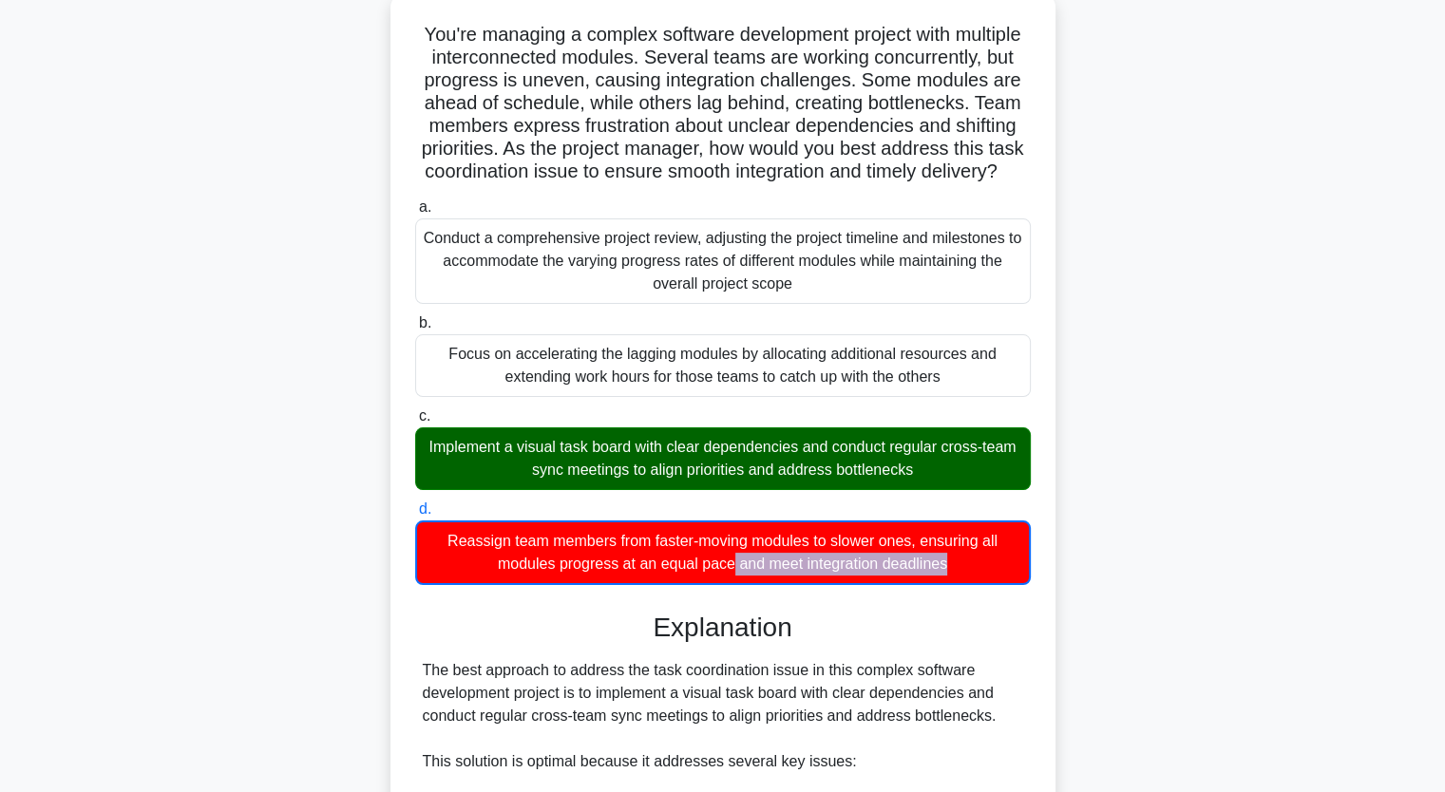
click at [559, 548] on div "Reassign team members from faster-moving modules to slower ones, ensuring all m…" at bounding box center [722, 553] width 615 height 65
click at [415, 516] on input "d. Reassign team members from faster-moving modules to slower ones, ensuring al…" at bounding box center [415, 509] width 0 height 12
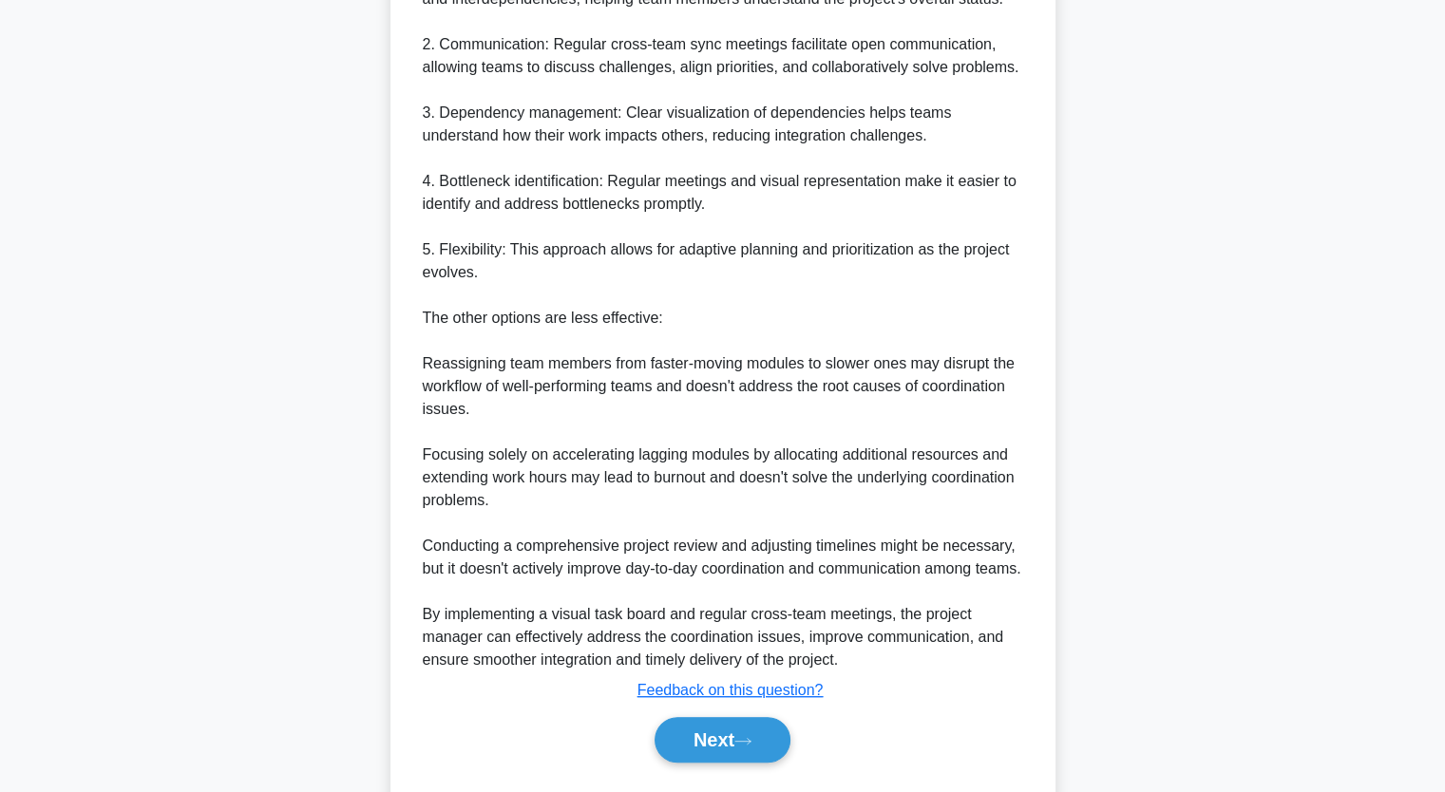
scroll to position [1026, 0]
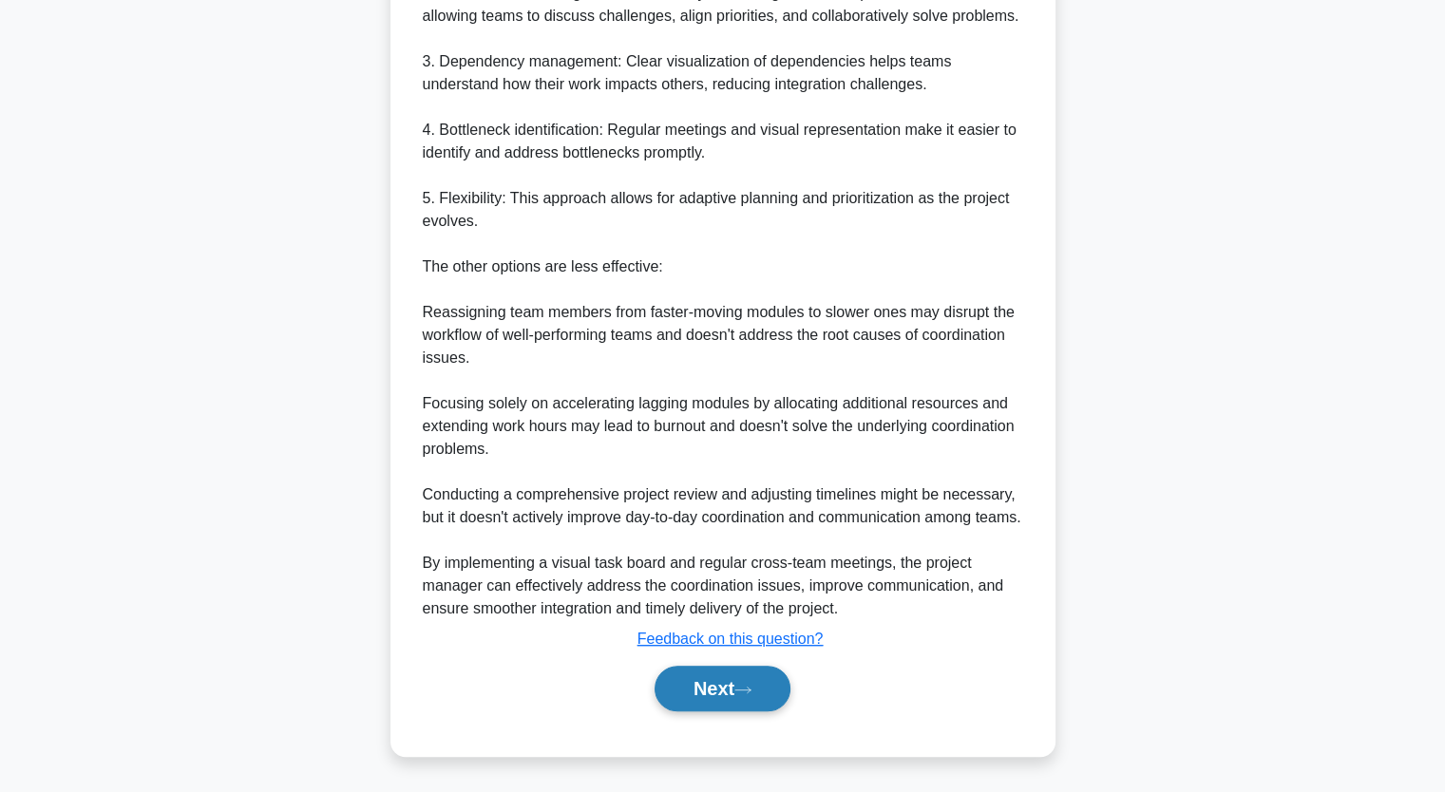
click at [710, 711] on button "Next" at bounding box center [722, 689] width 136 height 46
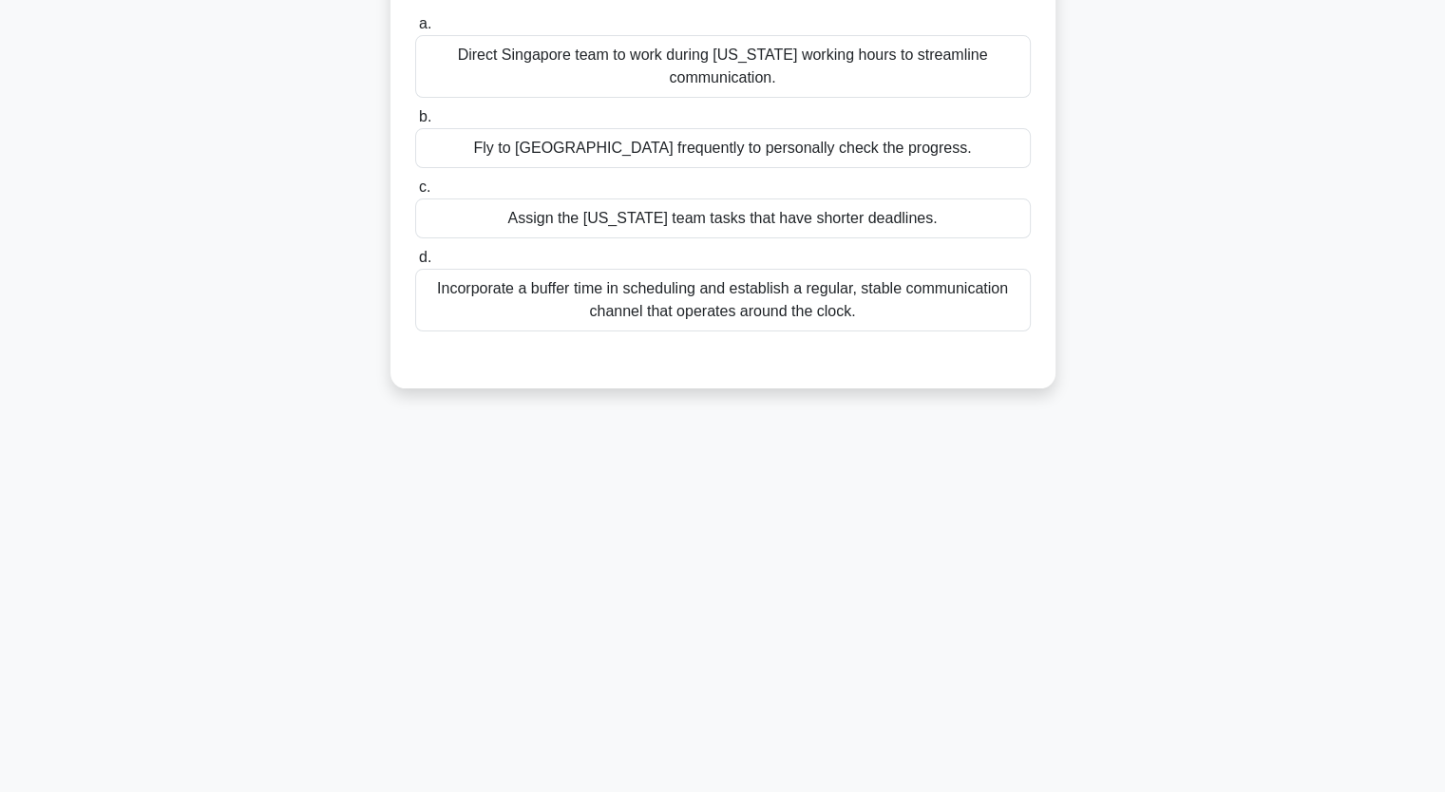
scroll to position [235, 0]
click at [118, 385] on div "You're responsible for a project that involves team members in Texas and Singap…" at bounding box center [723, 144] width 1254 height 534
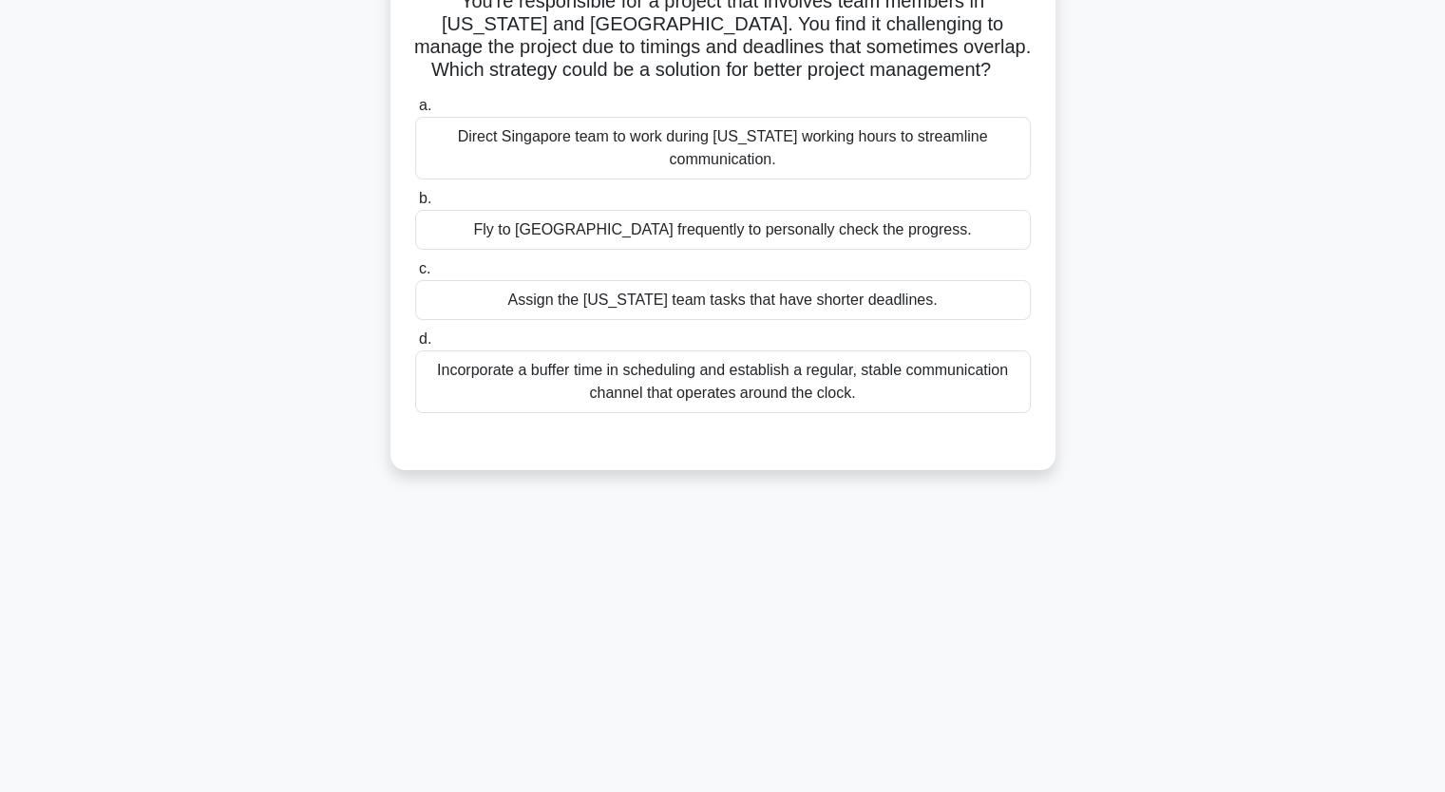
scroll to position [121, 0]
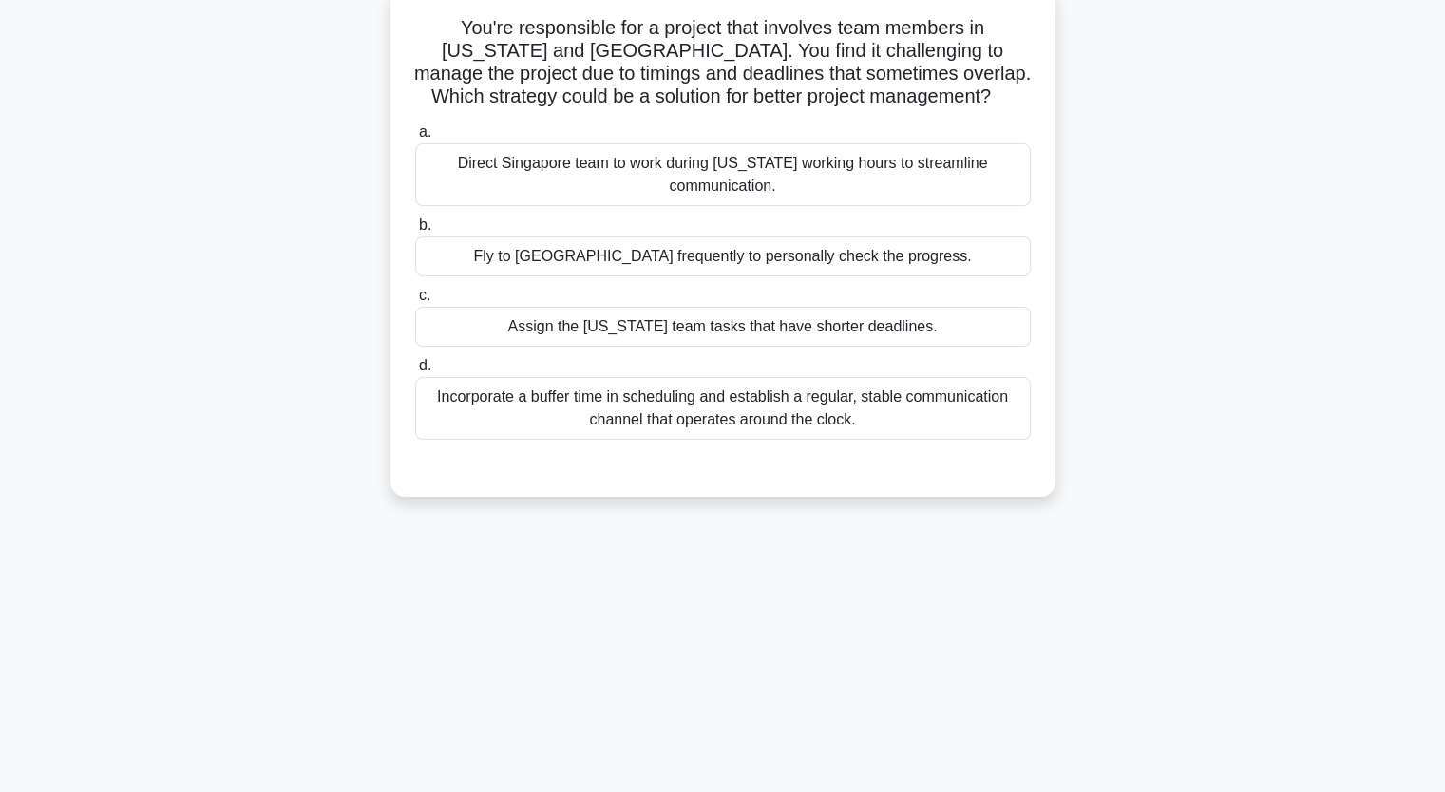
click at [627, 154] on div "Direct Singapore team to work during Texas working hours to streamline communic…" at bounding box center [722, 174] width 615 height 63
click at [415, 139] on input "a. Direct Singapore team to work during Texas working hours to streamline commu…" at bounding box center [415, 132] width 0 height 12
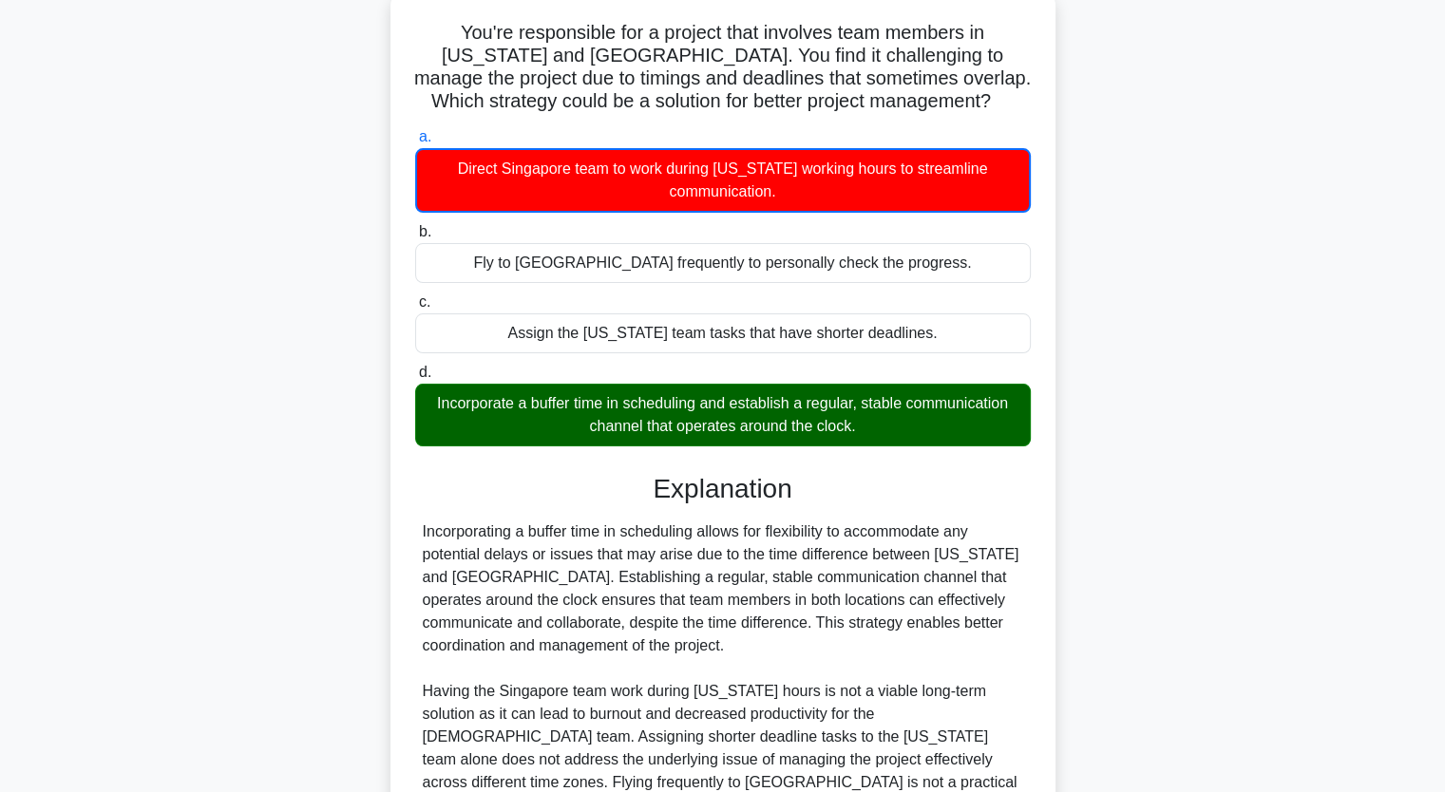
click at [23, 386] on main "4:10 Stop PMP - Virtual Team Management Beginner 4/5 You're responsible for a p…" at bounding box center [722, 473] width 1445 height 1066
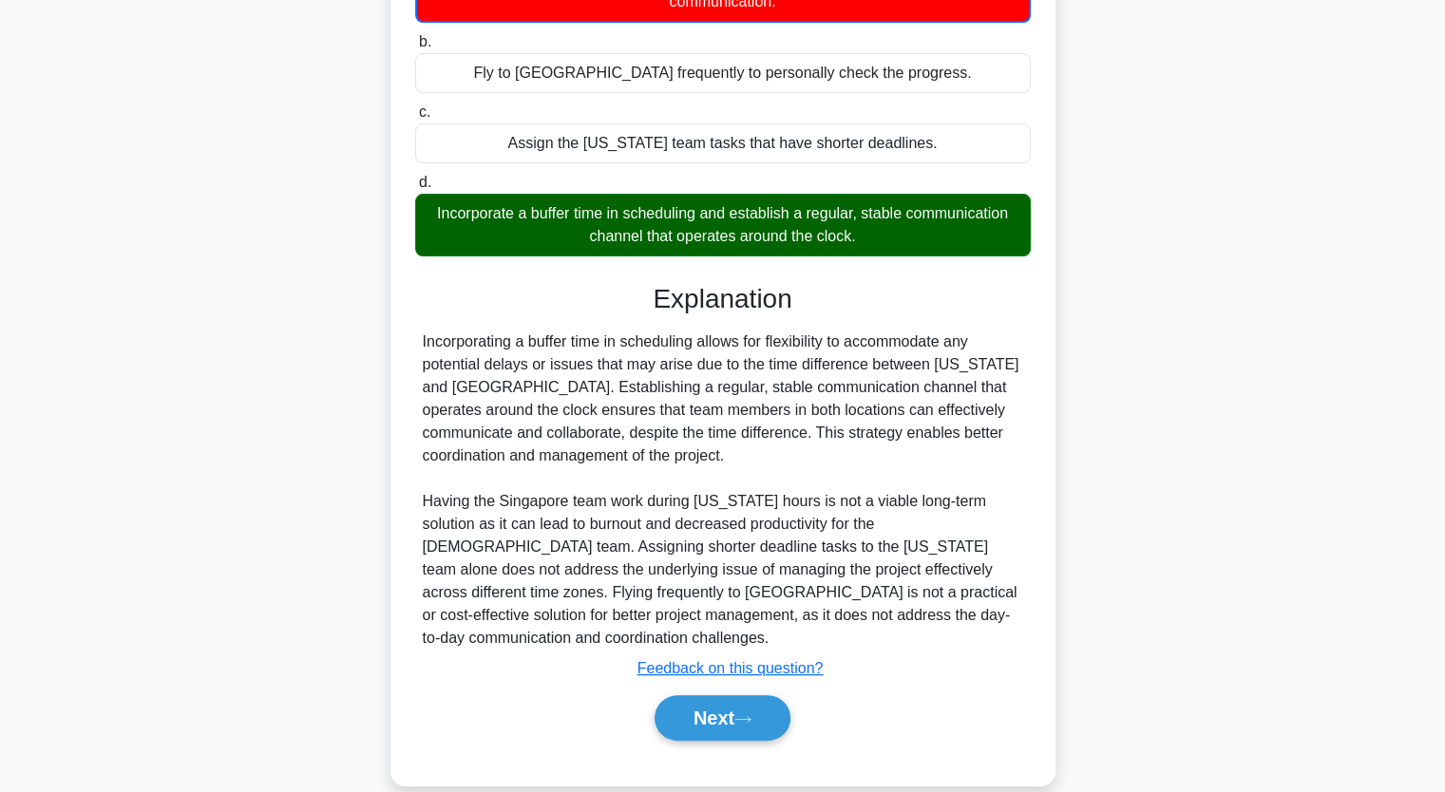
scroll to position [312, 0]
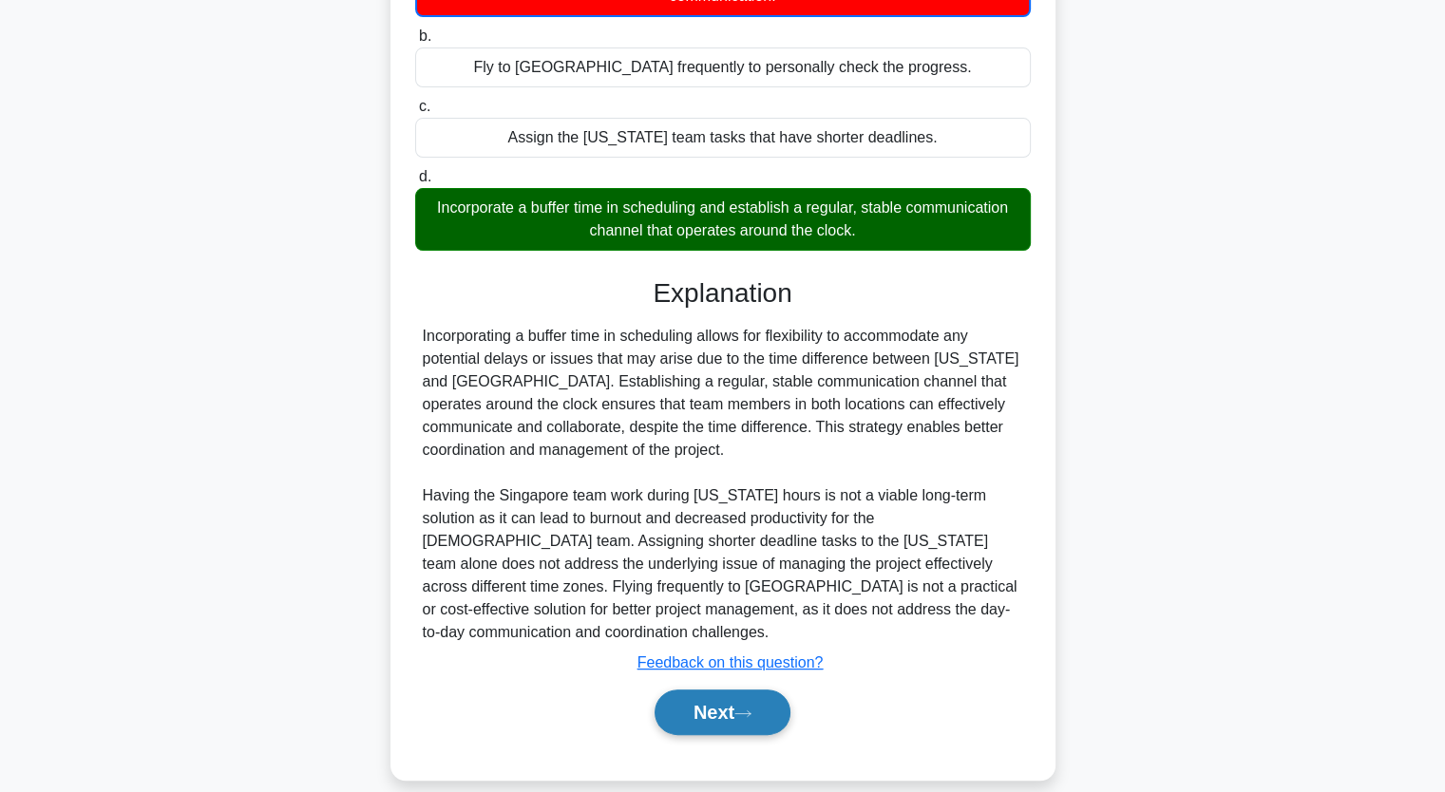
click at [720, 697] on button "Next" at bounding box center [722, 713] width 136 height 46
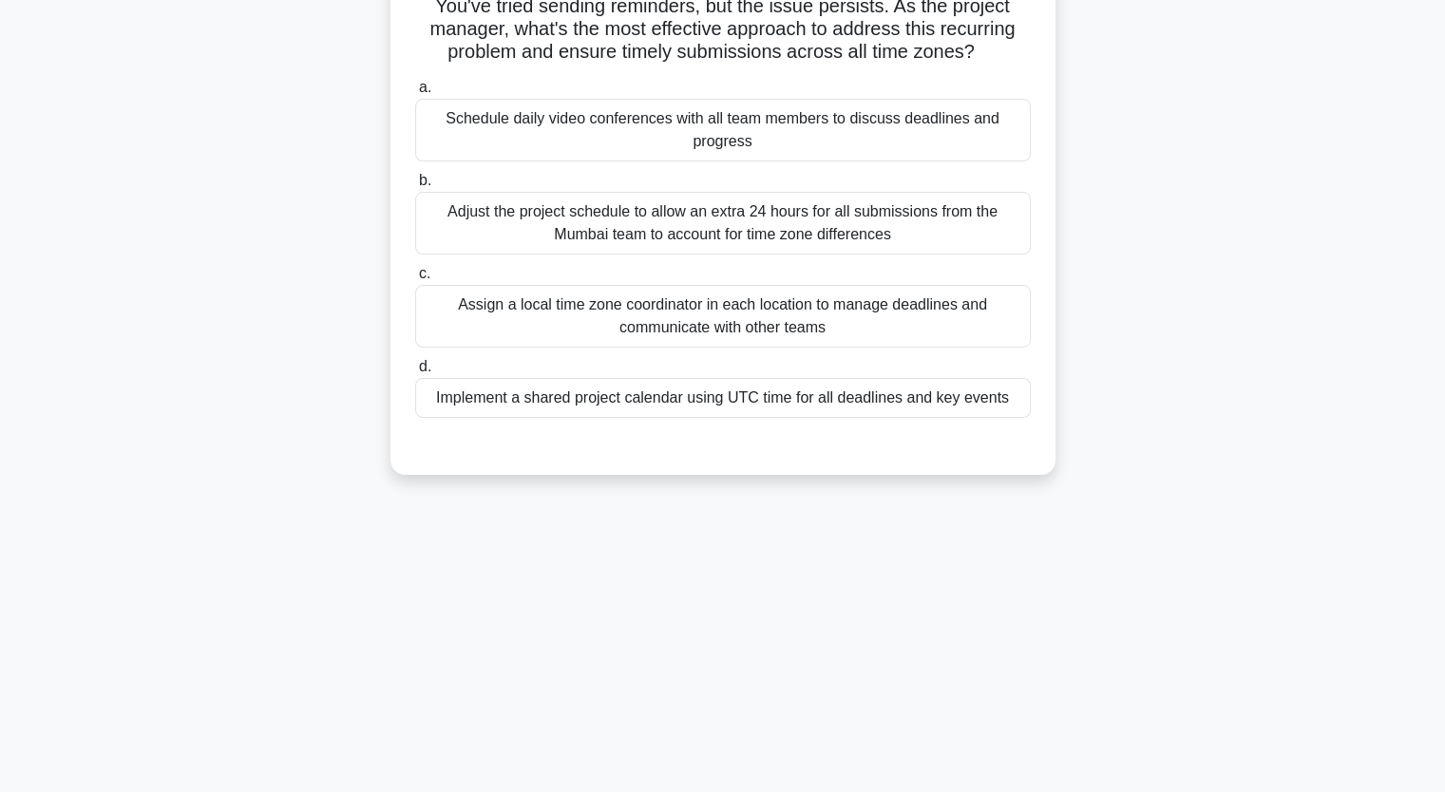
click at [639, 129] on div "Schedule daily video conferences with all team members to discuss deadlines and…" at bounding box center [722, 130] width 615 height 63
click at [415, 94] on input "a. Schedule daily video conferences with all team members to discuss deadlines …" at bounding box center [415, 88] width 0 height 12
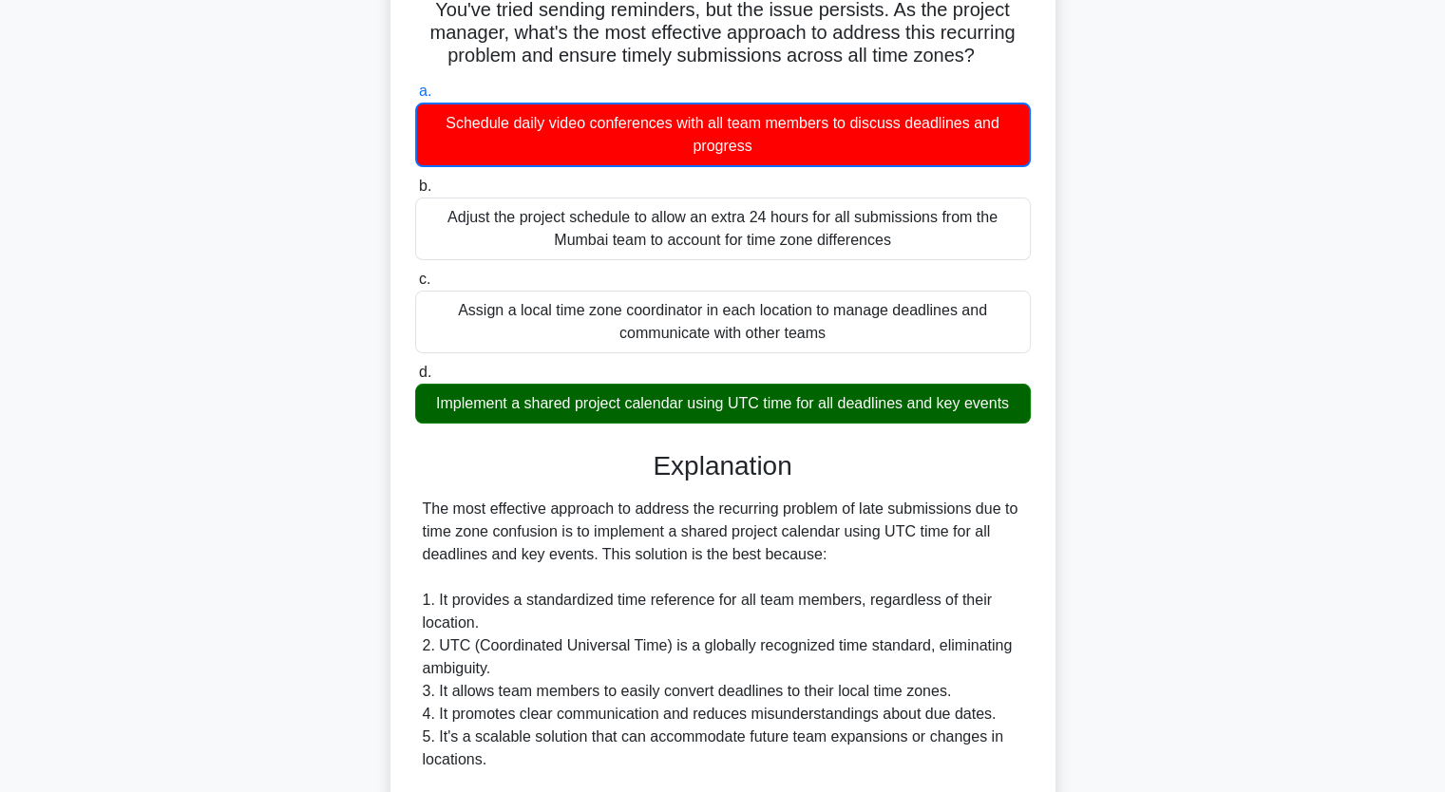
click at [91, 232] on main "4:01 Stop PMP - Virtual Team Management Beginner 5/5 You're managing a global p…" at bounding box center [722, 587] width 1445 height 1522
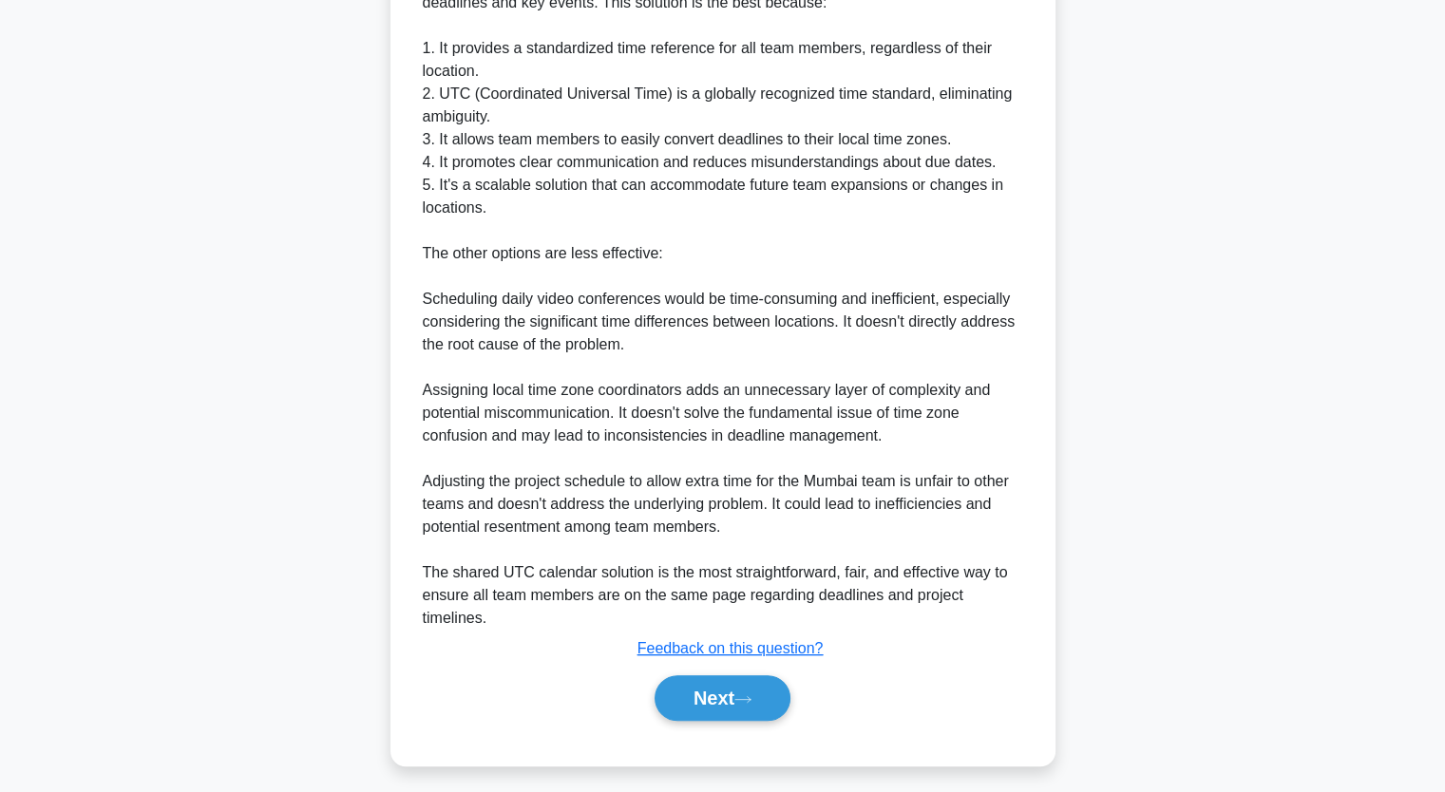
scroll to position [790, 0]
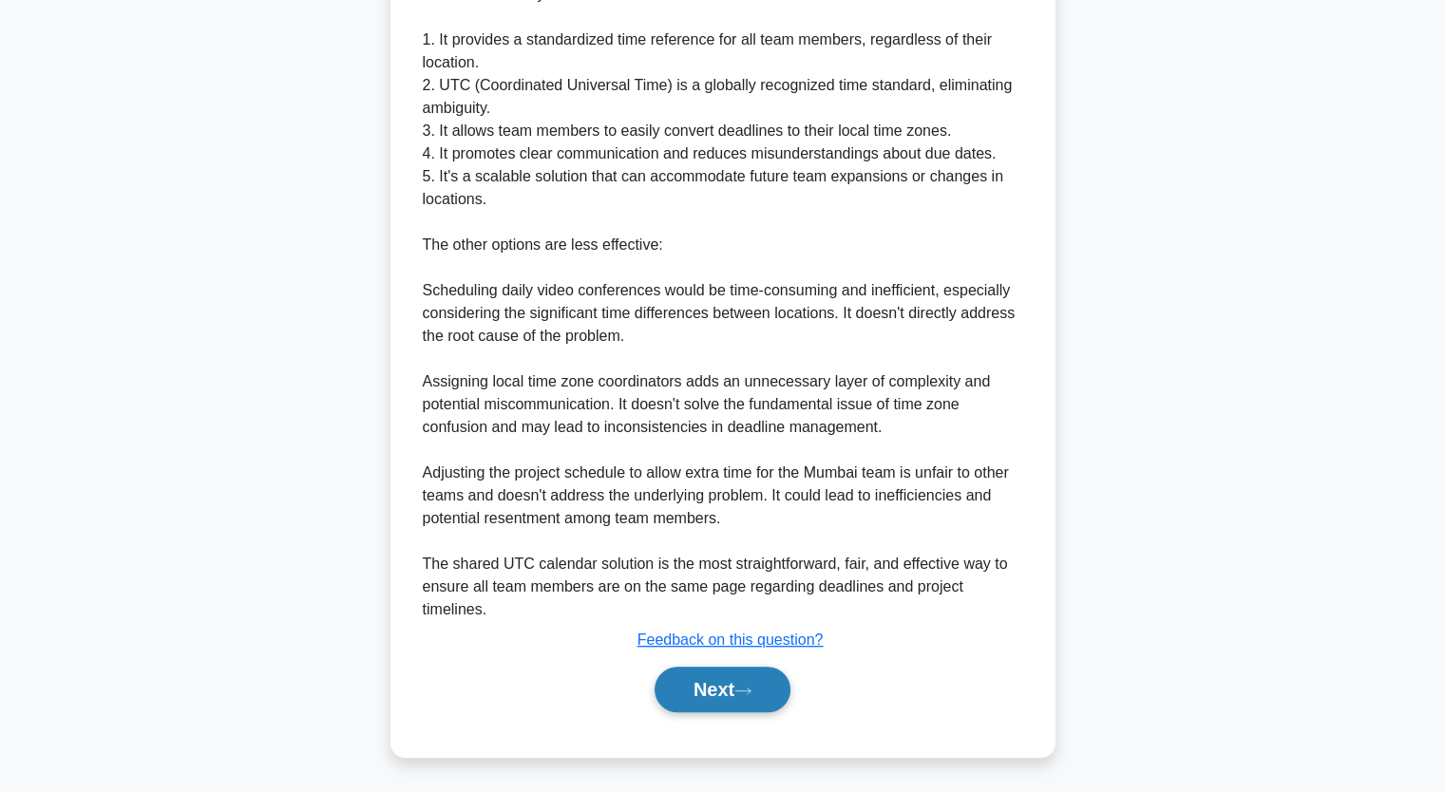
click at [694, 691] on button "Next" at bounding box center [722, 690] width 136 height 46
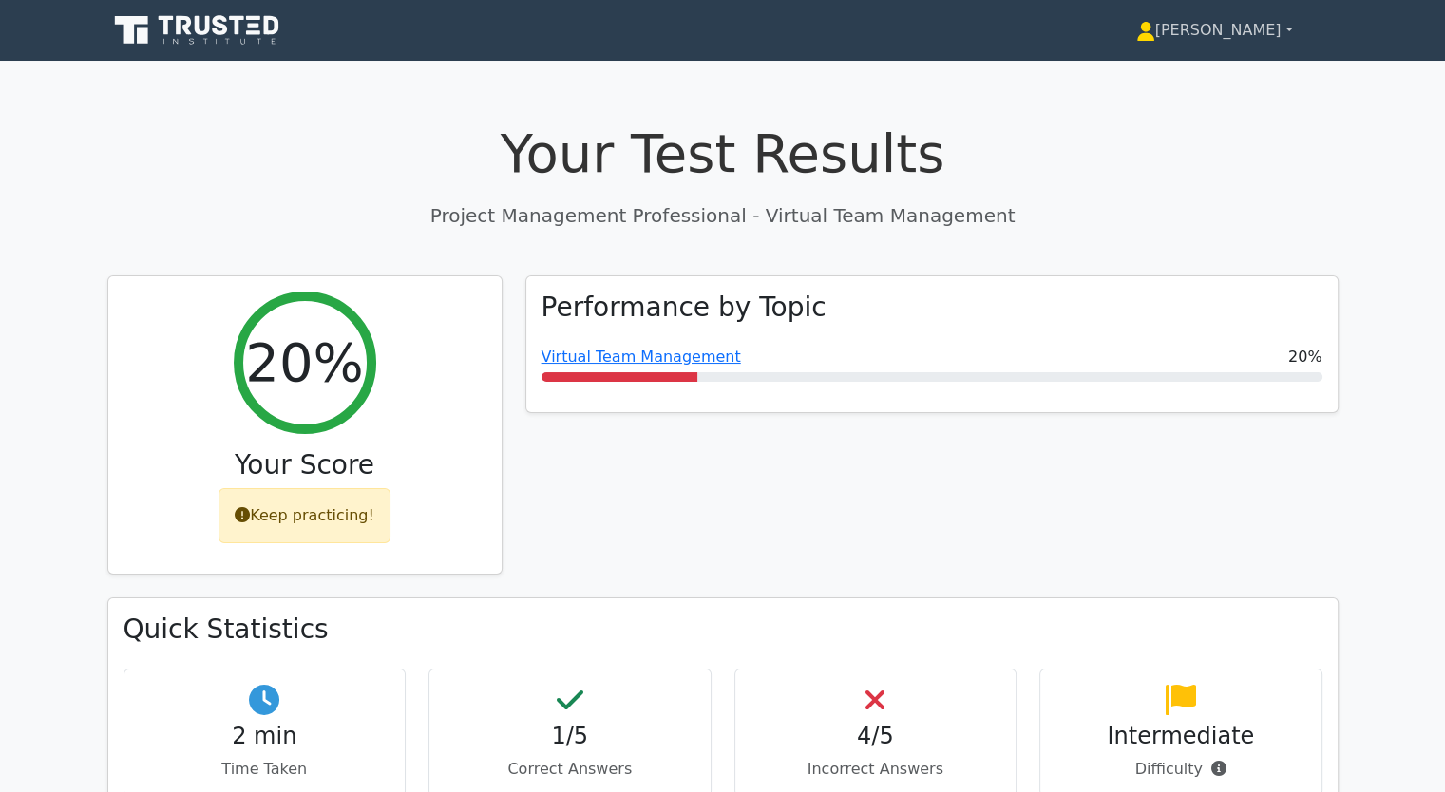
click at [1286, 28] on link "[PERSON_NAME]" at bounding box center [1214, 30] width 248 height 38
click at [1128, 77] on link "Profile" at bounding box center [1166, 75] width 150 height 30
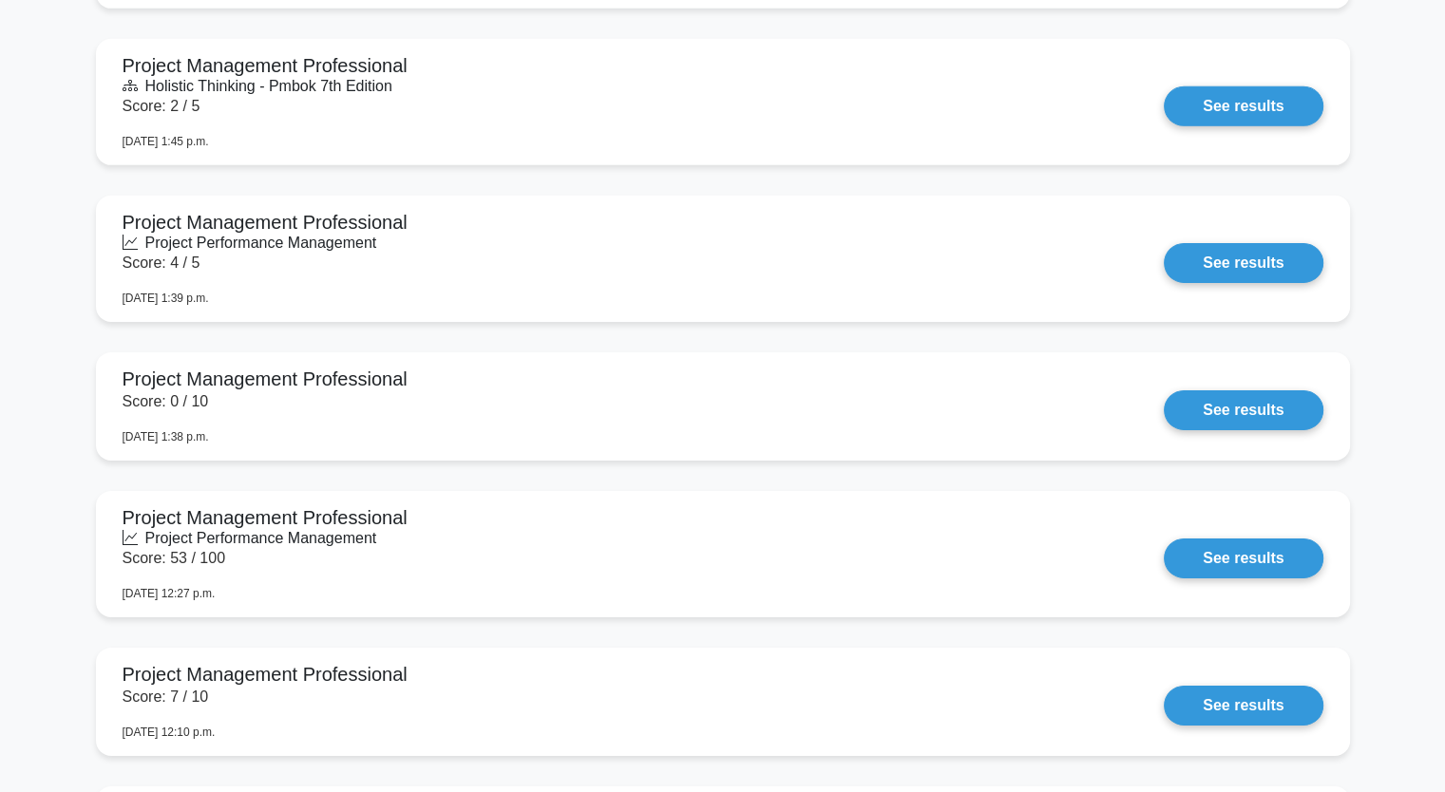
scroll to position [6117, 0]
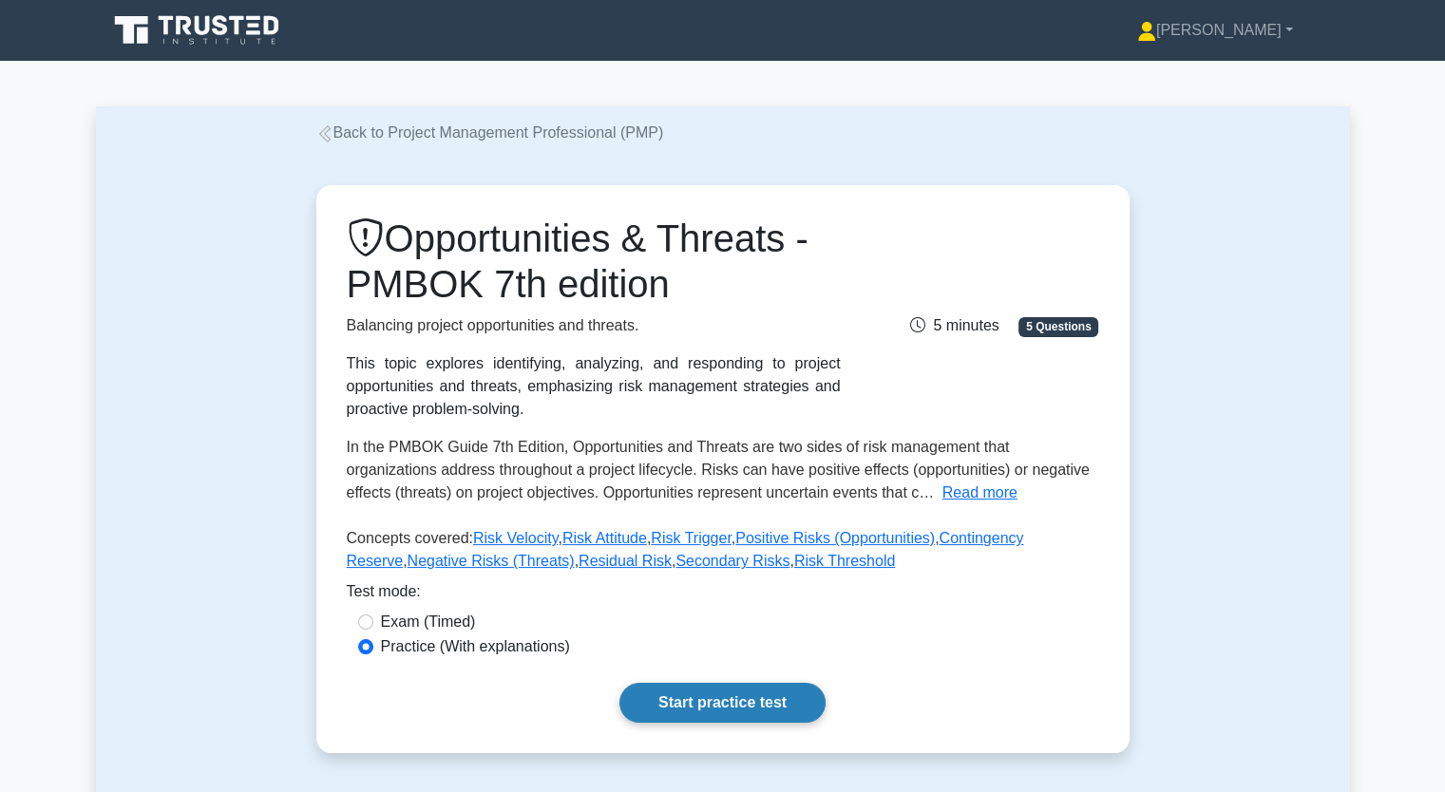
click at [696, 715] on link "Start practice test" at bounding box center [722, 703] width 206 height 40
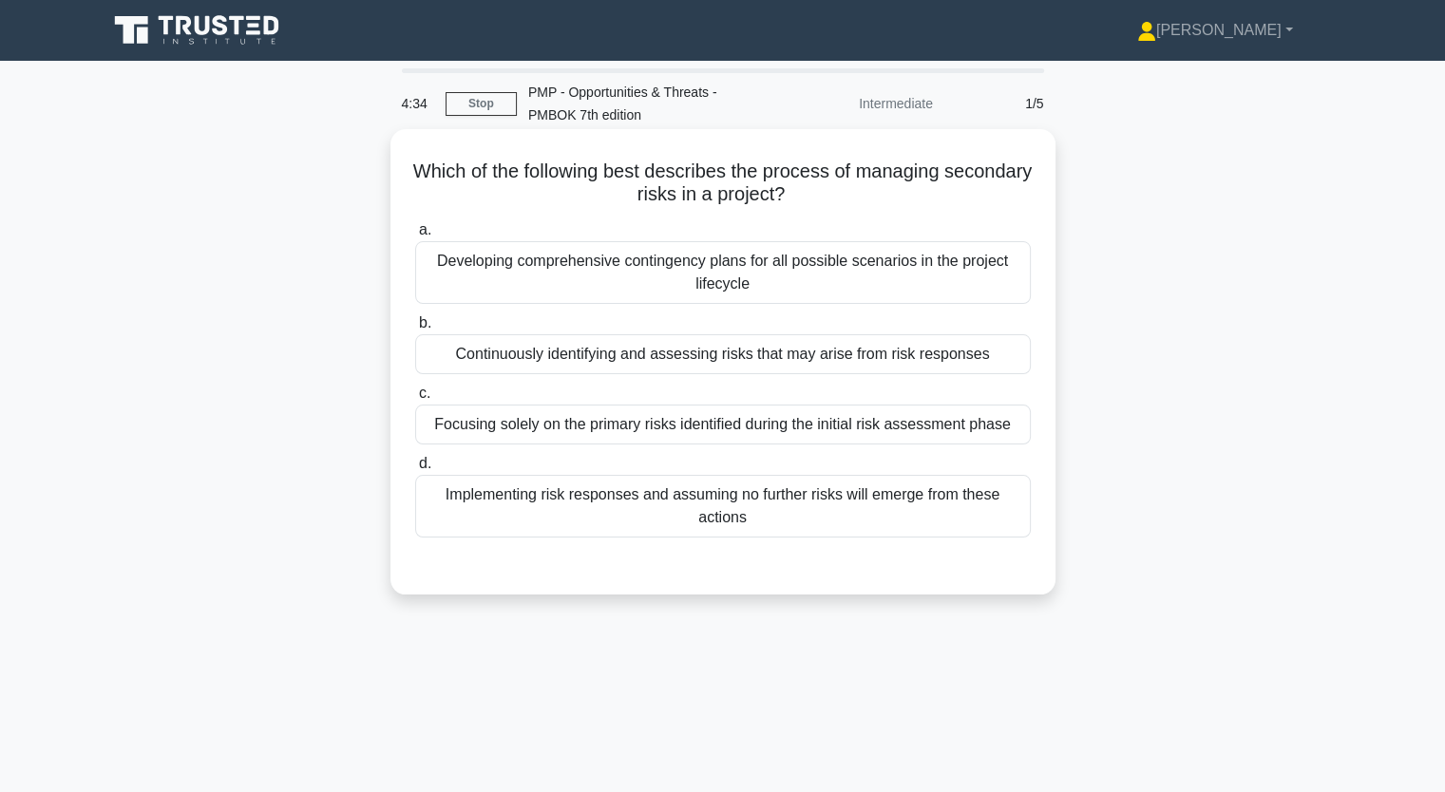
click at [631, 258] on div "Developing comprehensive contingency plans for all possible scenarios in the pr…" at bounding box center [722, 272] width 615 height 63
click at [415, 237] on input "a. Developing comprehensive contingency plans for all possible scenarios in the…" at bounding box center [415, 230] width 0 height 12
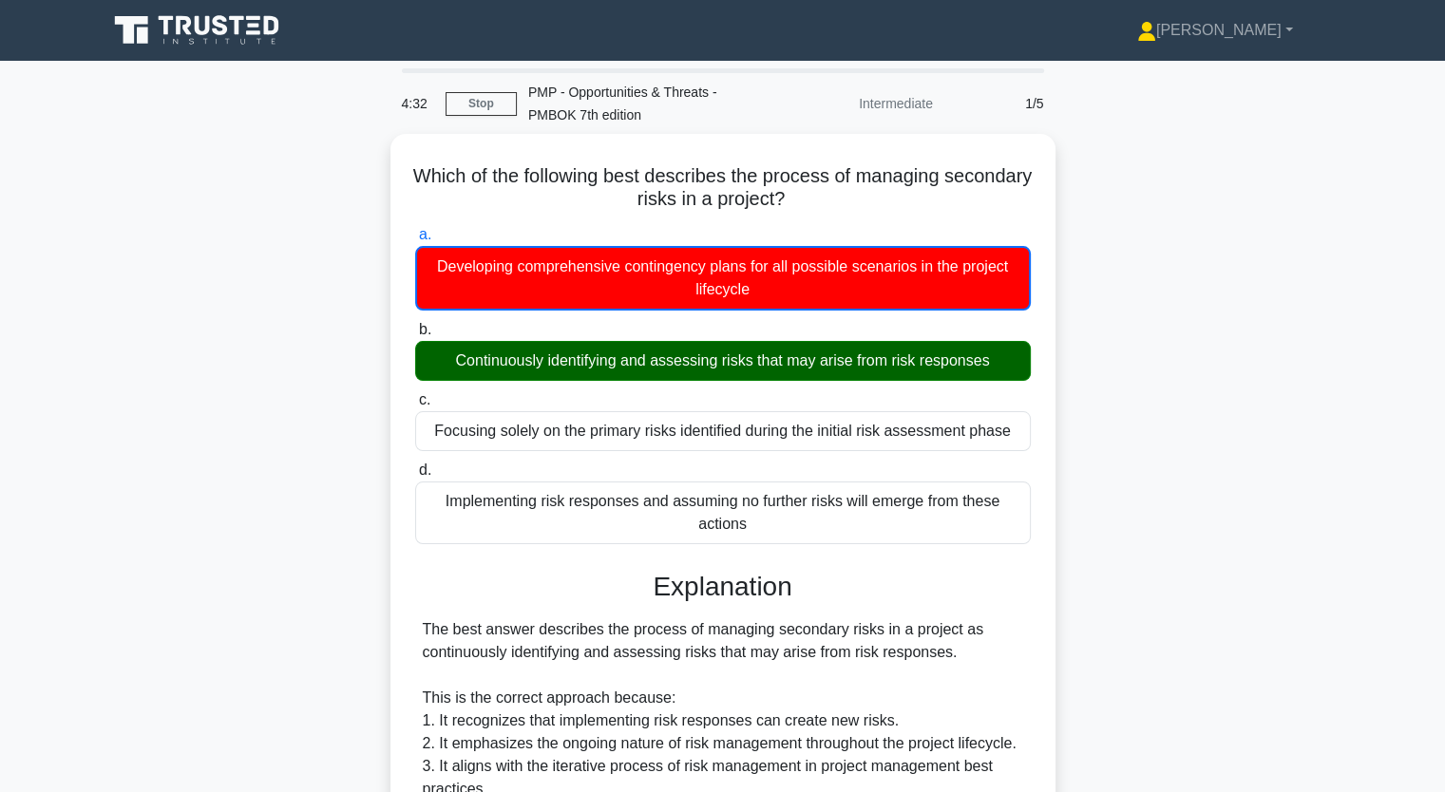
click at [312, 312] on div "Which of the following best describes the process of managing secondary risks i…" at bounding box center [723, 695] width 1254 height 1122
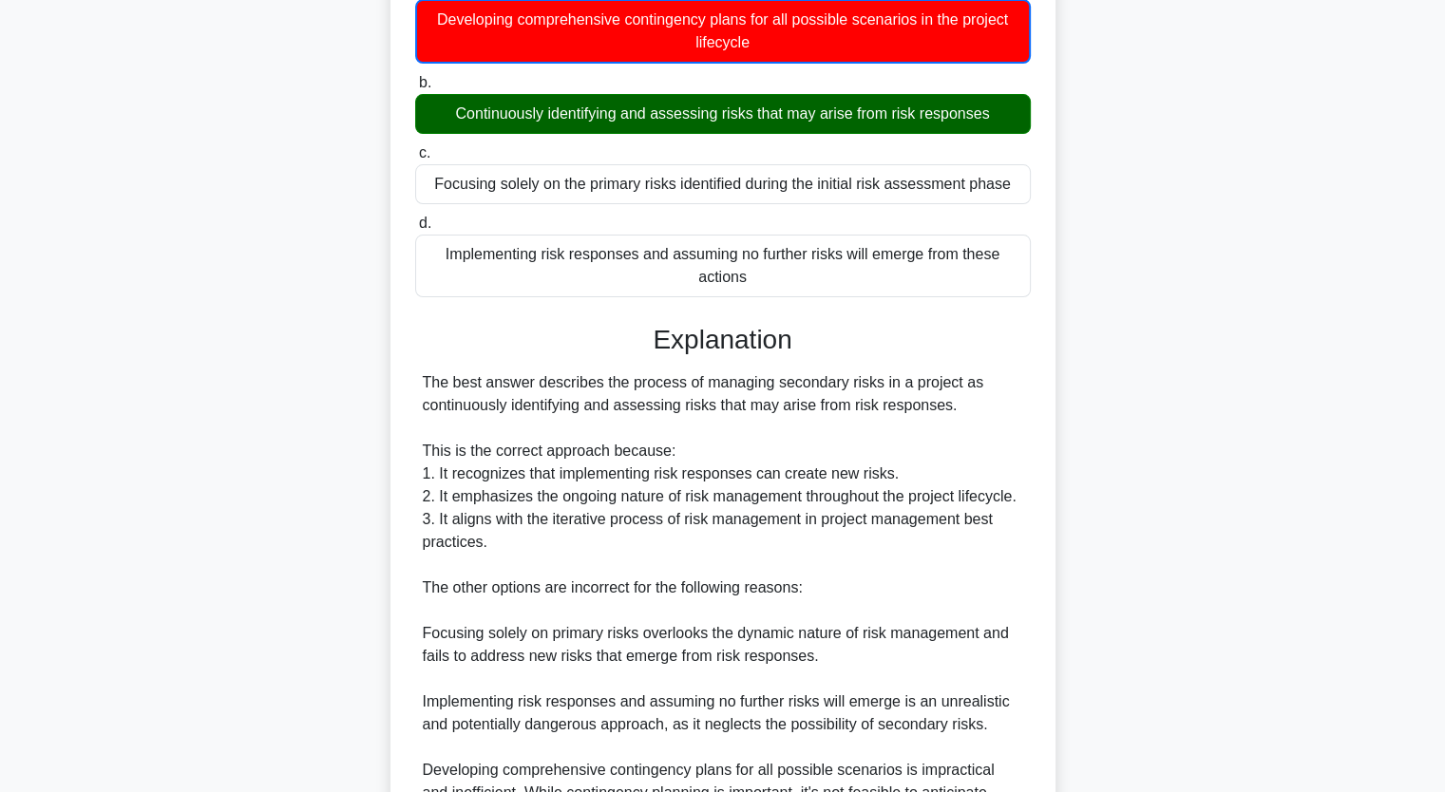
scroll to position [471, 0]
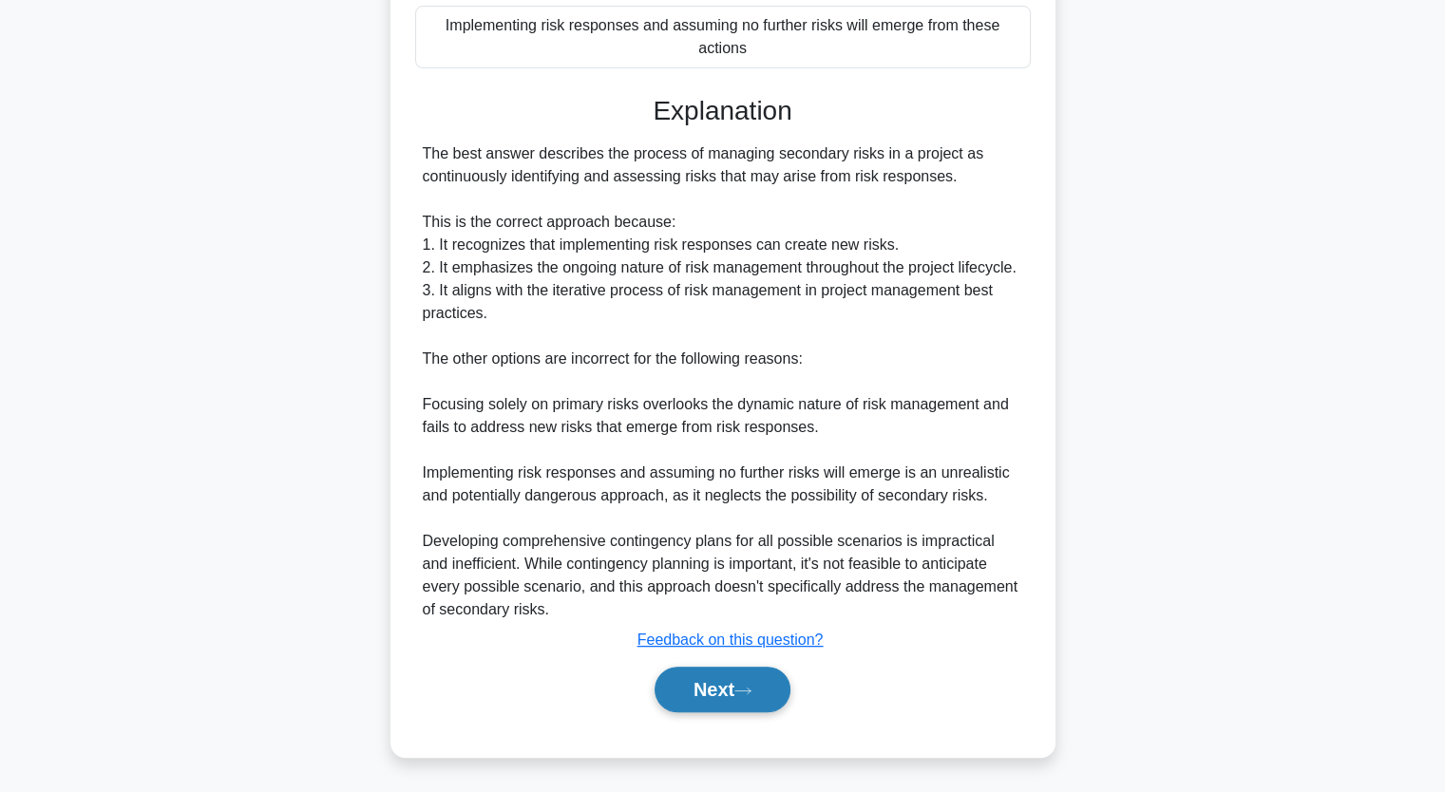
click at [702, 693] on button "Next" at bounding box center [722, 690] width 136 height 46
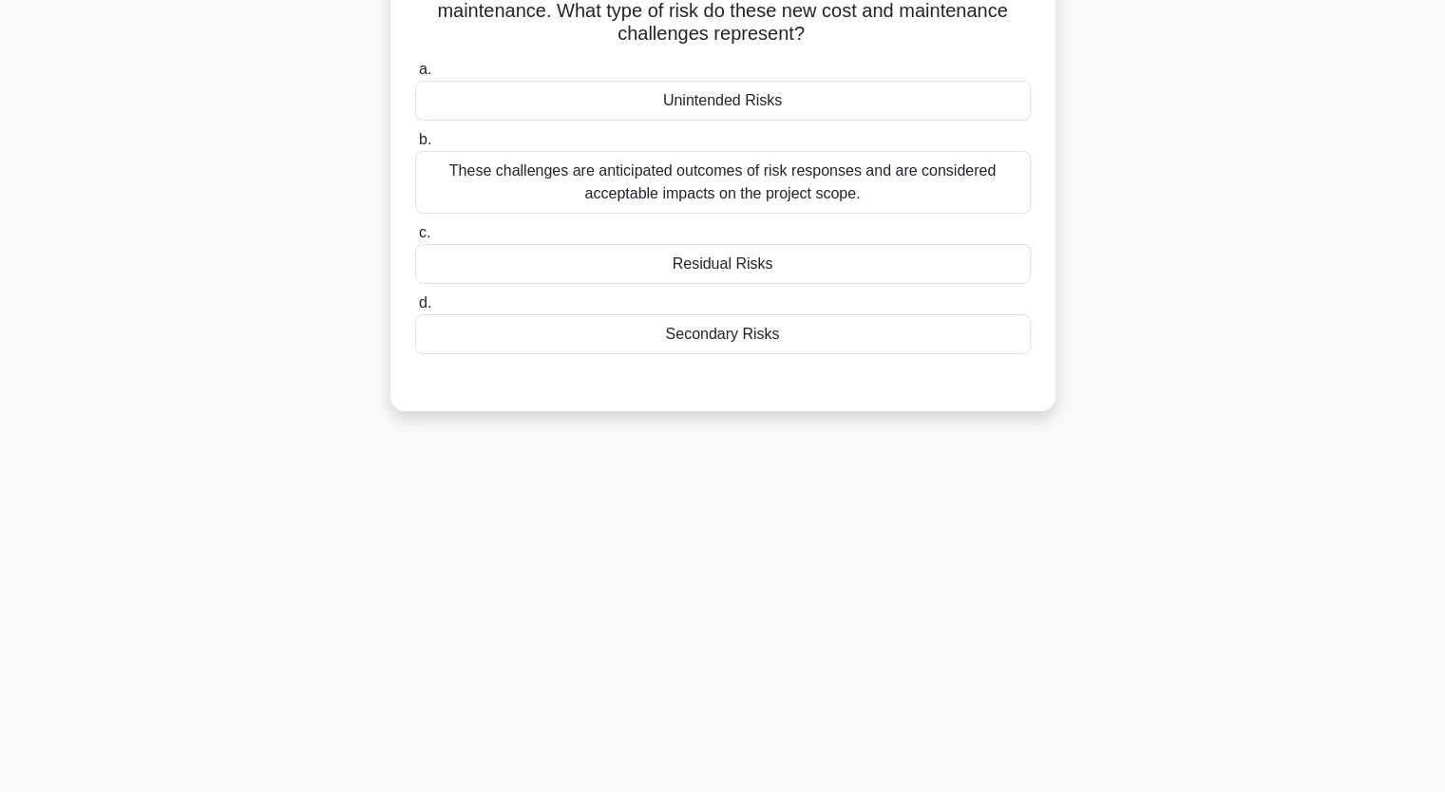
scroll to position [235, 0]
click at [194, 399] on div "In an IT infrastructure project, the project manager mitigates the risk of syst…" at bounding box center [723, 167] width 1254 height 534
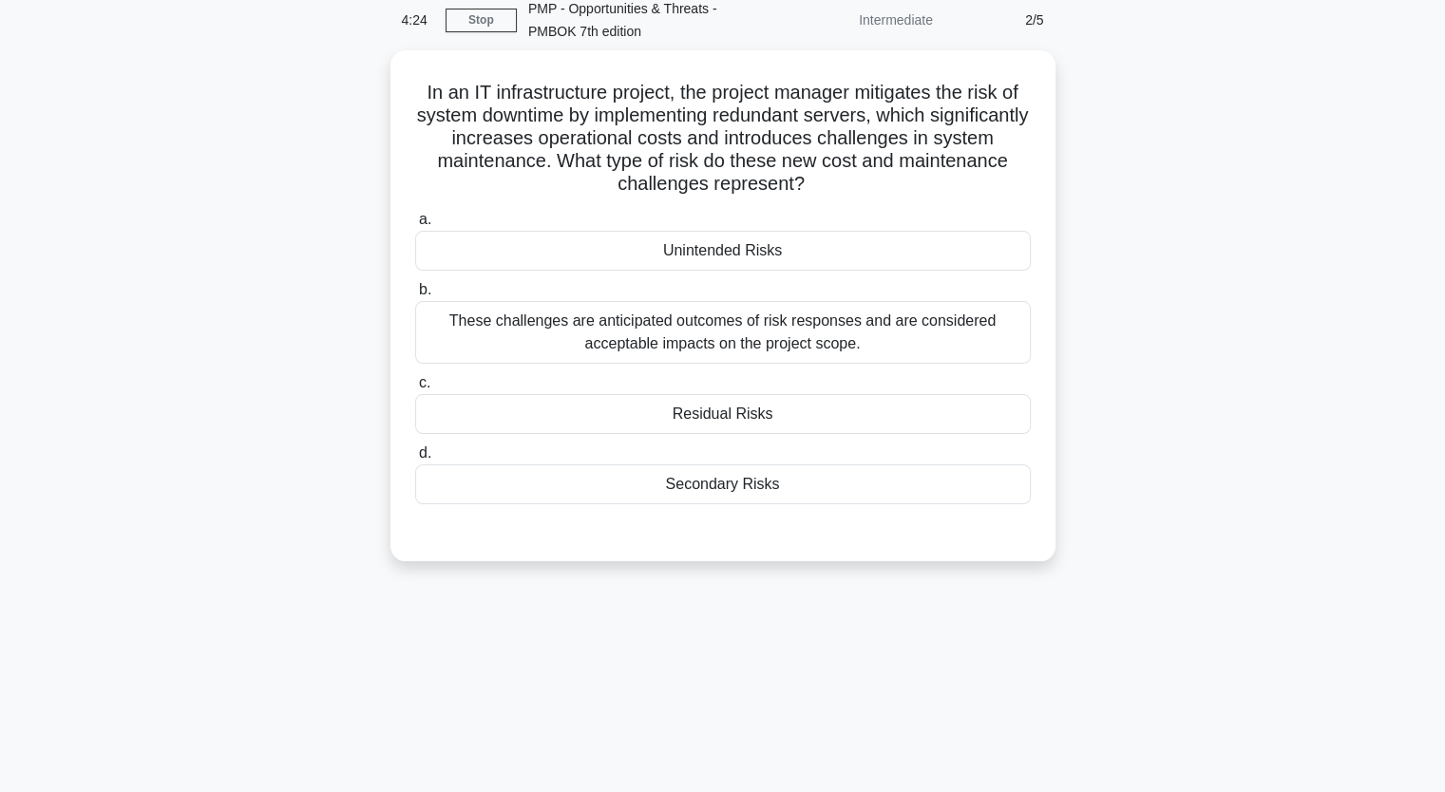
scroll to position [83, 0]
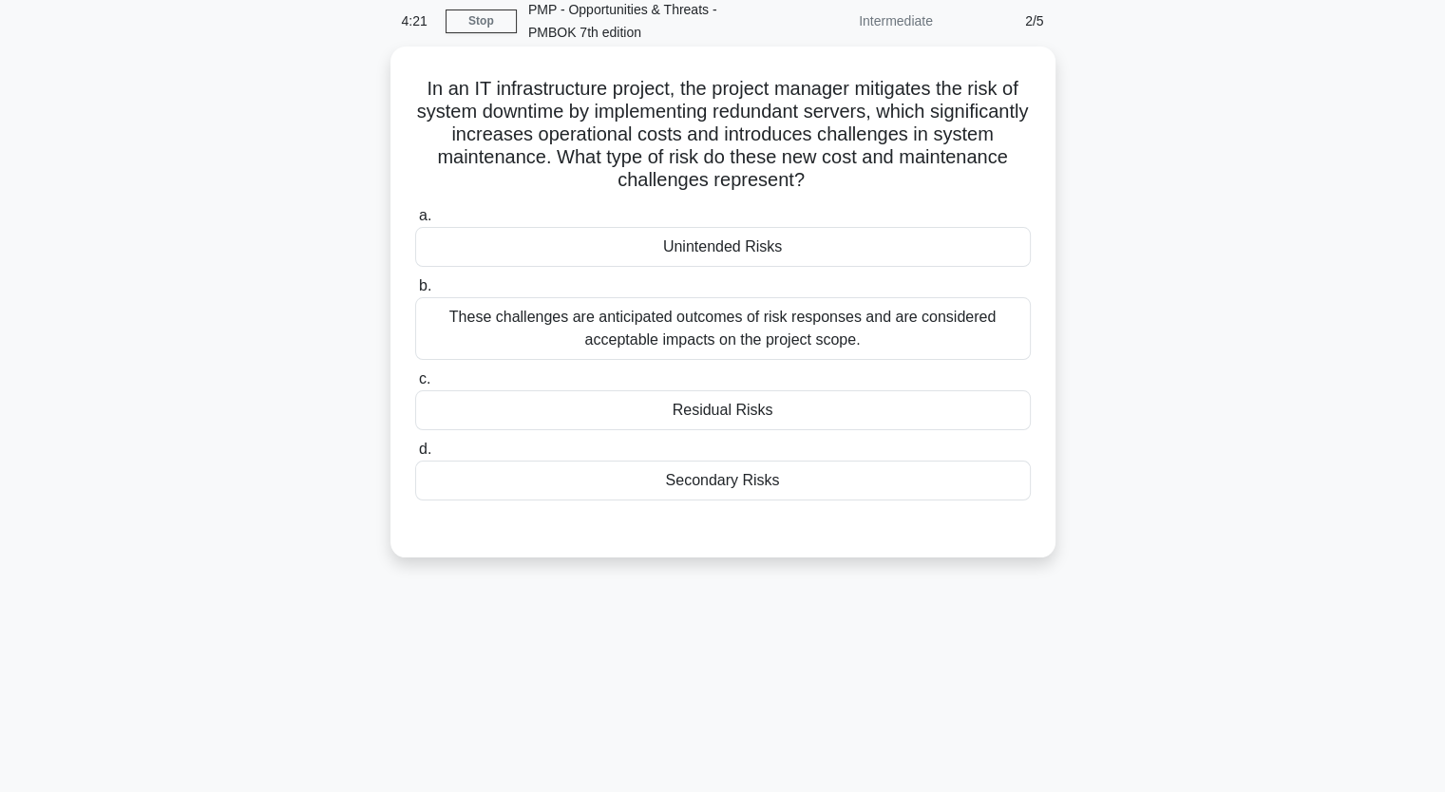
click at [575, 345] on div "These challenges are anticipated outcomes of risk responses and are considered …" at bounding box center [722, 328] width 615 height 63
click at [415, 293] on input "b. These challenges are anticipated outcomes of risk responses and are consider…" at bounding box center [415, 286] width 0 height 12
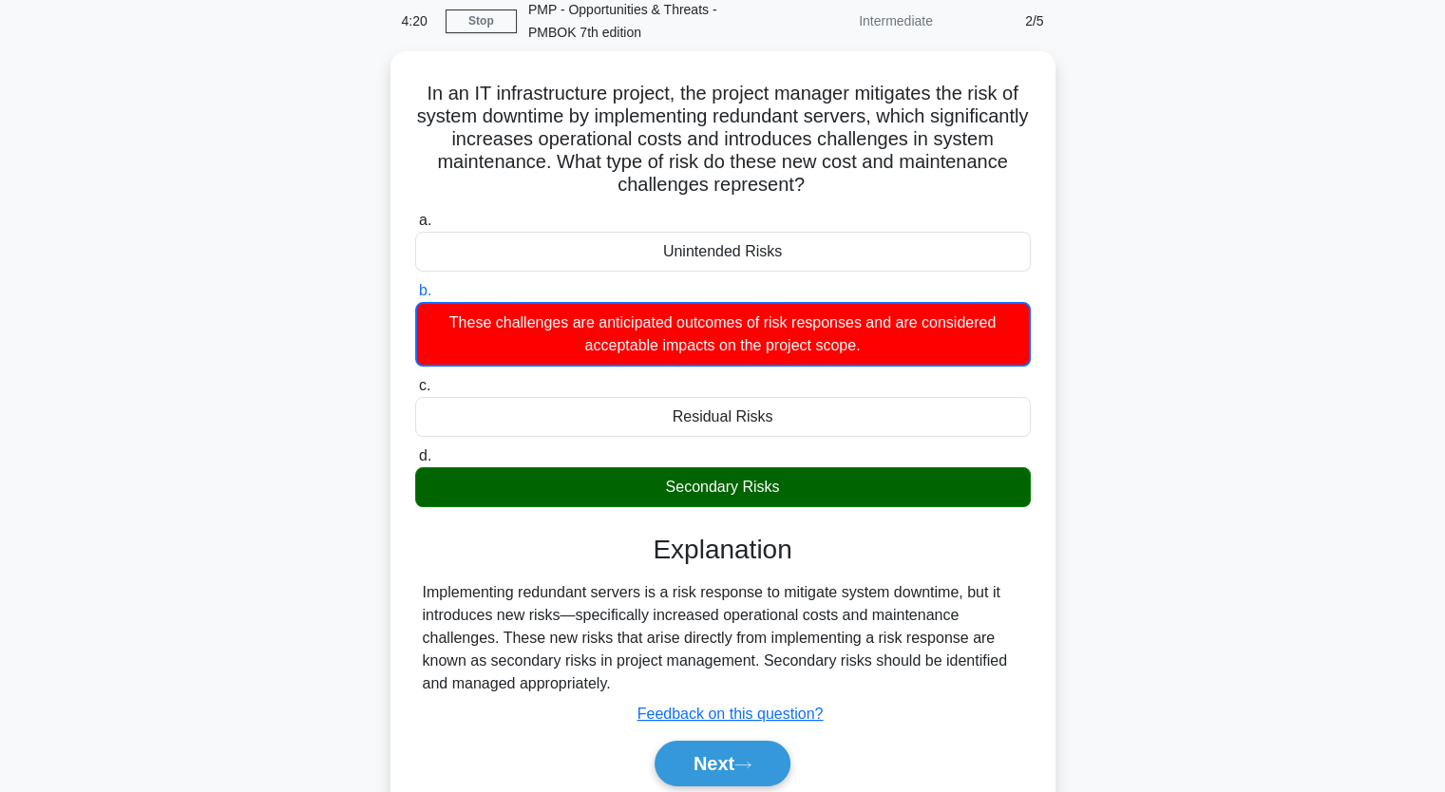
click at [170, 350] on div "In an IT infrastructure project, the project manager mitigates the risk of syst…" at bounding box center [723, 452] width 1254 height 803
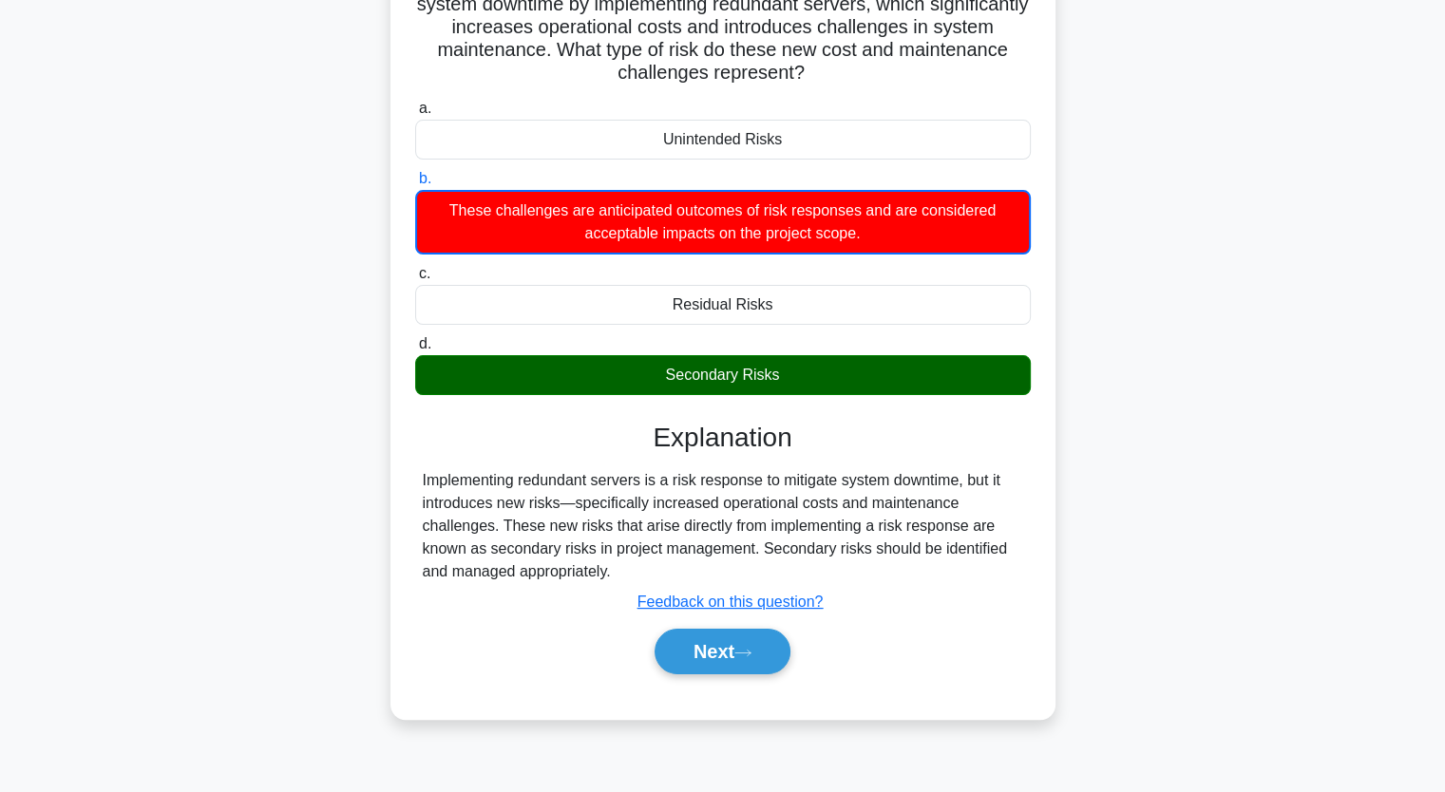
scroll to position [197, 0]
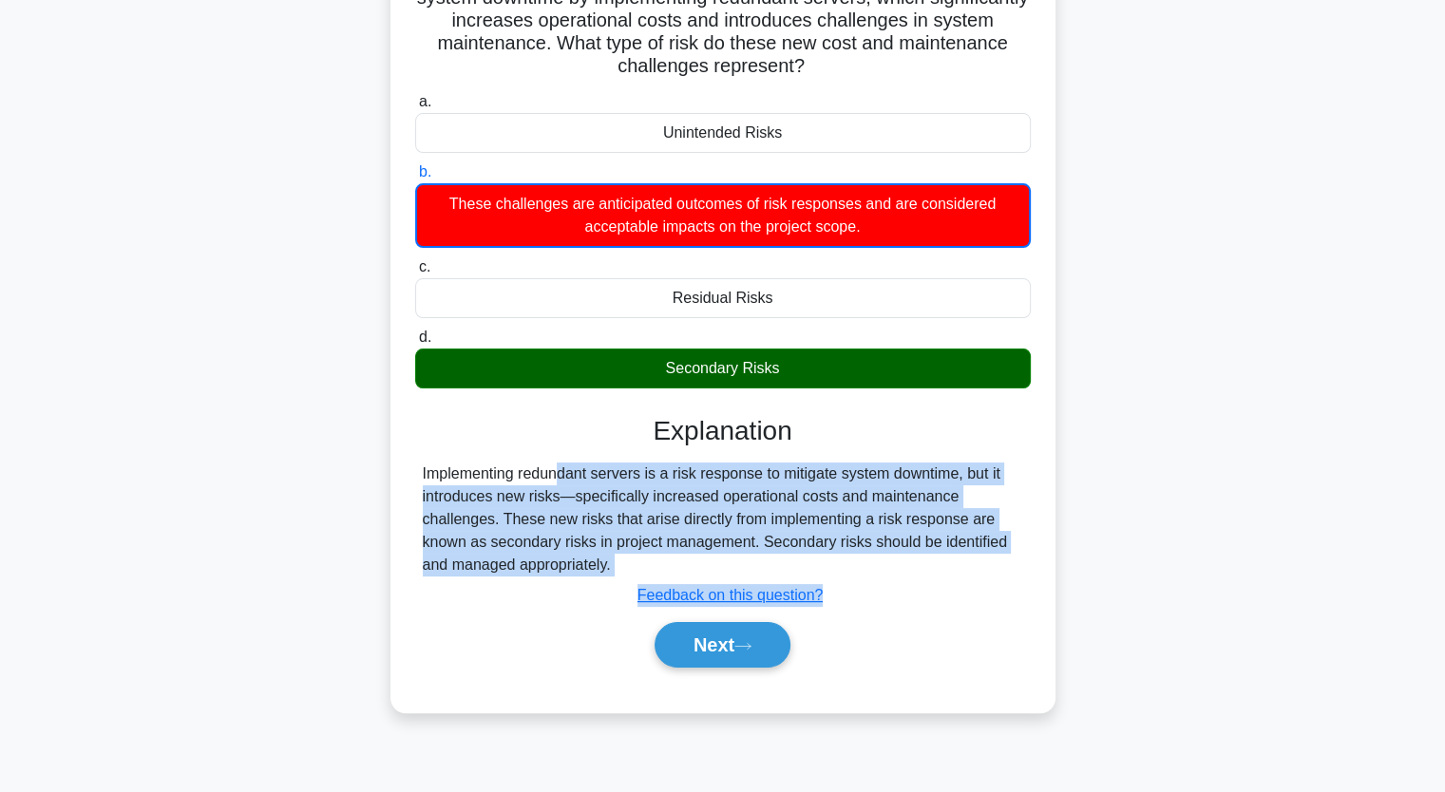
drag, startPoint x: 426, startPoint y: 474, endPoint x: 984, endPoint y: 644, distance: 583.8
click at [984, 644] on div "Explanation Implementing redundant servers is a risk response to mitigate syste…" at bounding box center [722, 545] width 615 height 260
click at [719, 650] on button "Next" at bounding box center [722, 645] width 136 height 46
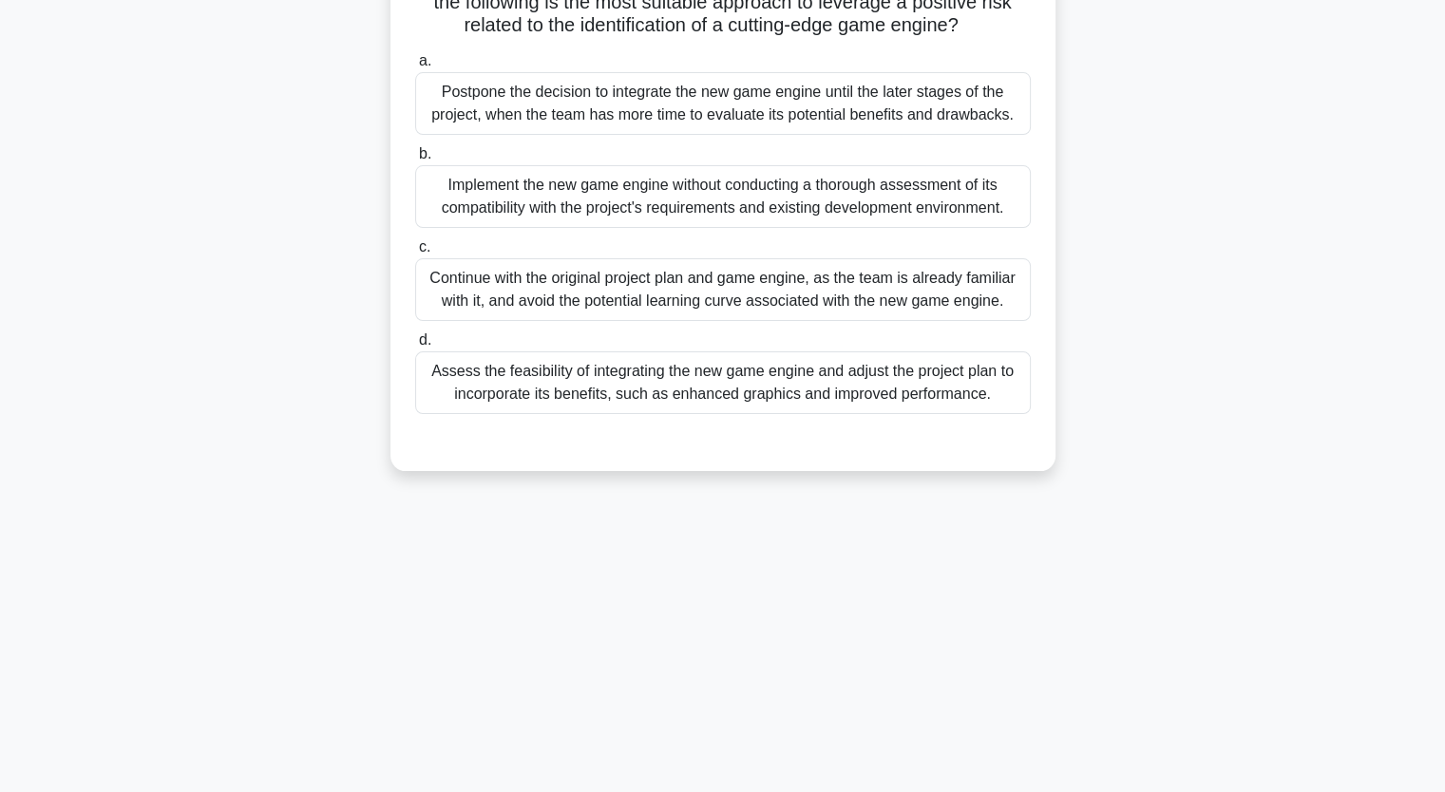
click at [255, 242] on div "In a project focused on developing a new mobile gaming app, which of the follow…" at bounding box center [723, 215] width 1254 height 557
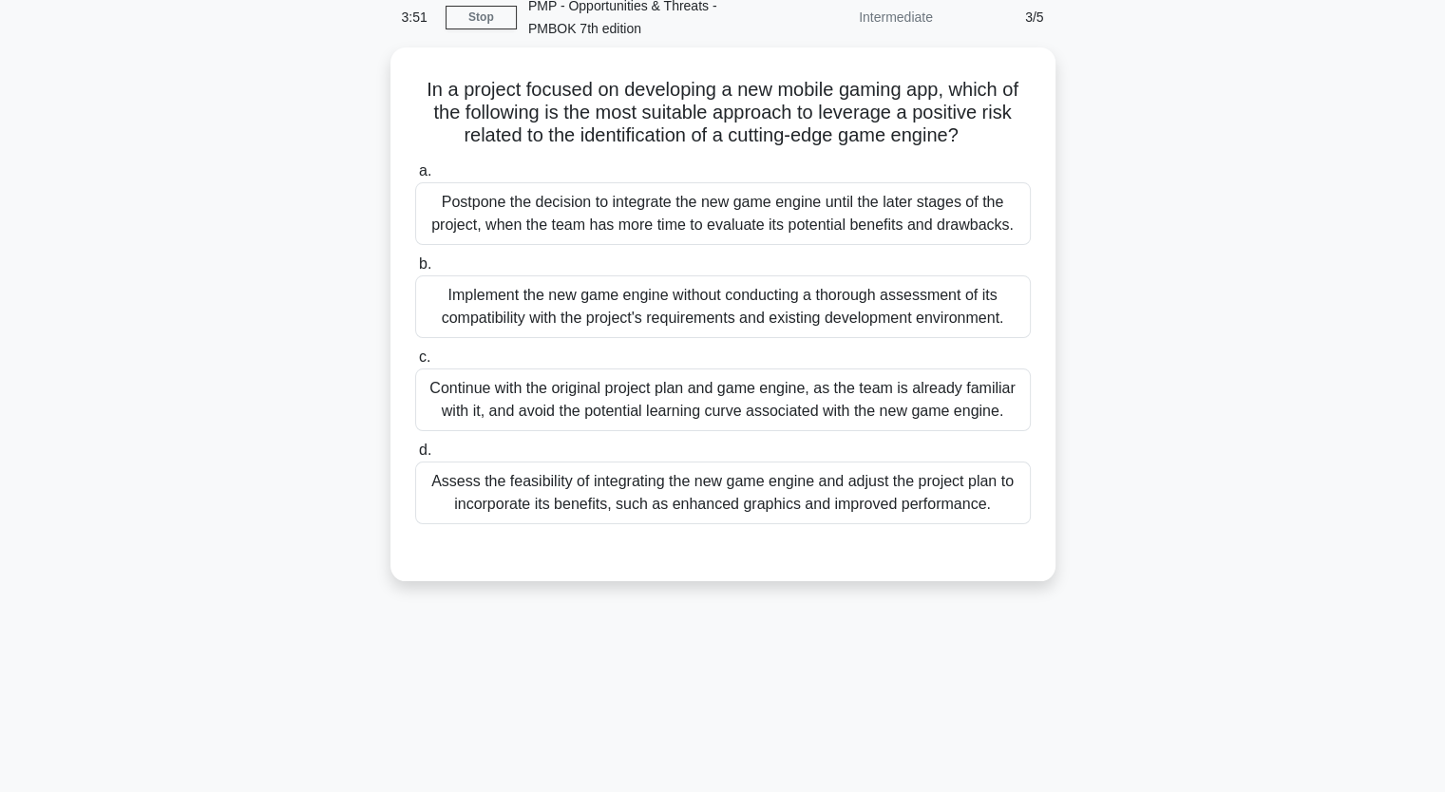
scroll to position [83, 0]
click at [554, 318] on div "Implement the new game engine without conducting a thorough assessment of its c…" at bounding box center [722, 306] width 615 height 63
click at [415, 270] on input "b. Implement the new game engine without conducting a thorough assessment of it…" at bounding box center [415, 263] width 0 height 12
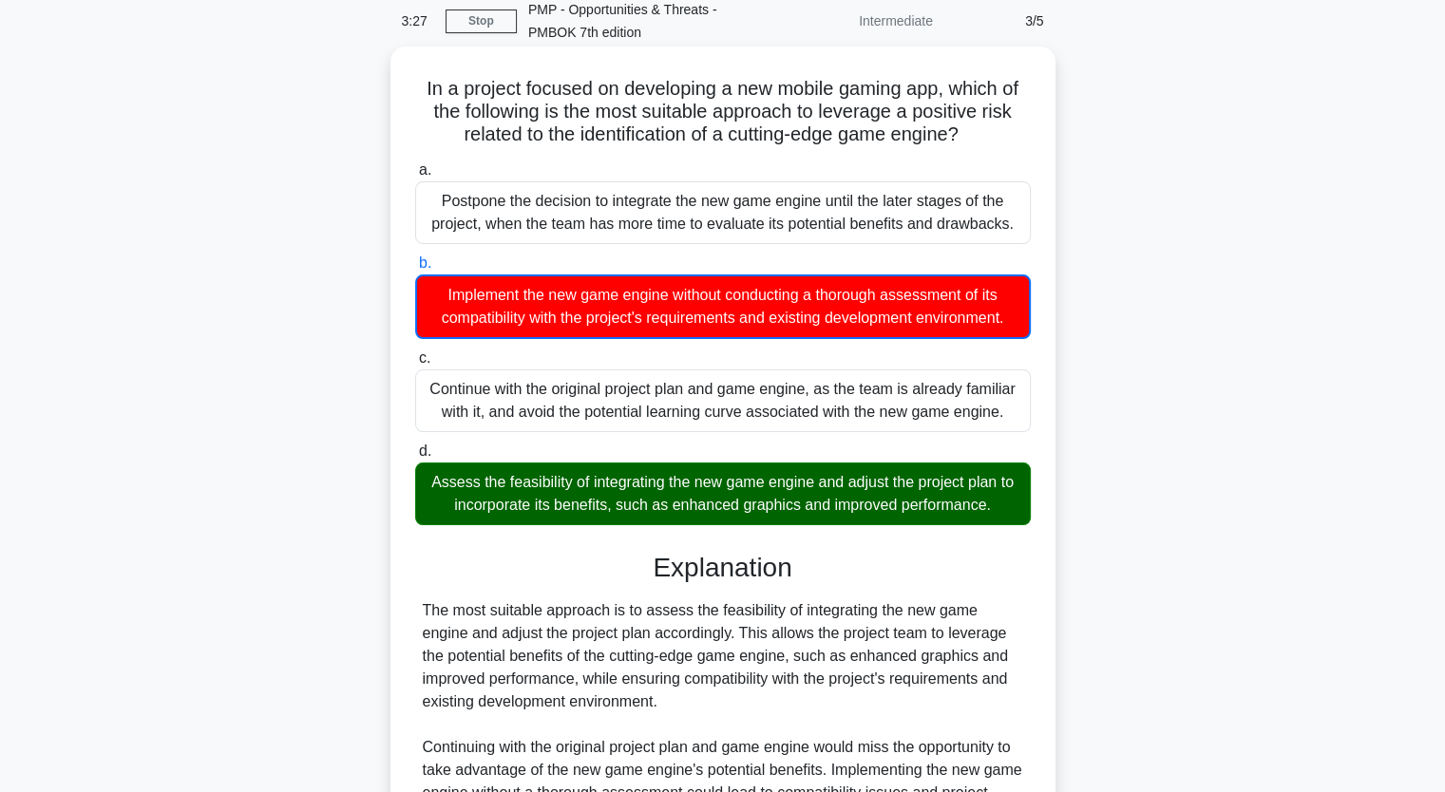
click at [554, 318] on div "Implement the new game engine without conducting a thorough assessment of its c…" at bounding box center [722, 307] width 615 height 65
click at [415, 270] on input "b. Implement the new game engine without conducting a thorough assessment of it…" at bounding box center [415, 263] width 0 height 12
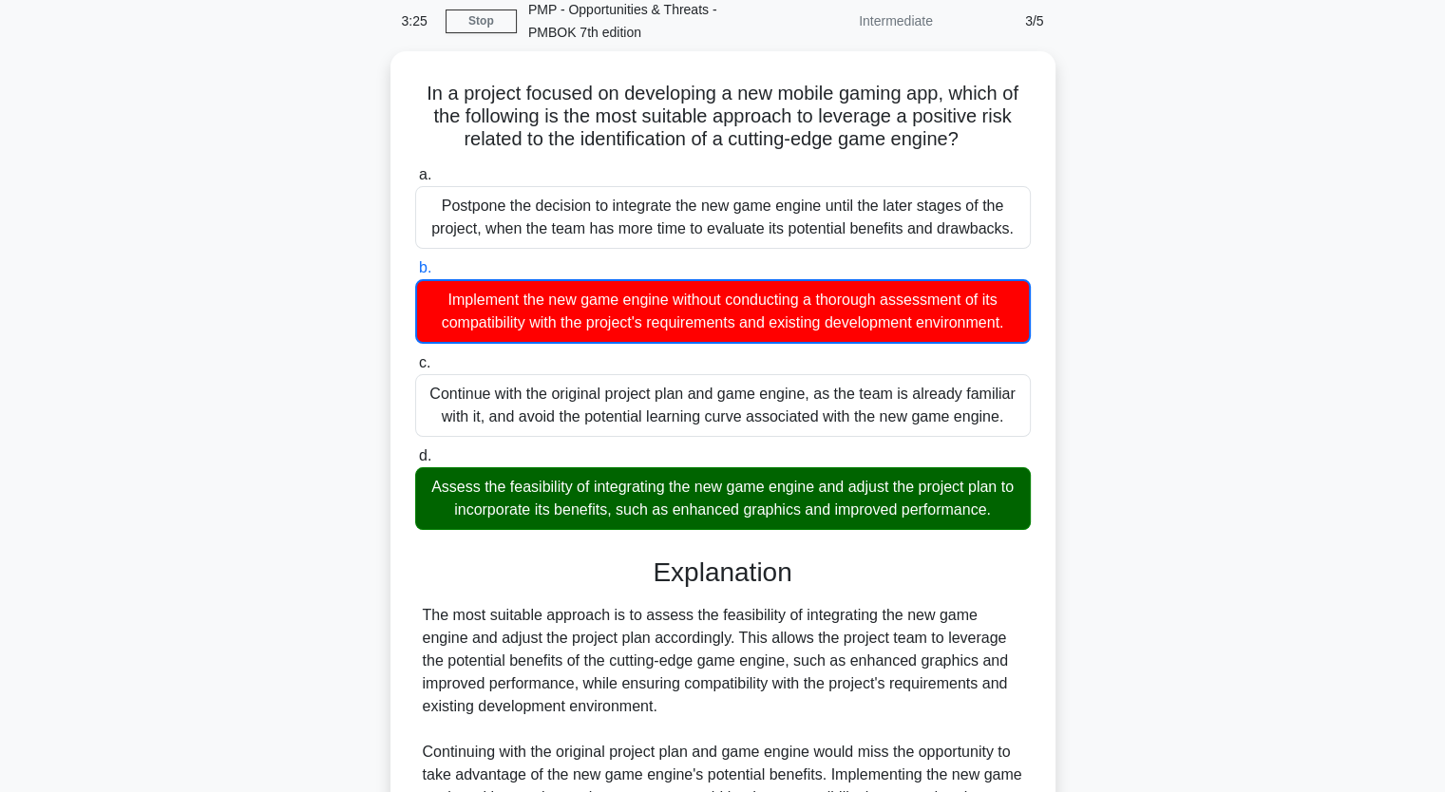
click at [266, 361] on div "In a project focused on developing a new mobile gaming app, which of the follow…" at bounding box center [723, 532] width 1254 height 962
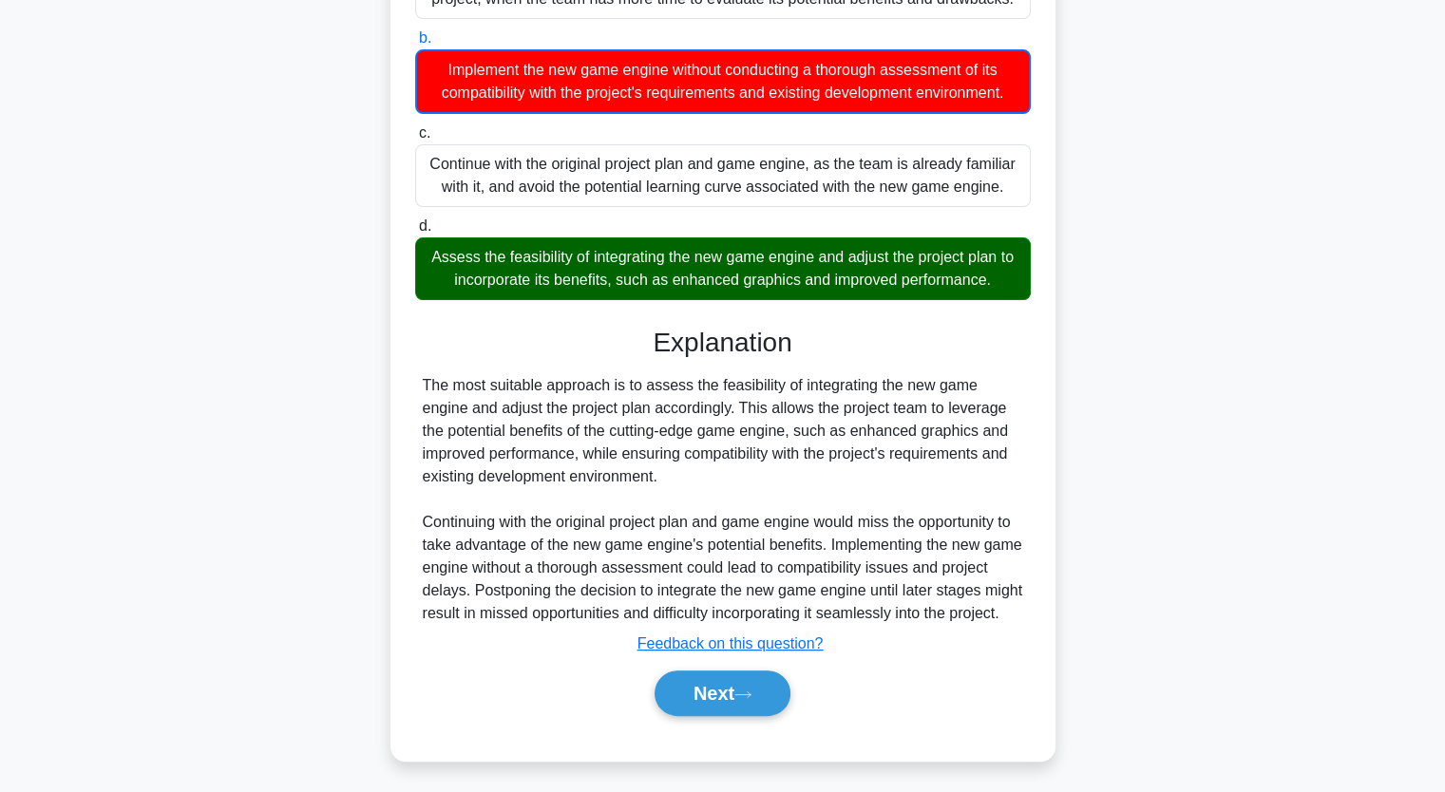
scroll to position [334, 0]
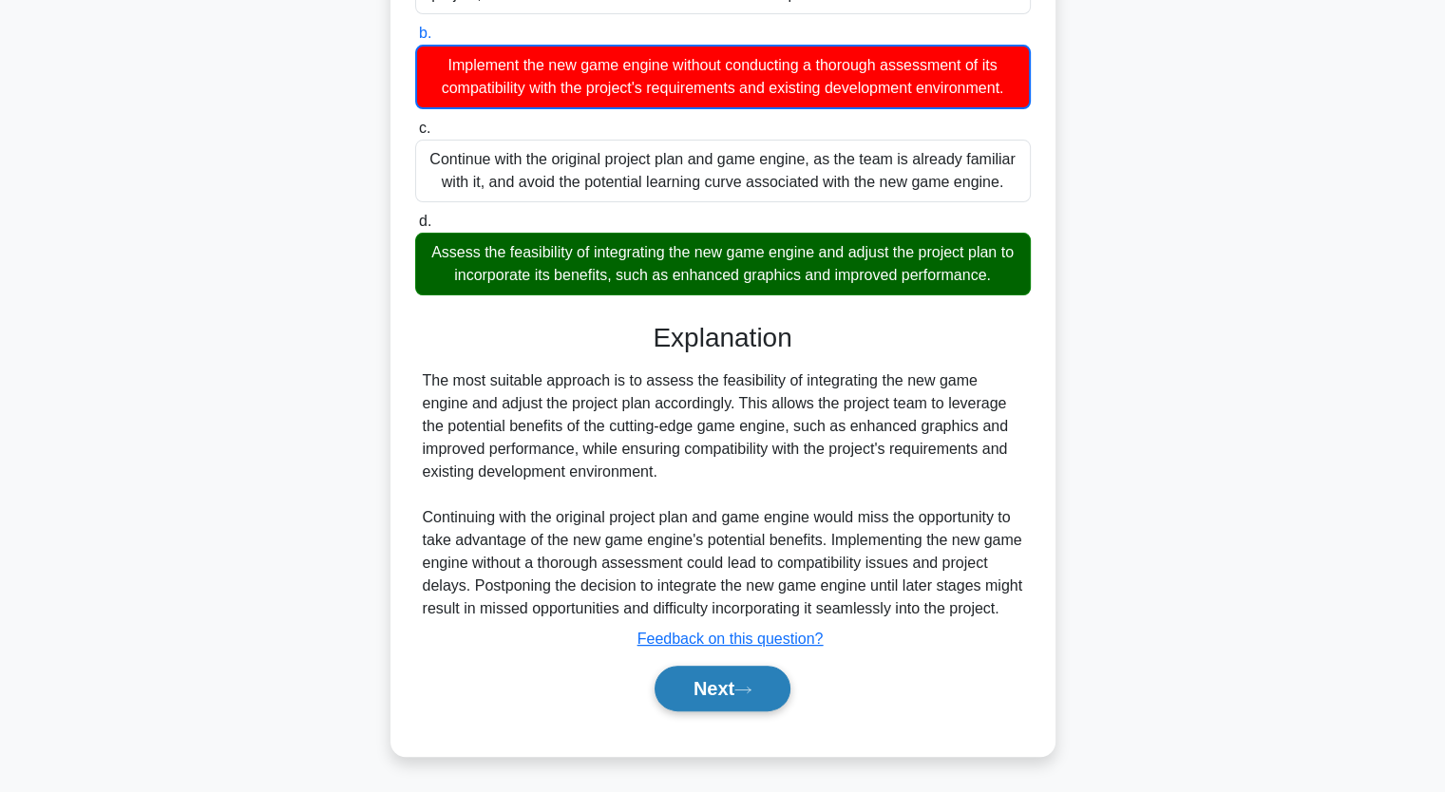
click at [736, 691] on button "Next" at bounding box center [722, 689] width 136 height 46
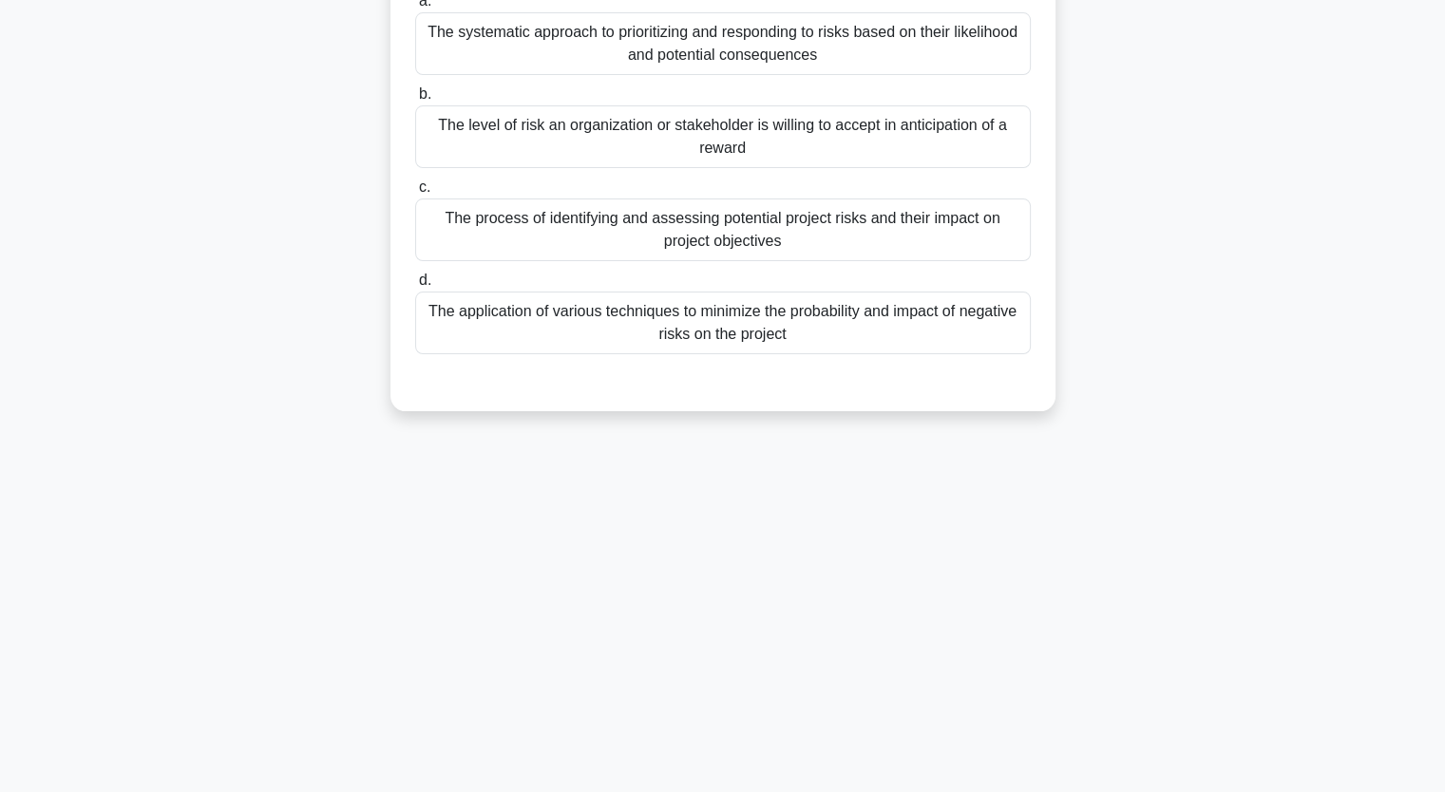
click at [164, 287] on div "Which of the following best describes risk attitude in project management? .spi…" at bounding box center [723, 167] width 1254 height 534
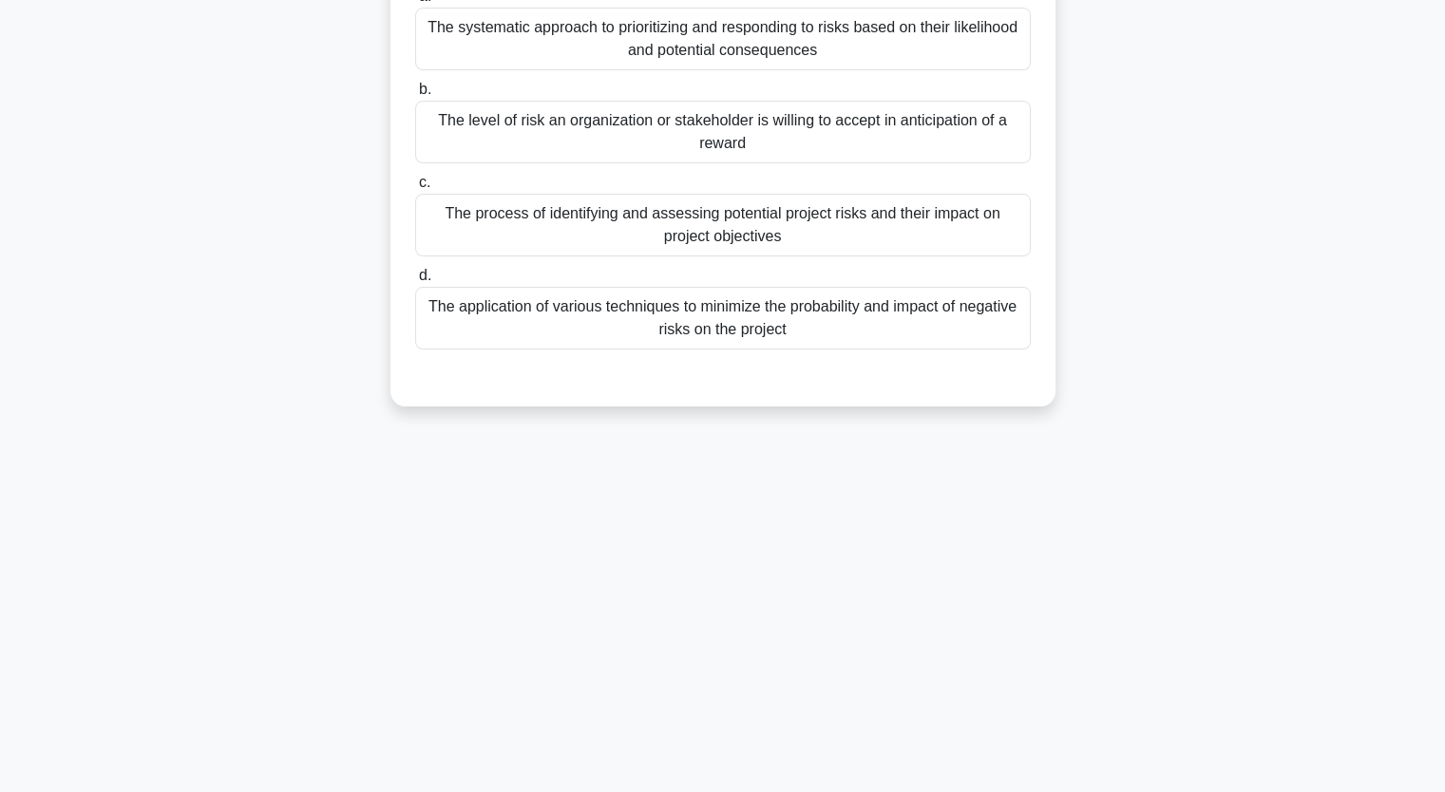
click at [540, 31] on div "The systematic approach to prioritizing and responding to risks based on their …" at bounding box center [722, 39] width 615 height 63
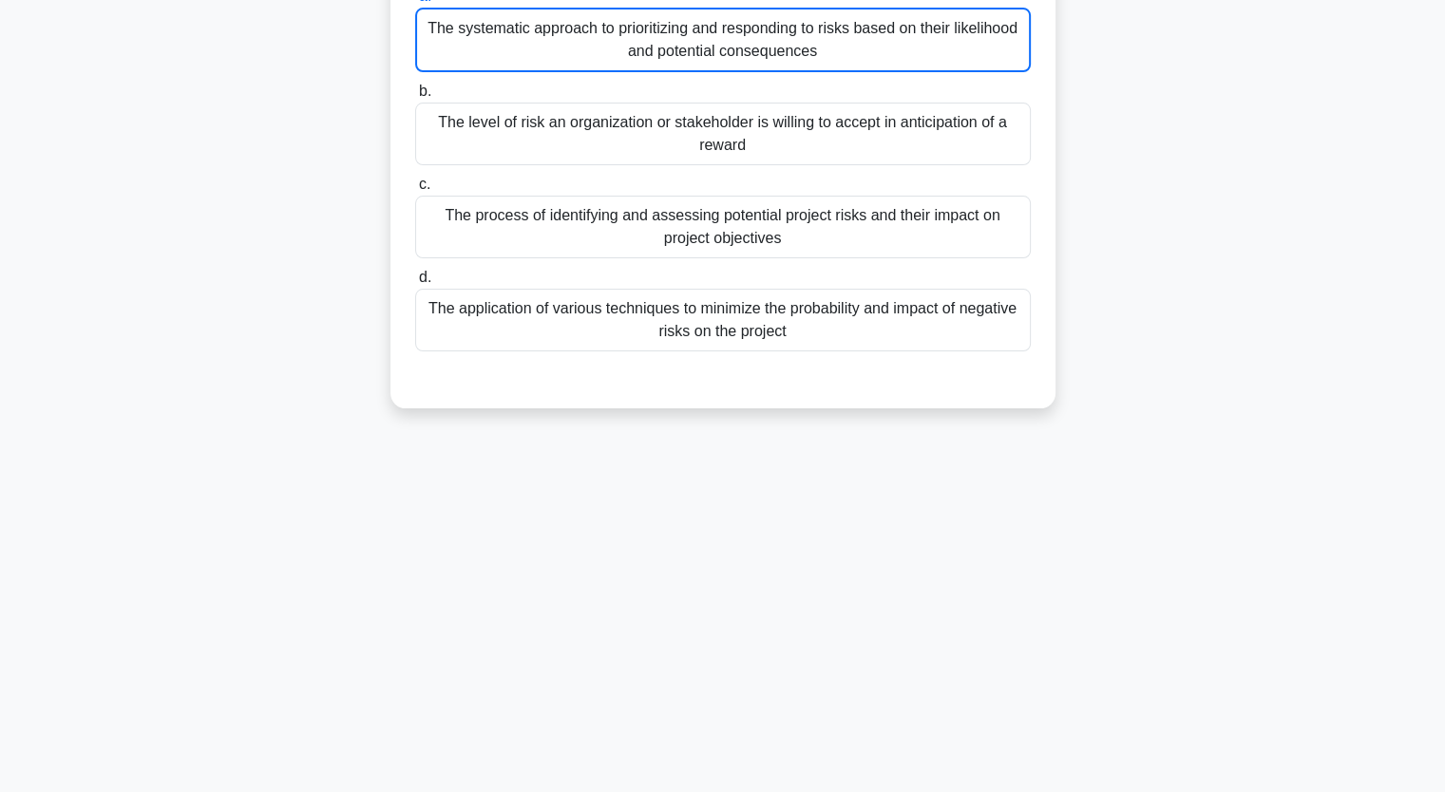
scroll to position [227, 0]
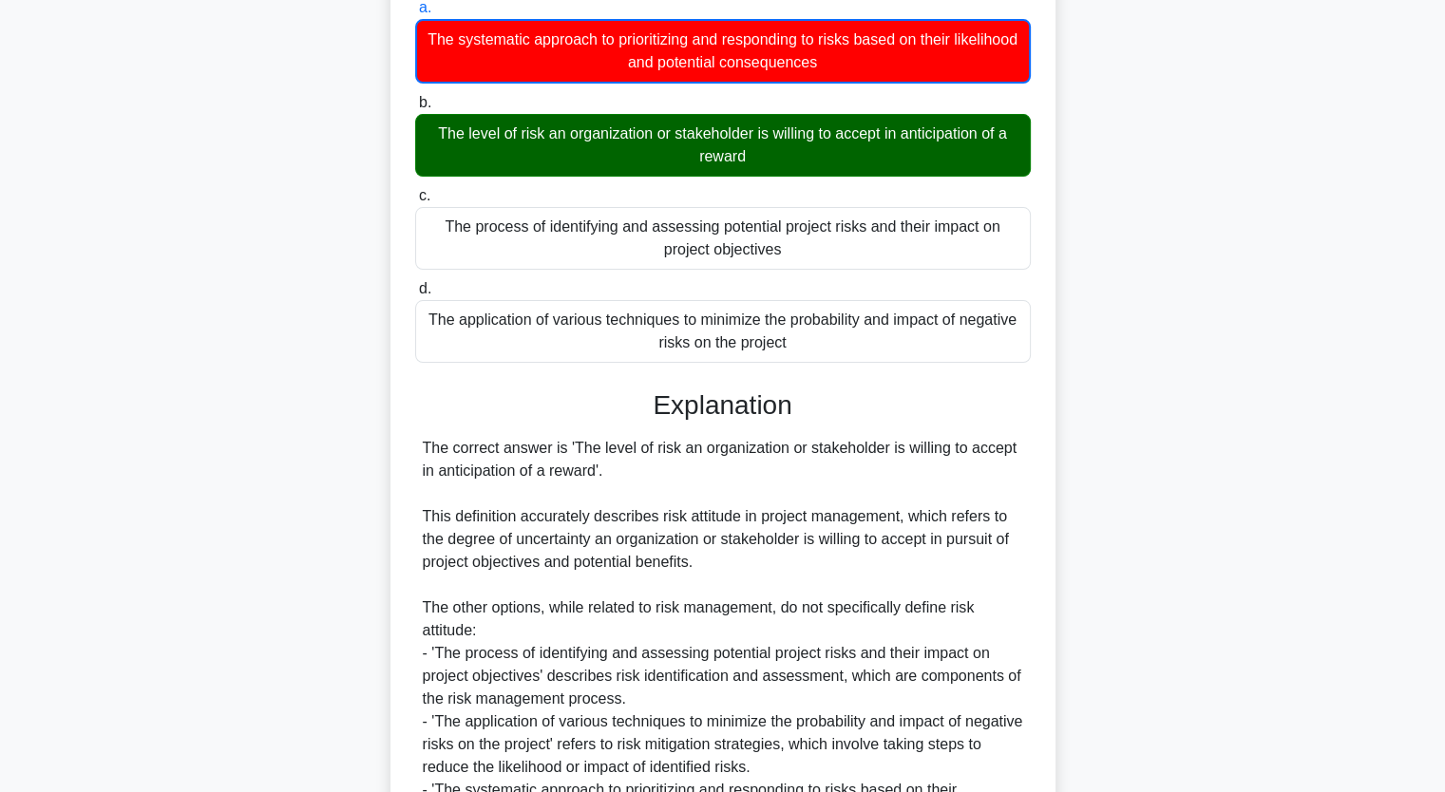
click at [171, 214] on div "Which of the following best describes risk attitude in project management? .spi…" at bounding box center [723, 456] width 1254 height 1099
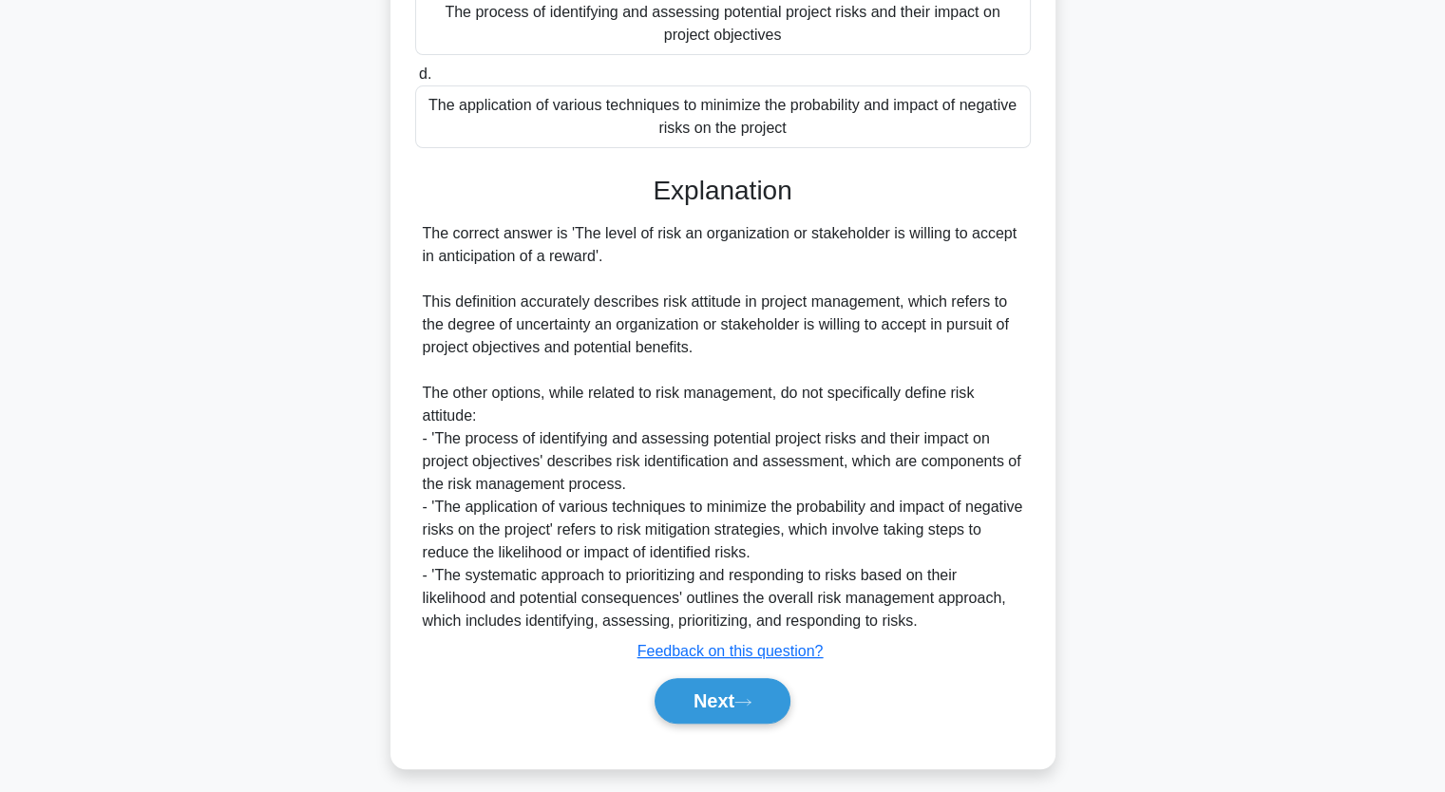
scroll to position [448, 0]
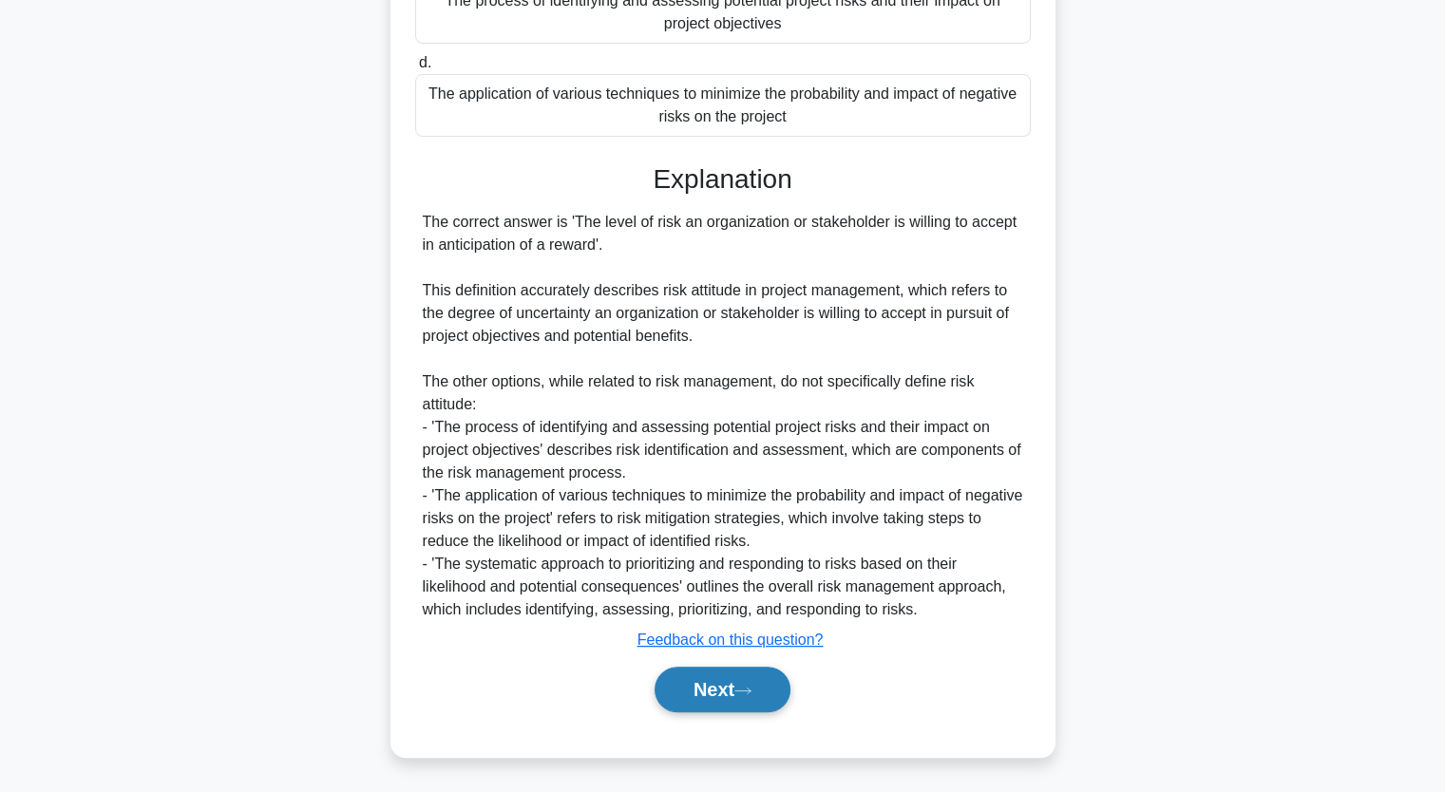
click at [718, 676] on button "Next" at bounding box center [722, 690] width 136 height 46
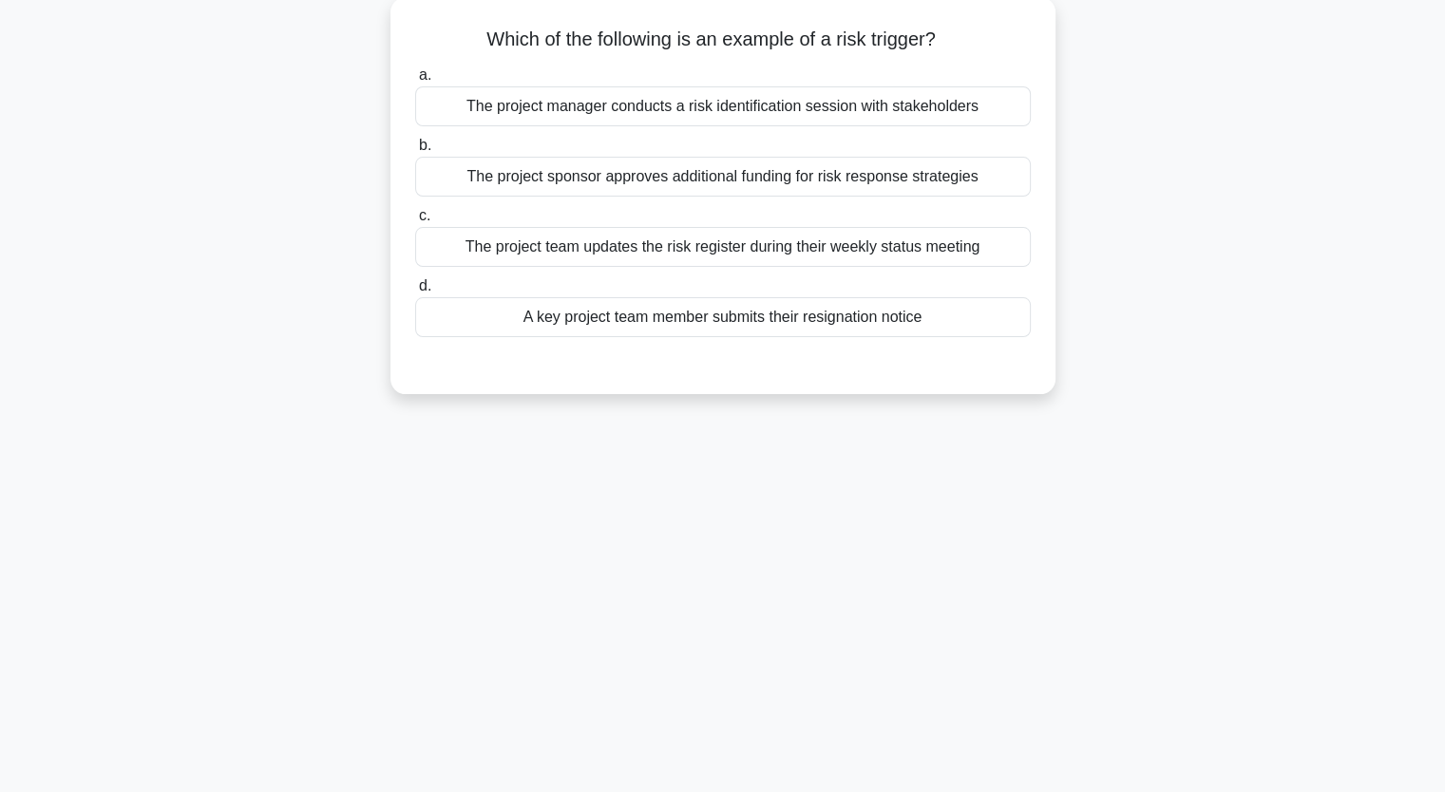
scroll to position [121, 0]
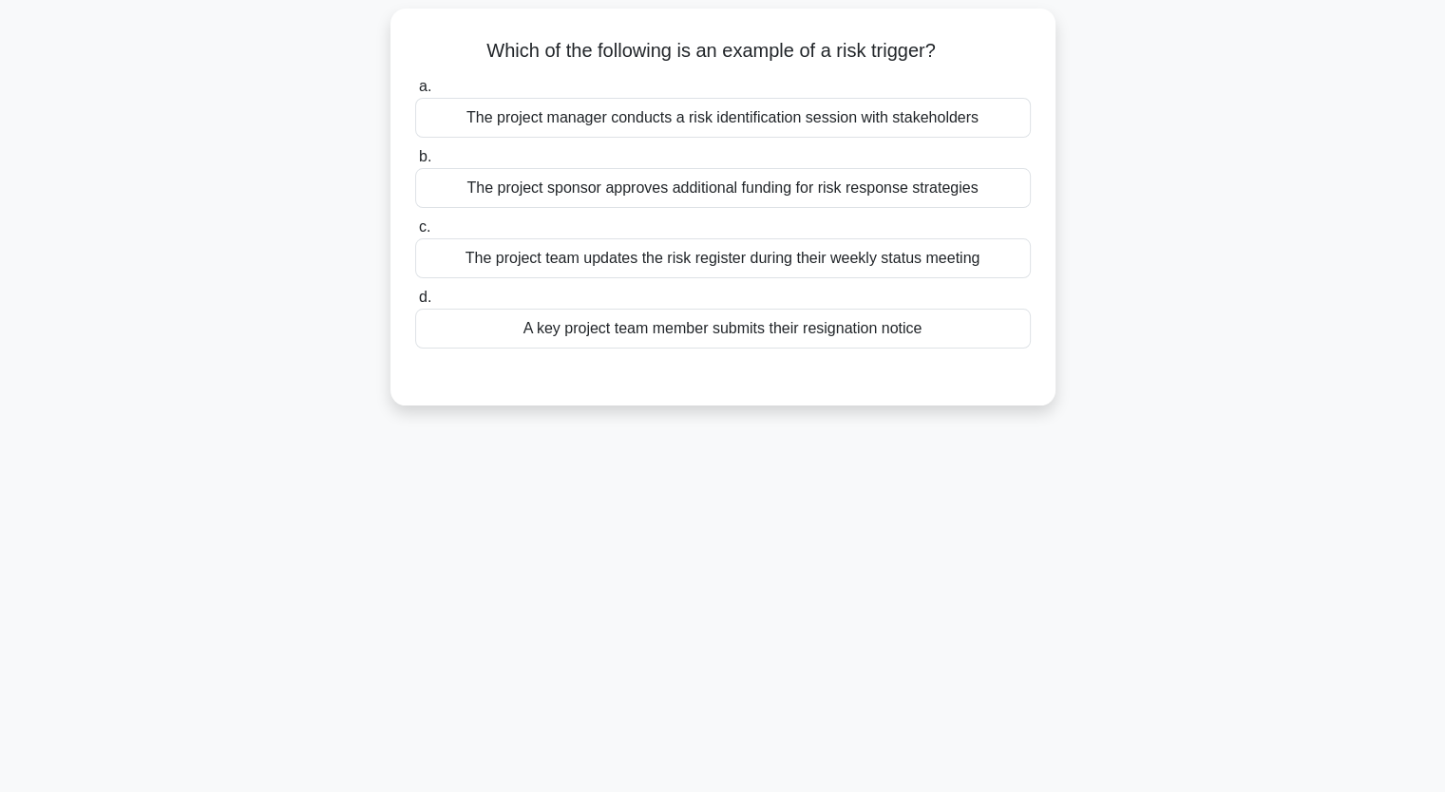
click at [796, 116] on div "The project manager conducts a risk identification session with stakeholders" at bounding box center [722, 118] width 615 height 40
click at [415, 93] on input "a. The project manager conducts a risk identification session with stakeholders" at bounding box center [415, 87] width 0 height 12
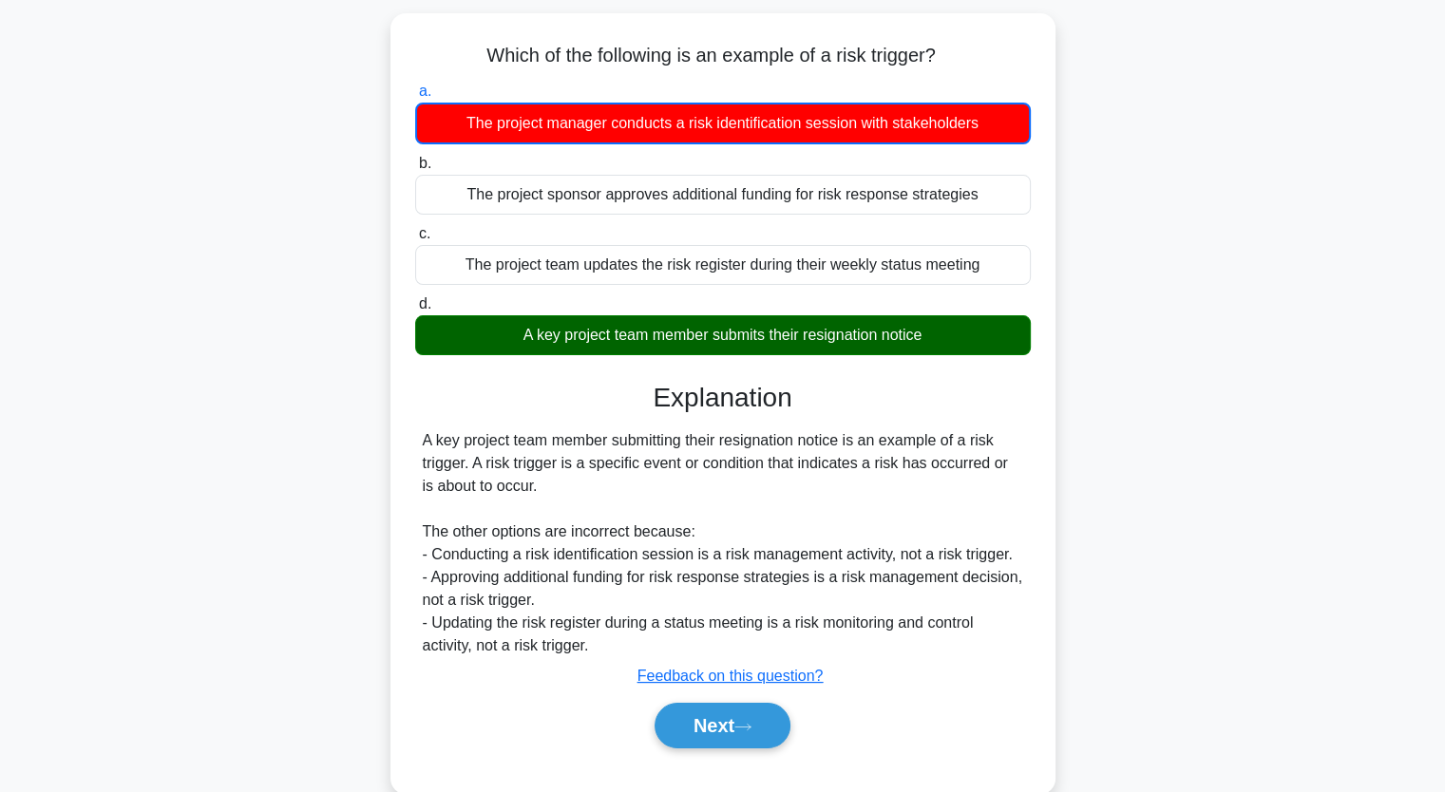
click at [78, 347] on main "2:47 Stop PMP - Opportunities & Threats - PMBOK 7th edition Intermediate 5/5 Wh…" at bounding box center [722, 422] width 1445 height 965
click at [205, 369] on div "Which of the following is an example of a risk trigger? .spinner_0XTQ{transform…" at bounding box center [723, 414] width 1254 height 803
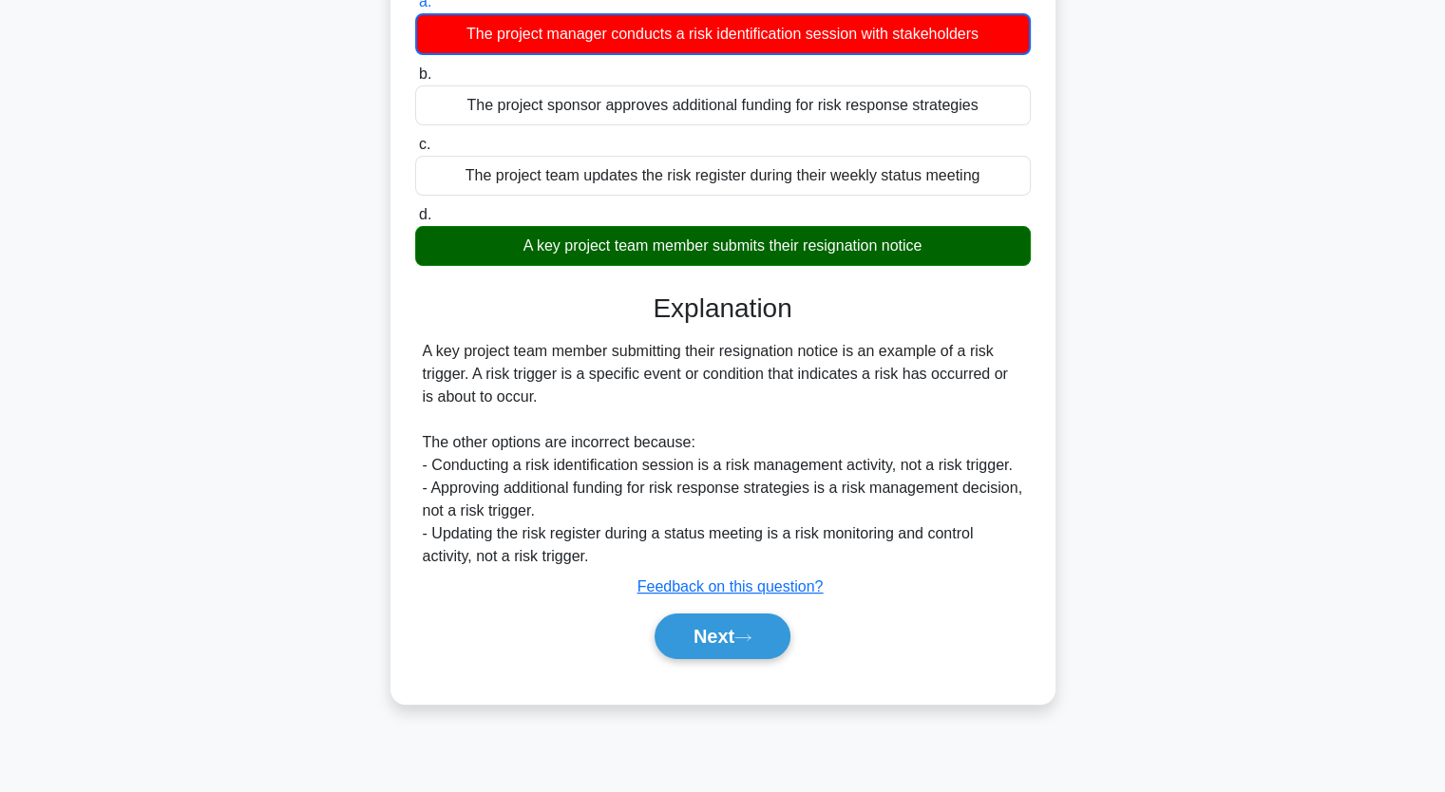
scroll to position [235, 0]
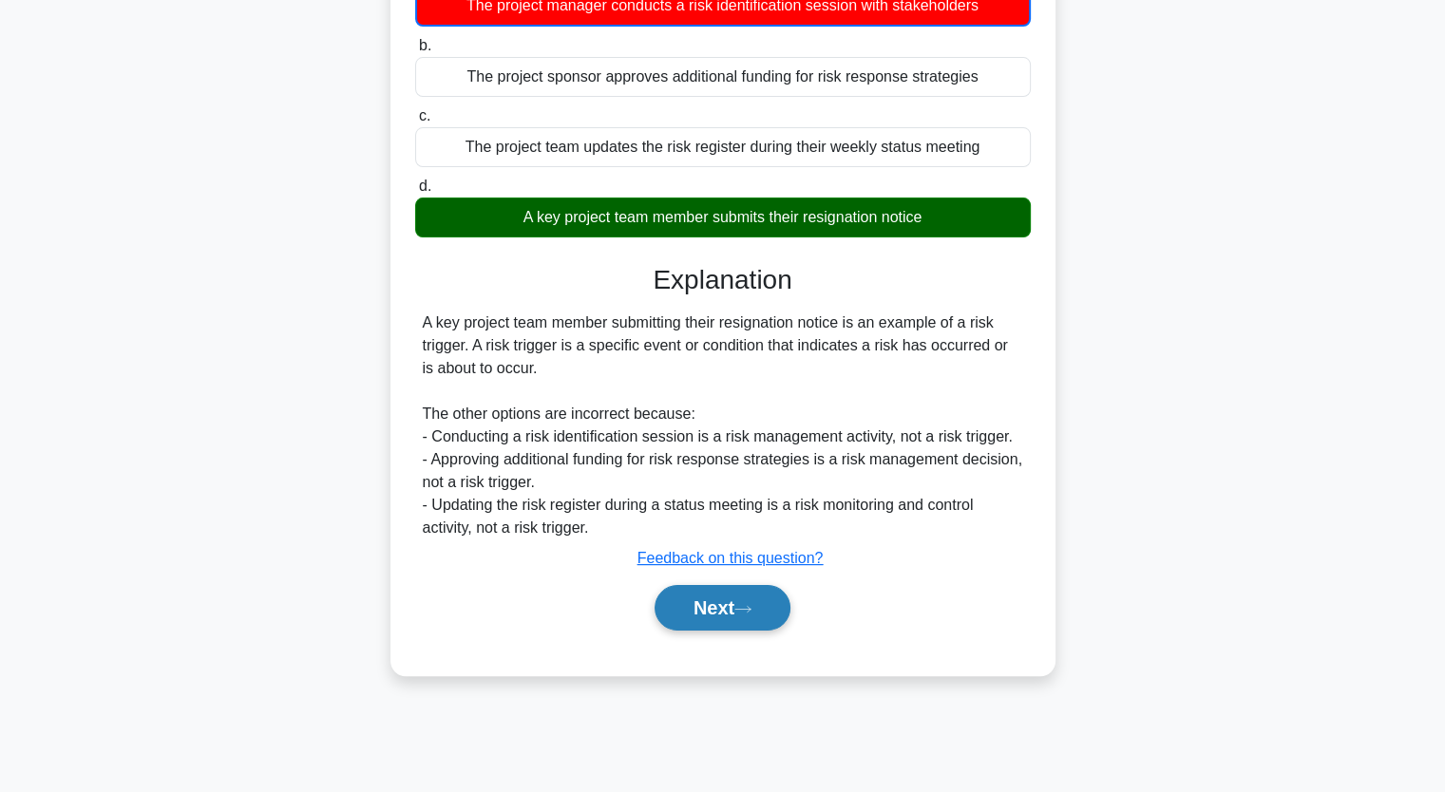
click at [728, 605] on button "Next" at bounding box center [722, 608] width 136 height 46
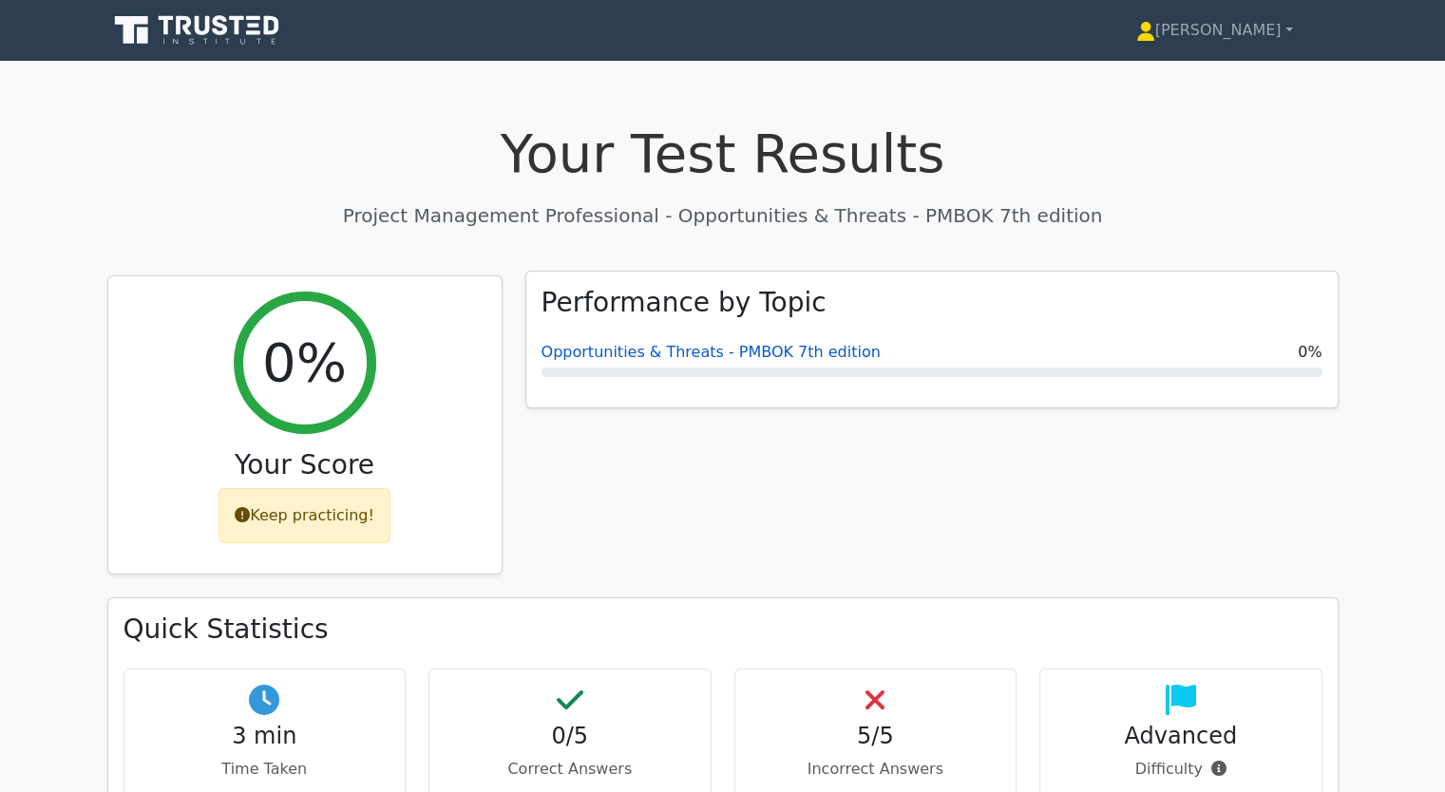
click at [615, 353] on link "Opportunities & Threats - PMBOK 7th edition" at bounding box center [710, 352] width 339 height 18
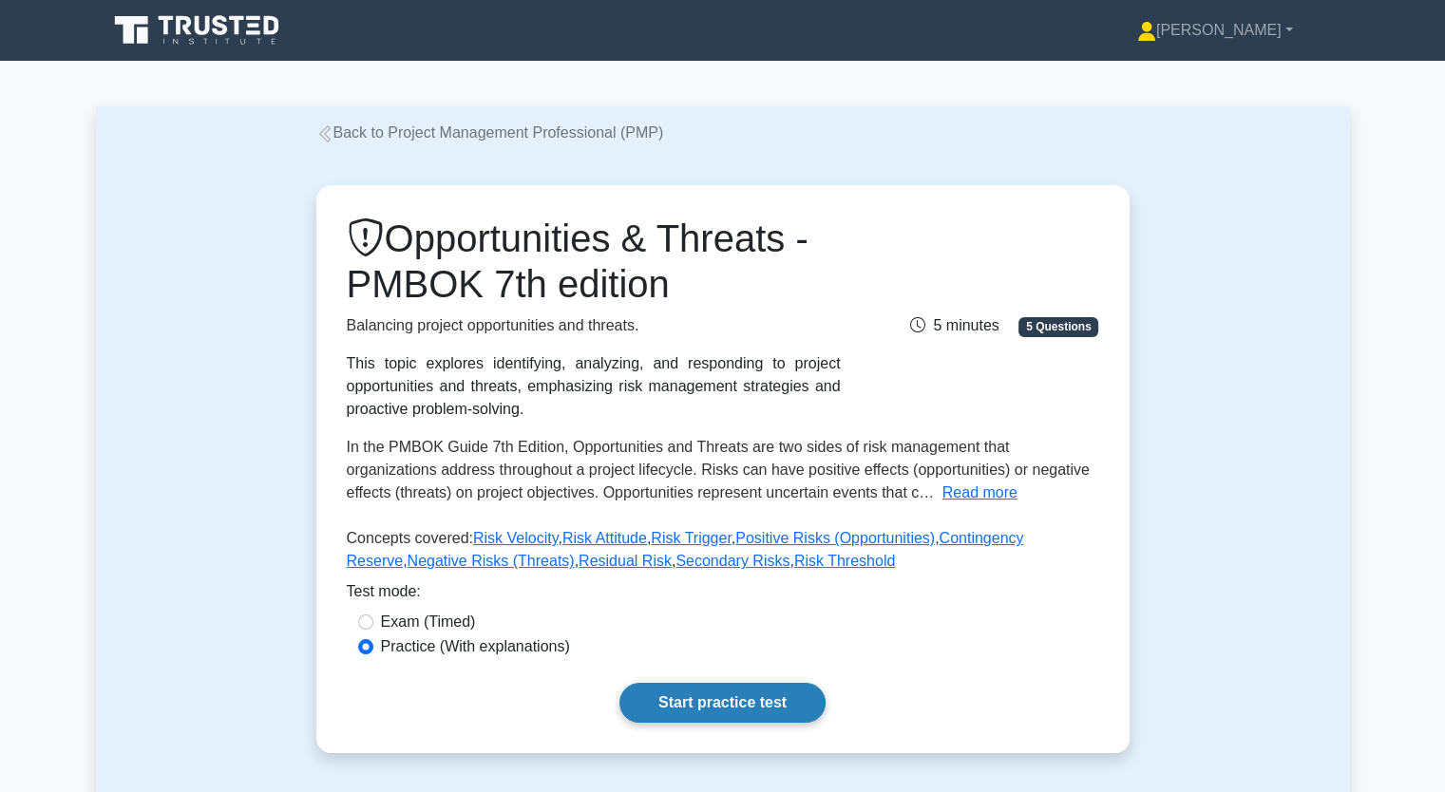
click at [703, 694] on link "Start practice test" at bounding box center [722, 703] width 206 height 40
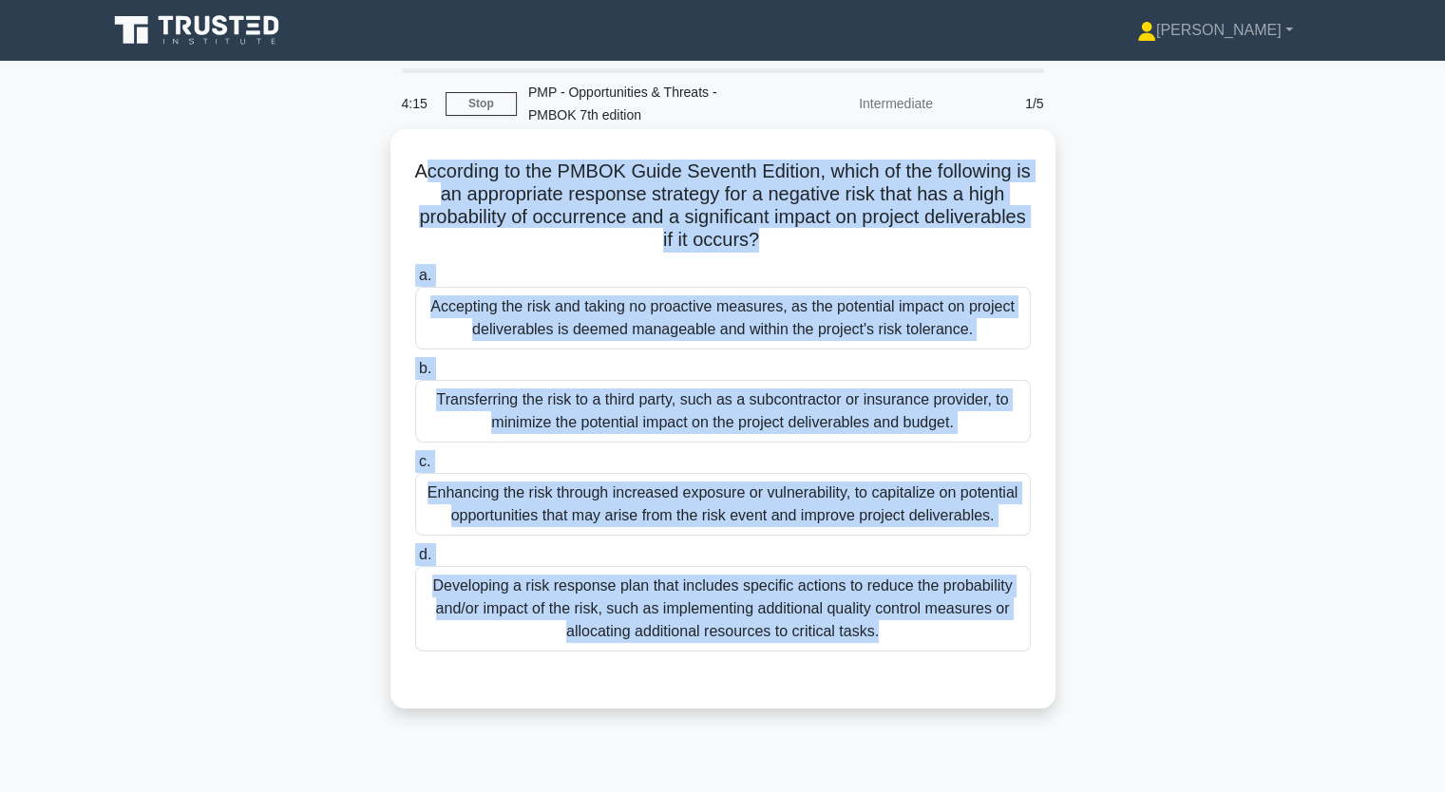
drag, startPoint x: 422, startPoint y: 169, endPoint x: 957, endPoint y: 679, distance: 739.7
click at [958, 690] on div "According to the PMBOK Guide Seventh Edition, which of the following is an appr…" at bounding box center [723, 419] width 650 height 564
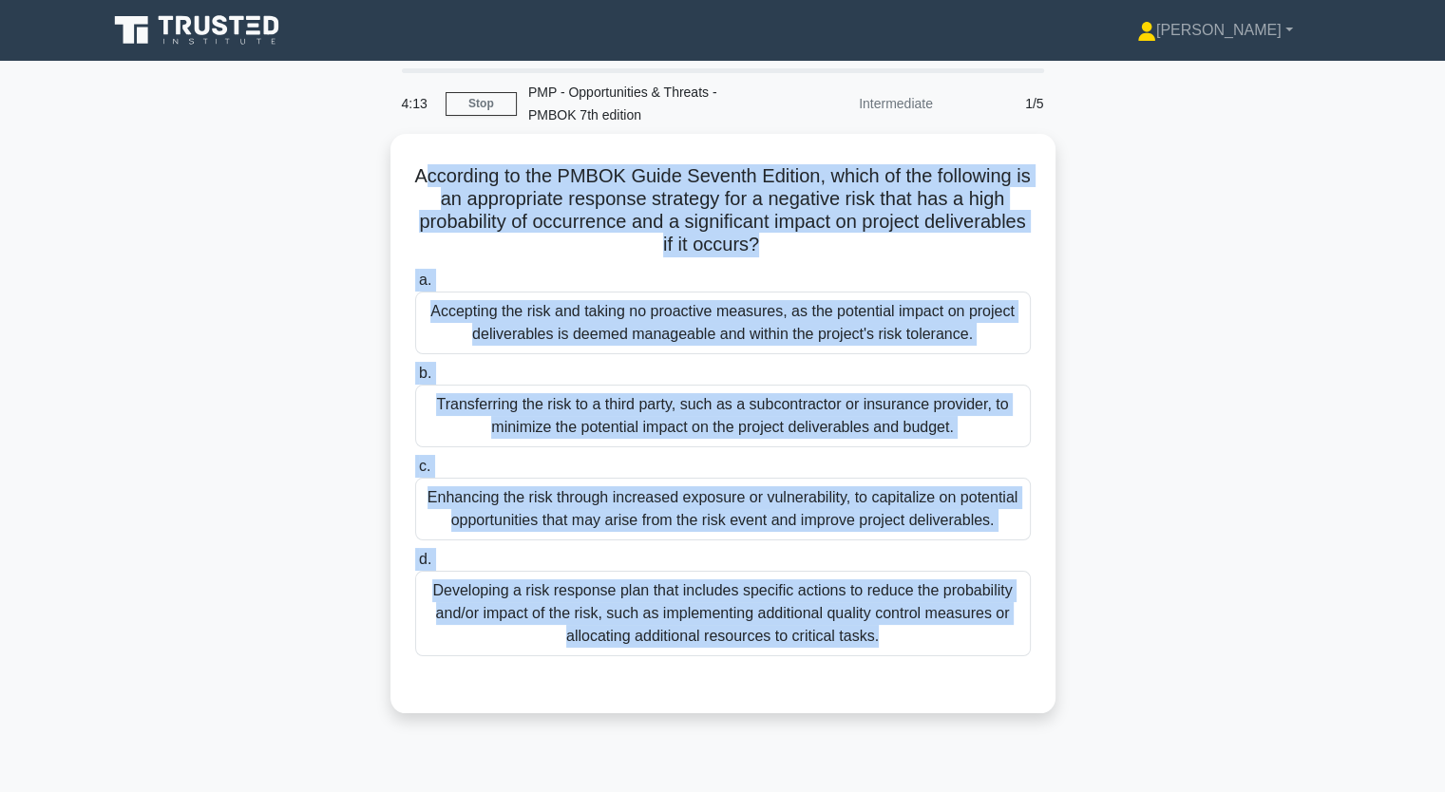
click at [209, 427] on div "According to the PMBOK Guide Seventh Edition, which of the following is an appr…" at bounding box center [723, 435] width 1254 height 602
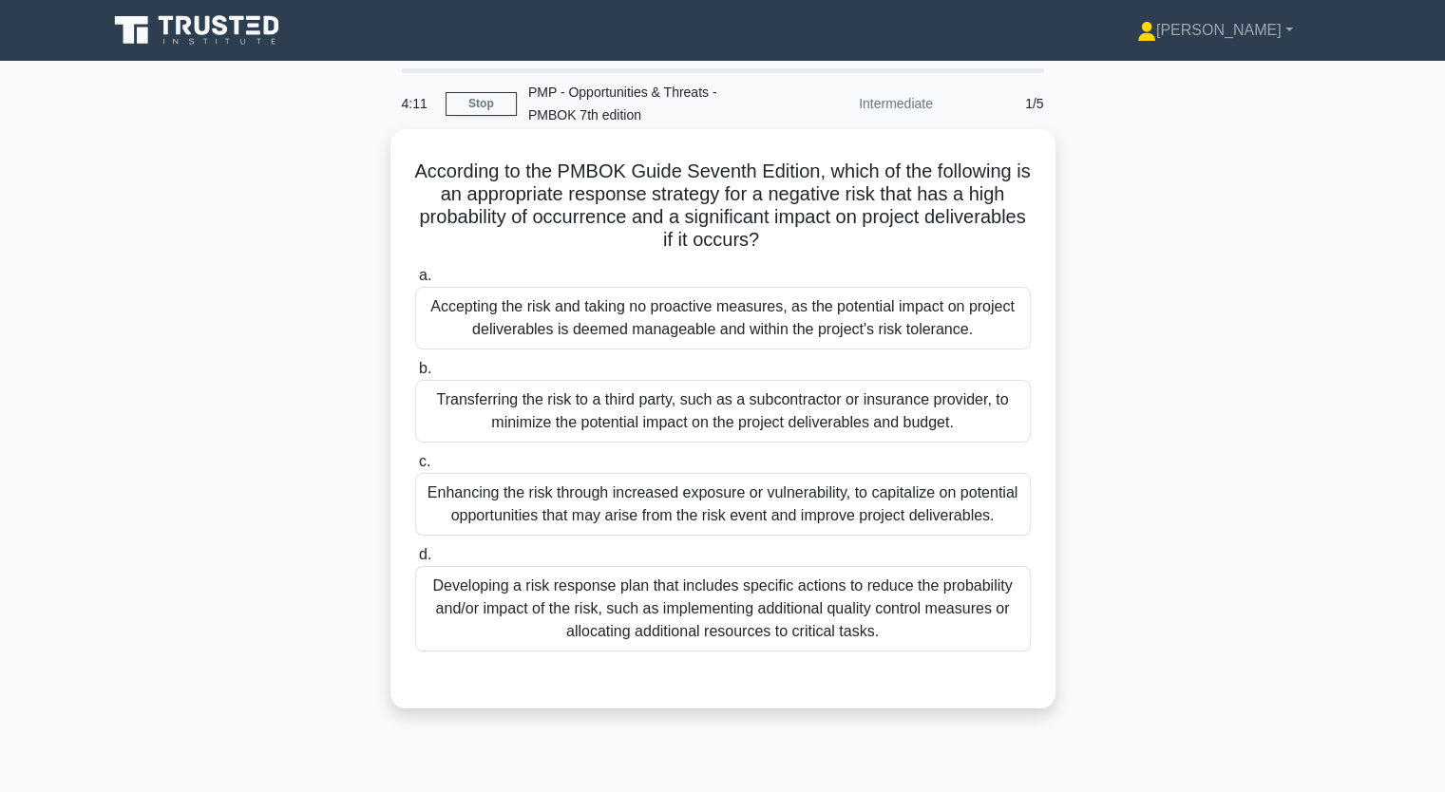
click at [537, 320] on div "Accepting the risk and taking no proactive measures, as the potential impact on…" at bounding box center [722, 318] width 615 height 63
click at [415, 282] on input "a. Accepting the risk and taking no proactive measures, as the potential impact…" at bounding box center [415, 276] width 0 height 12
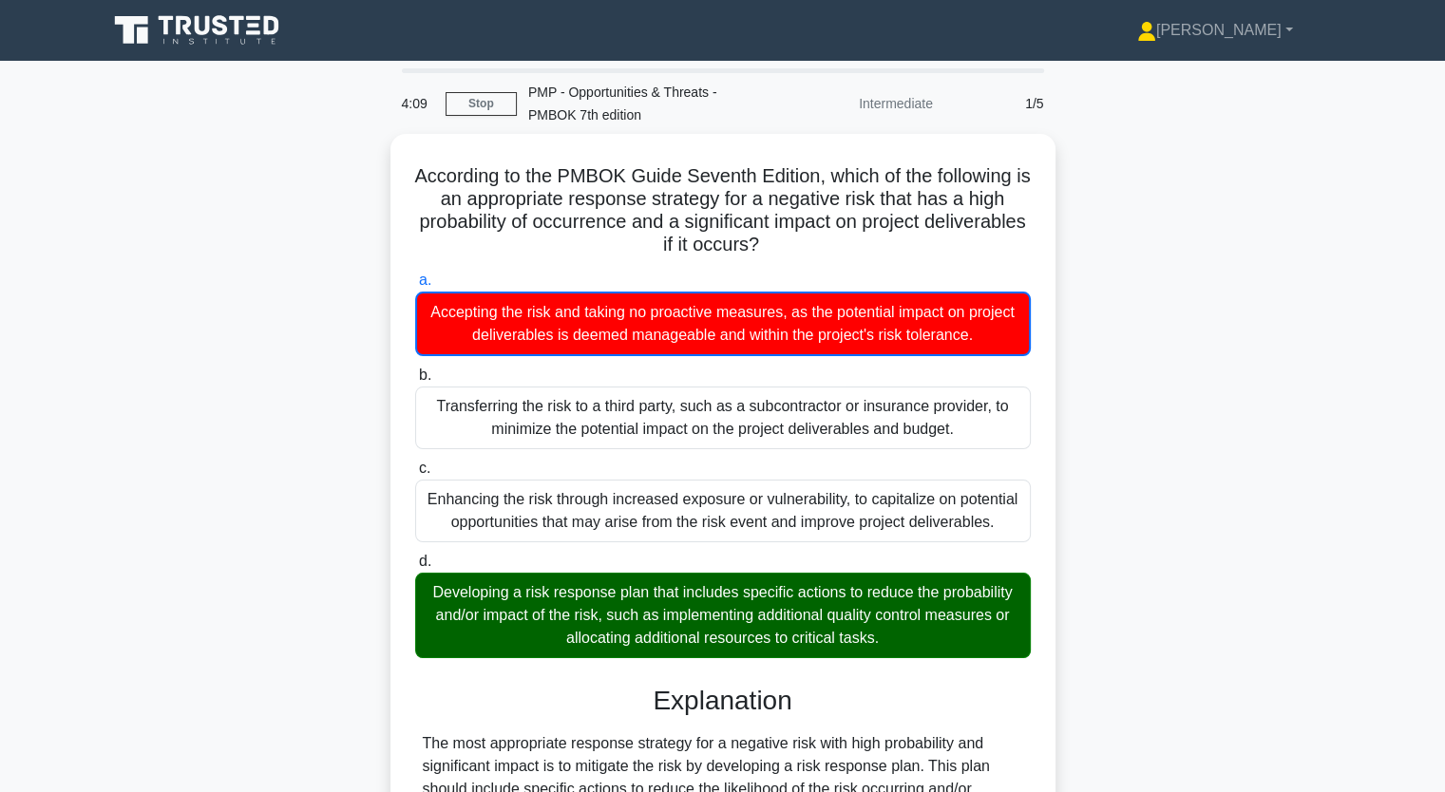
click at [415, 369] on input "b. Transferring the risk to a third party, such as a subcontractor or insurance…" at bounding box center [415, 375] width 0 height 12
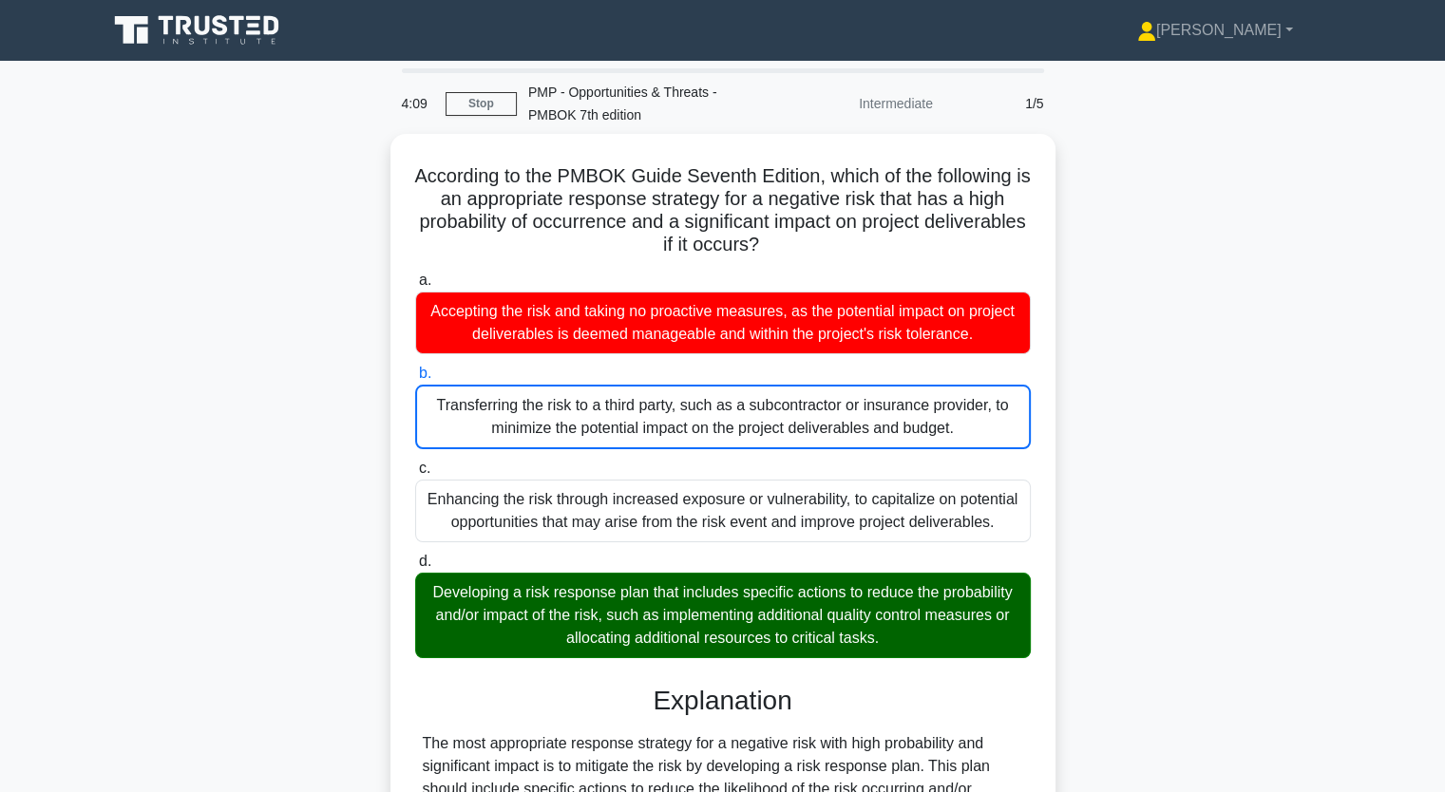
click at [415, 463] on input "c. Enhancing the risk through increased exposure or vulnerability, to capitaliz…" at bounding box center [415, 469] width 0 height 12
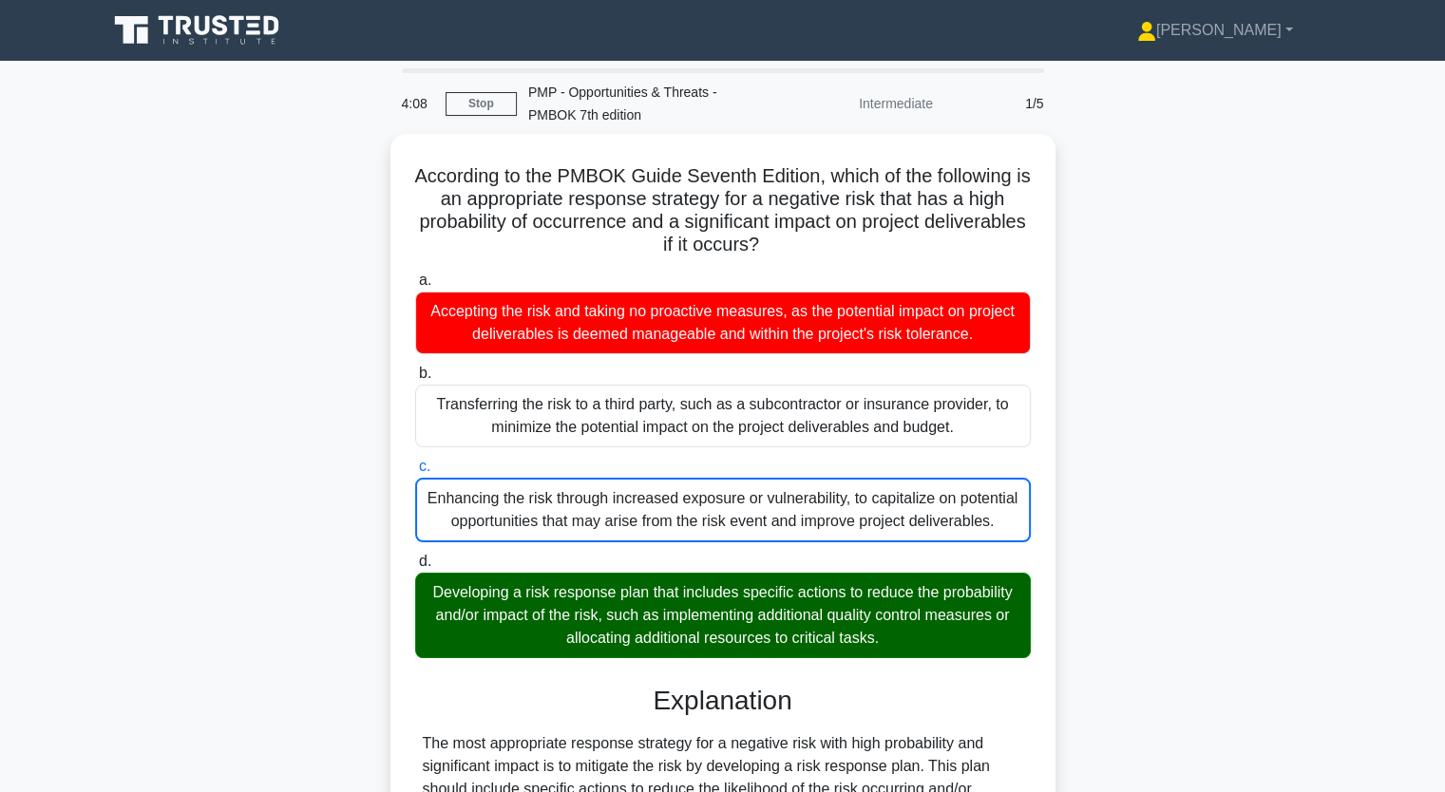
click at [415, 556] on input "d. Developing a risk response plan that includes specific actions to reduce the…" at bounding box center [415, 562] width 0 height 12
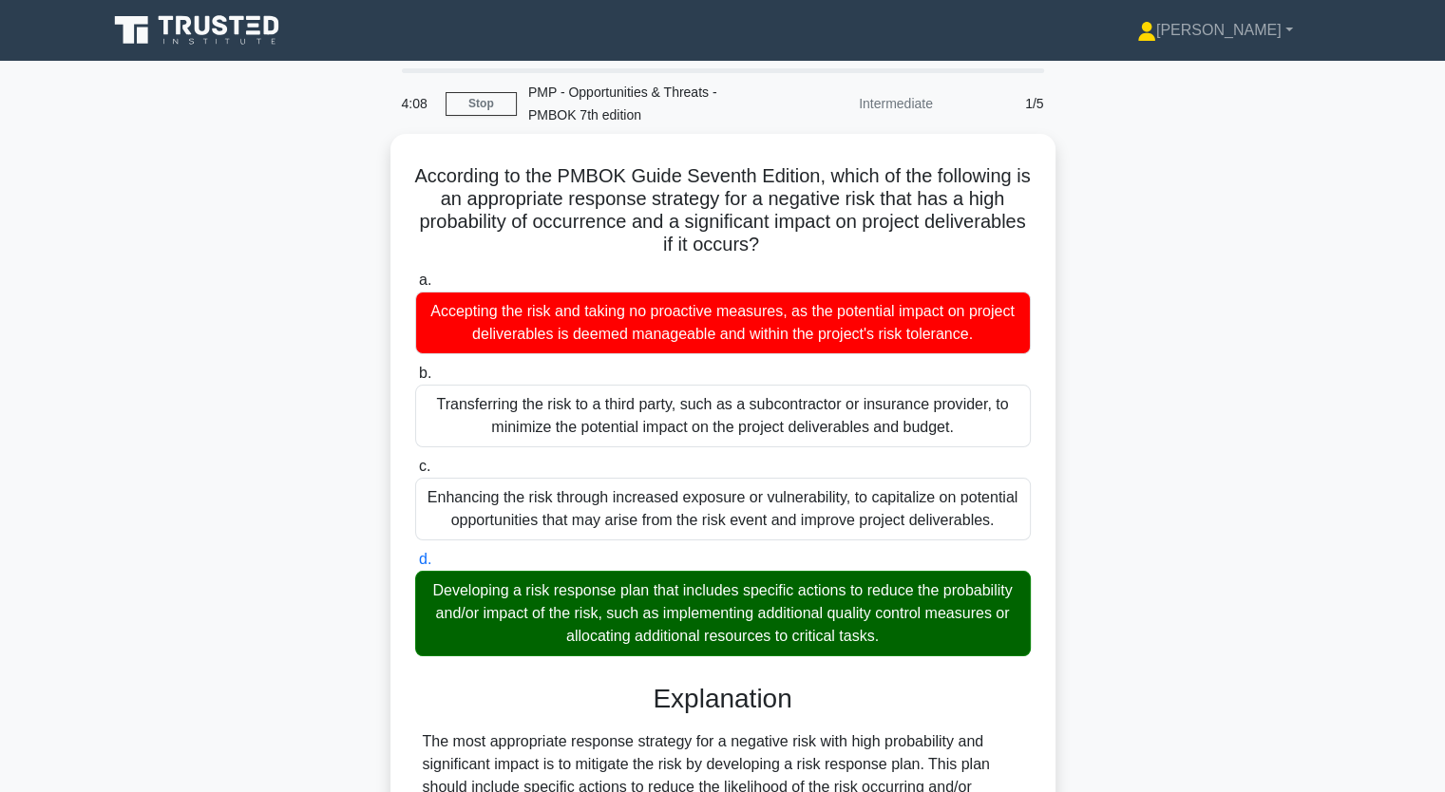
click at [415, 275] on input "a. Accepting the risk and taking no proactive measures, as the potential impact…" at bounding box center [415, 281] width 0 height 12
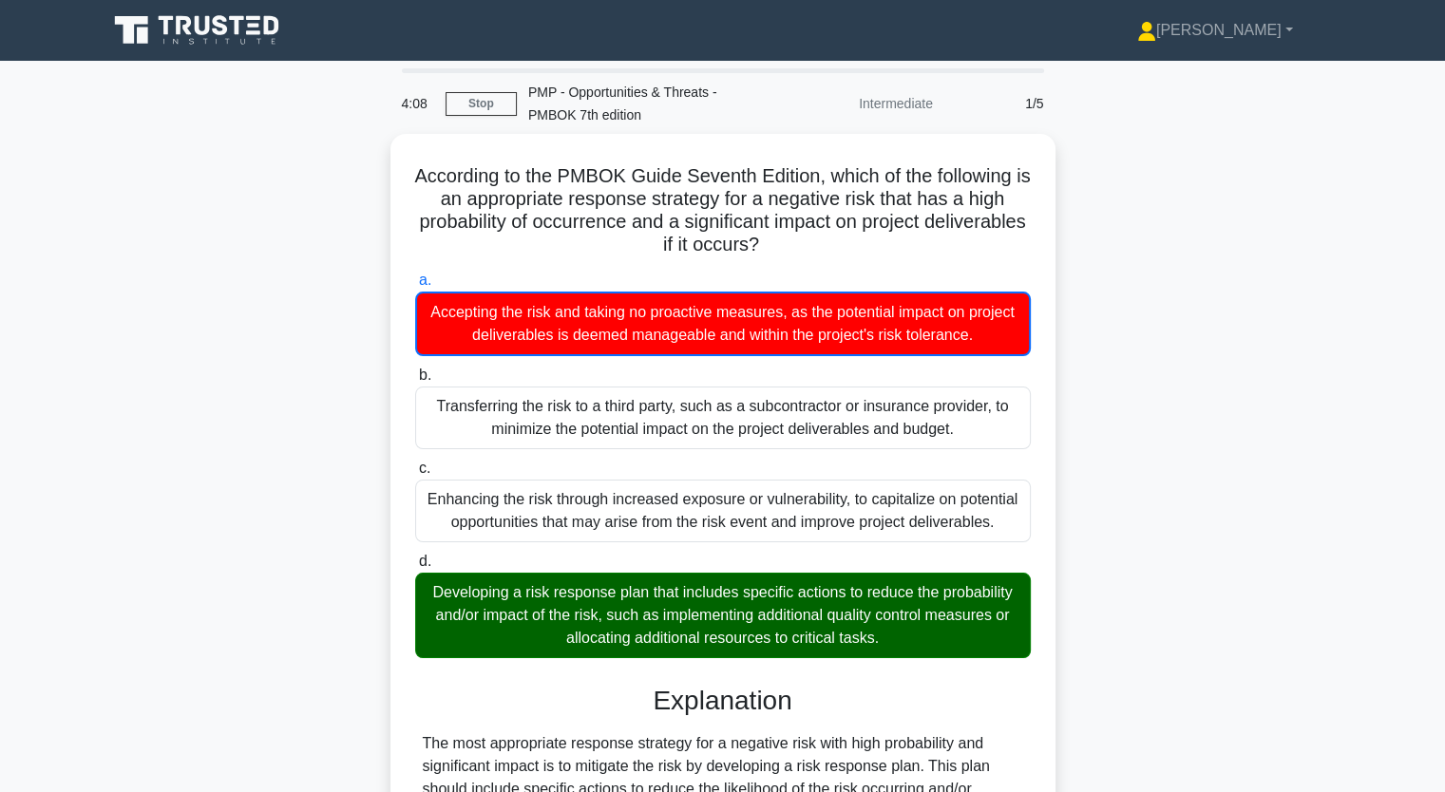
click at [415, 369] on input "b. Transferring the risk to a third party, such as a subcontractor or insurance…" at bounding box center [415, 375] width 0 height 12
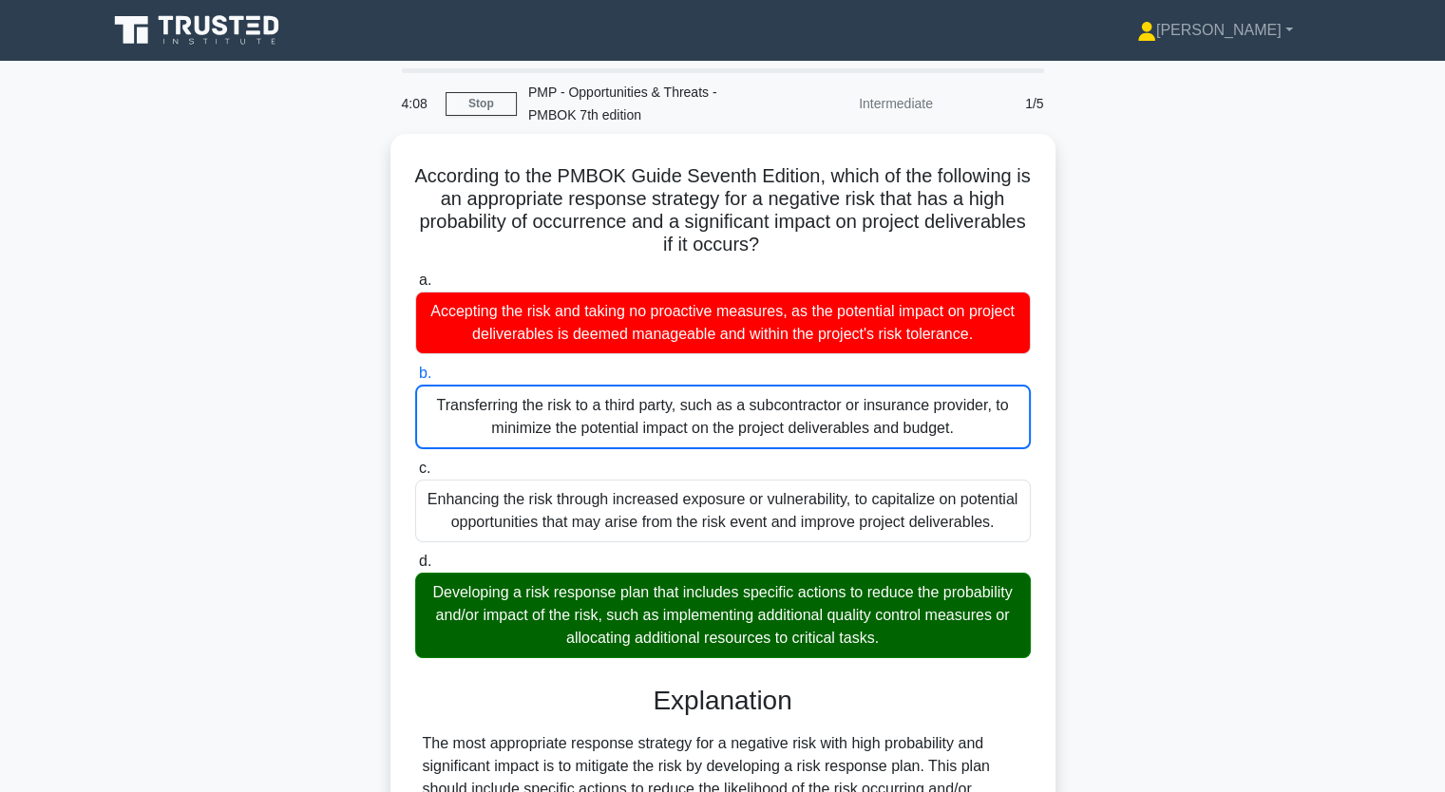
click at [415, 463] on input "c. Enhancing the risk through increased exposure or vulnerability, to capitaliz…" at bounding box center [415, 469] width 0 height 12
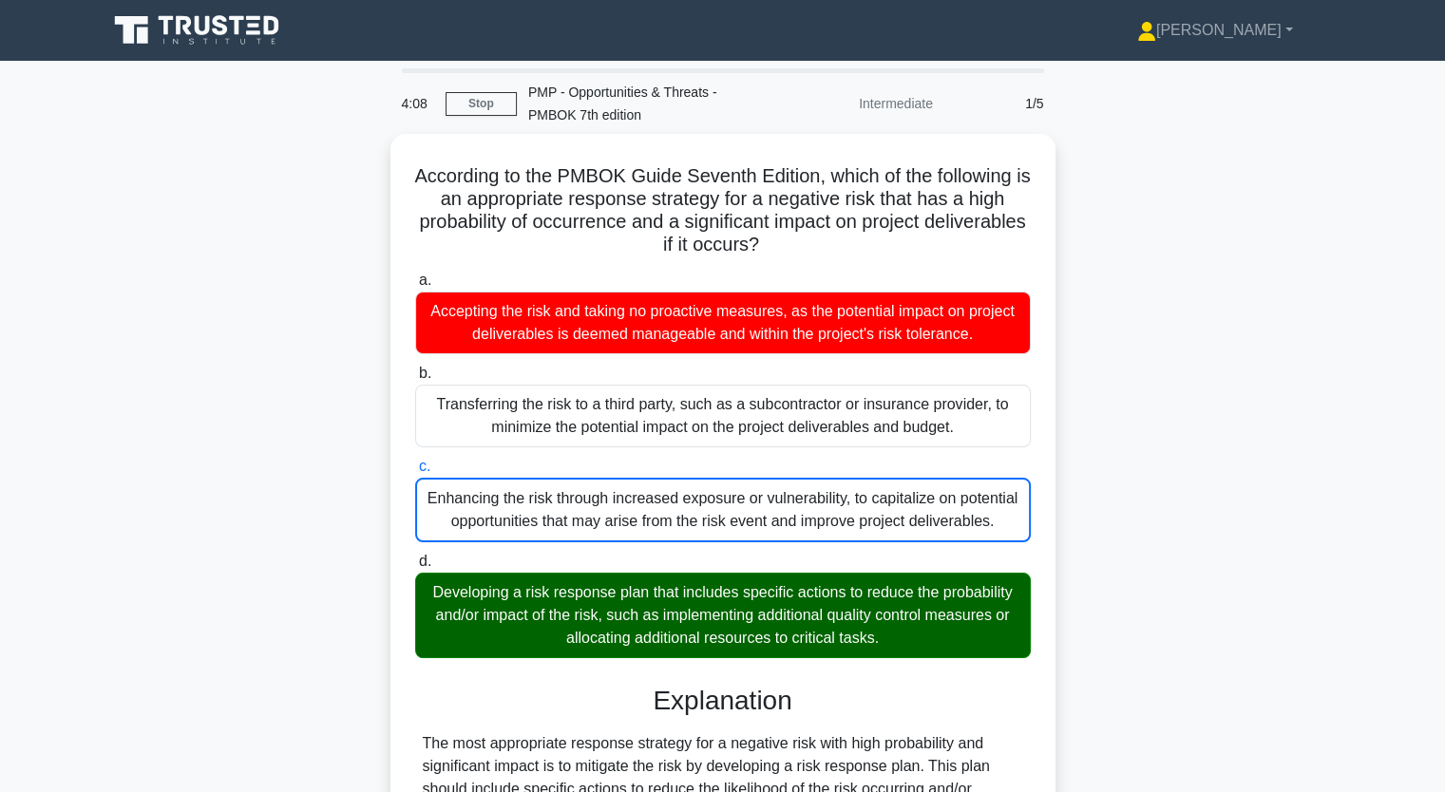
click at [415, 556] on input "d. Developing a risk response plan that includes specific actions to reduce the…" at bounding box center [415, 562] width 0 height 12
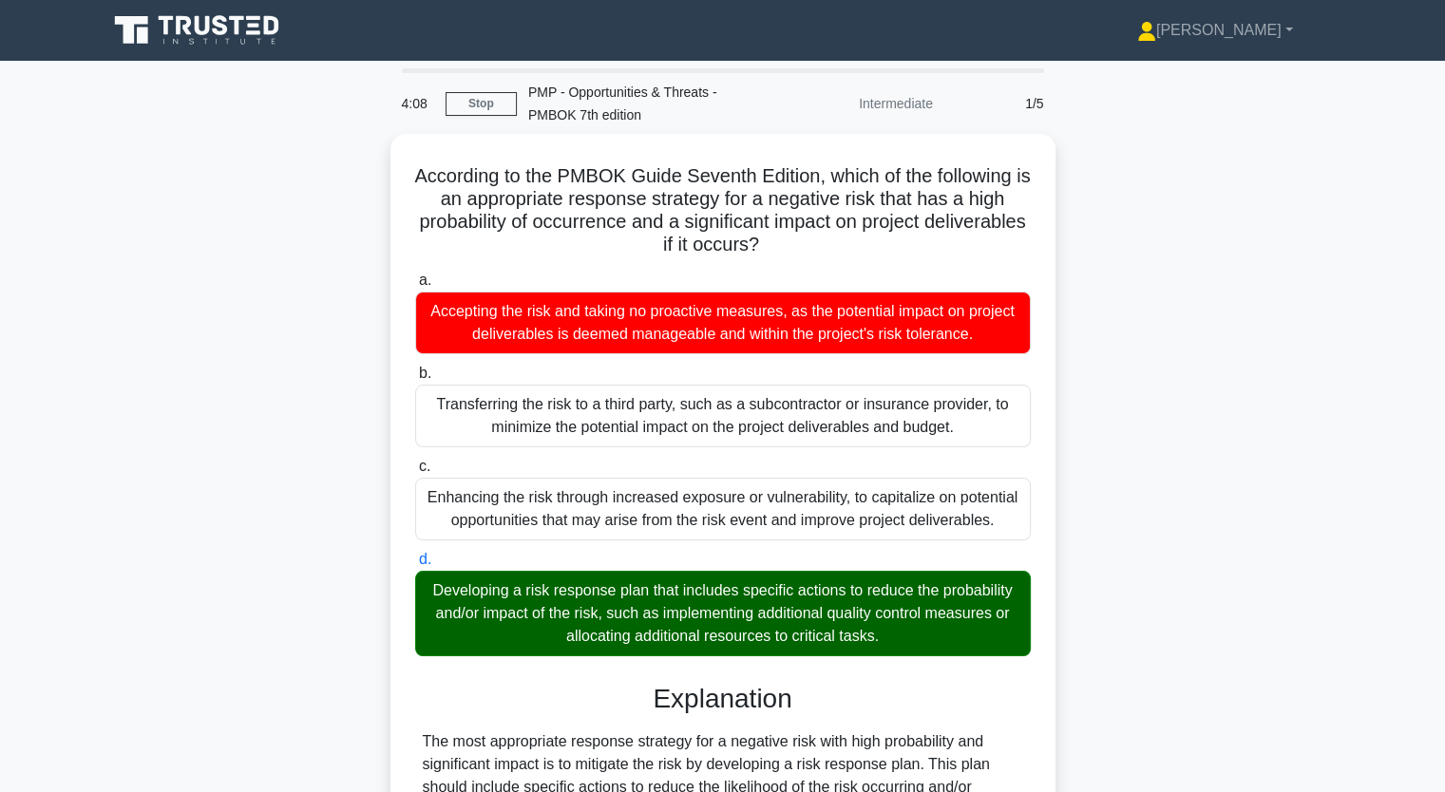
click at [248, 443] on div "According to the PMBOK Guide Seventh Edition, which of the following is an appr…" at bounding box center [723, 648] width 1254 height 1029
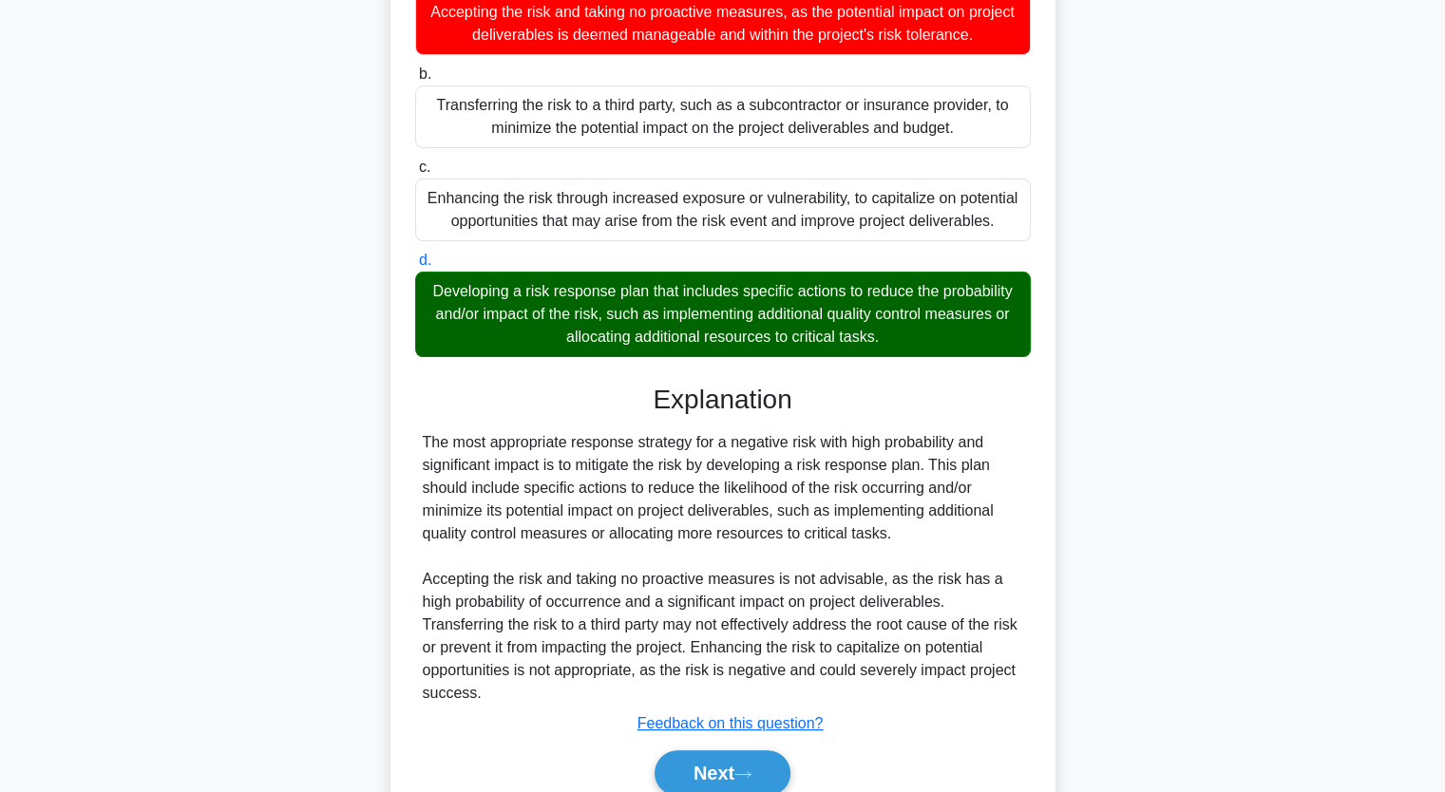
scroll to position [378, 0]
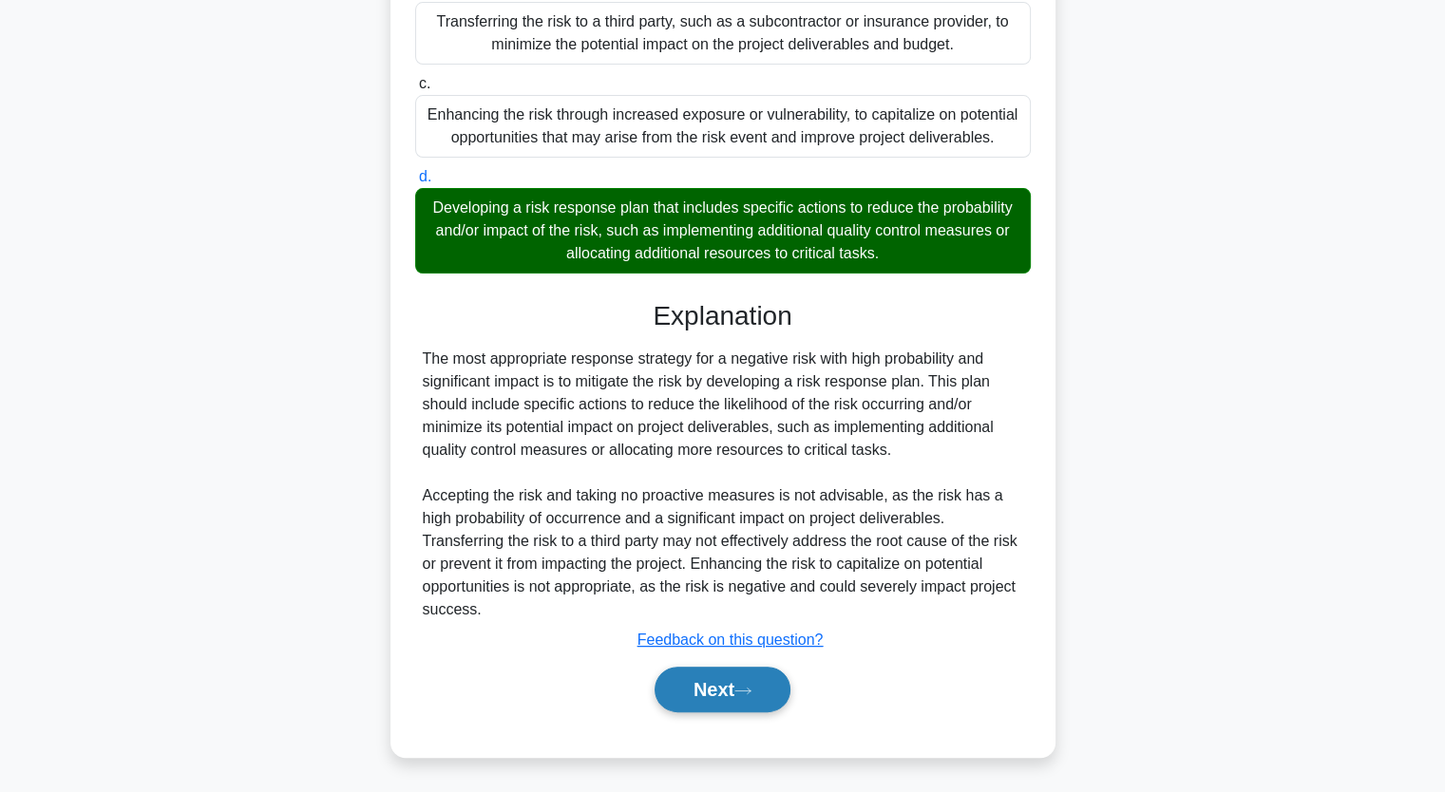
click at [707, 668] on button "Next" at bounding box center [722, 690] width 136 height 46
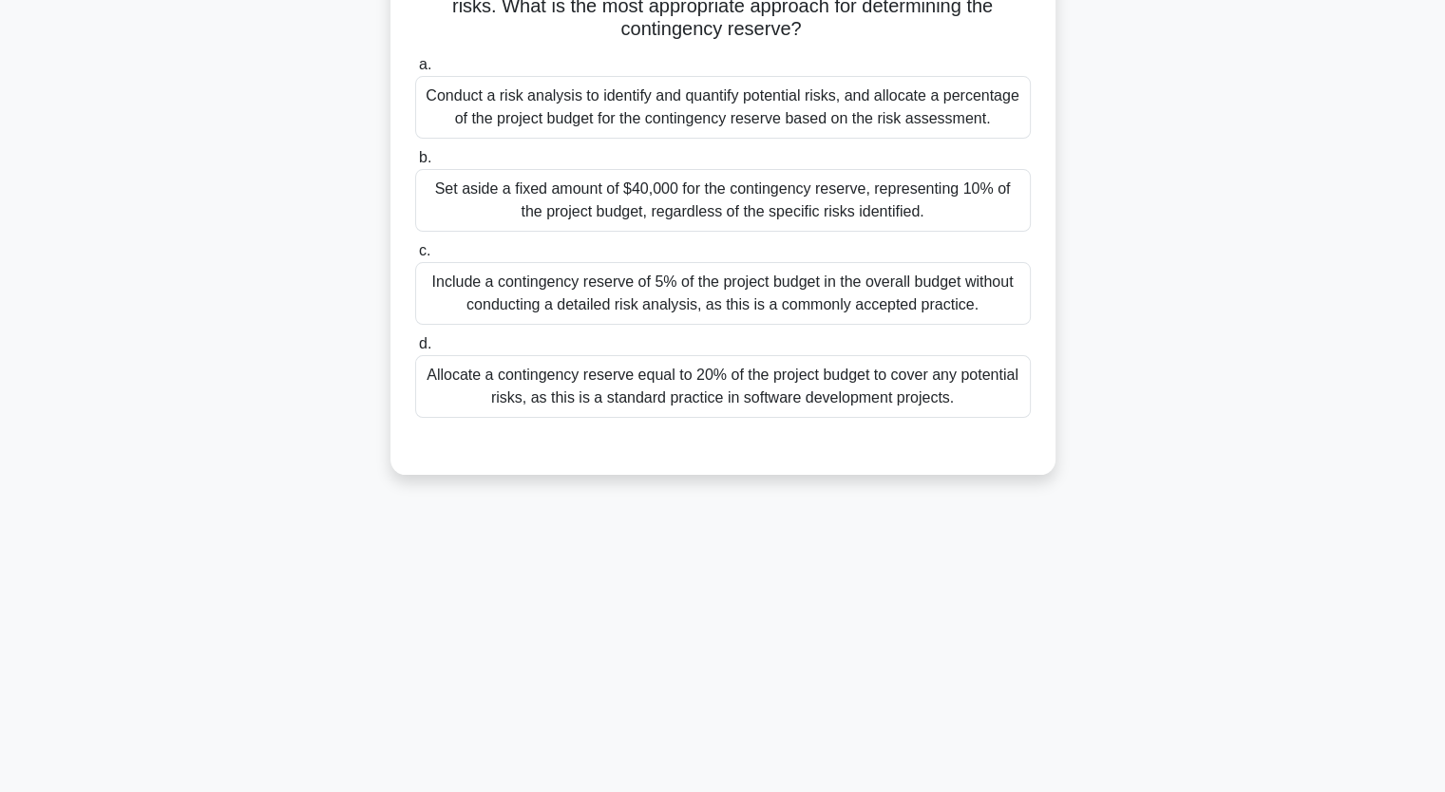
click at [398, 451] on div "A project manager is reviewing the project budget for a software development pr…" at bounding box center [723, 185] width 650 height 564
click at [465, 108] on div "Conduct a risk analysis to identify and quantify potential risks, and allocate …" at bounding box center [722, 107] width 615 height 63
click at [415, 71] on input "a. Conduct a risk analysis to identify and quantify potential risks, and alloca…" at bounding box center [415, 65] width 0 height 12
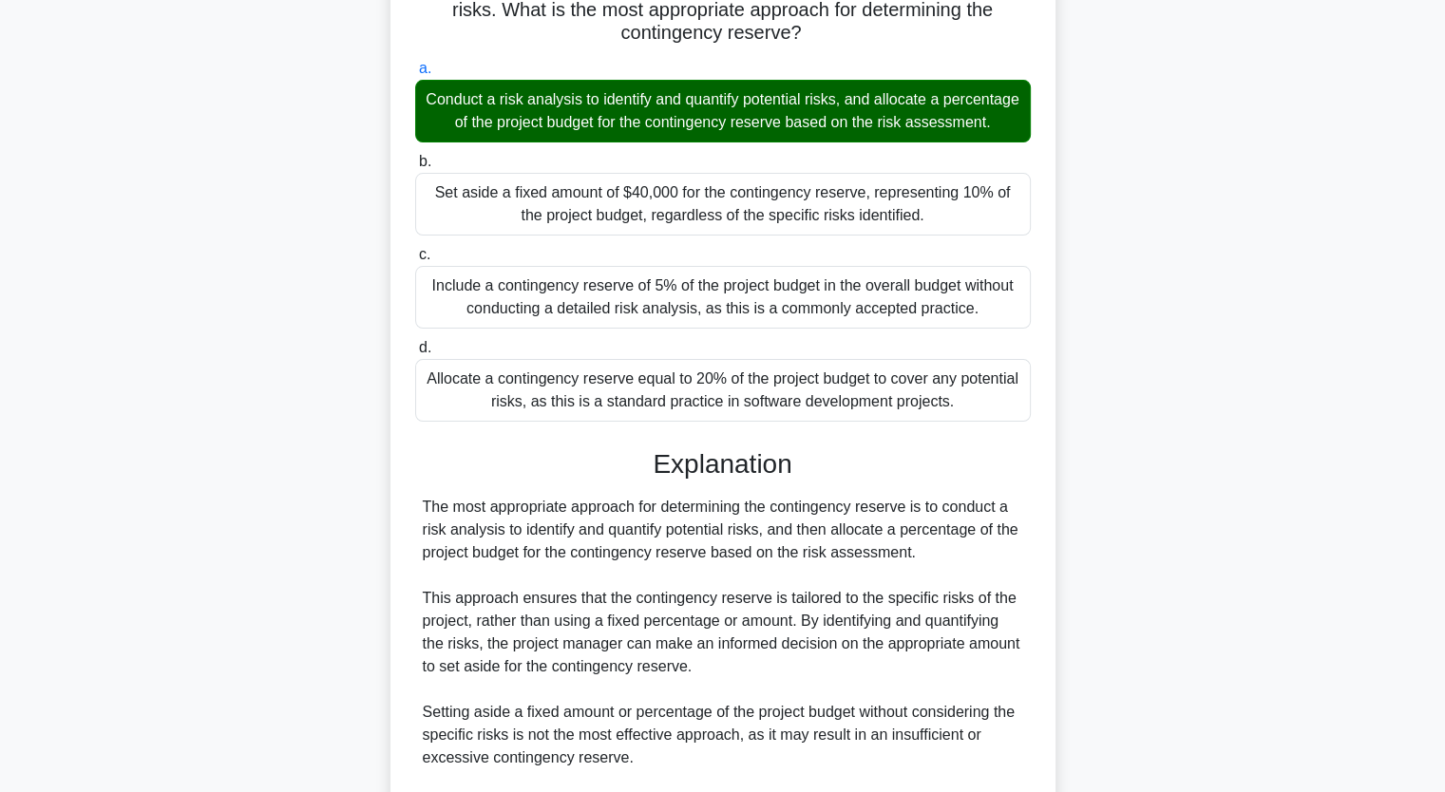
click at [176, 291] on div "A project manager is reviewing the project budget for a software development pr…" at bounding box center [723, 459] width 1254 height 1120
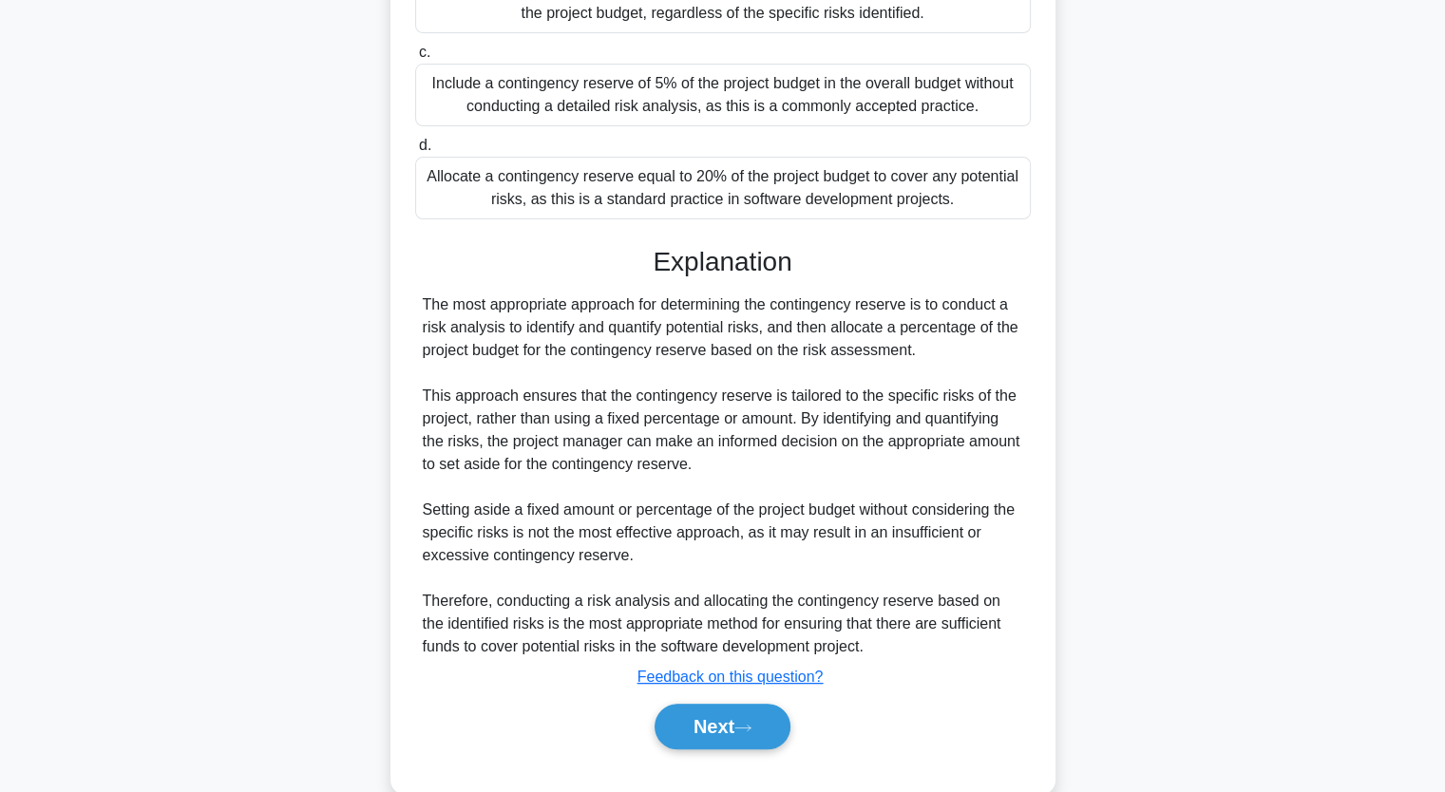
scroll to position [492, 0]
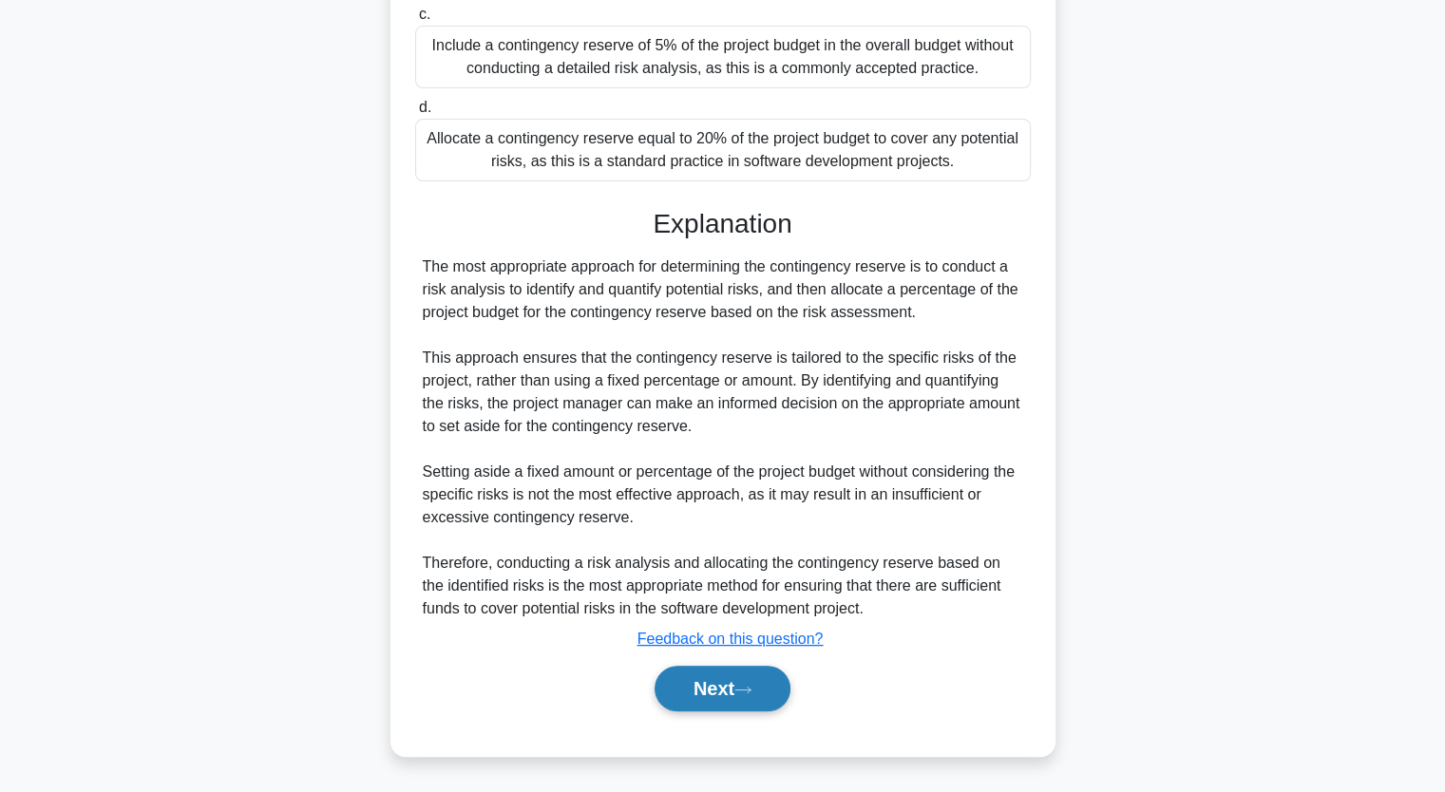
click at [667, 690] on button "Next" at bounding box center [722, 689] width 136 height 46
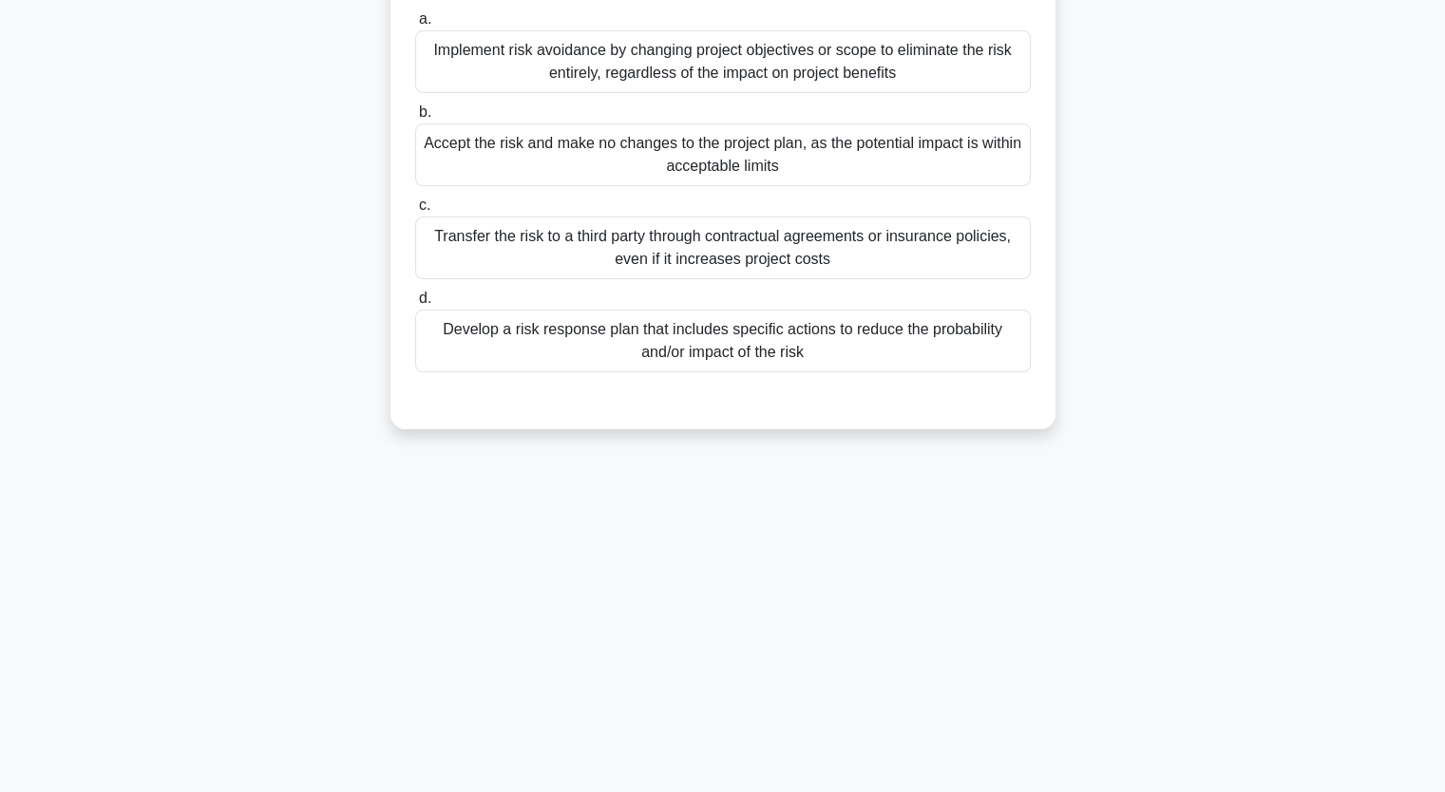
click at [605, 161] on div "Accept the risk and make no changes to the project plan, as the potential impac…" at bounding box center [722, 154] width 615 height 63
click at [415, 119] on input "b. Accept the risk and make no changes to the project plan, as the potential im…" at bounding box center [415, 112] width 0 height 12
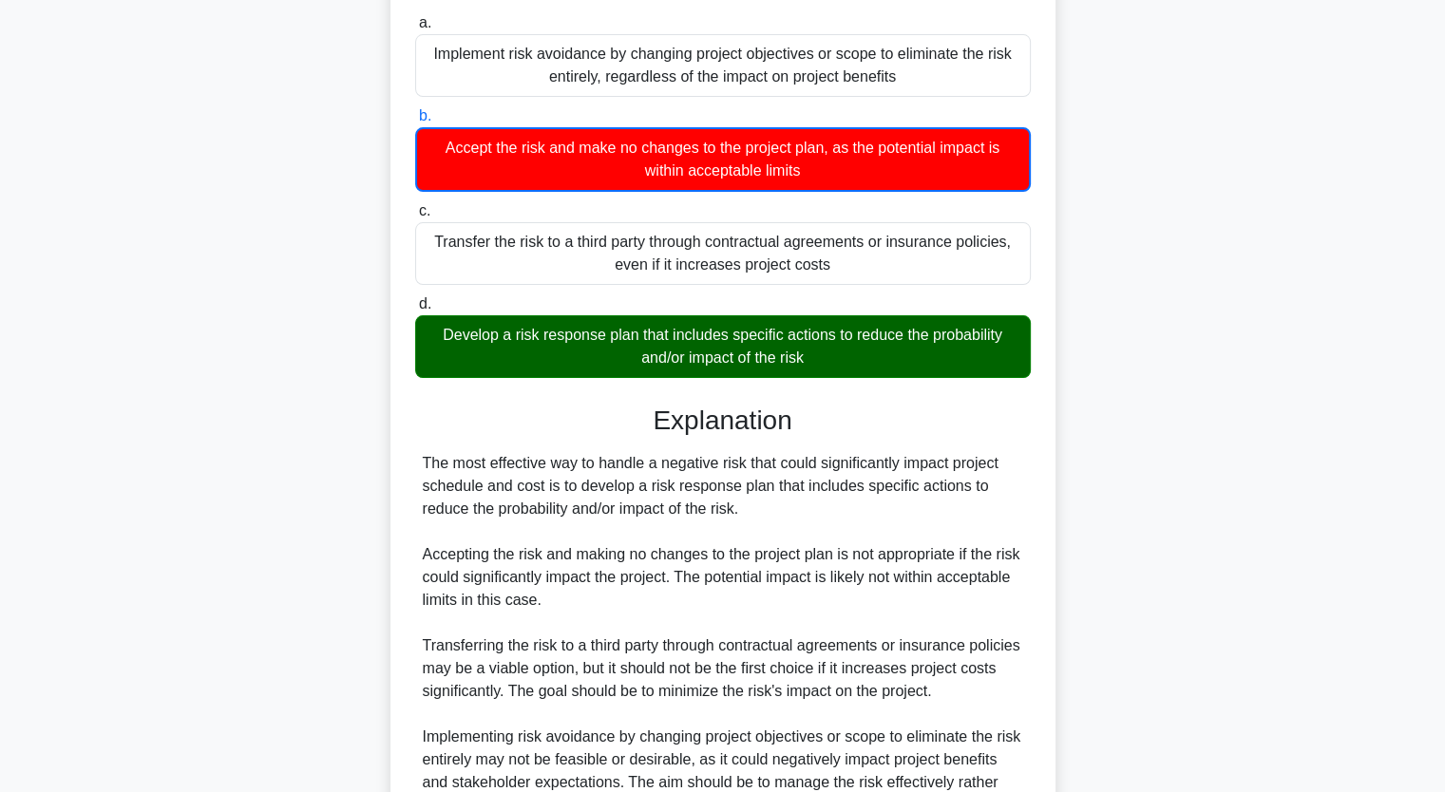
click at [261, 306] on div "According to the PMBOK Guide Seventh Edition, which of the following is the mos…" at bounding box center [723, 437] width 1254 height 1076
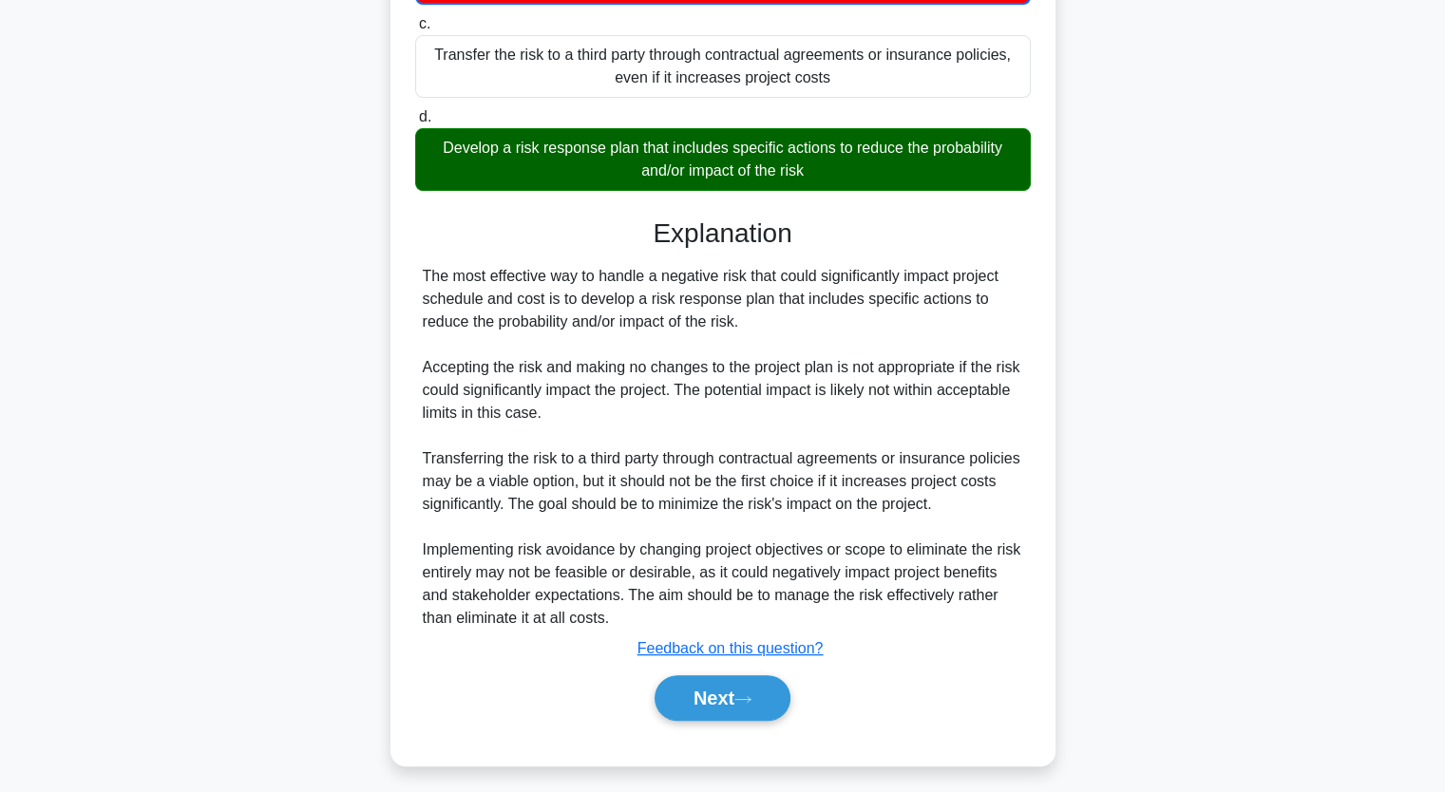
scroll to position [426, 0]
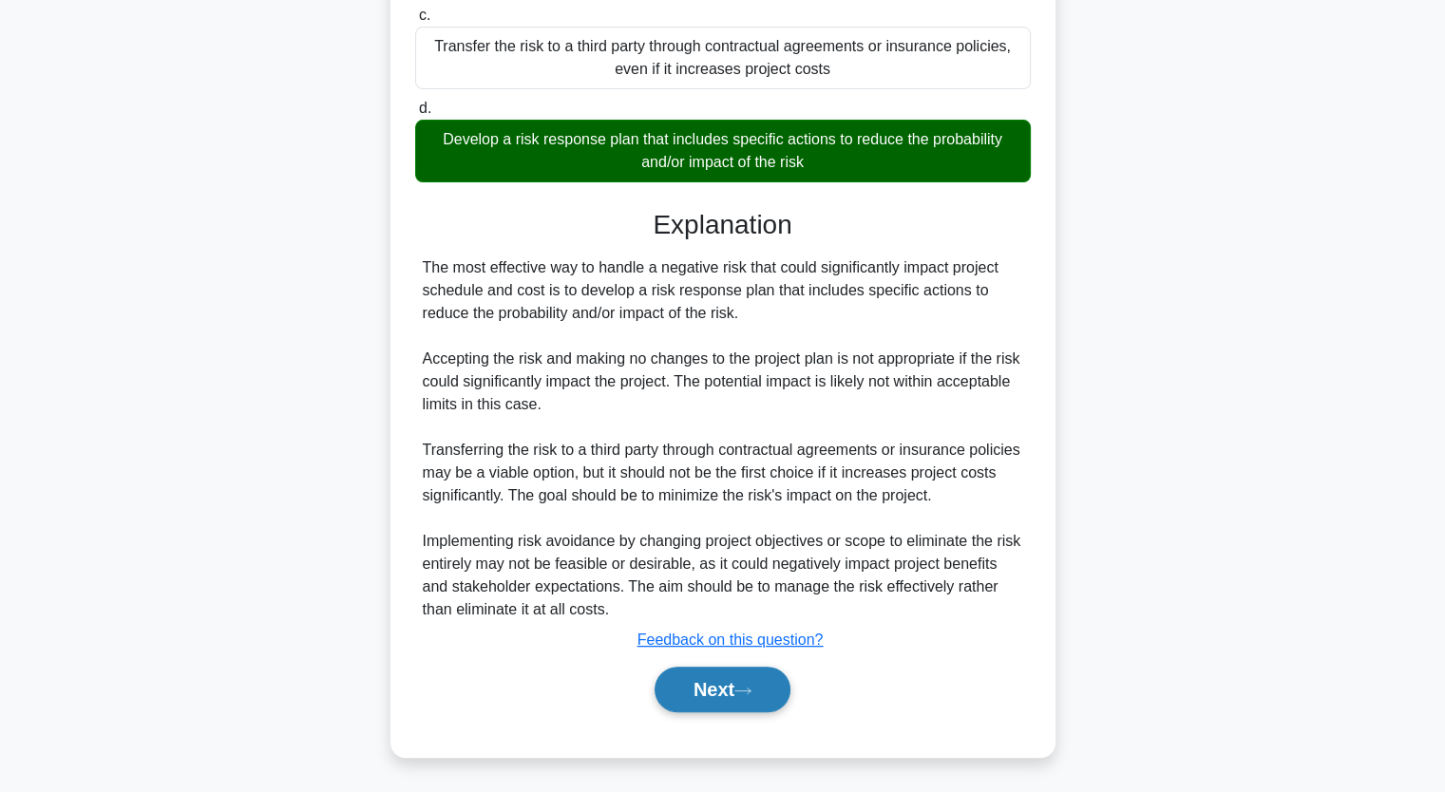
click at [680, 688] on button "Next" at bounding box center [722, 690] width 136 height 46
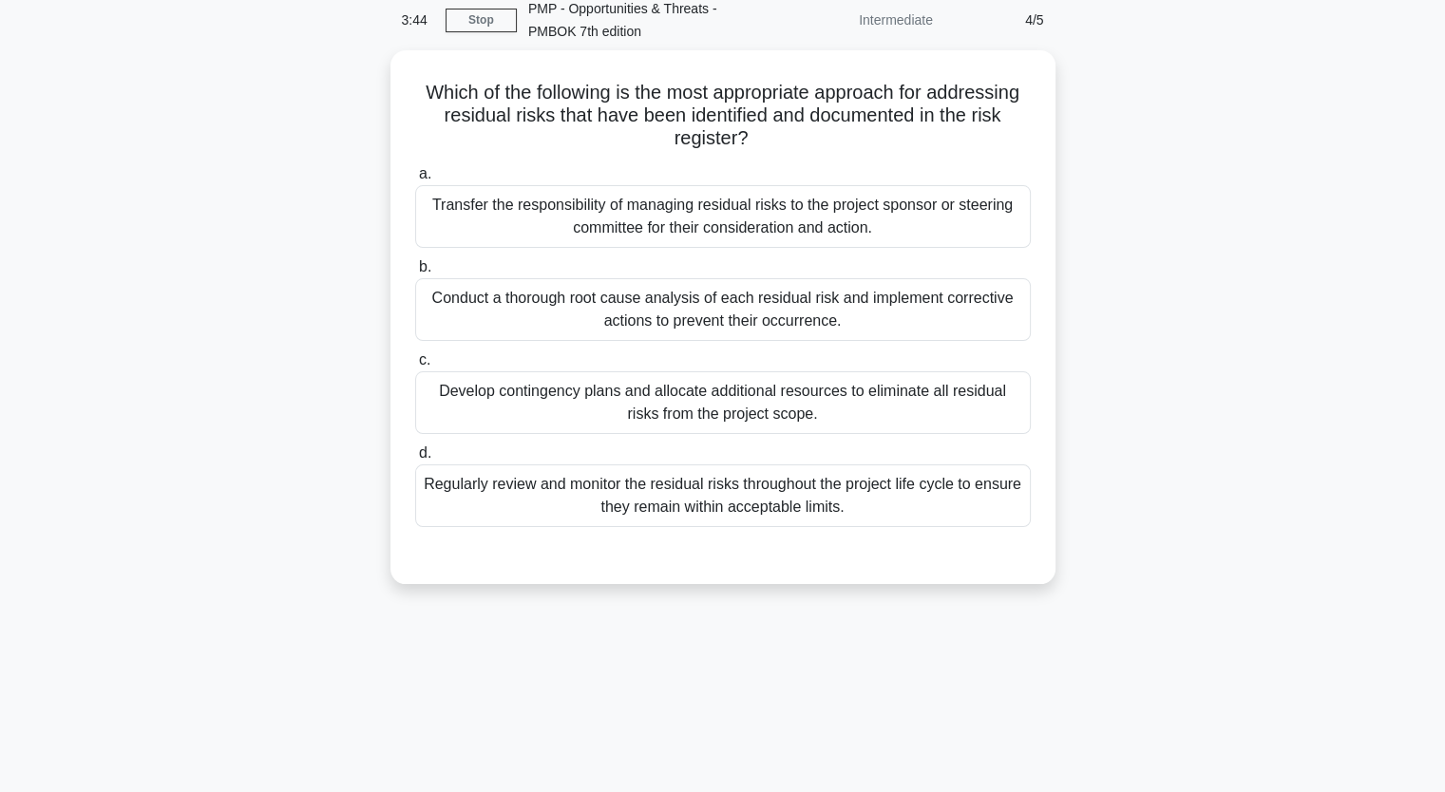
scroll to position [83, 0]
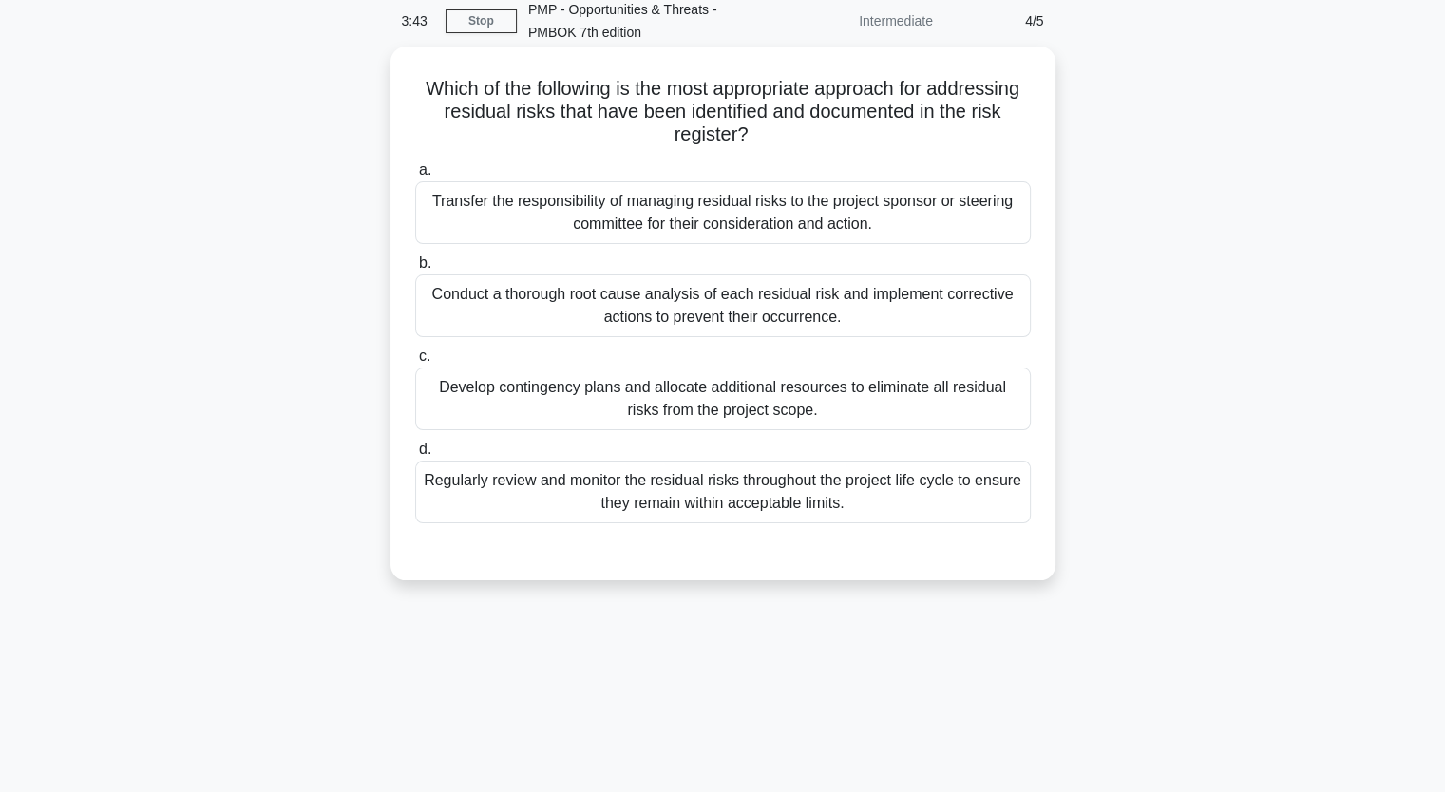
click at [416, 91] on h5 "Which of the following is the most appropriate approach for addressing residual…" at bounding box center [722, 112] width 619 height 70
drag, startPoint x: 416, startPoint y: 91, endPoint x: 752, endPoint y: 503, distance: 532.0
click at [752, 503] on div "Which of the following is the most appropriate approach for addressing residual…" at bounding box center [723, 313] width 650 height 519
click at [752, 503] on div "Regularly review and monitor the residual risks throughout the project life cyc…" at bounding box center [722, 492] width 615 height 63
click at [415, 456] on input "d. Regularly review and monitor the residual risks throughout the project life …" at bounding box center [415, 450] width 0 height 12
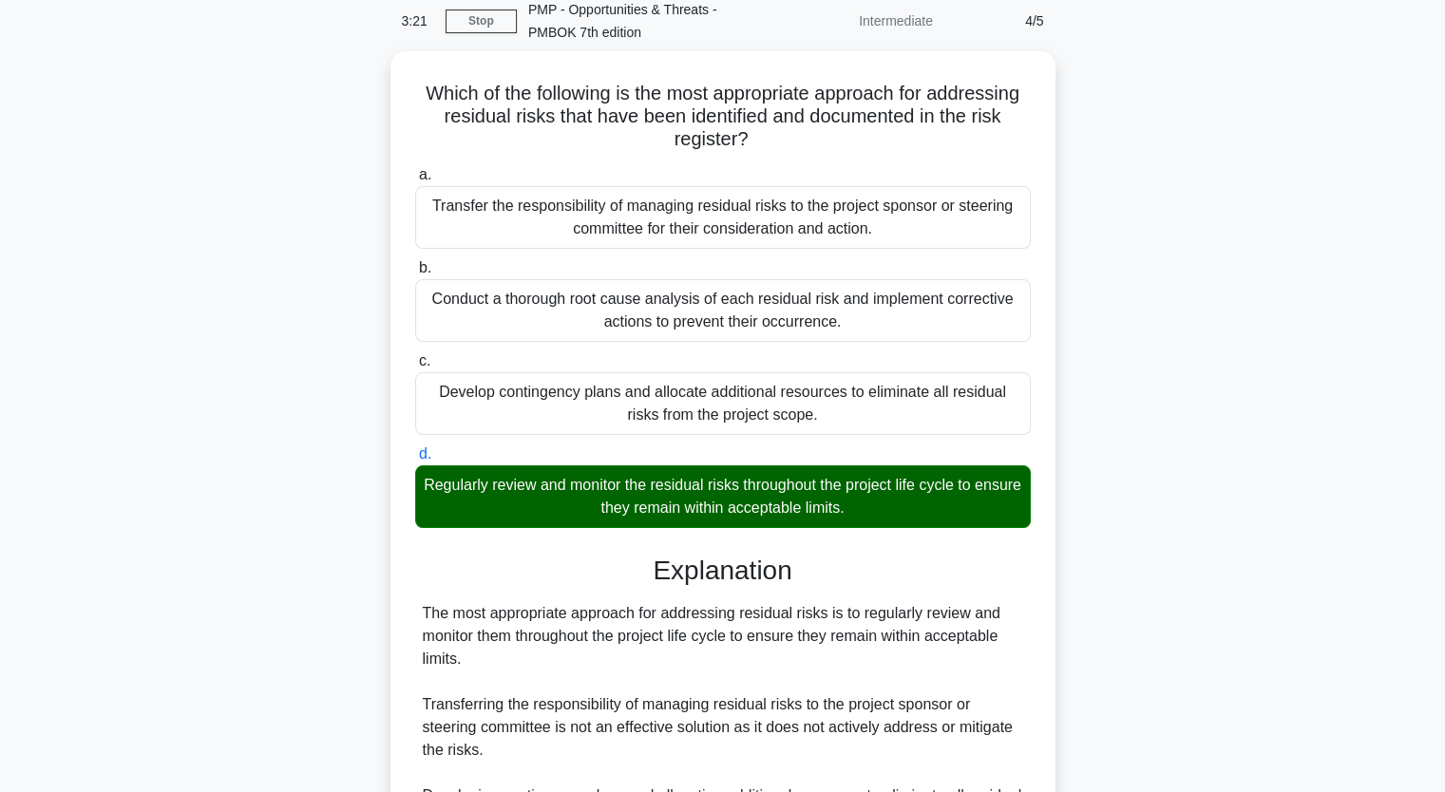
click at [152, 532] on div "Which of the following is the most appropriate approach for addressing residual…" at bounding box center [723, 576] width 1254 height 1051
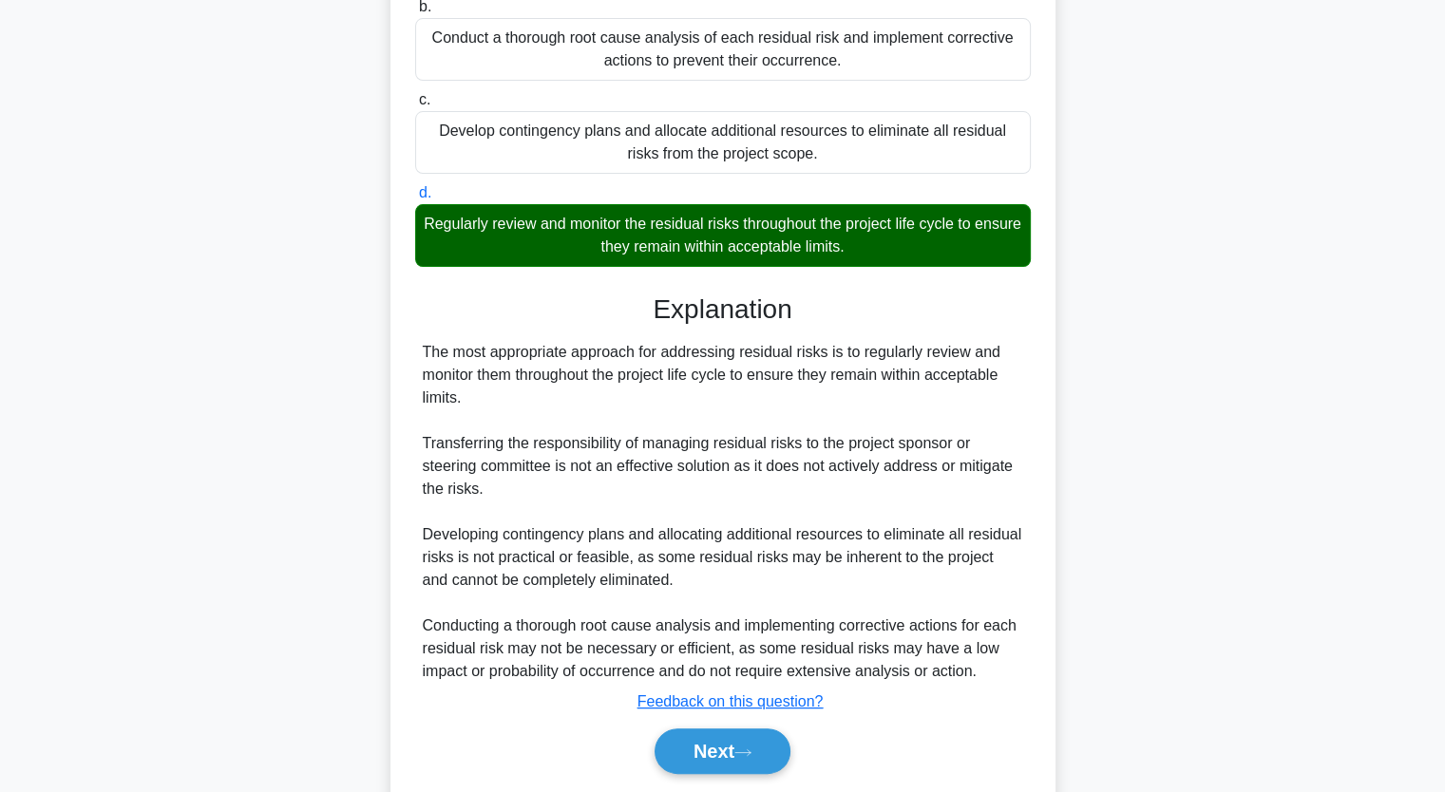
scroll to position [401, 0]
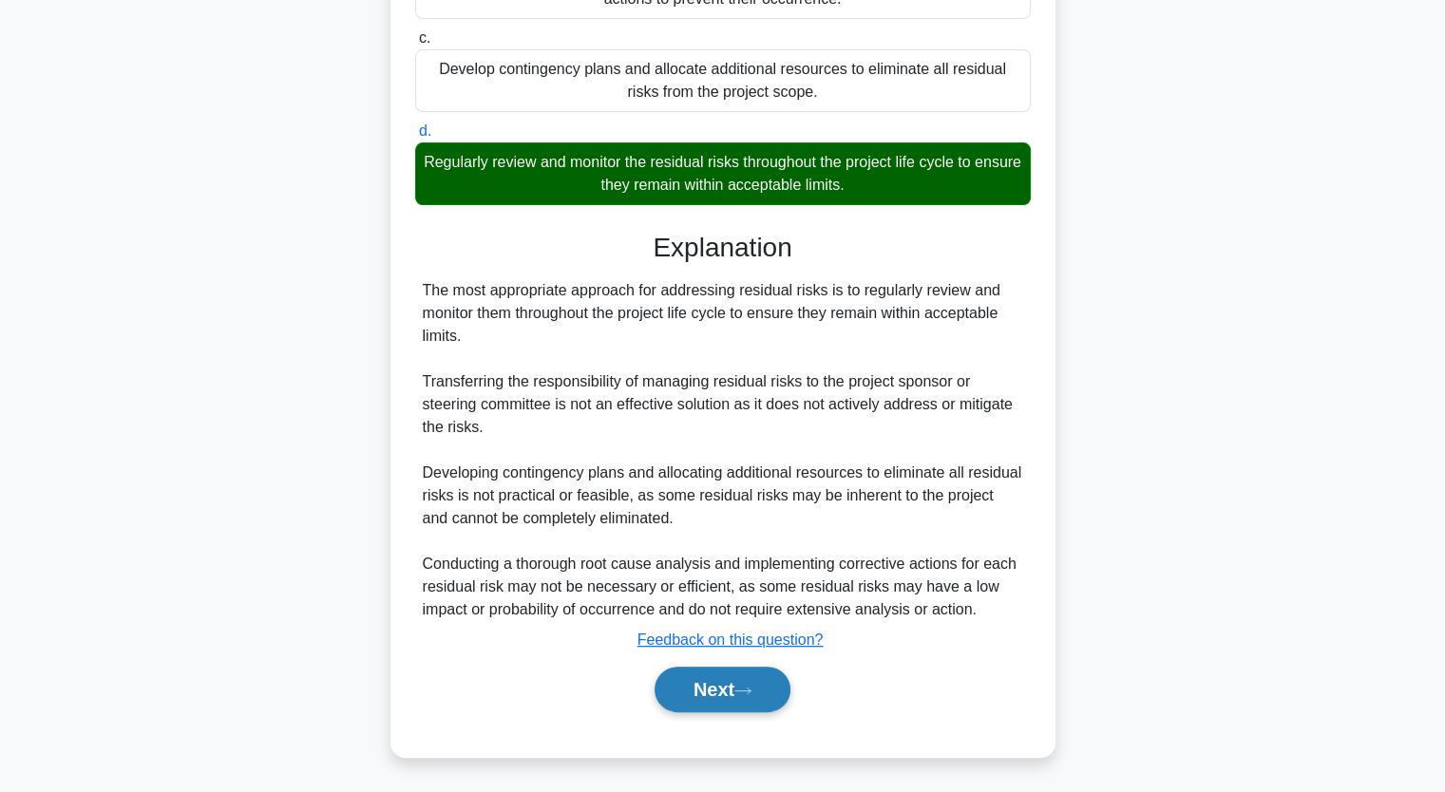
click at [787, 689] on button "Next" at bounding box center [722, 690] width 136 height 46
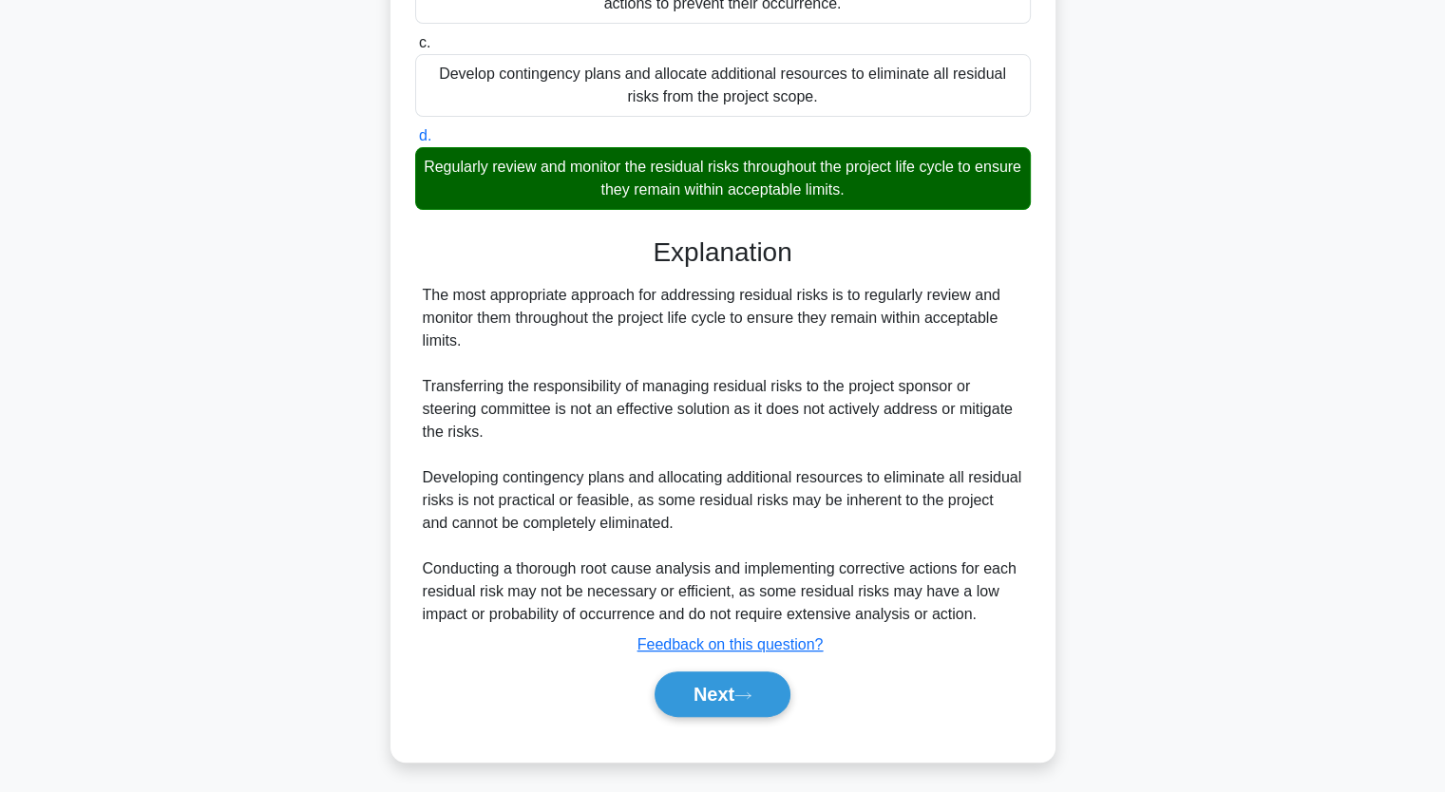
scroll to position [235, 0]
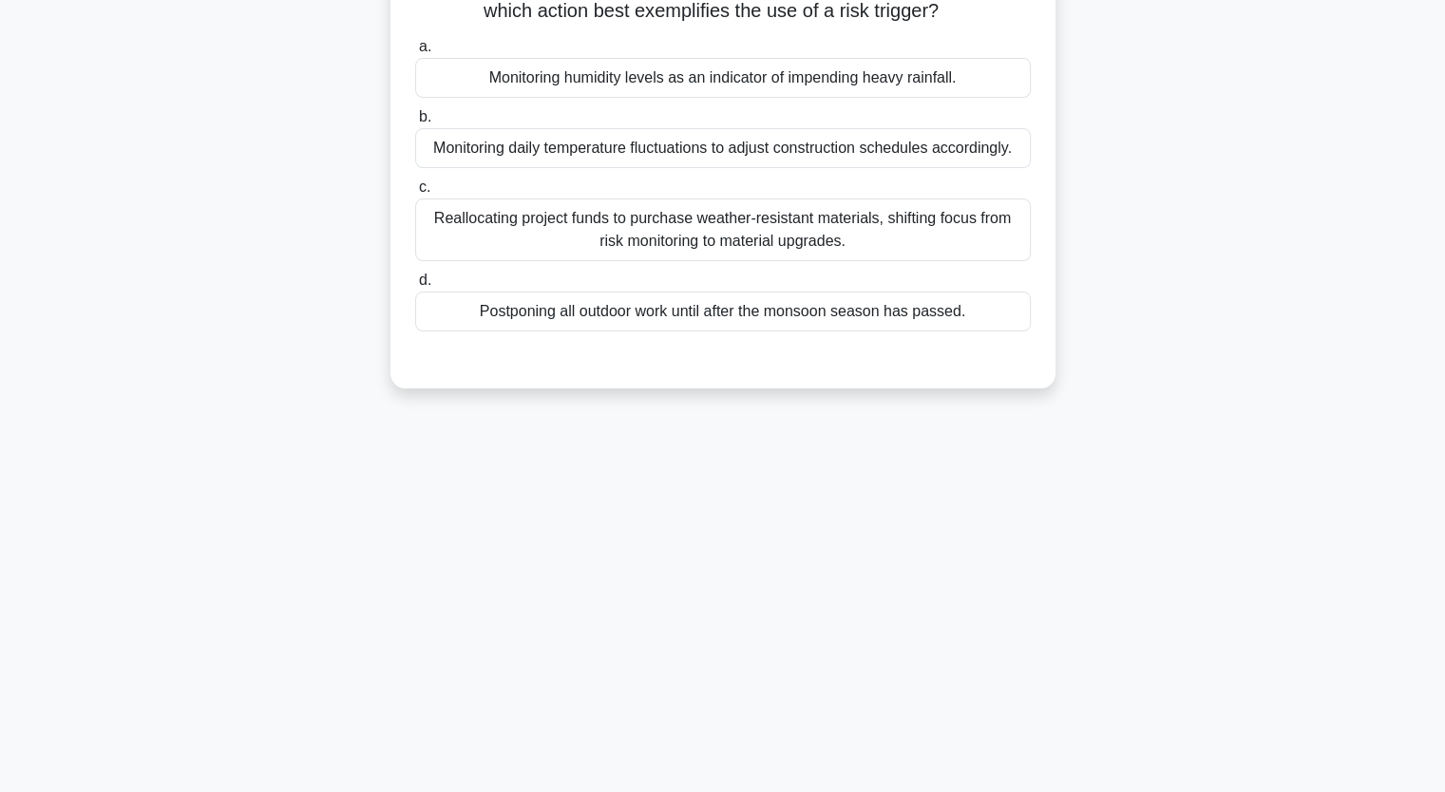
click at [251, 250] on div "In a construction project, the project manager identifies that heavy rainfall d…" at bounding box center [723, 155] width 1254 height 511
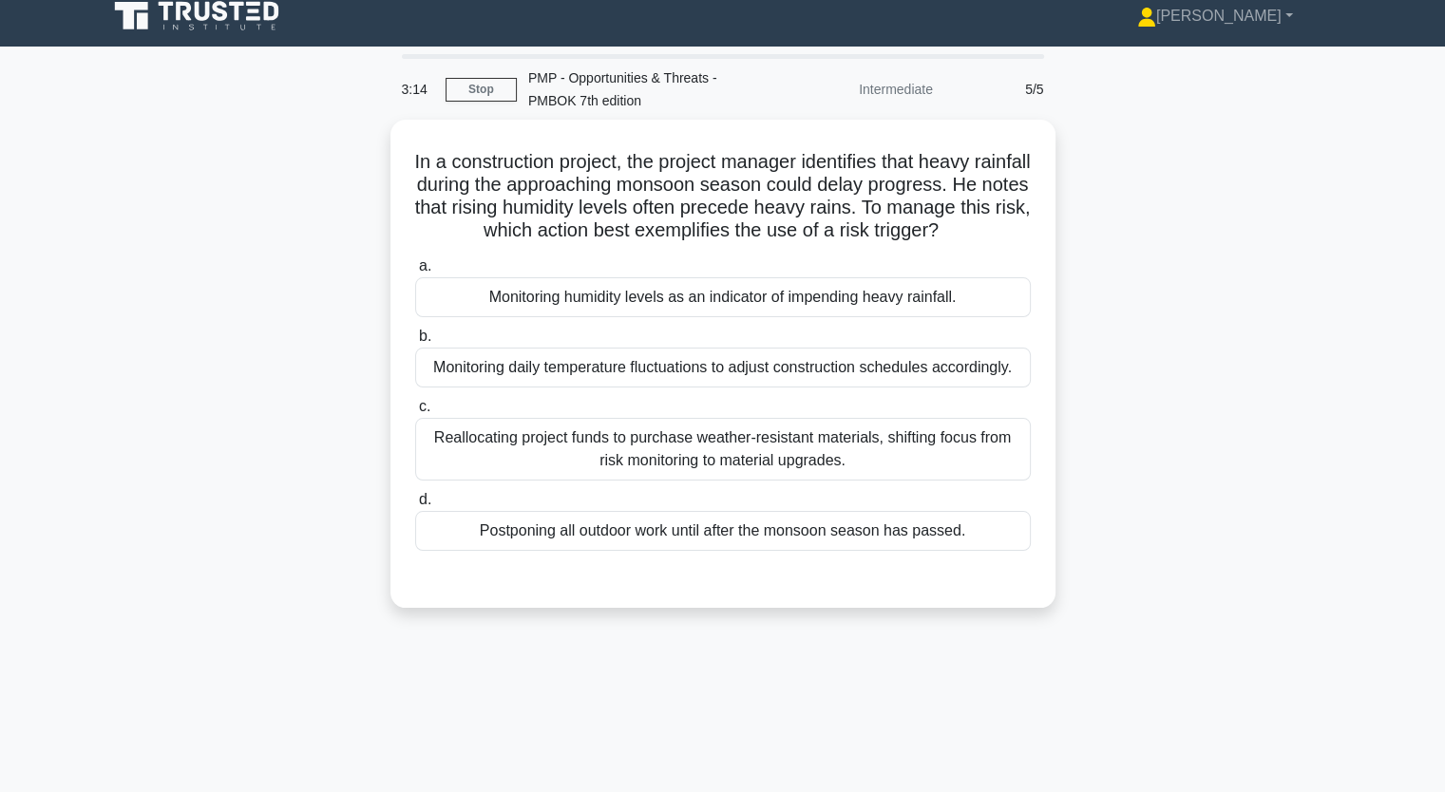
scroll to position [0, 0]
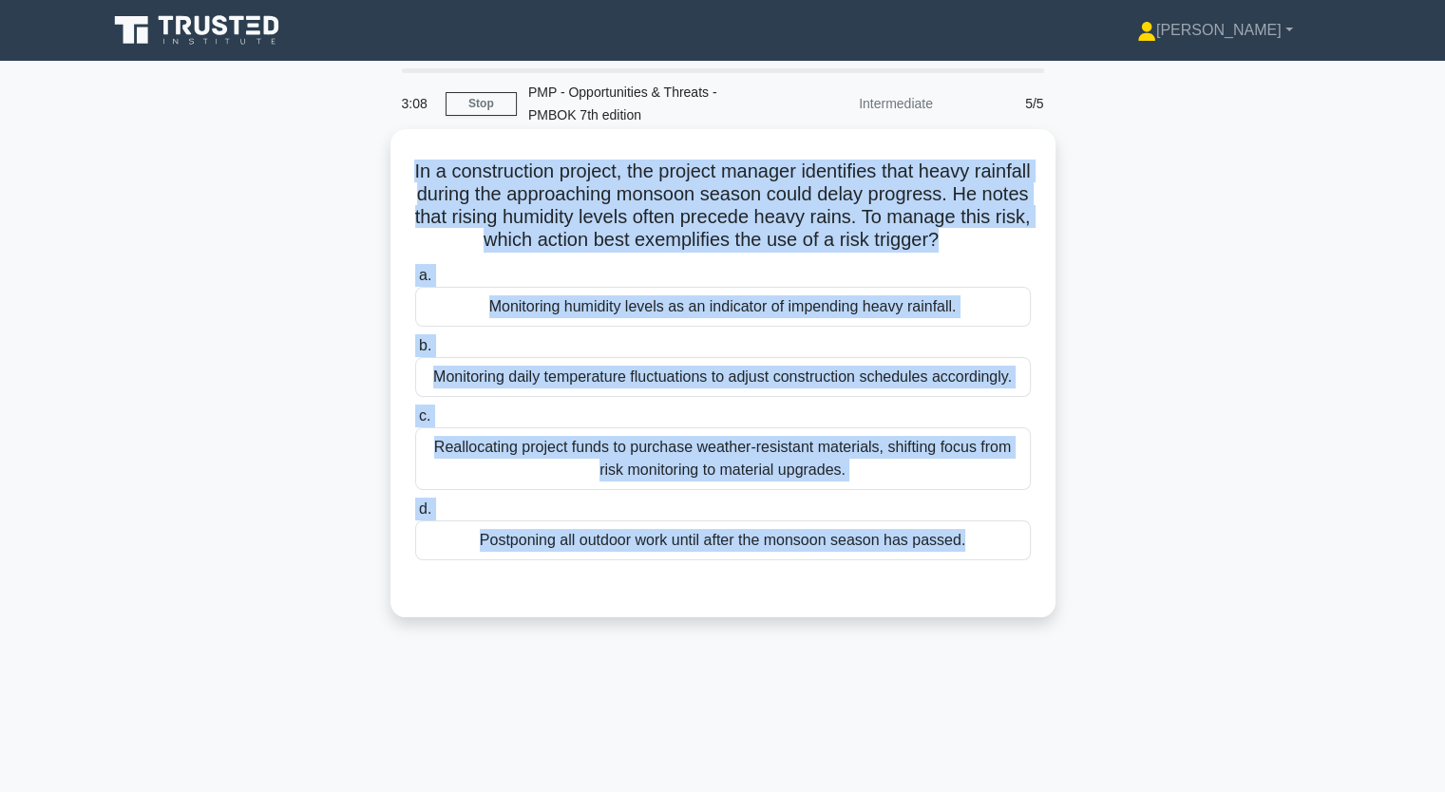
drag, startPoint x: 433, startPoint y: 168, endPoint x: 897, endPoint y: 599, distance: 633.1
click at [897, 599] on div "In a construction project, the project manager identifies that heavy rainfall d…" at bounding box center [723, 373] width 650 height 473
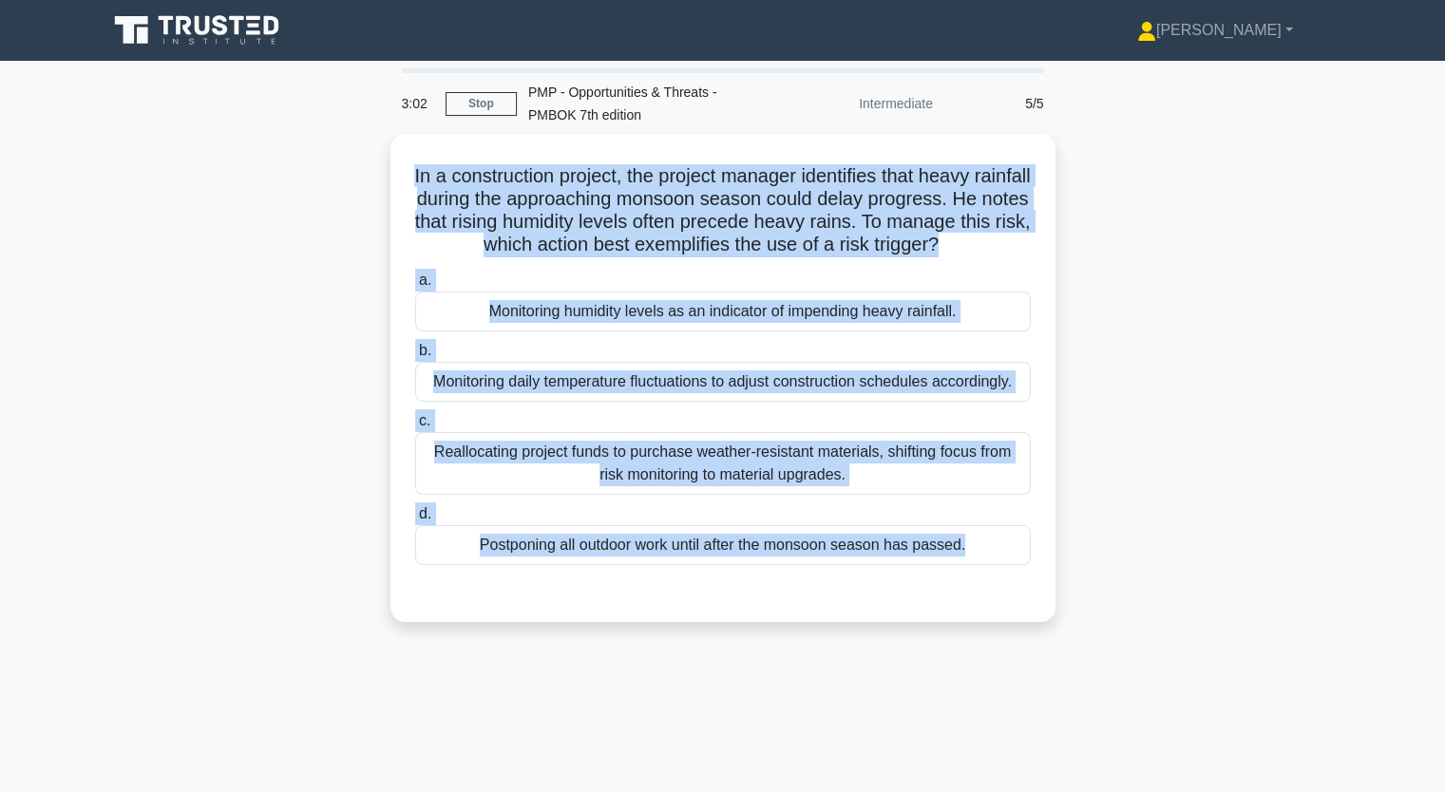
click at [344, 457] on div "In a construction project, the project manager identifies that heavy rainfall d…" at bounding box center [723, 389] width 1254 height 511
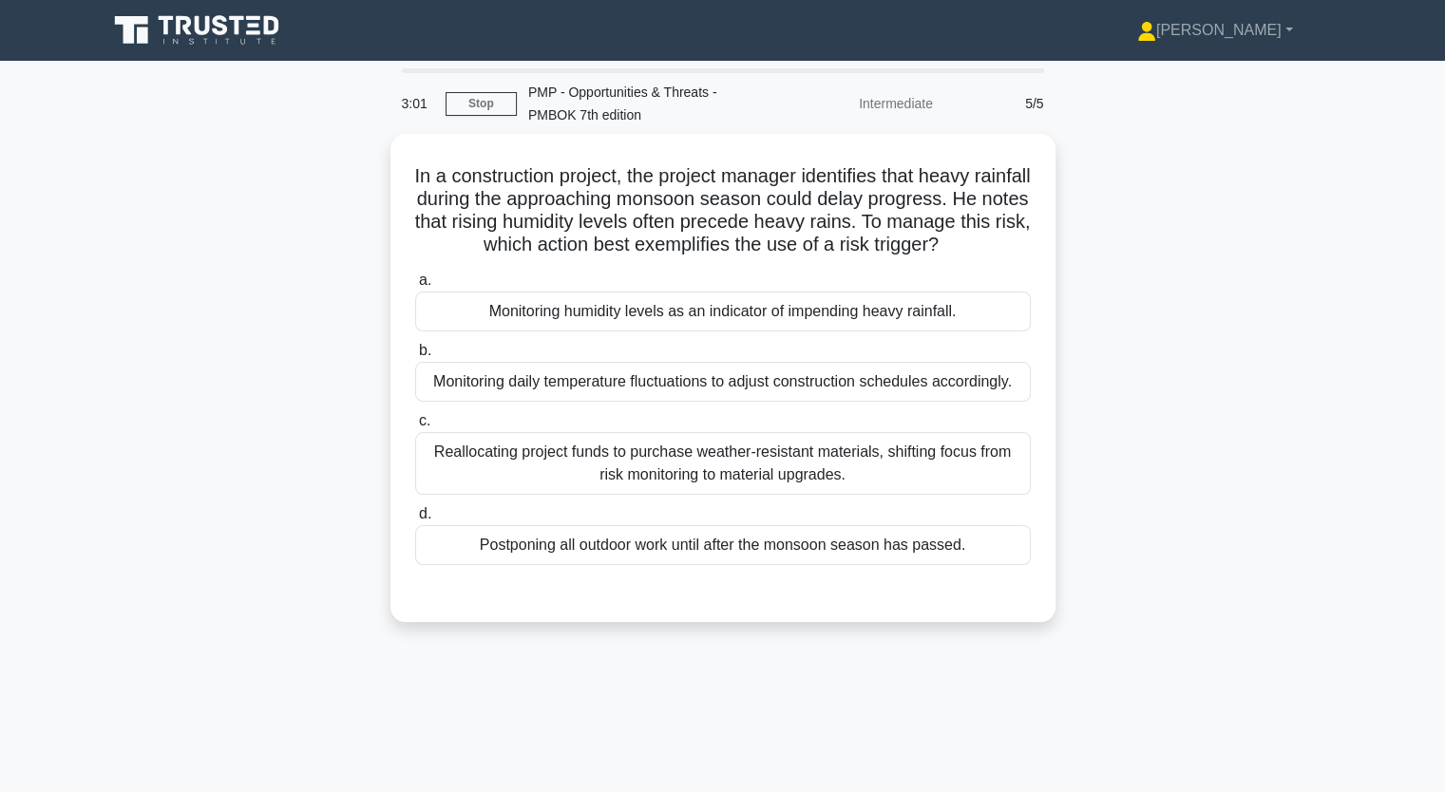
drag, startPoint x: 521, startPoint y: 471, endPoint x: 256, endPoint y: 504, distance: 268.0
click at [256, 504] on div "In a construction project, the project manager identifies that heavy rainfall d…" at bounding box center [723, 389] width 1254 height 511
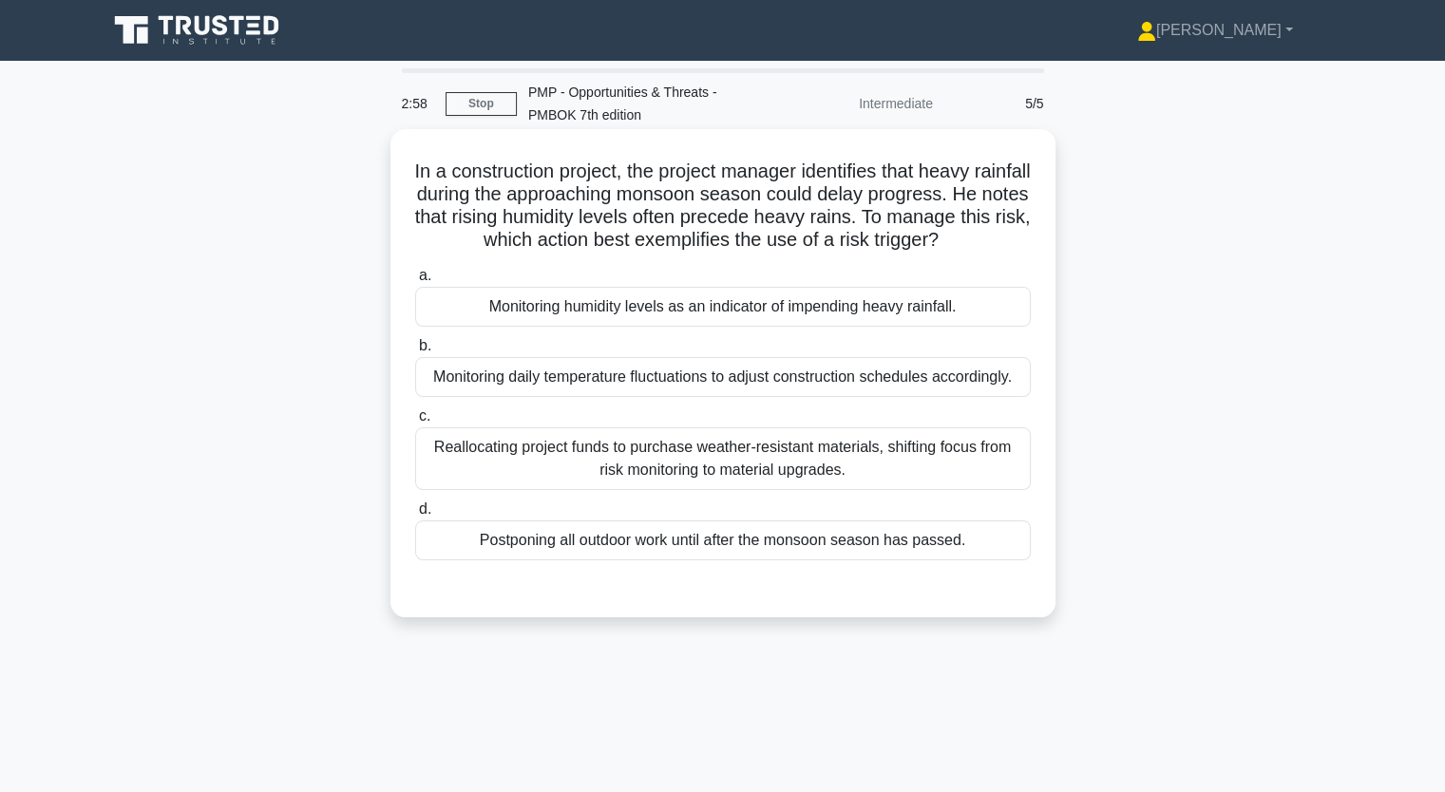
click at [457, 466] on div "Reallocating project funds to purchase weather-resistant materials, shifting fo…" at bounding box center [722, 458] width 615 height 63
click at [415, 423] on input "c. Reallocating project funds to purchase weather-resistant materials, shifting…" at bounding box center [415, 416] width 0 height 12
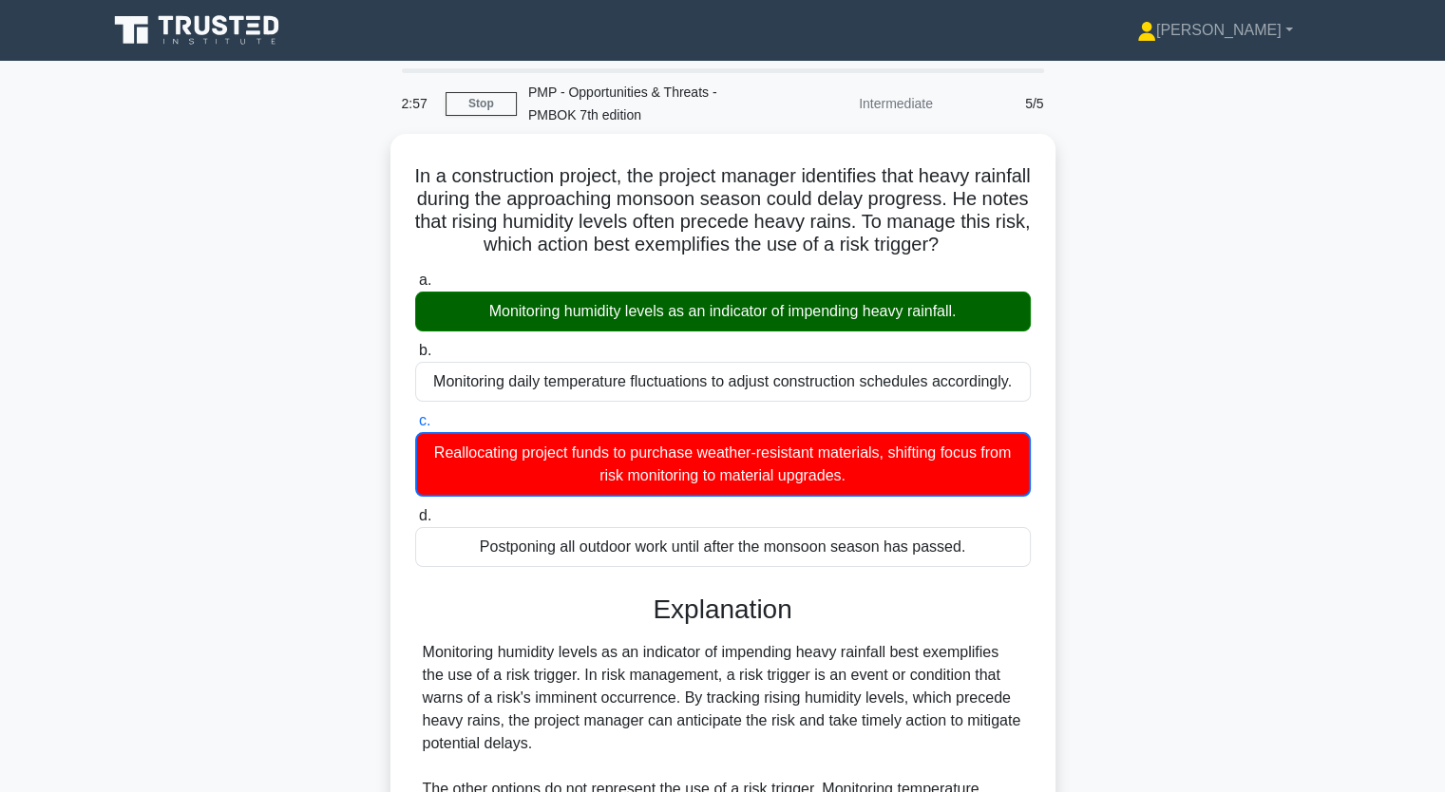
click at [358, 447] on div "In a construction project, the project manager identifies that heavy rainfall d…" at bounding box center [723, 603] width 1254 height 939
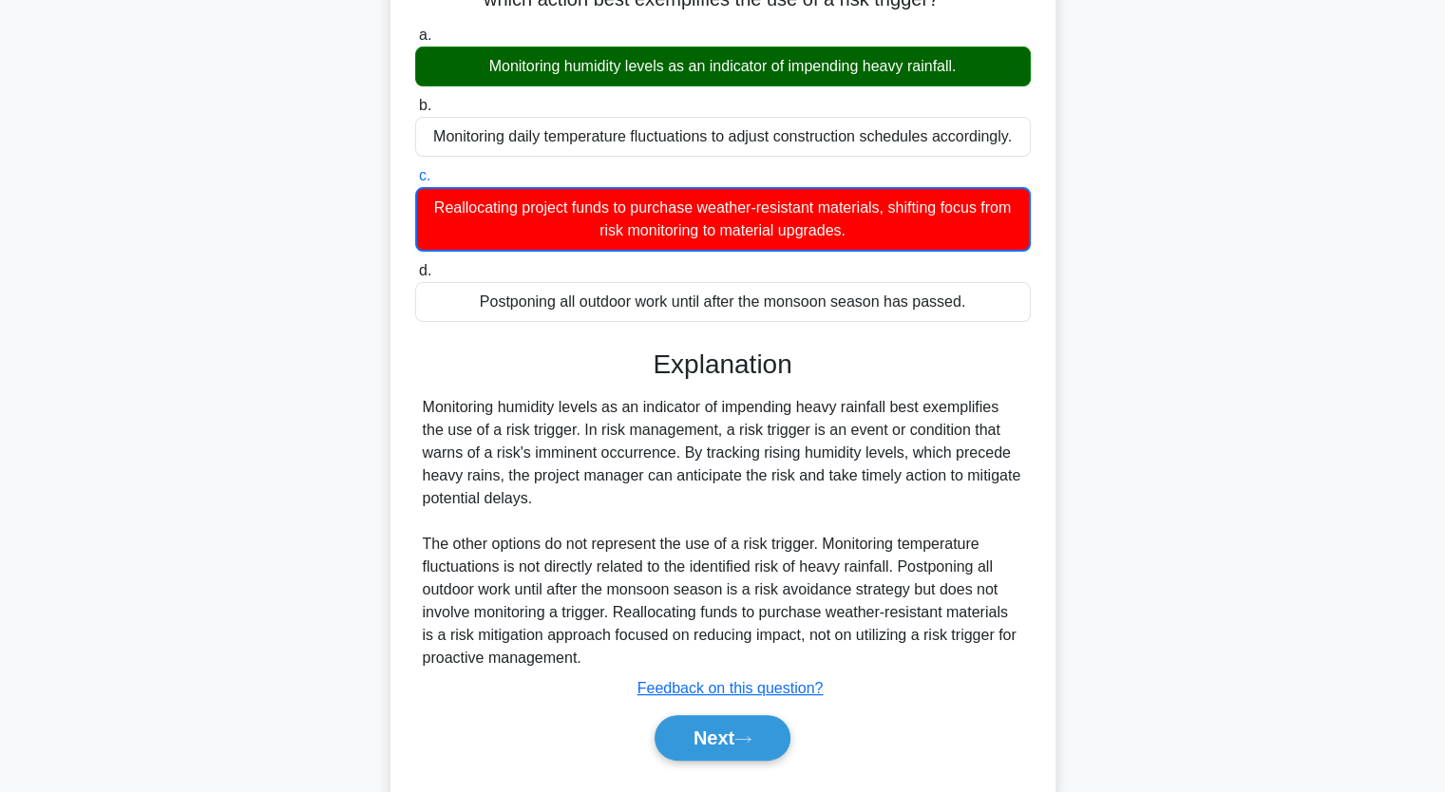
scroll to position [312, 0]
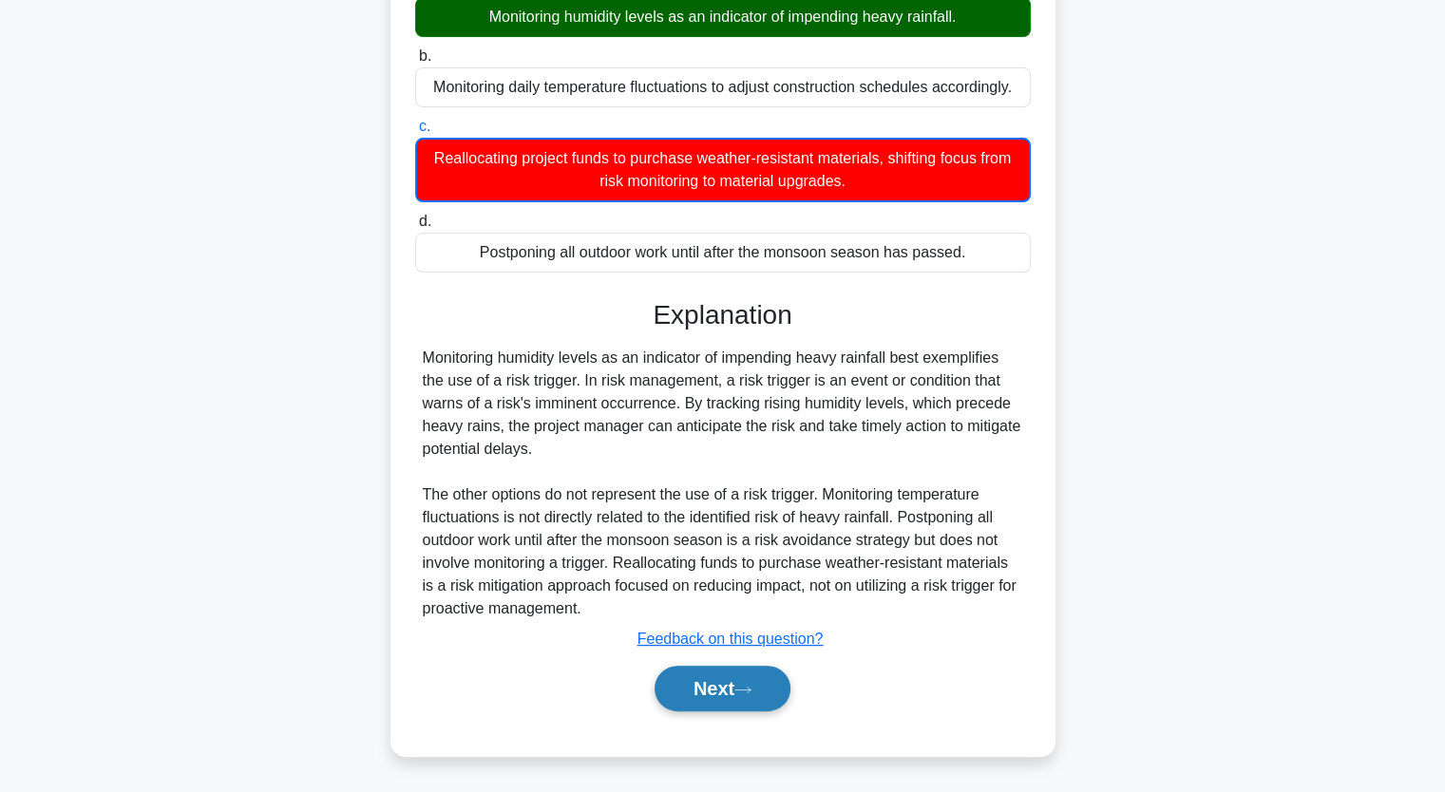
click at [706, 684] on button "Next" at bounding box center [722, 689] width 136 height 46
click at [722, 696] on button "Next" at bounding box center [722, 689] width 136 height 46
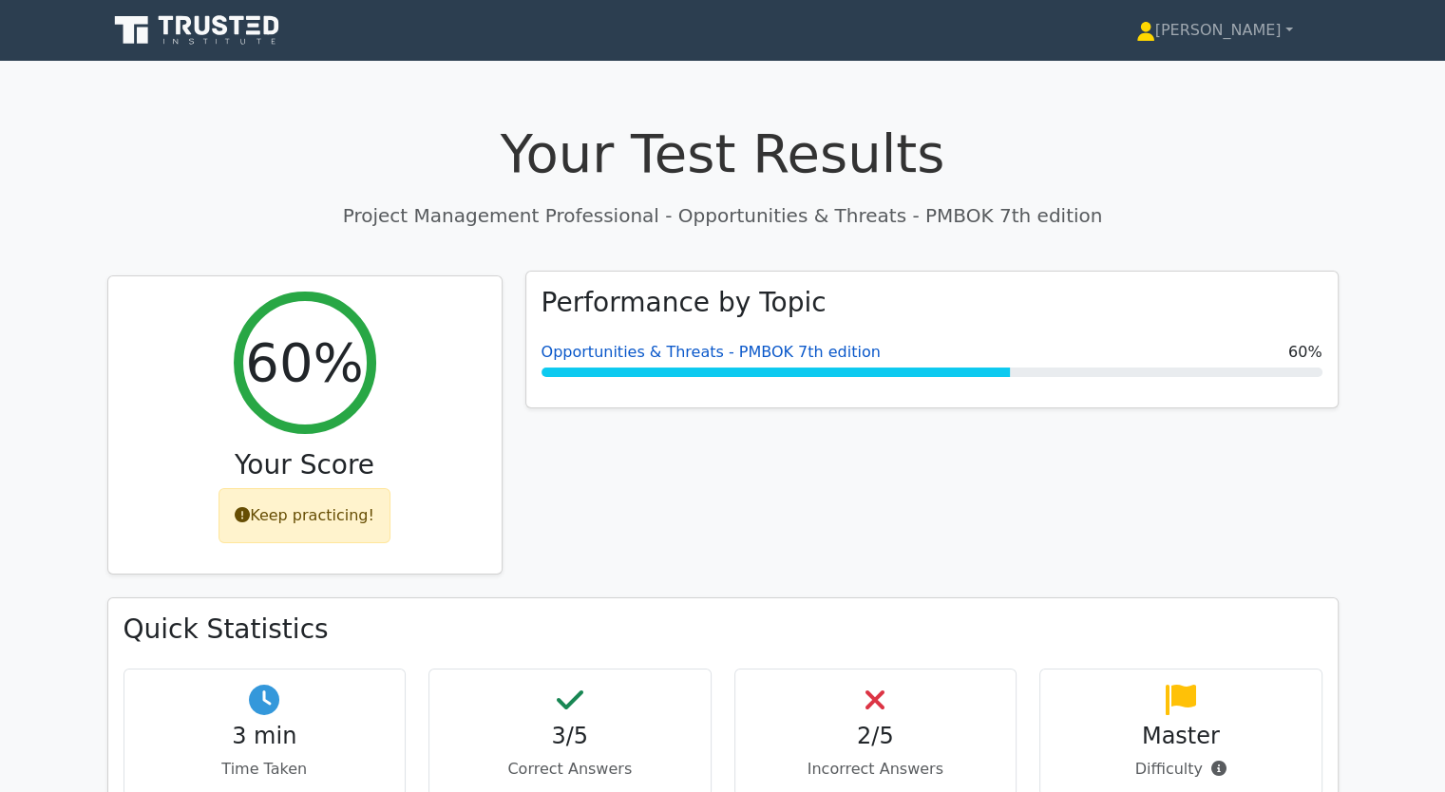
click at [604, 361] on link "Opportunities & Threats - PMBOK 7th edition" at bounding box center [710, 352] width 339 height 18
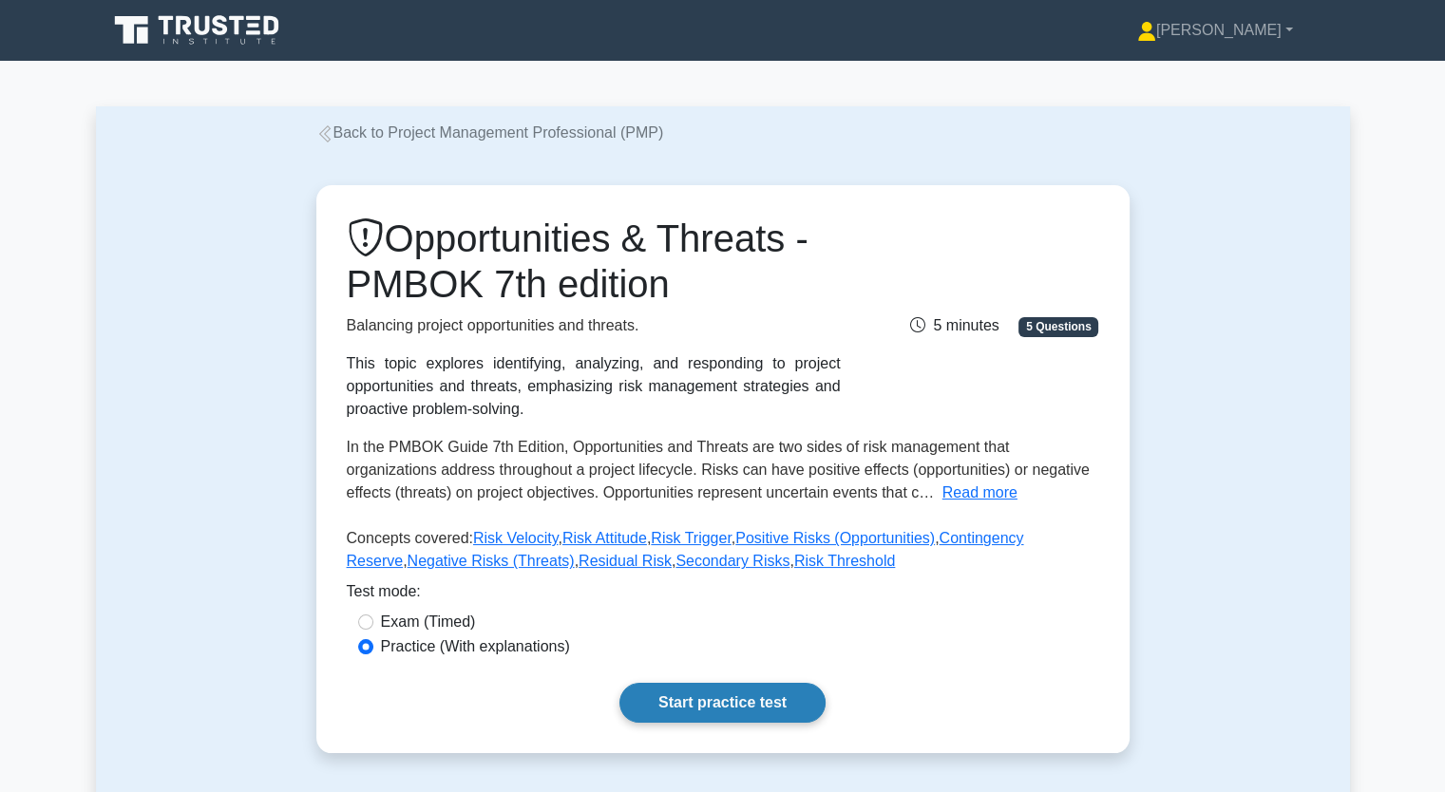
click at [719, 691] on link "Start practice test" at bounding box center [722, 703] width 206 height 40
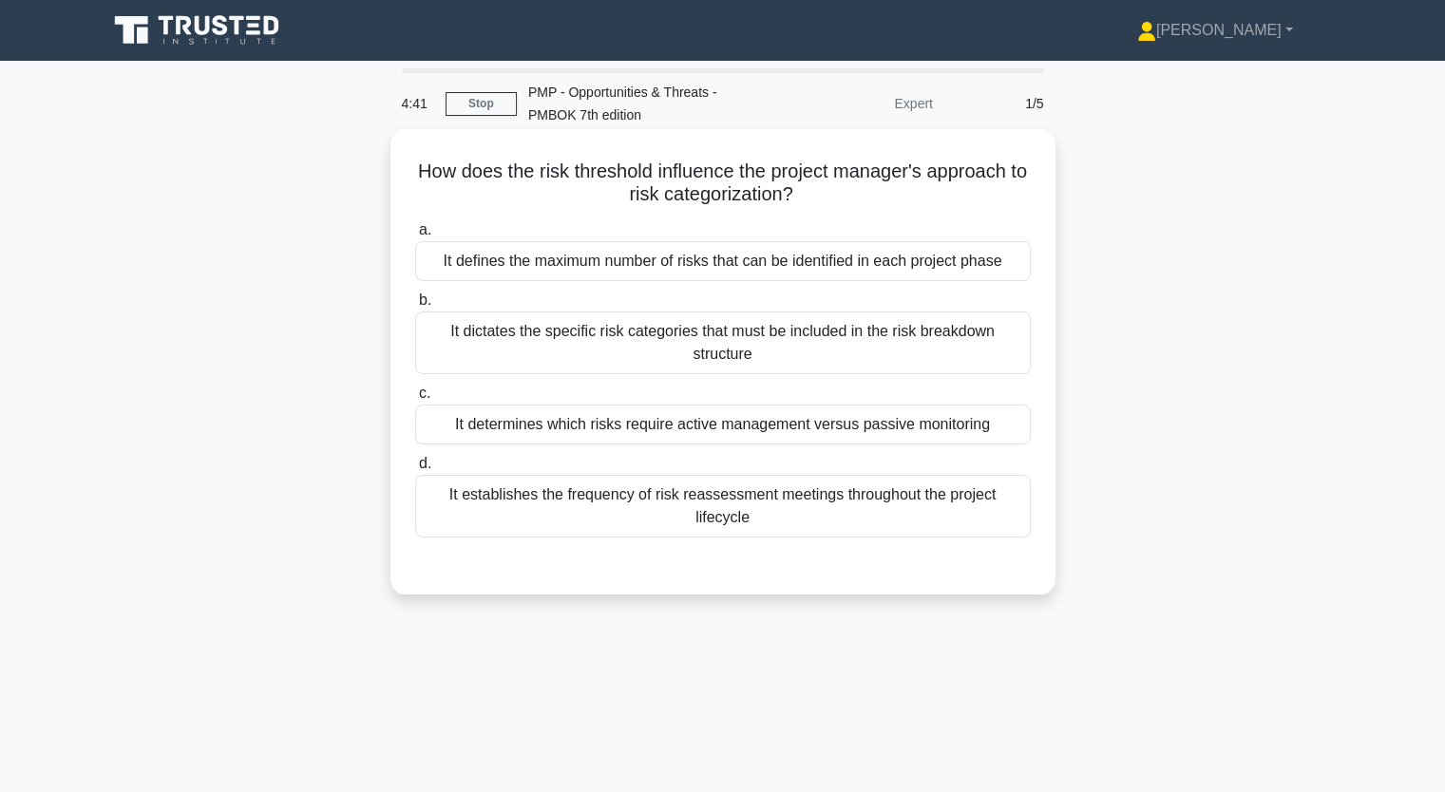
click at [682, 518] on div "It establishes the frequency of risk reassessment meetings throughout the proje…" at bounding box center [722, 506] width 615 height 63
click at [415, 470] on input "d. It establishes the frequency of risk reassessment meetings throughout the pr…" at bounding box center [415, 464] width 0 height 12
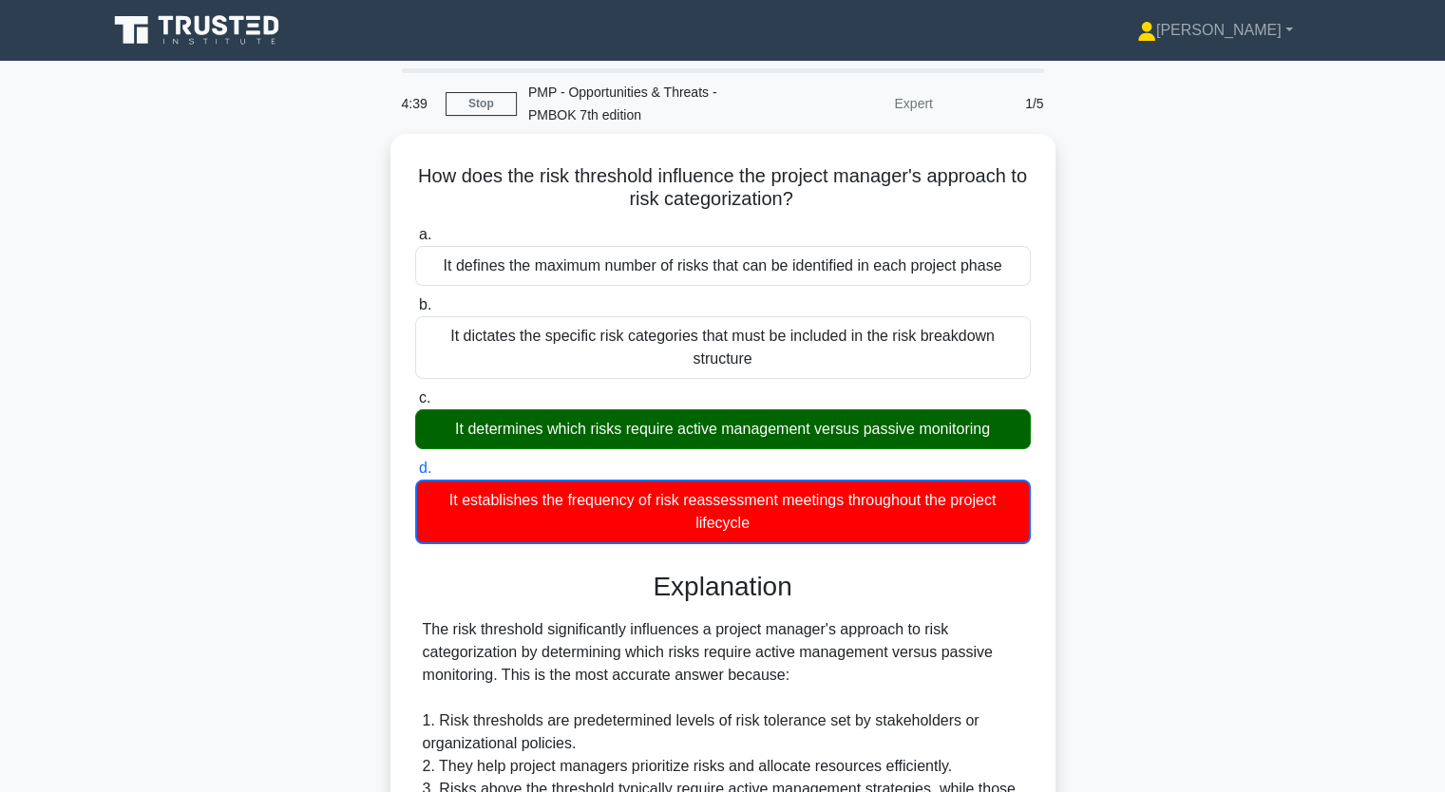
click at [237, 318] on div "How does the risk threshold influence the project manager's approach to risk ca…" at bounding box center [723, 706] width 1254 height 1145
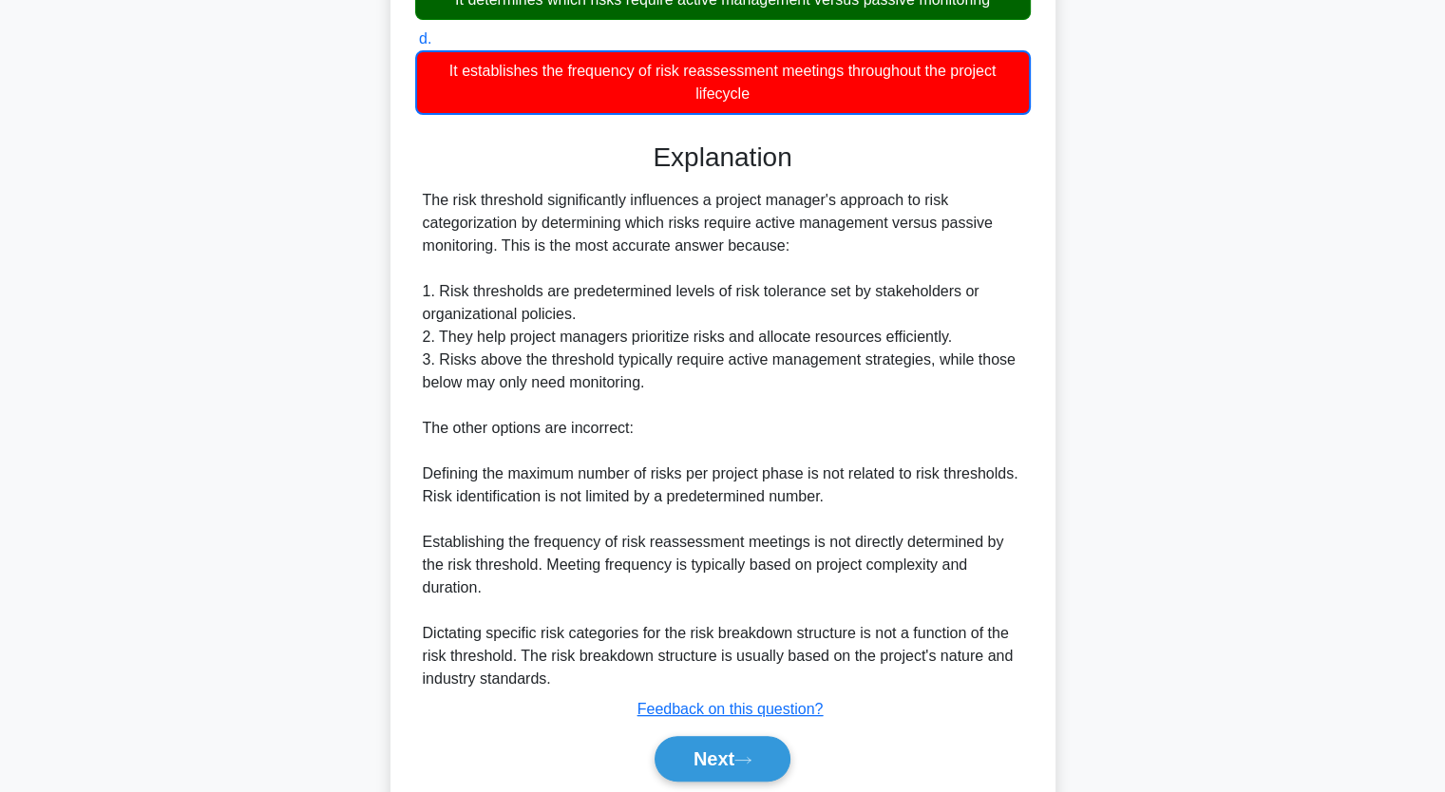
scroll to position [494, 0]
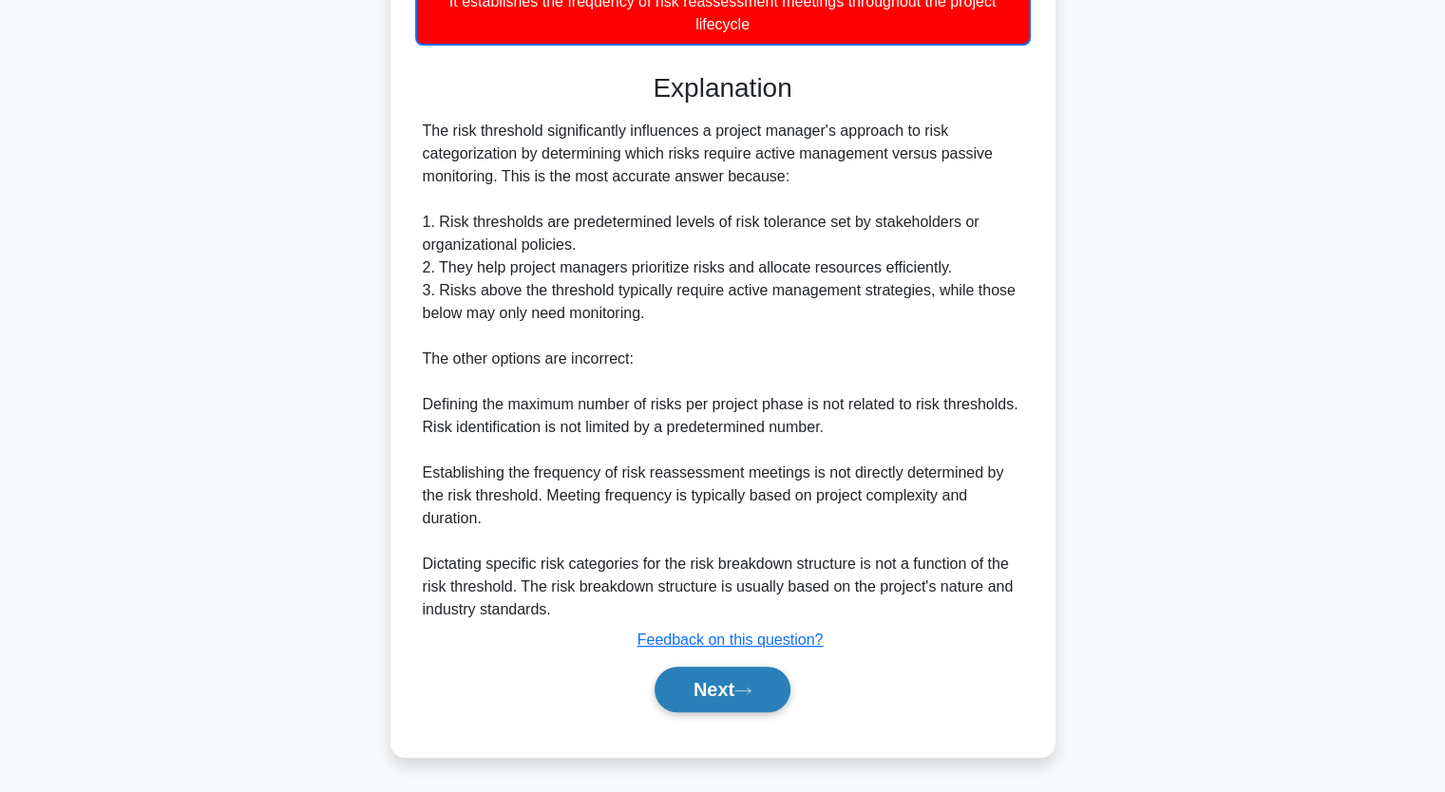
click at [710, 689] on button "Next" at bounding box center [722, 690] width 136 height 46
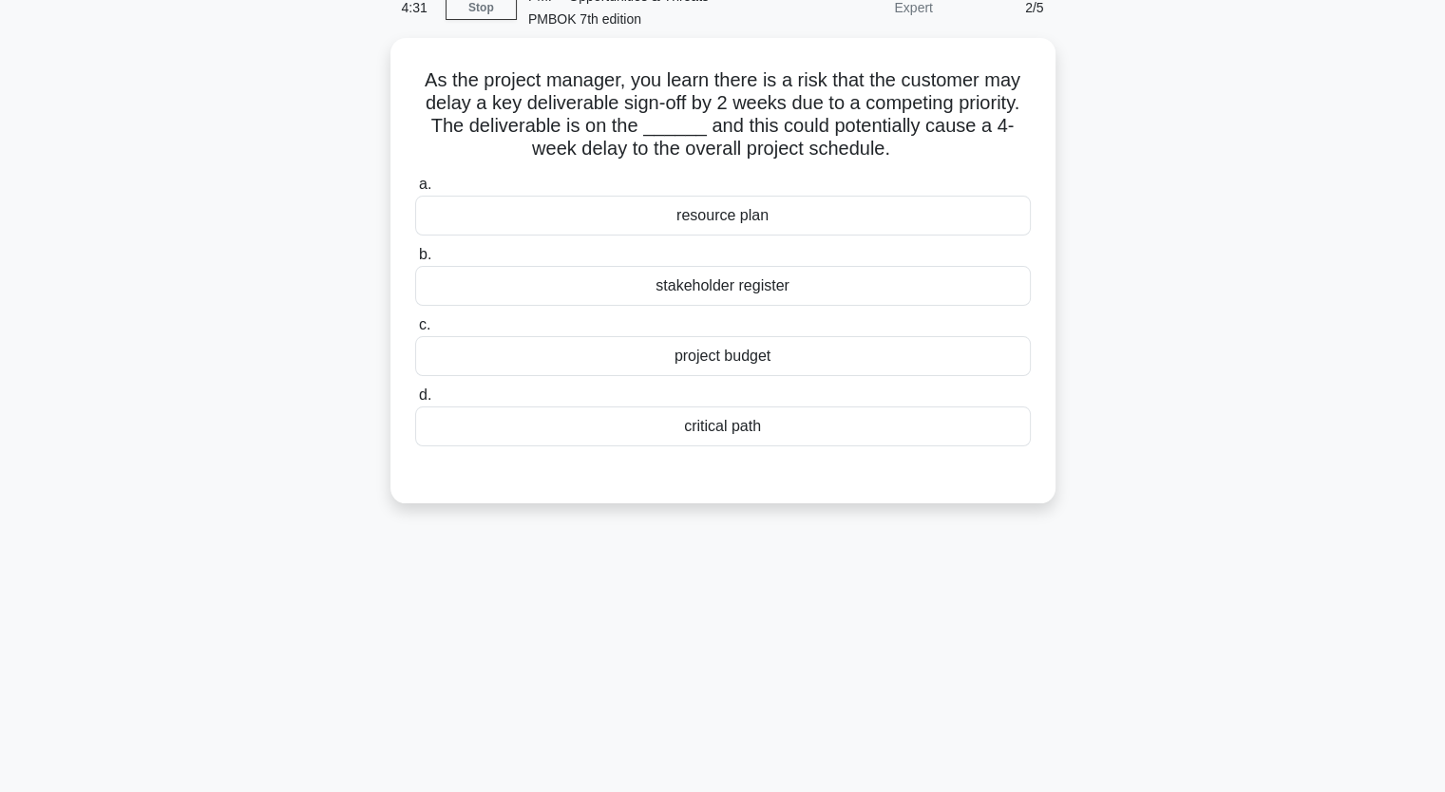
scroll to position [83, 0]
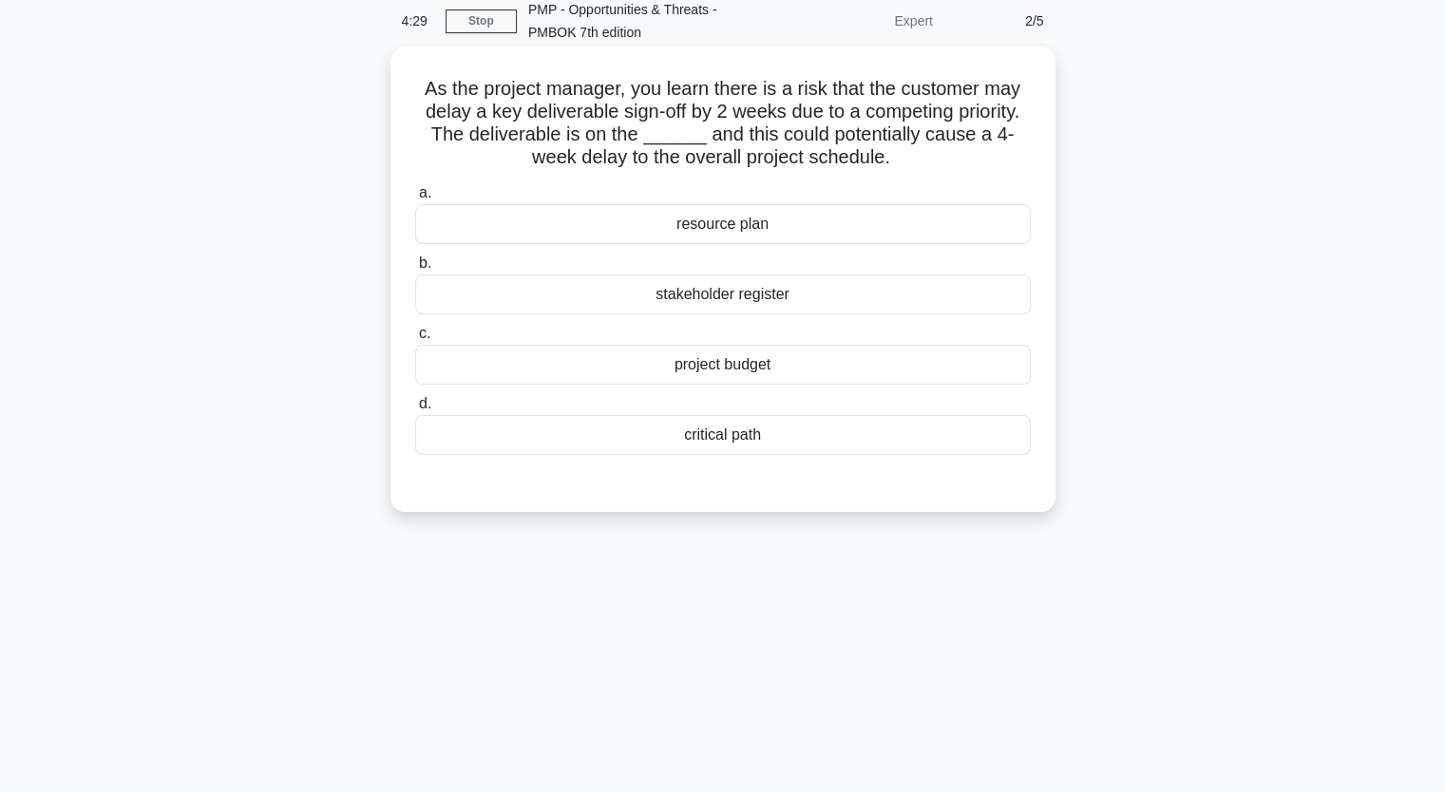
click at [449, 85] on h5 "As the project manager, you learn there is a risk that the customer may delay a…" at bounding box center [722, 123] width 619 height 93
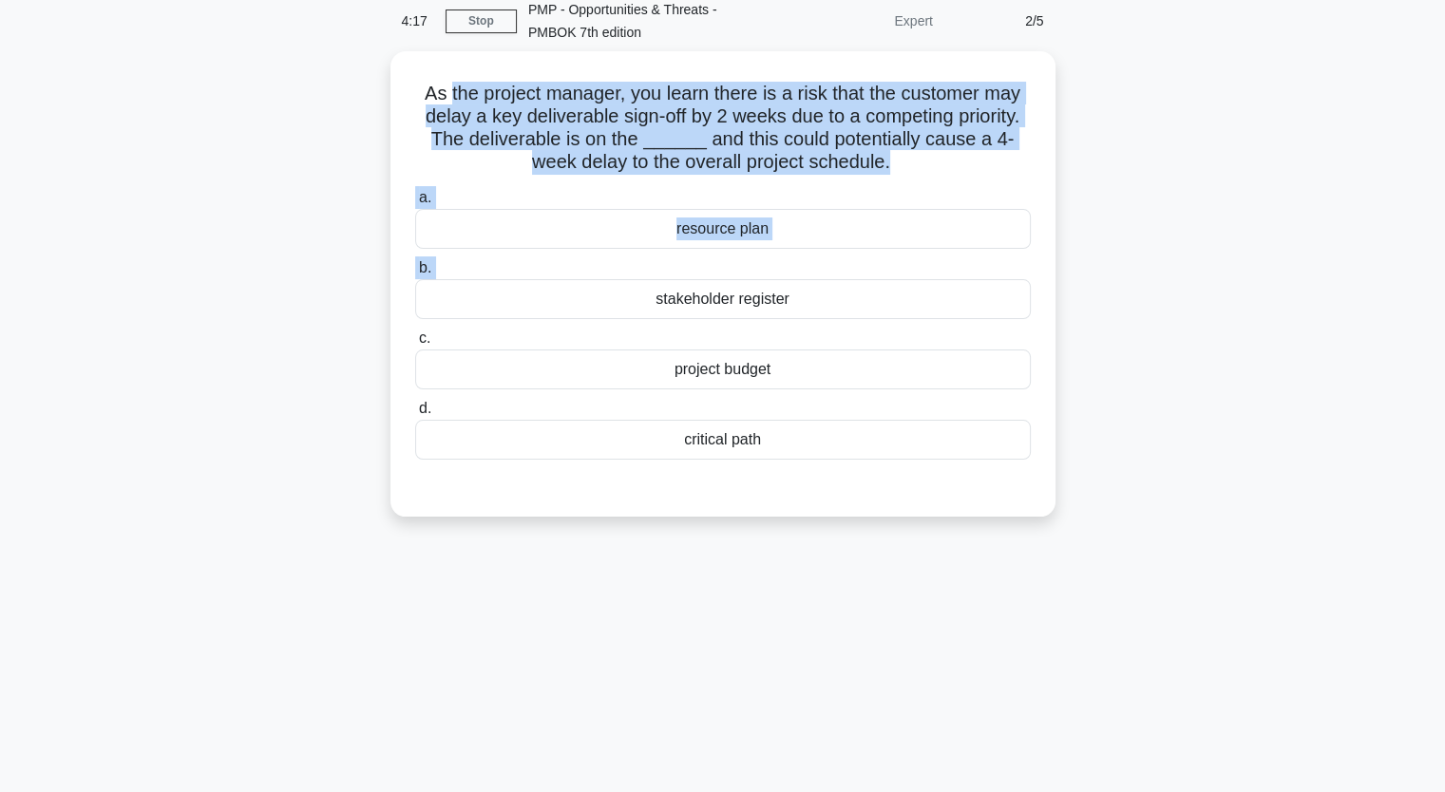
drag, startPoint x: 449, startPoint y: 85, endPoint x: 1200, endPoint y: 262, distance: 771.1
click at [1203, 275] on div "As the project manager, you learn there is a risk that the customer may delay a…" at bounding box center [723, 295] width 1254 height 488
click at [1200, 262] on div "As the project manager, you learn there is a risk that the customer may delay a…" at bounding box center [723, 295] width 1254 height 488
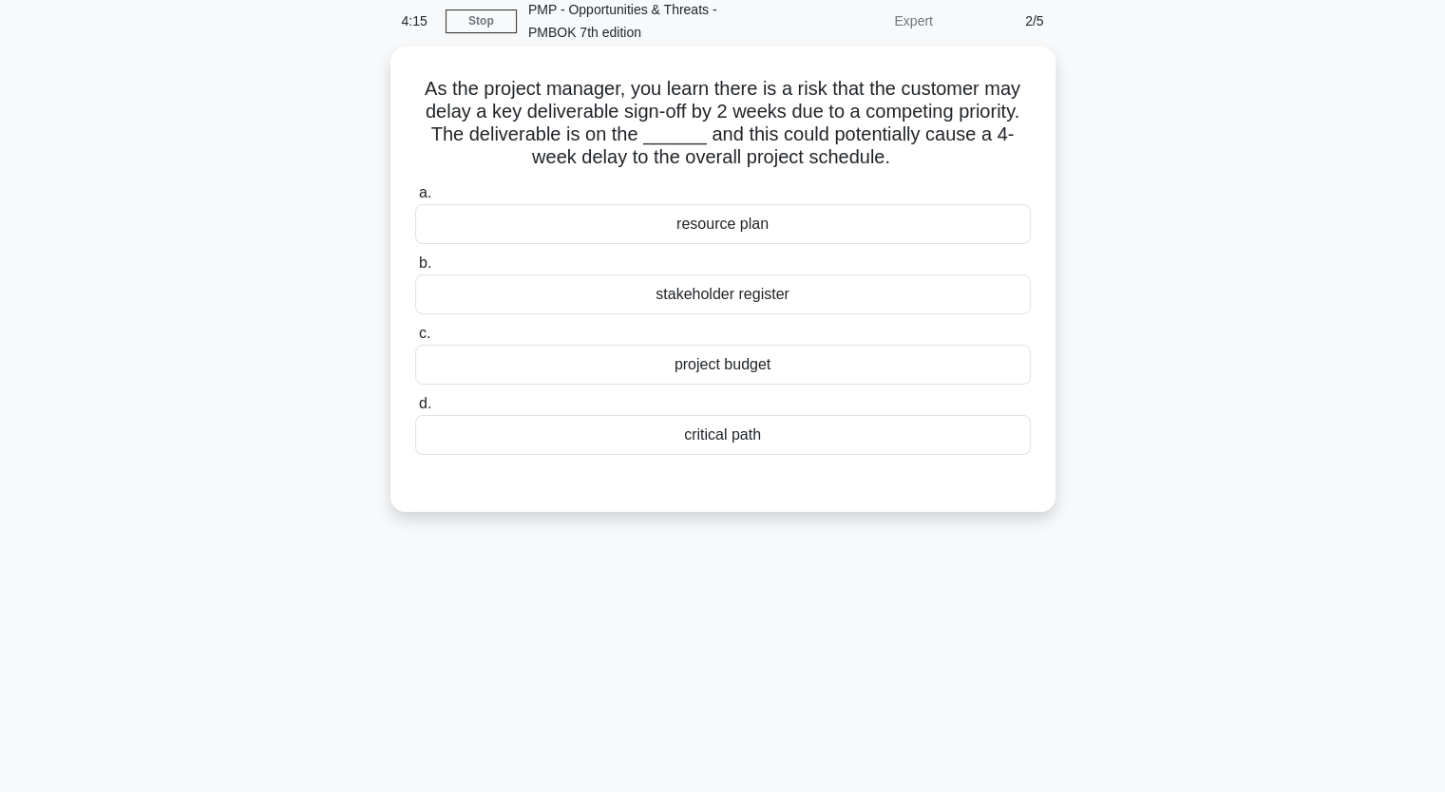
click at [719, 441] on div "critical path" at bounding box center [722, 435] width 615 height 40
click at [415, 410] on input "d. critical path" at bounding box center [415, 404] width 0 height 12
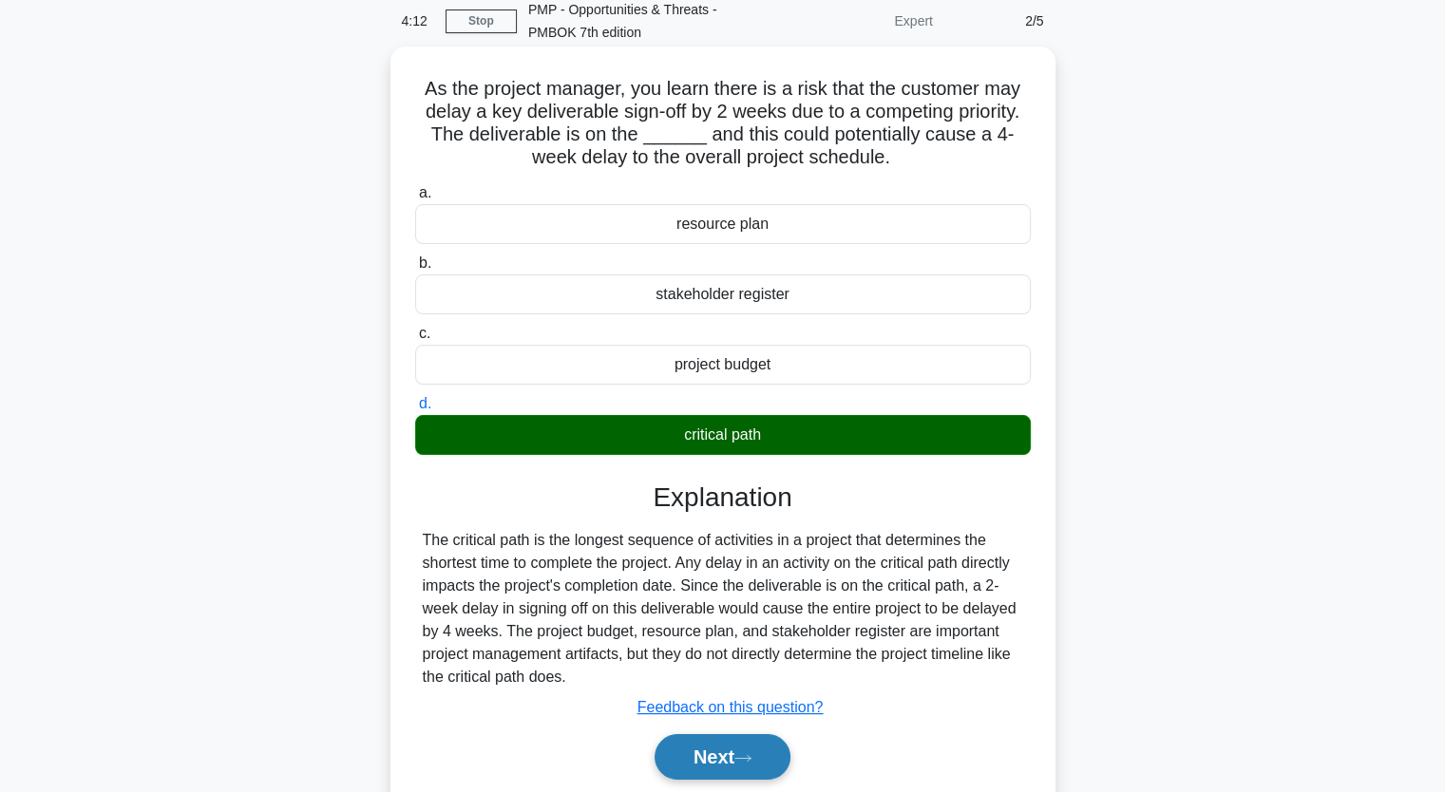
click at [715, 763] on button "Next" at bounding box center [722, 757] width 136 height 46
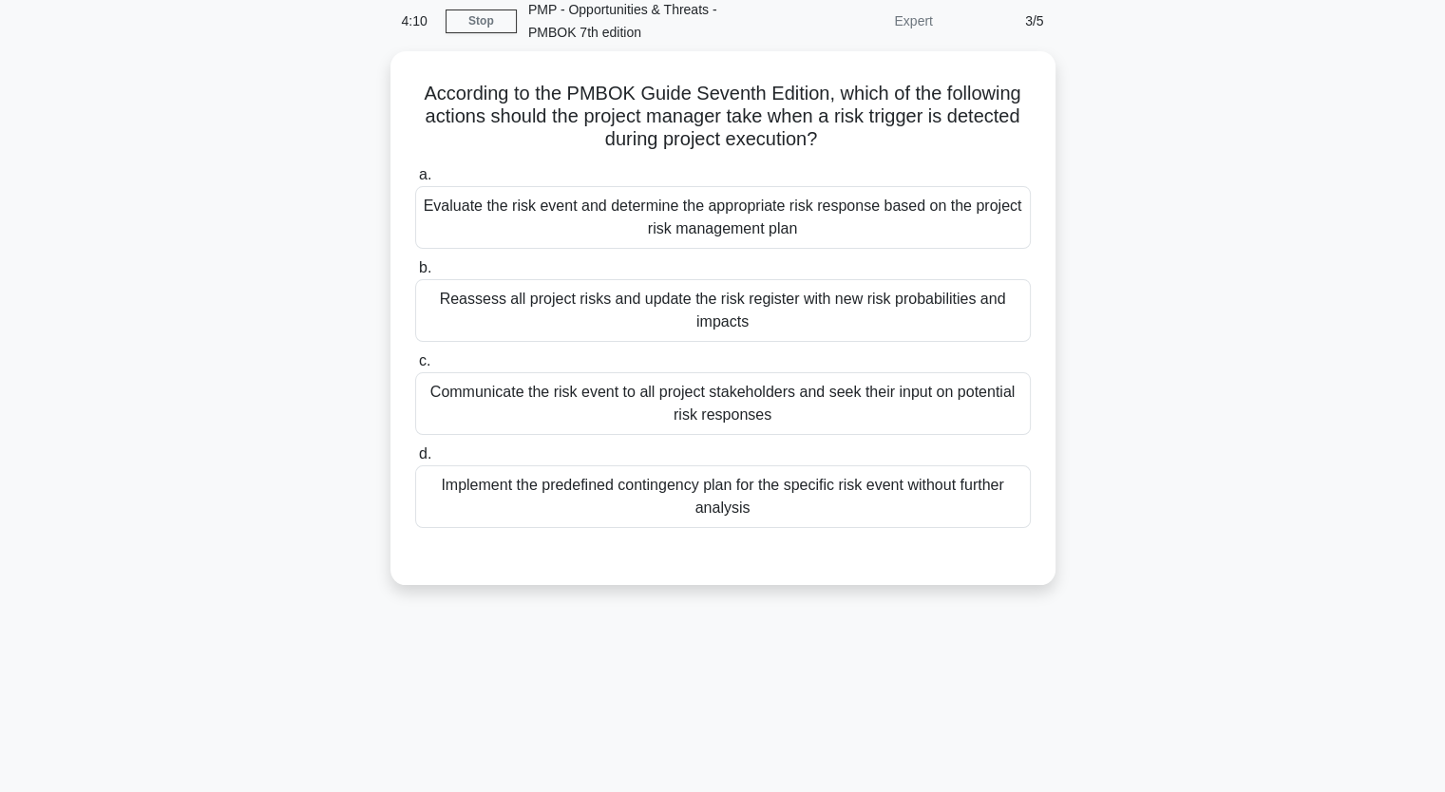
click at [375, 649] on div "4:10 Stop PMP - Opportunities & Threats - PMBOK 7th edition Expert 3/5 Accordin…" at bounding box center [723, 461] width 1254 height 950
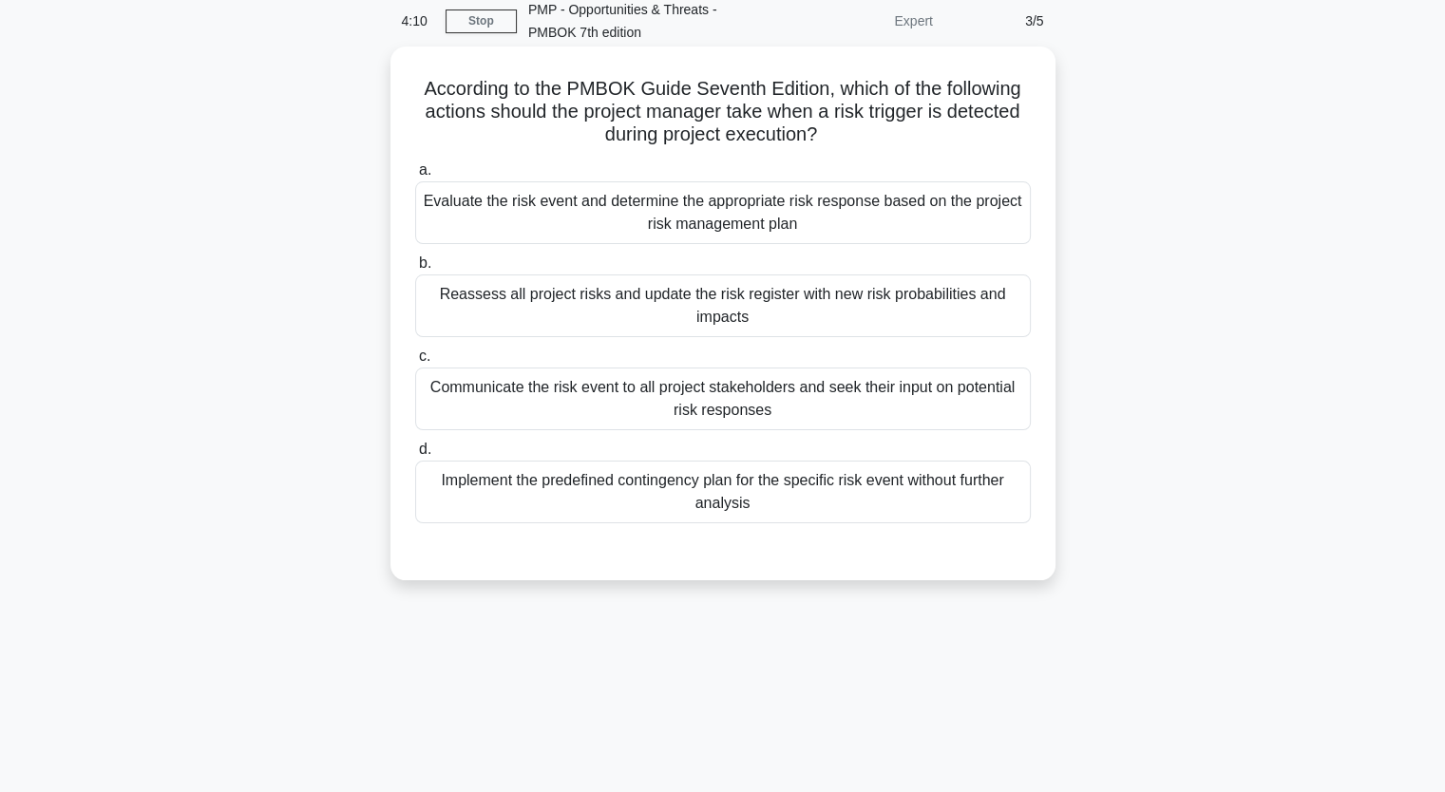
click at [398, 259] on div "According to the PMBOK Guide Seventh Edition, which of the following actions sh…" at bounding box center [723, 313] width 650 height 519
click at [762, 284] on div "Reassess all project risks and update the risk register with new risk probabili…" at bounding box center [722, 306] width 615 height 63
click at [415, 270] on input "b. Reassess all project risks and update the risk register with new risk probab…" at bounding box center [415, 263] width 0 height 12
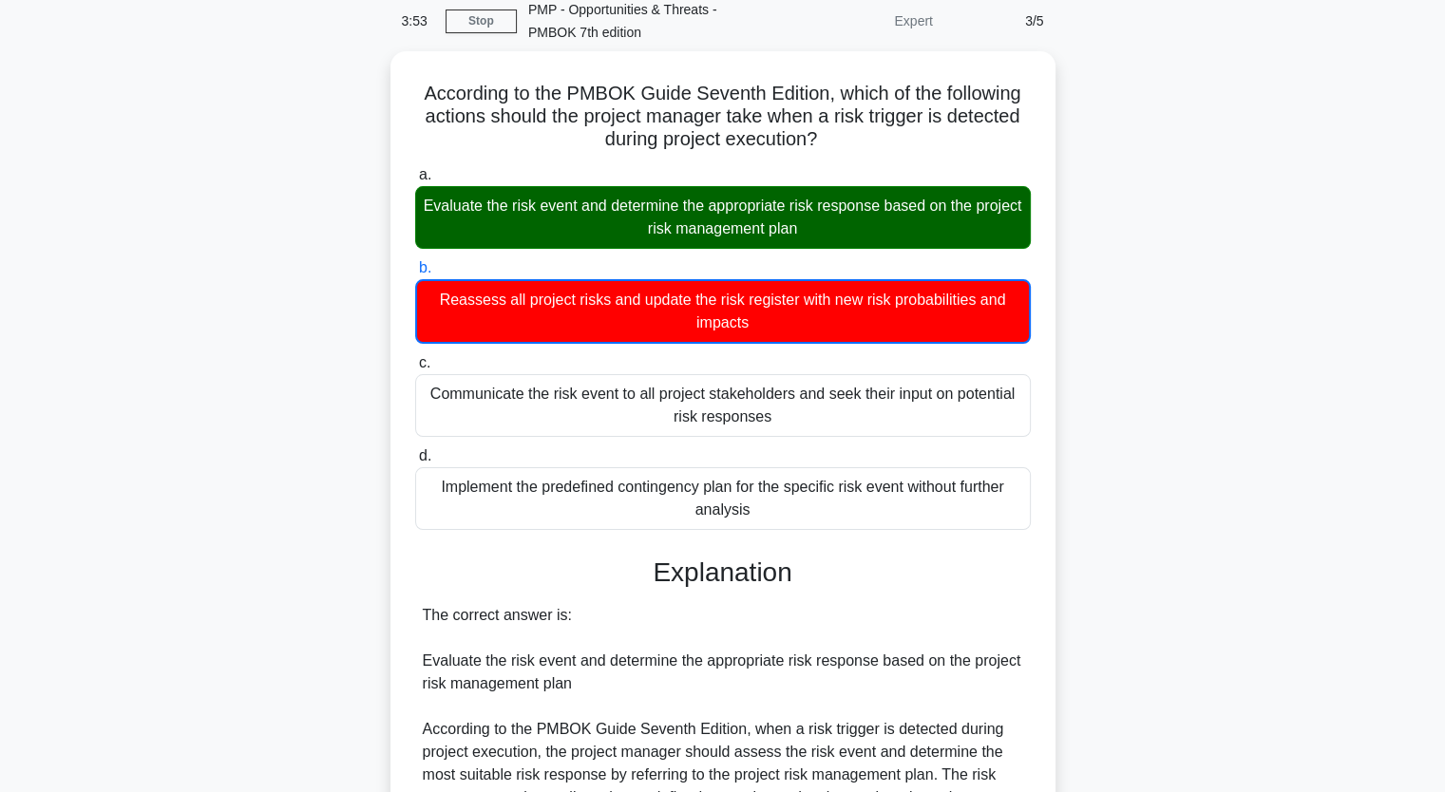
click at [303, 376] on div "According to the PMBOK Guide Seventh Edition, which of the following actions sh…" at bounding box center [723, 691] width 1254 height 1281
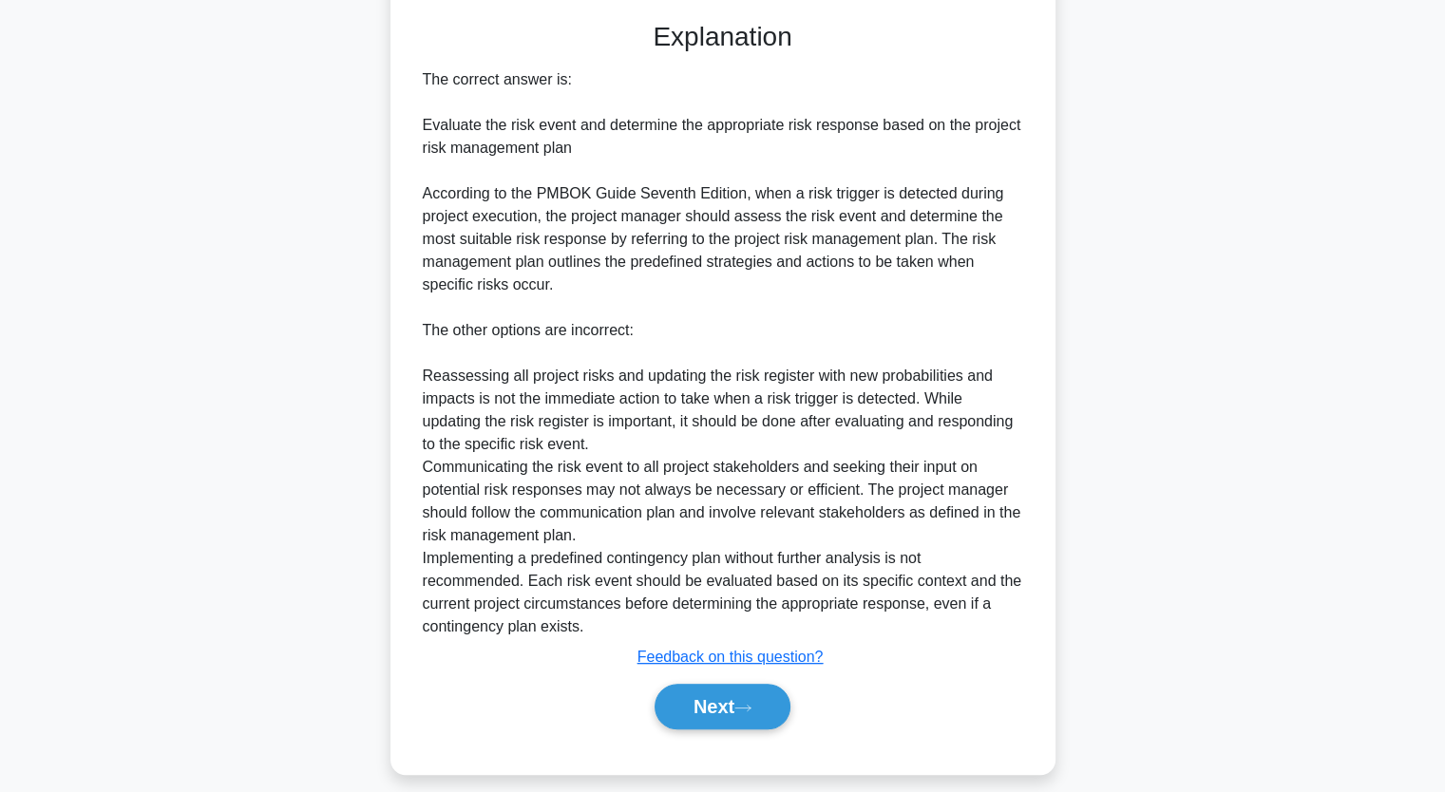
scroll to position [631, 0]
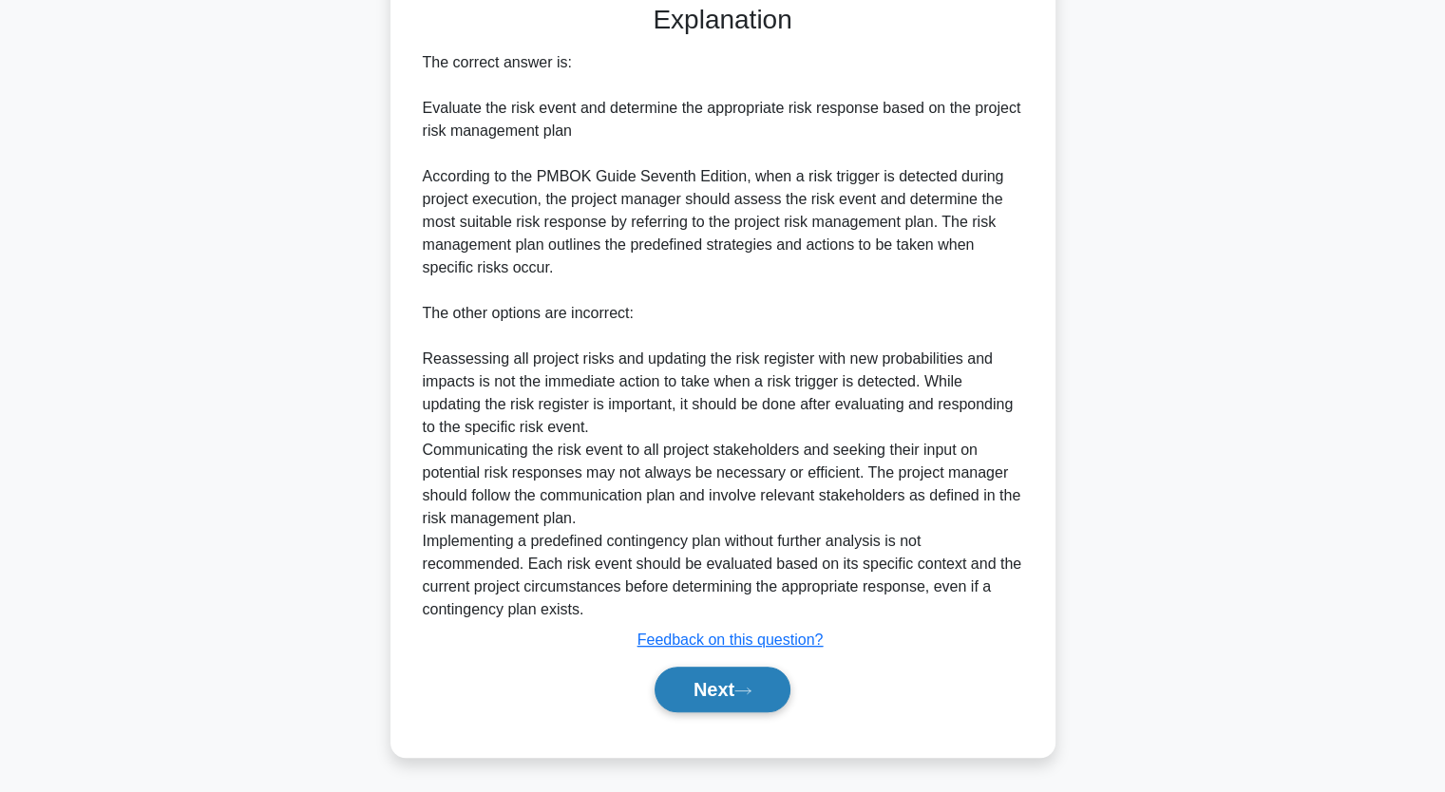
click at [689, 687] on button "Next" at bounding box center [722, 690] width 136 height 46
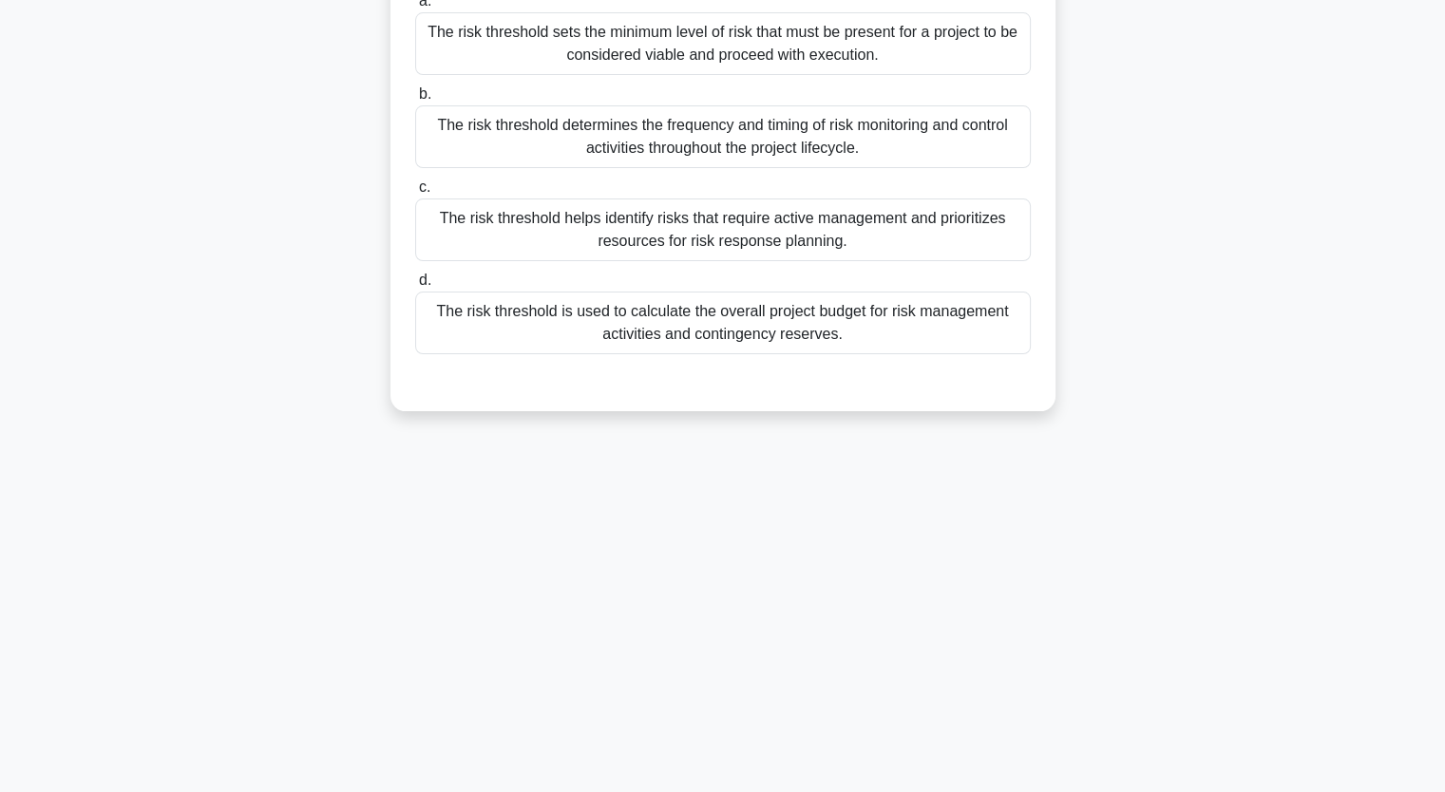
scroll to position [235, 0]
click at [258, 431] on div "In project risk management, what role does the risk threshold play in determini…" at bounding box center [723, 167] width 1254 height 534
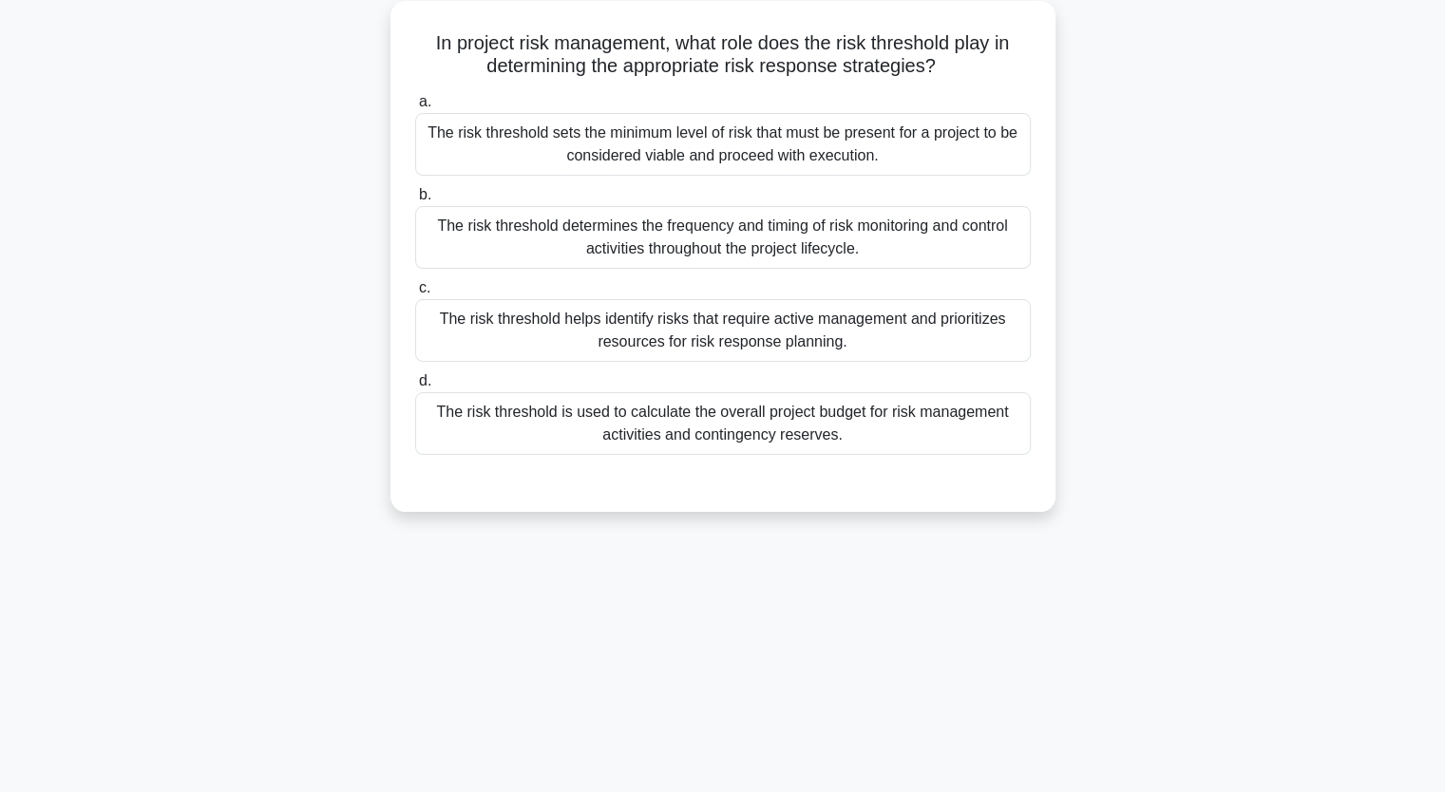
scroll to position [7, 0]
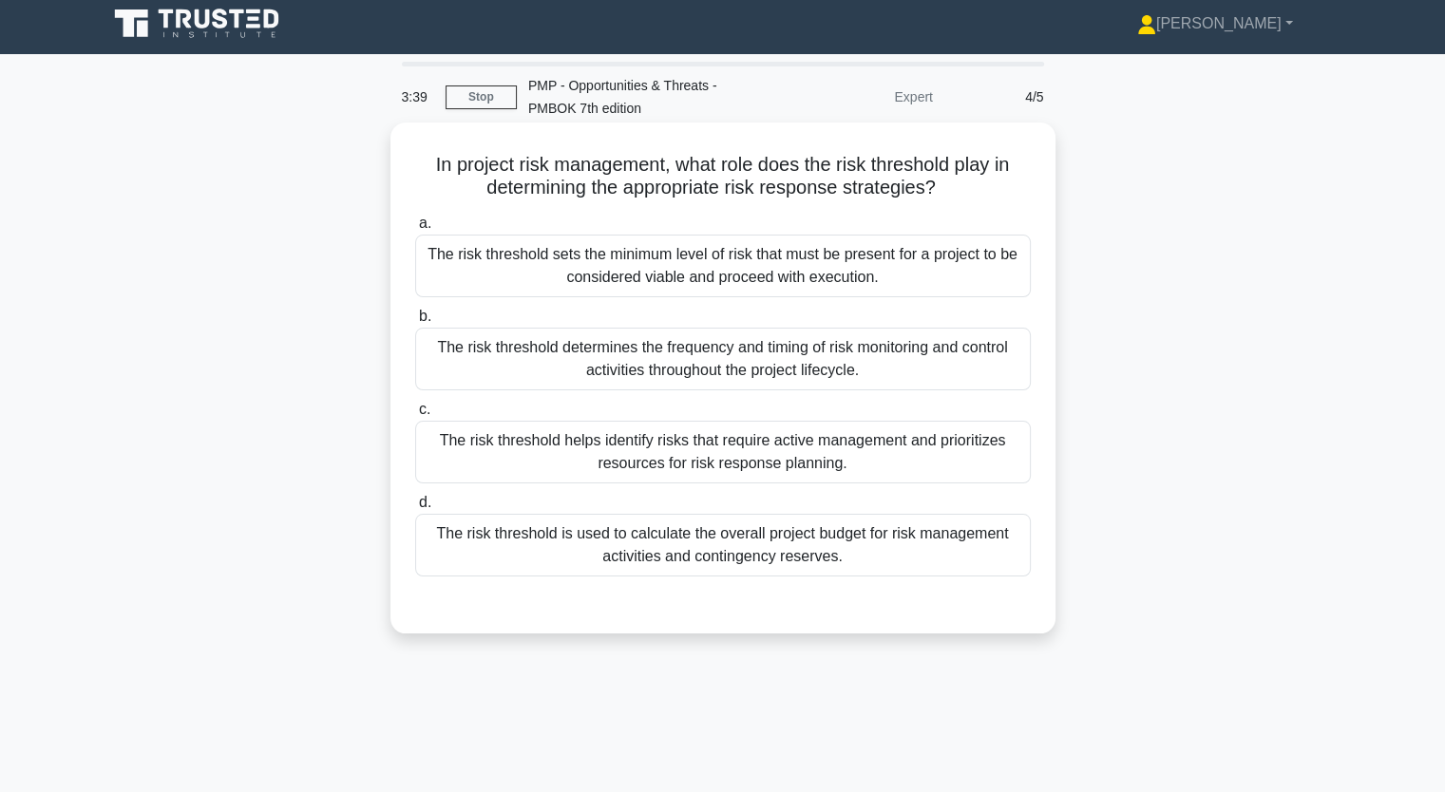
click at [699, 279] on div "The risk threshold sets the minimum level of risk that must be present for a pr…" at bounding box center [722, 266] width 615 height 63
click at [415, 230] on input "a. The risk threshold sets the minimum level of risk that must be present for a…" at bounding box center [415, 224] width 0 height 12
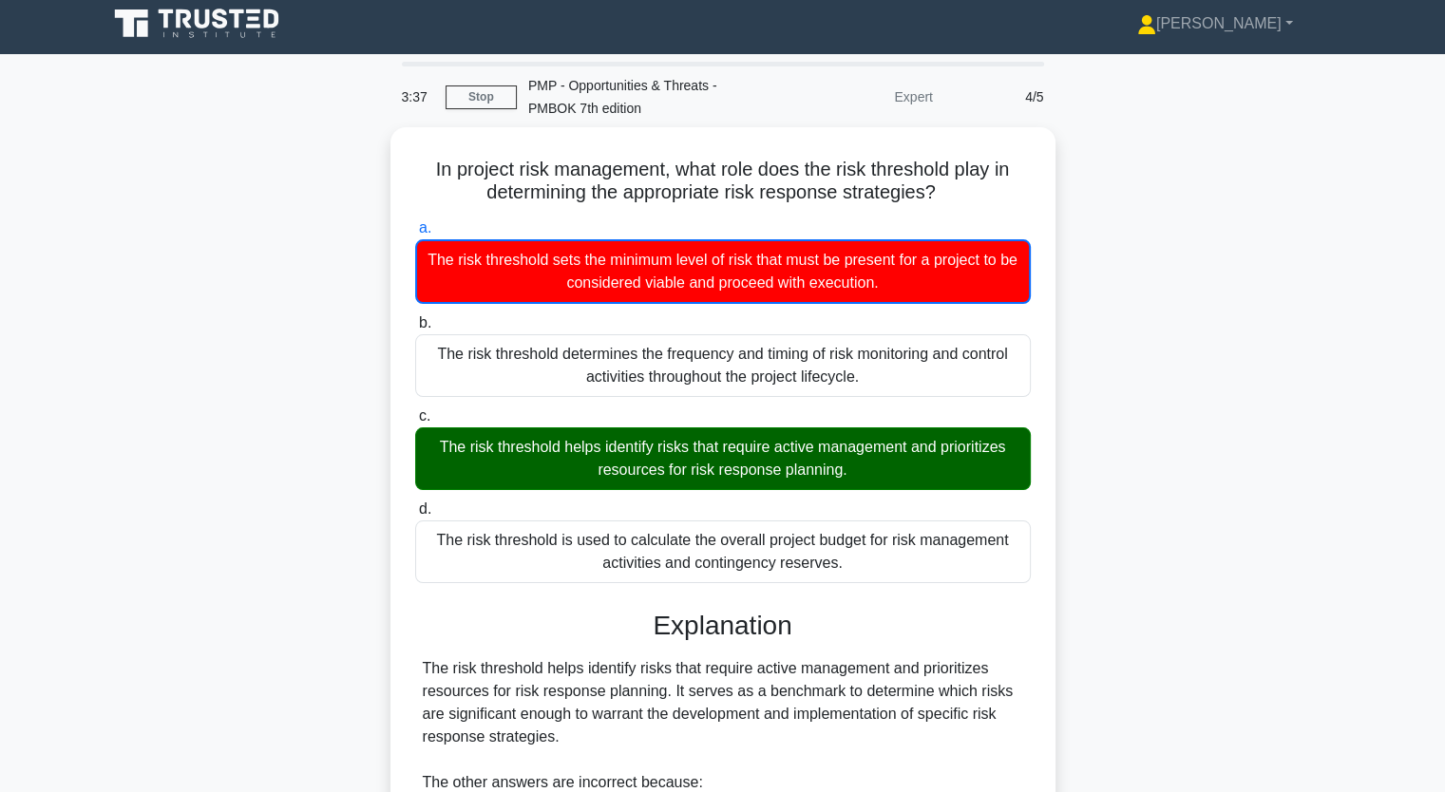
click at [415, 317] on input "b. The risk threshold determines the frequency and timing of risk monitoring an…" at bounding box center [415, 323] width 0 height 12
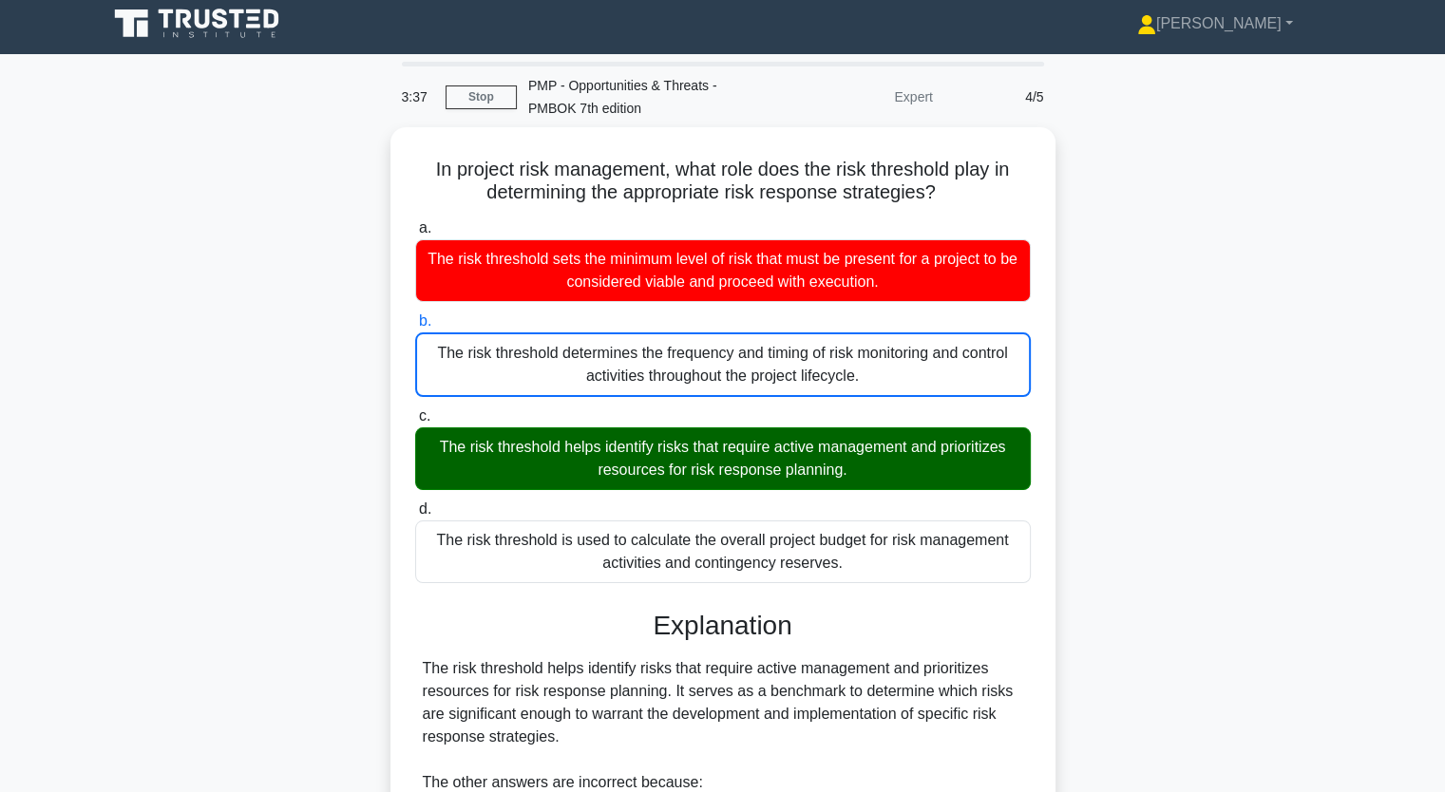
click at [415, 410] on input "c. The risk threshold helps identify risks that require active management and p…" at bounding box center [415, 416] width 0 height 12
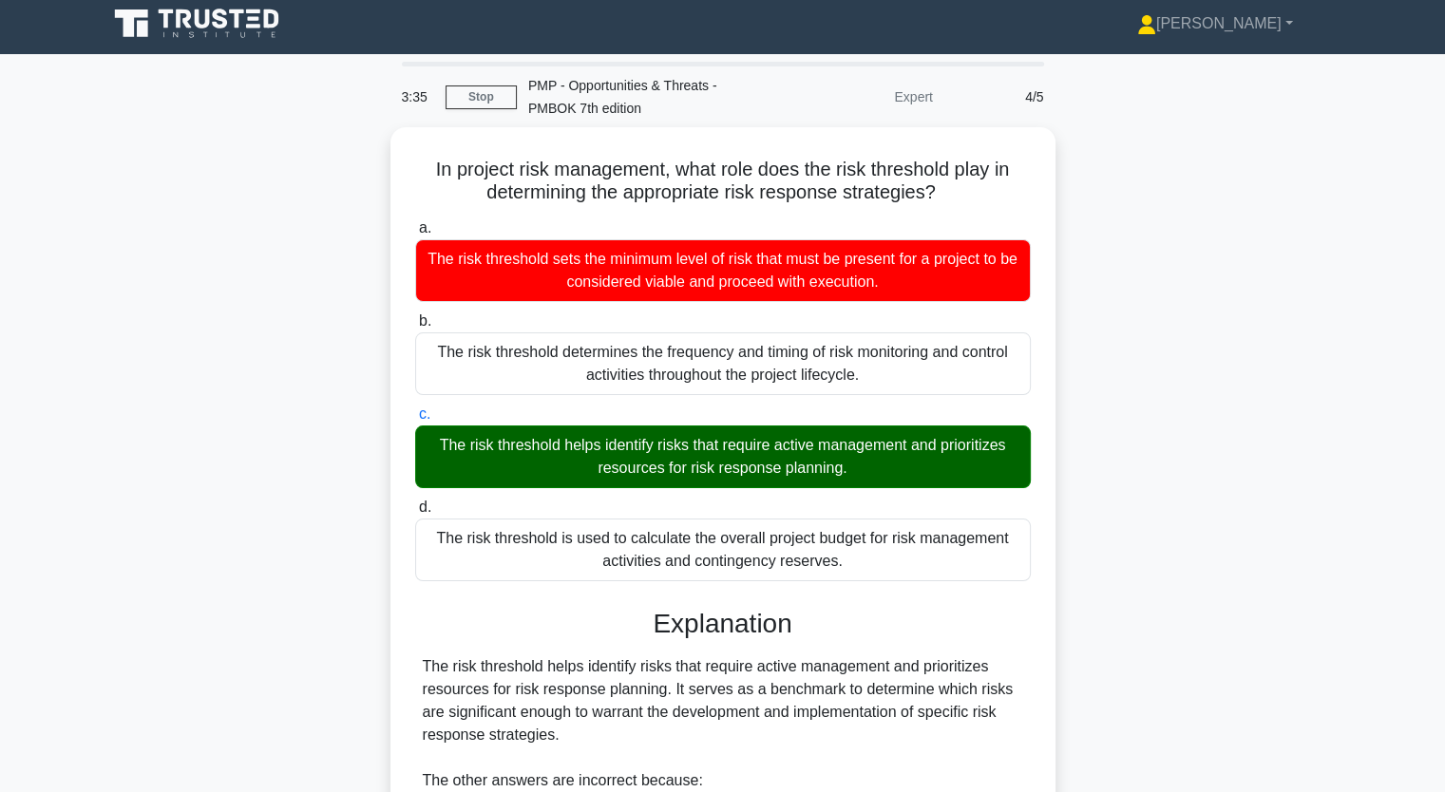
click at [415, 502] on input "d. The risk threshold is used to calculate the overall project budget for risk …" at bounding box center [415, 508] width 0 height 12
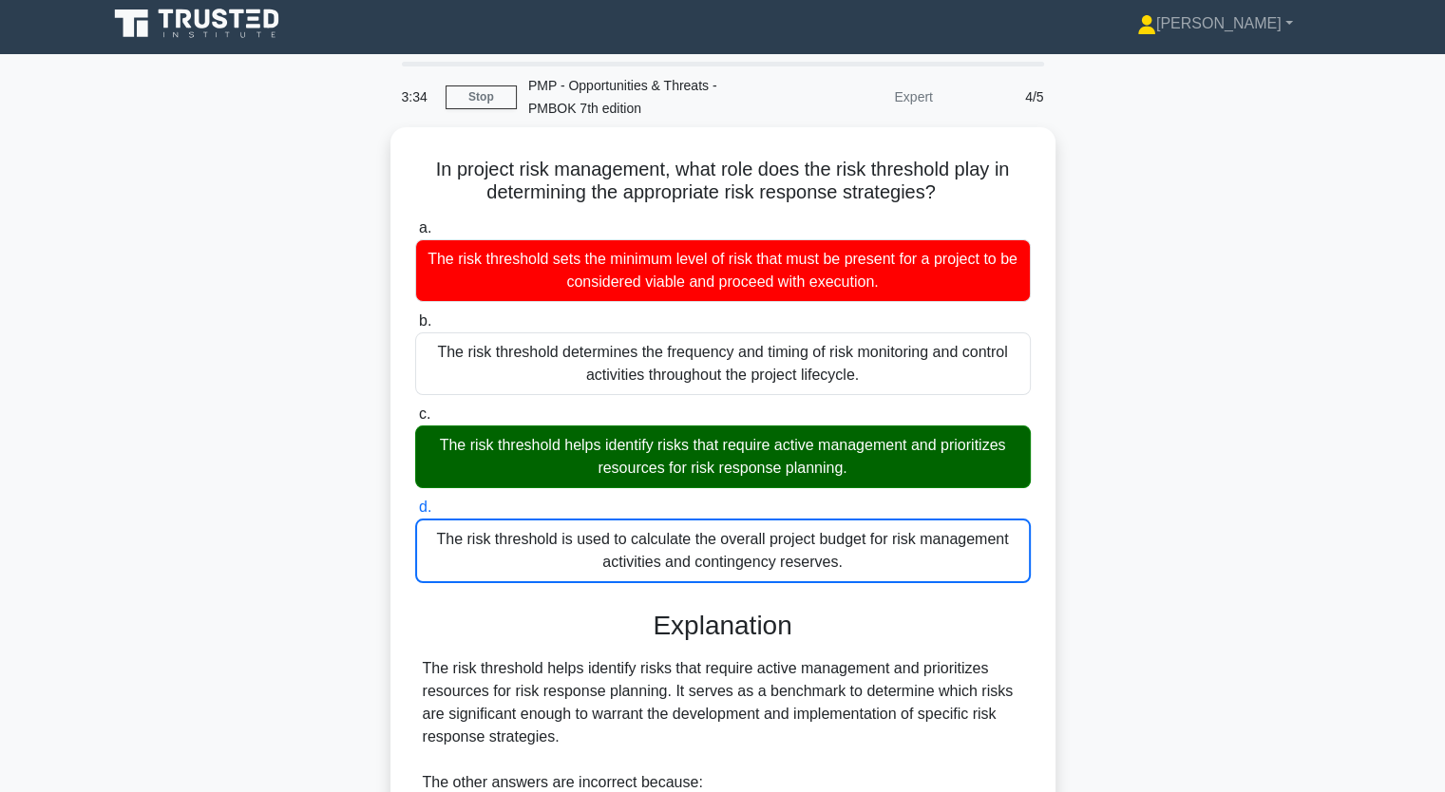
click at [194, 518] on div "In project risk management, what role does the risk threshold play in determini…" at bounding box center [723, 665] width 1254 height 1076
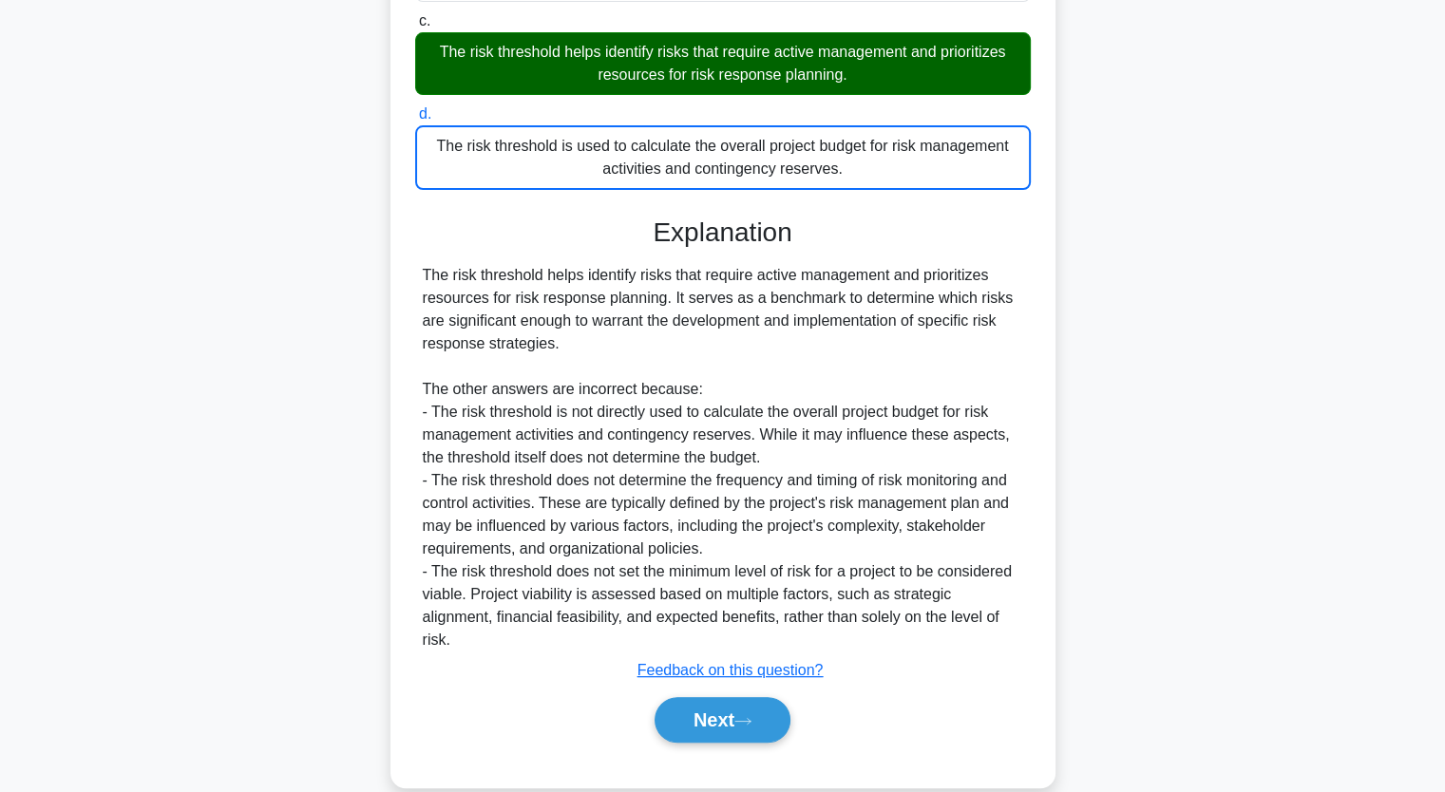
scroll to position [399, 0]
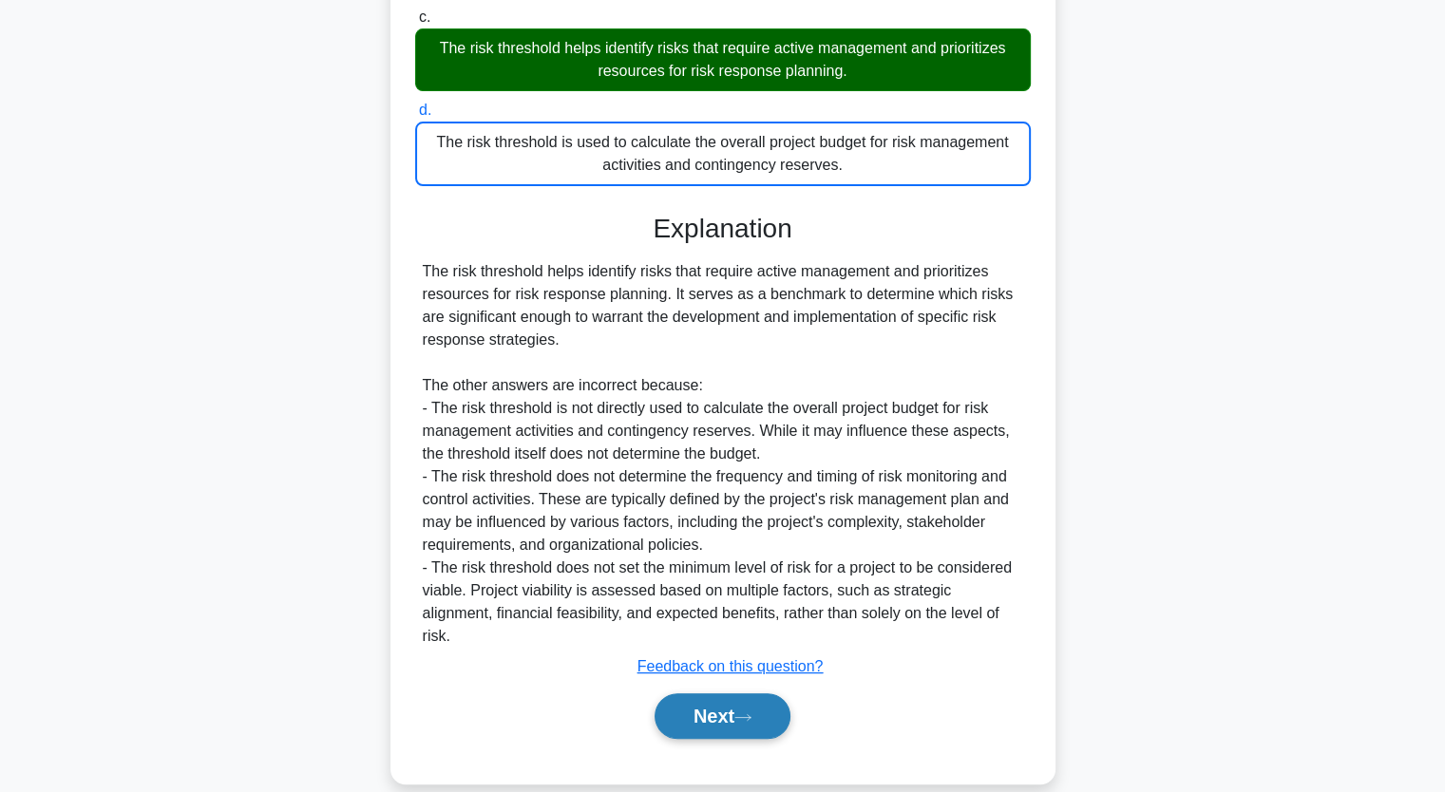
click at [732, 693] on button "Next" at bounding box center [722, 716] width 136 height 46
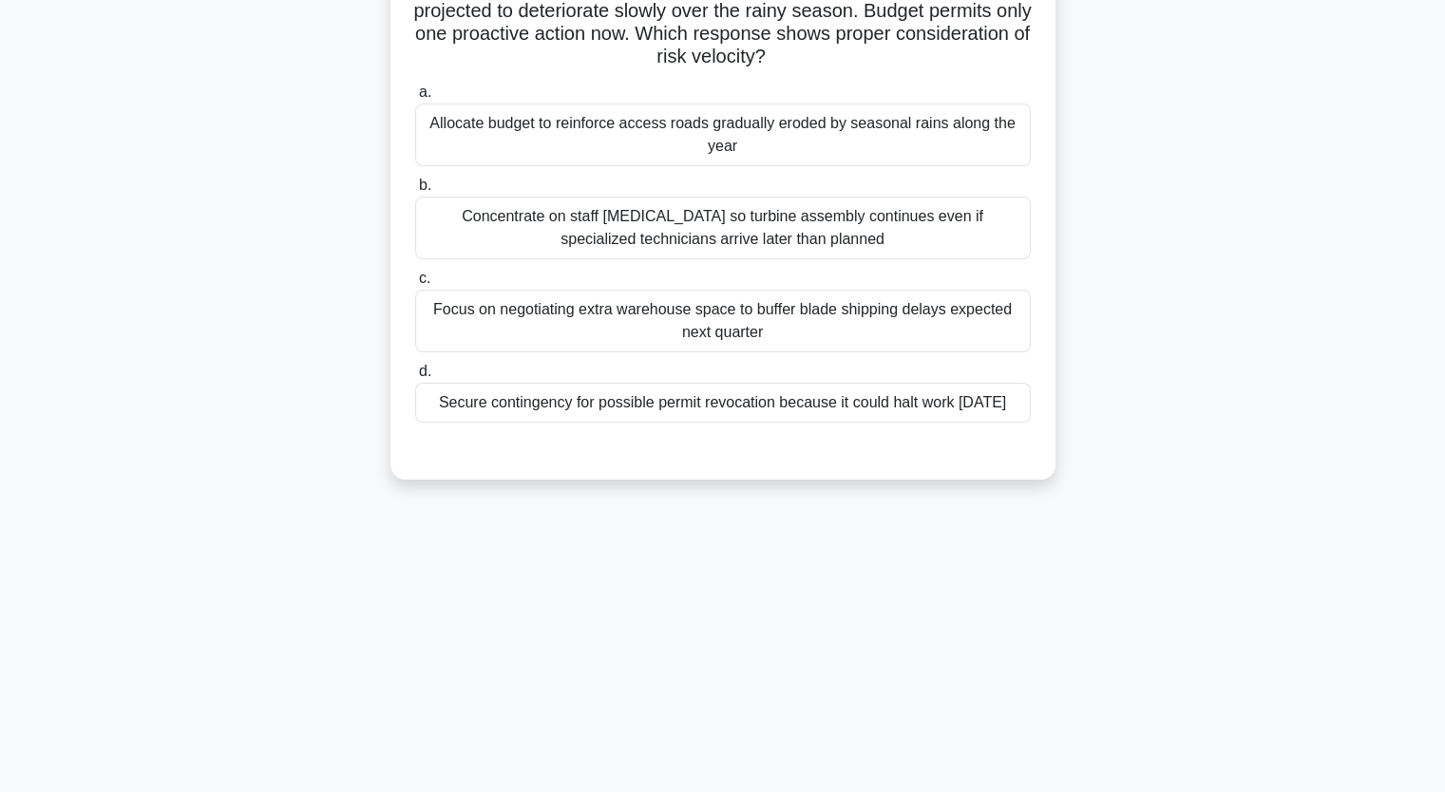
click at [251, 349] on div "During construction of a coastal wind farm, the planner lists three threats: a …" at bounding box center [723, 201] width 1254 height 602
